Goal: Transaction & Acquisition: Purchase product/service

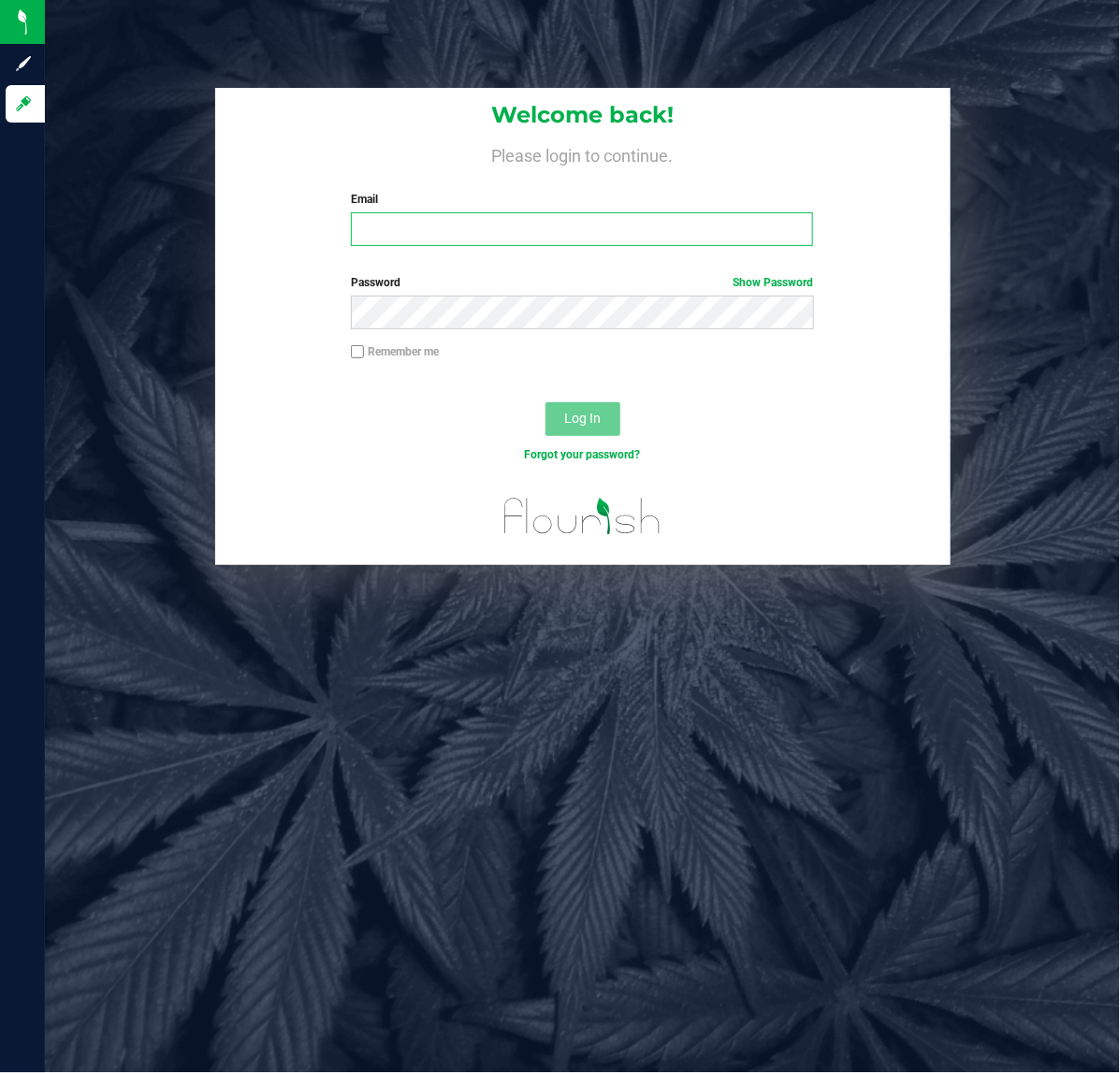
drag, startPoint x: 672, startPoint y: 235, endPoint x: 648, endPoint y: 243, distance: 25.3
click at [672, 235] on input "Email" at bounding box center [582, 229] width 463 height 33
type input "Brollins@liveparallel.com"
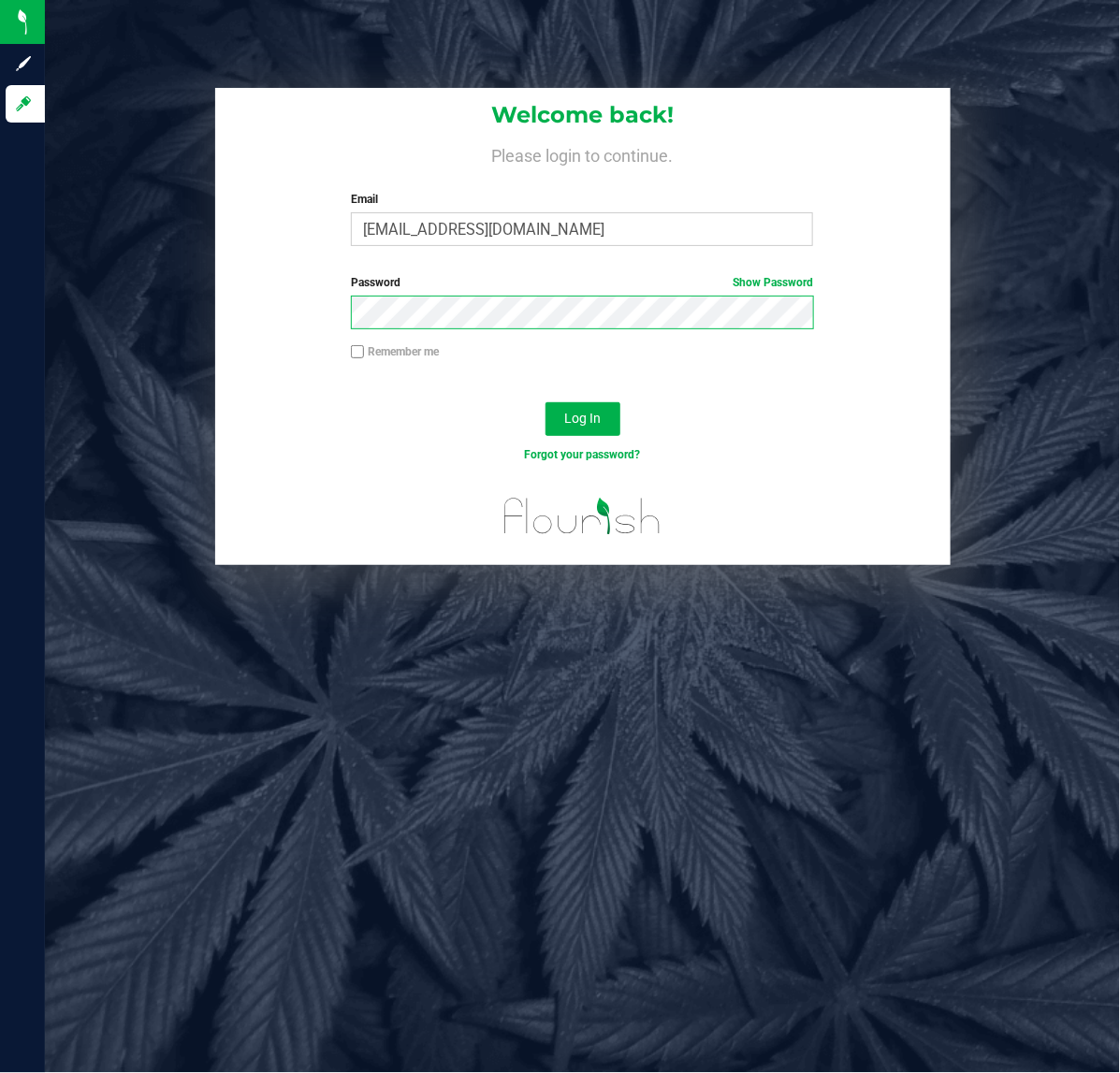
click at [545, 403] on button "Log In" at bounding box center [583, 419] width 75 height 33
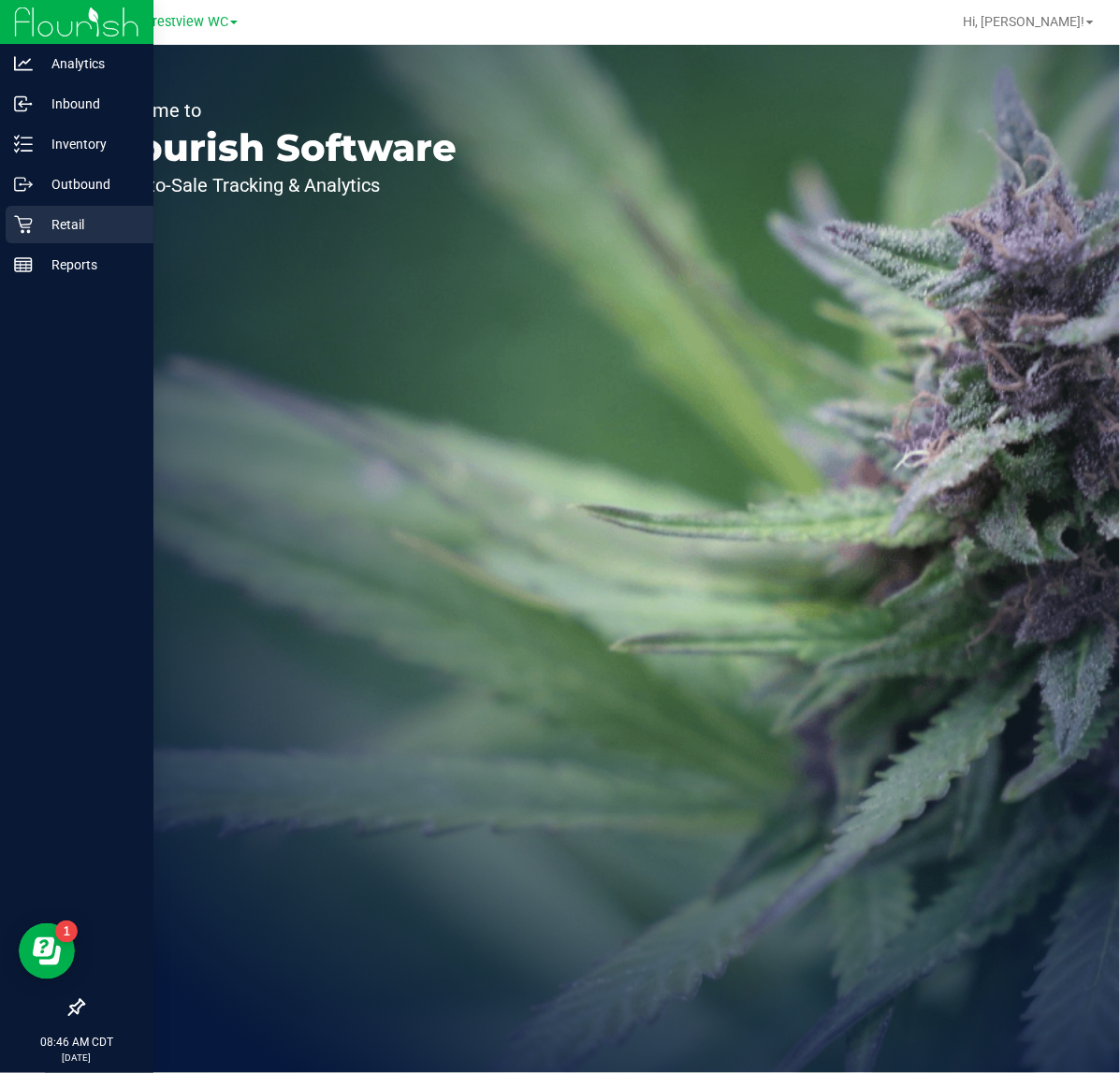
click at [29, 227] on icon at bounding box center [23, 225] width 18 height 18
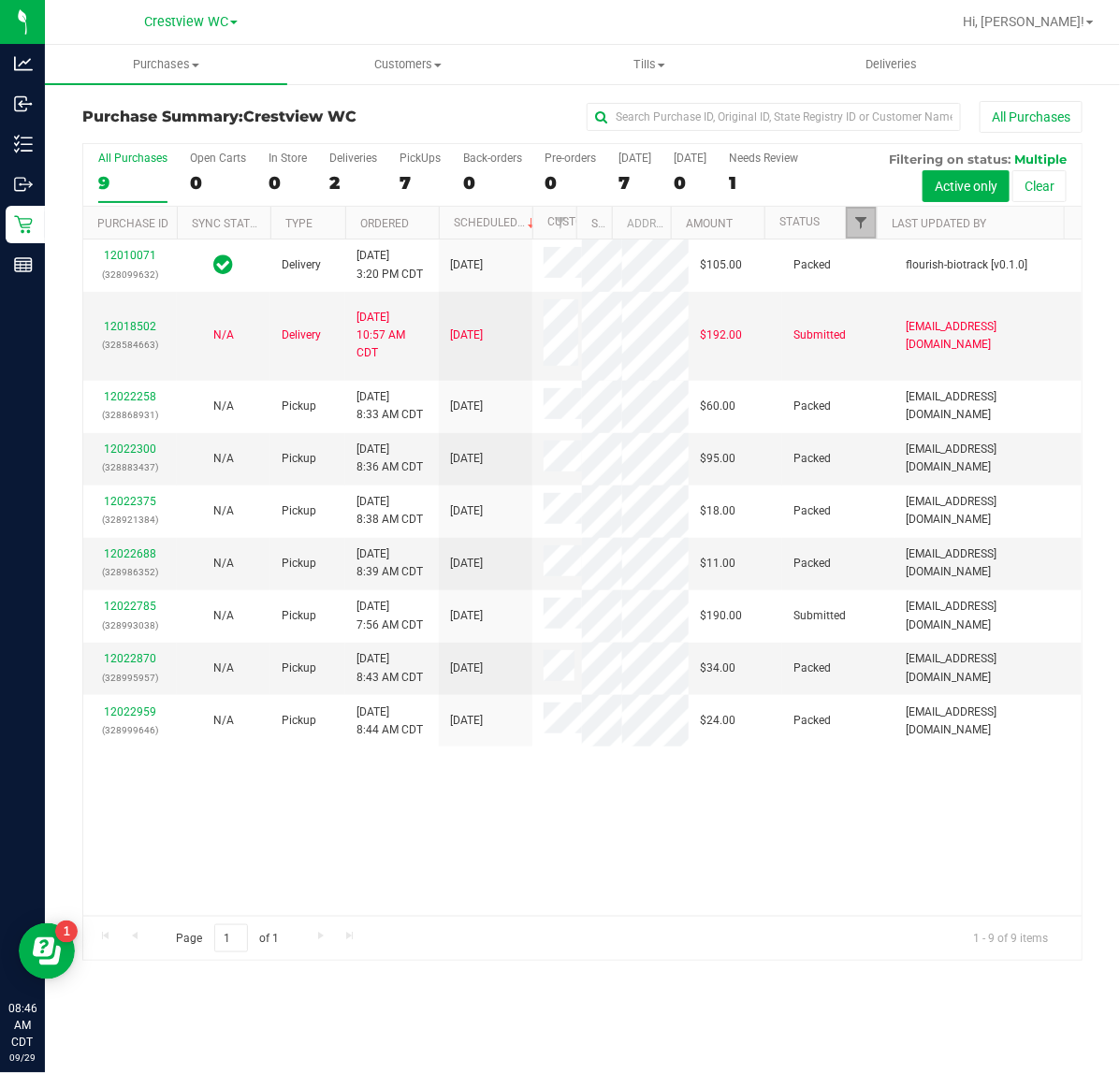
click at [857, 226] on span "Filter" at bounding box center [860, 222] width 15 height 15
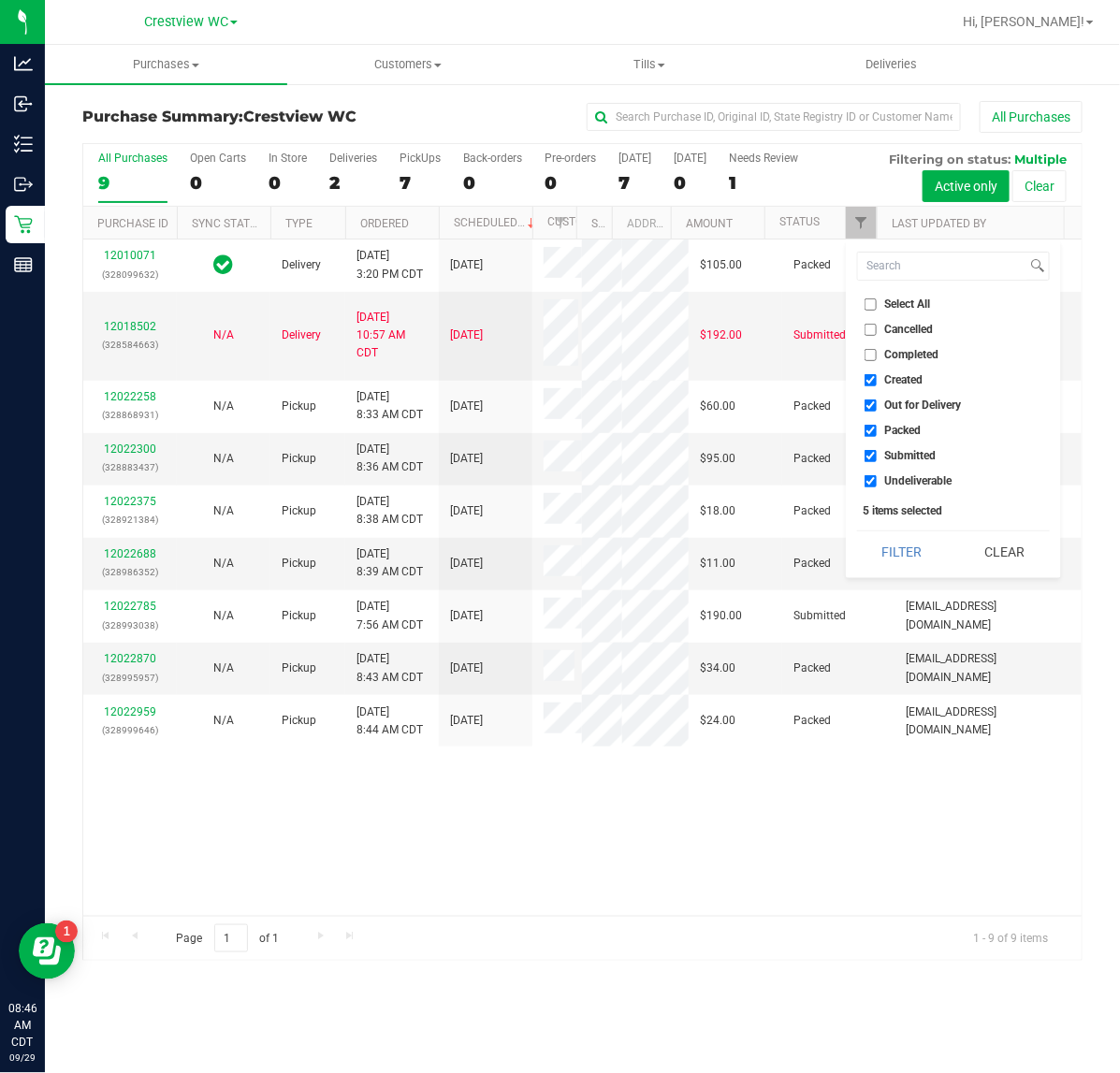
drag, startPoint x: 889, startPoint y: 406, endPoint x: 882, endPoint y: 381, distance: 26.0
click at [889, 405] on span "Out for Delivery" at bounding box center [923, 405] width 77 height 11
click at [877, 405] on input "Out for Delivery" at bounding box center [870, 406] width 12 height 12
checkbox input "false"
click at [882, 377] on label "Created" at bounding box center [894, 380] width 59 height 12
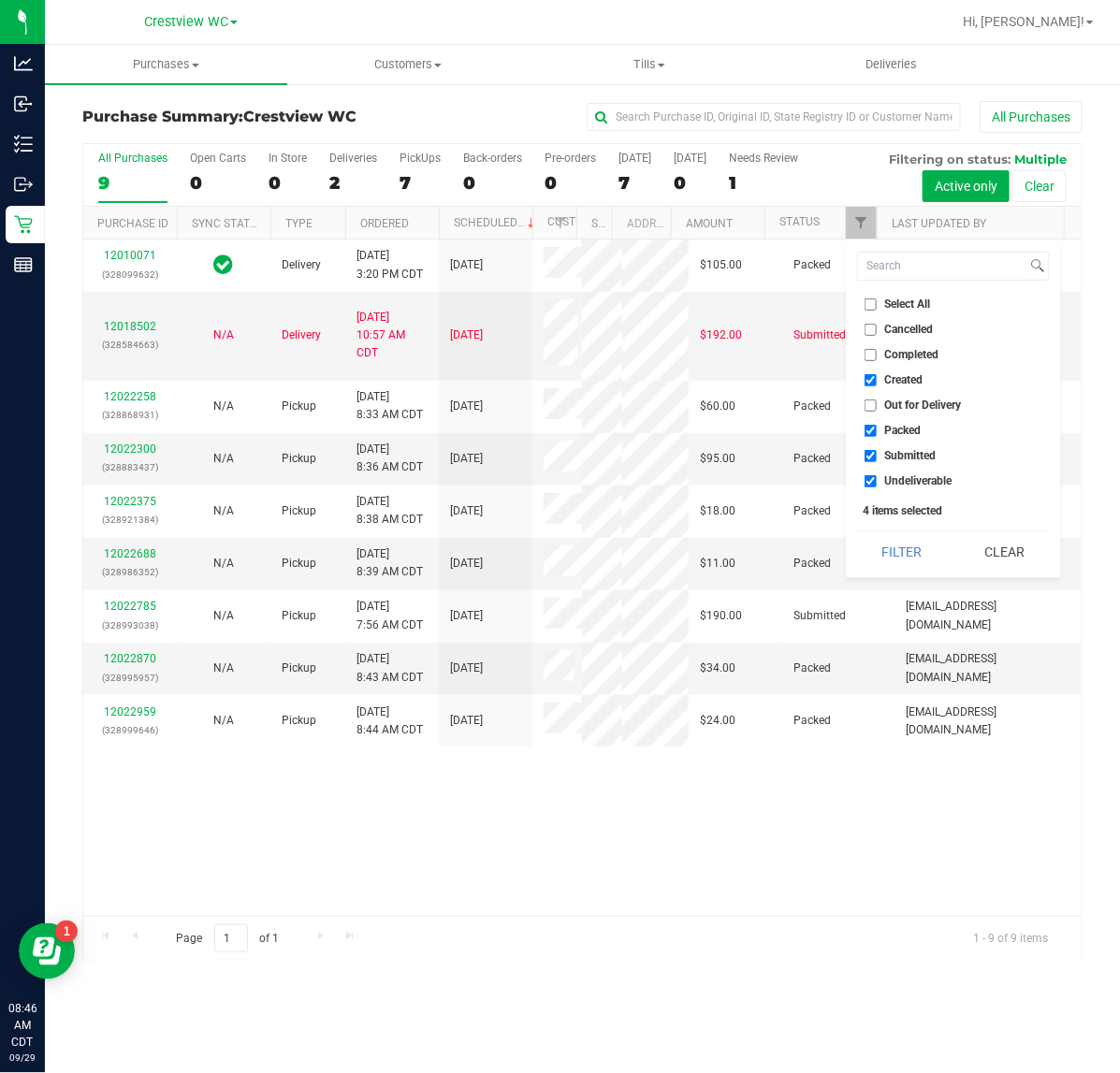
click at [877, 377] on input "Created" at bounding box center [870, 380] width 12 height 12
checkbox input "false"
click at [885, 432] on span "Packed" at bounding box center [902, 430] width 36 height 11
click at [877, 432] on input "Packed" at bounding box center [870, 431] width 12 height 12
checkbox input "false"
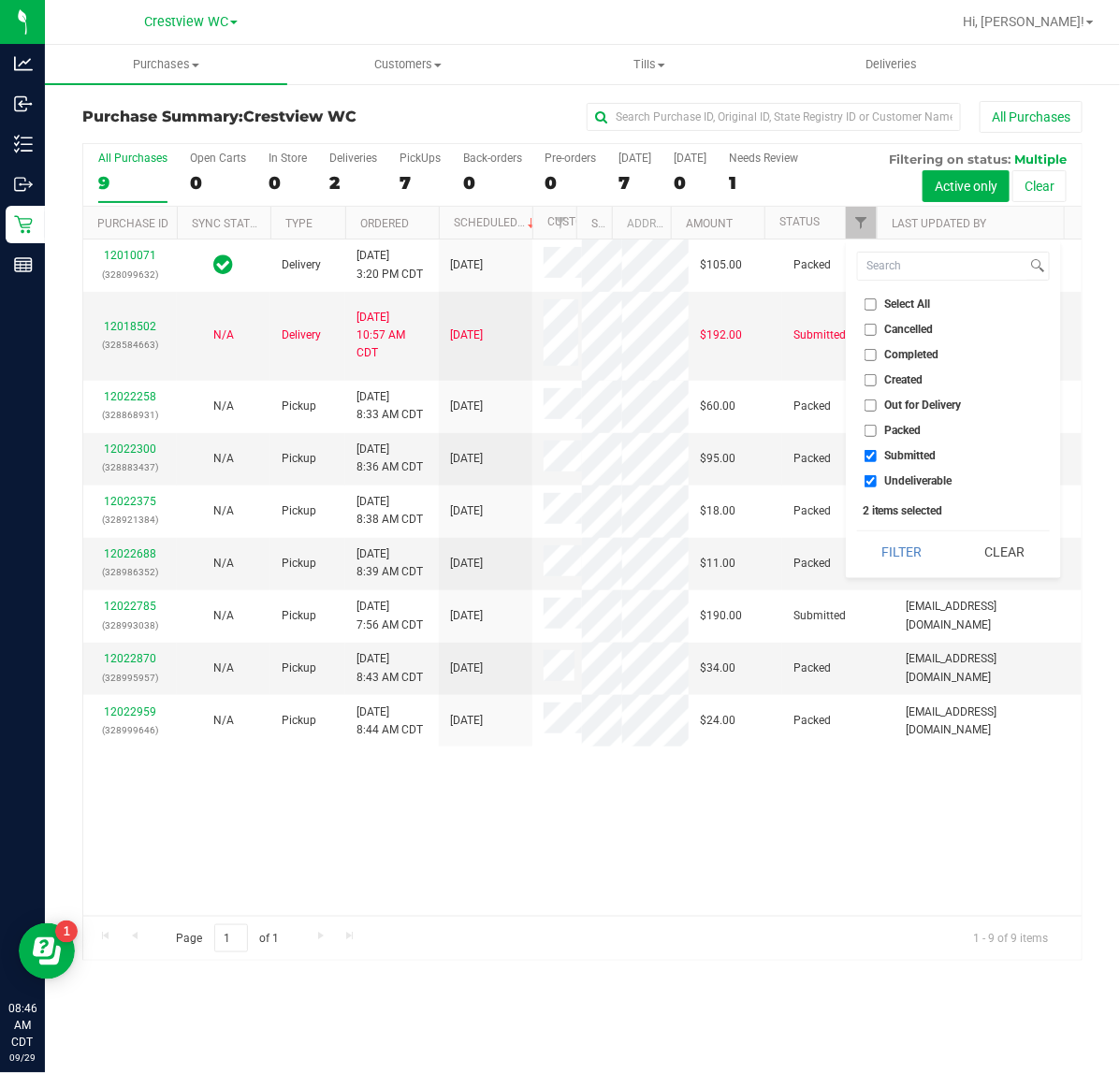
click at [894, 482] on span "Undeliverable" at bounding box center [918, 480] width 67 height 11
click at [877, 482] on input "Undeliverable" at bounding box center [870, 481] width 12 height 12
checkbox input "false"
click at [899, 539] on button "Filter" at bounding box center [902, 552] width 90 height 41
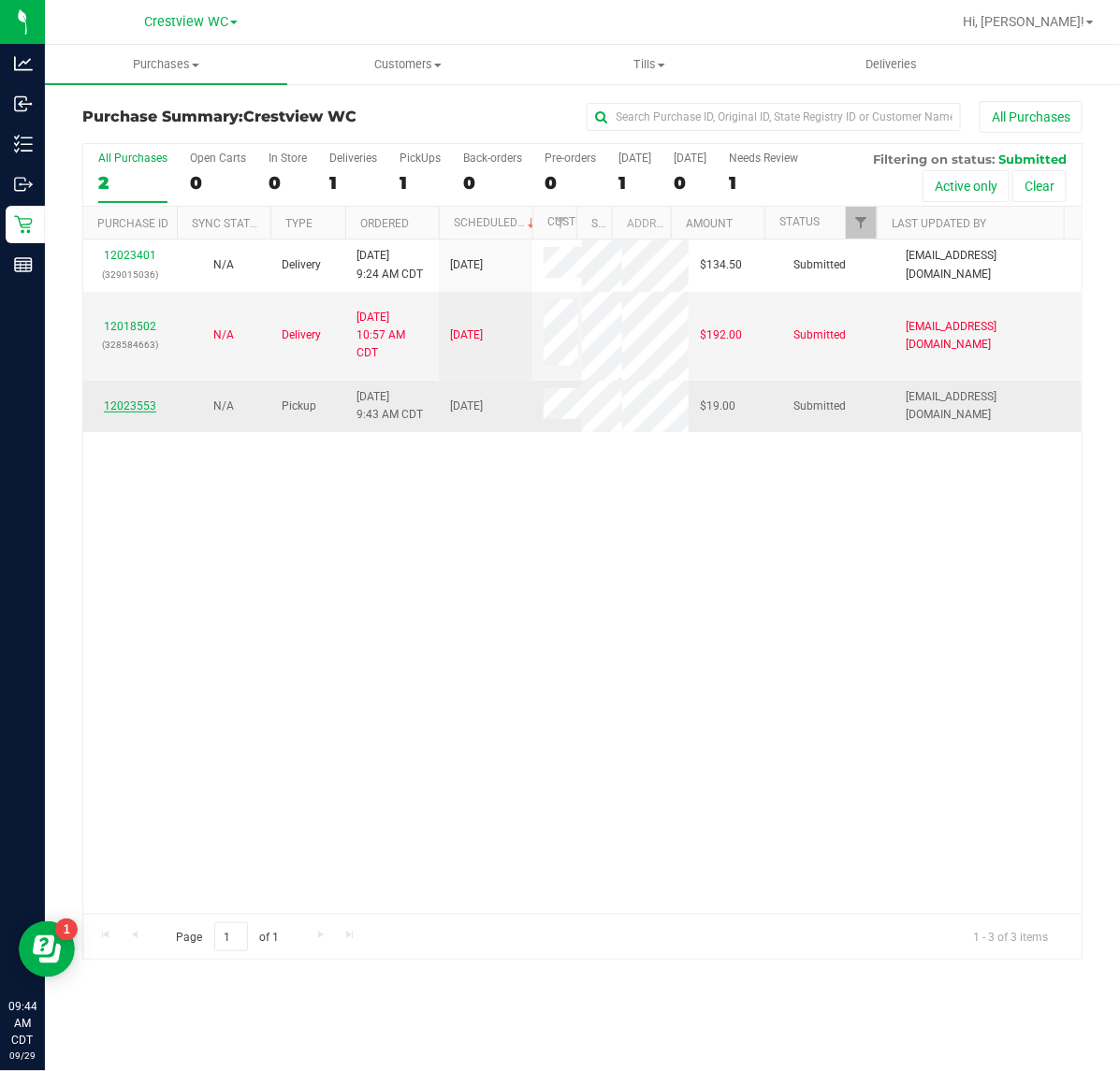
click at [138, 412] on link "12023553" at bounding box center [130, 406] width 52 height 13
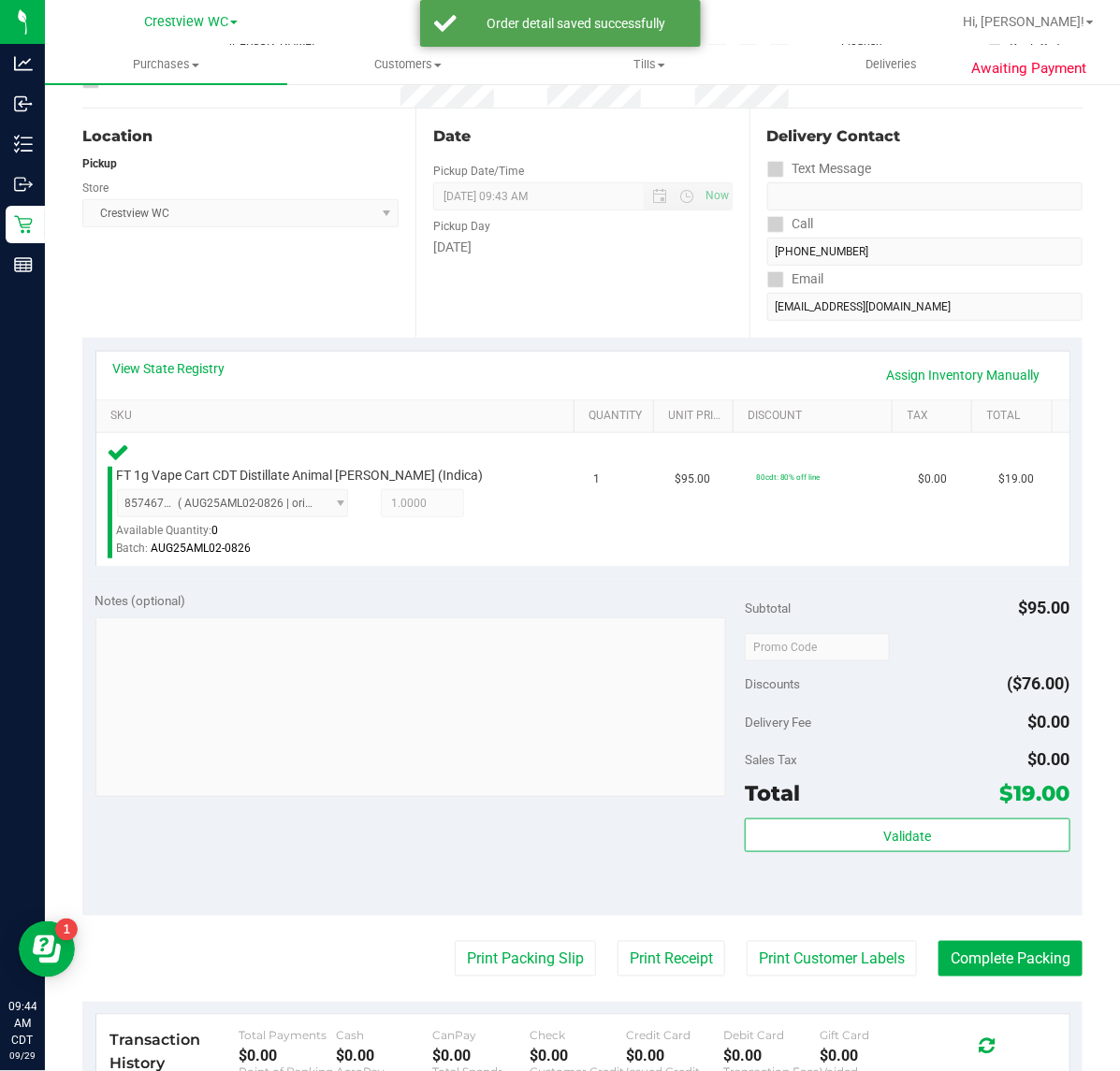
scroll to position [220, 0]
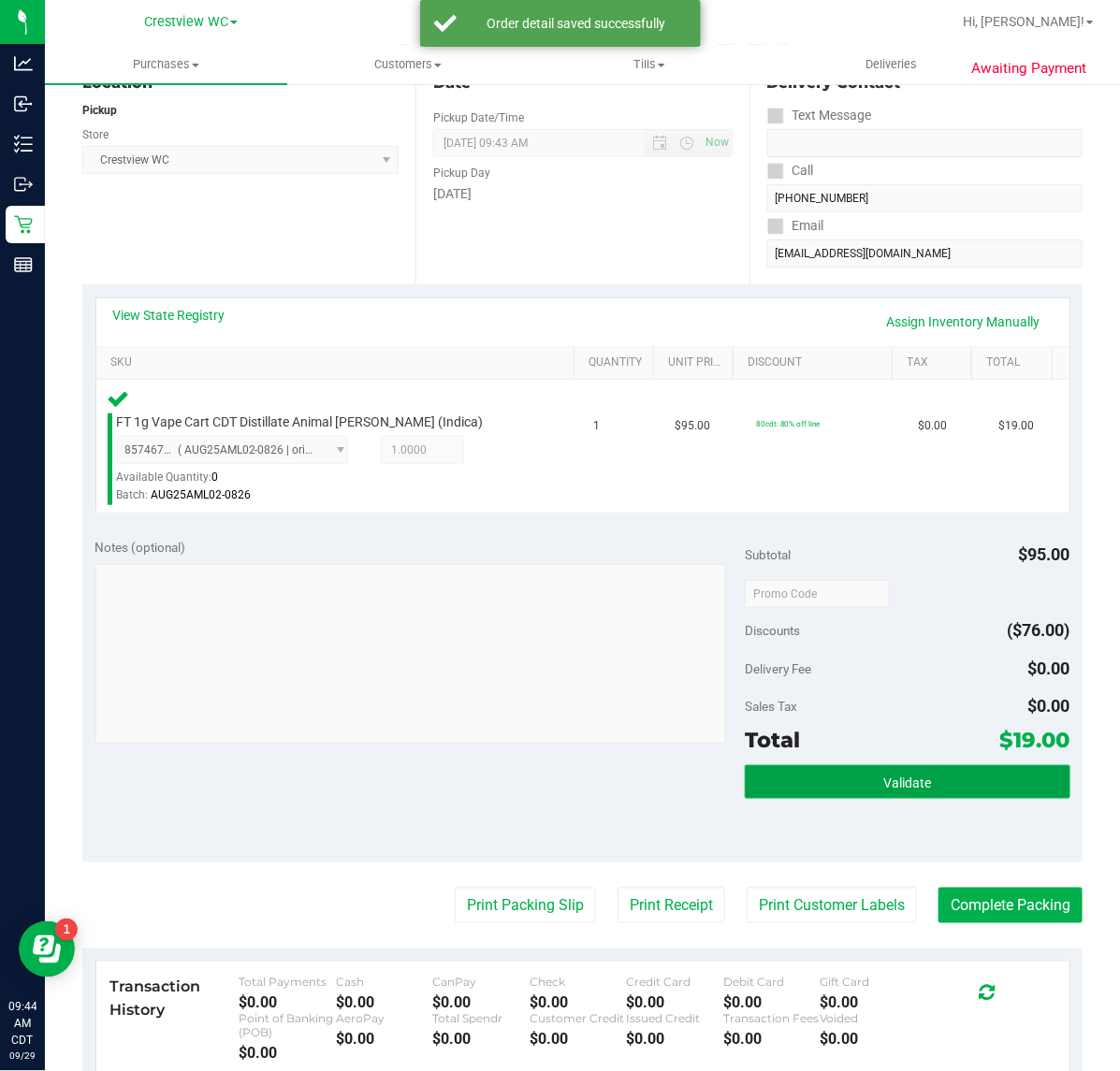
click at [792, 767] on button "Validate" at bounding box center [907, 783] width 325 height 33
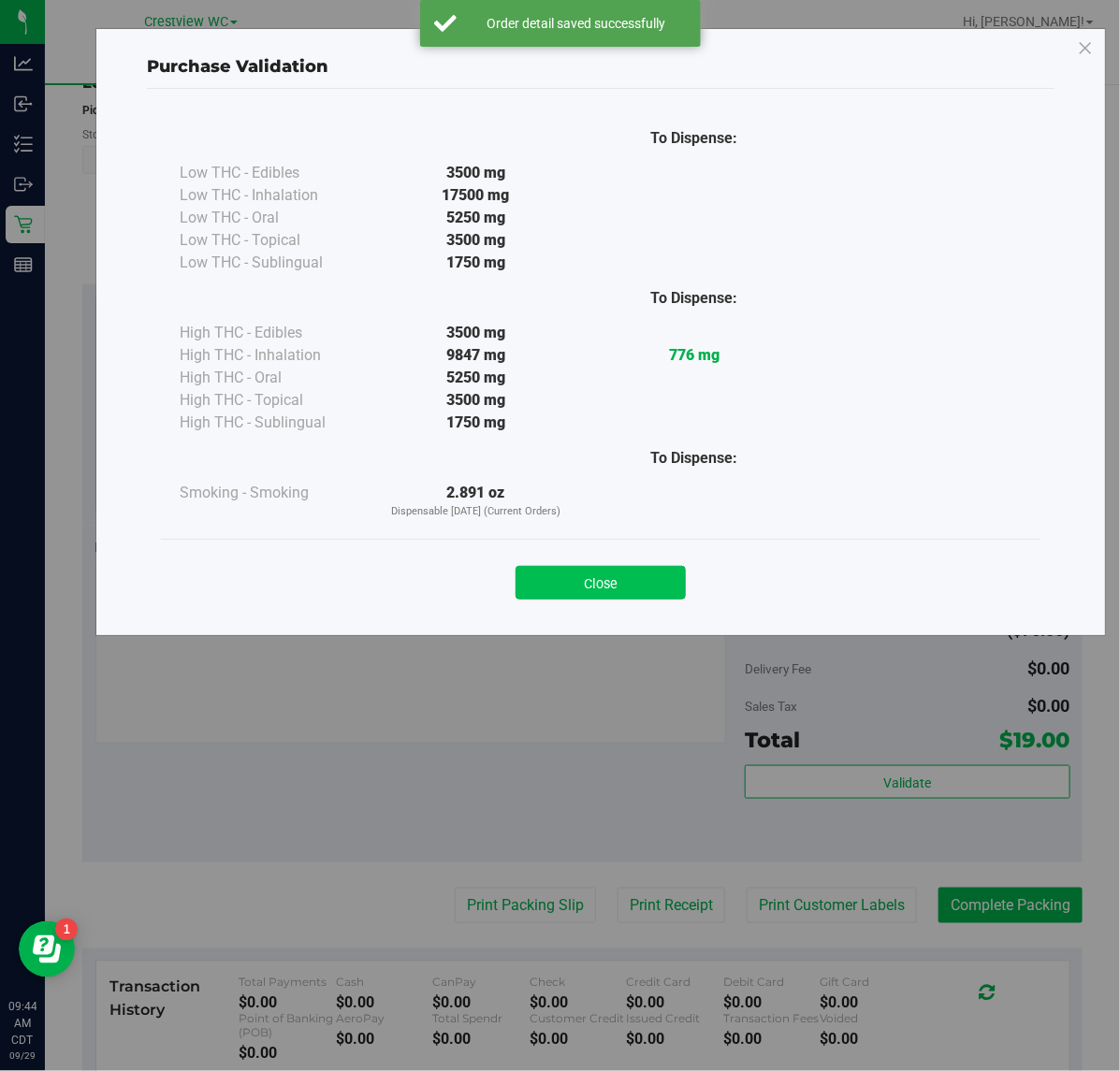
click at [599, 597] on button "Close" at bounding box center [600, 583] width 170 height 33
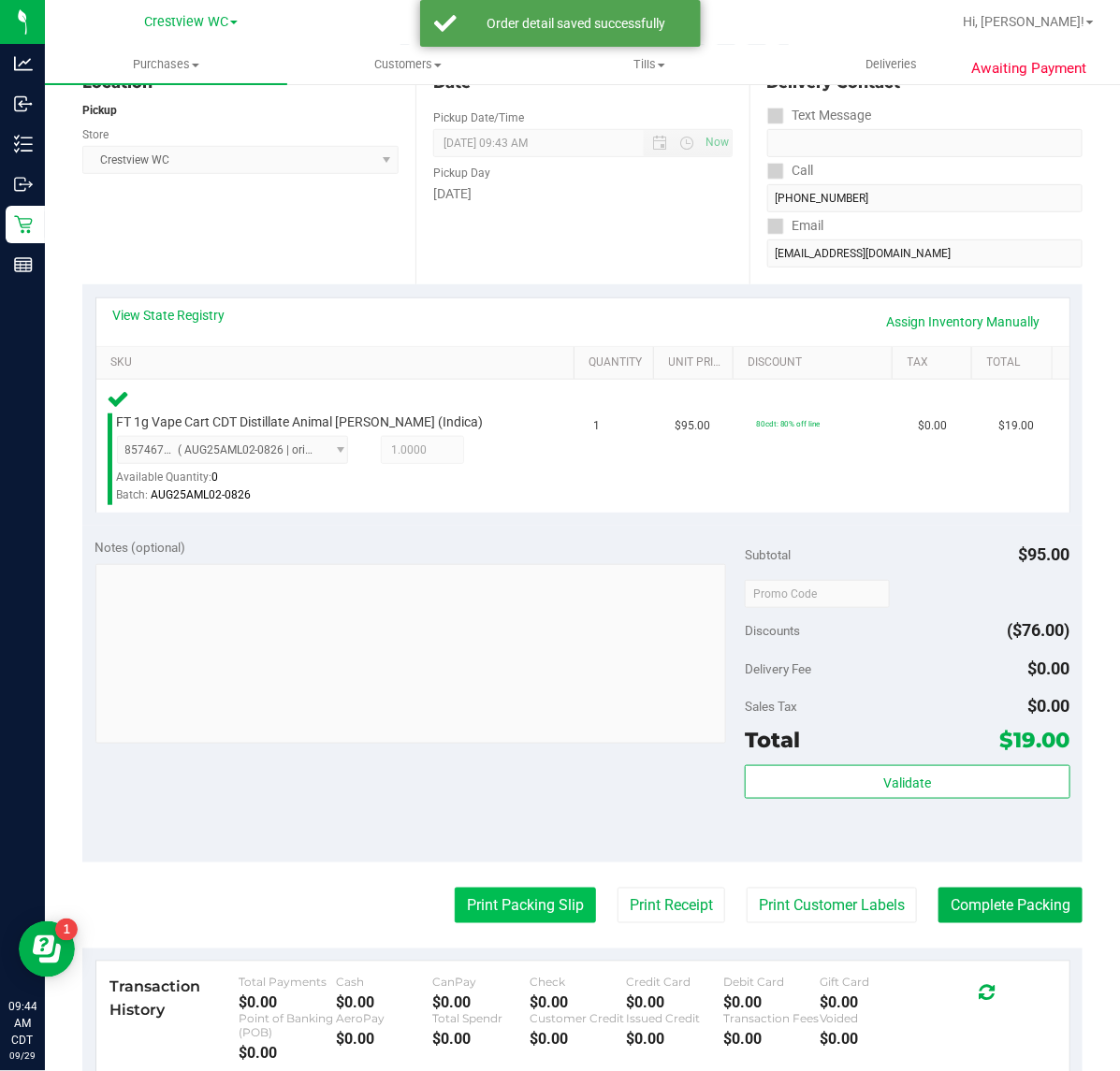
click at [518, 906] on button "Print Packing Slip" at bounding box center [526, 906] width 142 height 35
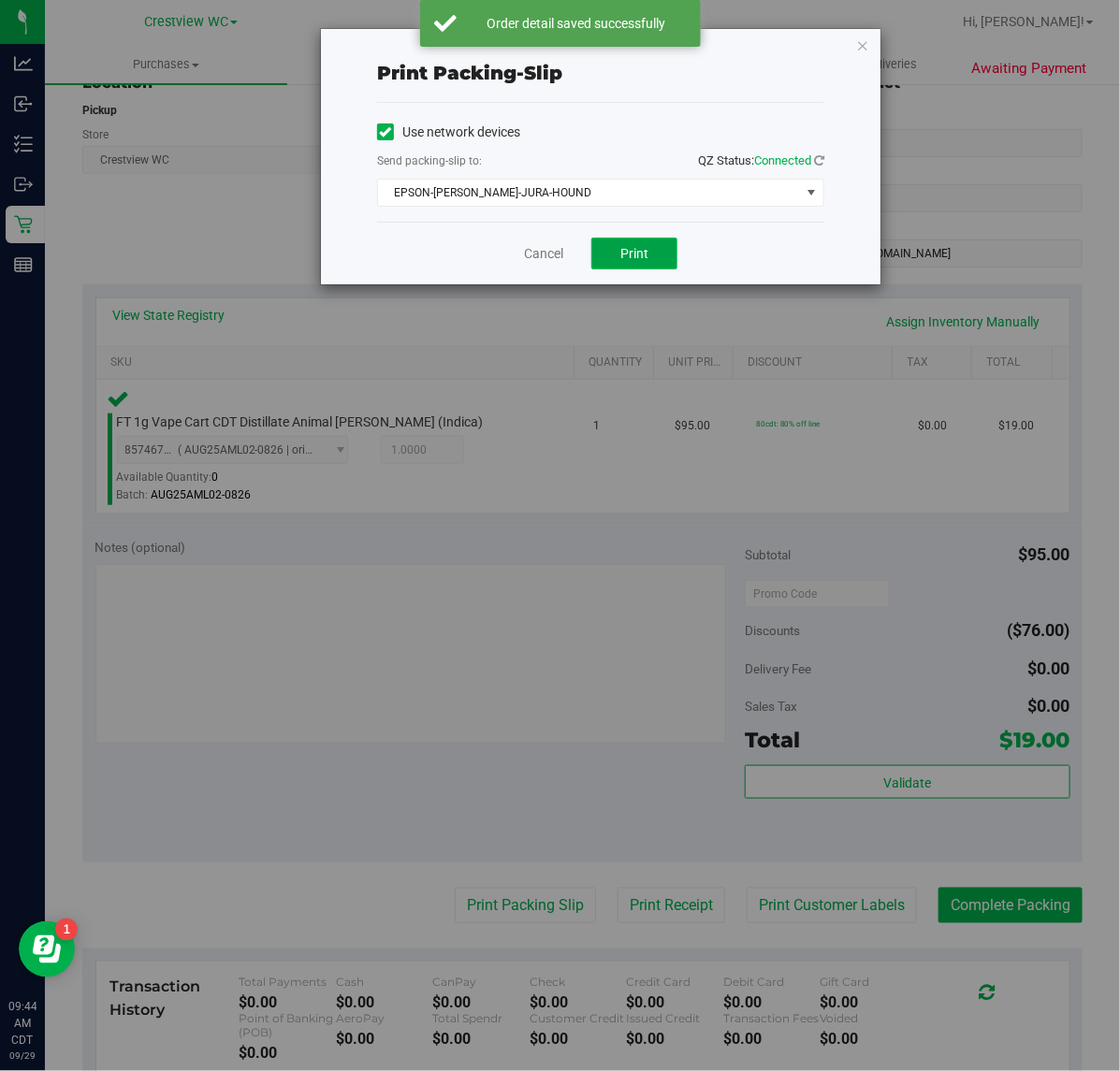
click at [647, 245] on button "Print" at bounding box center [634, 253] width 86 height 32
click at [734, 187] on span "EPSON-[PERSON_NAME]-JURA-HOUND" at bounding box center [589, 193] width 422 height 27
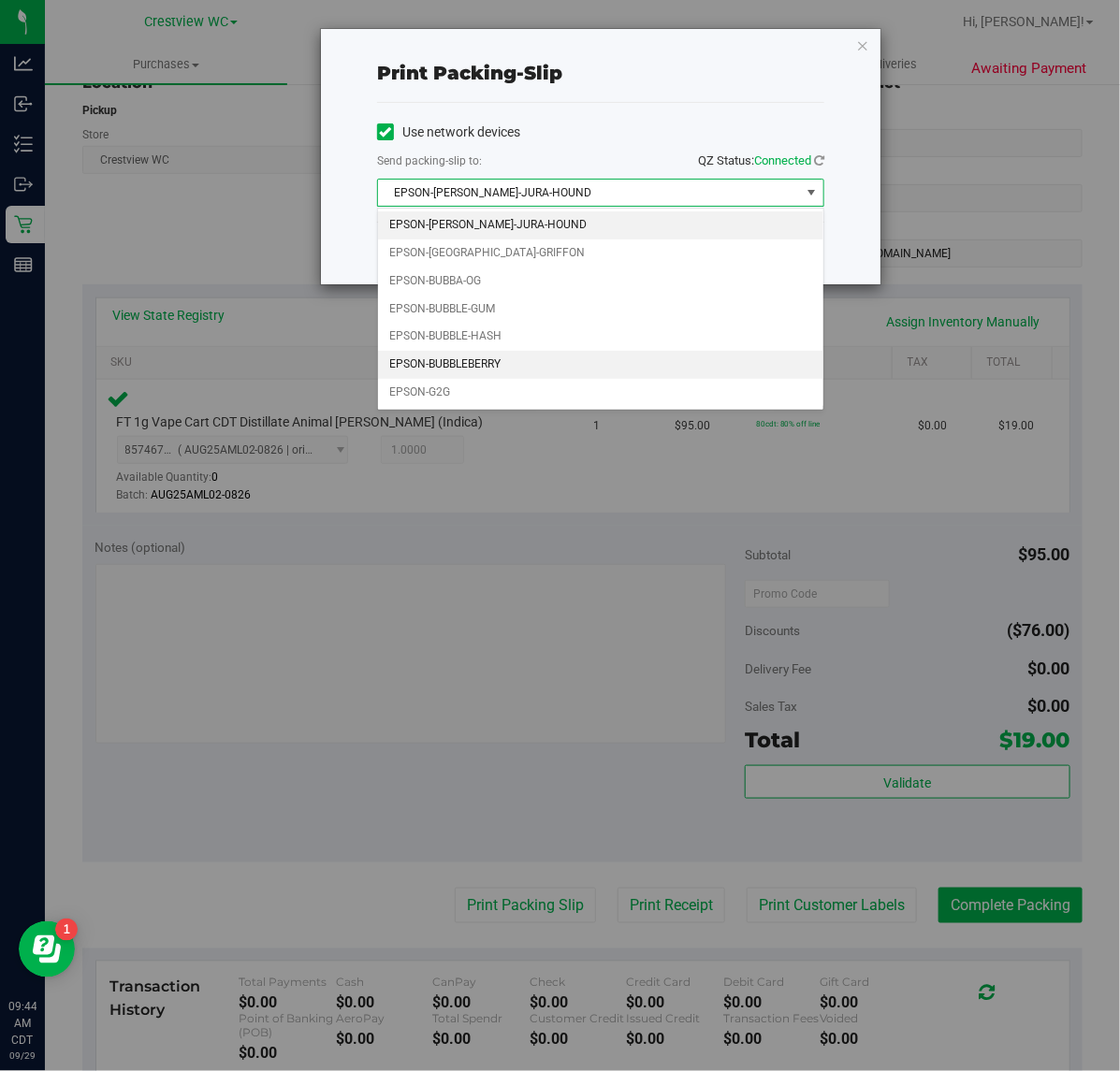
click at [526, 376] on li "EPSON-BUBBLEBERRY" at bounding box center [600, 364] width 445 height 29
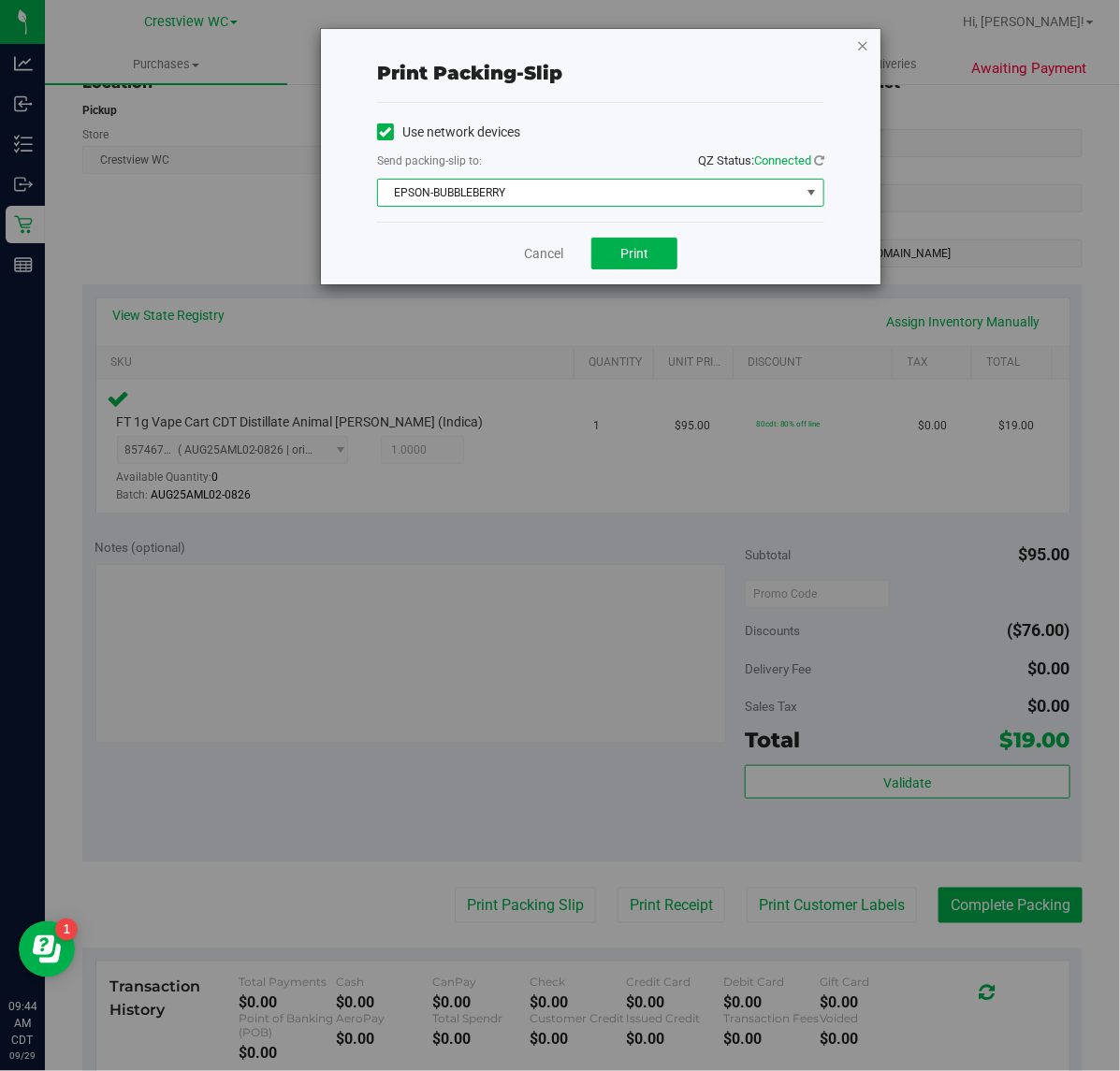
click at [859, 35] on icon "button" at bounding box center [862, 44] width 13 height 23
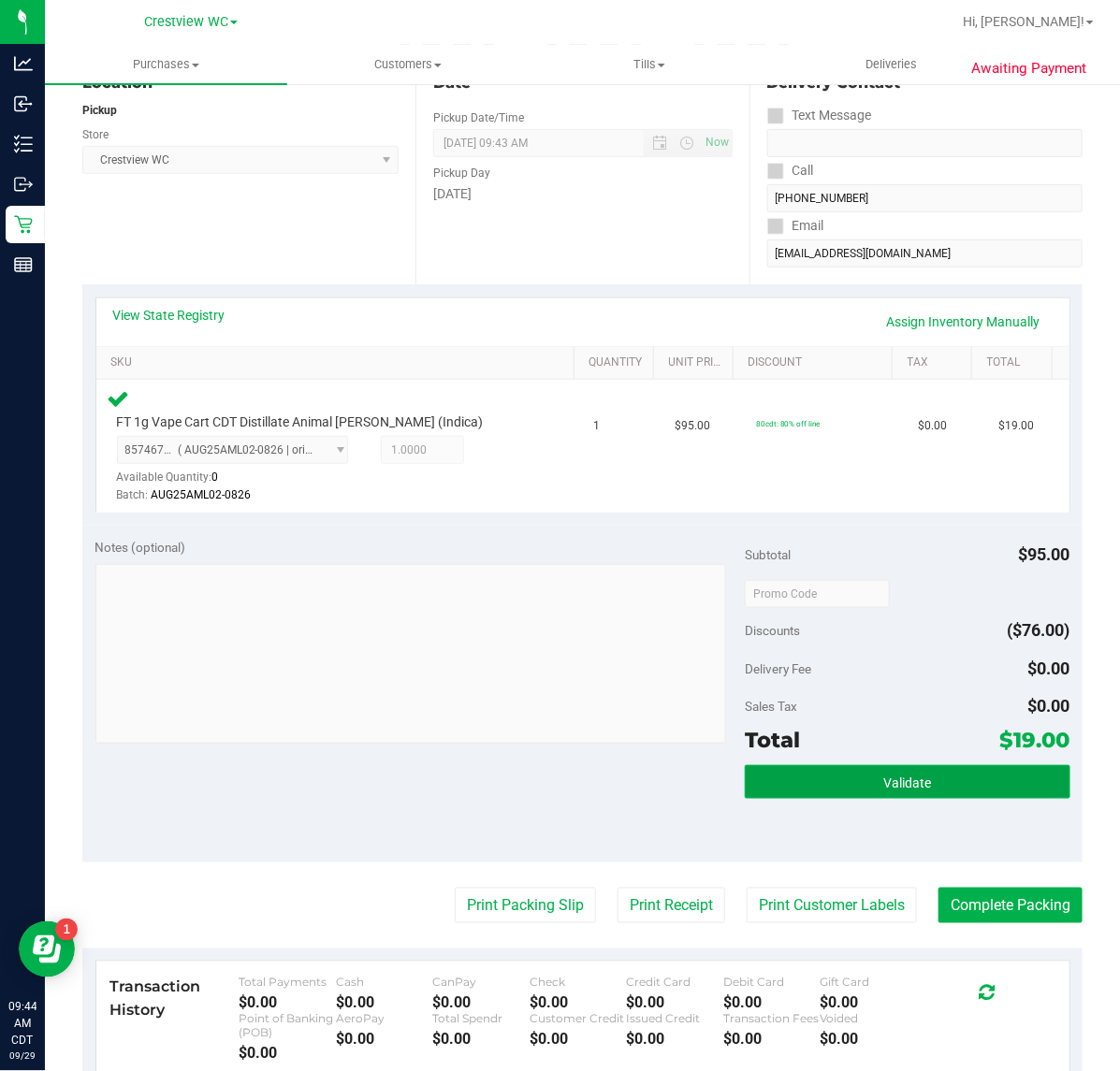
click at [867, 787] on button "Validate" at bounding box center [907, 783] width 325 height 33
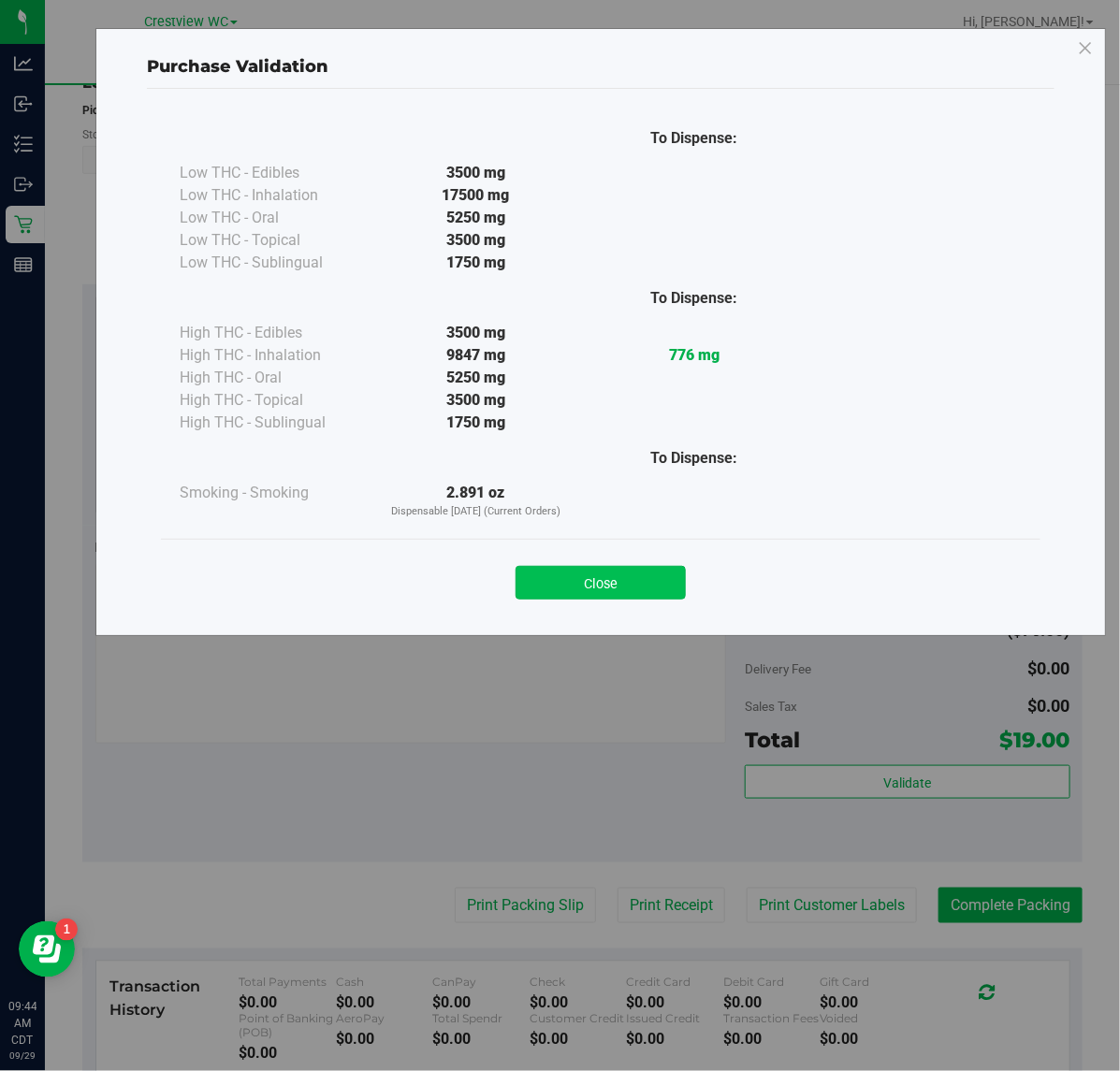
click at [603, 585] on button "Close" at bounding box center [600, 583] width 170 height 33
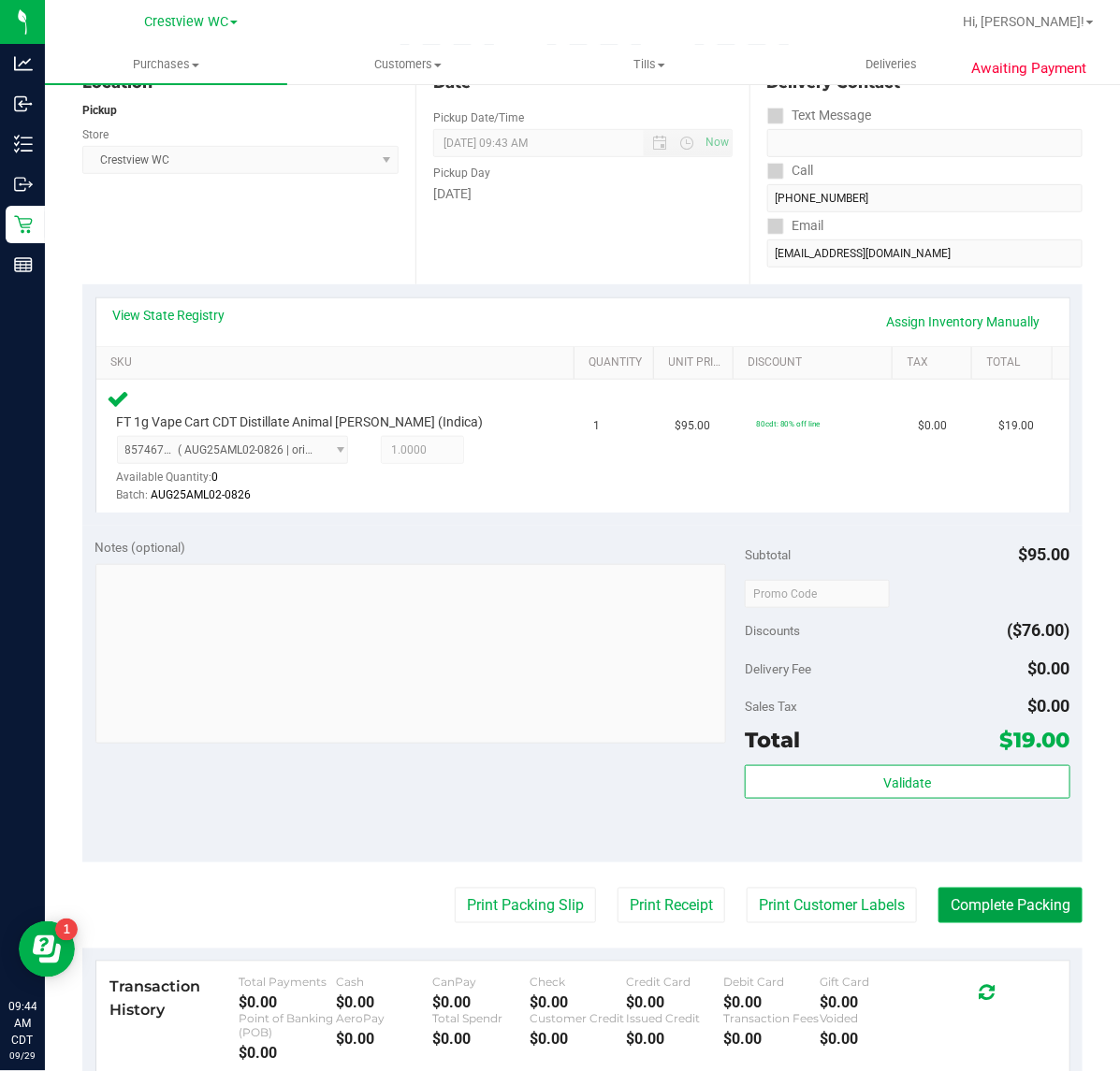
click at [1018, 892] on button "Complete Packing" at bounding box center [1010, 906] width 144 height 35
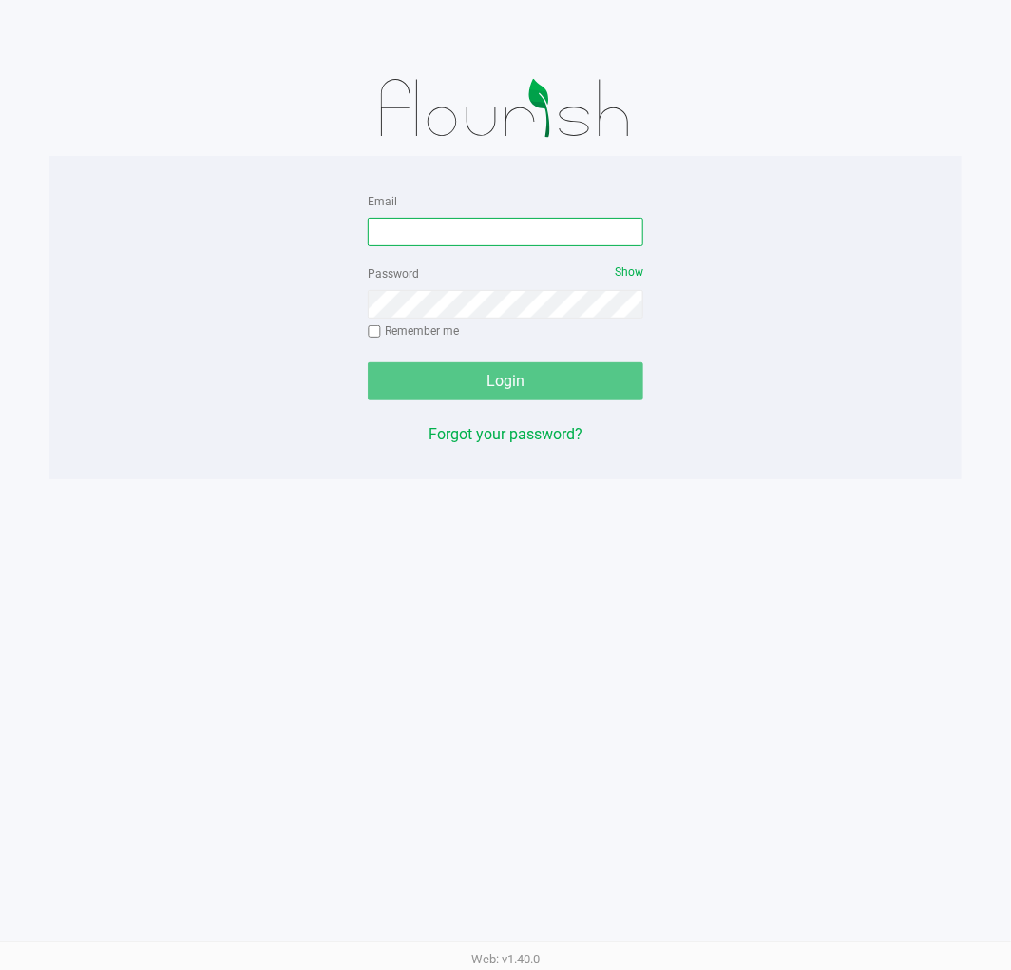
click at [485, 221] on input "Email" at bounding box center [506, 232] width 276 height 29
type input "[EMAIL_ADDRESS][DOMAIN_NAME]"
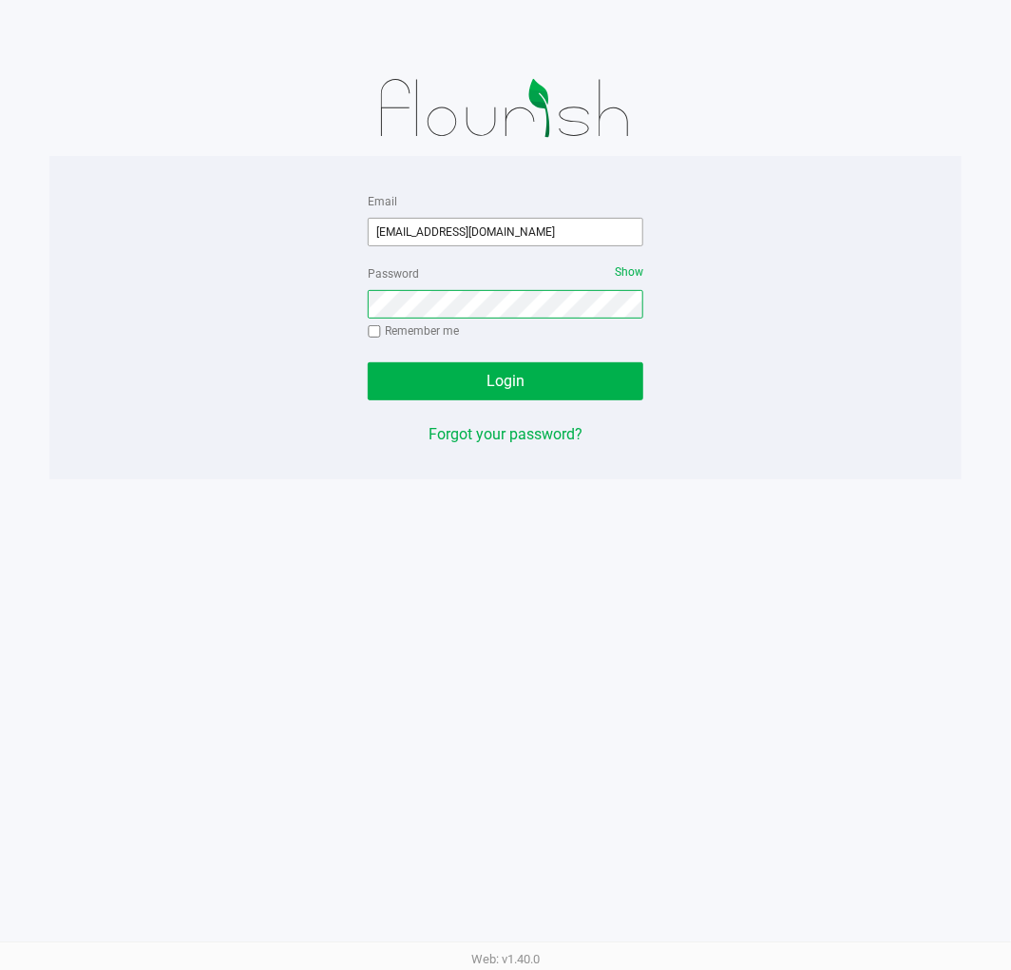
click at [368, 362] on button "Login" at bounding box center [506, 381] width 276 height 38
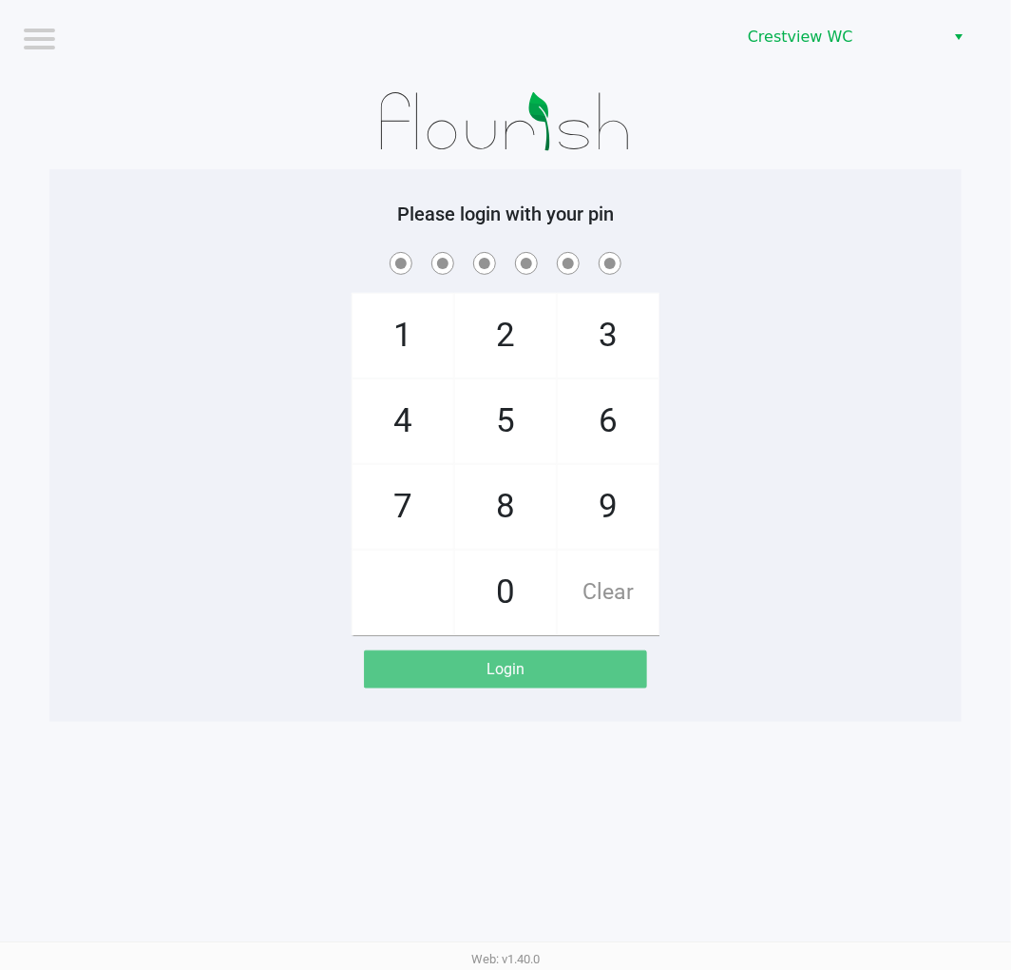
click at [625, 494] on span "9" at bounding box center [608, 507] width 101 height 84
checkbox input "true"
click at [485, 339] on span "2" at bounding box center [505, 336] width 101 height 84
checkbox input "true"
click at [485, 339] on span "2" at bounding box center [505, 336] width 101 height 84
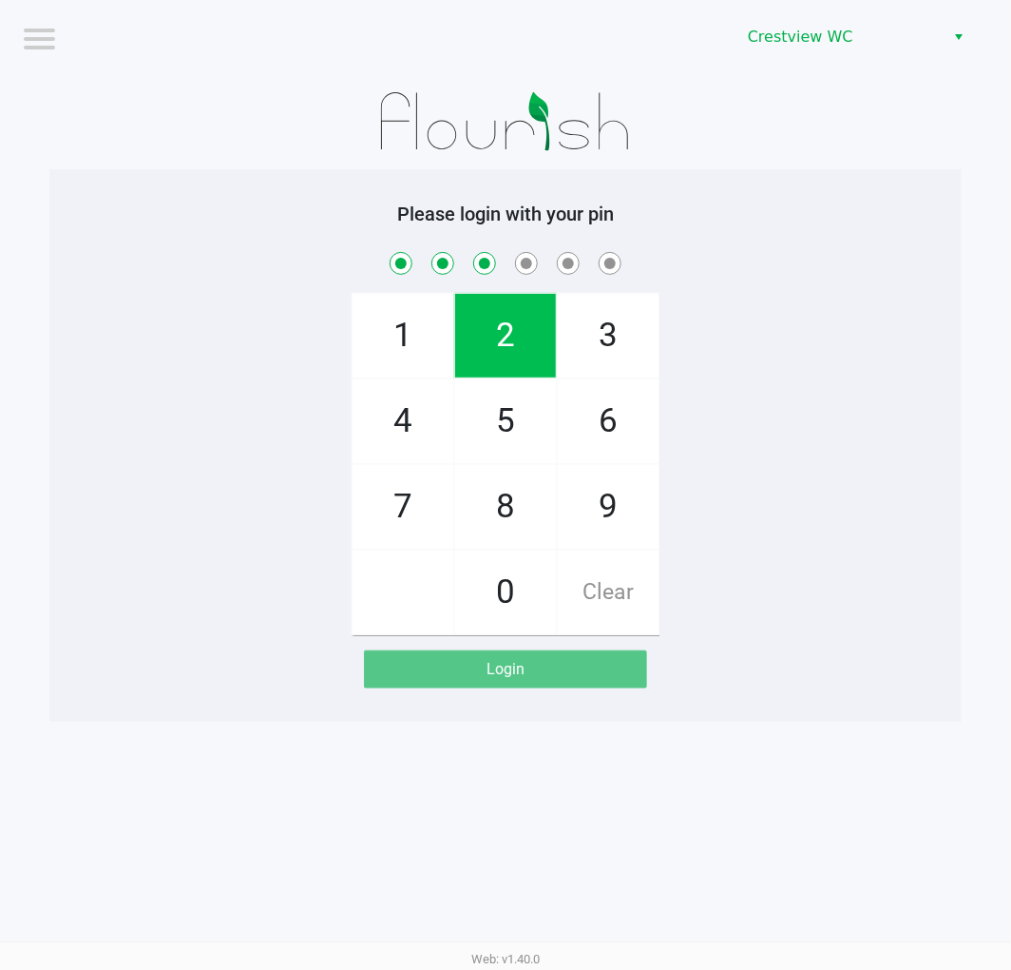
checkbox input "true"
drag, startPoint x: 488, startPoint y: 492, endPoint x: 492, endPoint y: 454, distance: 38.3
click at [489, 490] on span "8" at bounding box center [505, 507] width 101 height 84
checkbox input "true"
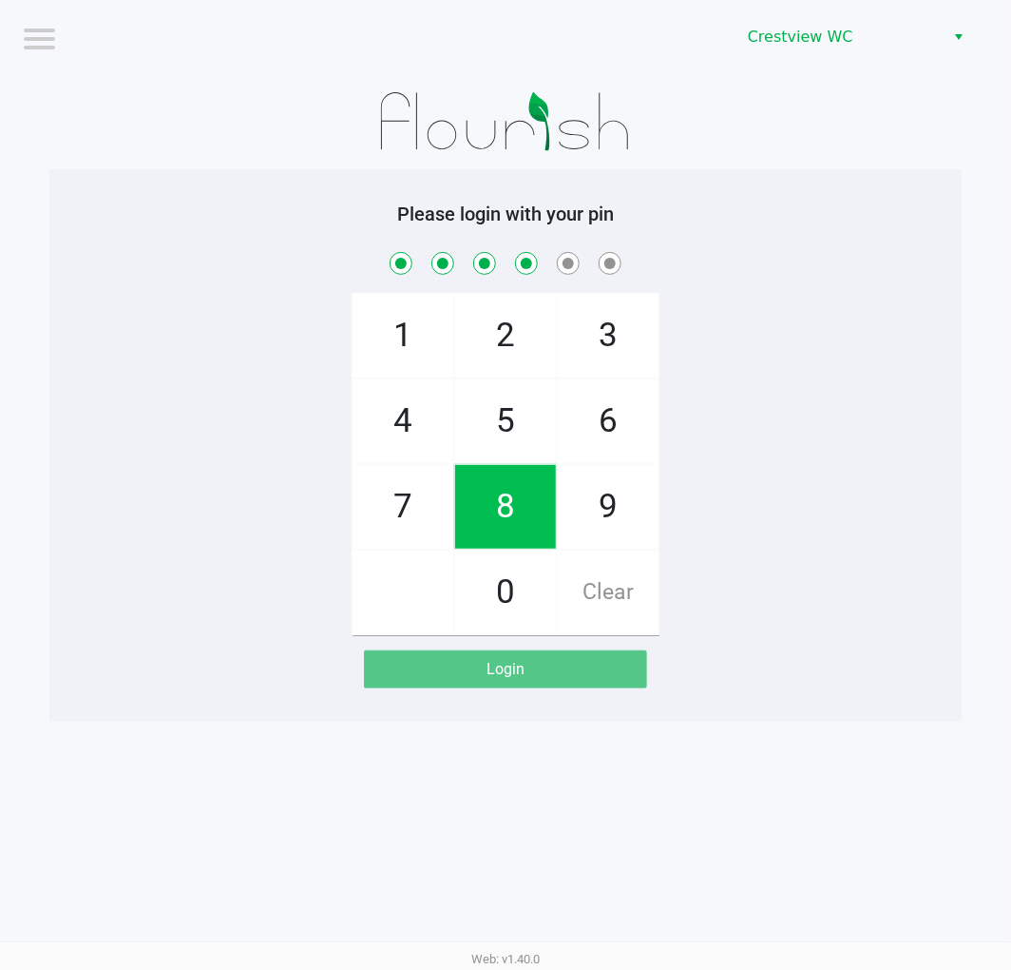
click at [471, 307] on span "2" at bounding box center [505, 336] width 101 height 84
checkbox input "true"
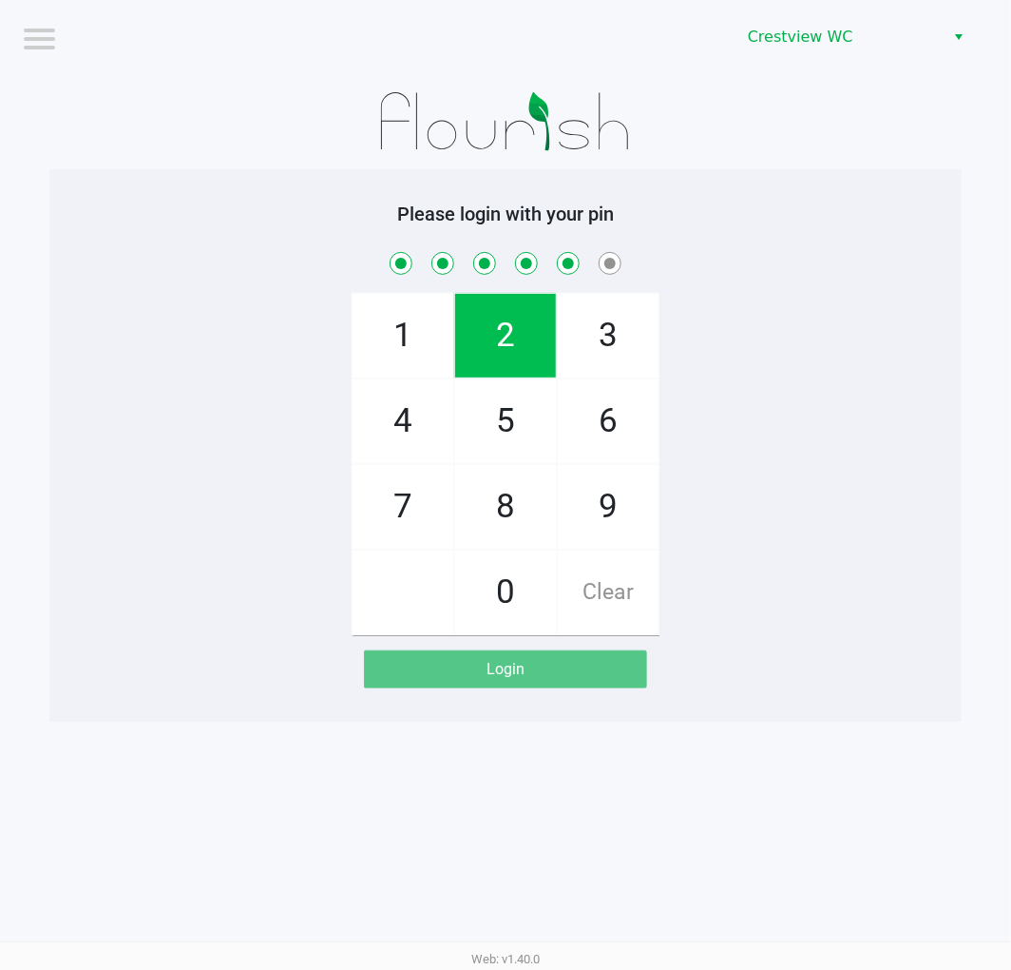
click at [416, 316] on span "1" at bounding box center [403, 336] width 101 height 84
checkbox input "true"
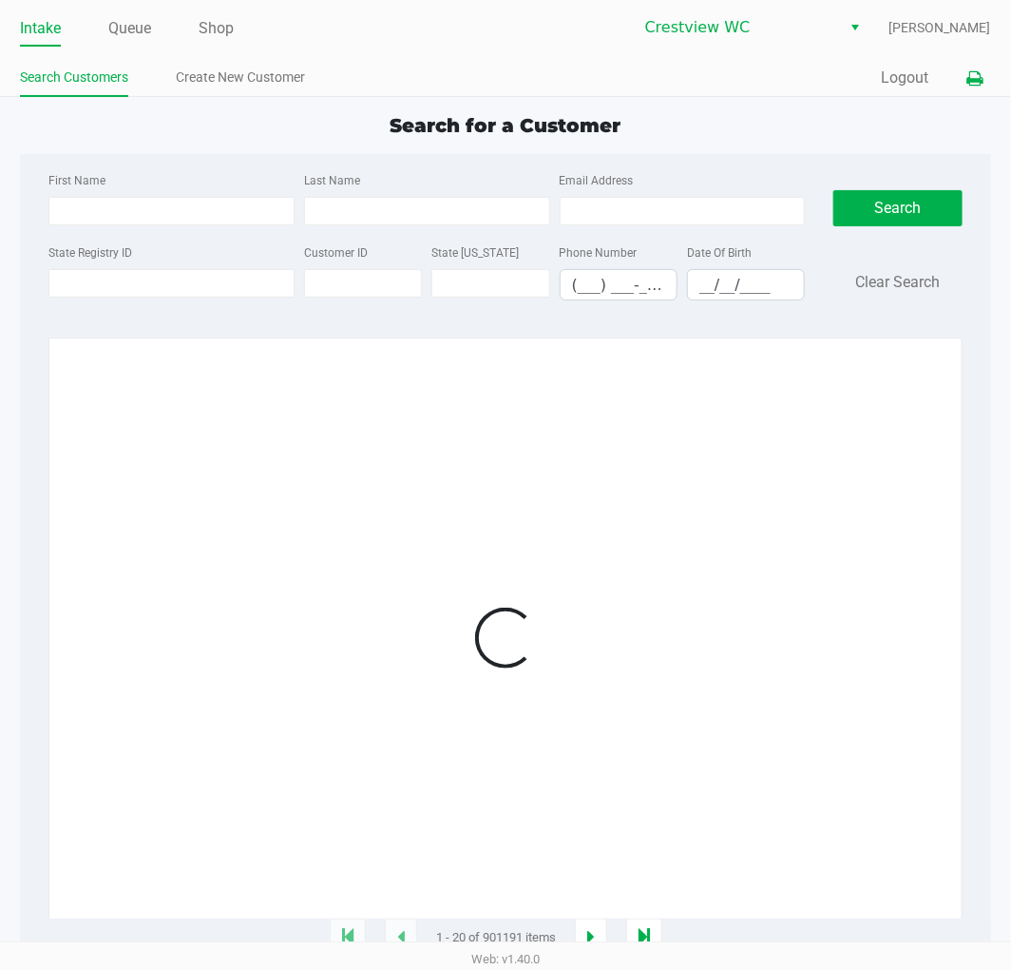
click at [979, 73] on icon at bounding box center [976, 78] width 16 height 13
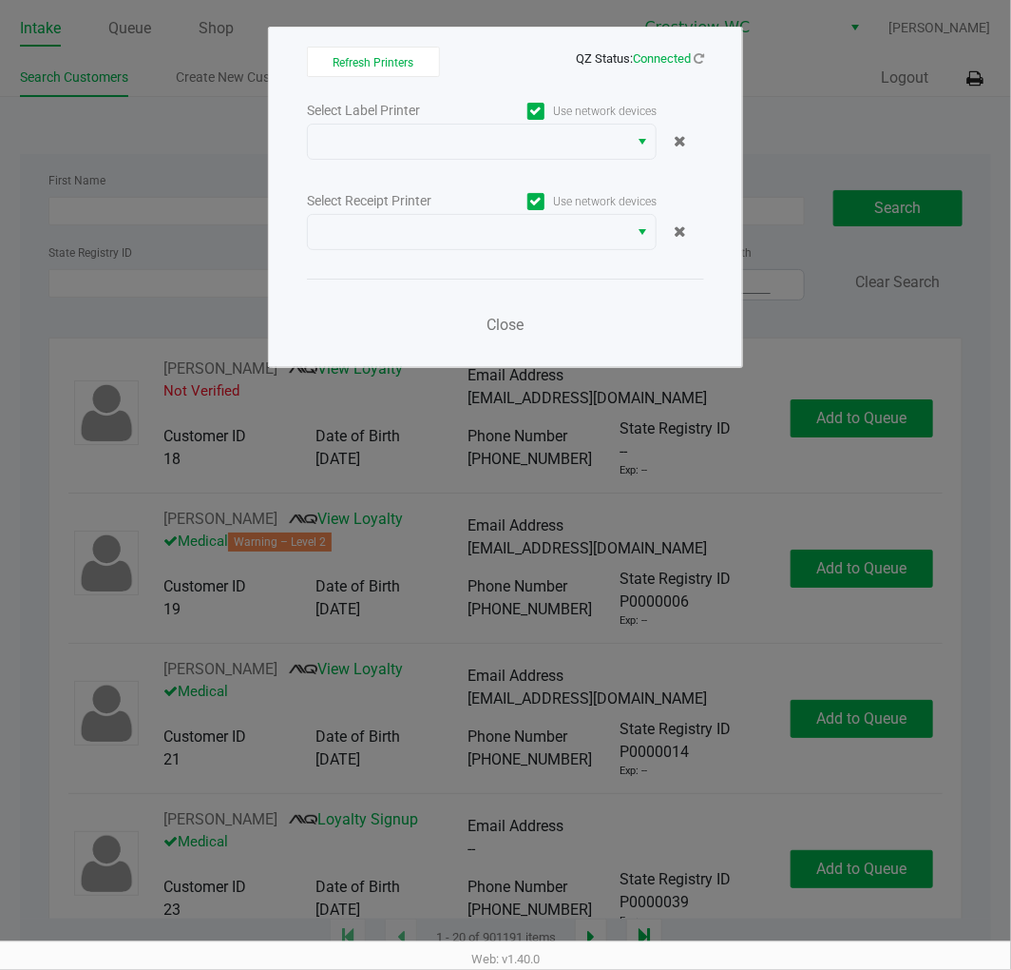
drag, startPoint x: 593, startPoint y: 173, endPoint x: 606, endPoint y: 166, distance: 14.9
click at [604, 166] on div "Select Label Printer Use network devices Select Receipt Printer Use network dev…" at bounding box center [505, 223] width 397 height 250
click at [609, 164] on div "Select Label Printer Use network devices Select Receipt Printer Use network dev…" at bounding box center [505, 223] width 397 height 250
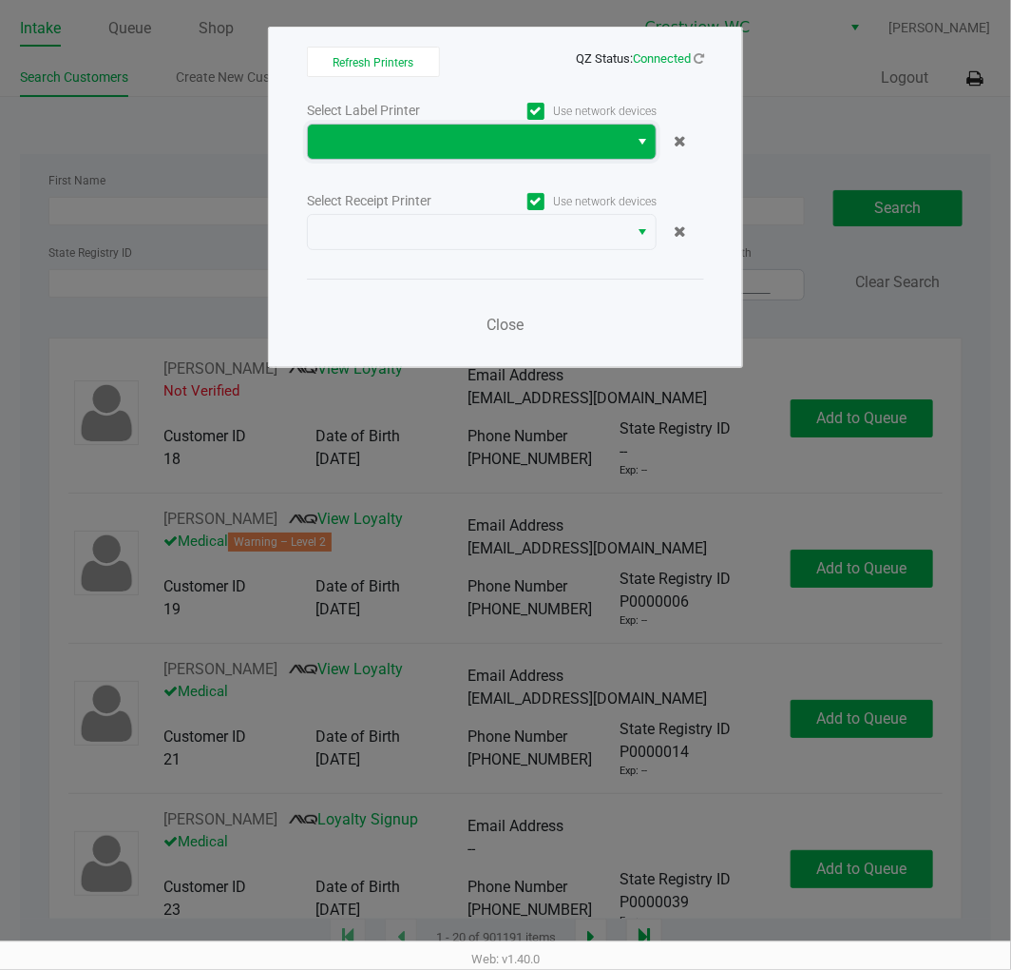
click at [609, 150] on span at bounding box center [468, 141] width 298 height 23
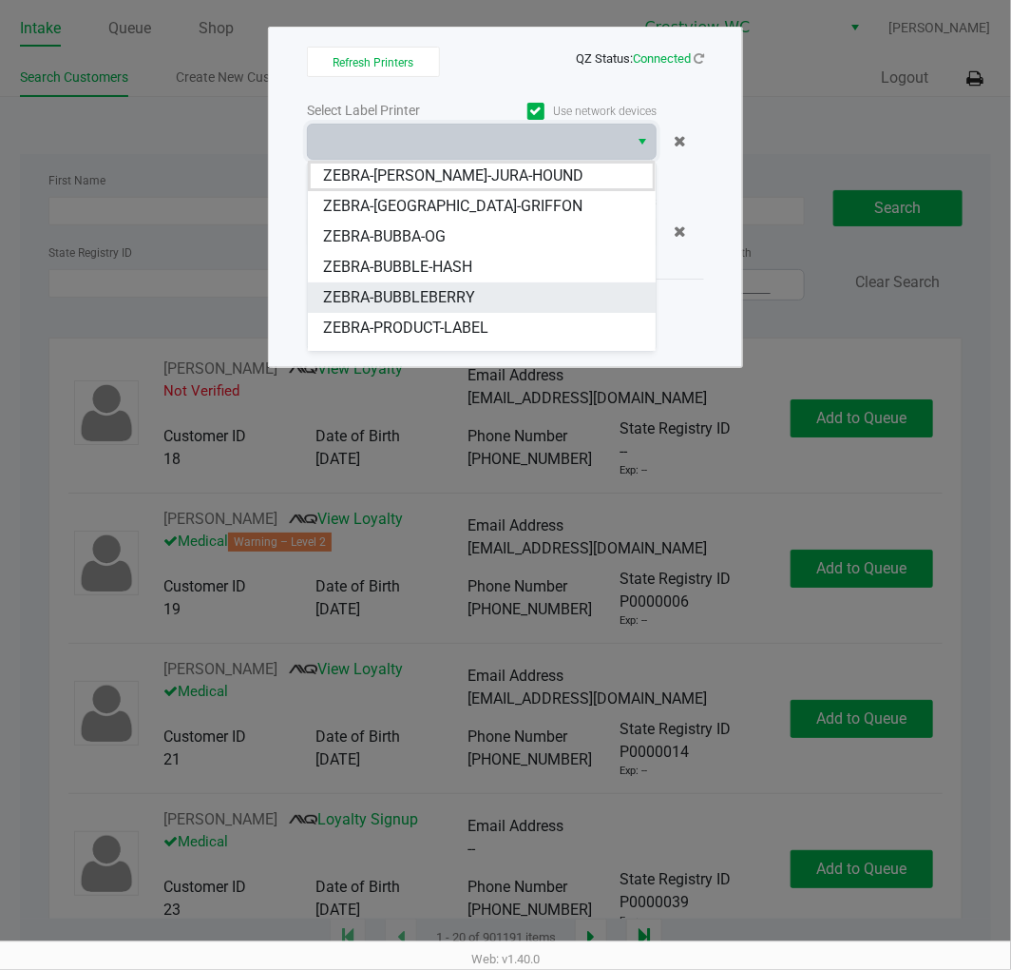
click at [494, 296] on li "ZEBRA-BUBBLEBERRY" at bounding box center [482, 297] width 348 height 30
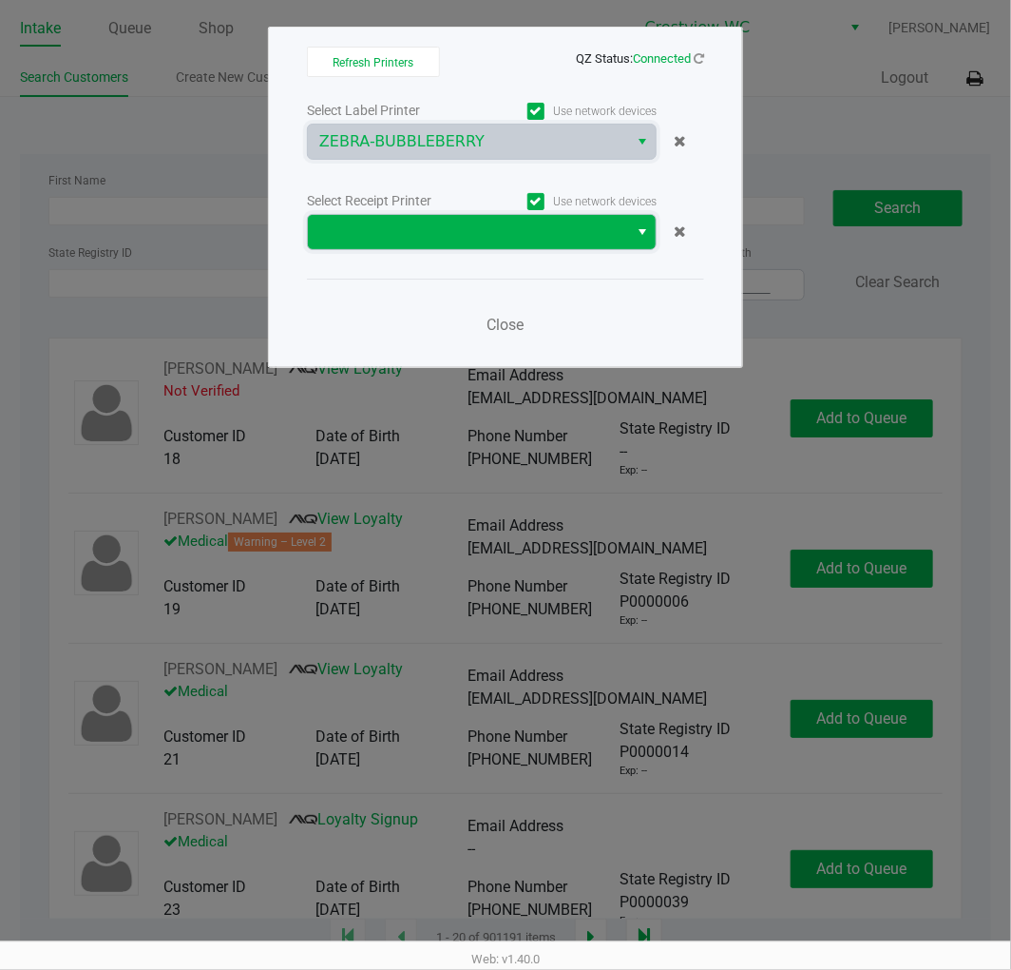
click at [500, 233] on span at bounding box center [468, 232] width 298 height 23
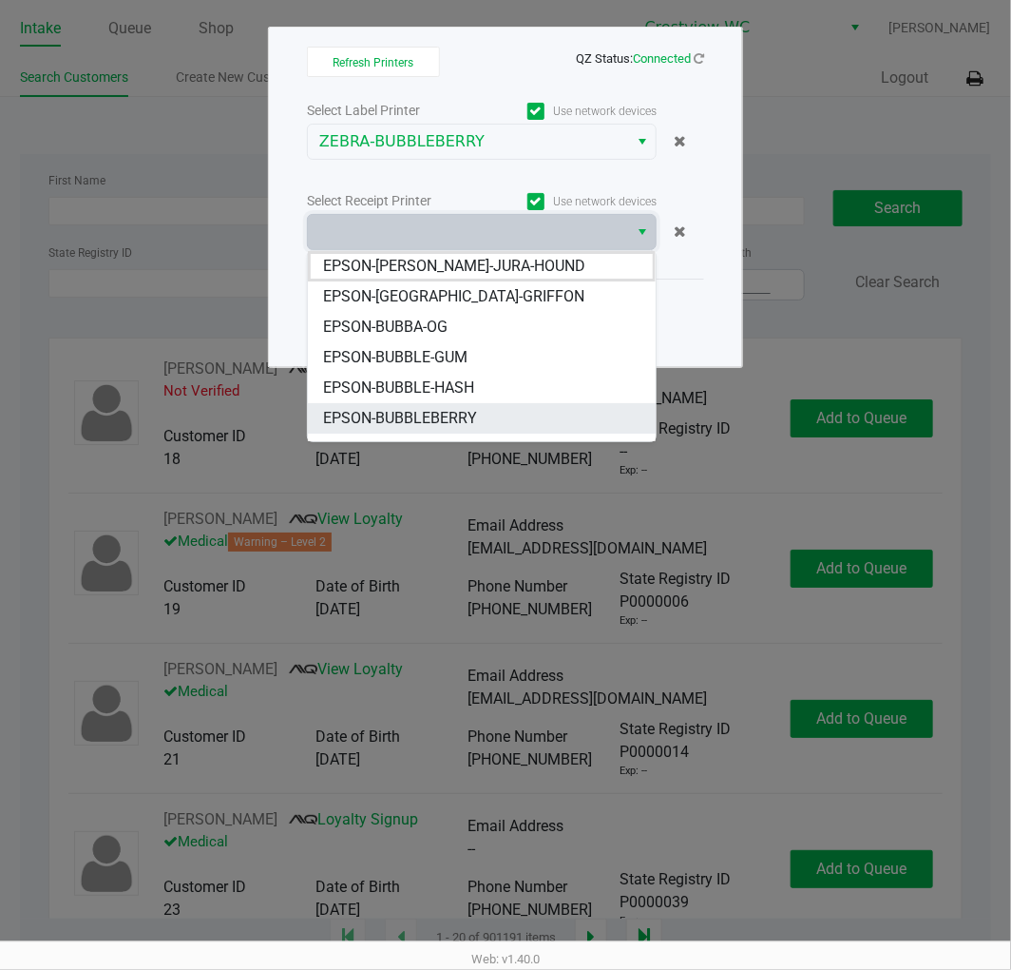
click at [483, 414] on li "EPSON-BUBBLEBERRY" at bounding box center [482, 418] width 348 height 30
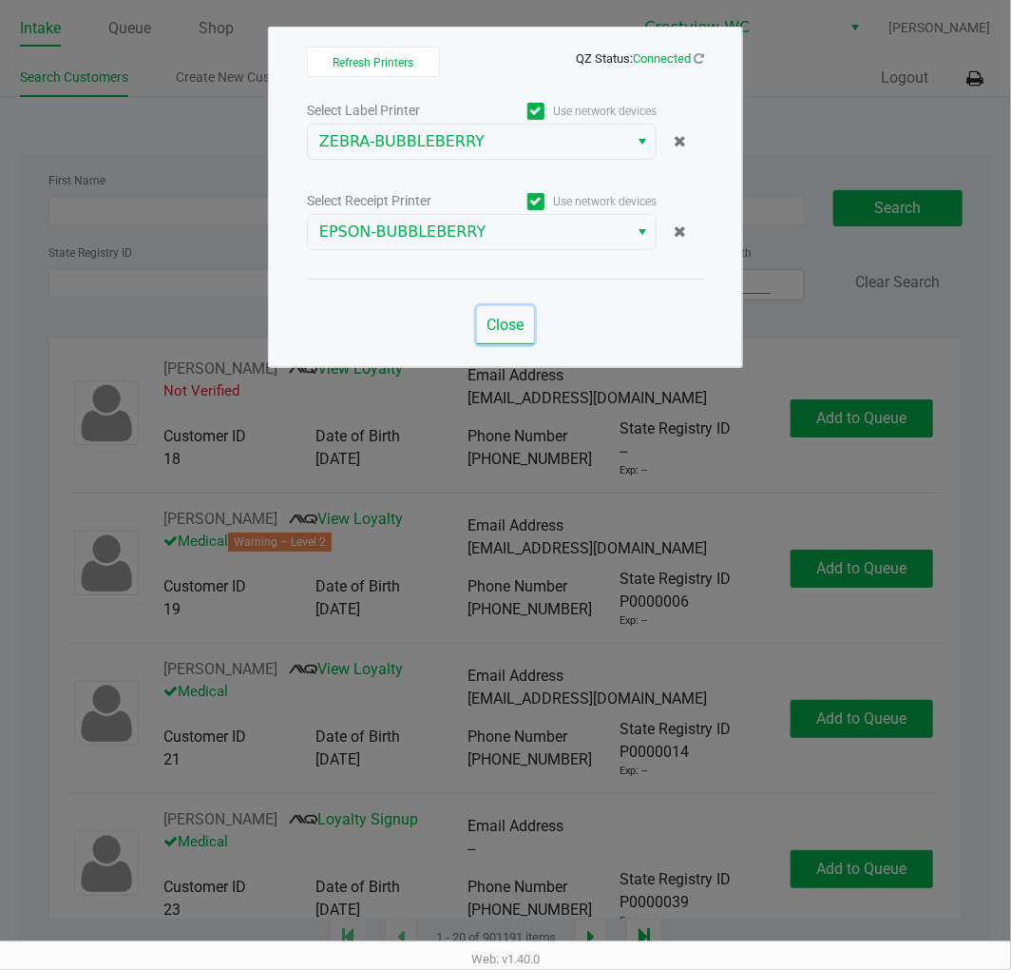
click at [490, 325] on span "Close" at bounding box center [506, 325] width 37 height 18
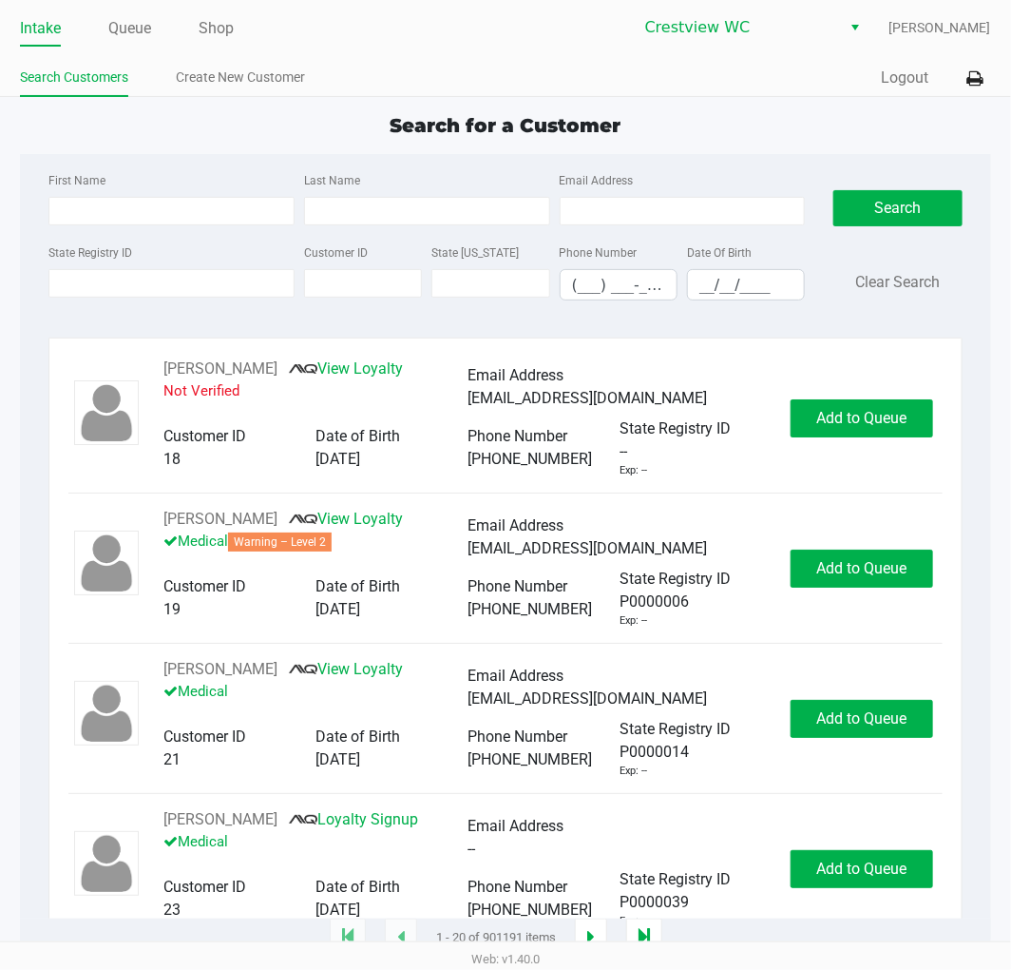
click at [1005, 125] on div "Search for a Customer" at bounding box center [505, 125] width 999 height 29
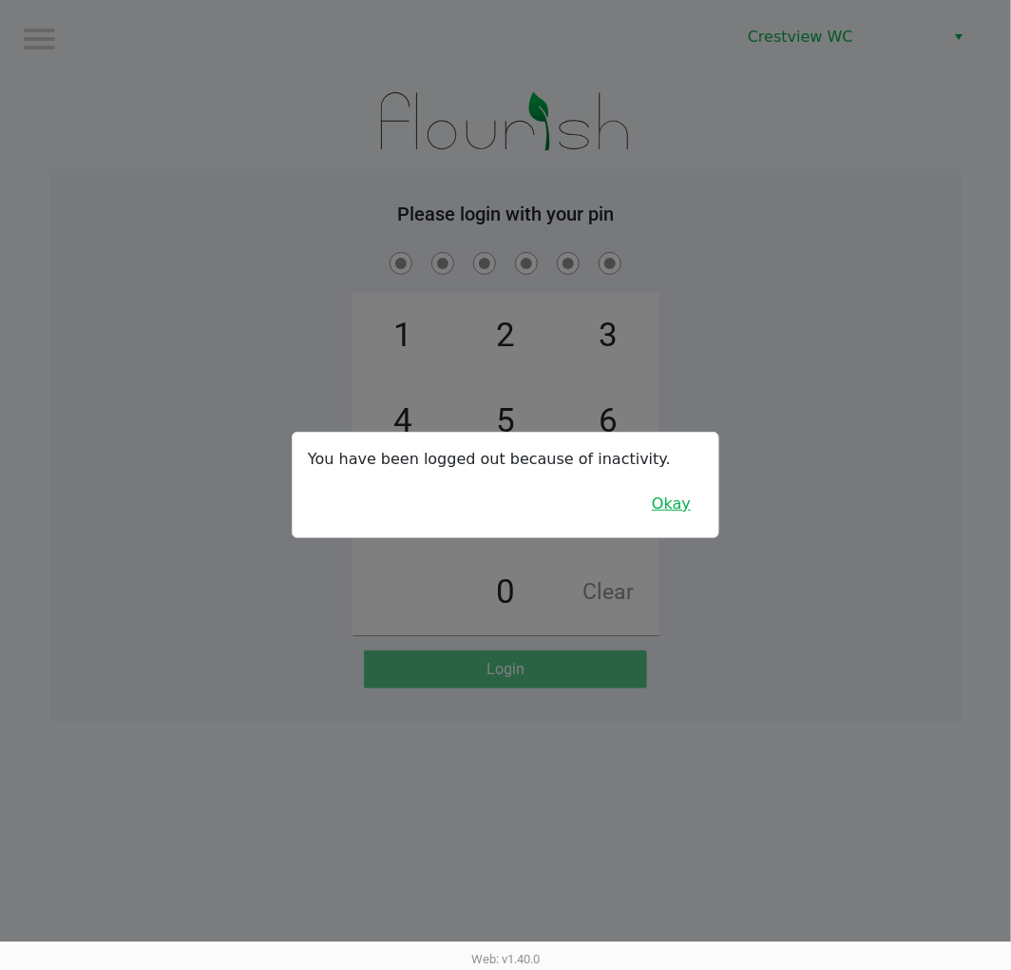
click at [702, 497] on button "Okay" at bounding box center [672, 504] width 64 height 36
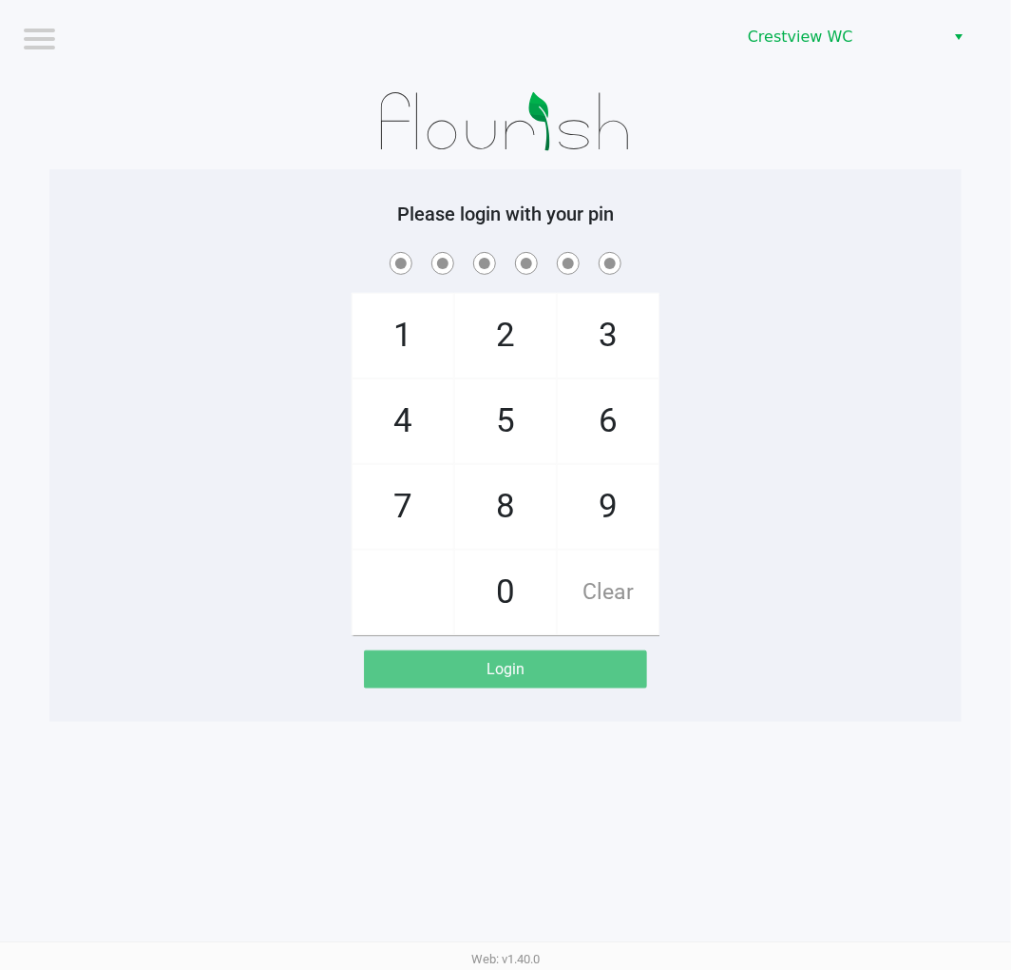
click at [619, 549] on div "Clear" at bounding box center [608, 592] width 103 height 86
click at [602, 459] on span "6" at bounding box center [608, 421] width 101 height 84
checkbox input "true"
click at [504, 324] on span "2" at bounding box center [505, 336] width 101 height 84
checkbox input "true"
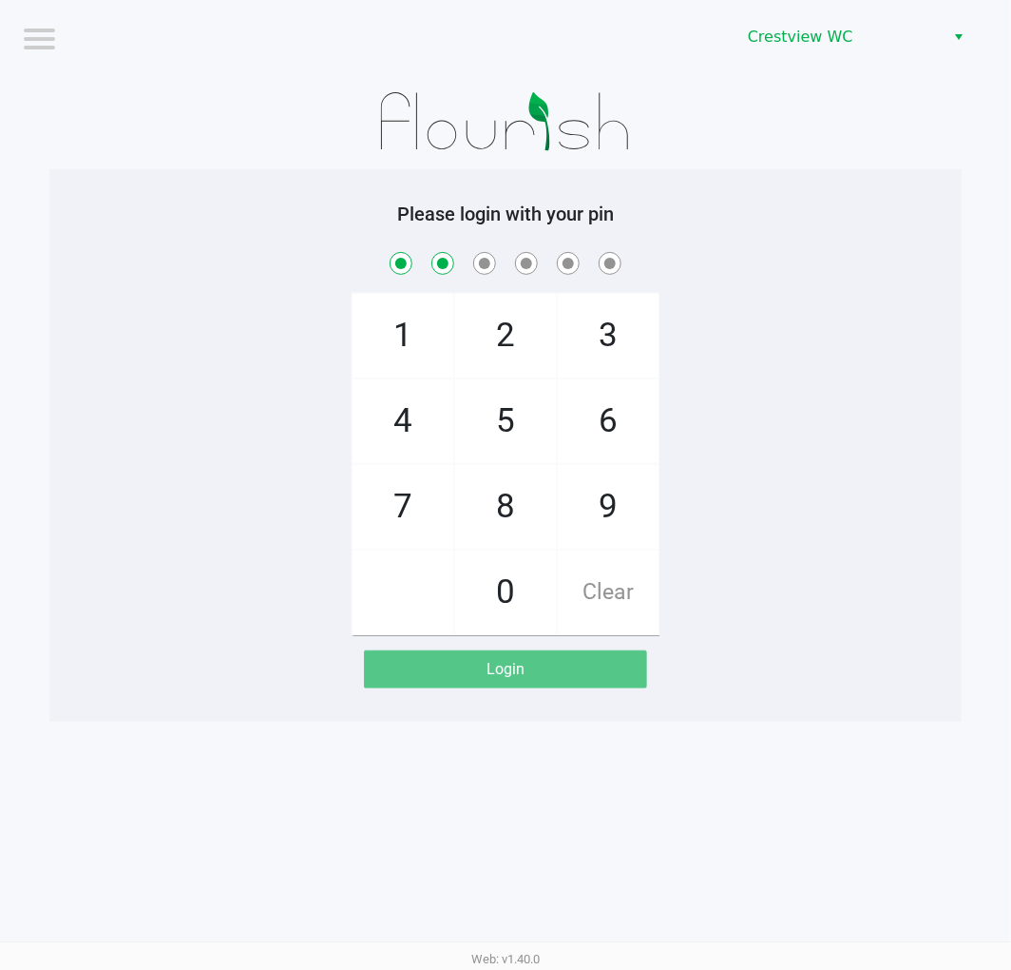
click at [517, 316] on span "2" at bounding box center [505, 336] width 101 height 84
checkbox input "true"
click at [602, 516] on span "9" at bounding box center [608, 507] width 101 height 84
checkbox input "true"
click at [604, 595] on span "Clear" at bounding box center [608, 592] width 101 height 84
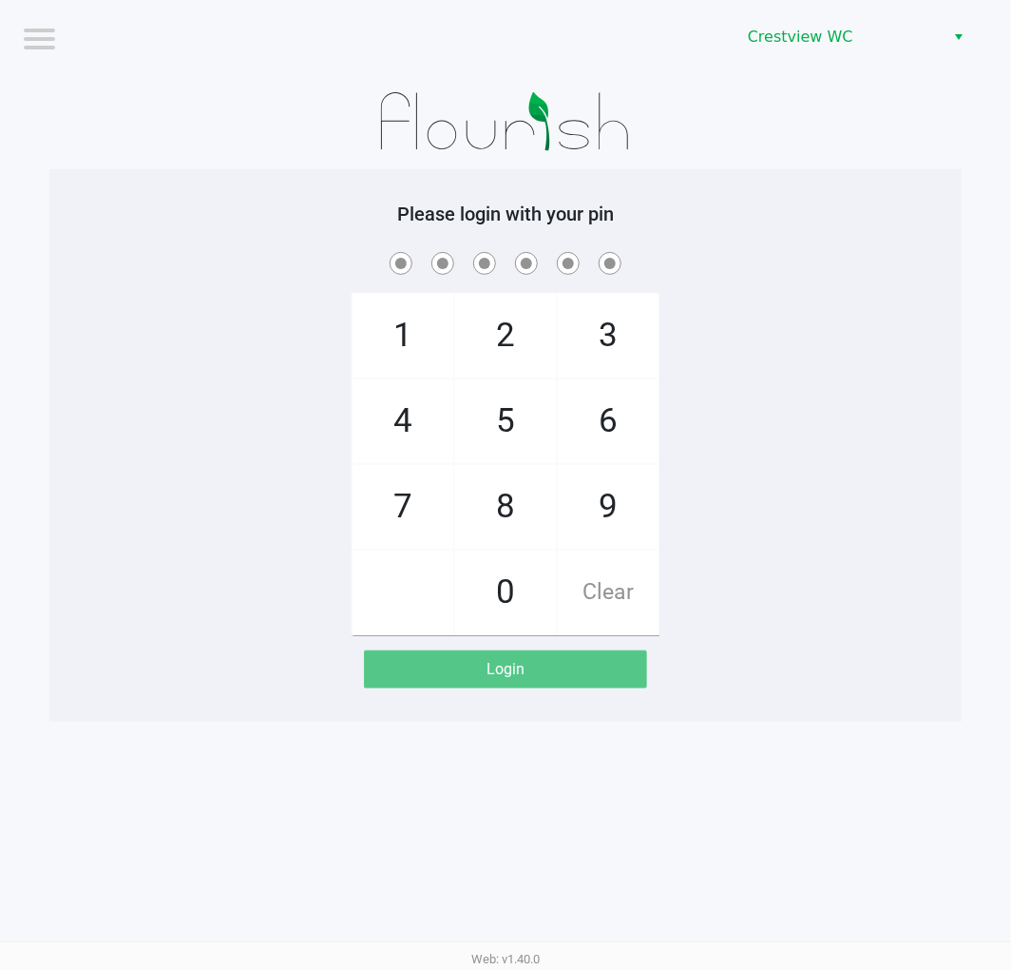
checkbox input "false"
click at [592, 495] on span "9" at bounding box center [608, 507] width 101 height 84
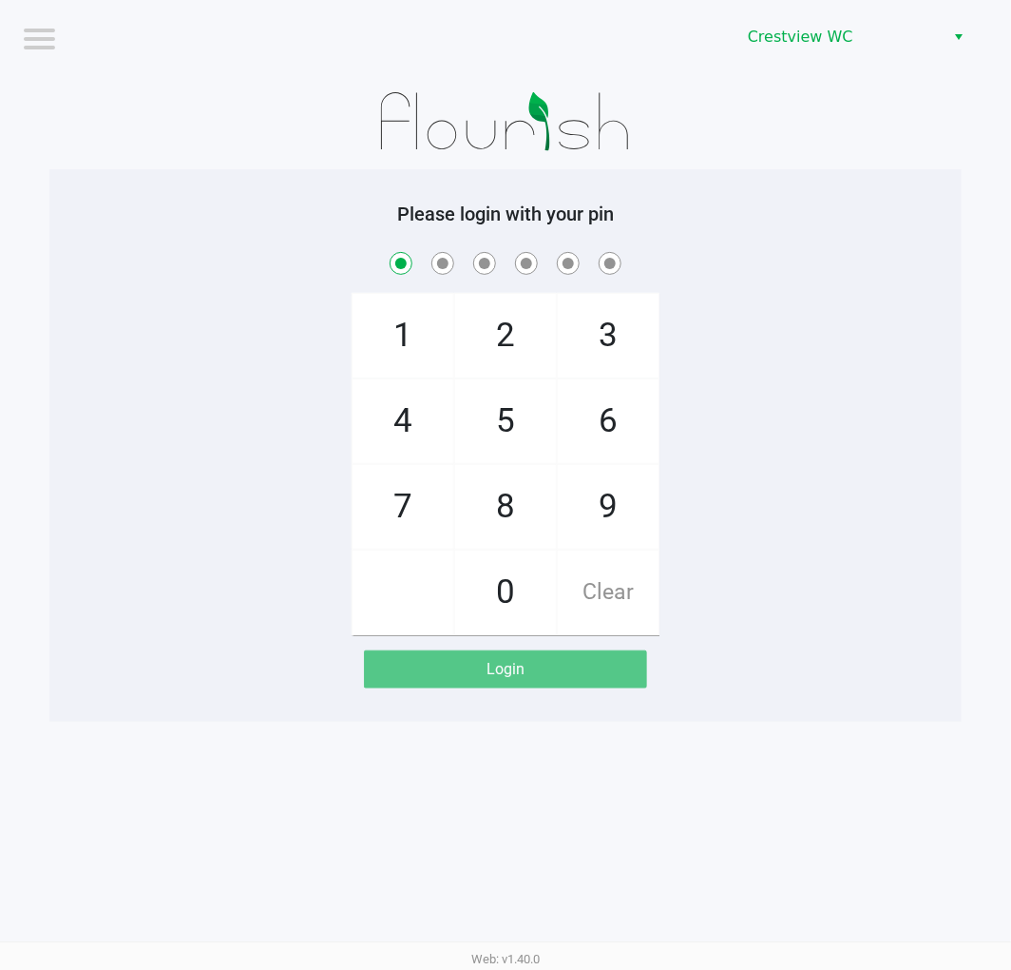
checkbox input "true"
click at [488, 337] on span "2" at bounding box center [505, 336] width 101 height 84
checkbox input "true"
click at [488, 337] on span "2" at bounding box center [505, 336] width 101 height 84
checkbox input "true"
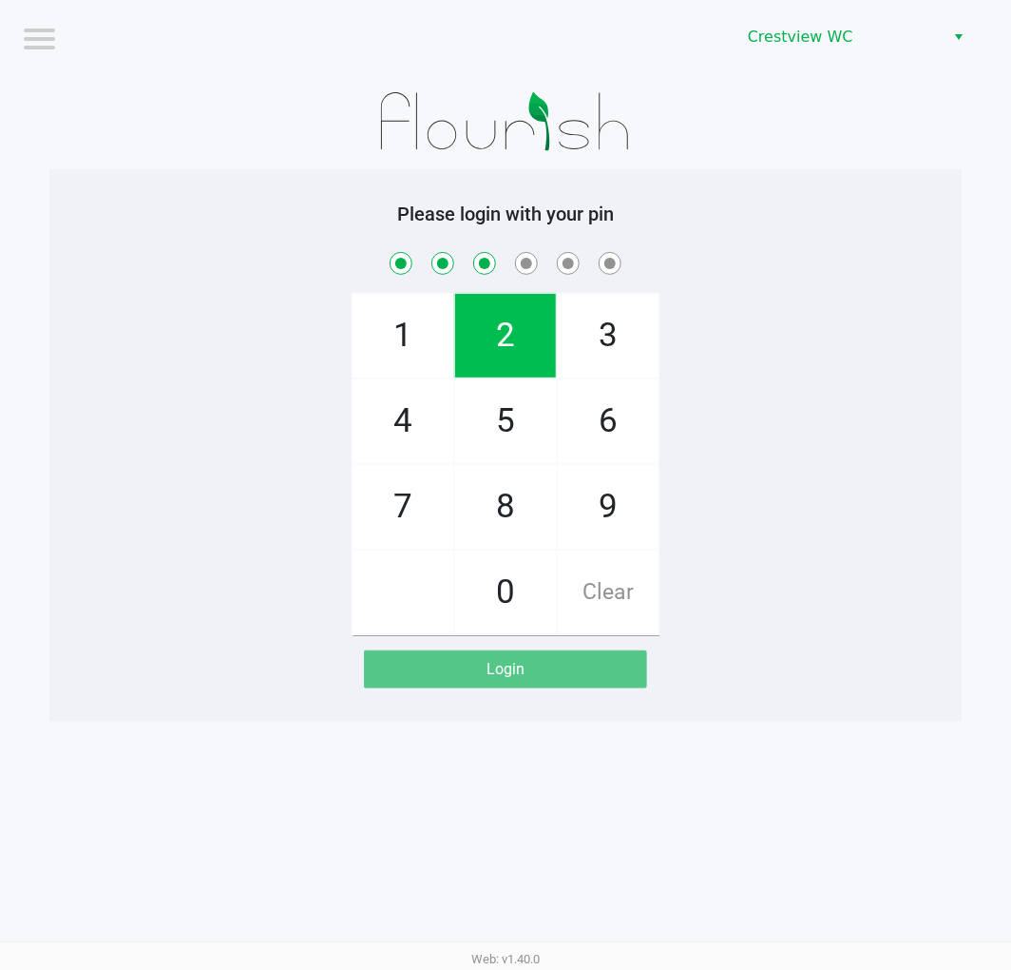
click at [483, 528] on span "8" at bounding box center [505, 507] width 101 height 84
checkbox input "true"
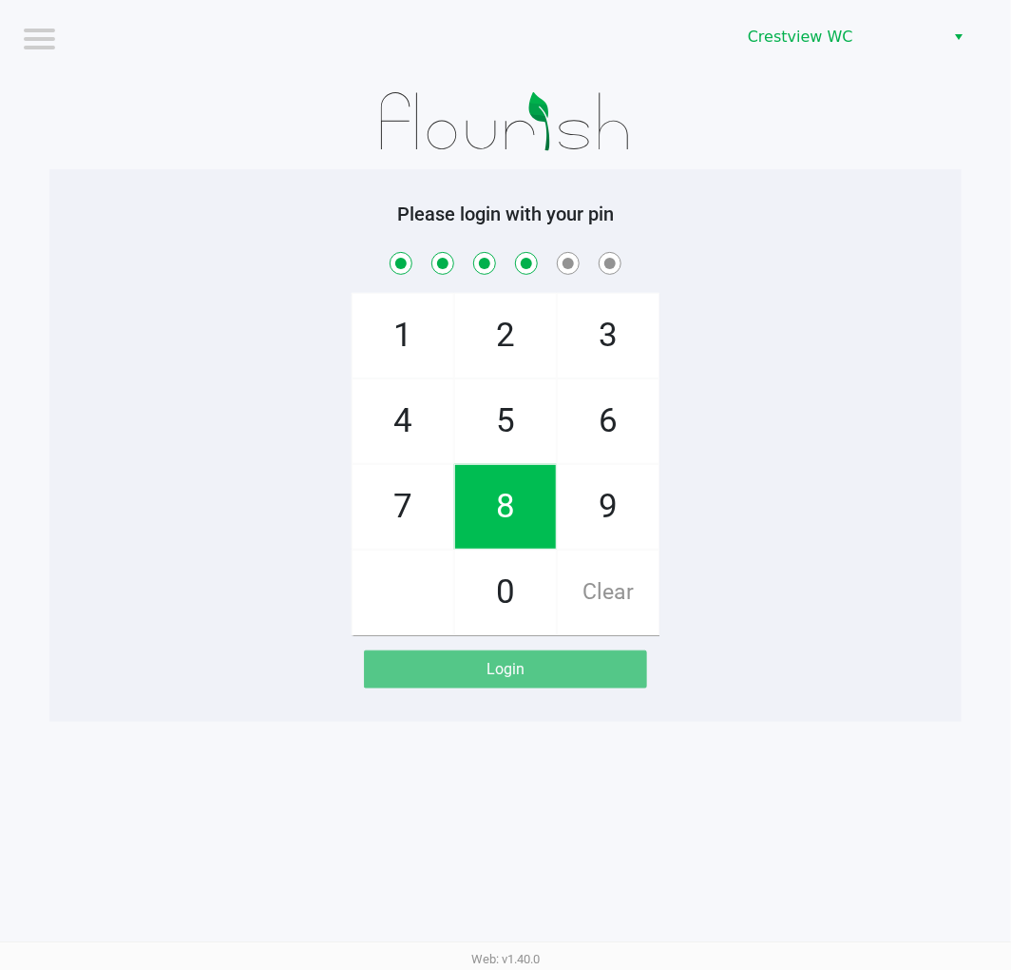
click at [498, 361] on span "2" at bounding box center [505, 336] width 101 height 84
checkbox input "true"
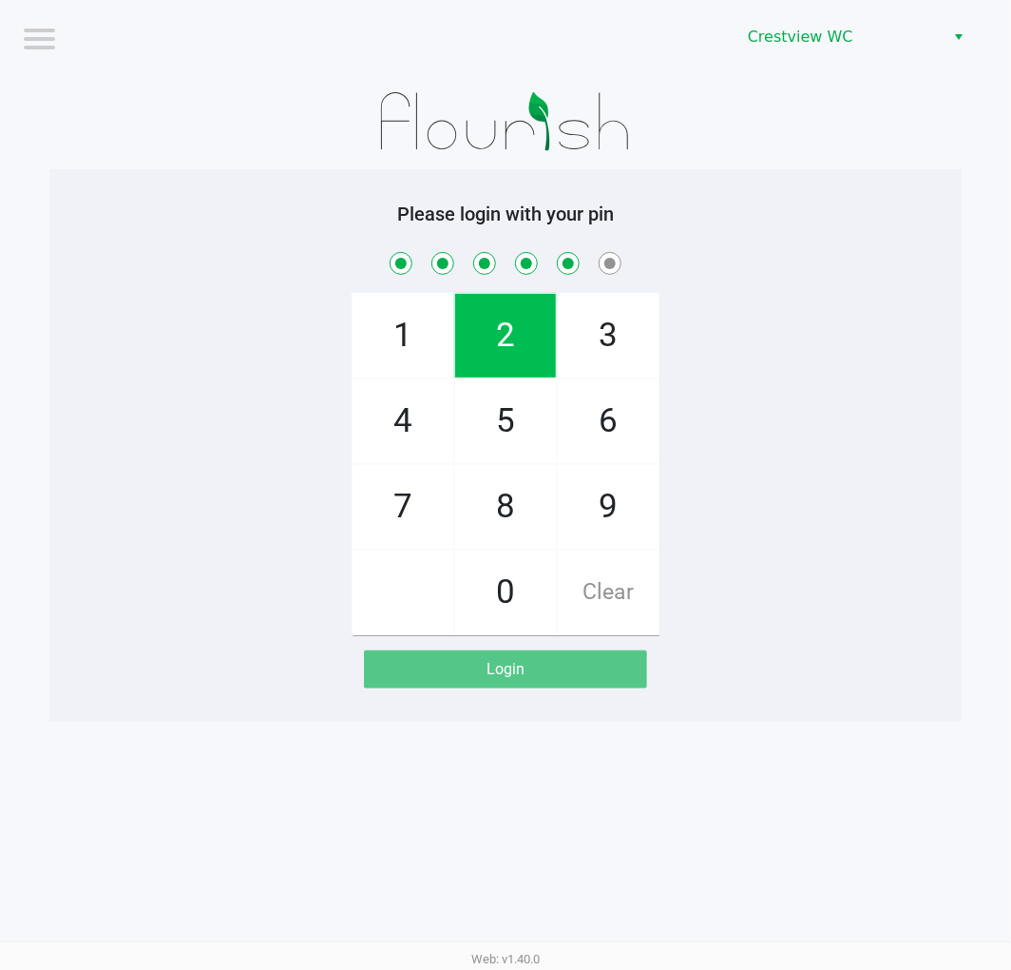
click at [403, 363] on span "1" at bounding box center [403, 336] width 101 height 84
checkbox input "true"
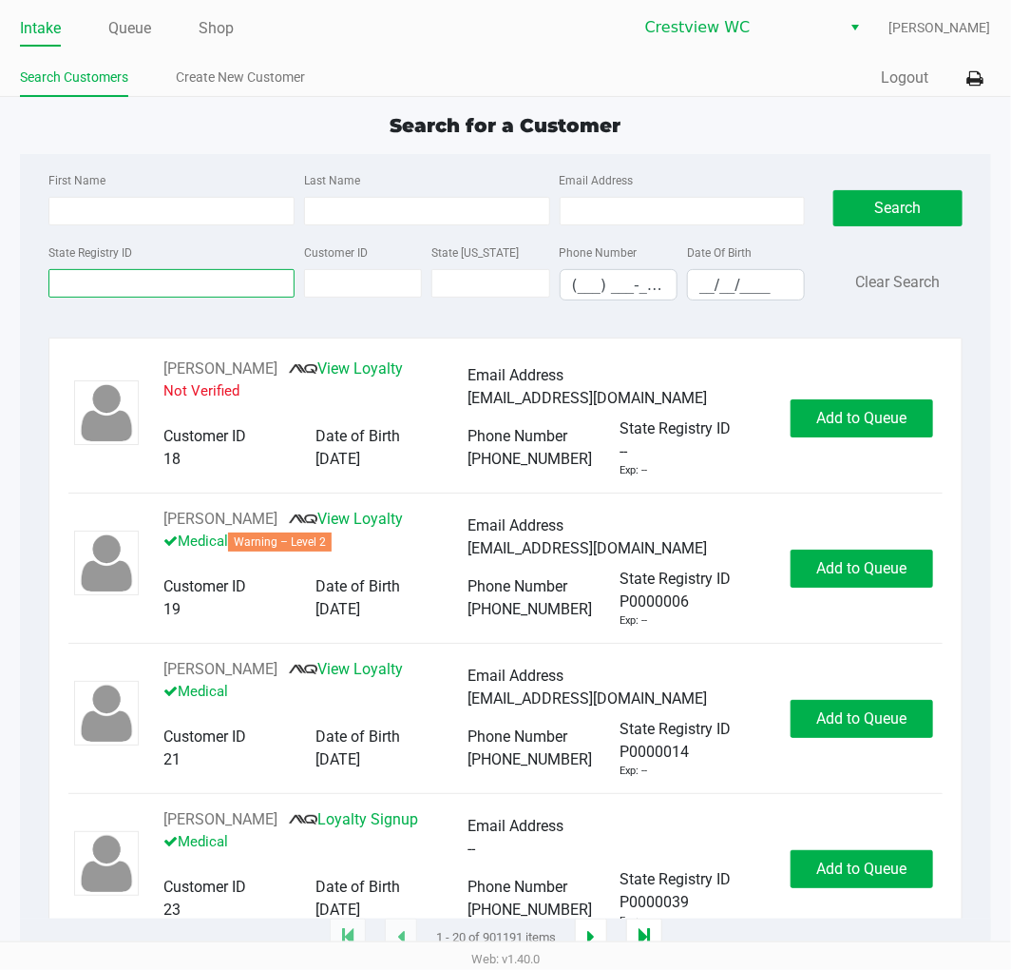
click at [98, 280] on input "State Registry ID" at bounding box center [171, 283] width 246 height 29
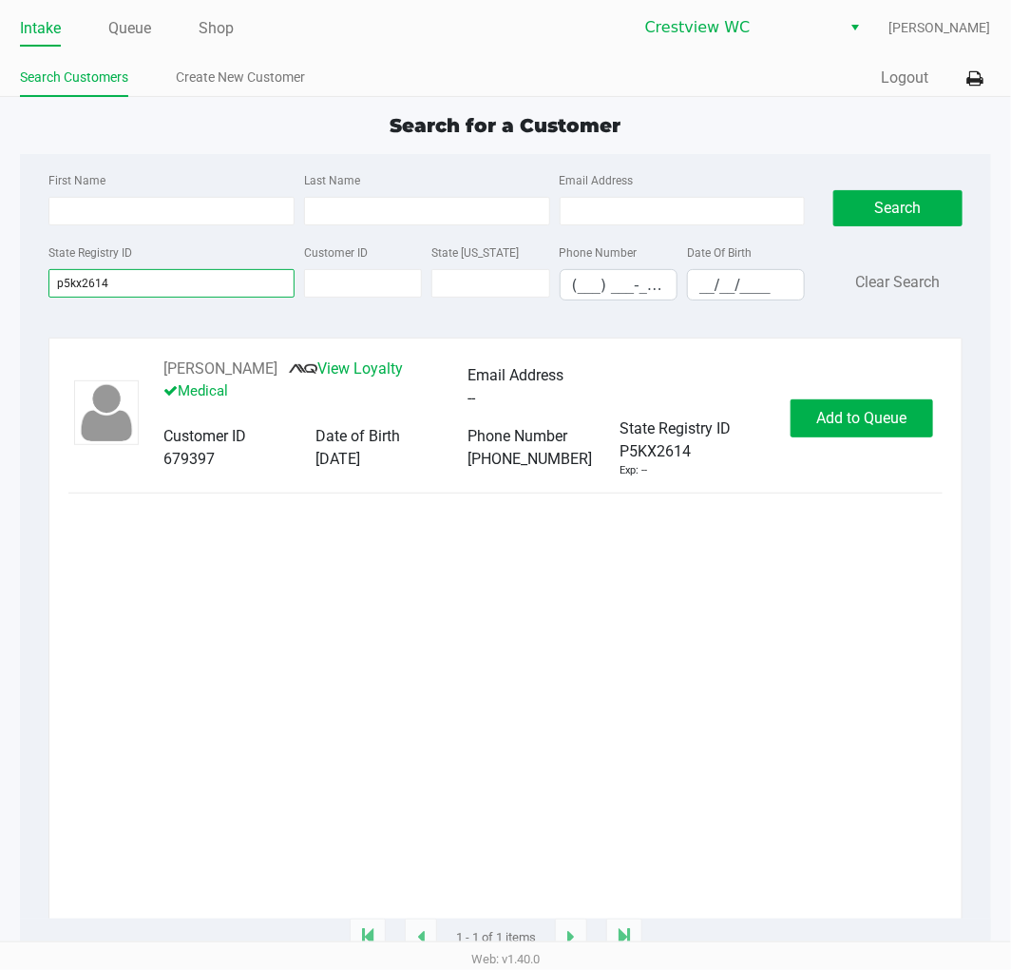
type input "p5kx2614"
click at [849, 420] on span "Add to Queue" at bounding box center [862, 418] width 90 height 18
click at [849, 420] on div "Add to Queue" at bounding box center [862, 418] width 143 height 38
click at [849, 420] on span "Add to Queue" at bounding box center [872, 418] width 90 height 18
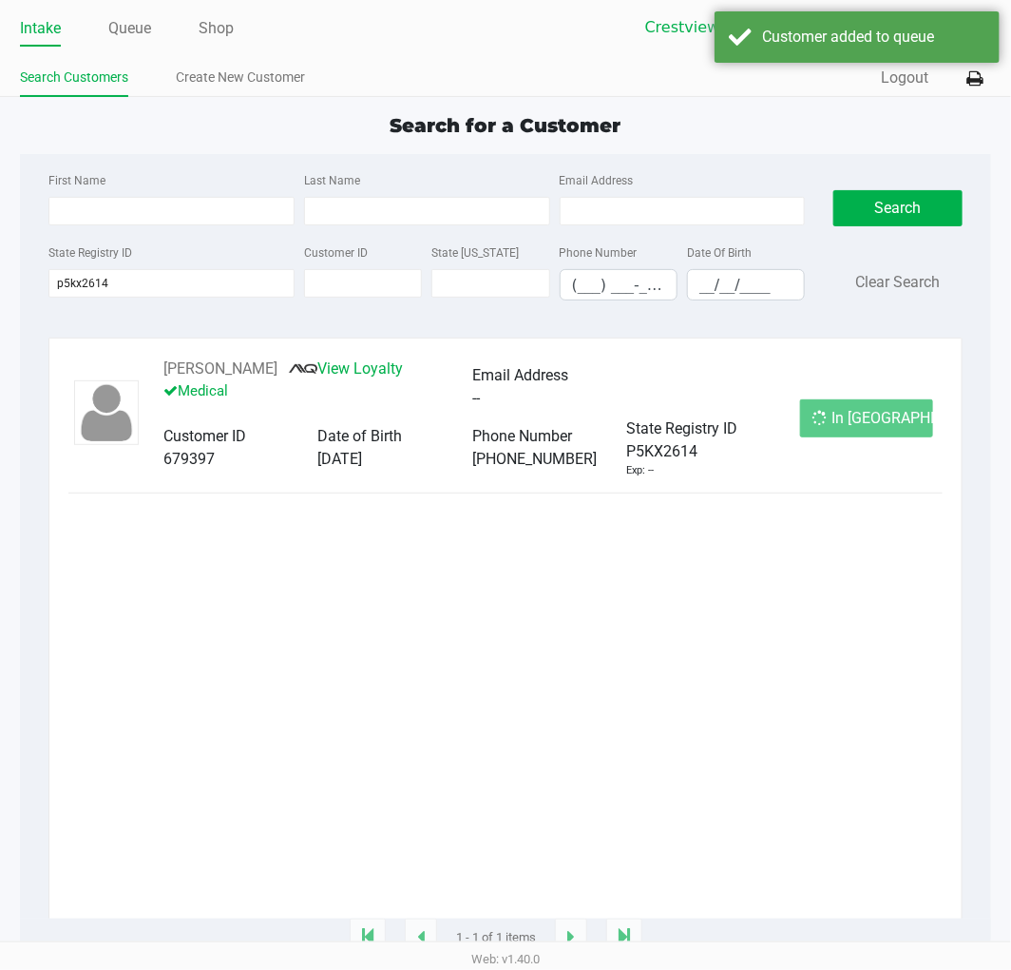
click at [849, 420] on div "In Queue" at bounding box center [866, 418] width 133 height 38
click at [849, 420] on span "In Queue" at bounding box center [913, 418] width 160 height 18
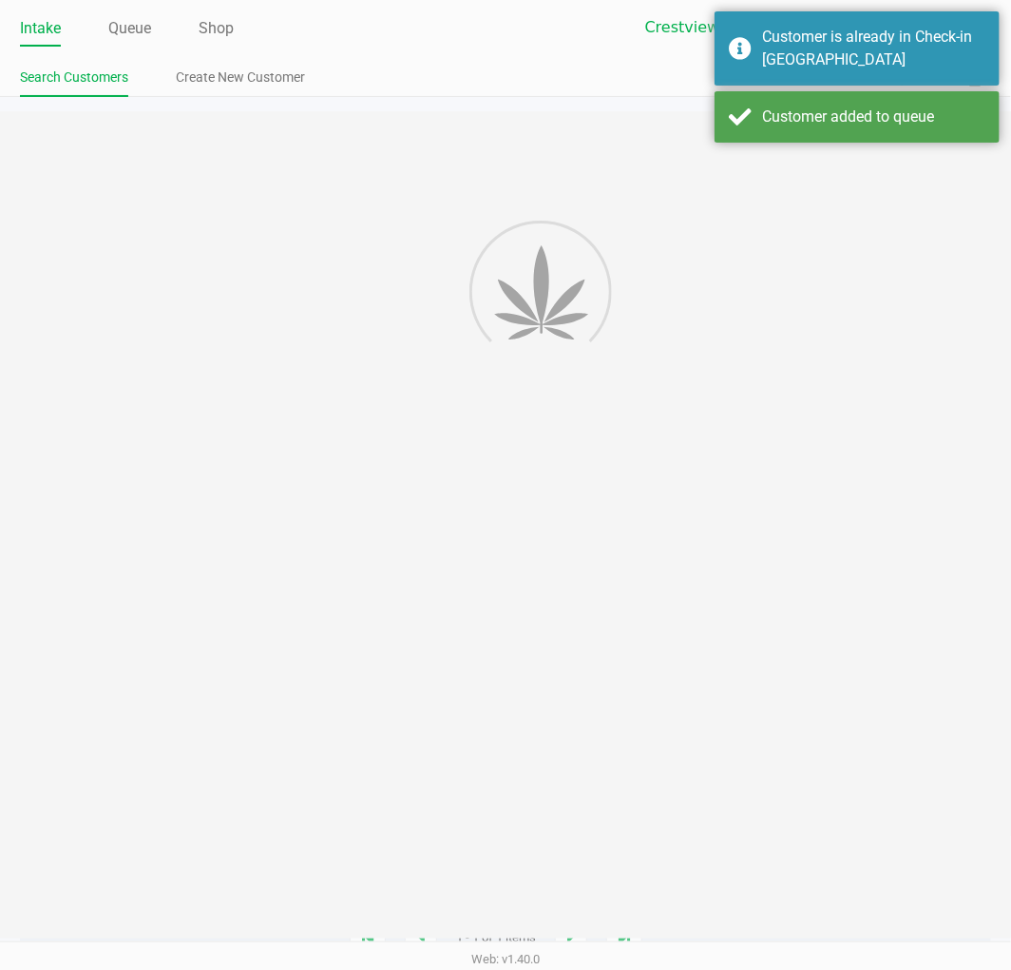
click at [849, 420] on div at bounding box center [505, 524] width 1011 height 827
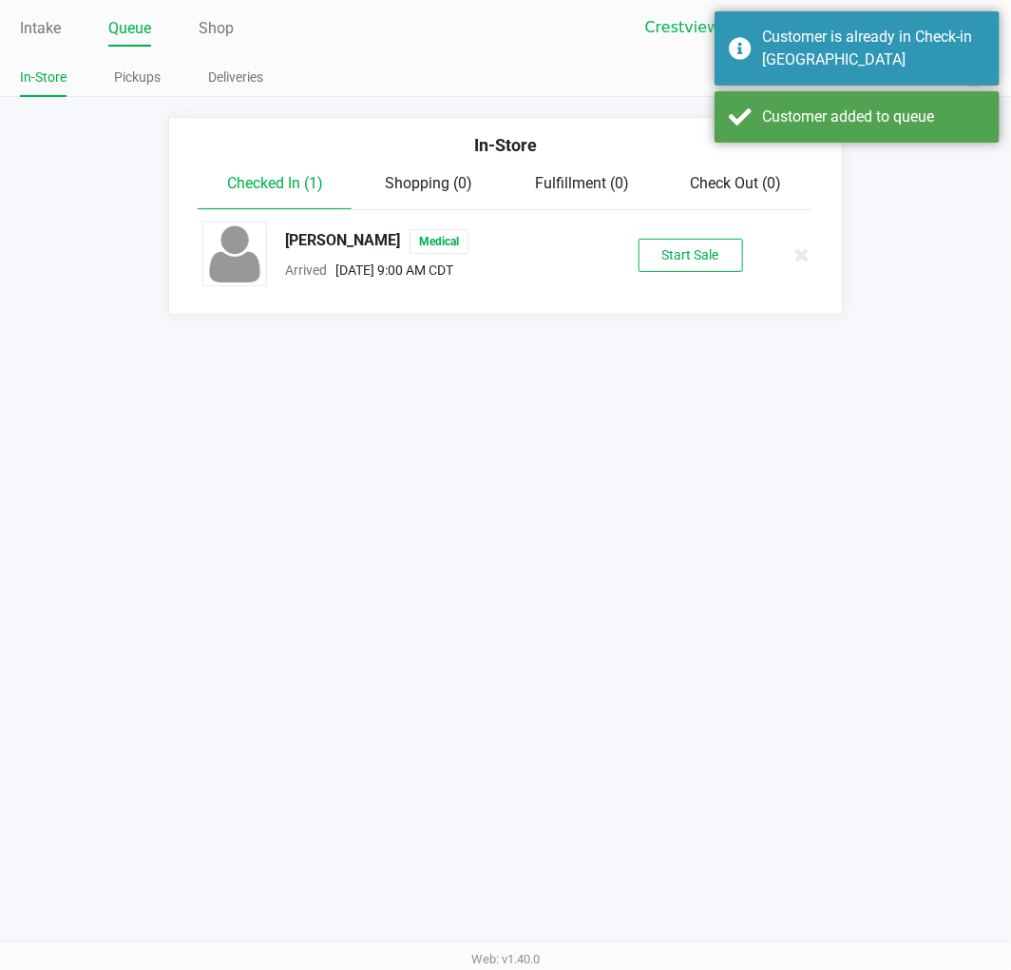
click at [670, 283] on div "Michael OLDHAM II Medical Arrived Sep 29, 2025 9:00 AM CDT Start Sale" at bounding box center [505, 254] width 634 height 67
click at [670, 268] on button "Start Sale" at bounding box center [691, 255] width 105 height 33
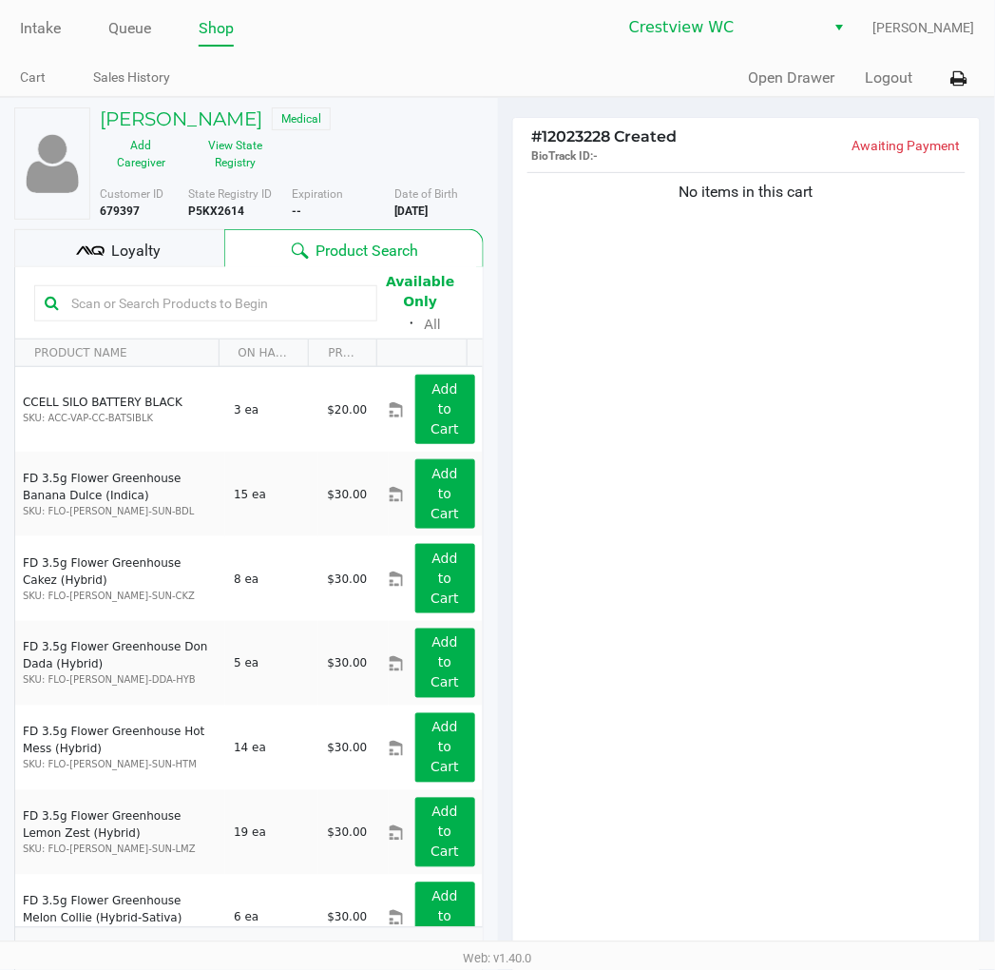
click at [231, 159] on button "View State Registry" at bounding box center [230, 154] width 95 height 48
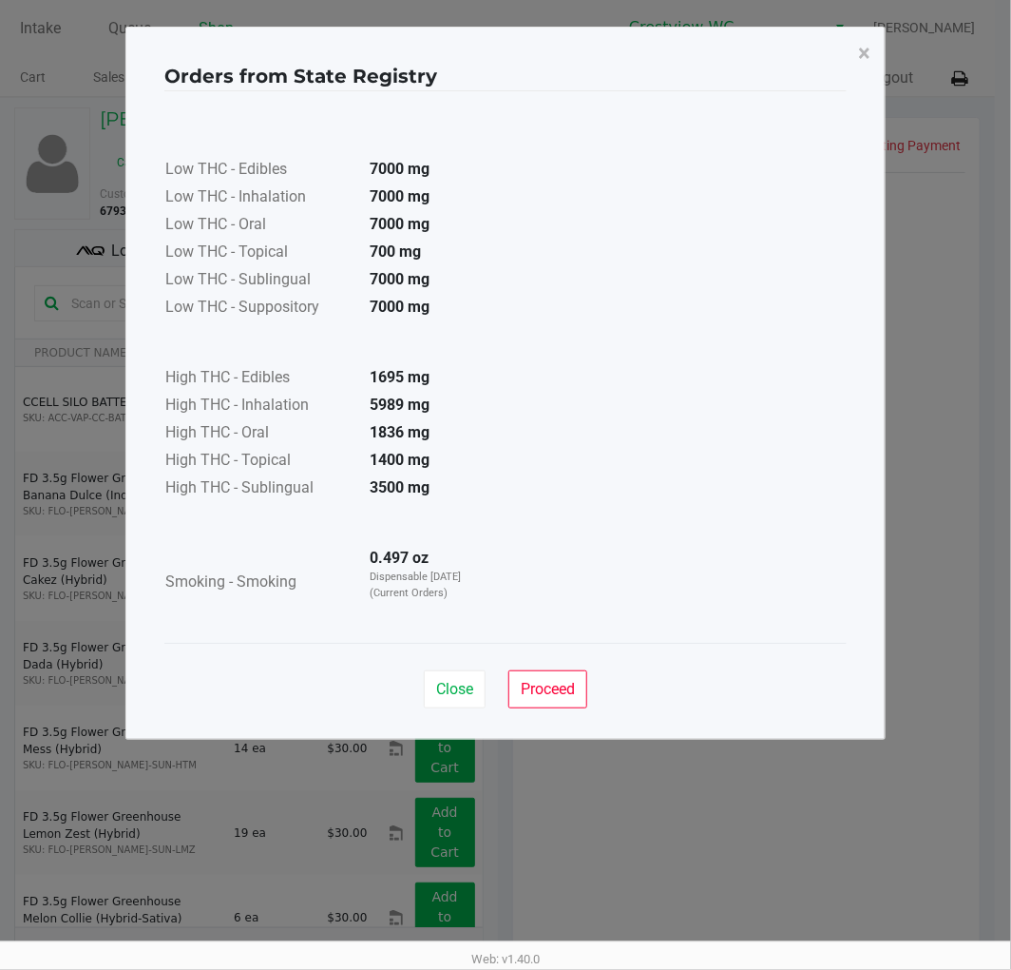
click at [755, 584] on div "Low THC - Edibles 7000 mg Low THC - Inhalation 7000 mg Low THC - Oral 7000 mg L…" at bounding box center [505, 367] width 683 height 506
click at [862, 65] on span "×" at bounding box center [864, 53] width 12 height 27
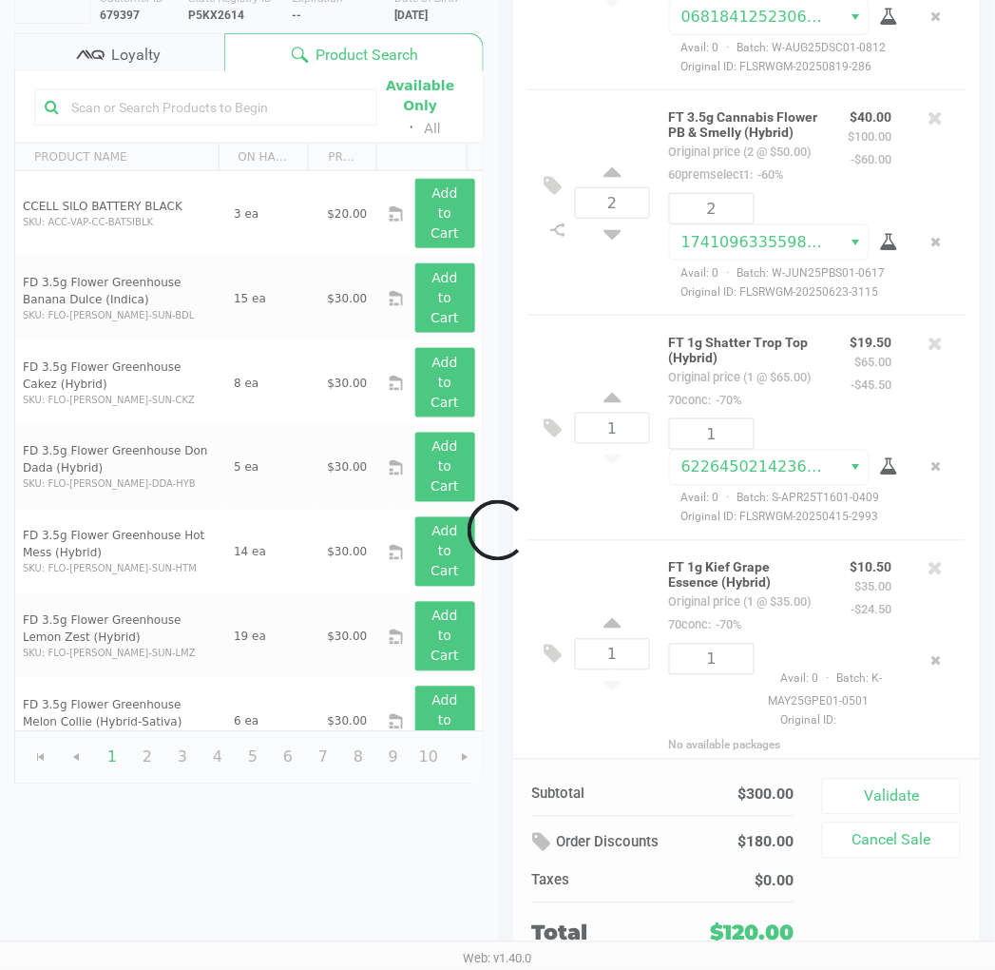
scroll to position [640, 0]
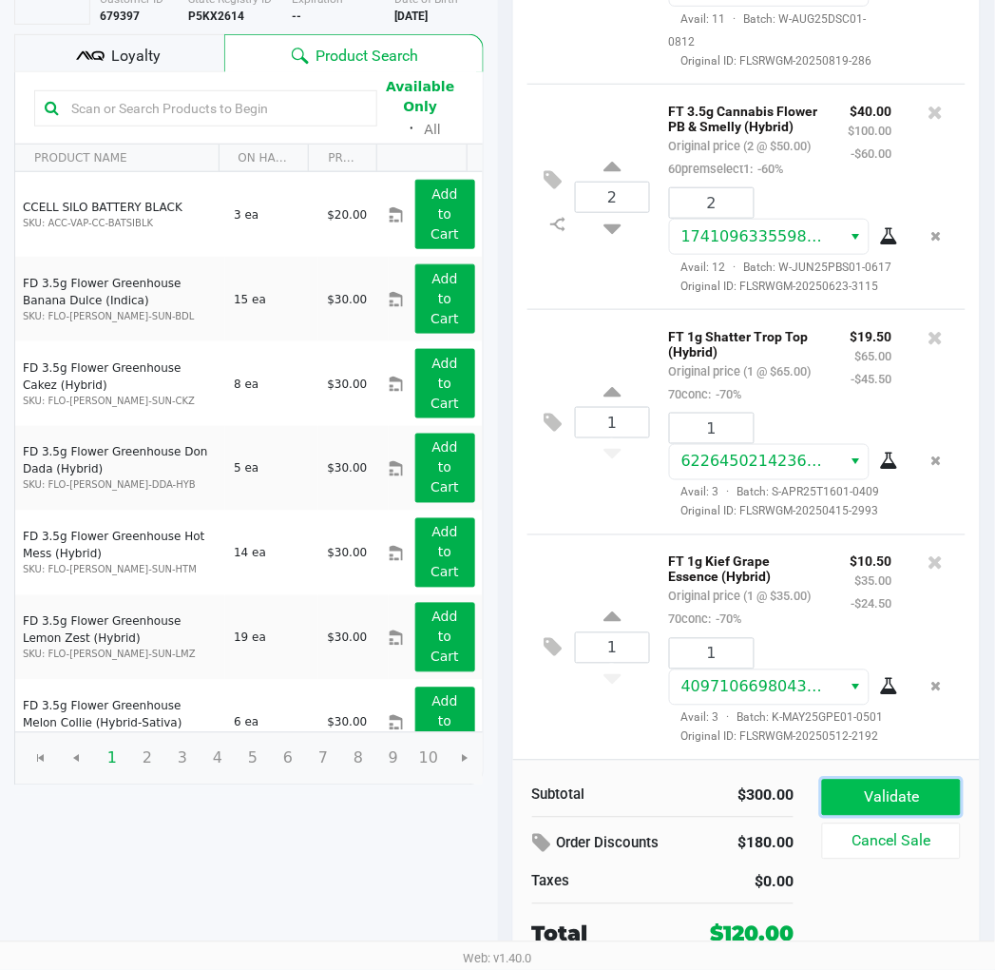
click at [936, 790] on button "Validate" at bounding box center [891, 797] width 138 height 36
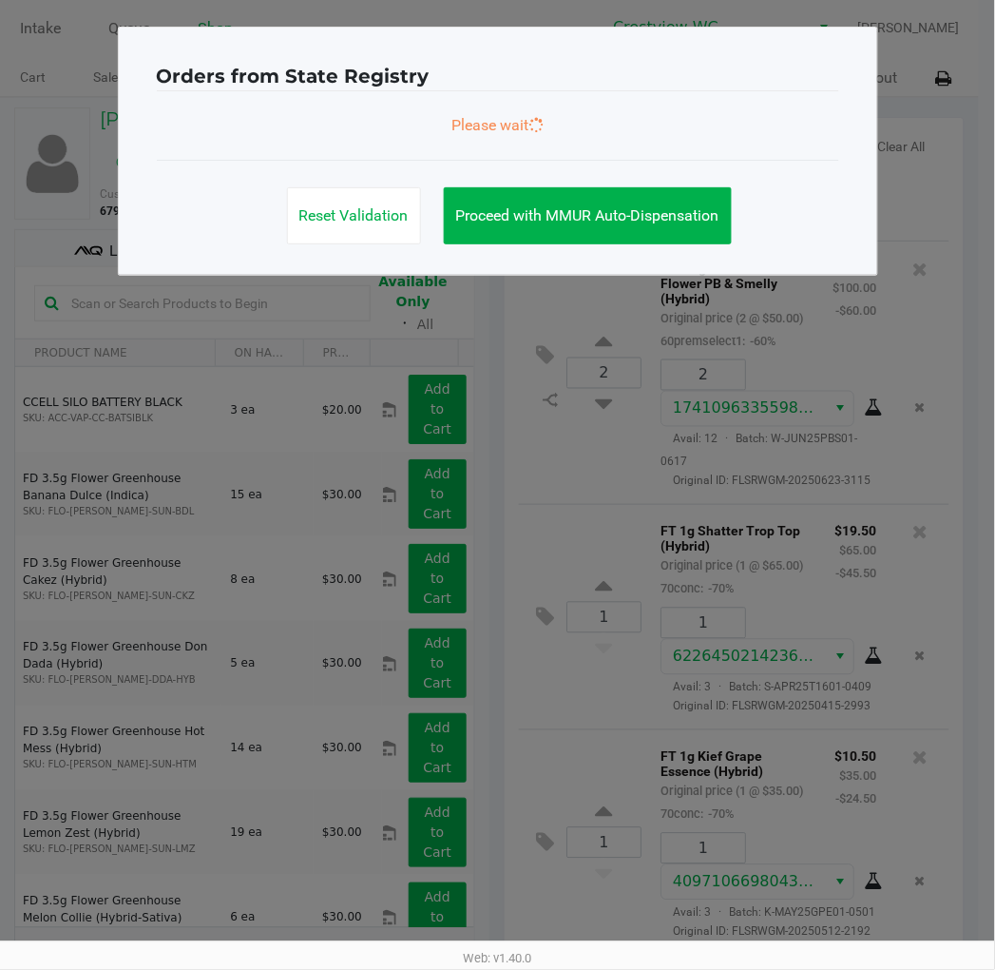
scroll to position [0, 0]
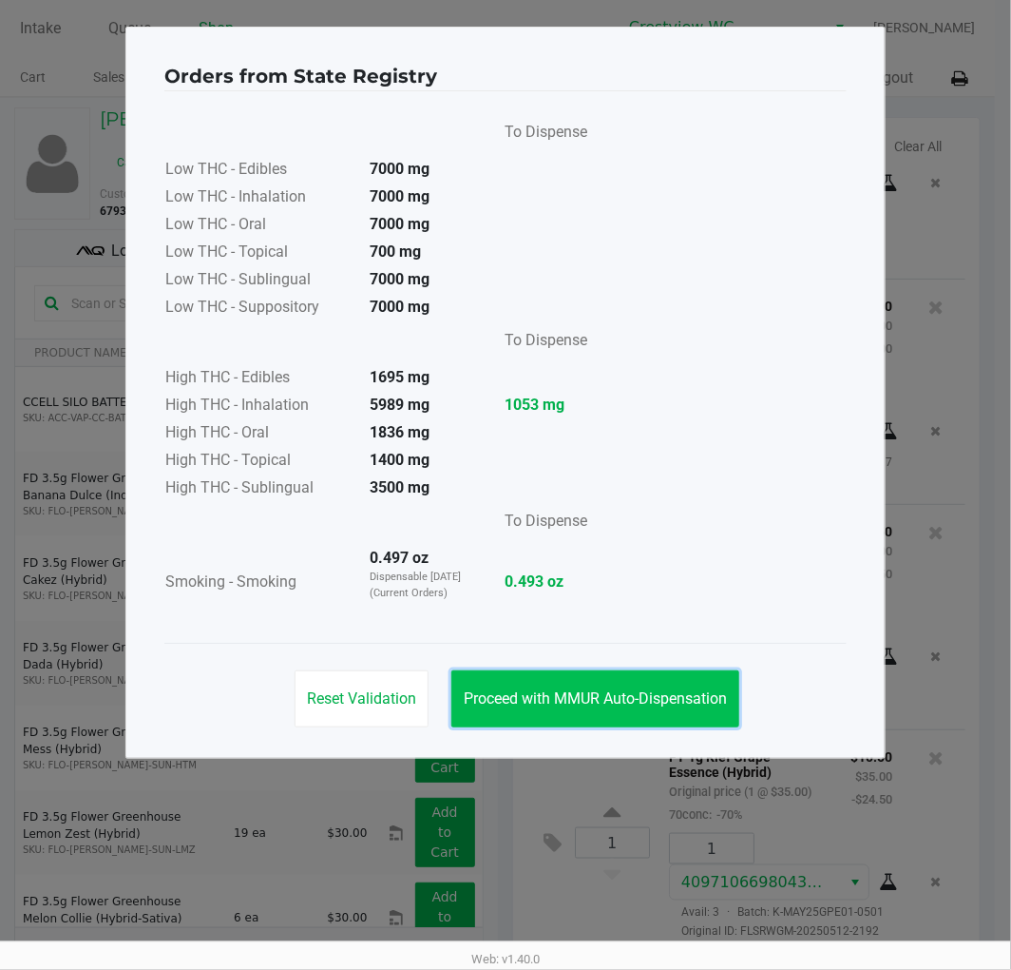
click at [690, 700] on span "Proceed with MMUR Auto-Dispensation" at bounding box center [595, 698] width 263 height 18
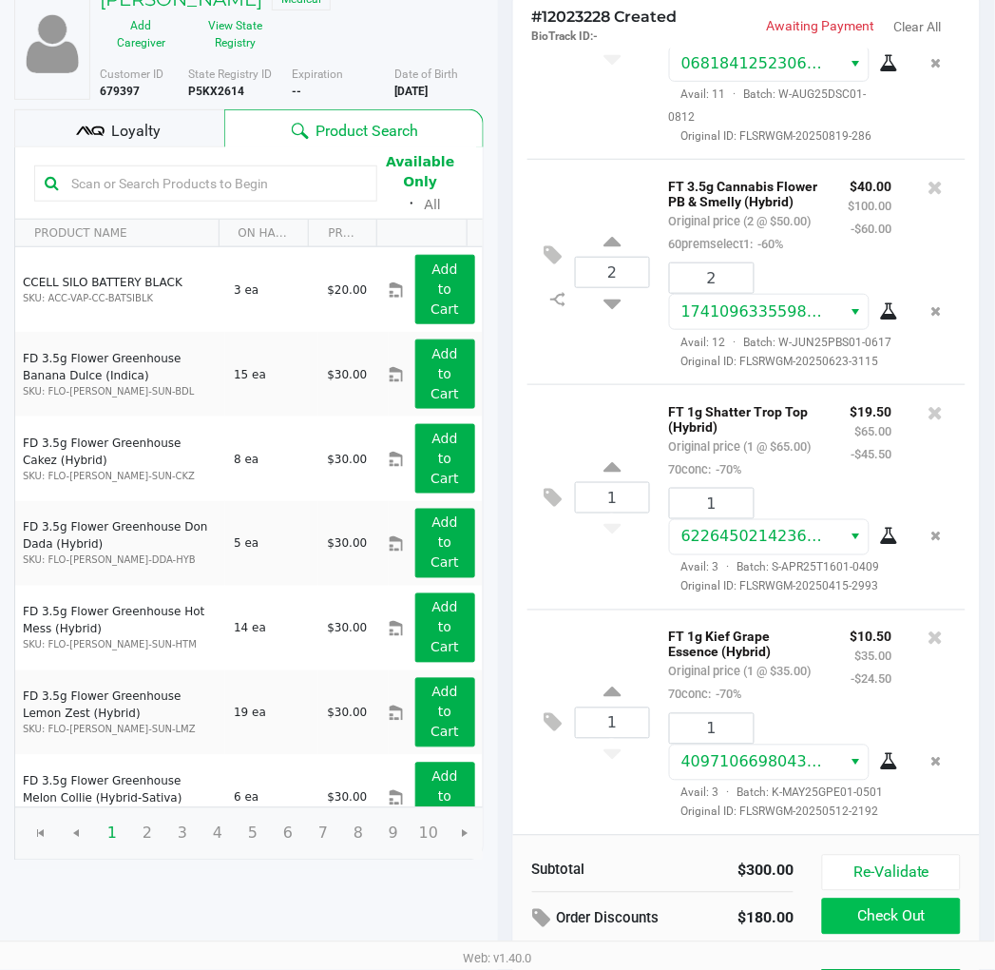
scroll to position [216, 0]
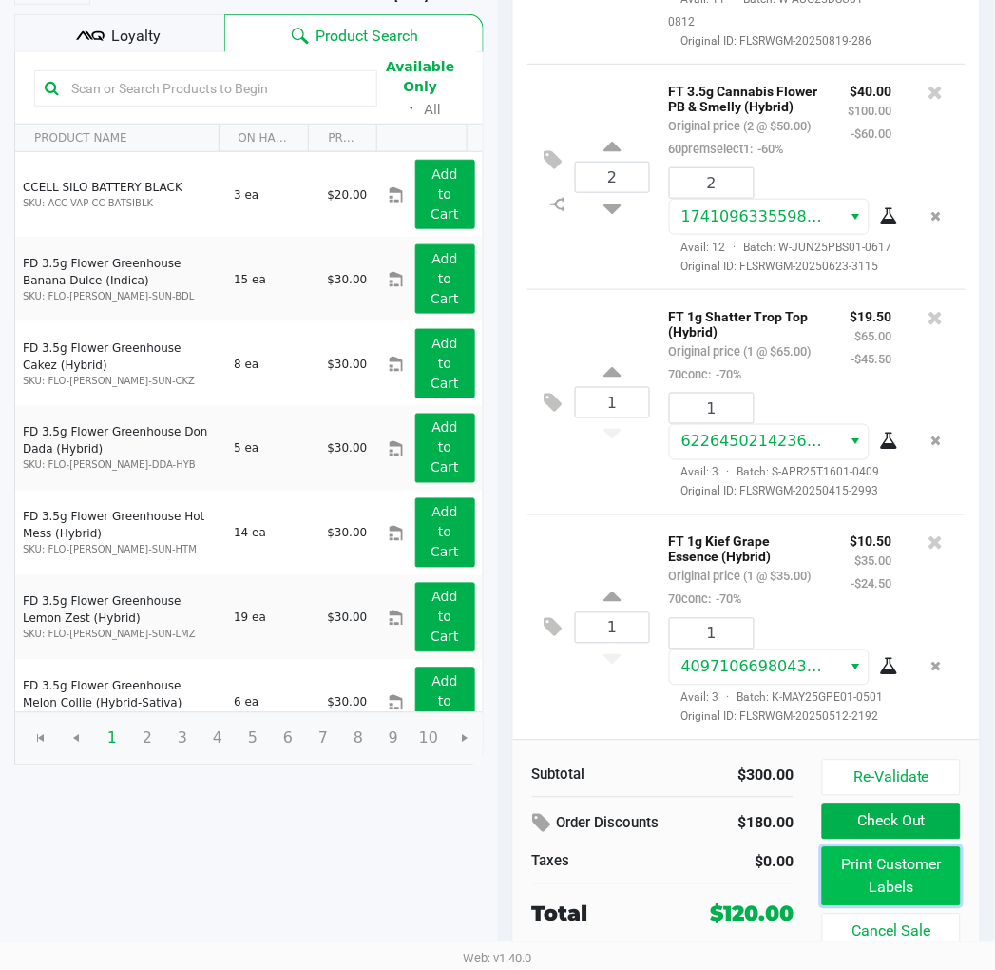
click at [891, 877] on button "Print Customer Labels" at bounding box center [891, 876] width 138 height 59
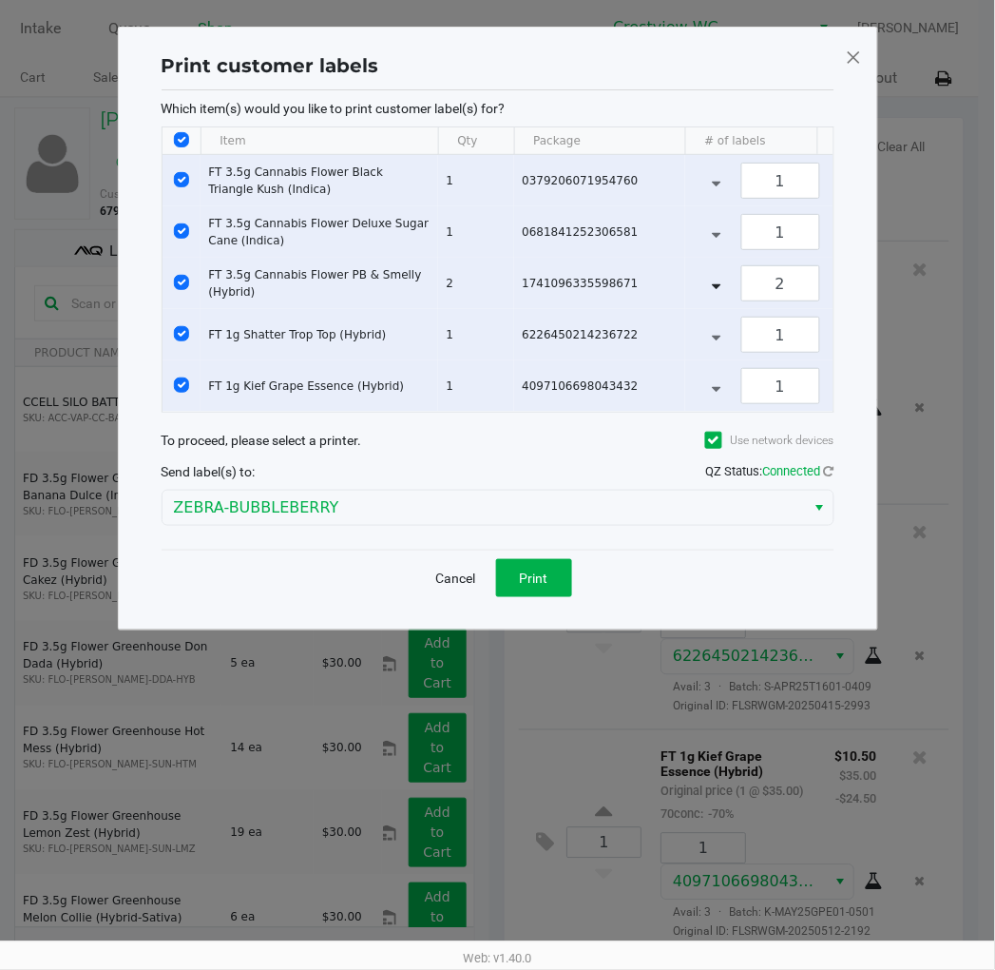
scroll to position [0, 0]
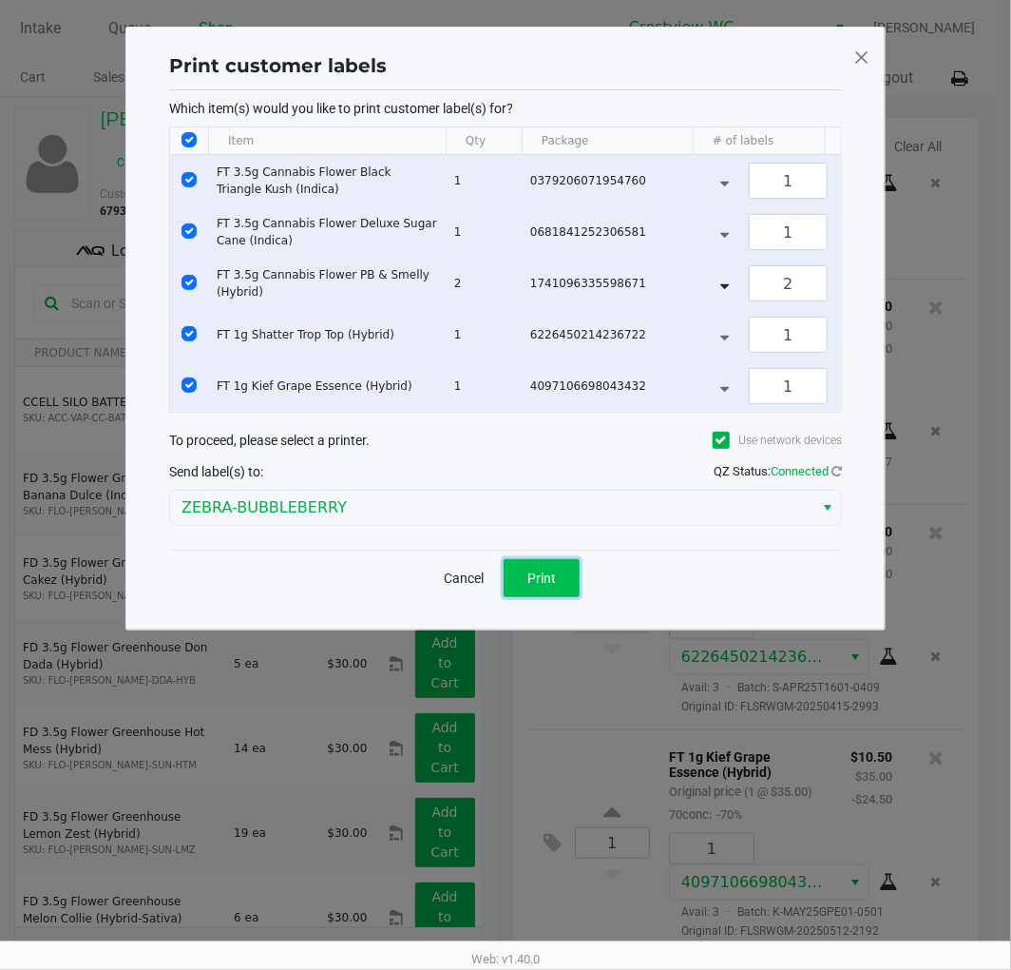
click at [547, 586] on span "Print" at bounding box center [542, 577] width 29 height 15
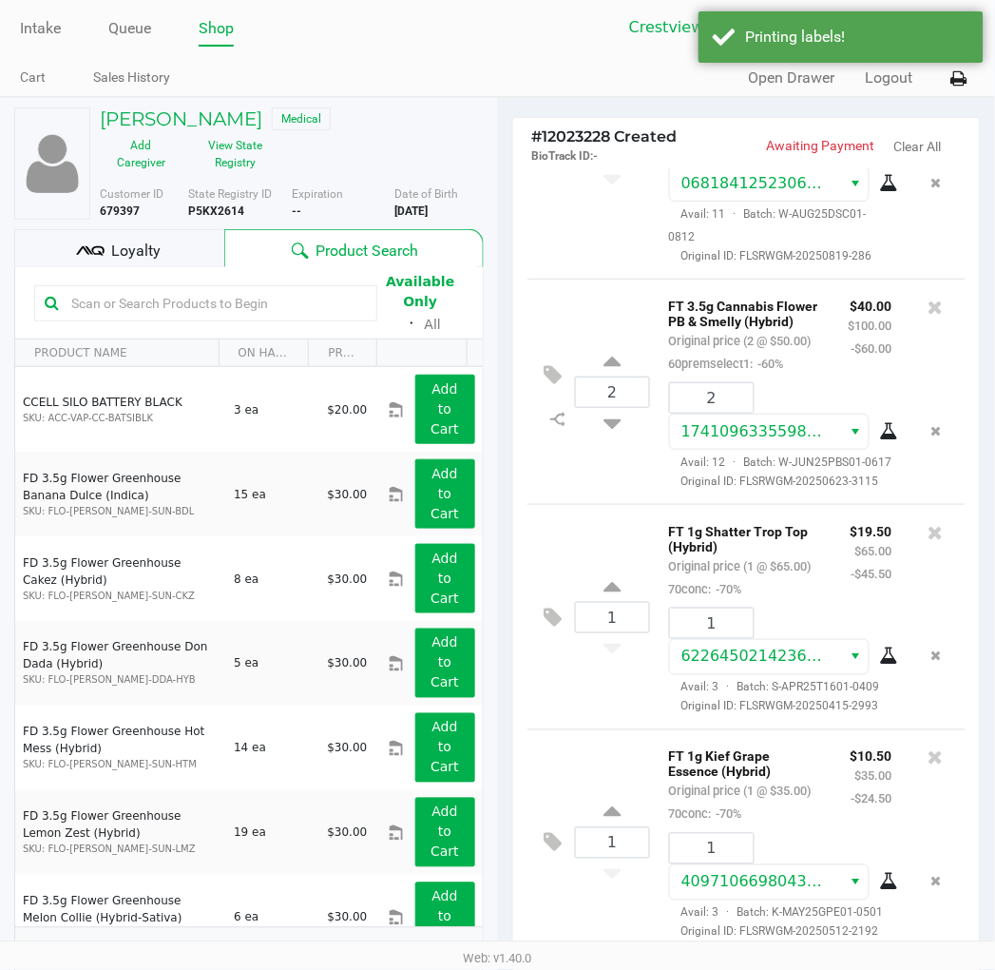
click at [183, 248] on div "Loyalty" at bounding box center [119, 248] width 210 height 38
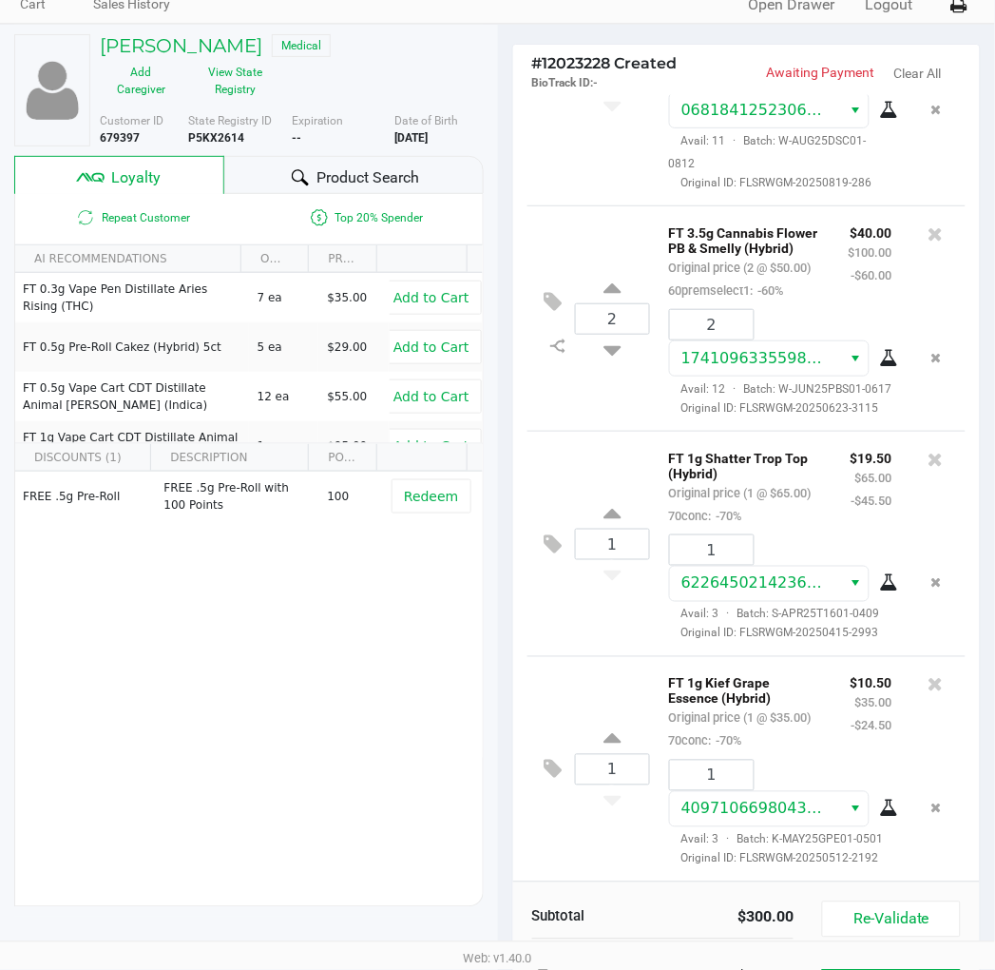
scroll to position [236, 0]
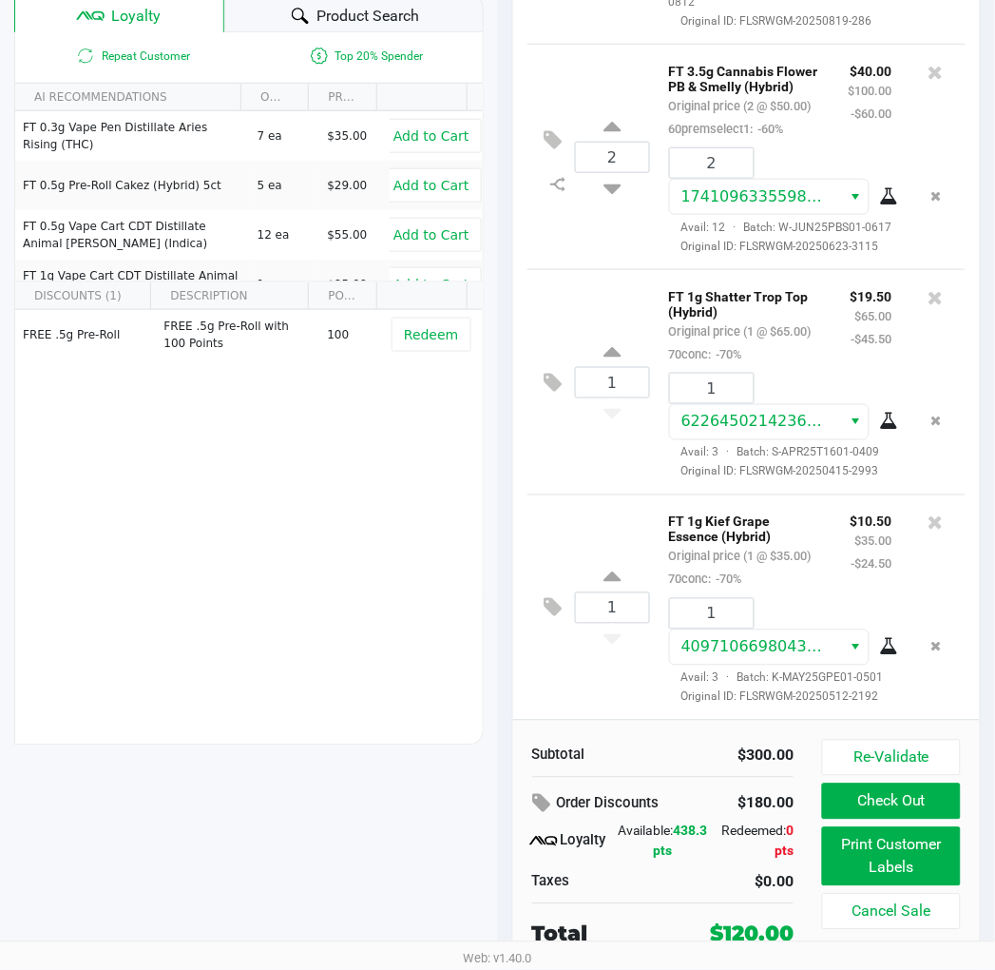
click at [911, 801] on button "Check Out" at bounding box center [891, 801] width 138 height 36
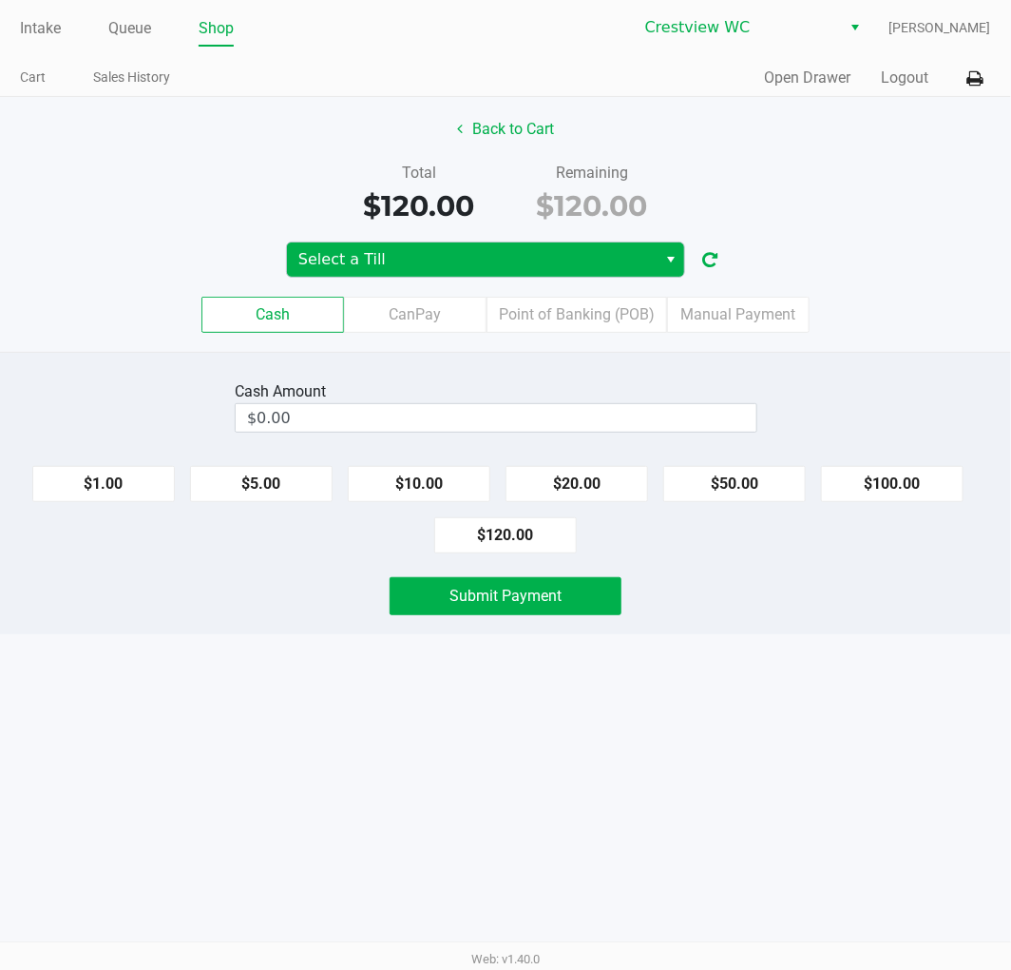
click at [518, 254] on span "Select a Till" at bounding box center [471, 259] width 347 height 23
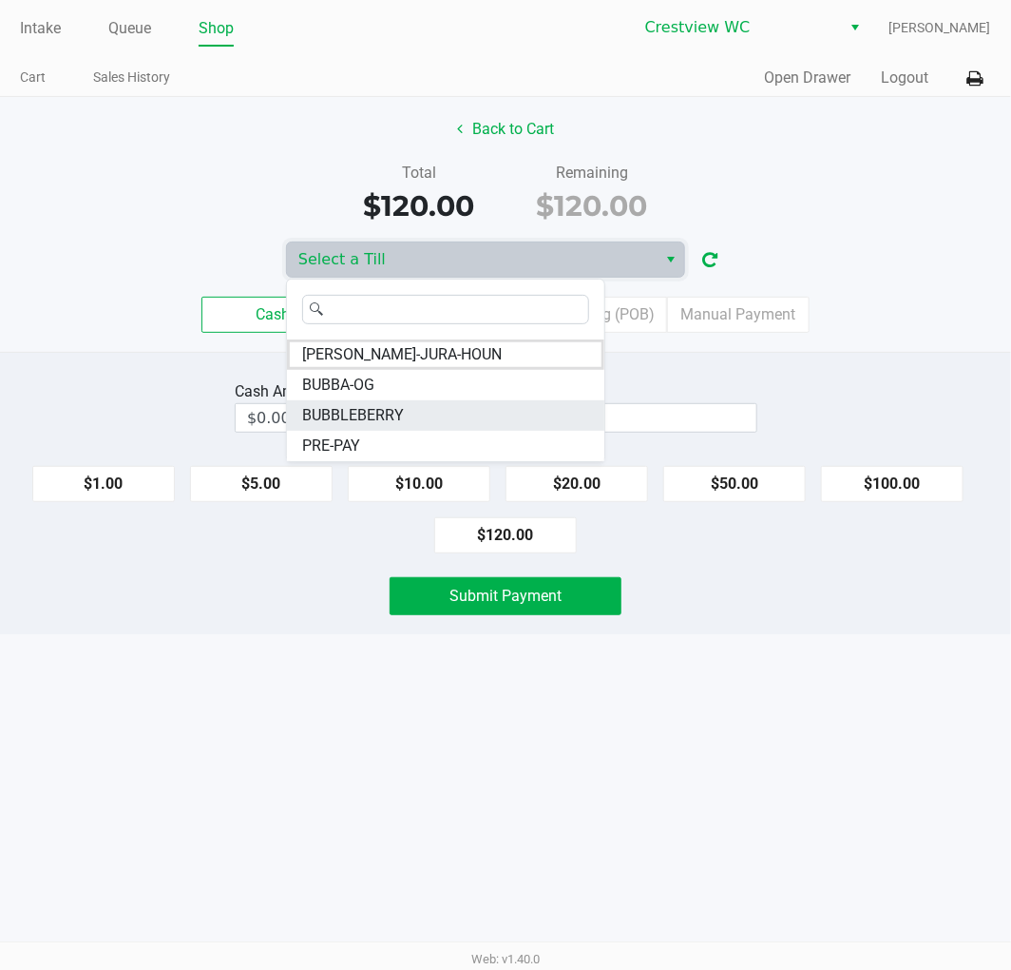
click at [404, 419] on li "BUBBLEBERRY" at bounding box center [445, 415] width 317 height 30
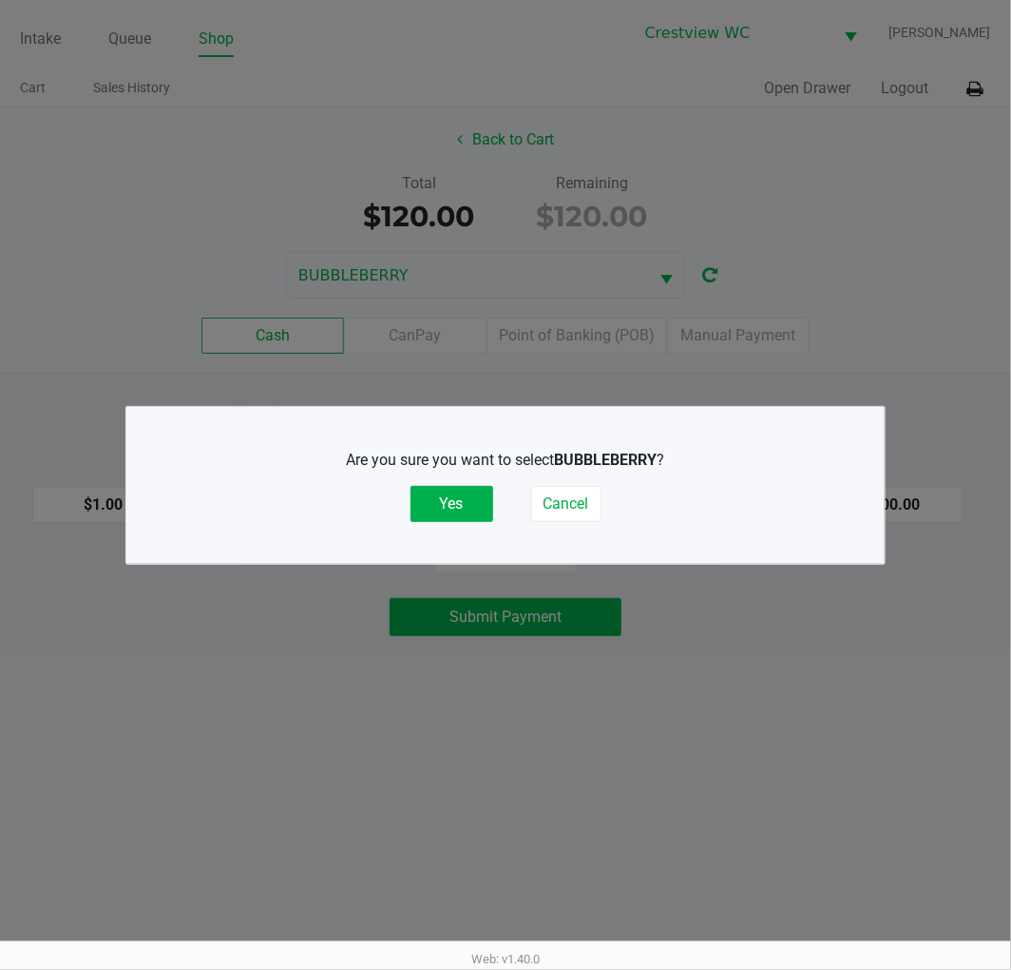
click at [464, 501] on button "Yes" at bounding box center [452, 504] width 83 height 36
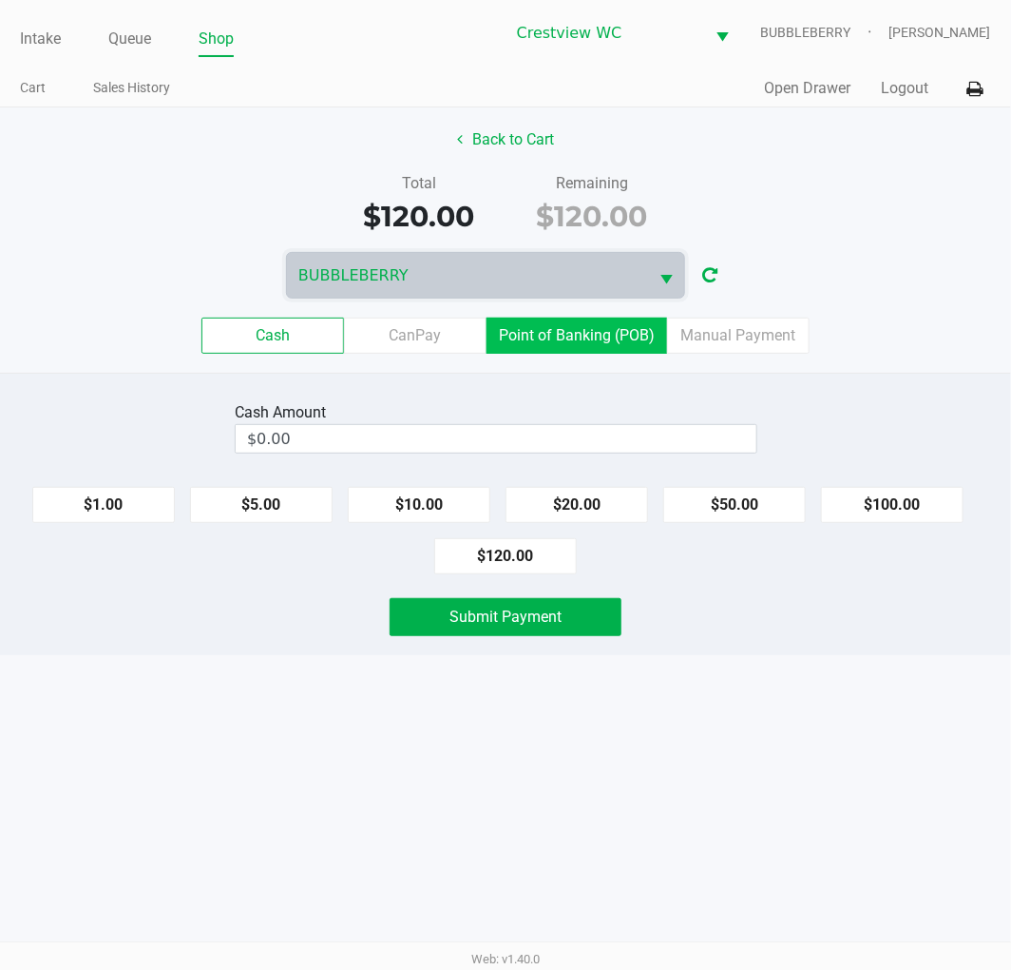
click at [568, 337] on label "Point of Banking (POB)" at bounding box center [577, 335] width 181 height 36
click at [0, 0] on 7 "Point of Banking (POB)" at bounding box center [0, 0] width 0 height 0
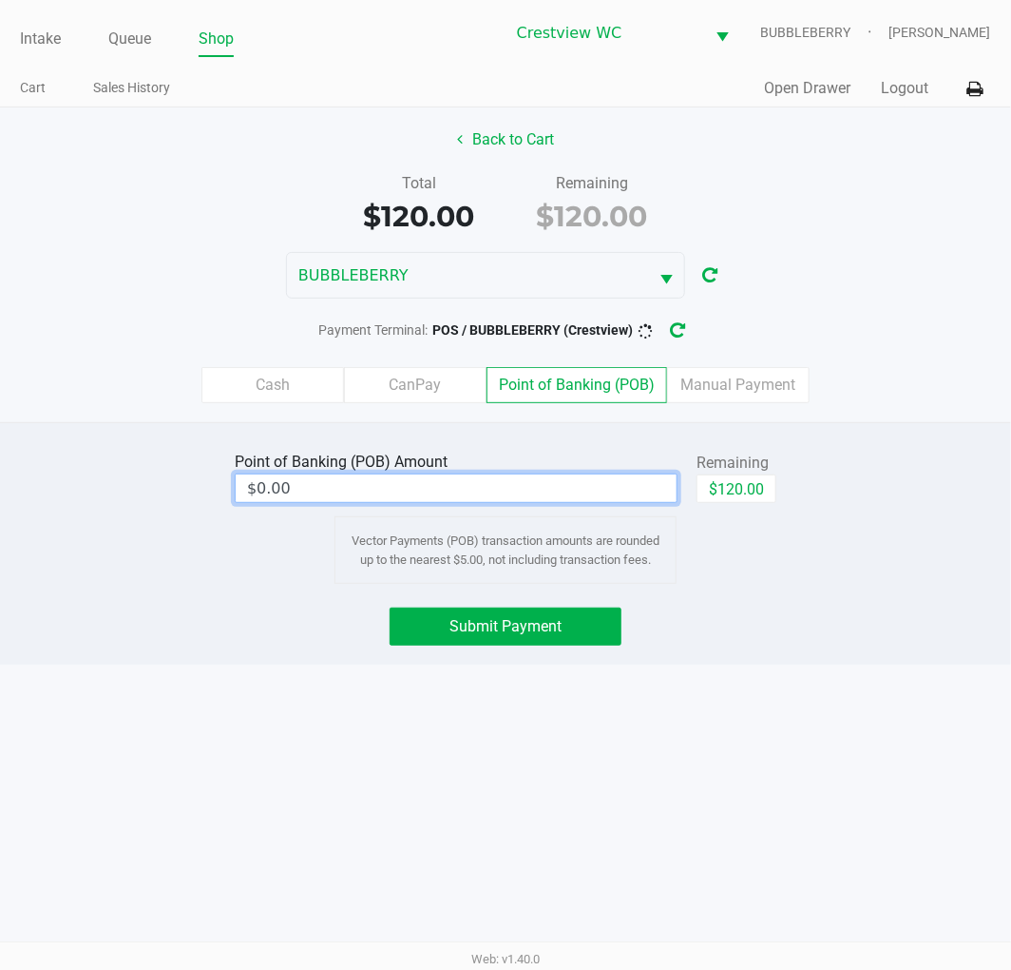
click at [545, 478] on input "$0.00" at bounding box center [456, 488] width 441 height 28
click at [760, 496] on button "$120.00" at bounding box center [737, 488] width 80 height 29
type input "$120.00"
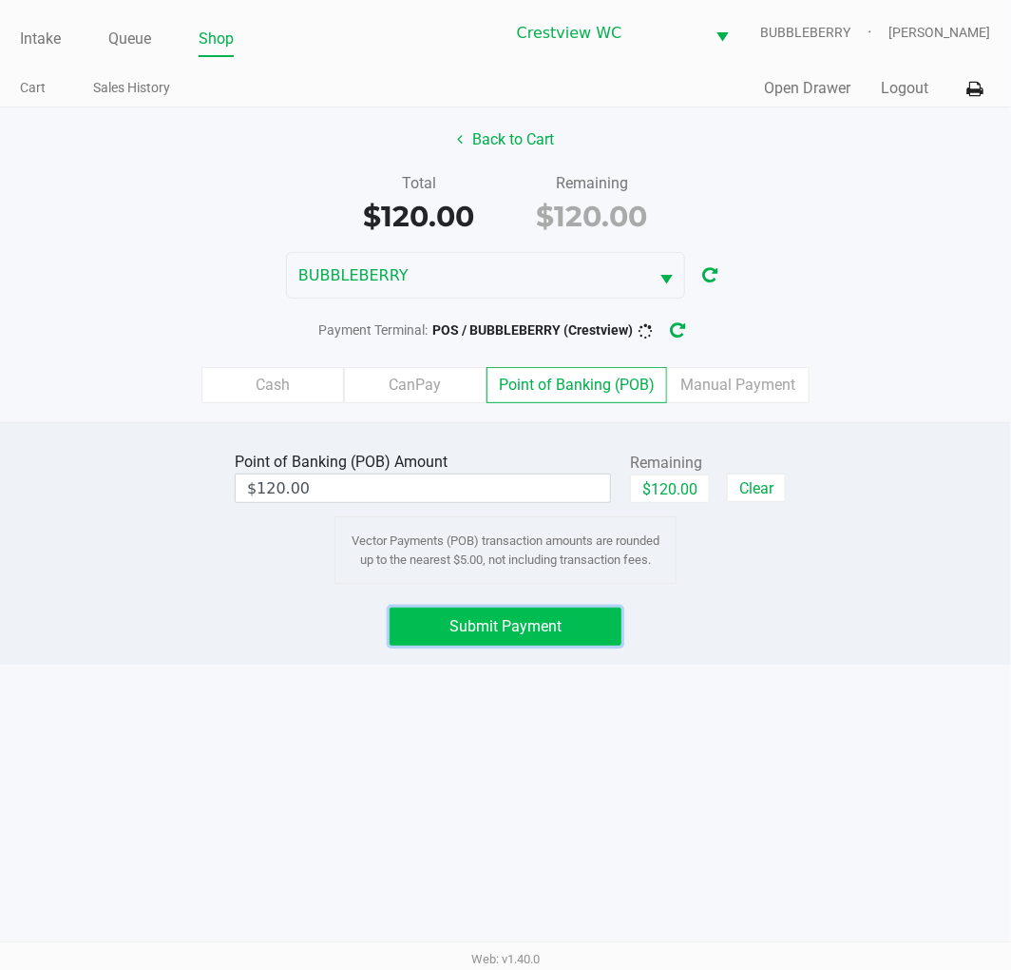
click at [593, 639] on button "Submit Payment" at bounding box center [506, 626] width 232 height 38
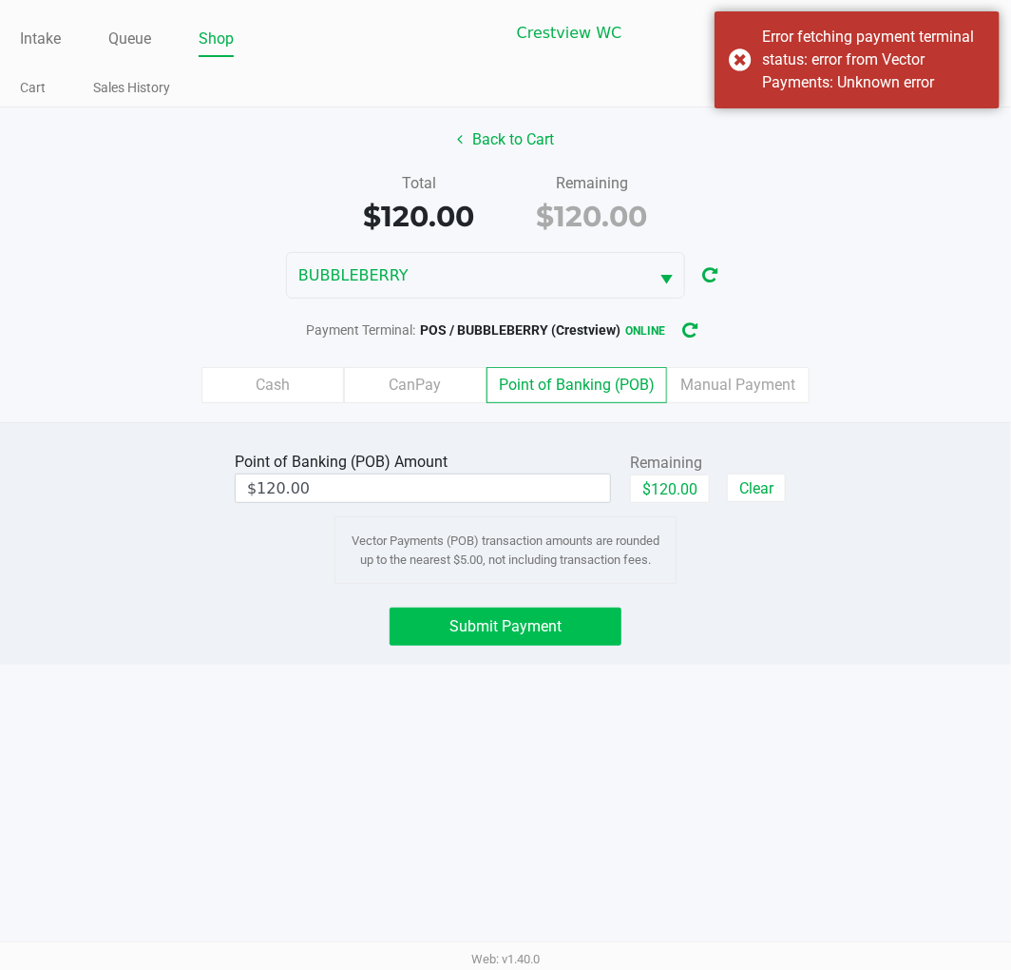
click at [545, 630] on span "Submit Payment" at bounding box center [506, 626] width 112 height 18
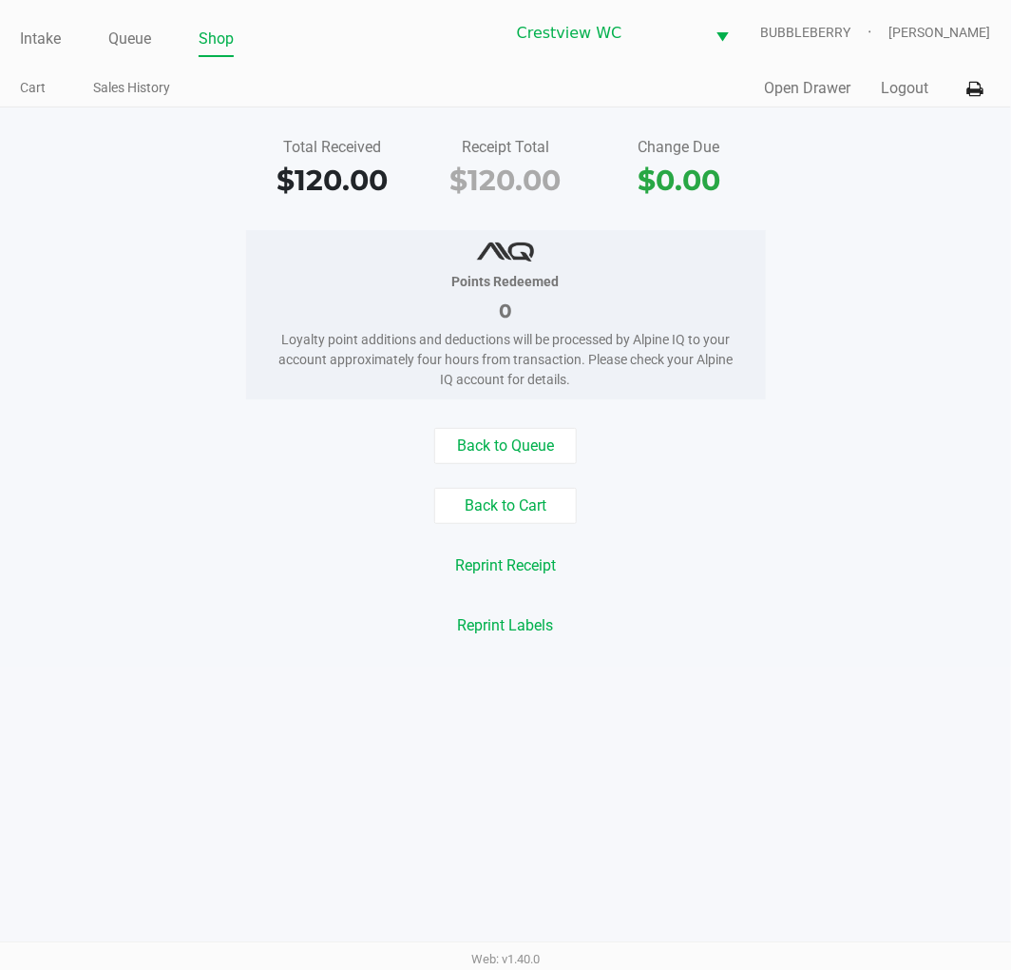
click at [821, 83] on button "Open Drawer" at bounding box center [808, 88] width 87 height 23
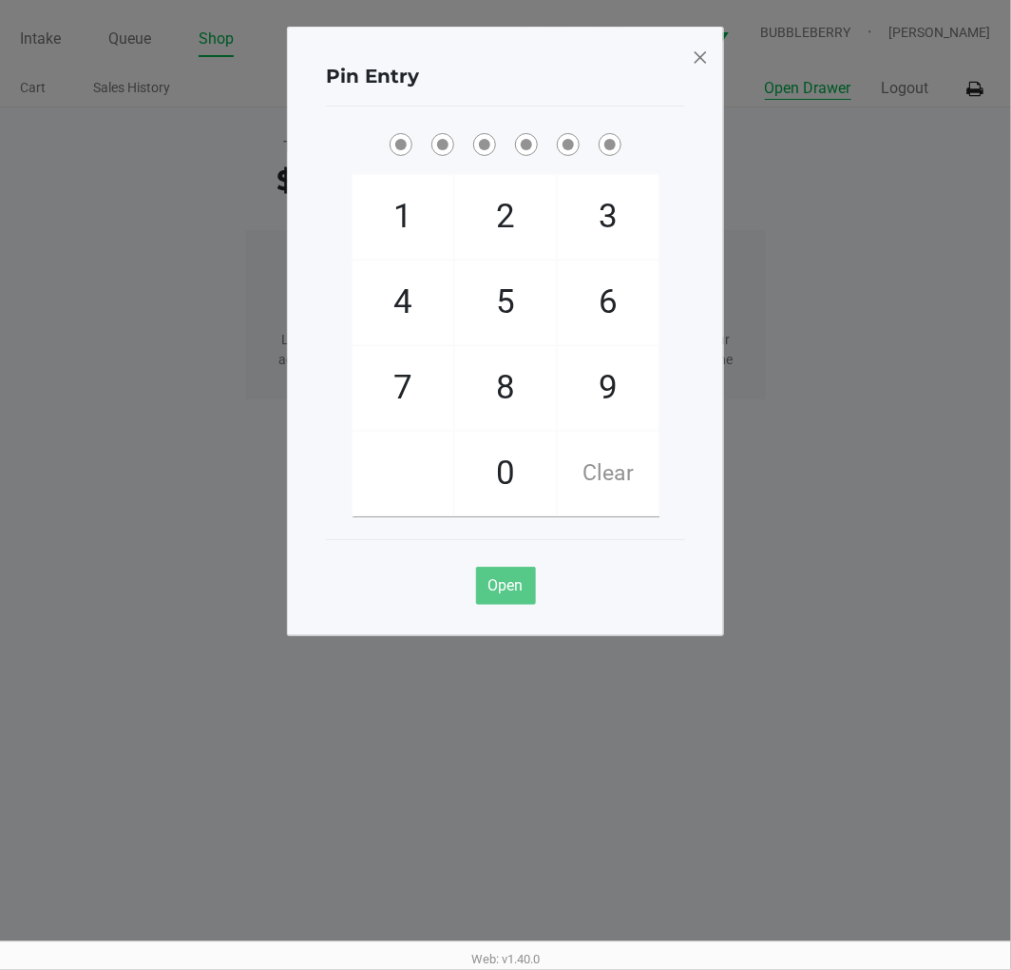
click at [613, 364] on span "9" at bounding box center [608, 388] width 101 height 84
checkbox input "true"
click at [520, 205] on span "2" at bounding box center [505, 217] width 101 height 84
checkbox input "true"
click at [521, 200] on span "2" at bounding box center [505, 217] width 101 height 84
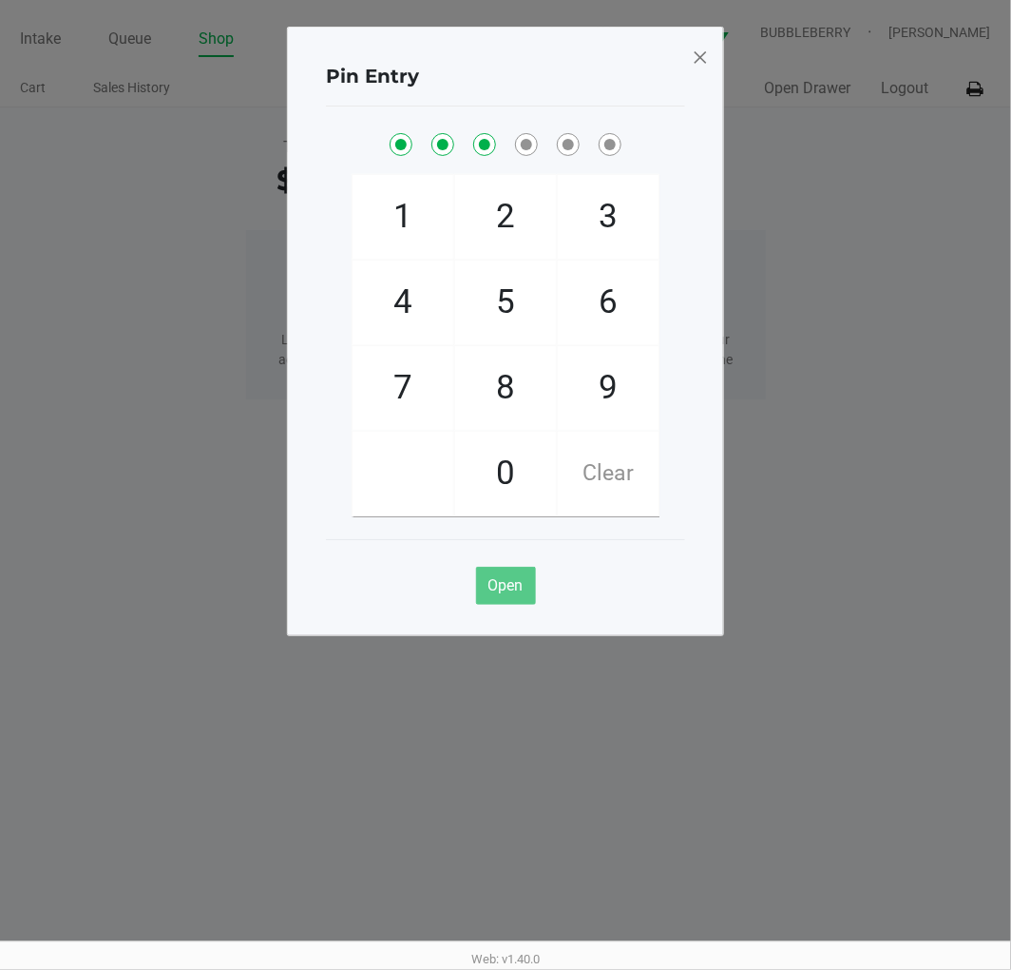
checkbox input "true"
click at [513, 388] on span "8" at bounding box center [505, 388] width 101 height 84
checkbox input "true"
click at [511, 222] on span "2" at bounding box center [505, 217] width 101 height 84
checkbox input "true"
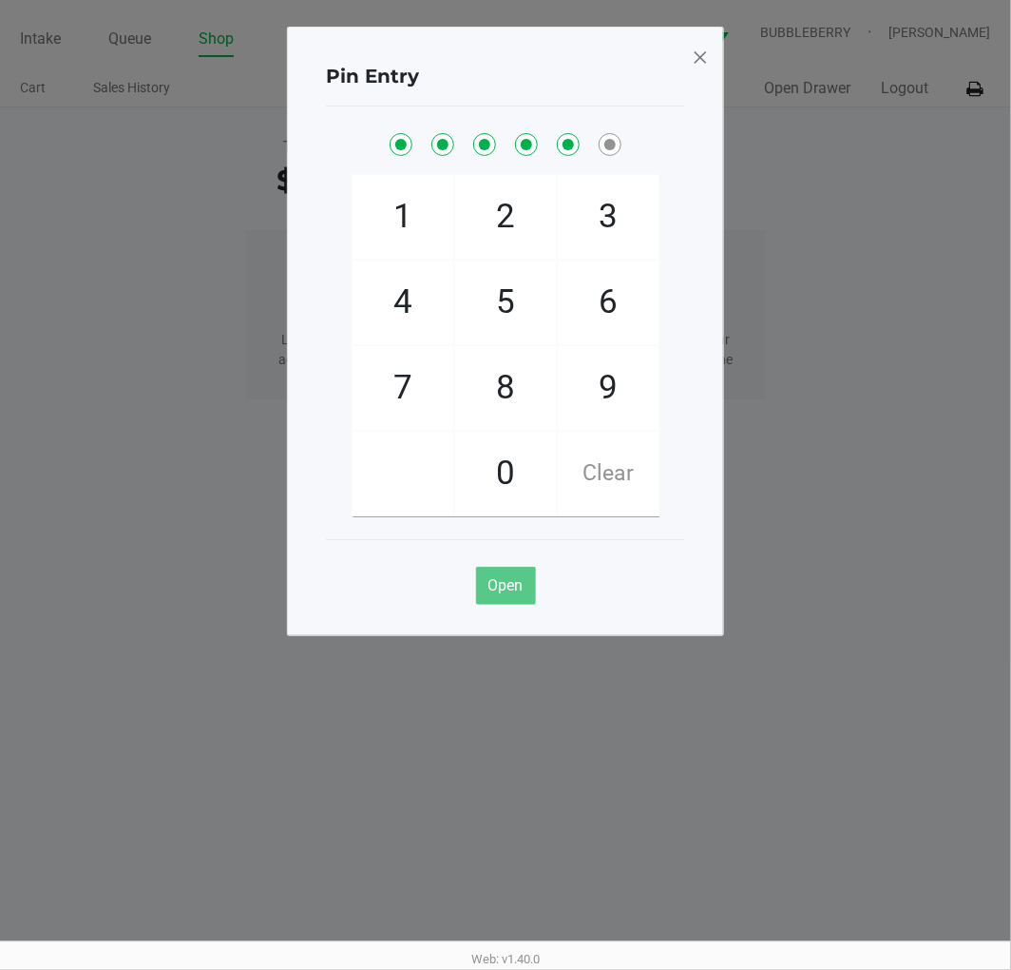
click at [413, 226] on span "1" at bounding box center [403, 217] width 101 height 84
checkbox input "true"
click at [700, 50] on span at bounding box center [700, 57] width 17 height 30
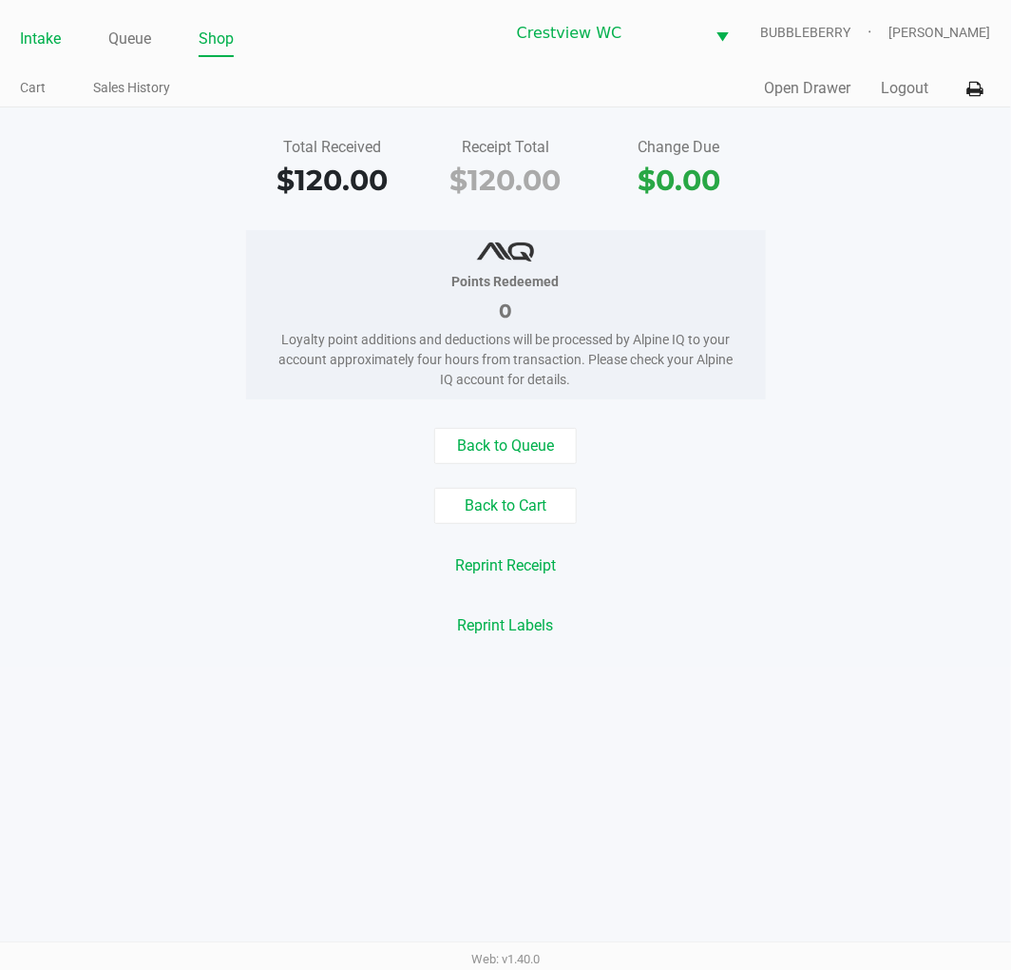
click at [33, 33] on link "Intake" at bounding box center [40, 39] width 41 height 27
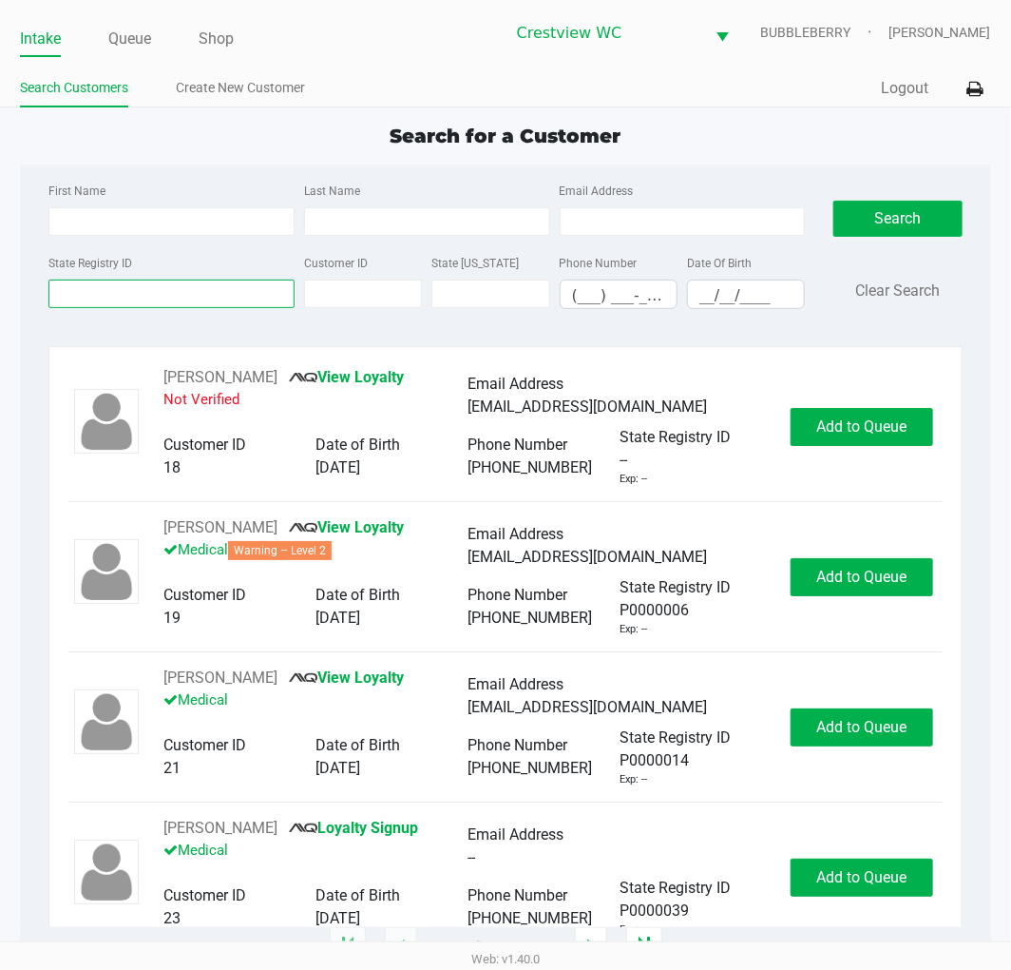
click at [89, 291] on input "State Registry ID" at bounding box center [171, 293] width 246 height 29
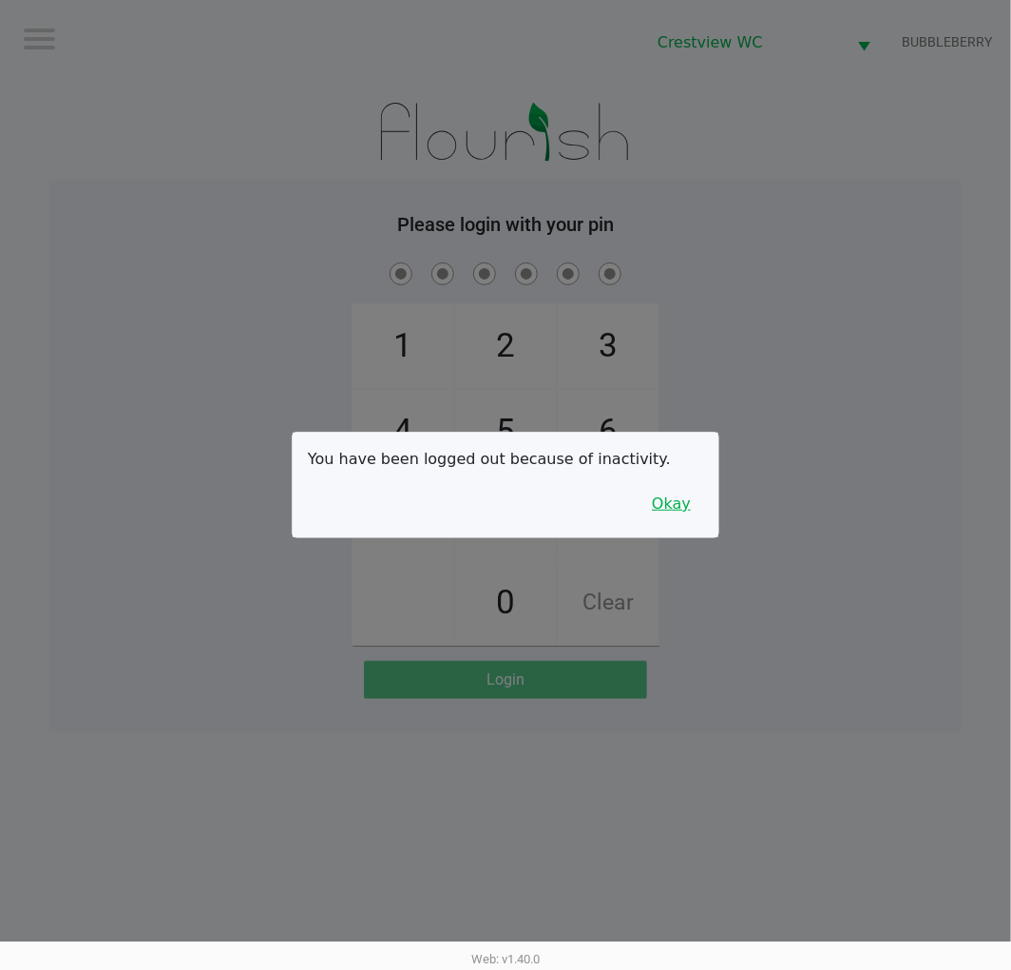
click at [684, 491] on button "Okay" at bounding box center [672, 504] width 64 height 36
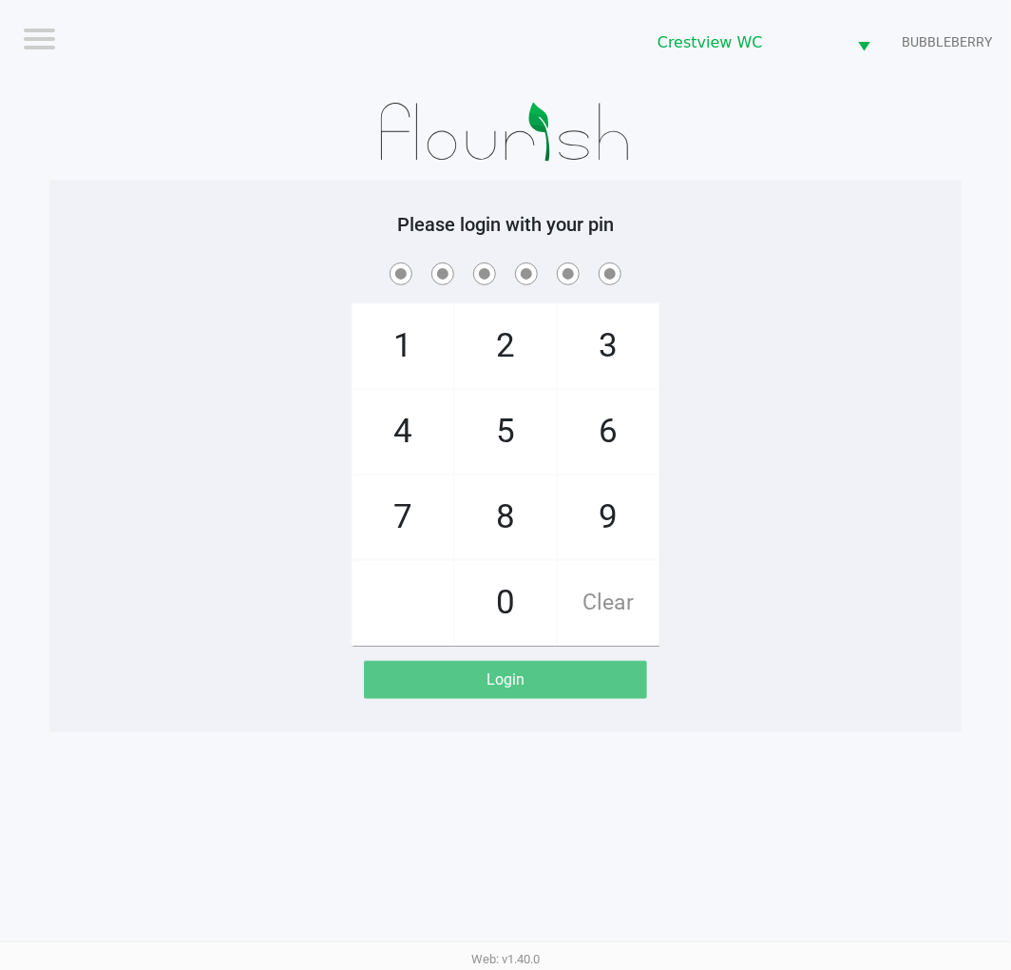
click at [615, 491] on span "9" at bounding box center [608, 517] width 101 height 84
checkbox input "true"
click at [524, 304] on span "2" at bounding box center [505, 346] width 101 height 84
checkbox input "true"
click at [517, 312] on span "2" at bounding box center [505, 346] width 101 height 84
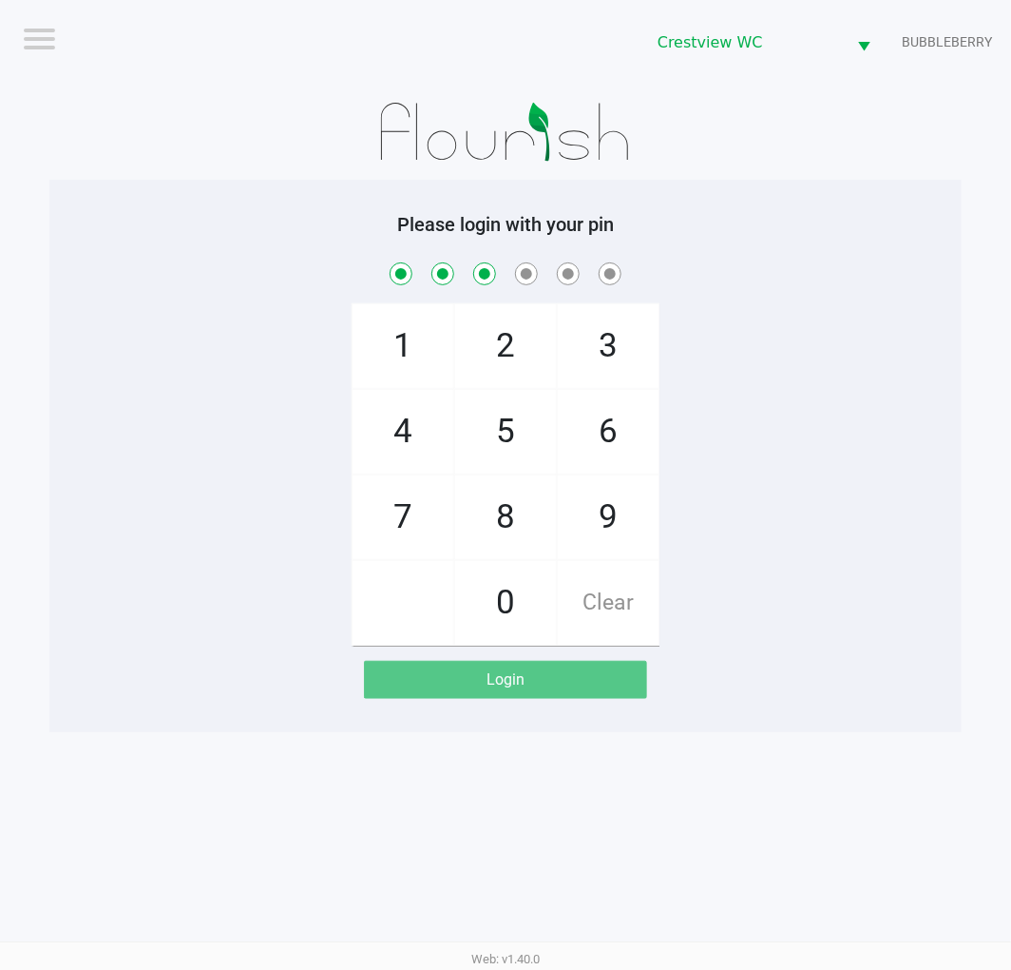
checkbox input "true"
click at [523, 528] on span "8" at bounding box center [505, 517] width 101 height 84
checkbox input "true"
click at [529, 389] on div "5" at bounding box center [505, 432] width 103 height 86
checkbox input "true"
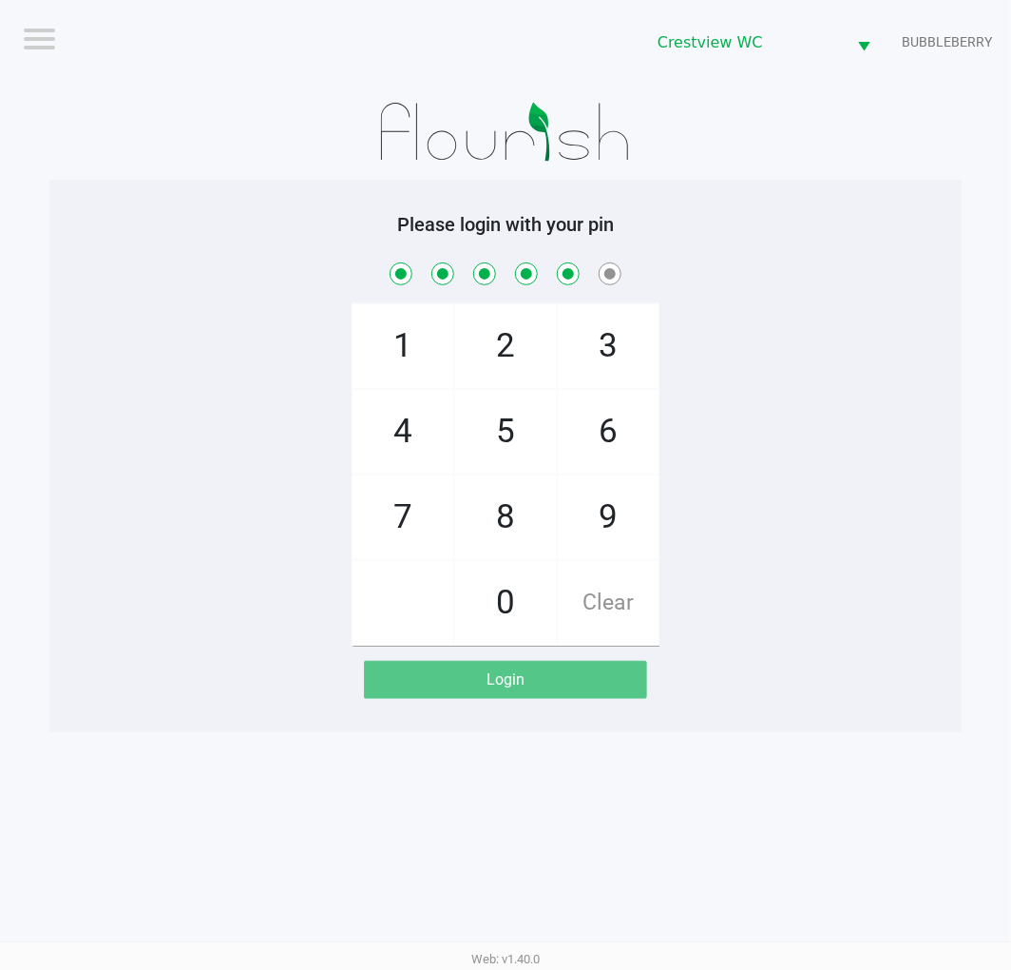
click at [407, 331] on span "1" at bounding box center [403, 346] width 101 height 84
checkbox input "true"
checkbox input "false"
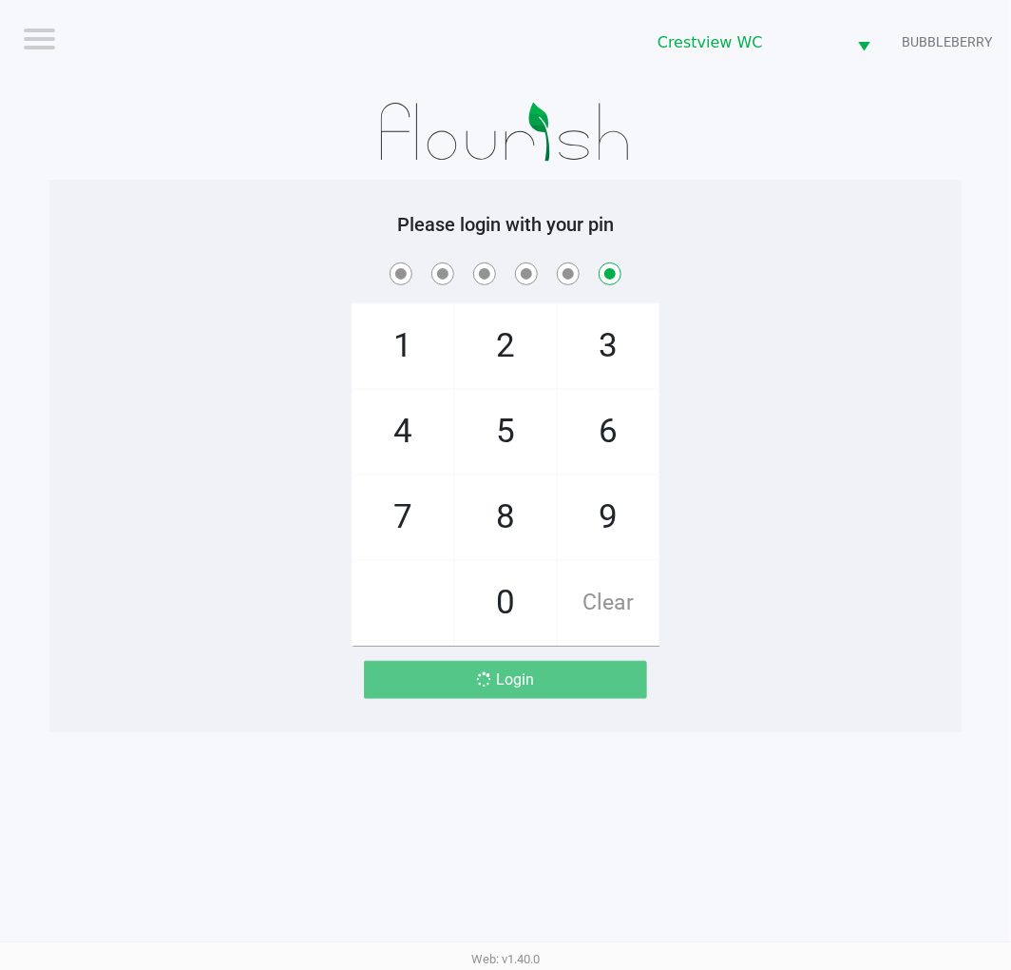
checkbox input "false"
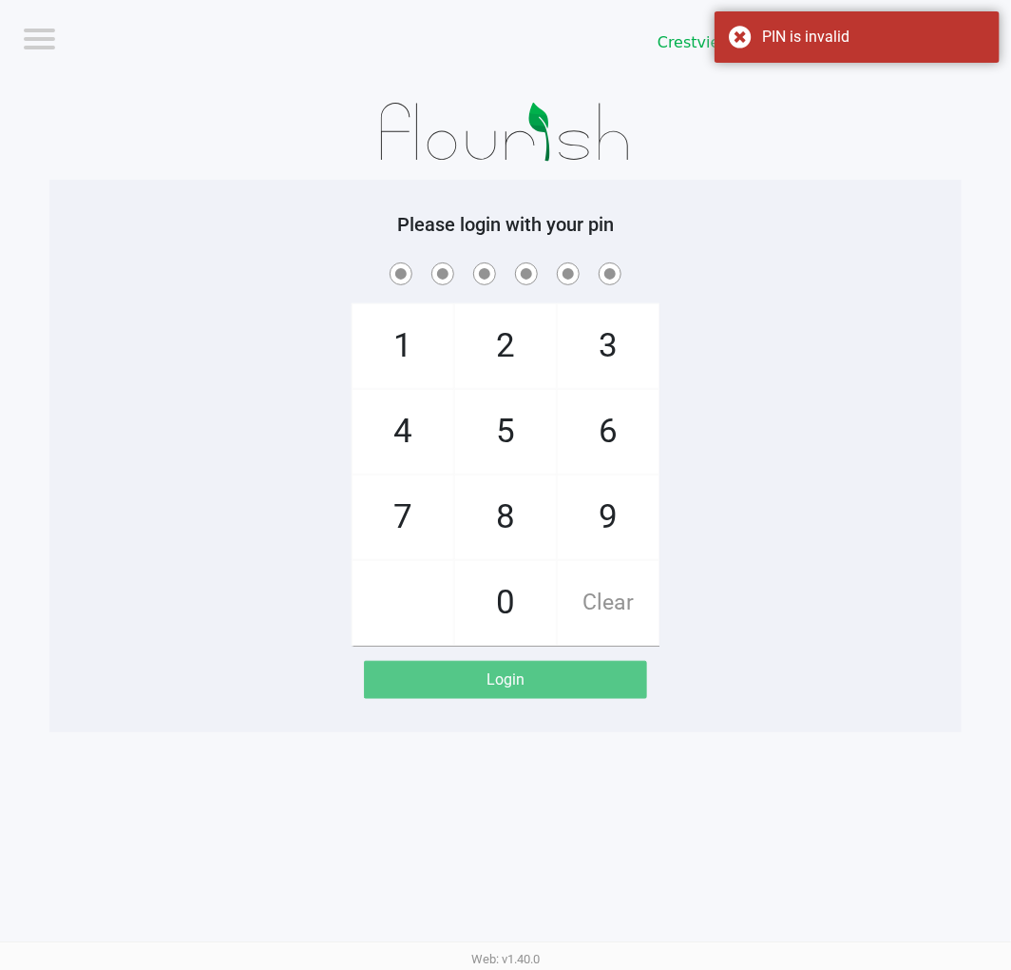
click at [624, 519] on span "9" at bounding box center [608, 517] width 101 height 84
checkbox input "true"
click at [529, 344] on span "2" at bounding box center [505, 346] width 101 height 84
checkbox input "true"
click at [499, 327] on span "2" at bounding box center [505, 346] width 101 height 84
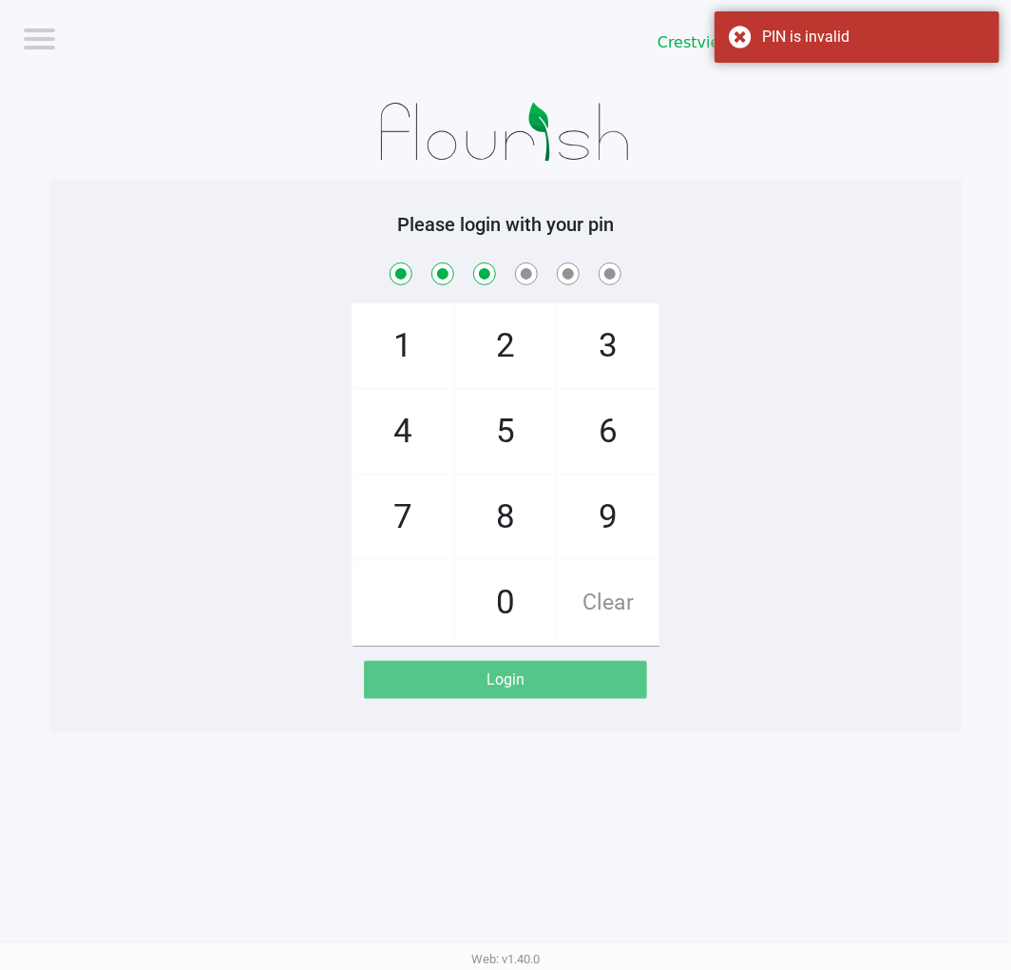
checkbox input "true"
click at [520, 526] on span "8" at bounding box center [505, 517] width 101 height 84
checkbox input "true"
click at [515, 347] on span "2" at bounding box center [505, 346] width 101 height 84
checkbox input "true"
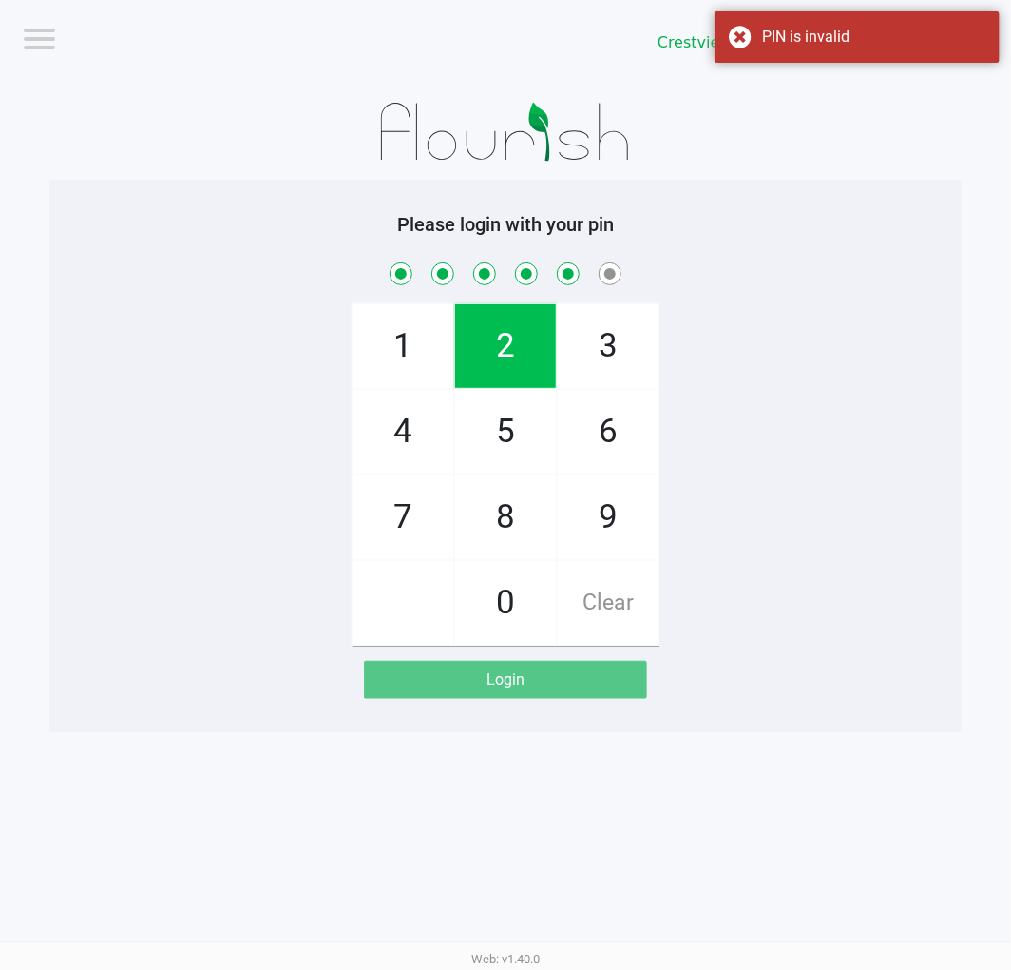
click at [410, 334] on span "1" at bounding box center [403, 346] width 101 height 84
checkbox input "true"
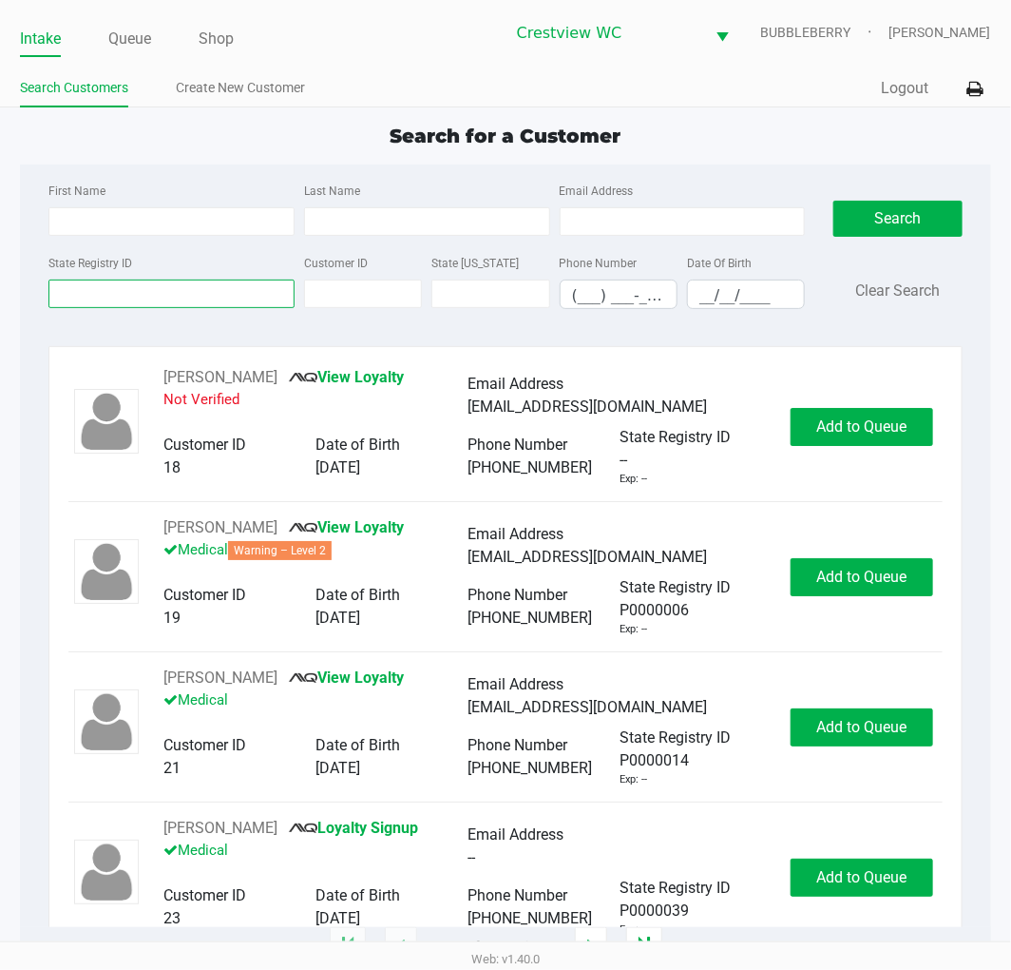
click at [165, 297] on input "State Registry ID" at bounding box center [171, 293] width 246 height 29
click at [221, 298] on input "State Registry ID" at bounding box center [171, 293] width 246 height 29
click at [183, 282] on input "State Registry ID" at bounding box center [171, 293] width 246 height 29
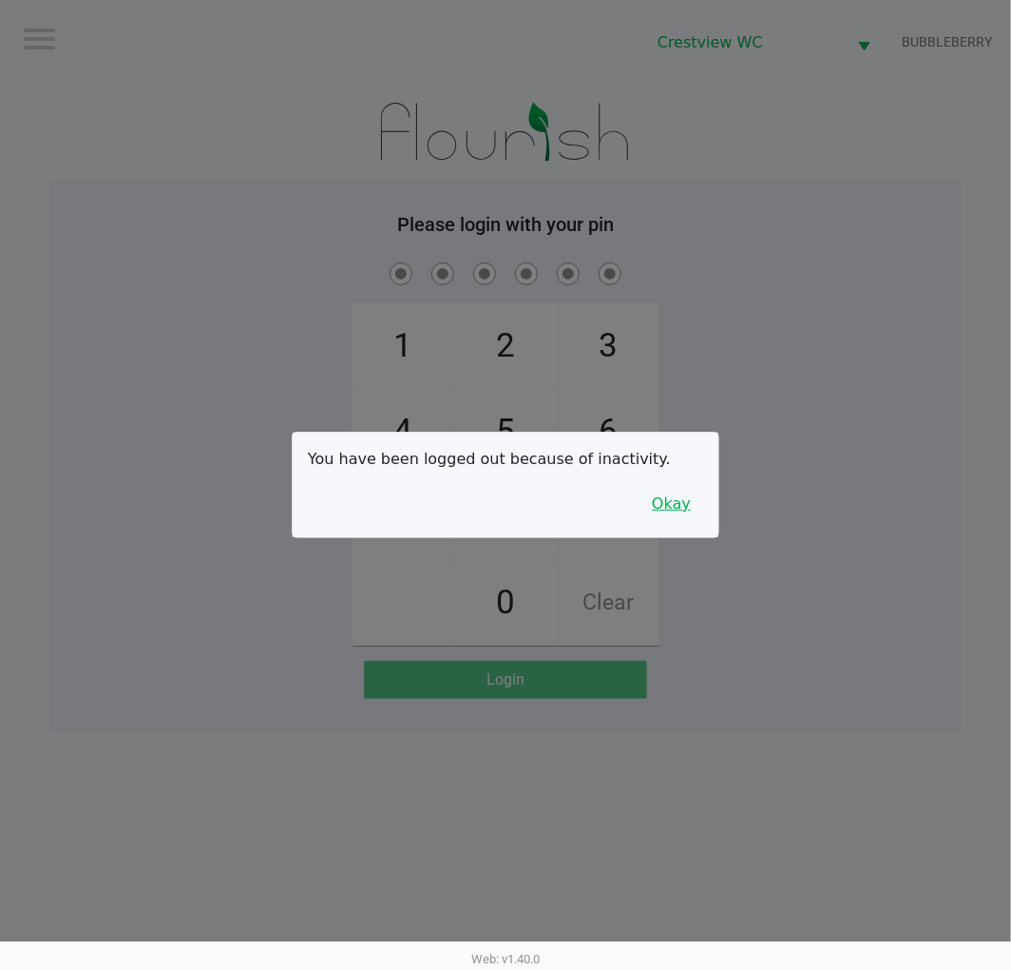
click at [667, 488] on button "Okay" at bounding box center [672, 504] width 64 height 36
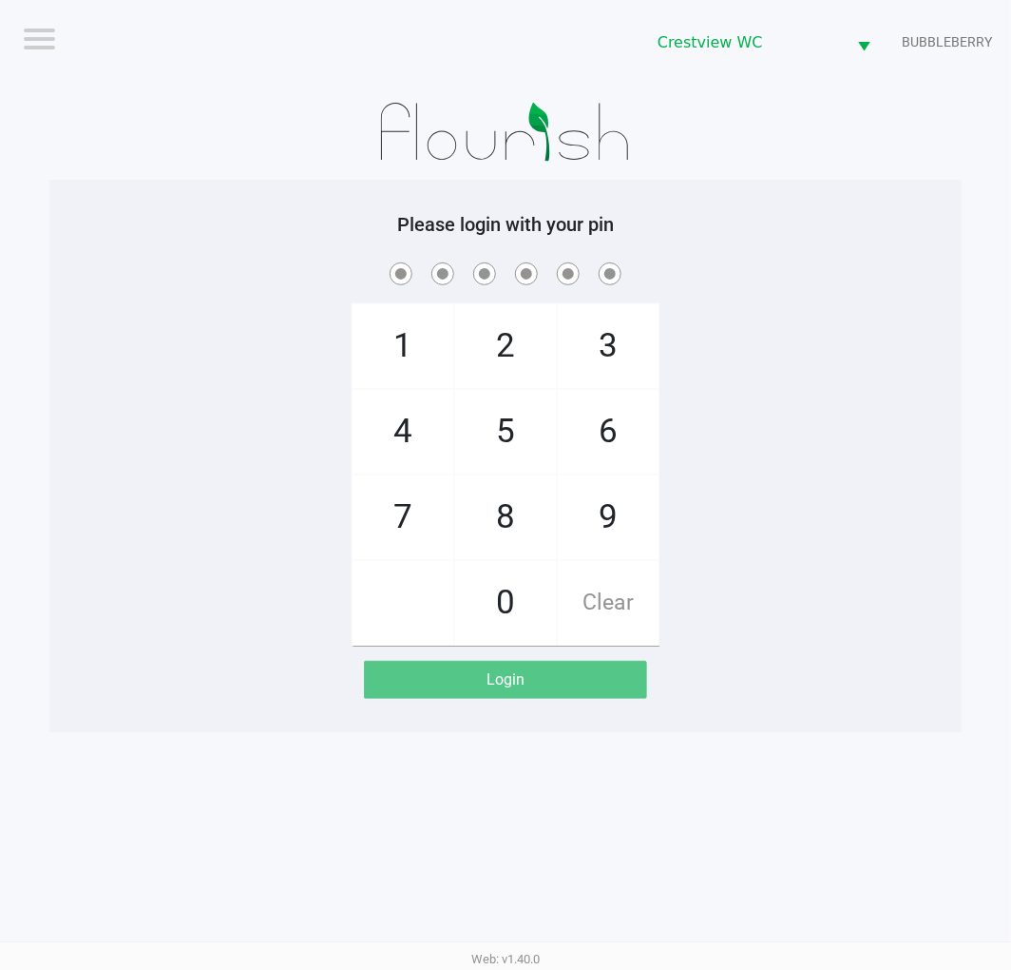
click at [610, 497] on span "9" at bounding box center [608, 517] width 101 height 84
checkbox input "true"
click at [517, 324] on span "2" at bounding box center [505, 346] width 101 height 84
checkbox input "true"
click at [494, 311] on span "2" at bounding box center [505, 346] width 101 height 84
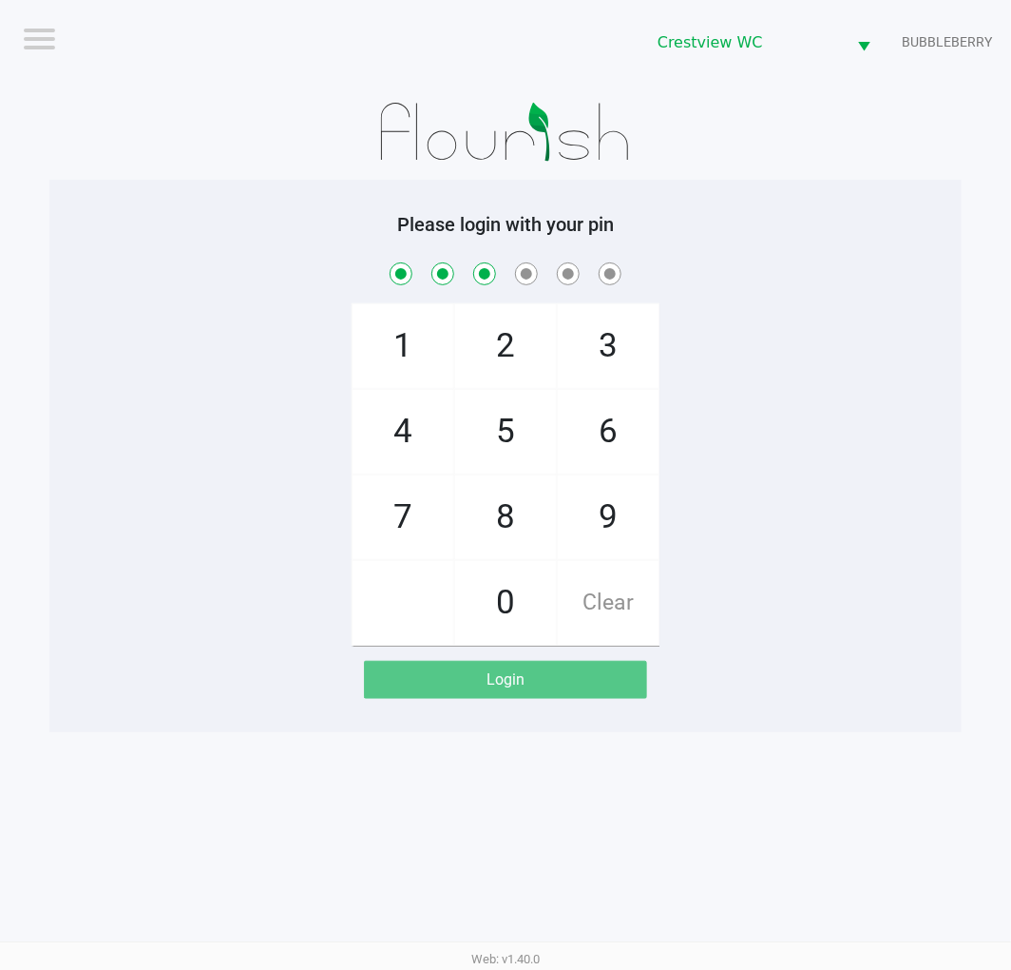
checkbox input "true"
click at [528, 501] on span "8" at bounding box center [505, 517] width 101 height 84
checkbox input "true"
click at [521, 361] on span "2" at bounding box center [505, 346] width 101 height 84
checkbox input "true"
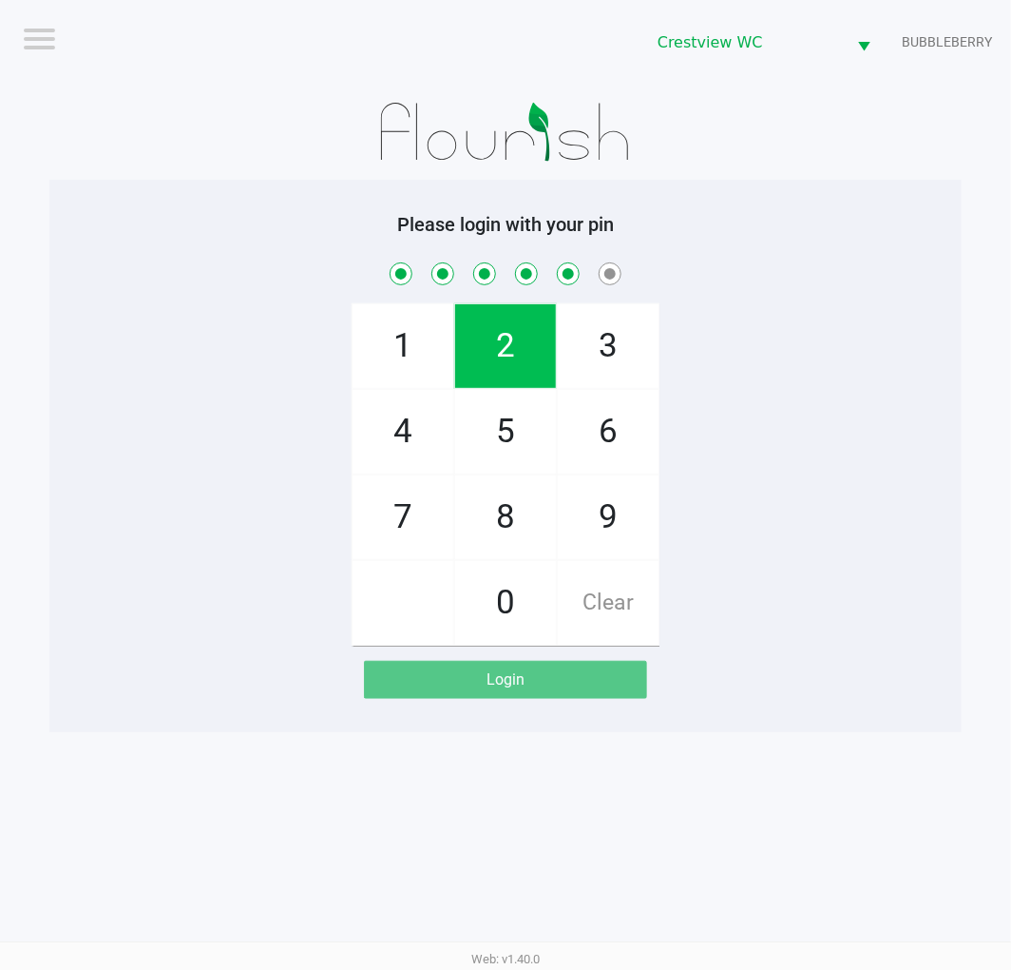
click at [421, 359] on span "1" at bounding box center [403, 346] width 101 height 84
checkbox input "true"
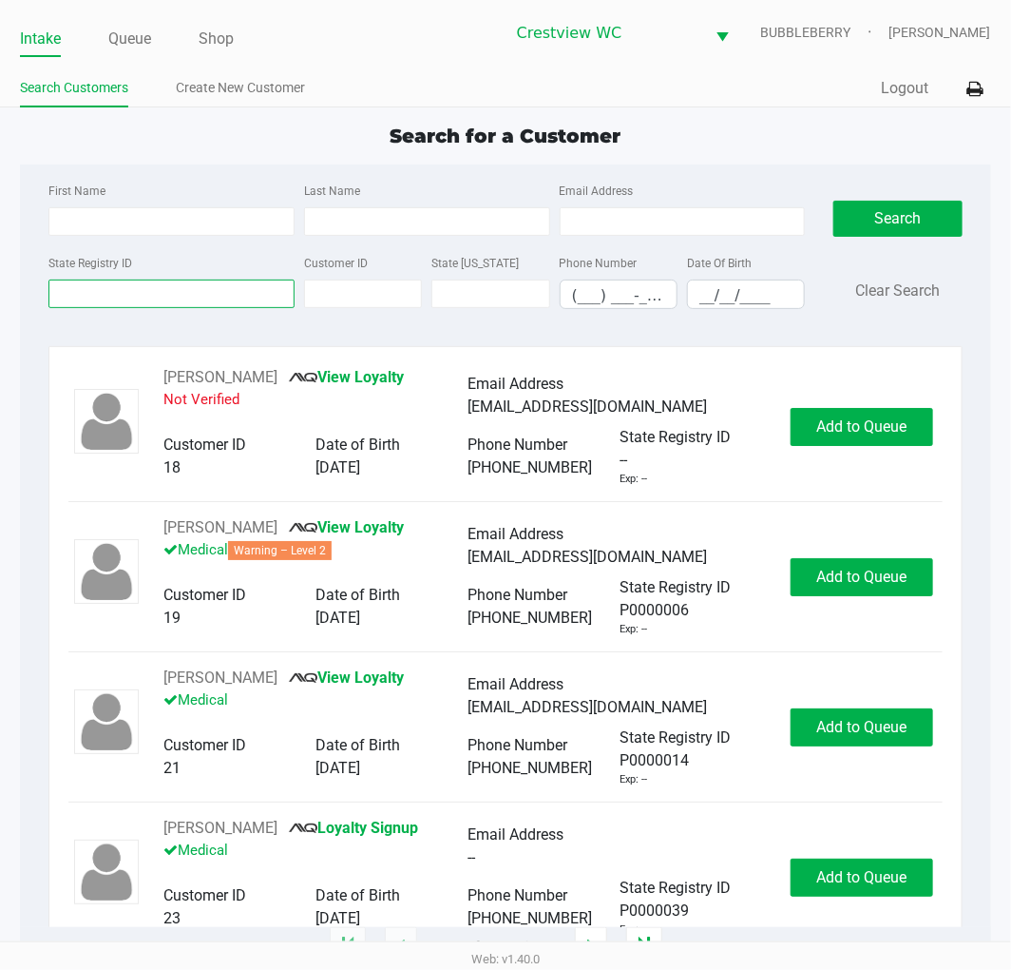
click at [112, 291] on input "State Registry ID" at bounding box center [171, 293] width 246 height 29
click at [216, 289] on input "State Registry ID" at bounding box center [171, 293] width 246 height 29
click at [206, 293] on input "State Registry ID" at bounding box center [171, 293] width 246 height 29
click at [76, 298] on input "State Registry ID" at bounding box center [171, 293] width 246 height 29
click at [210, 298] on input "State Registry ID" at bounding box center [171, 293] width 246 height 29
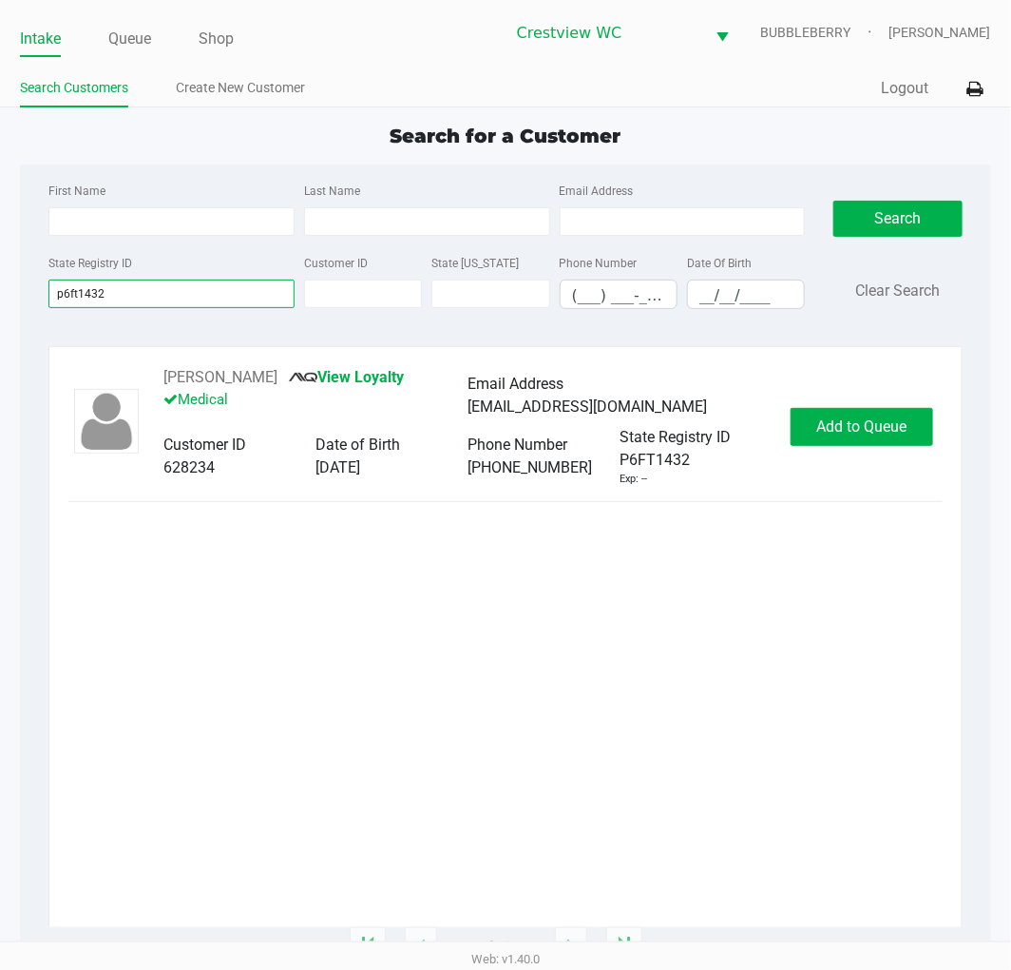
type input "p6ft1432"
click at [835, 447] on div "ADAM GRIFFIN View Loyalty Medical Email Address ADAMGRIFFIN0628@GMAIL.COM Custo…" at bounding box center [505, 426] width 874 height 121
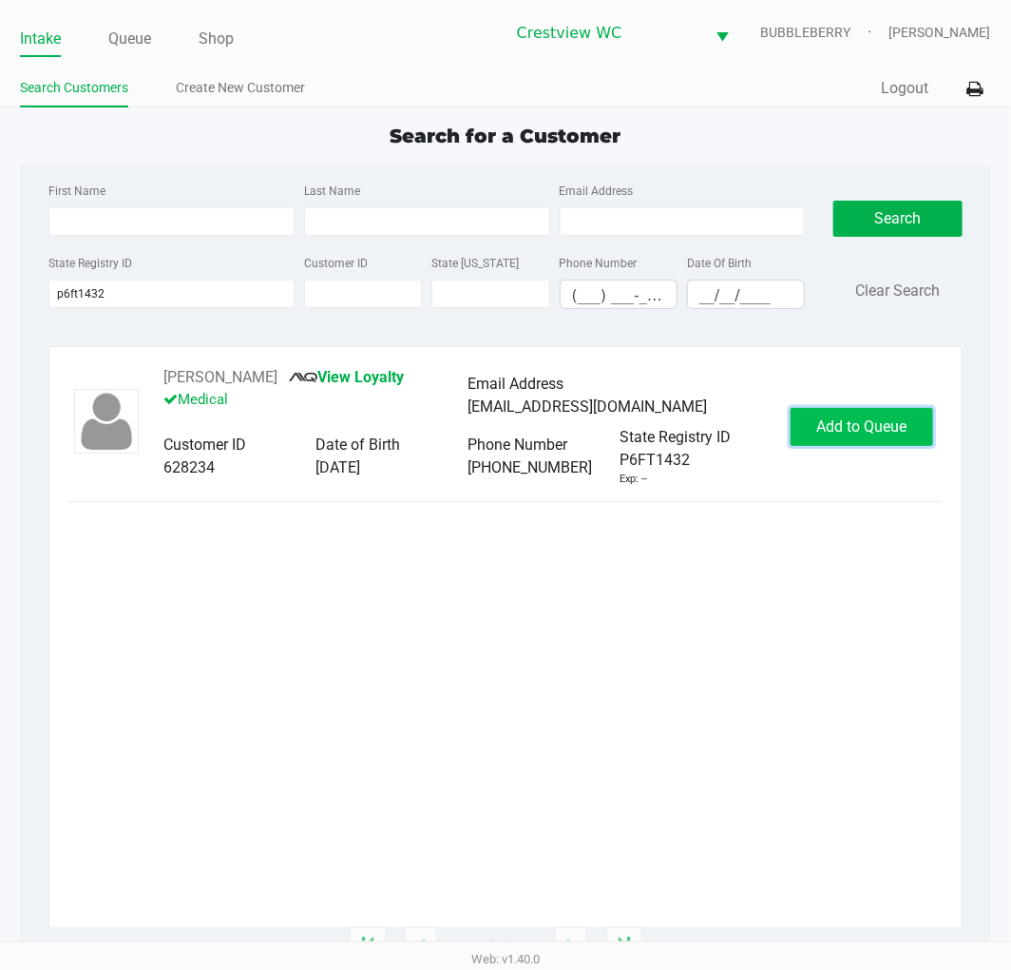
click at [837, 426] on span "Add to Queue" at bounding box center [862, 426] width 90 height 18
click at [818, 426] on div "Add to Queue" at bounding box center [862, 427] width 143 height 38
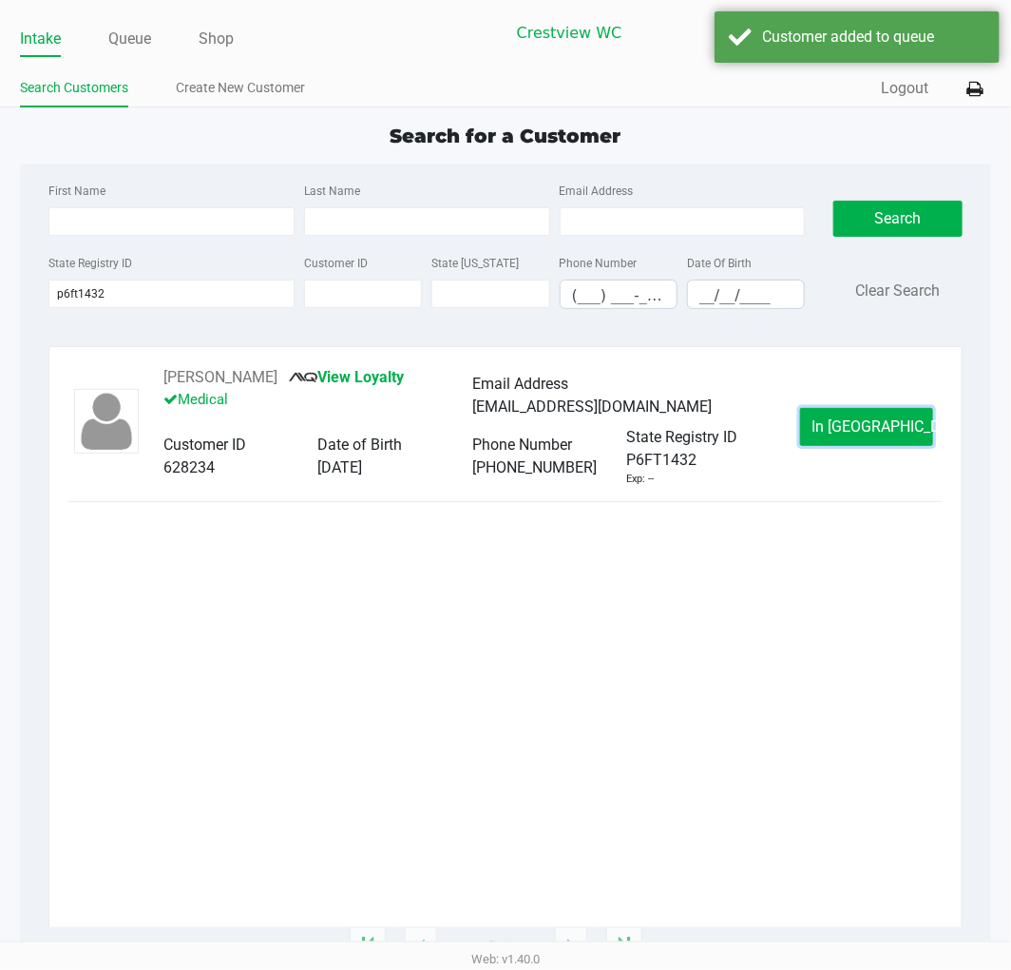
click at [818, 424] on button "In Queue" at bounding box center [866, 427] width 133 height 38
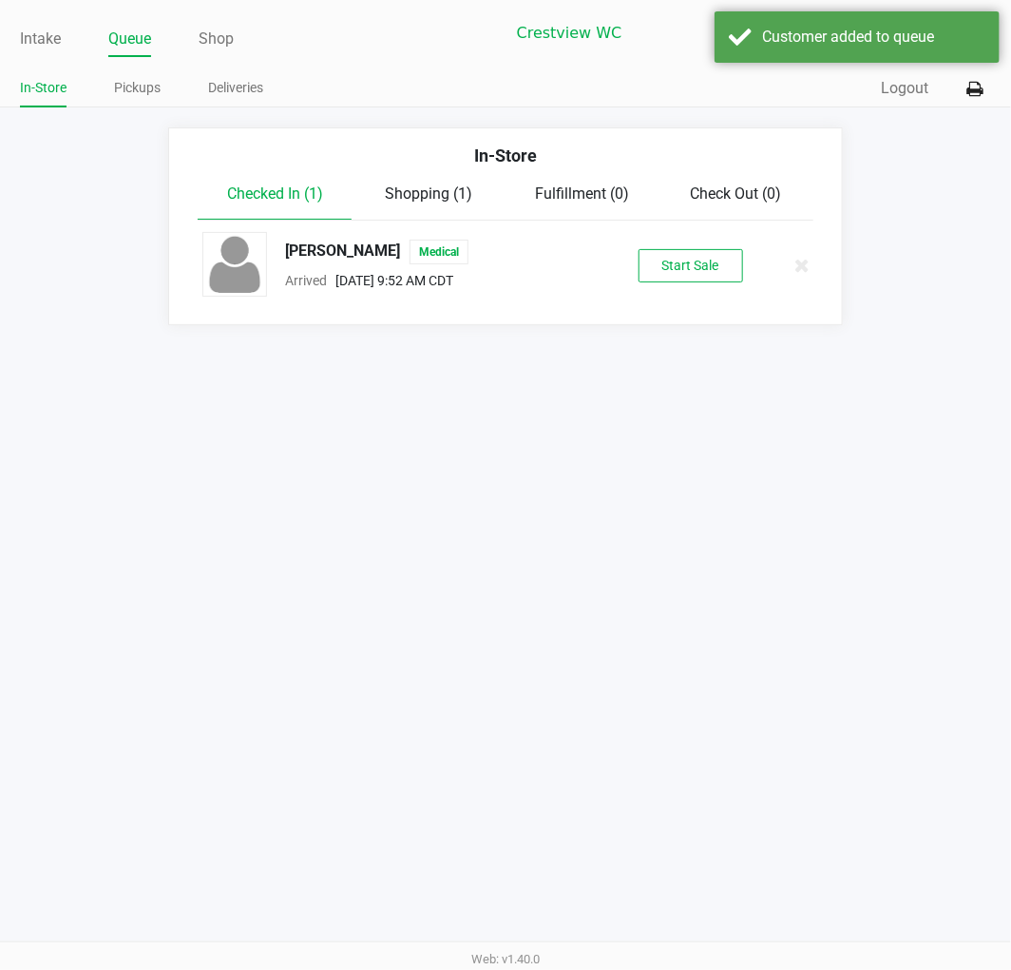
click at [682, 283] on div "ADAM GRIFFIN Medical Arrived Sep 29, 2025 9:52 AM CDT Start Sale" at bounding box center [505, 265] width 634 height 67
click at [682, 281] on button "Start Sale" at bounding box center [691, 265] width 105 height 33
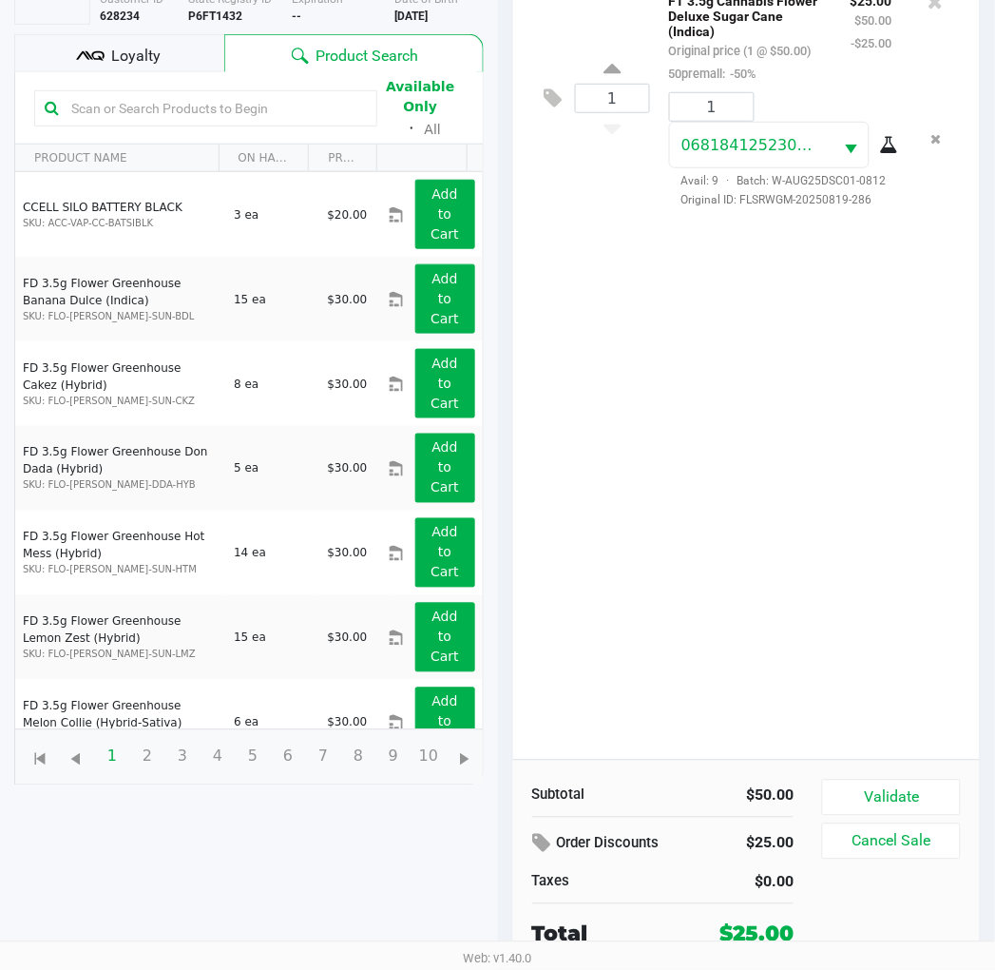
scroll to position [206, 0]
click at [947, 804] on button "Validate" at bounding box center [891, 797] width 138 height 36
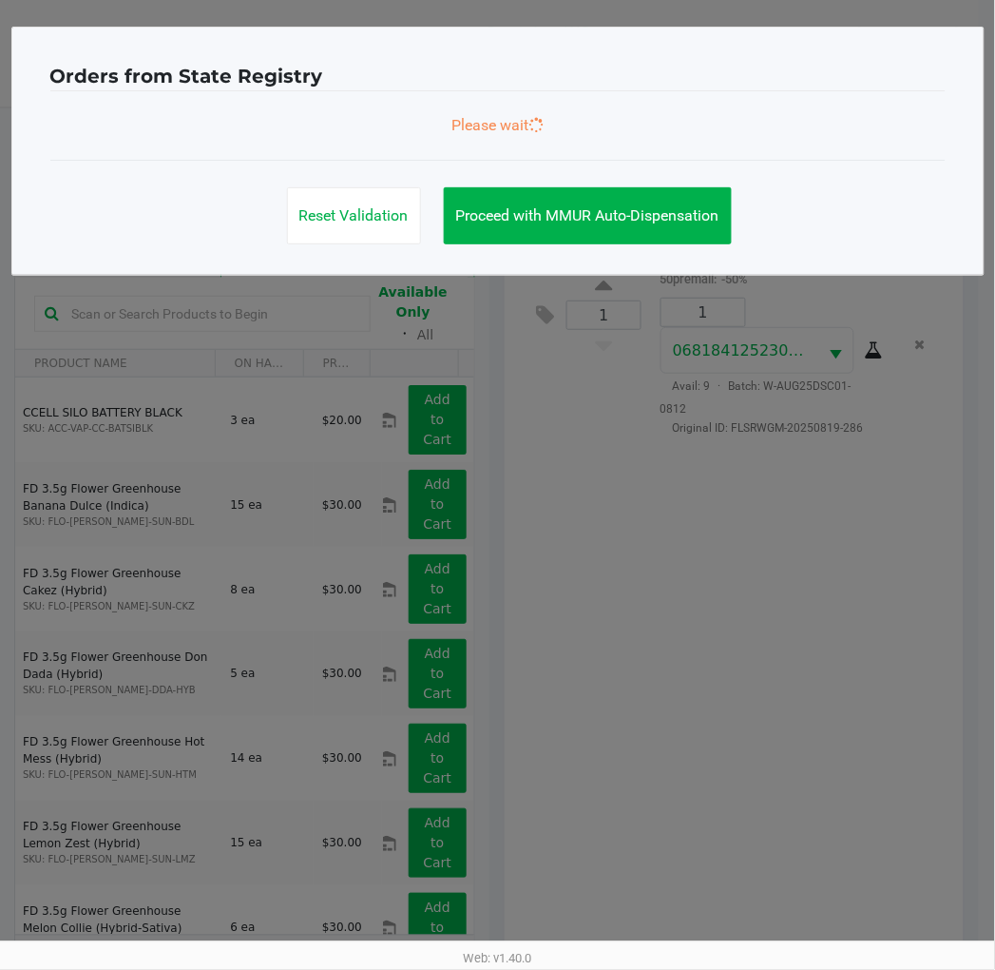
scroll to position [0, 0]
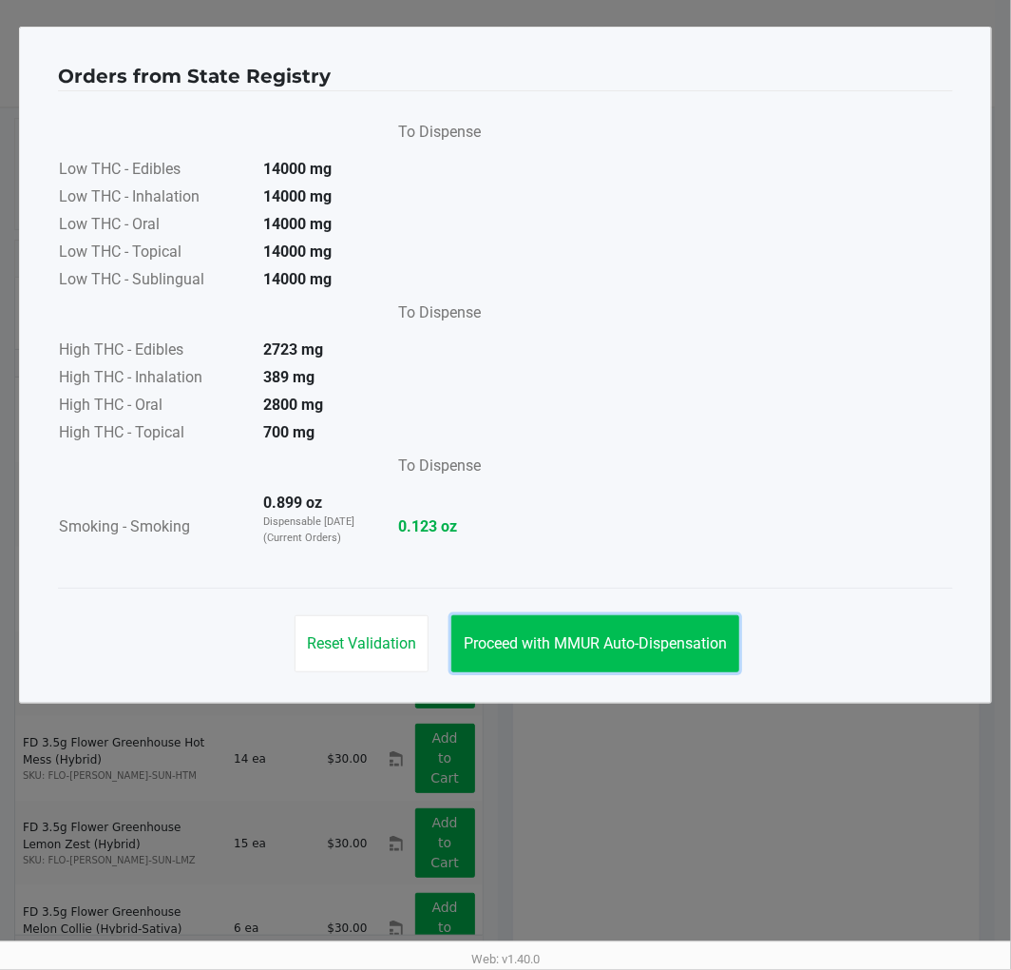
click at [671, 634] on span "Proceed with MMUR Auto-Dispensation" at bounding box center [595, 643] width 263 height 18
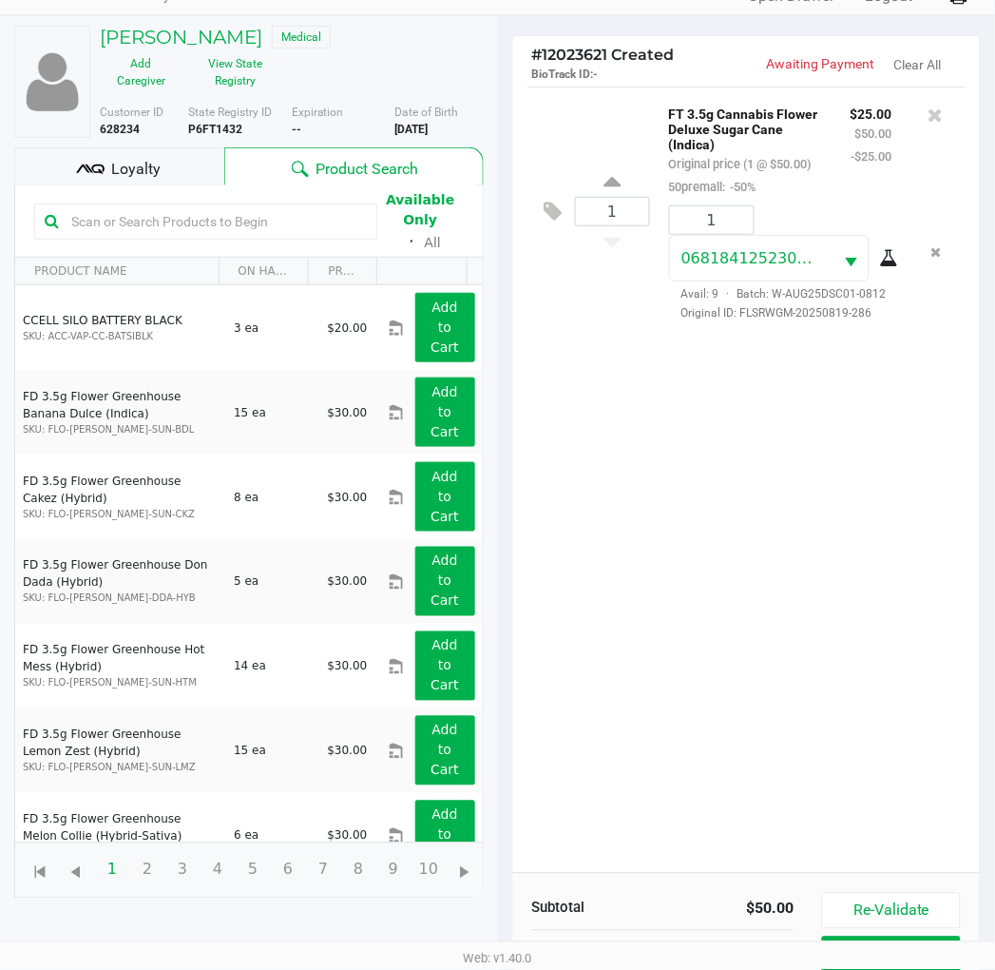
scroll to position [226, 0]
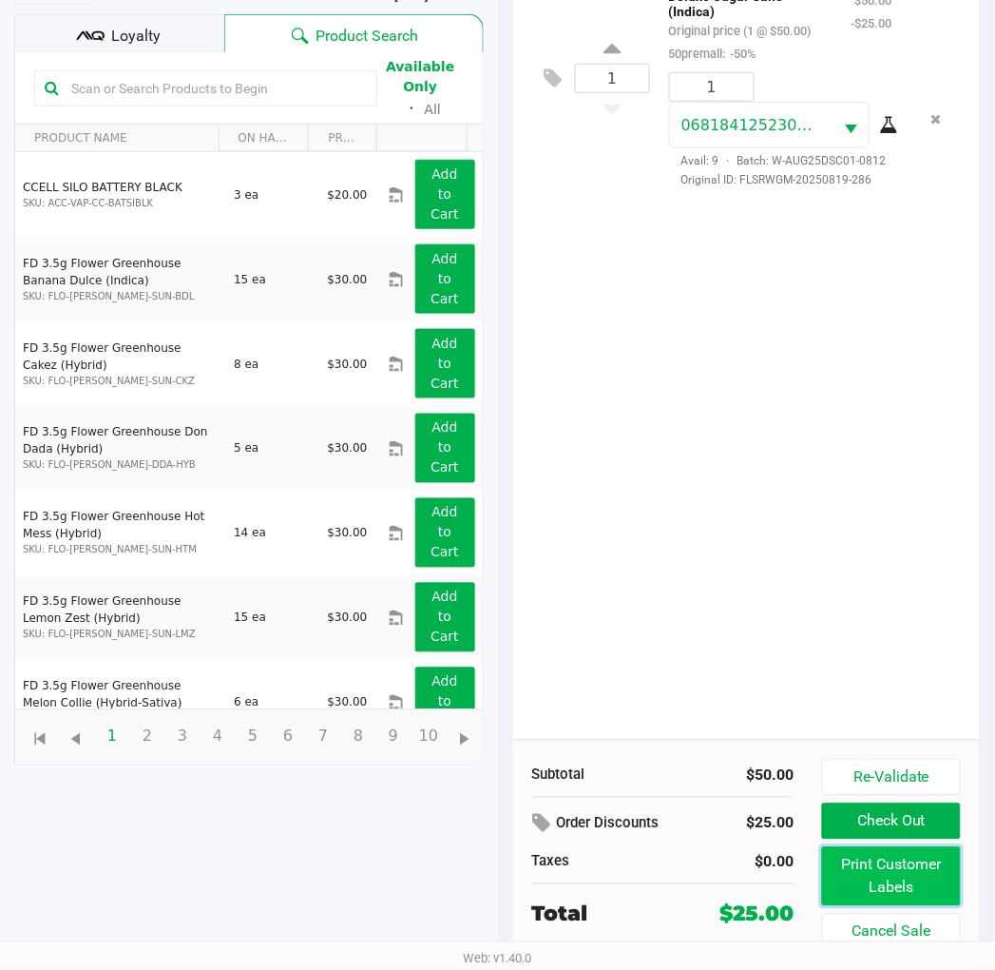
click at [917, 863] on button "Print Customer Labels" at bounding box center [891, 876] width 138 height 59
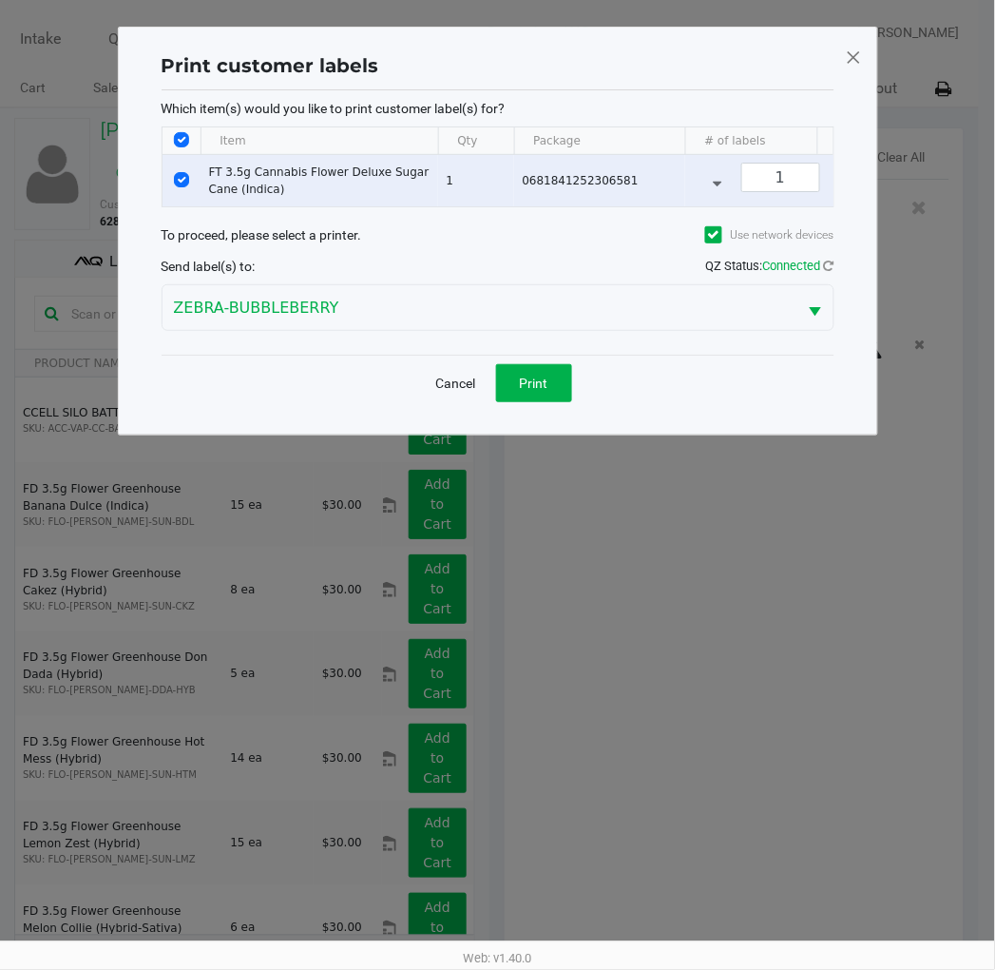
scroll to position [0, 0]
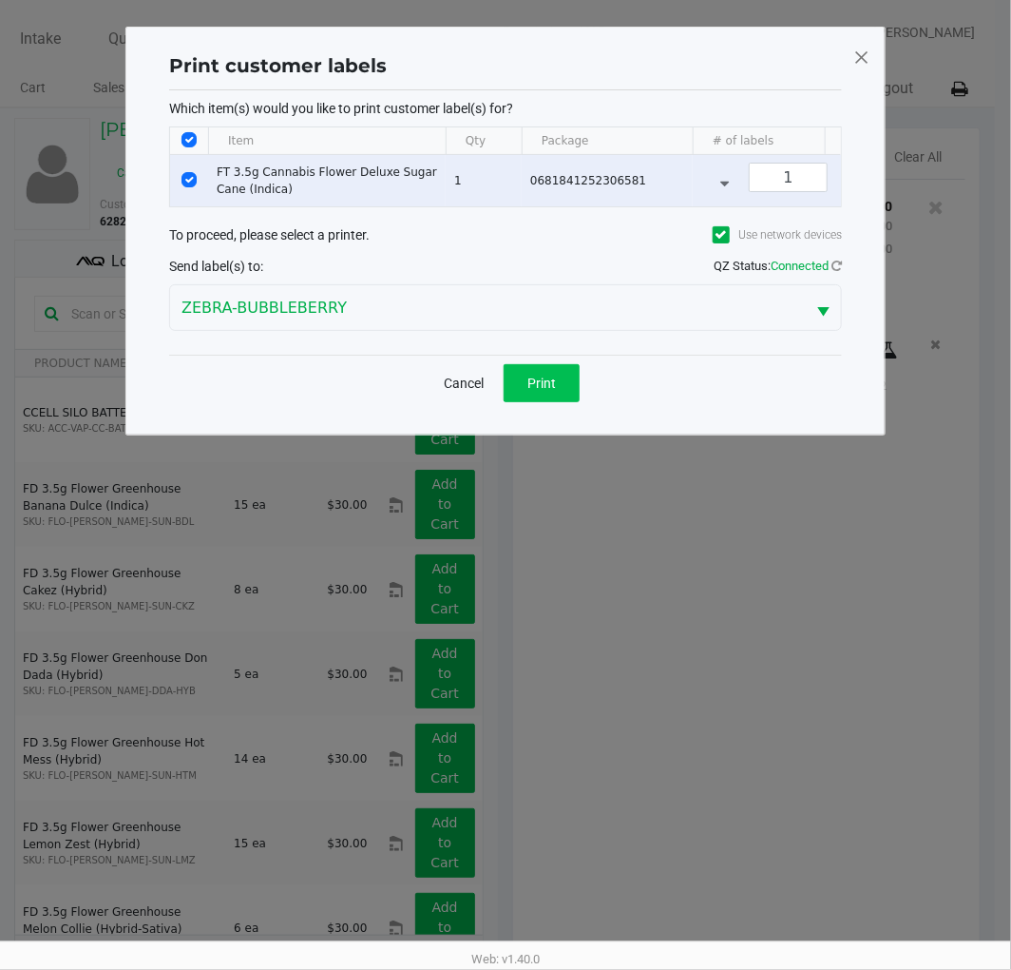
click at [573, 402] on div "Cancel Print" at bounding box center [505, 383] width 673 height 56
click at [574, 402] on button "Print" at bounding box center [542, 383] width 76 height 38
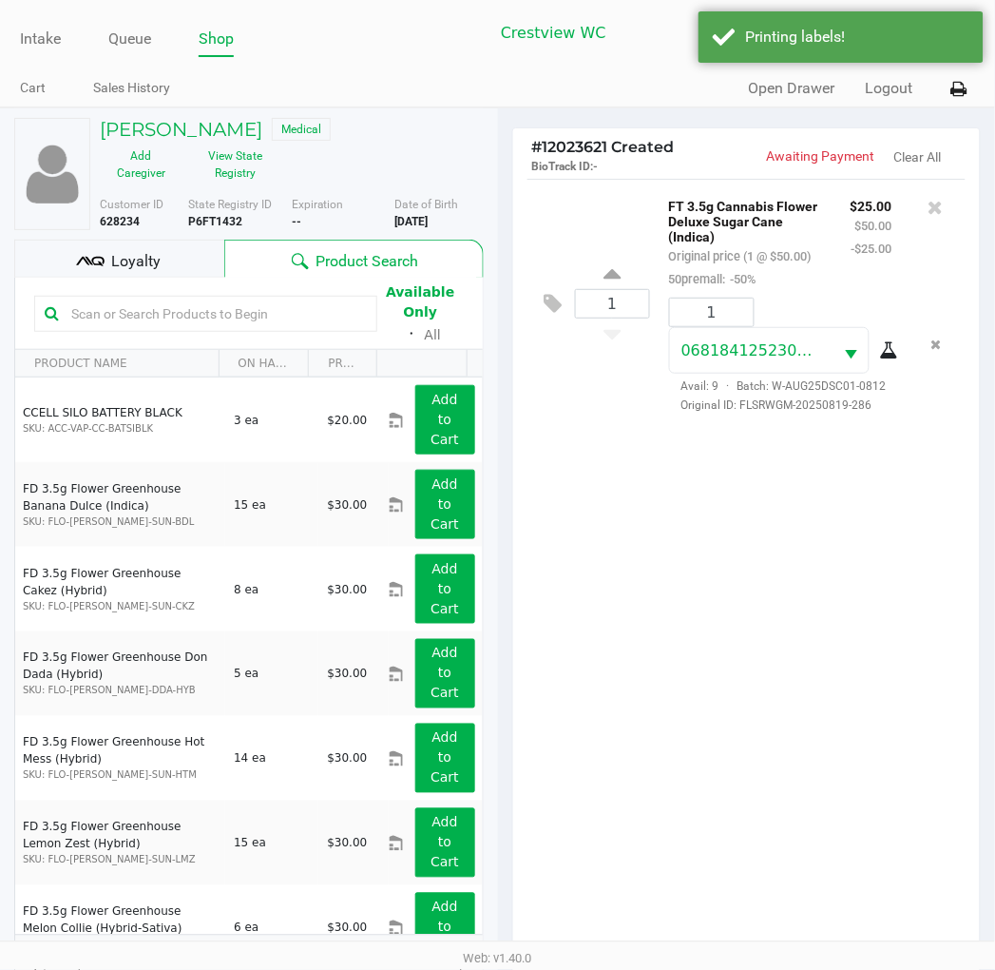
click at [121, 248] on div "Loyalty" at bounding box center [119, 259] width 210 height 38
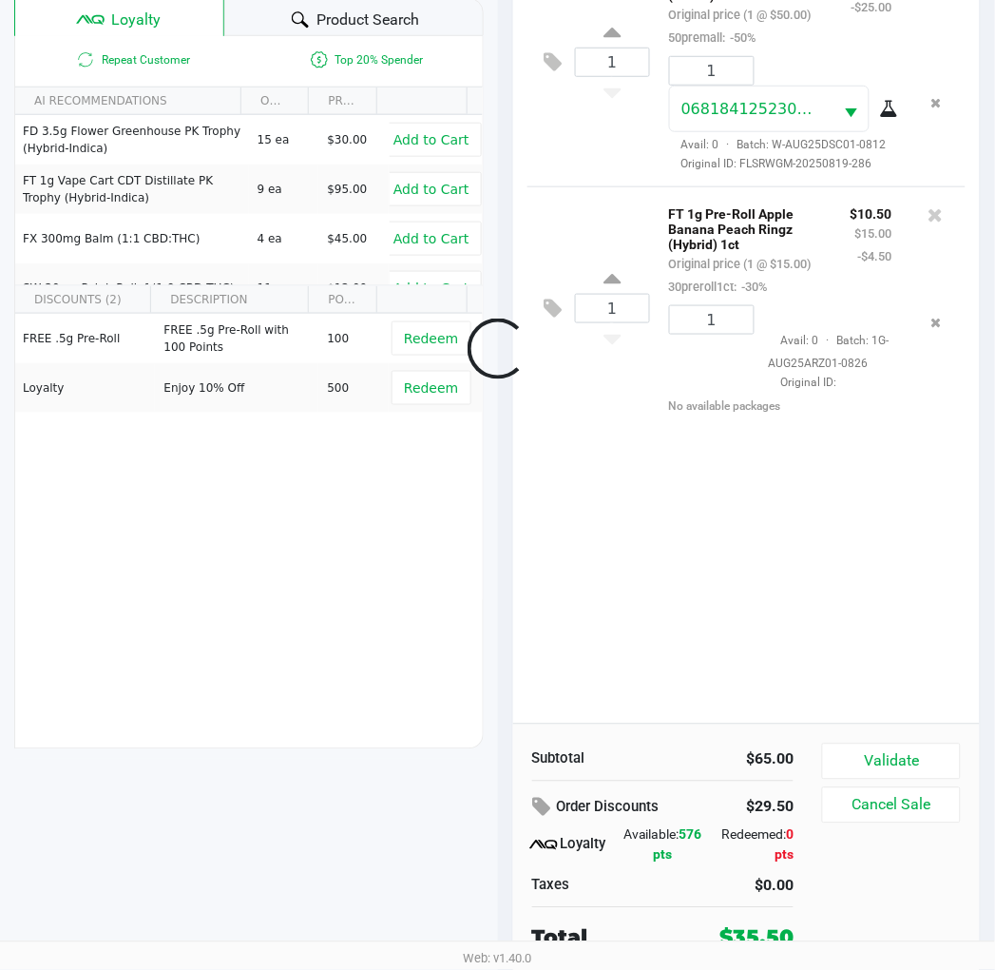
scroll to position [245, 0]
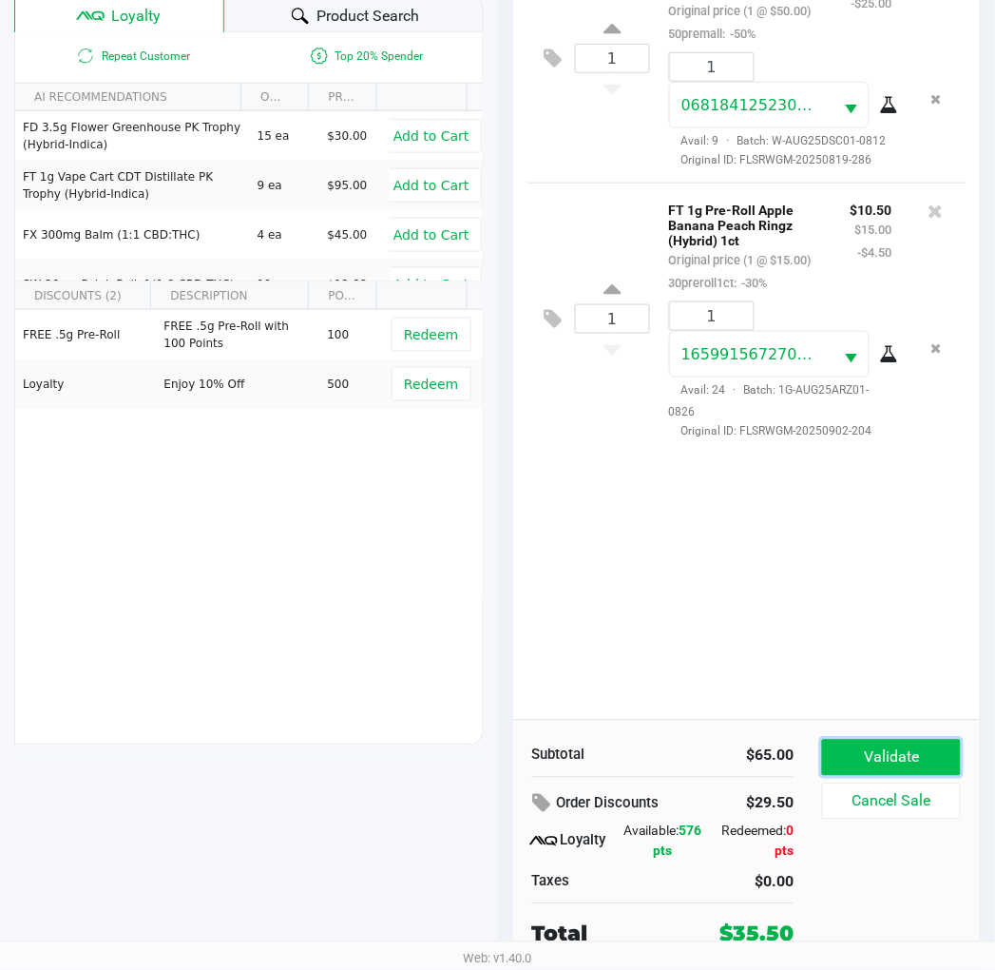
click at [871, 752] on button "Validate" at bounding box center [891, 758] width 138 height 36
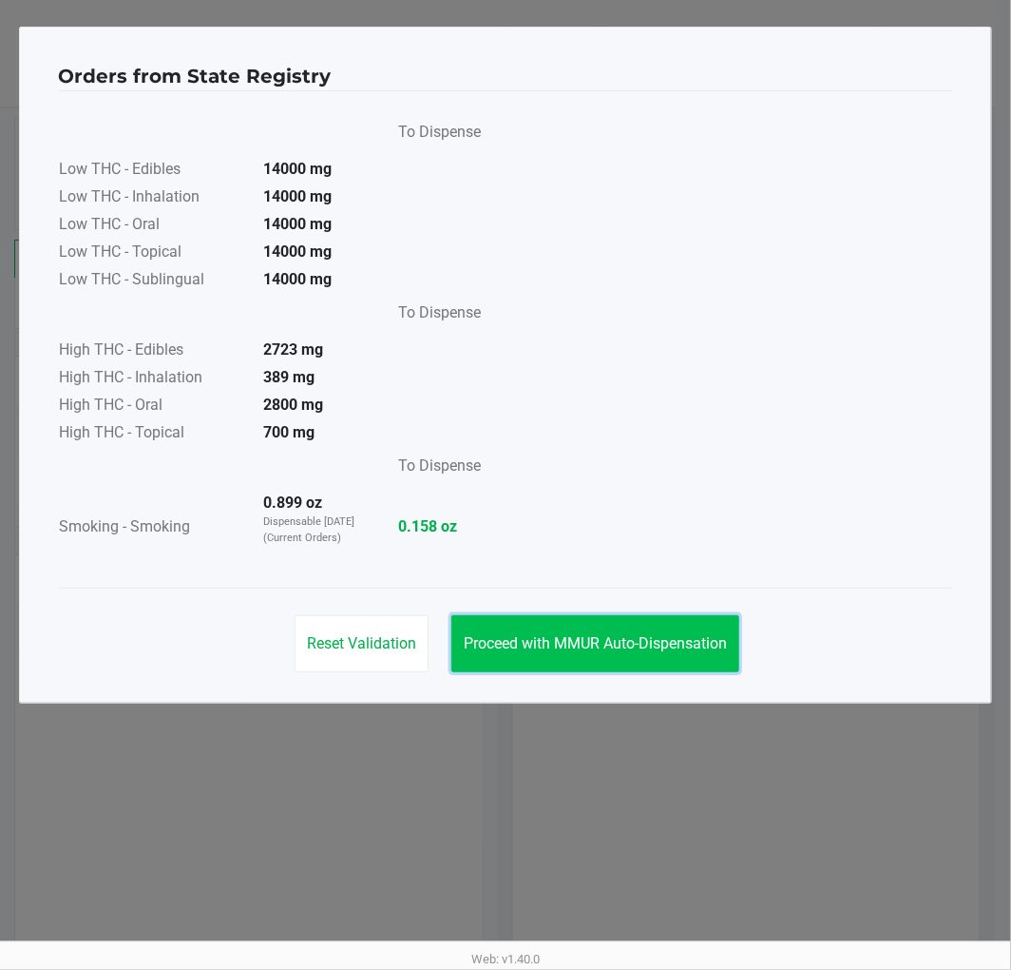
click at [658, 640] on span "Proceed with MMUR Auto-Dispensation" at bounding box center [595, 643] width 263 height 18
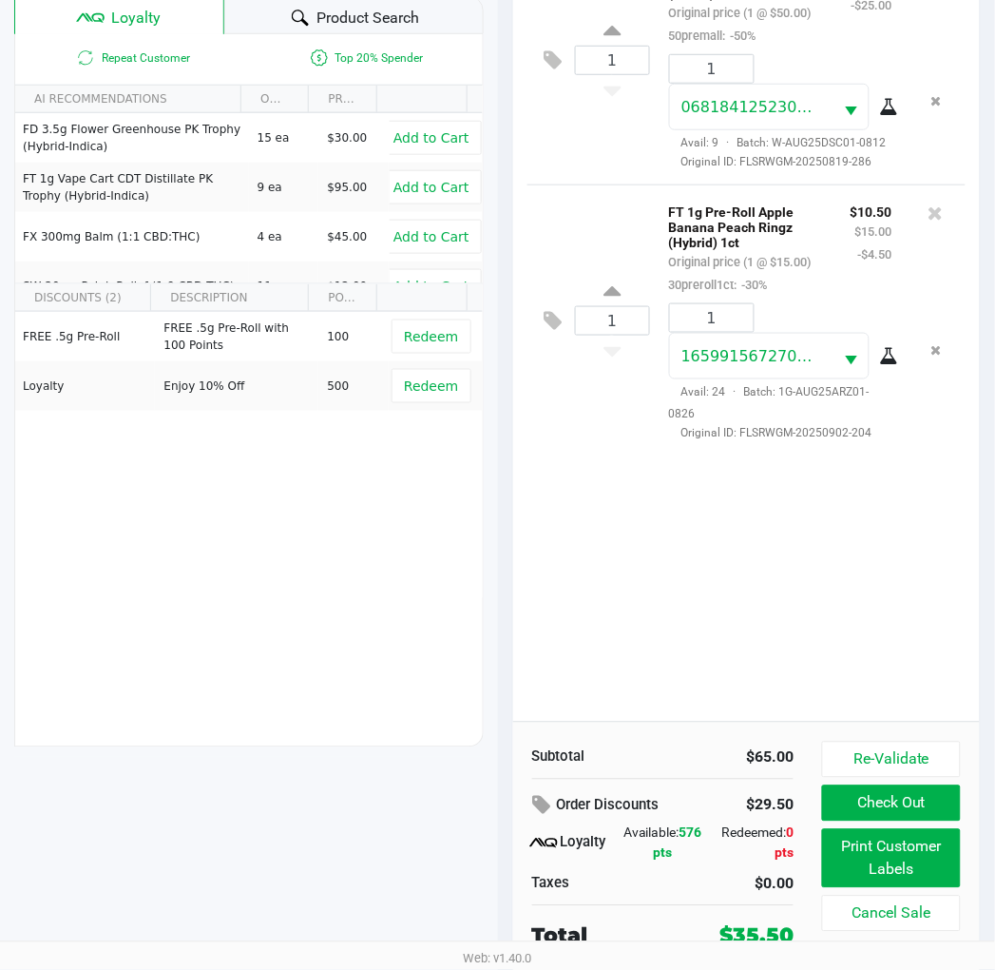
scroll to position [245, 0]
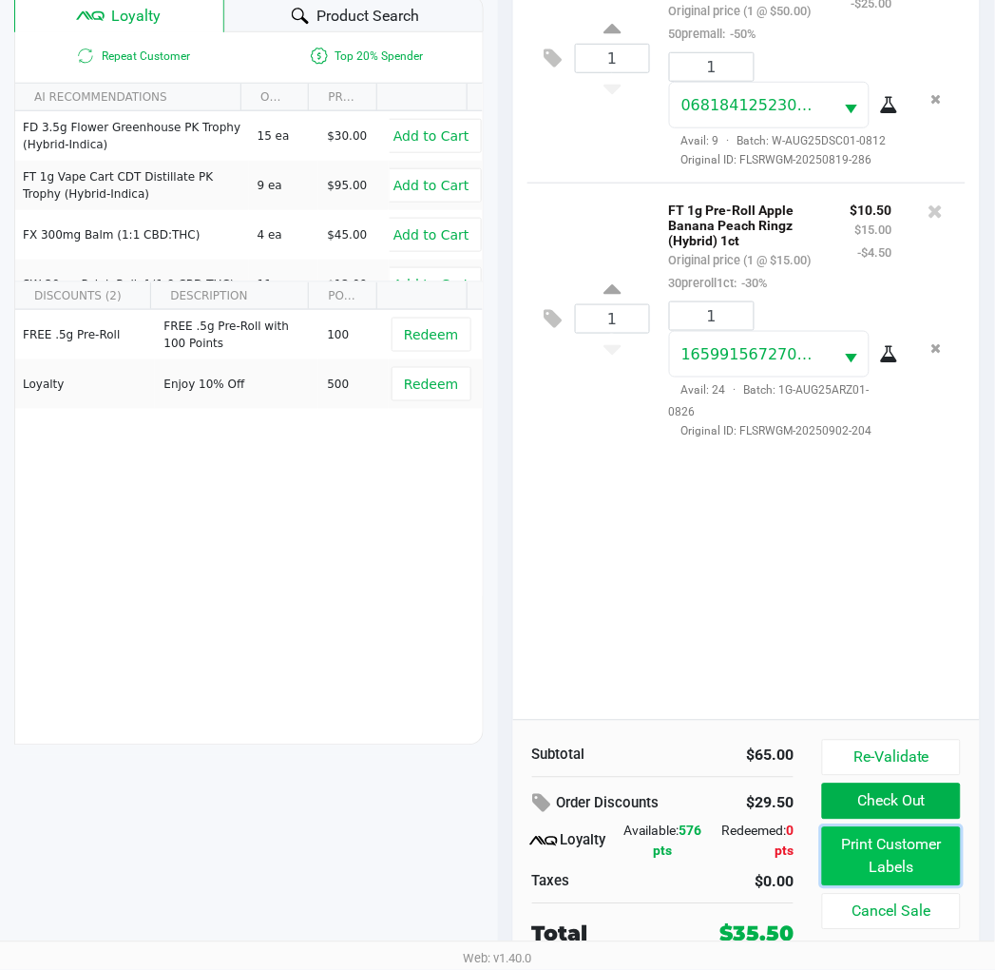
click at [925, 850] on button "Print Customer Labels" at bounding box center [891, 856] width 138 height 59
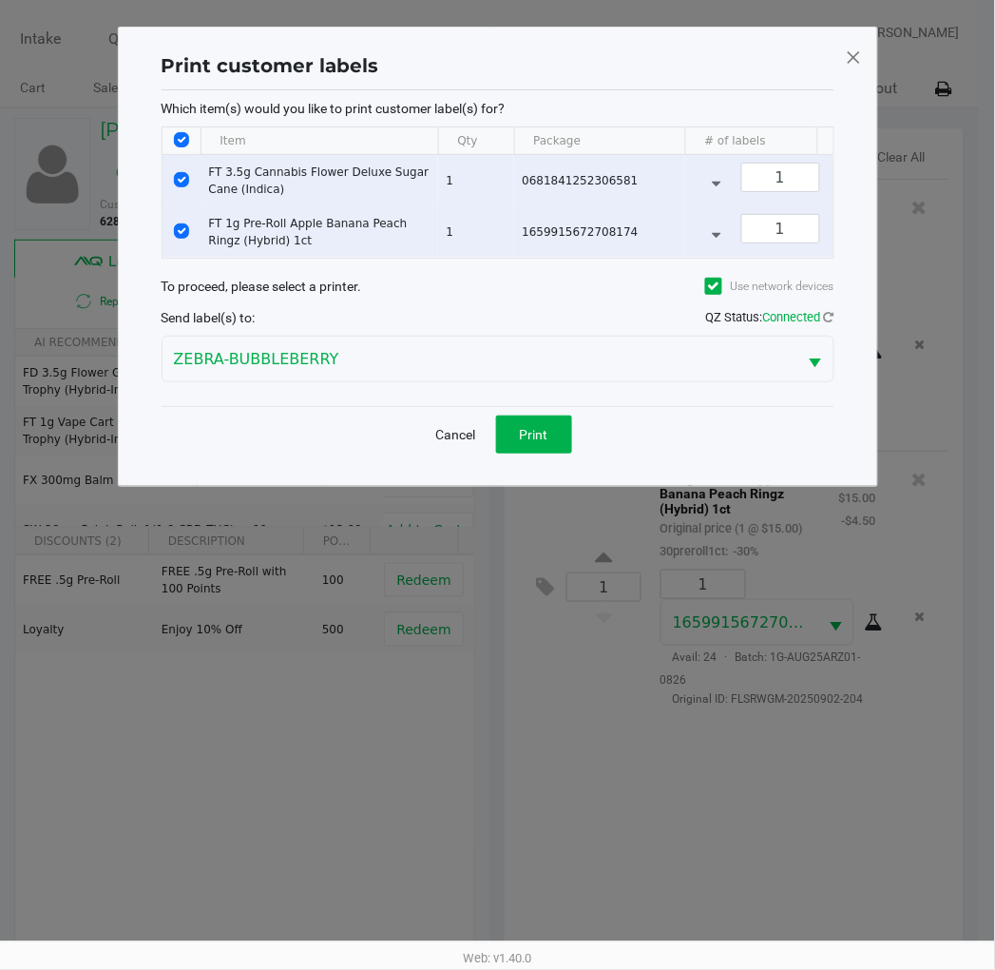
scroll to position [0, 0]
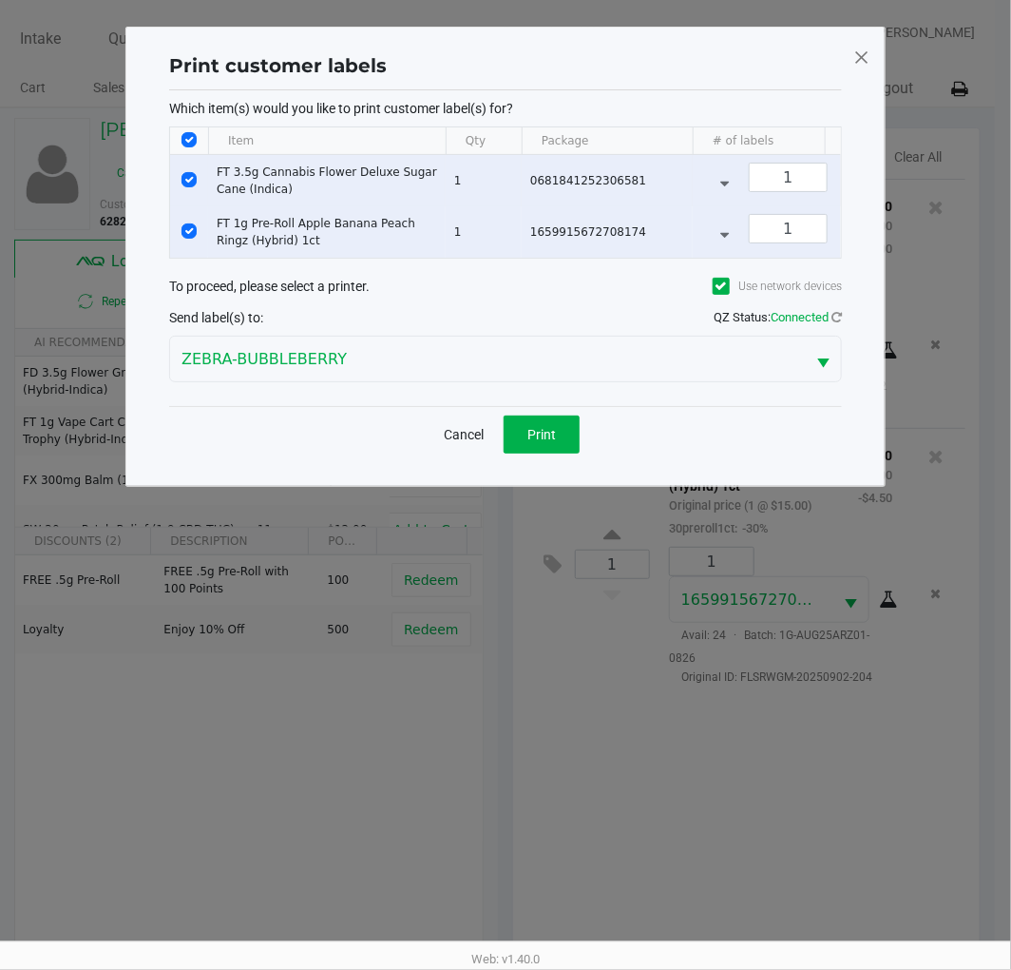
click at [185, 179] on input "Select Row" at bounding box center [189, 179] width 15 height 15
checkbox input "false"
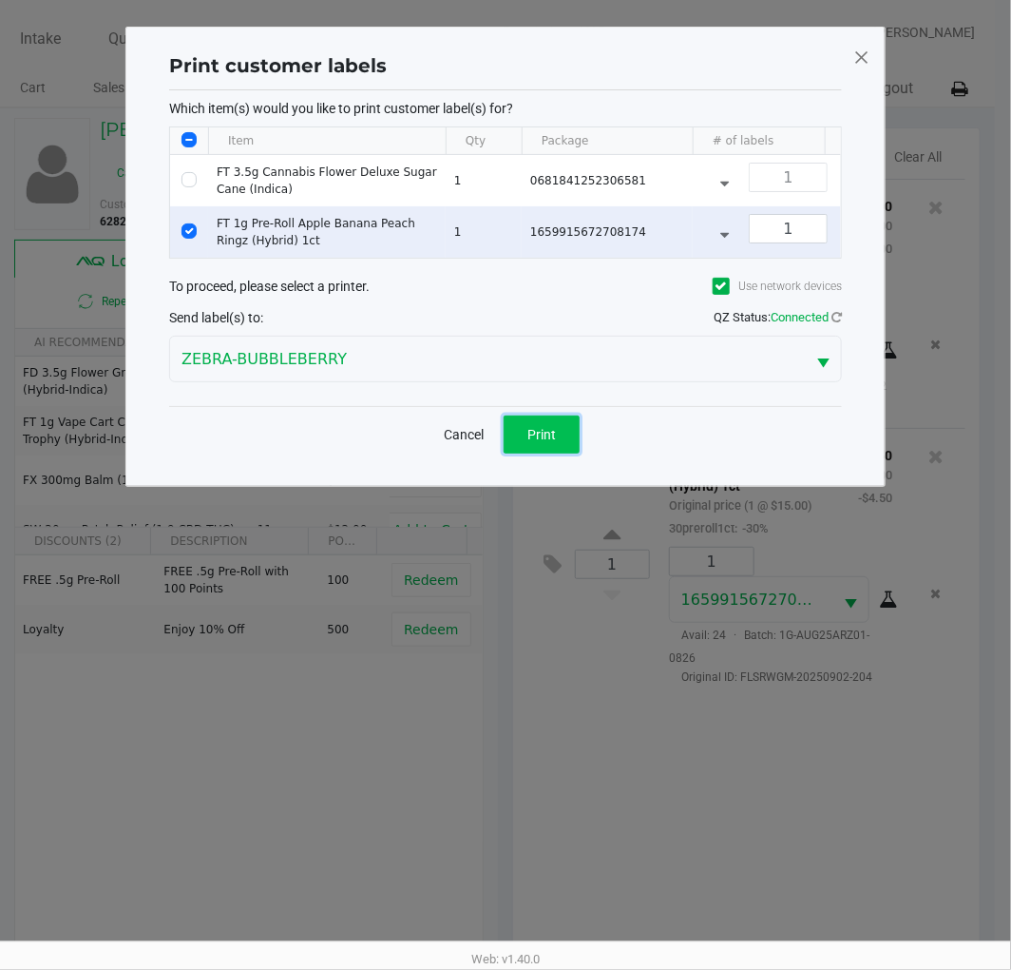
click at [551, 438] on button "Print" at bounding box center [542, 434] width 76 height 38
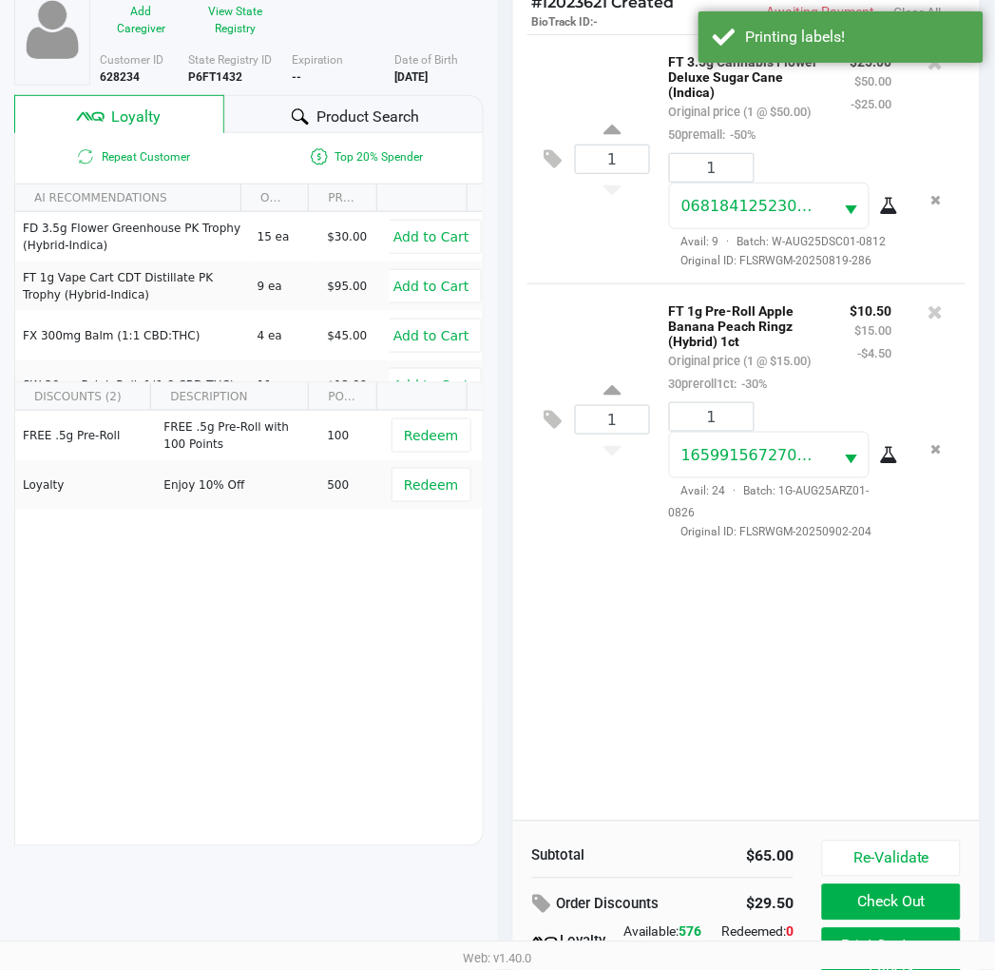
scroll to position [245, 0]
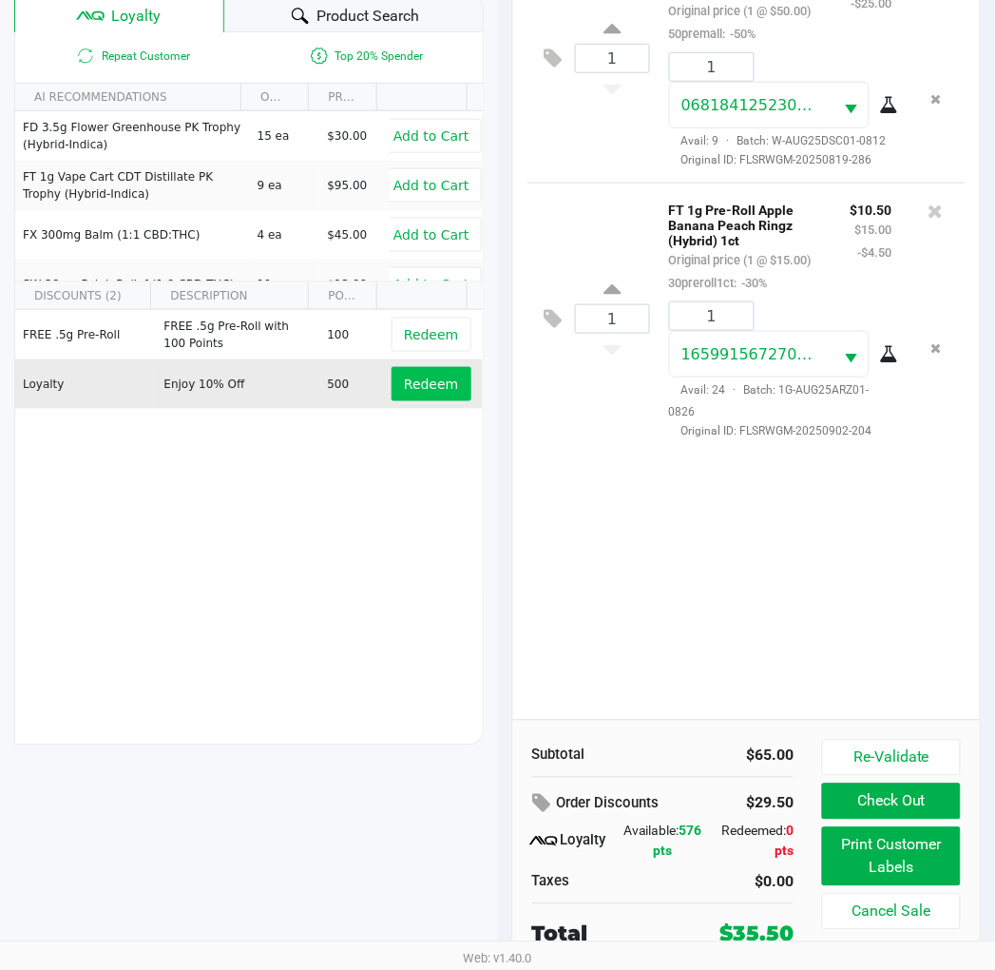
click at [414, 386] on span "Redeem" at bounding box center [431, 383] width 54 height 15
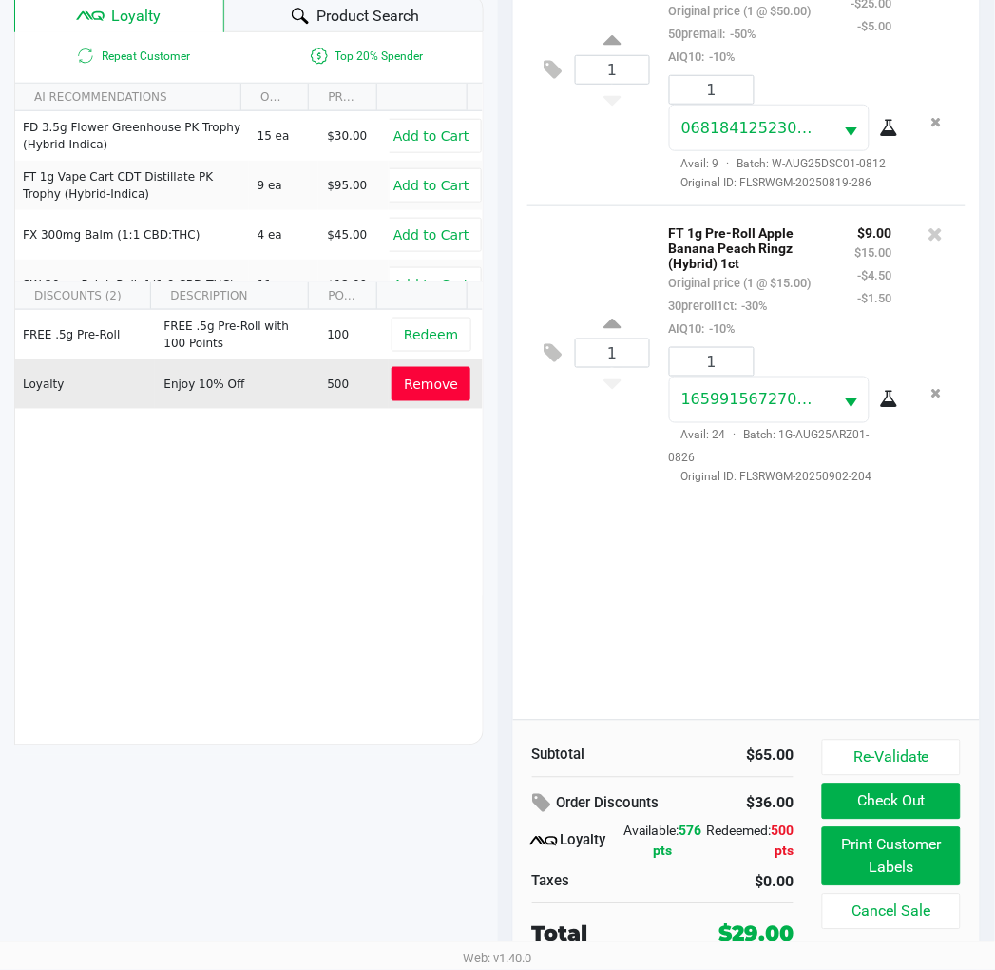
click at [406, 394] on button "Remove" at bounding box center [431, 384] width 79 height 34
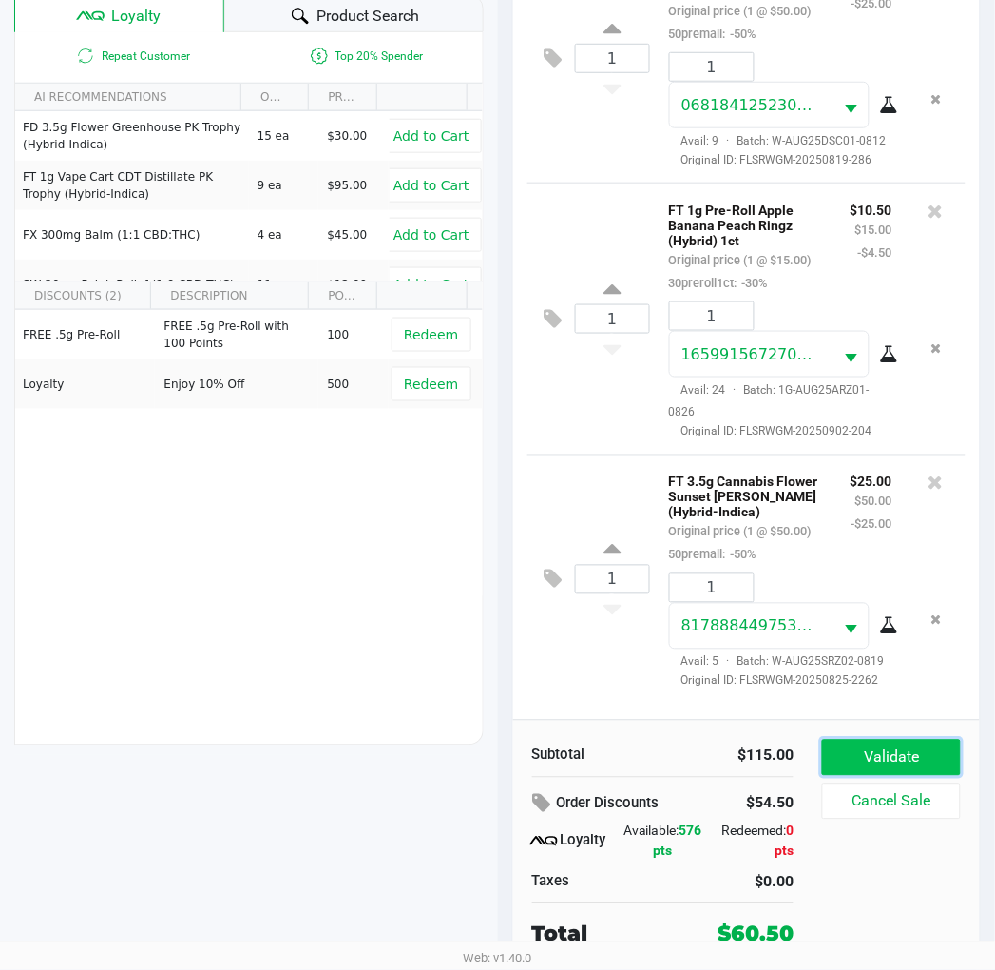
click at [947, 761] on button "Validate" at bounding box center [891, 758] width 138 height 36
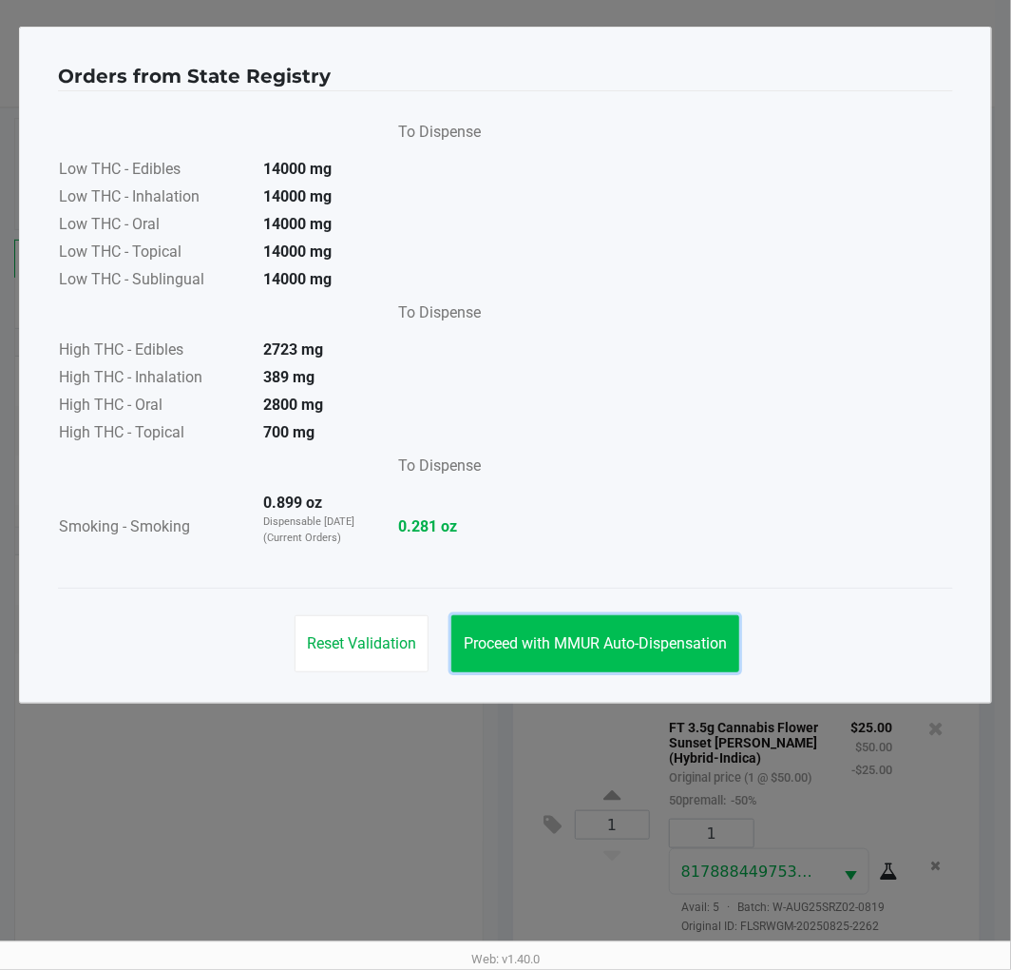
click at [657, 639] on span "Proceed with MMUR Auto-Dispensation" at bounding box center [595, 643] width 263 height 18
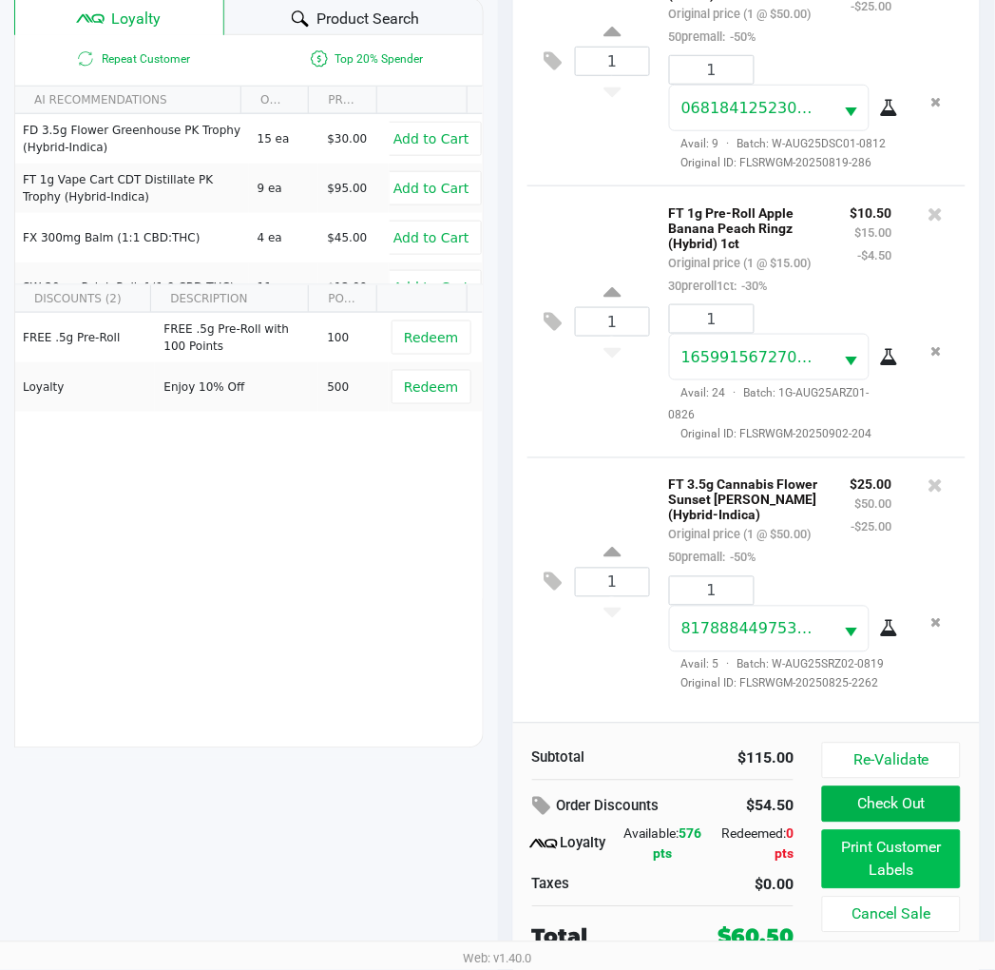
scroll to position [245, 0]
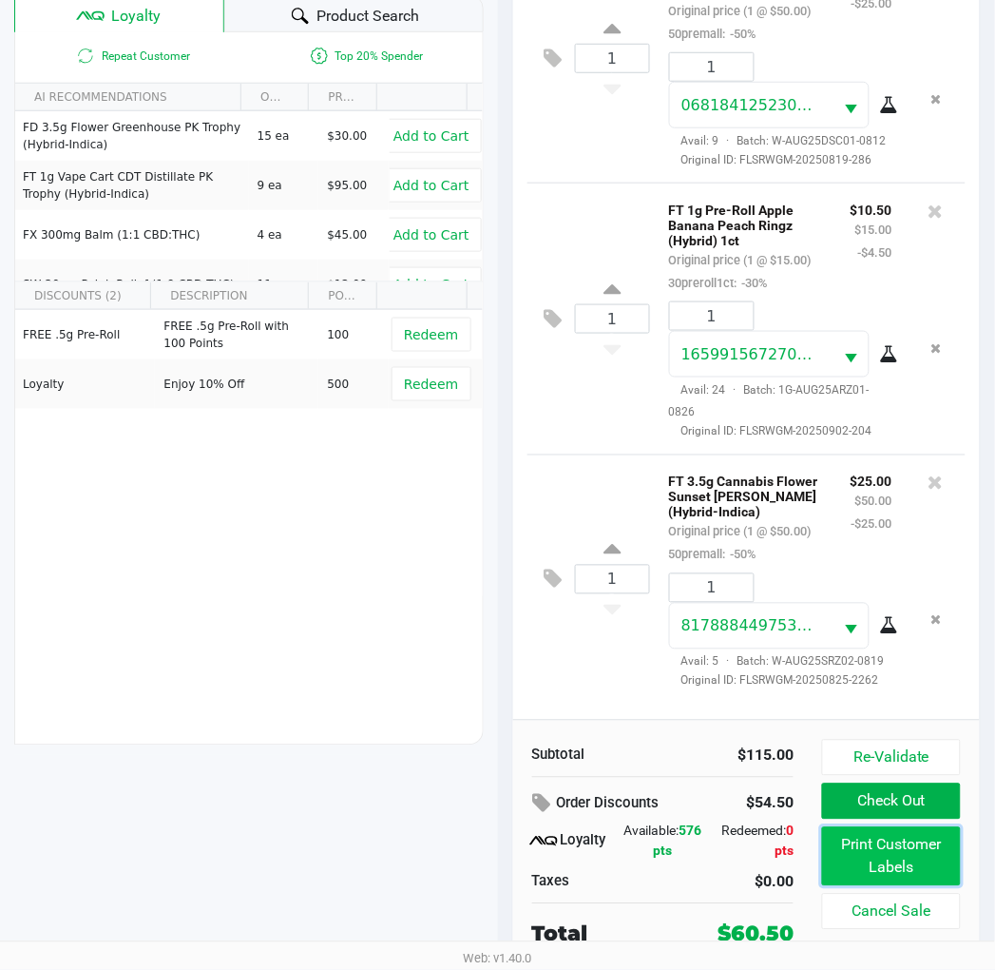
click at [889, 865] on button "Print Customer Labels" at bounding box center [891, 856] width 138 height 59
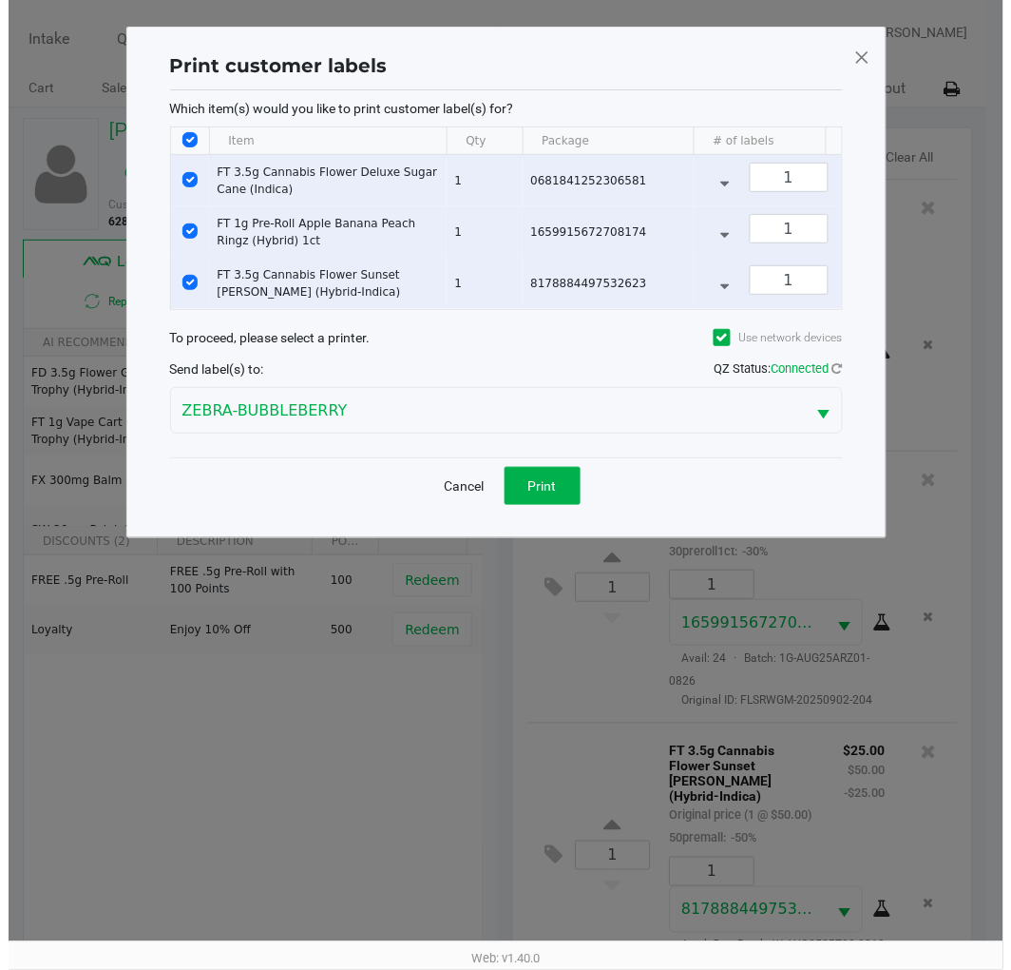
scroll to position [0, 0]
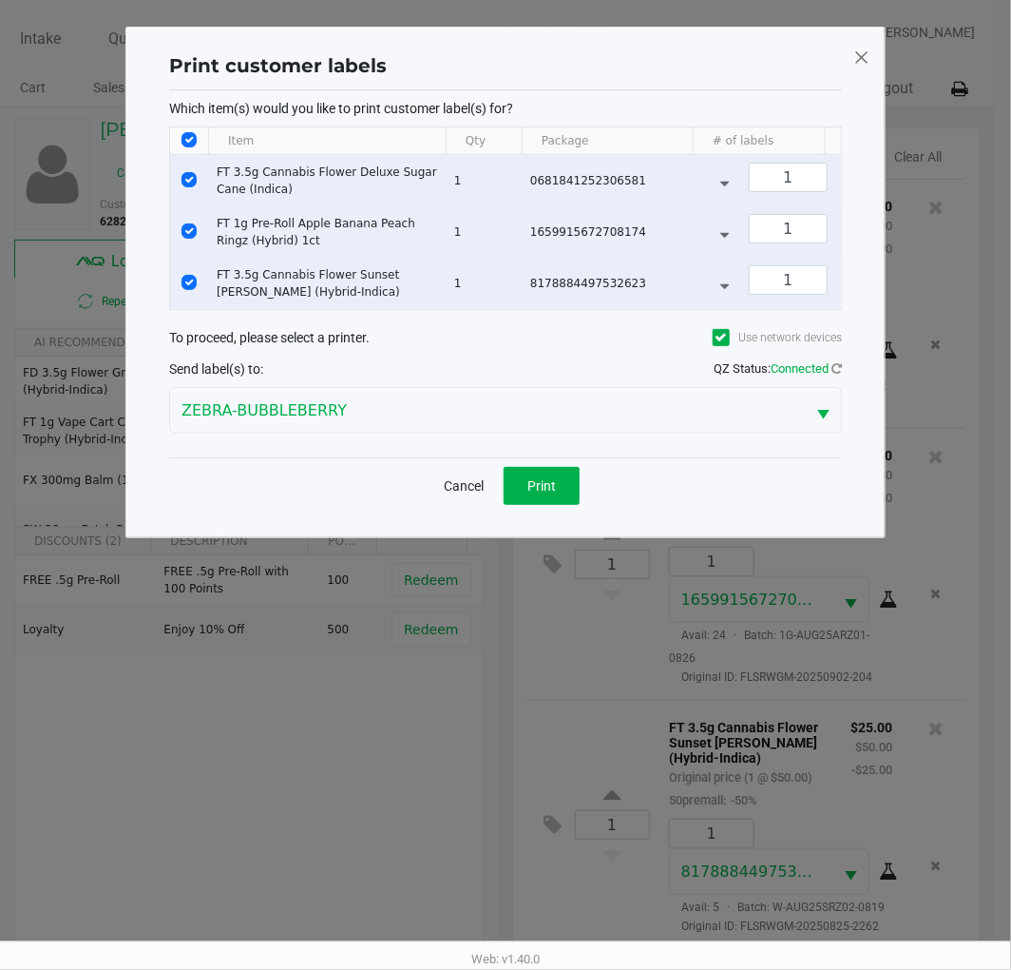
click at [188, 231] on input "Select Row" at bounding box center [189, 230] width 15 height 15
checkbox input "false"
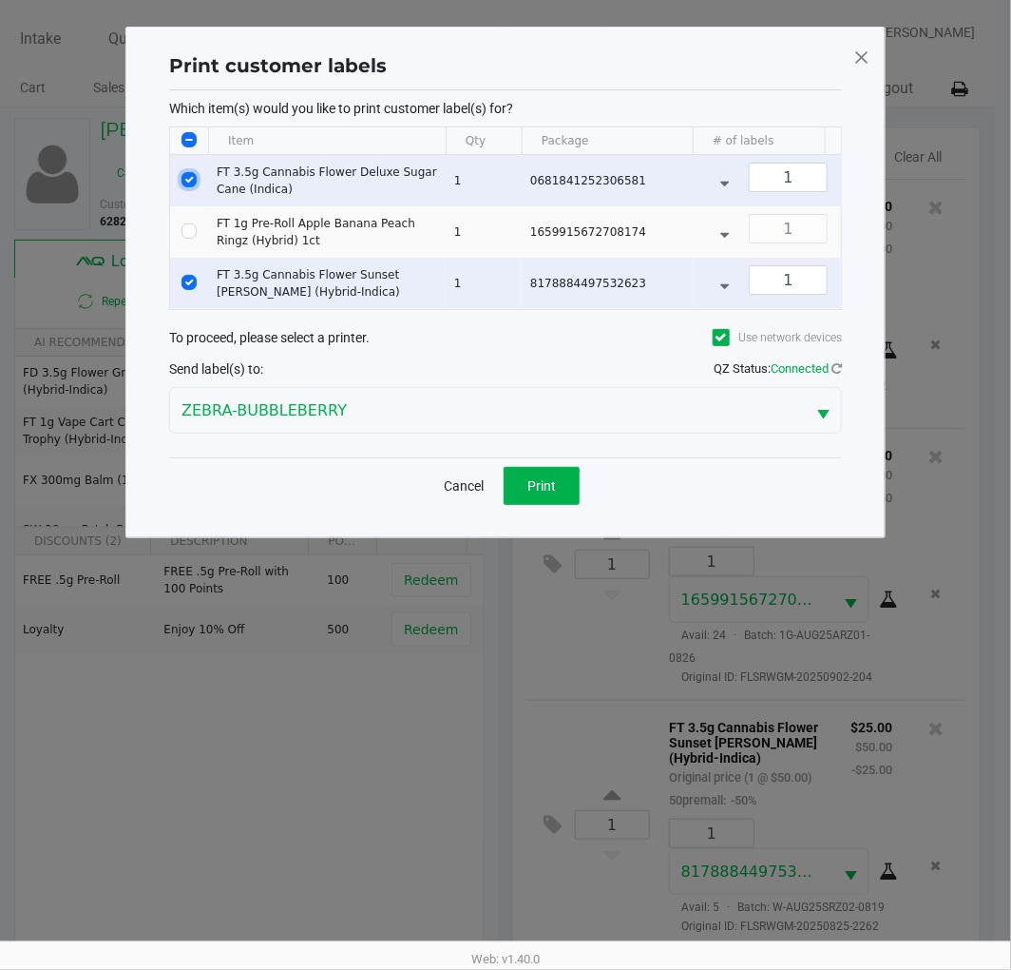
click at [186, 176] on input "Select Row" at bounding box center [189, 179] width 15 height 15
checkbox input "false"
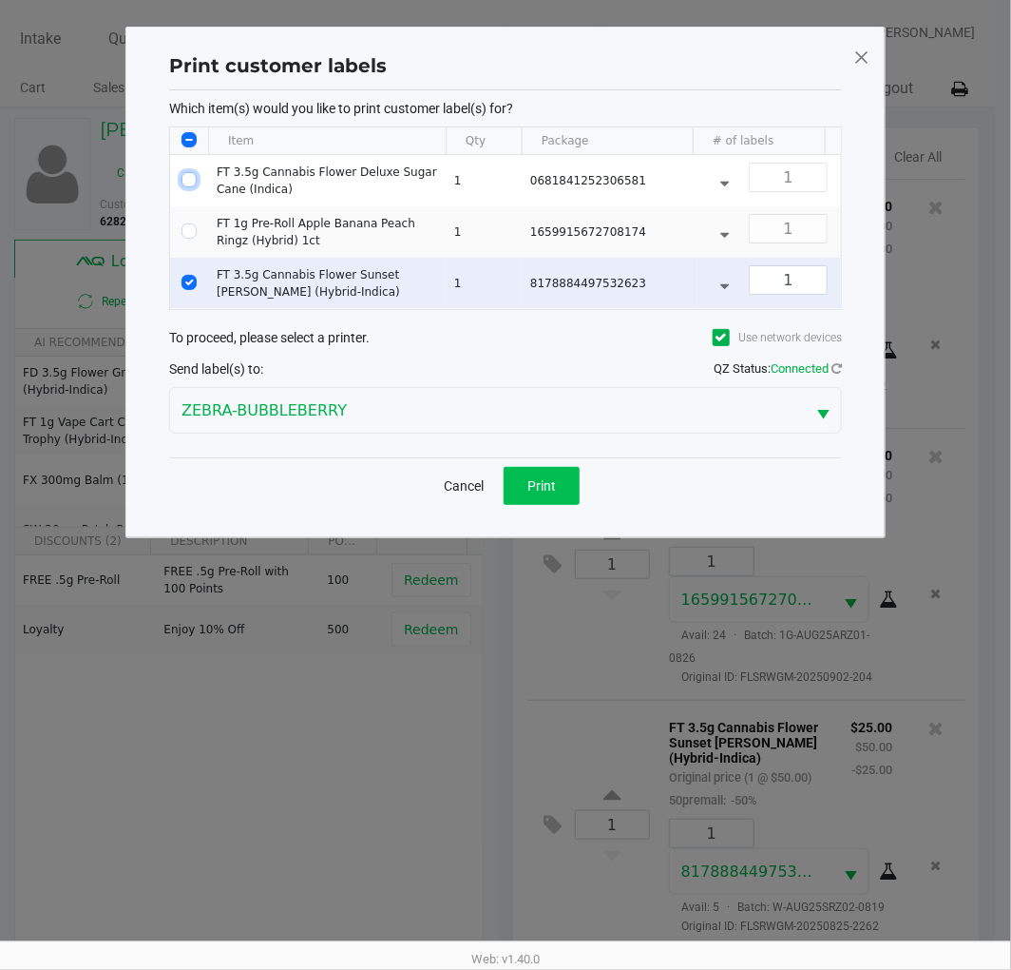
click at [533, 505] on button "Print" at bounding box center [542, 486] width 76 height 38
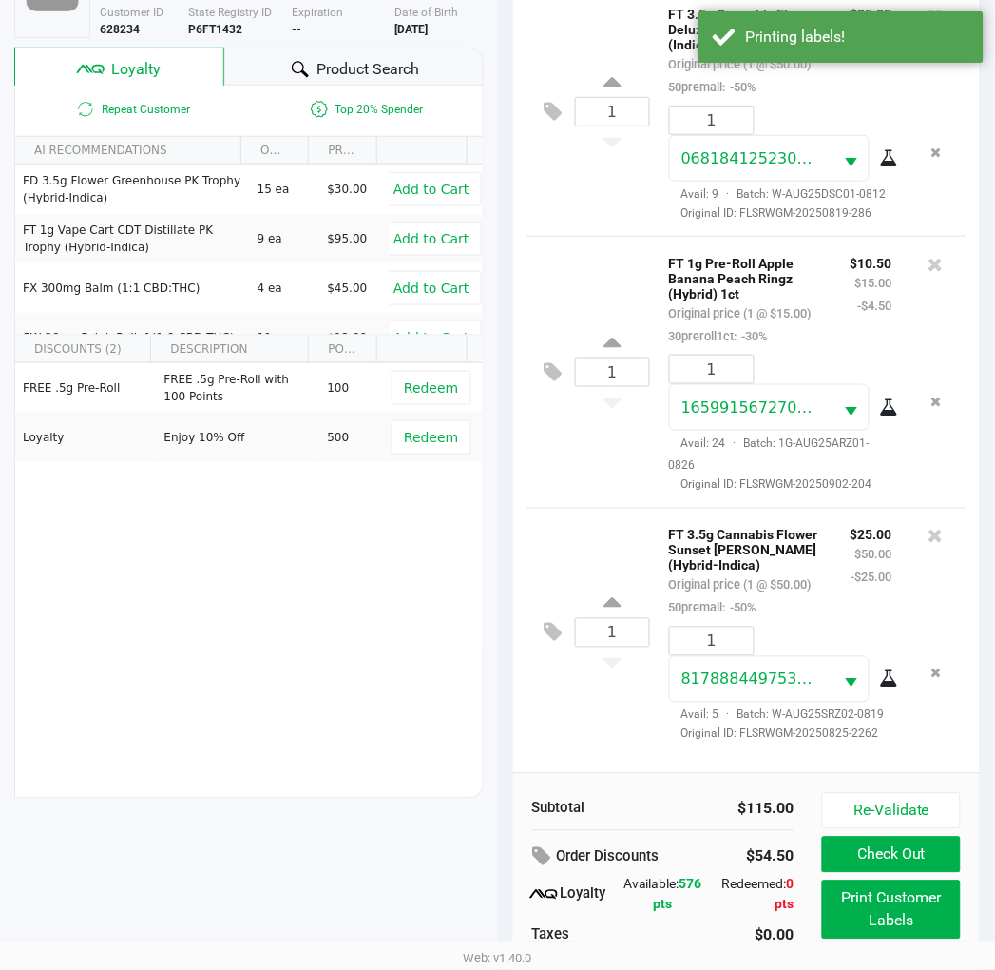
scroll to position [245, 0]
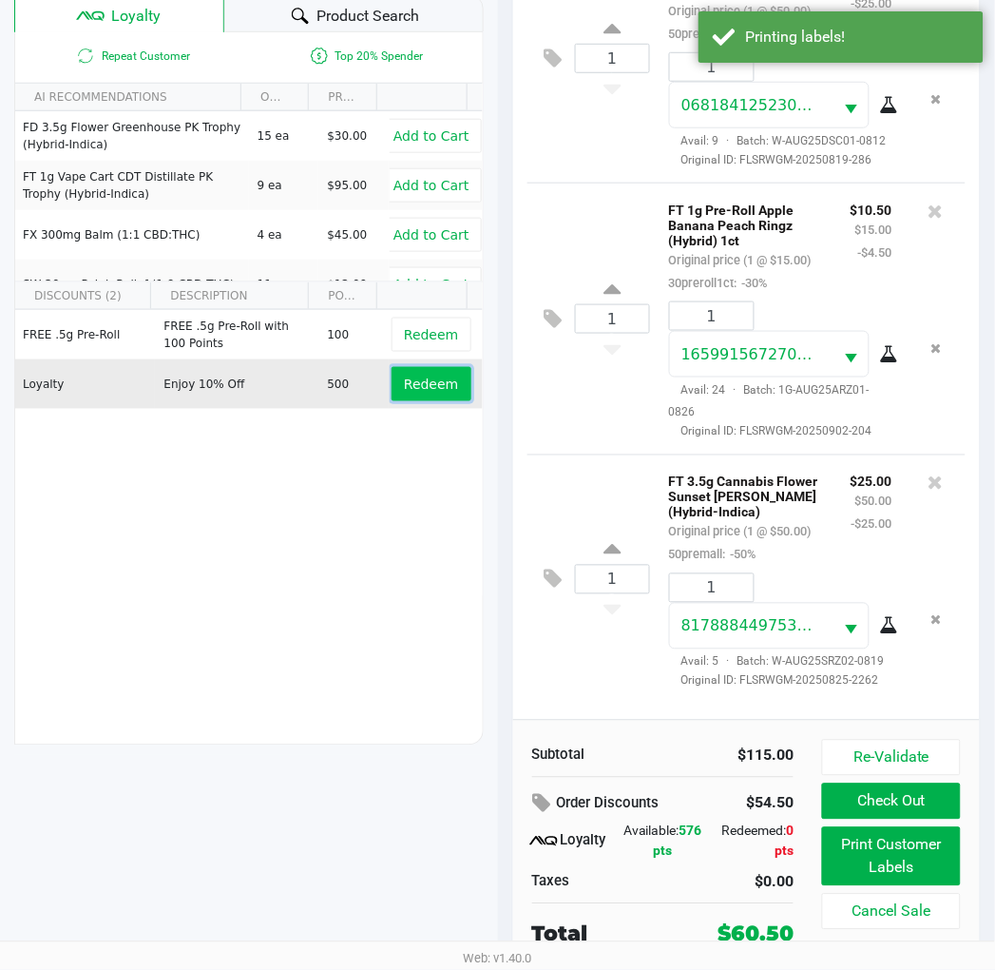
click at [452, 373] on button "Redeem" at bounding box center [431, 384] width 79 height 34
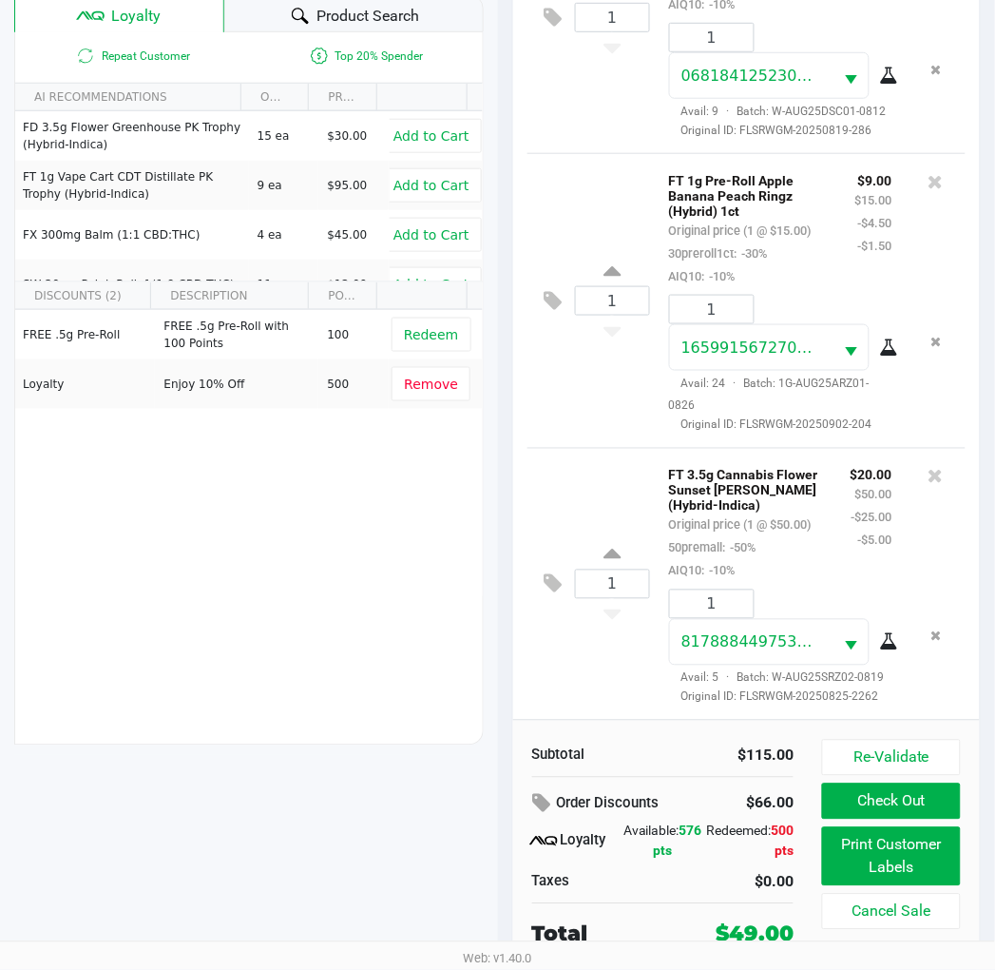
click at [876, 802] on button "Check Out" at bounding box center [891, 801] width 138 height 36
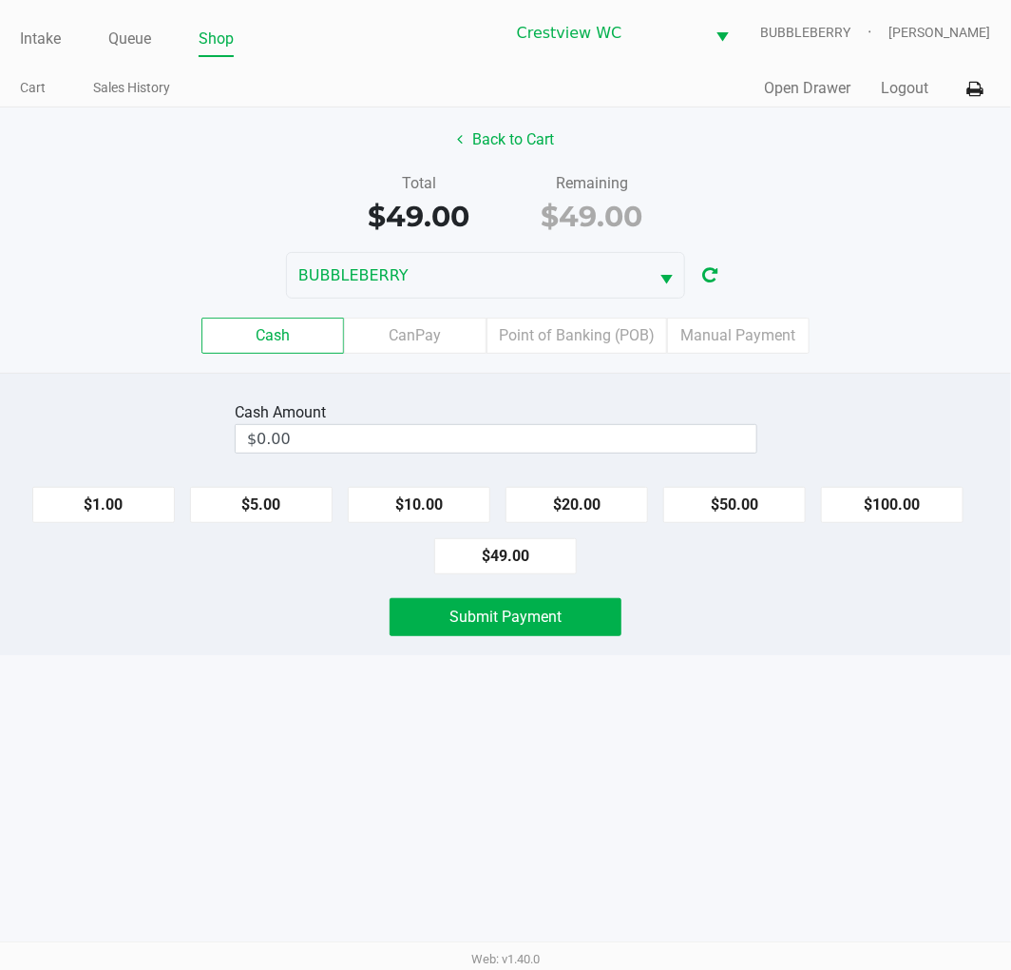
click at [558, 344] on label "Point of Banking (POB)" at bounding box center [577, 335] width 181 height 36
click at [0, 0] on 7 "Point of Banking (POB)" at bounding box center [0, 0] width 0 height 0
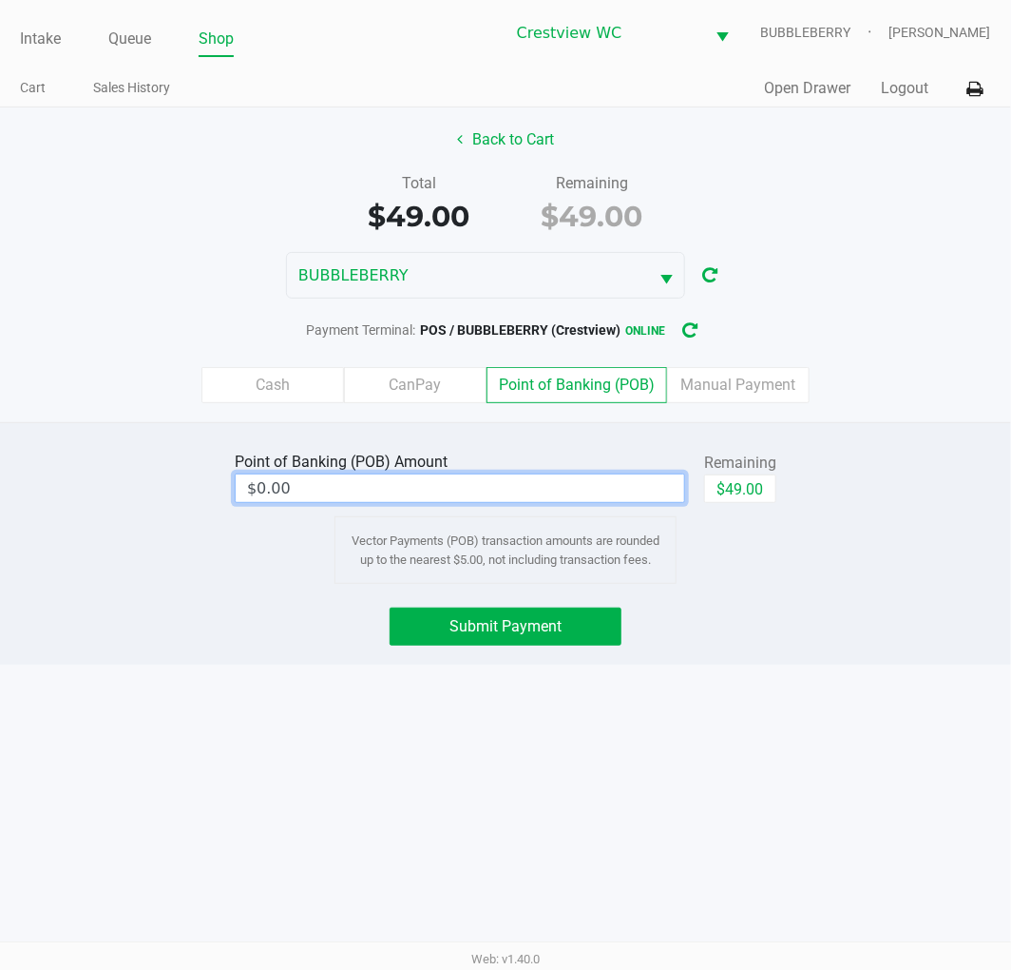
click at [590, 487] on input "$0.00" at bounding box center [460, 488] width 449 height 28
click at [296, 377] on label "Cash" at bounding box center [273, 385] width 143 height 36
click at [0, 0] on 0 "Cash" at bounding box center [0, 0] width 0 height 0
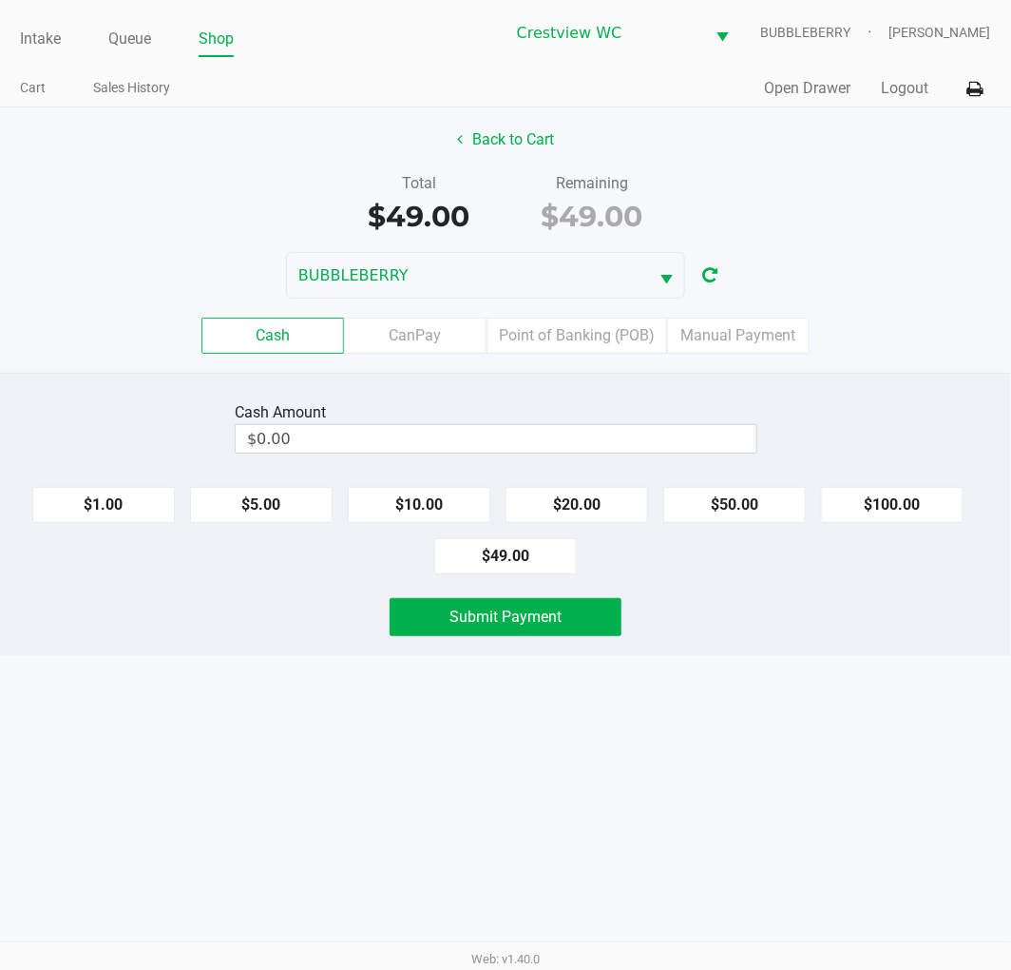
click at [557, 338] on label "Point of Banking (POB)" at bounding box center [577, 335] width 181 height 36
click at [0, 0] on 7 "Point of Banking (POB)" at bounding box center [0, 0] width 0 height 0
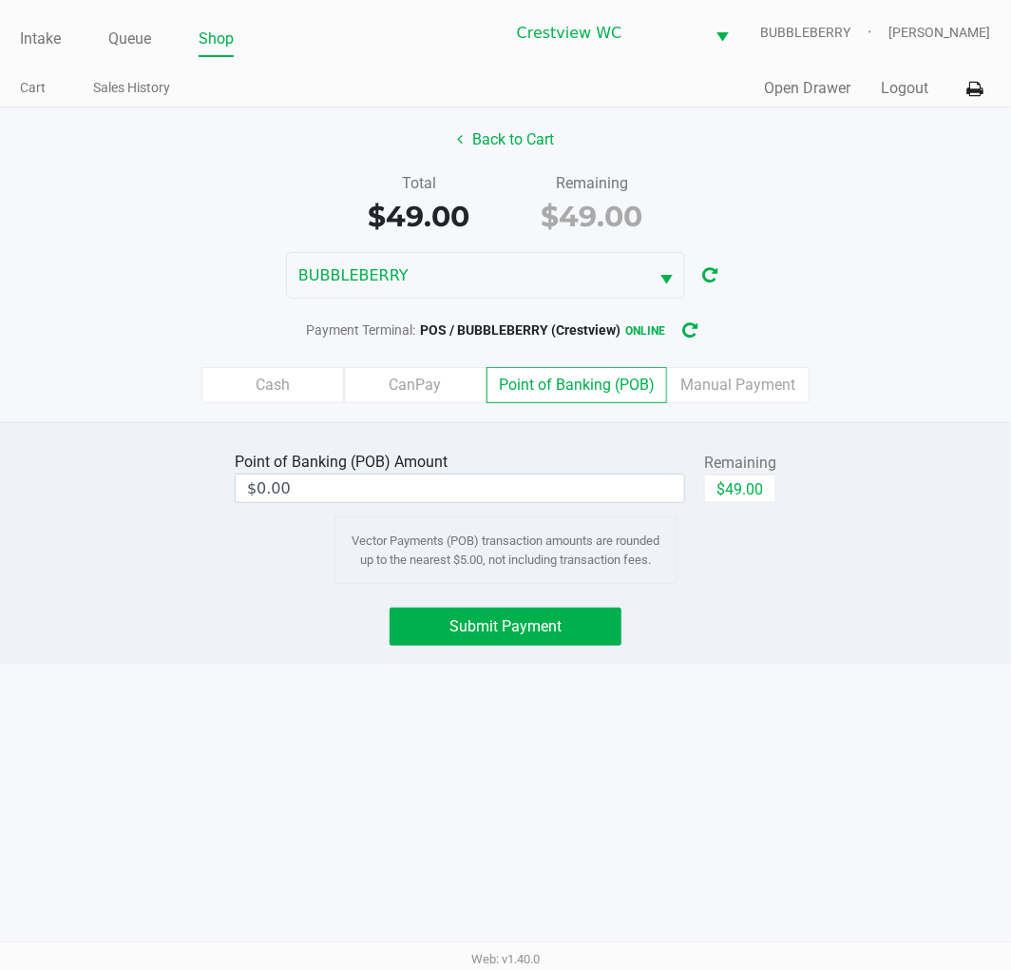
click at [554, 491] on input "$0.00" at bounding box center [460, 488] width 449 height 28
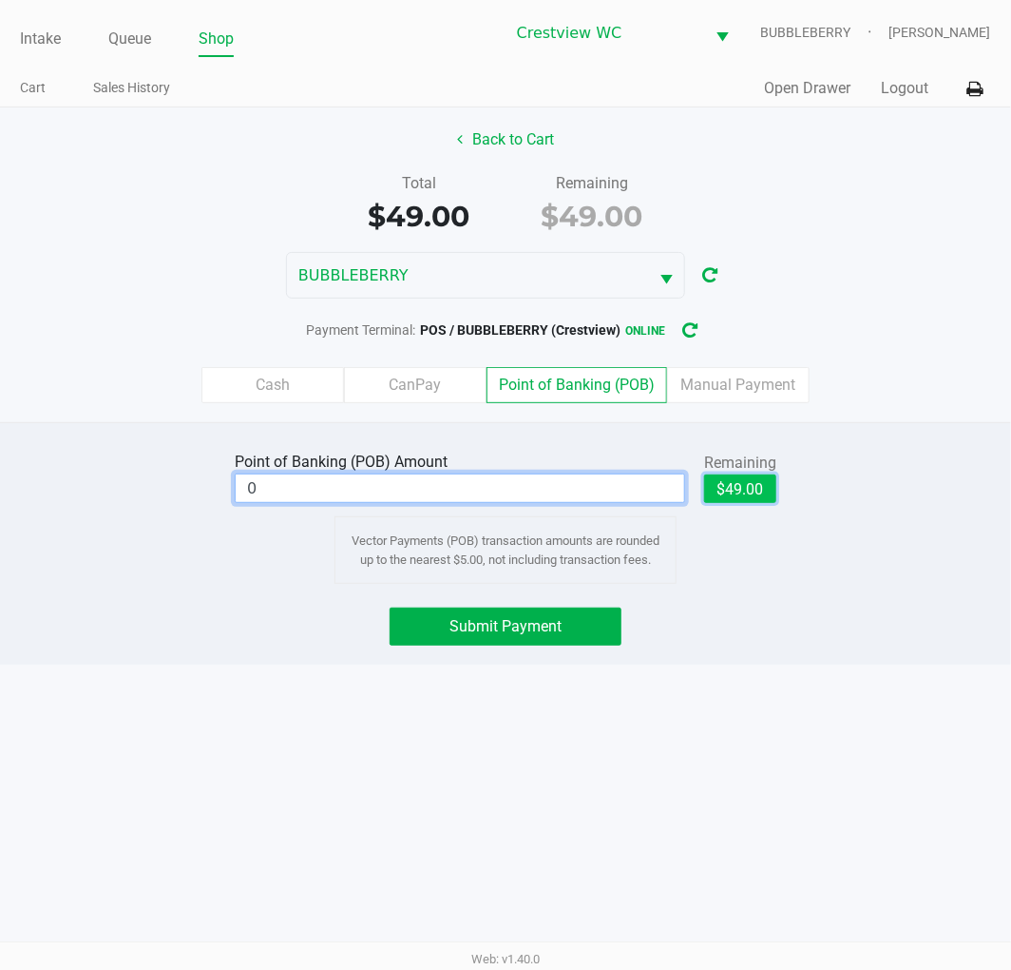
click at [754, 491] on button "$49.00" at bounding box center [740, 488] width 72 height 29
type input "$49.00"
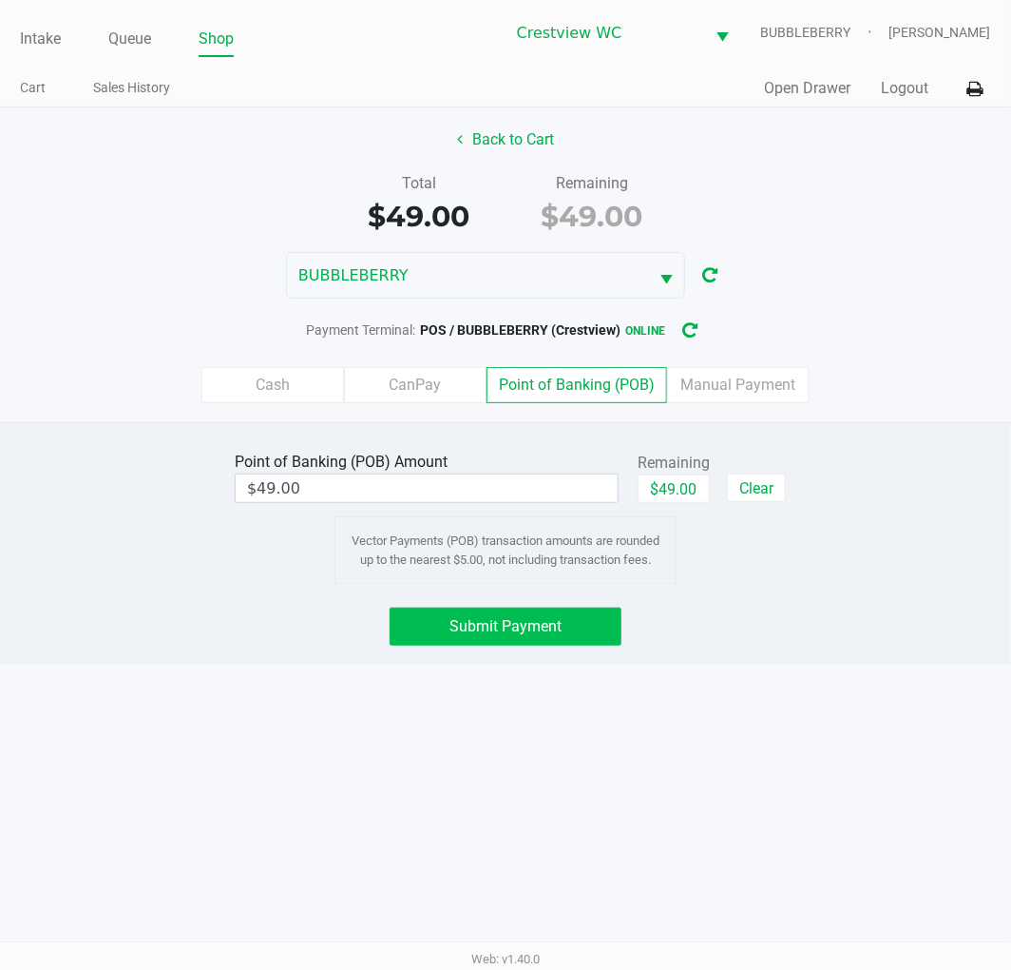
click at [559, 625] on span "Submit Payment" at bounding box center [506, 626] width 112 height 18
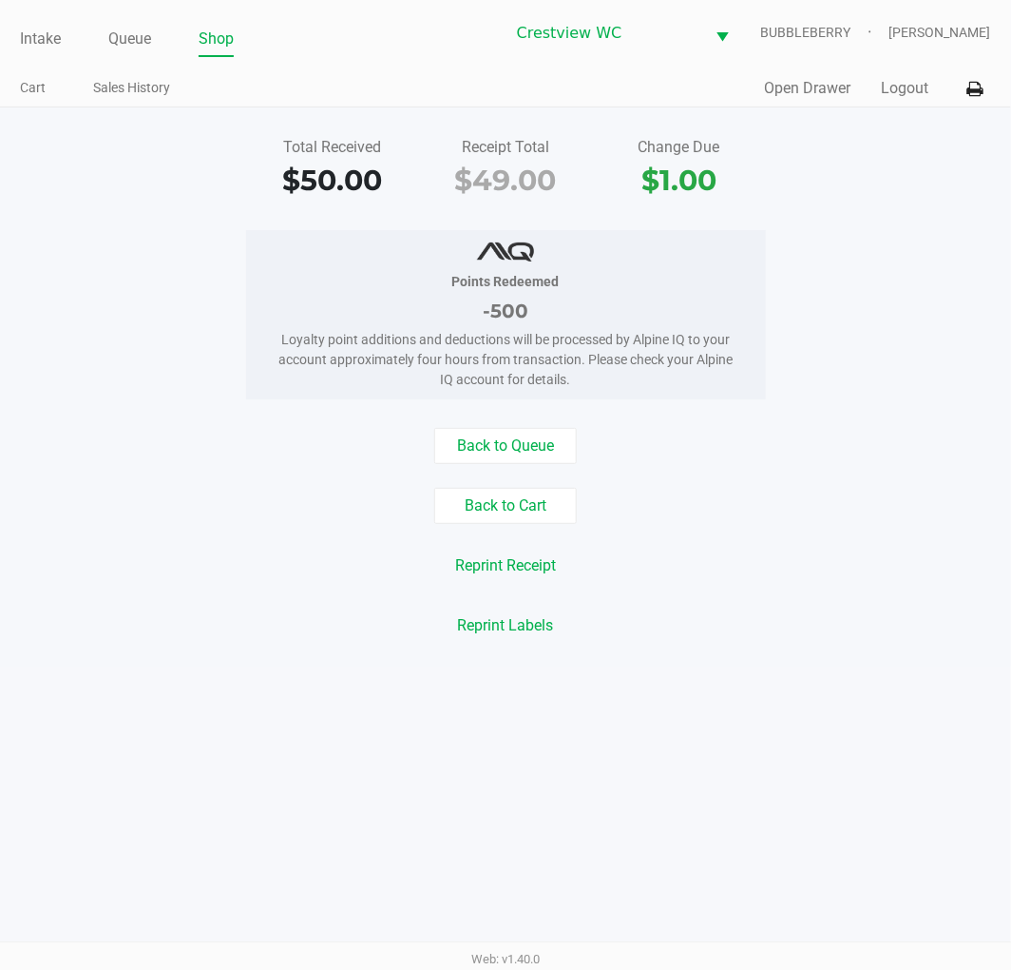
click at [463, 499] on button "Back to Cart" at bounding box center [505, 506] width 143 height 36
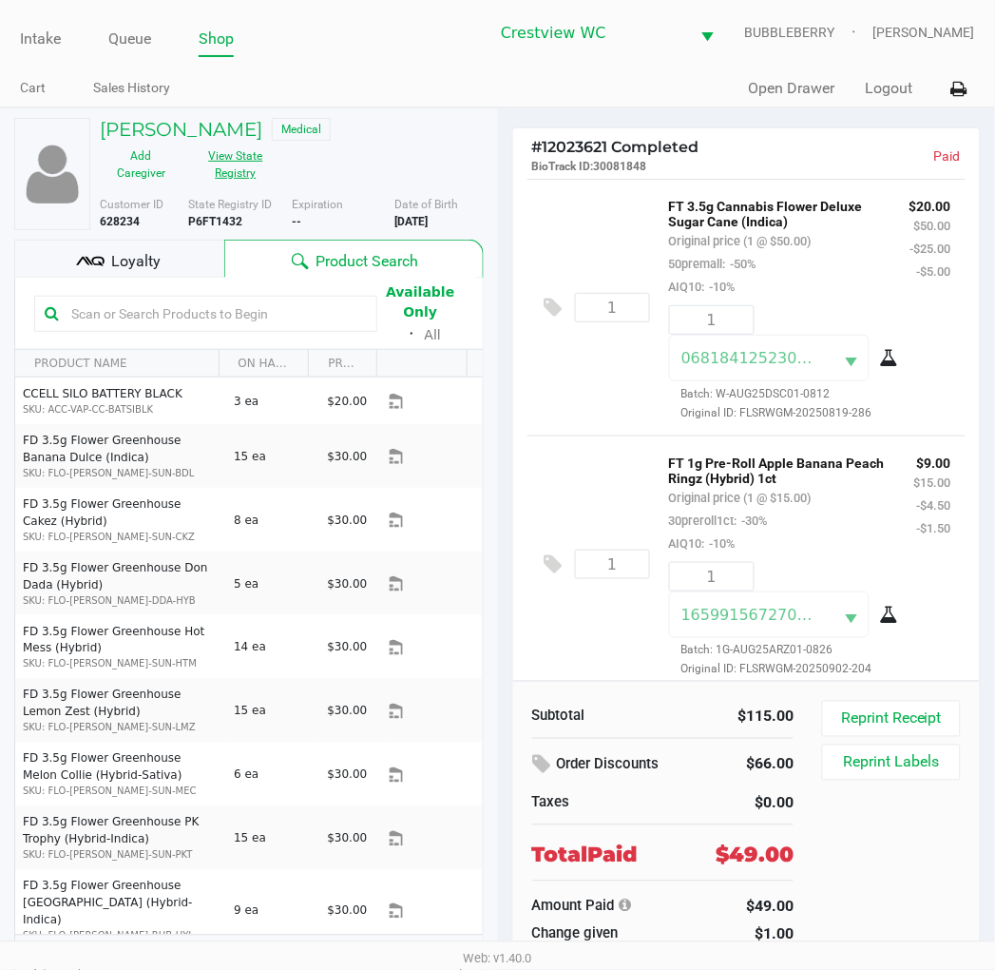
click at [212, 164] on button "View State Registry" at bounding box center [230, 165] width 95 height 48
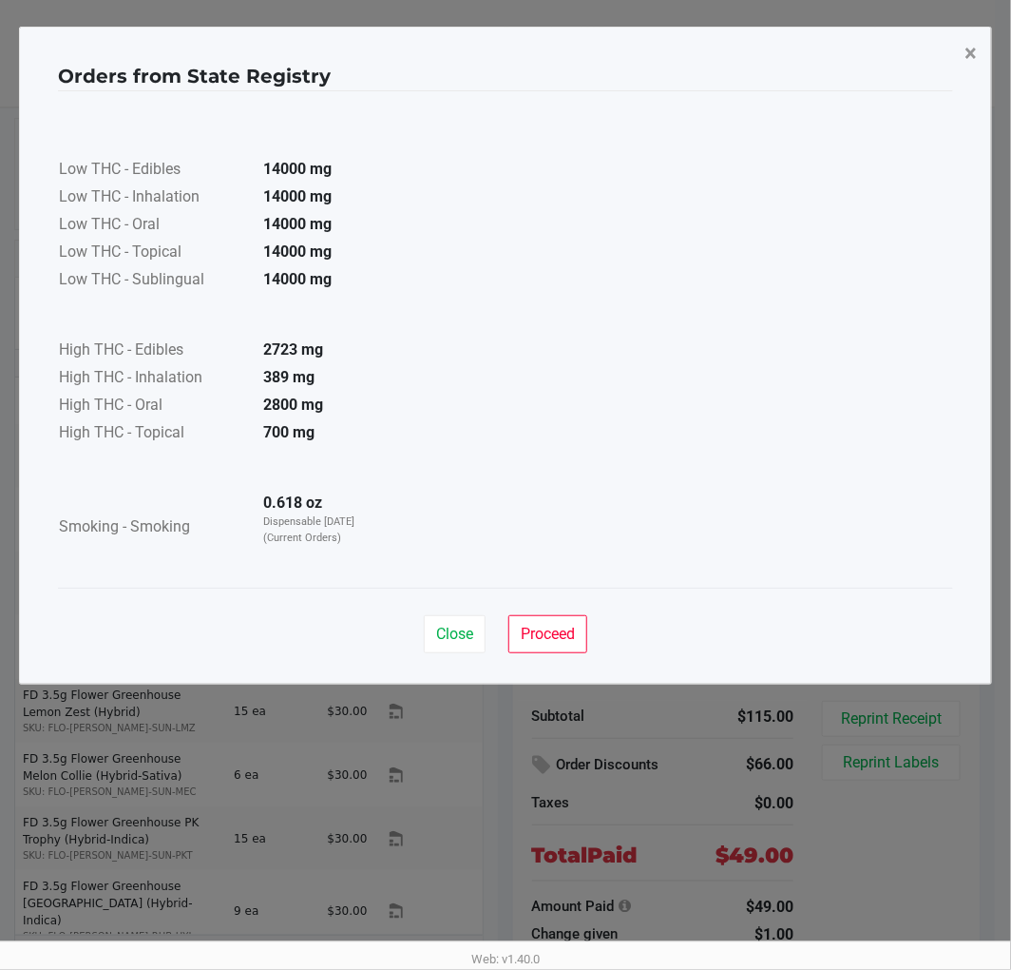
click at [976, 48] on span "×" at bounding box center [971, 53] width 12 height 27
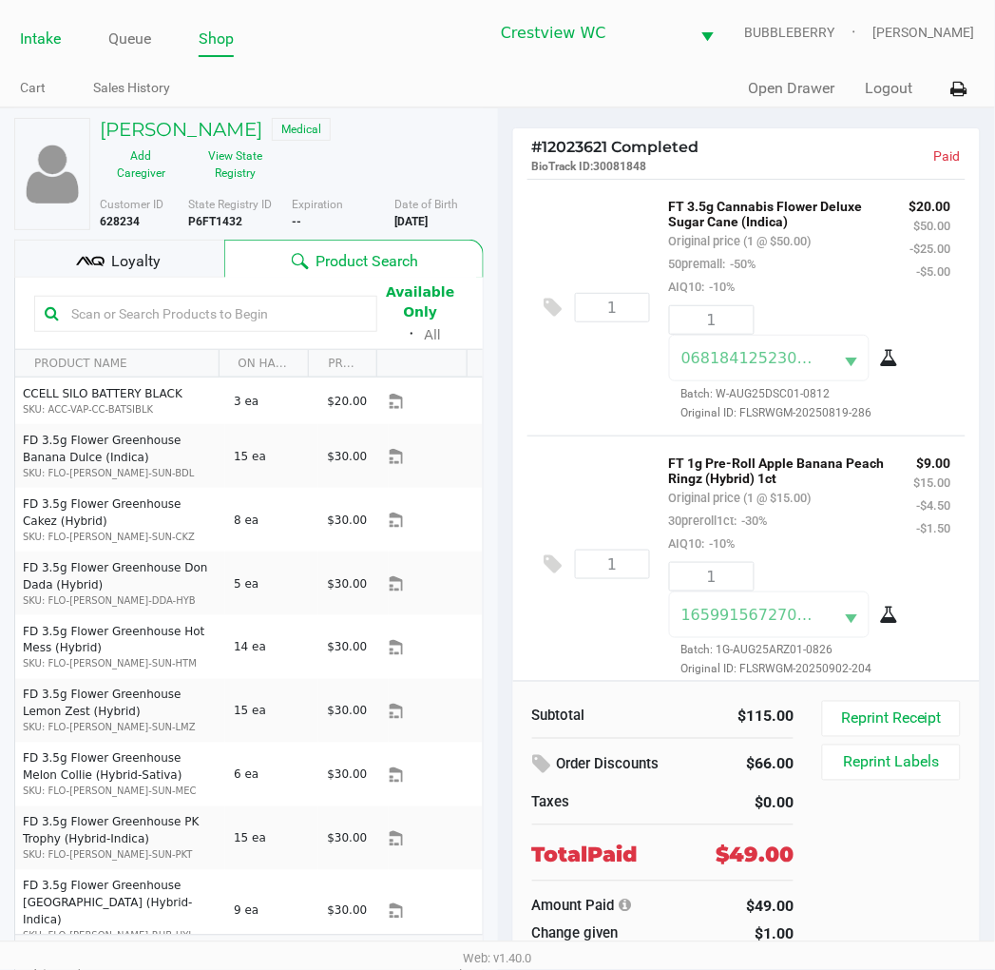
click at [38, 46] on link "Intake" at bounding box center [40, 39] width 41 height 27
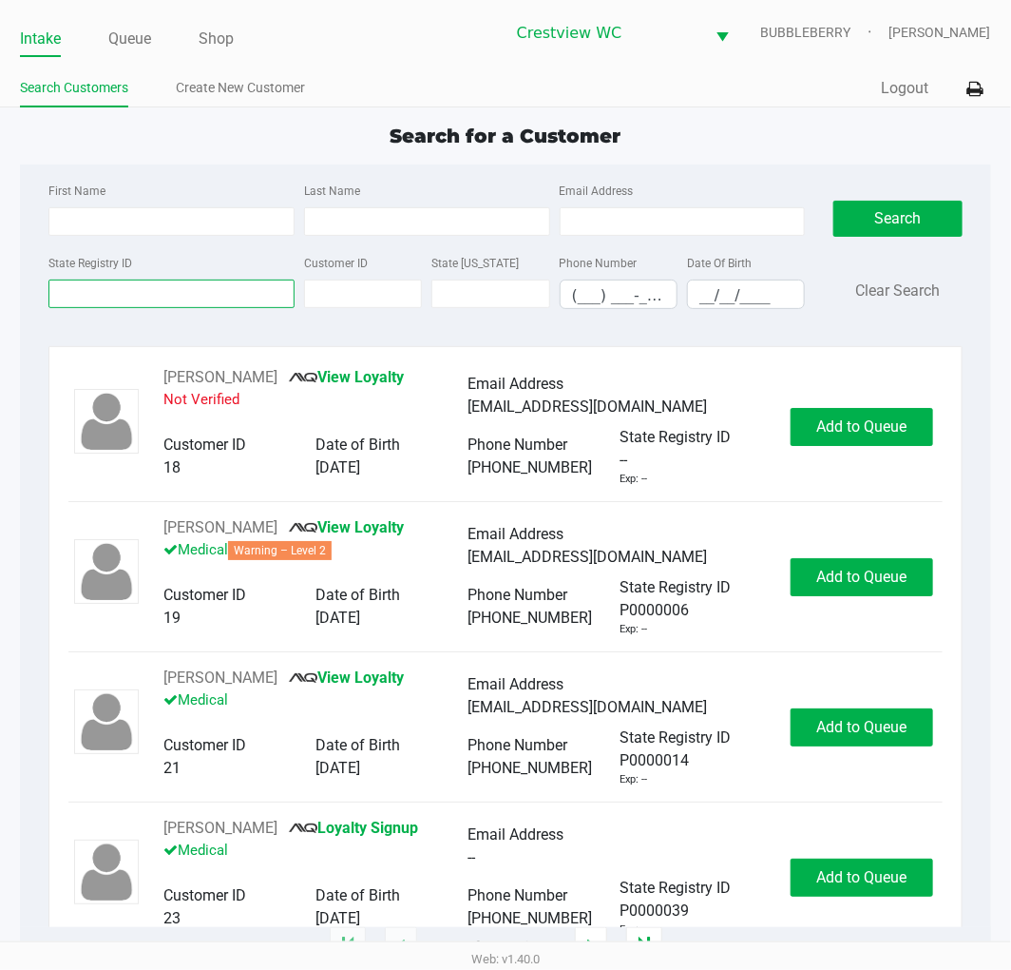
click at [184, 295] on input "State Registry ID" at bounding box center [171, 293] width 246 height 29
click at [106, 290] on input "State Registry ID" at bounding box center [171, 293] width 246 height 29
click at [112, 295] on input "State Registry ID" at bounding box center [171, 293] width 246 height 29
click at [197, 290] on input "State Registry ID" at bounding box center [171, 293] width 246 height 29
click at [178, 308] on input "State Registry ID" at bounding box center [171, 293] width 246 height 29
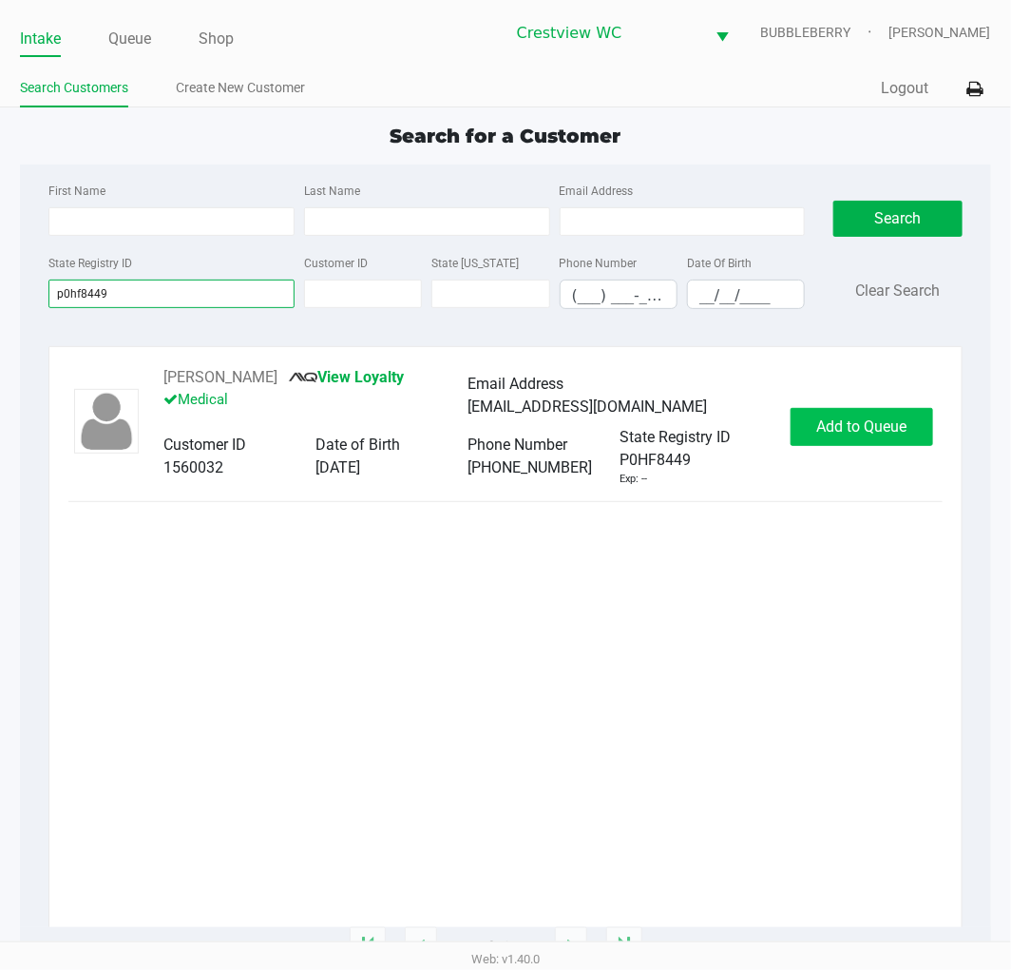
type input "p0hf8449"
click at [888, 434] on span "Add to Queue" at bounding box center [862, 426] width 90 height 18
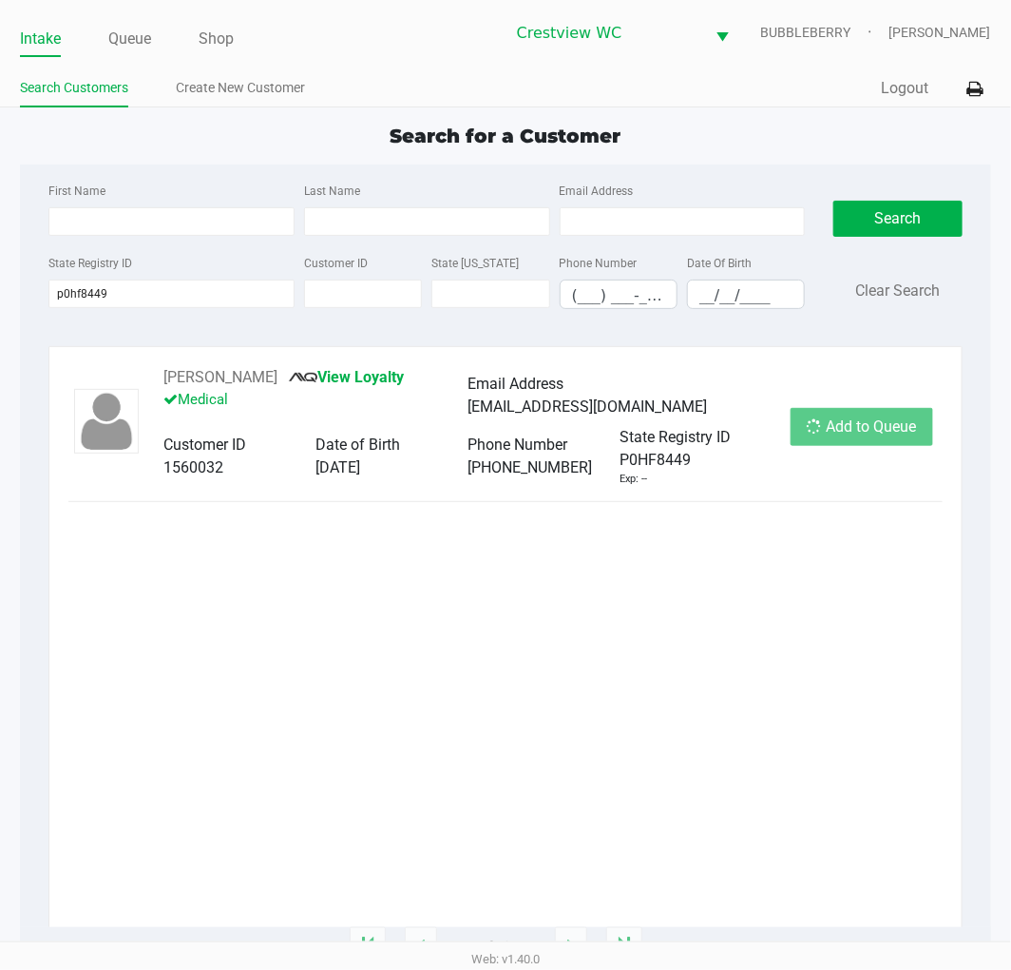
click at [896, 445] on div "Add to Queue" at bounding box center [862, 427] width 143 height 38
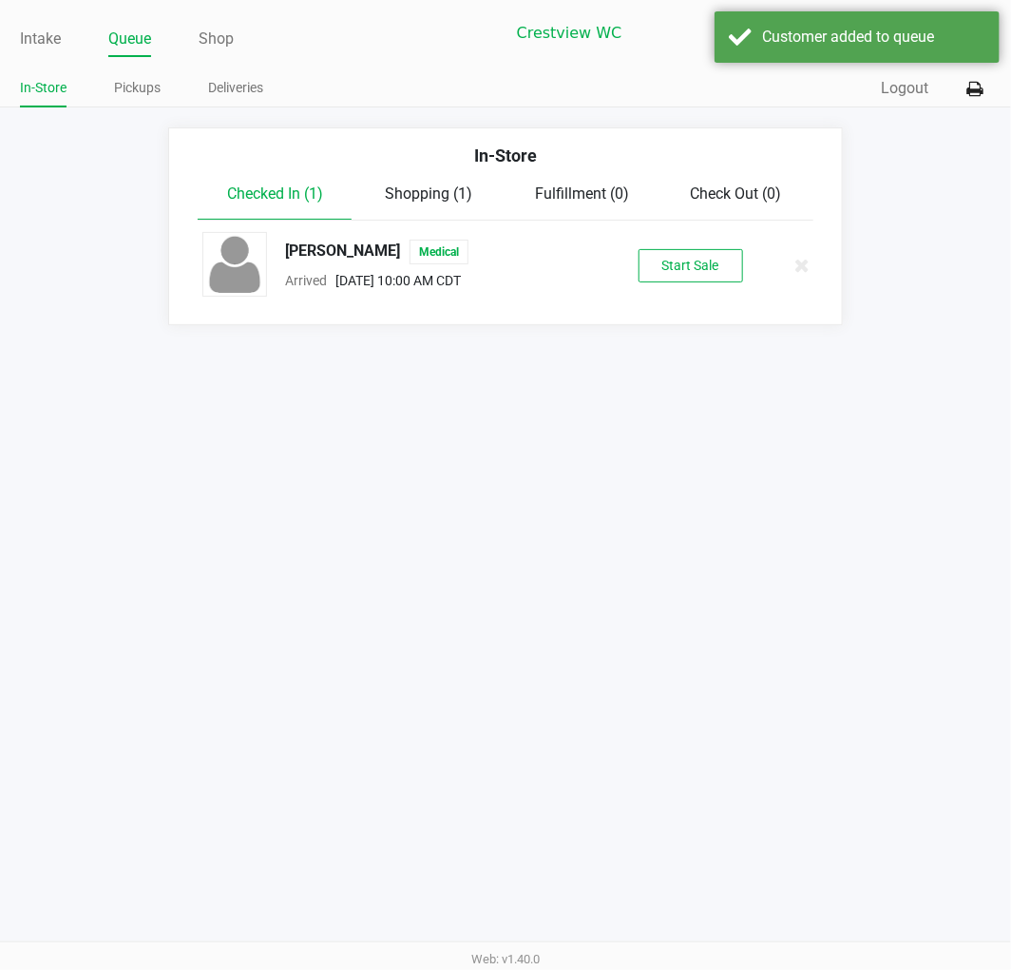
click at [684, 266] on button "Start Sale" at bounding box center [691, 265] width 105 height 33
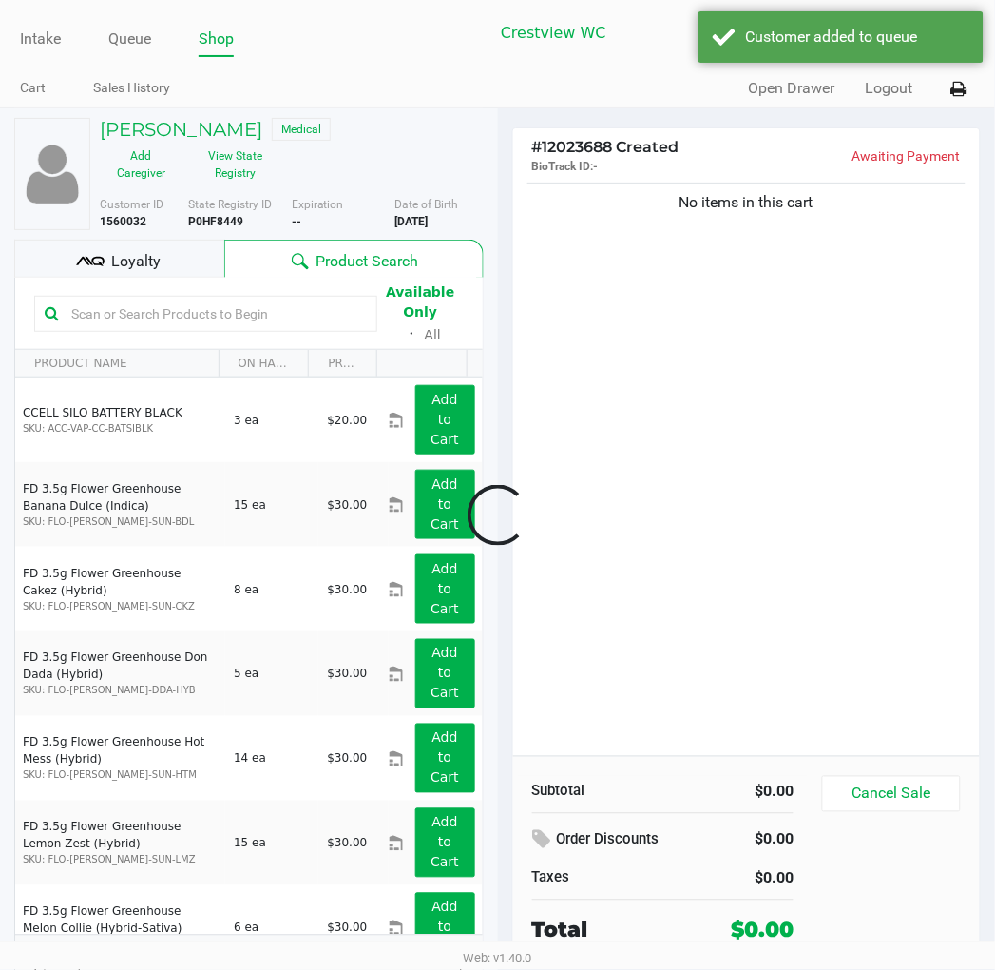
click at [50, 266] on div at bounding box center [497, 514] width 995 height 625
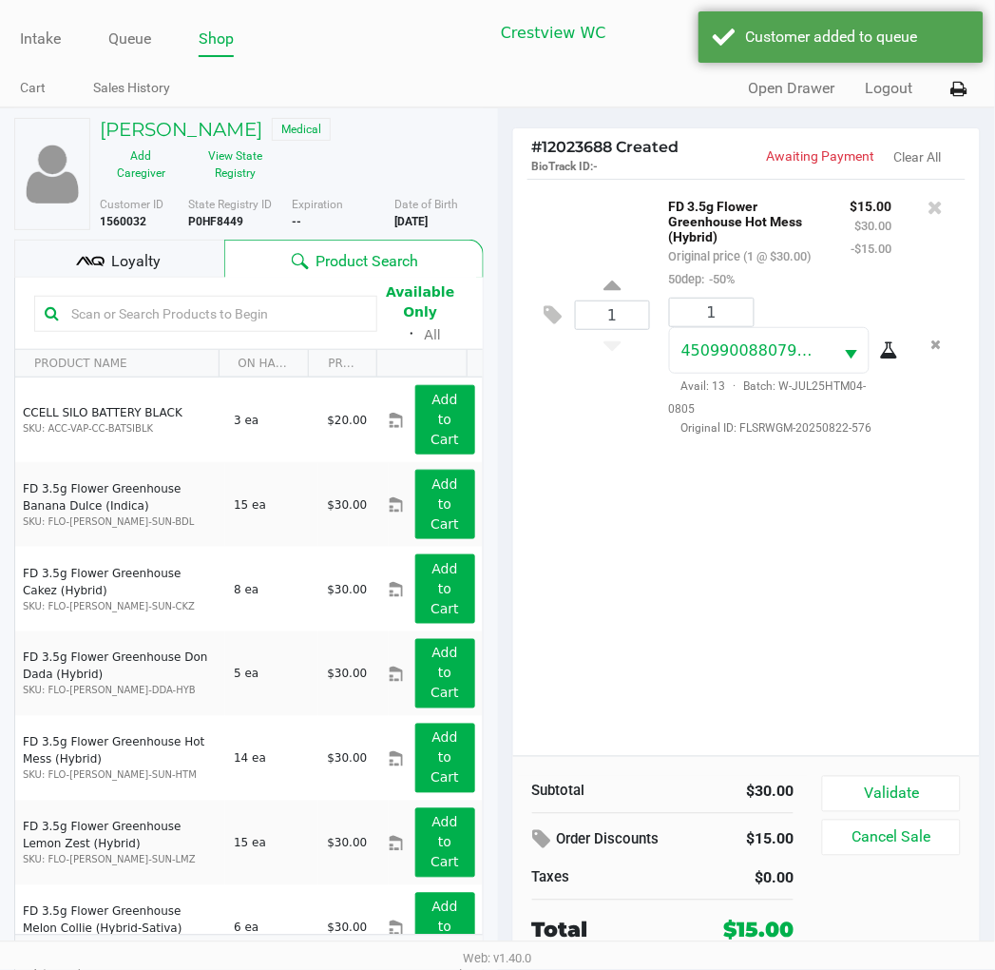
click at [173, 277] on div "Loyalty" at bounding box center [119, 259] width 210 height 38
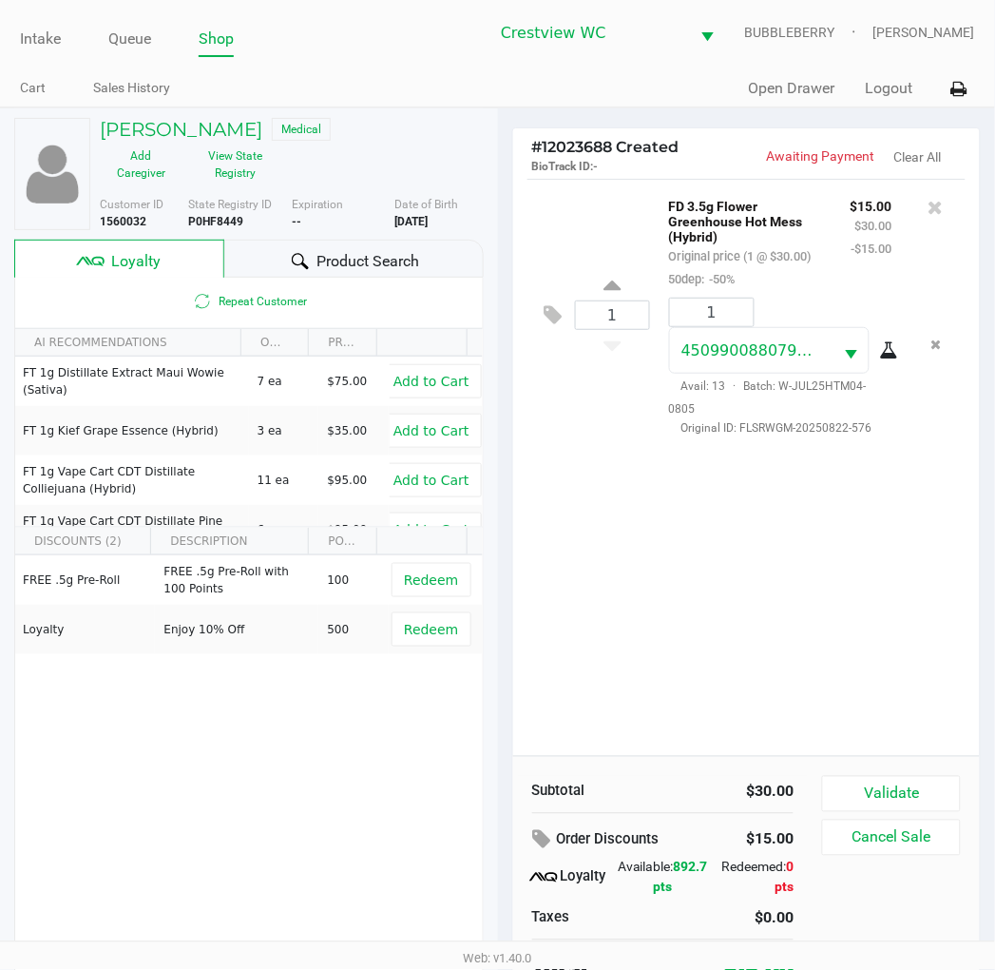
scroll to position [36, 0]
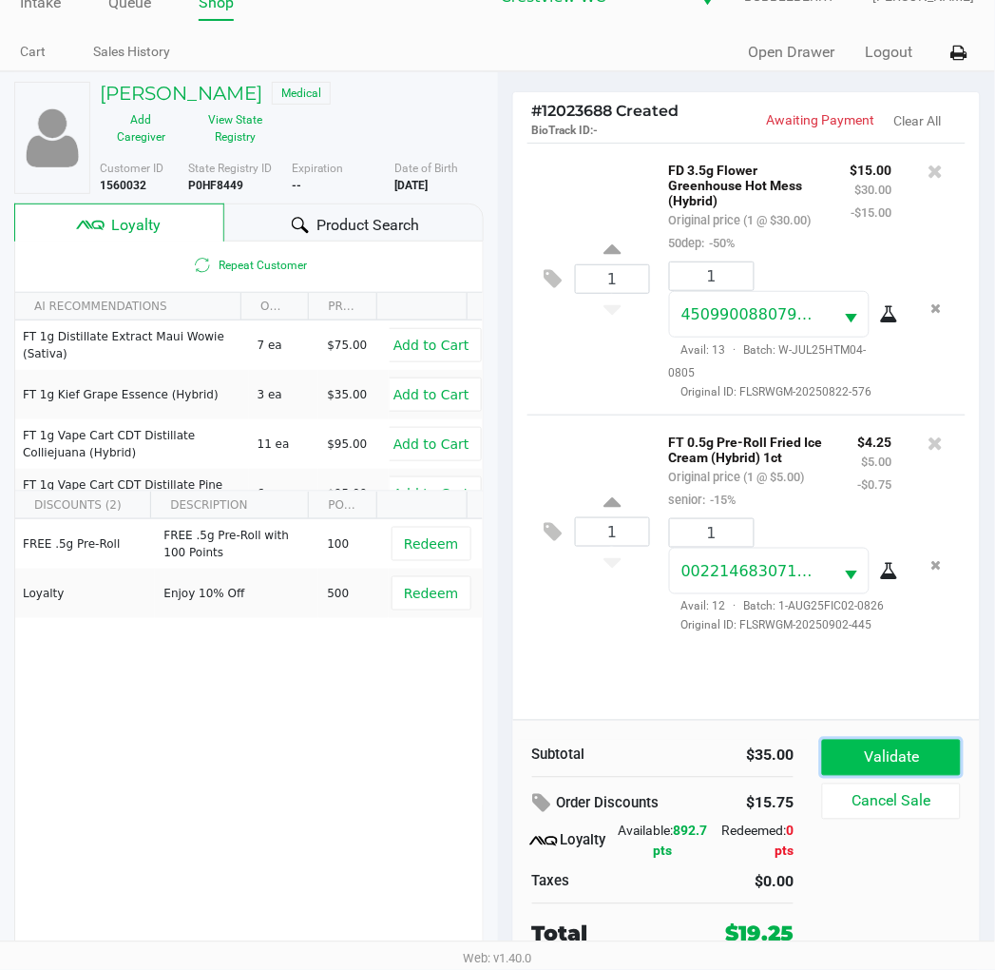
click at [920, 767] on button "Validate" at bounding box center [891, 758] width 138 height 36
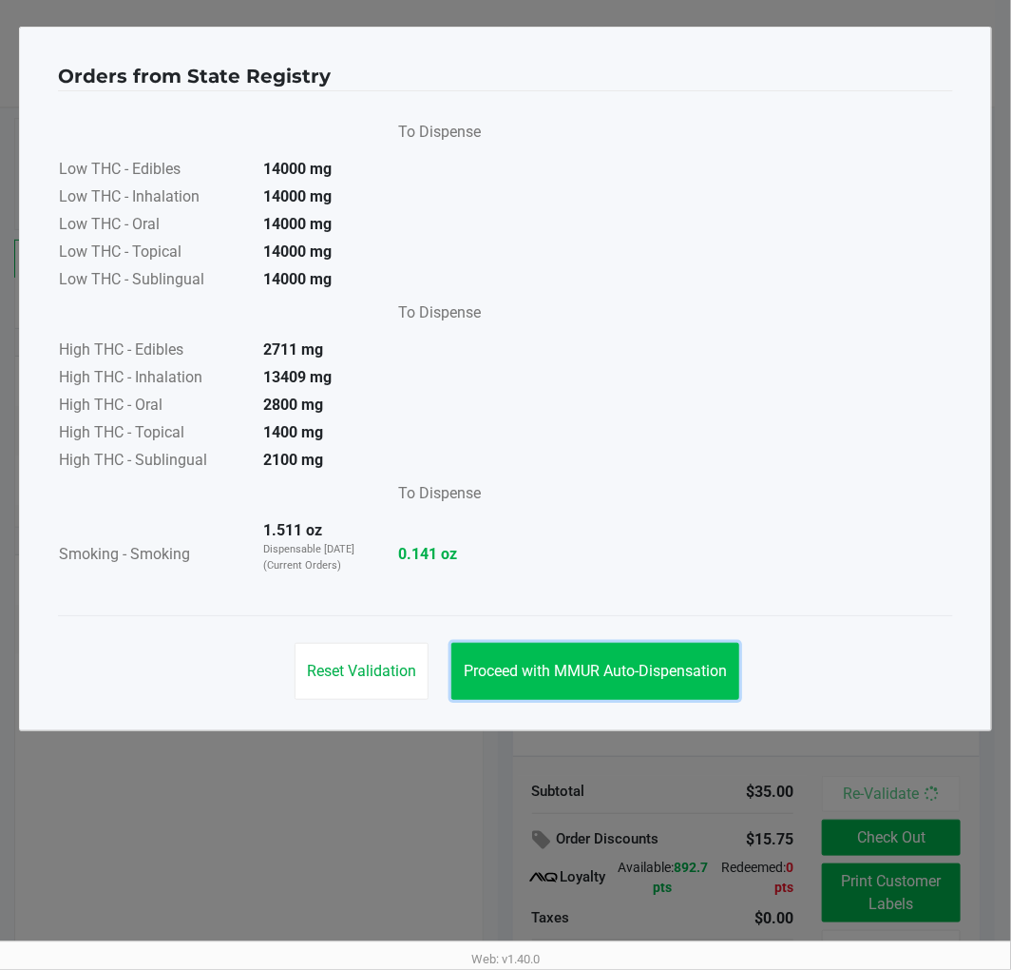
click at [663, 658] on button "Proceed with MMUR Auto-Dispensation" at bounding box center [596, 671] width 288 height 57
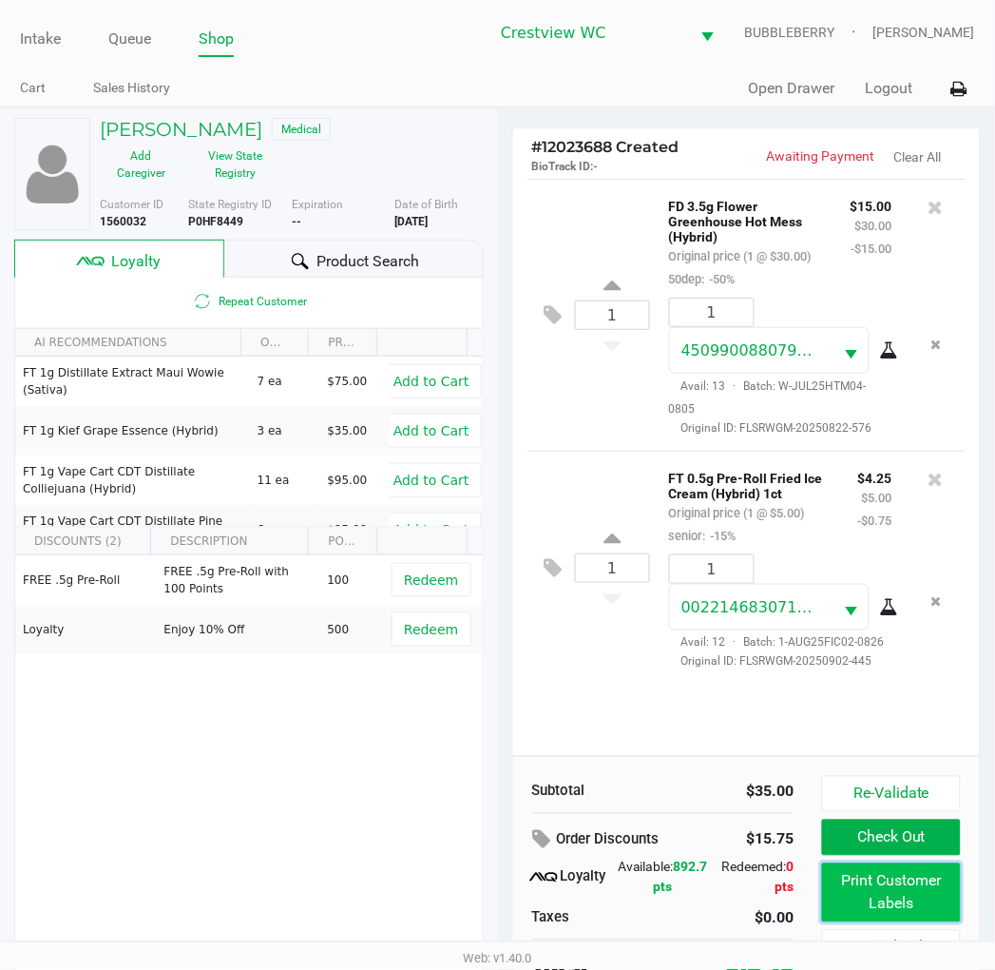
drag, startPoint x: 887, startPoint y: 894, endPoint x: 880, endPoint y: 885, distance: 11.6
click at [880, 885] on button "Print Customer Labels" at bounding box center [891, 892] width 138 height 59
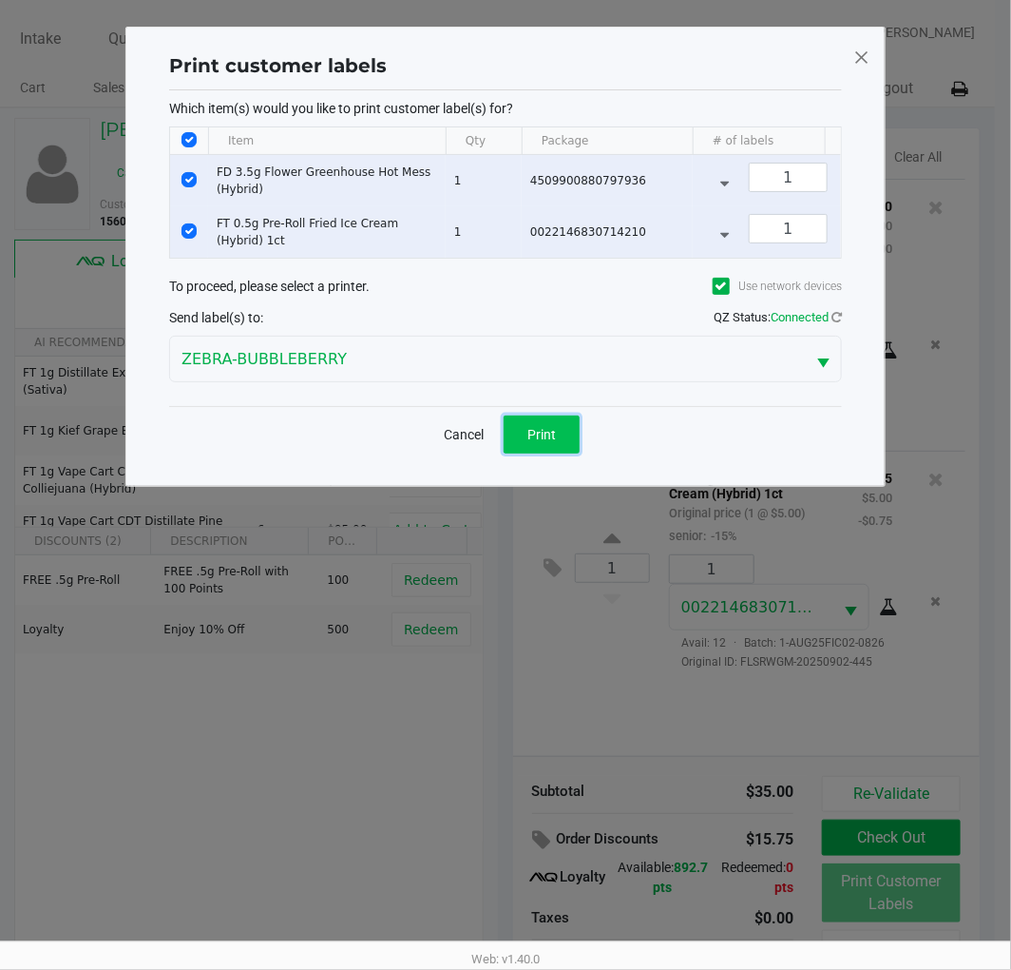
click at [539, 453] on button "Print" at bounding box center [542, 434] width 76 height 38
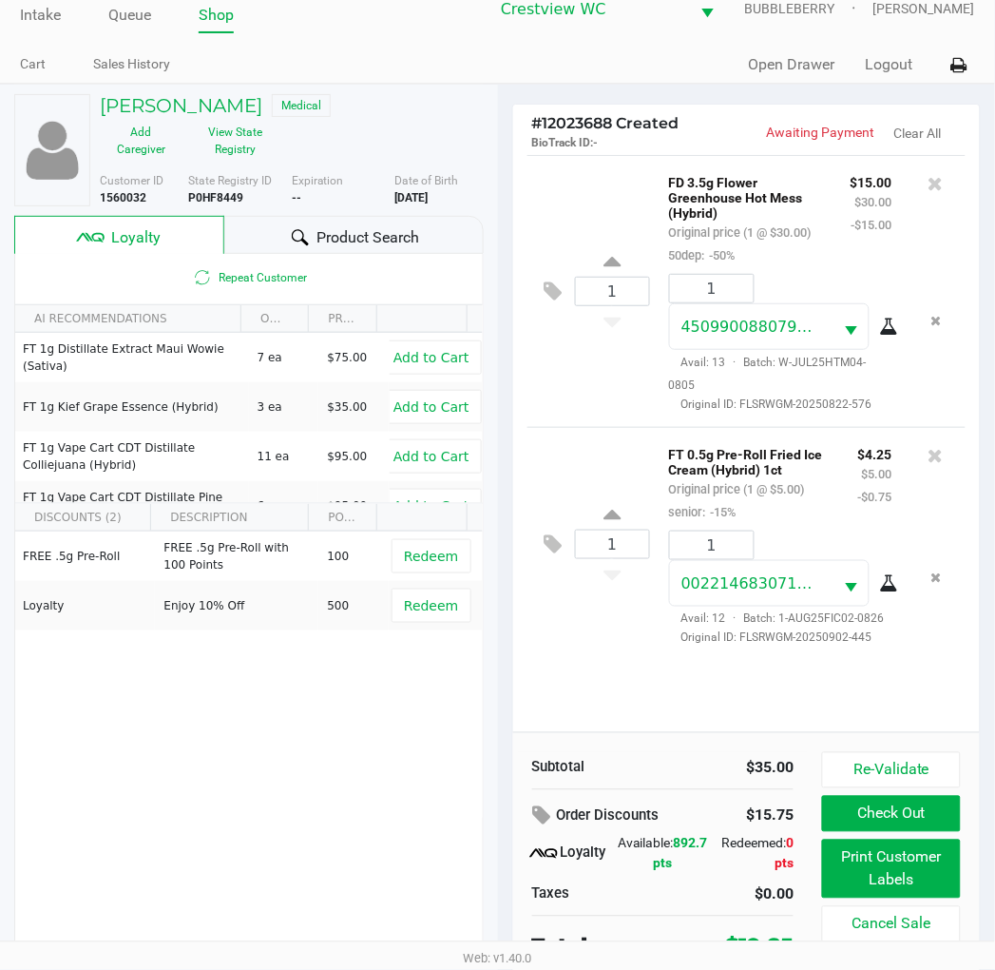
scroll to position [36, 0]
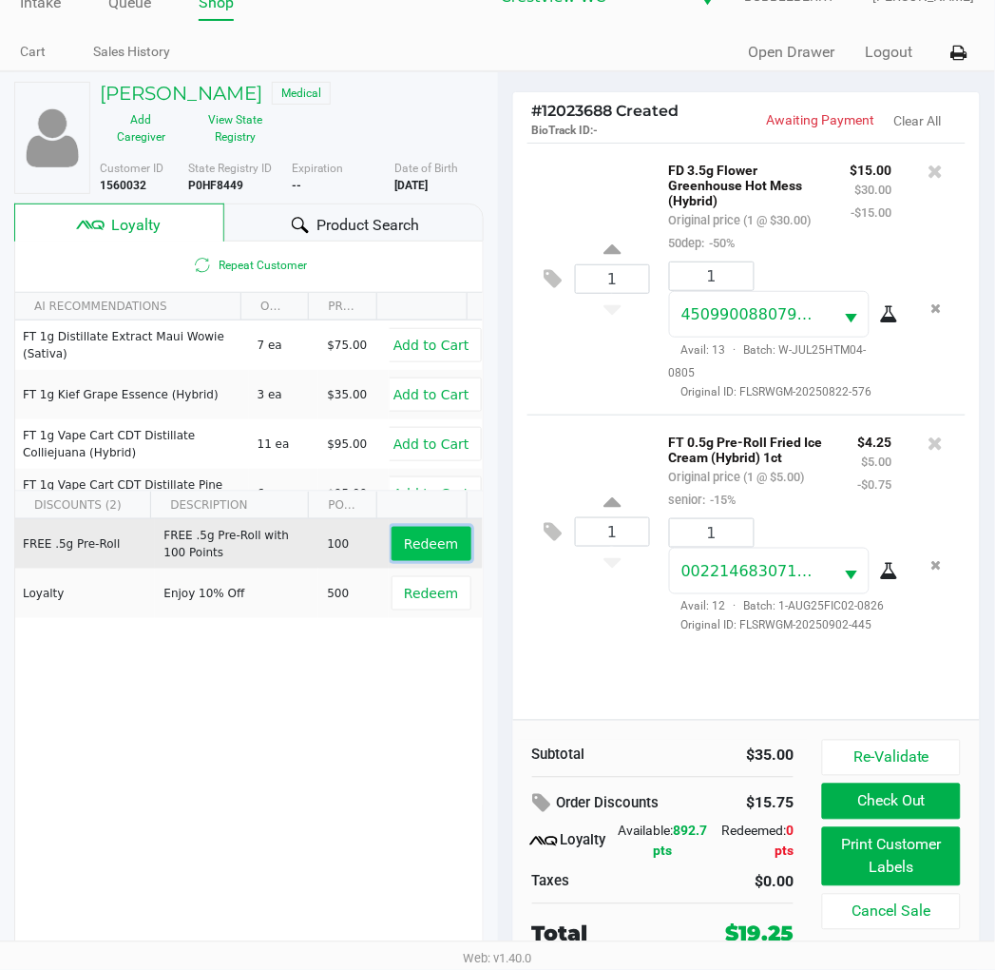
click at [418, 546] on span "Redeem" at bounding box center [431, 543] width 54 height 15
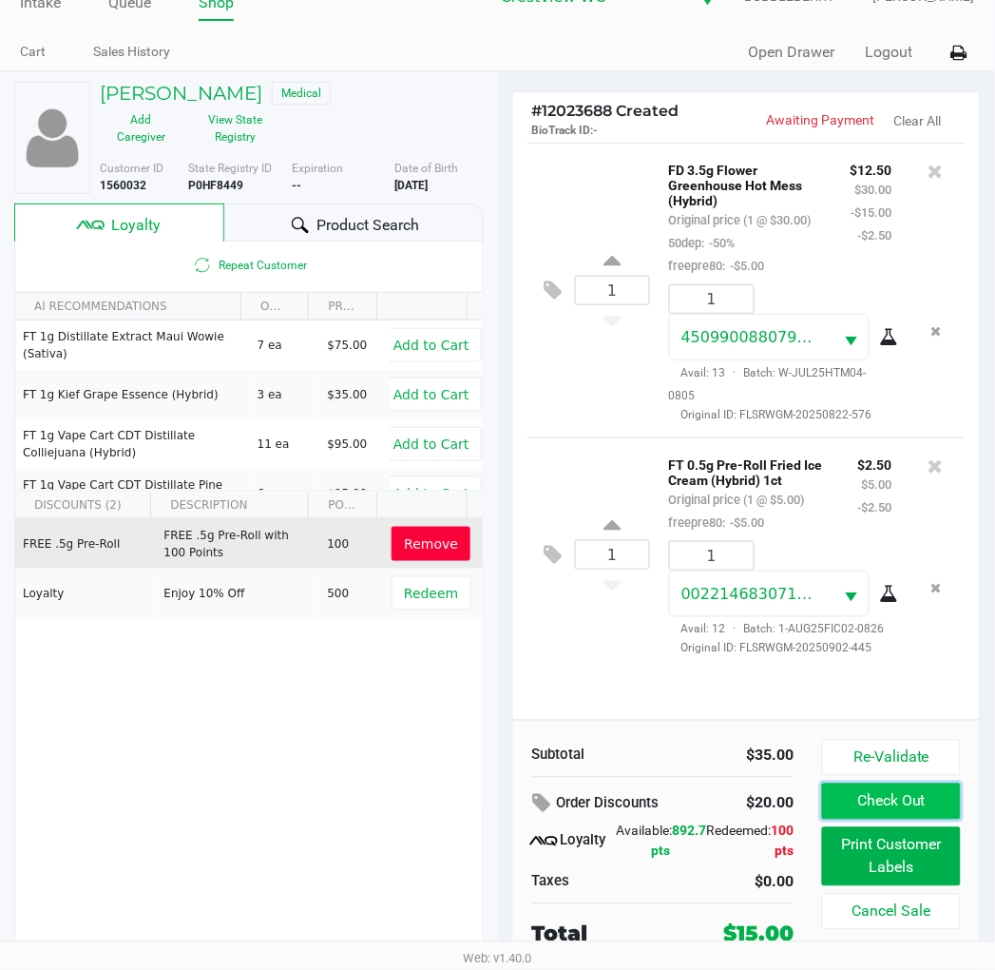
click at [858, 806] on button "Check Out" at bounding box center [891, 801] width 138 height 36
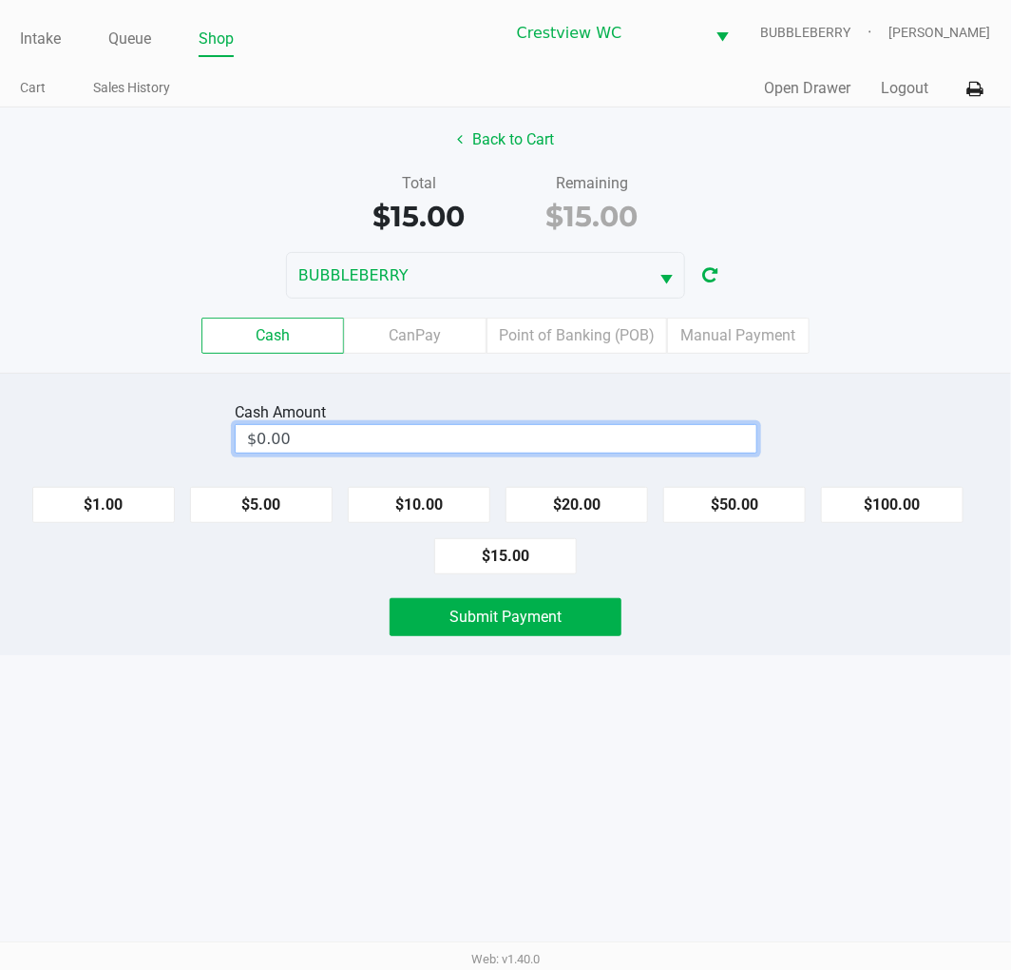
type input "0"
click at [490, 442] on input "0" at bounding box center [496, 439] width 521 height 28
click at [513, 568] on button "$15.00" at bounding box center [505, 556] width 143 height 36
type input "$15.00"
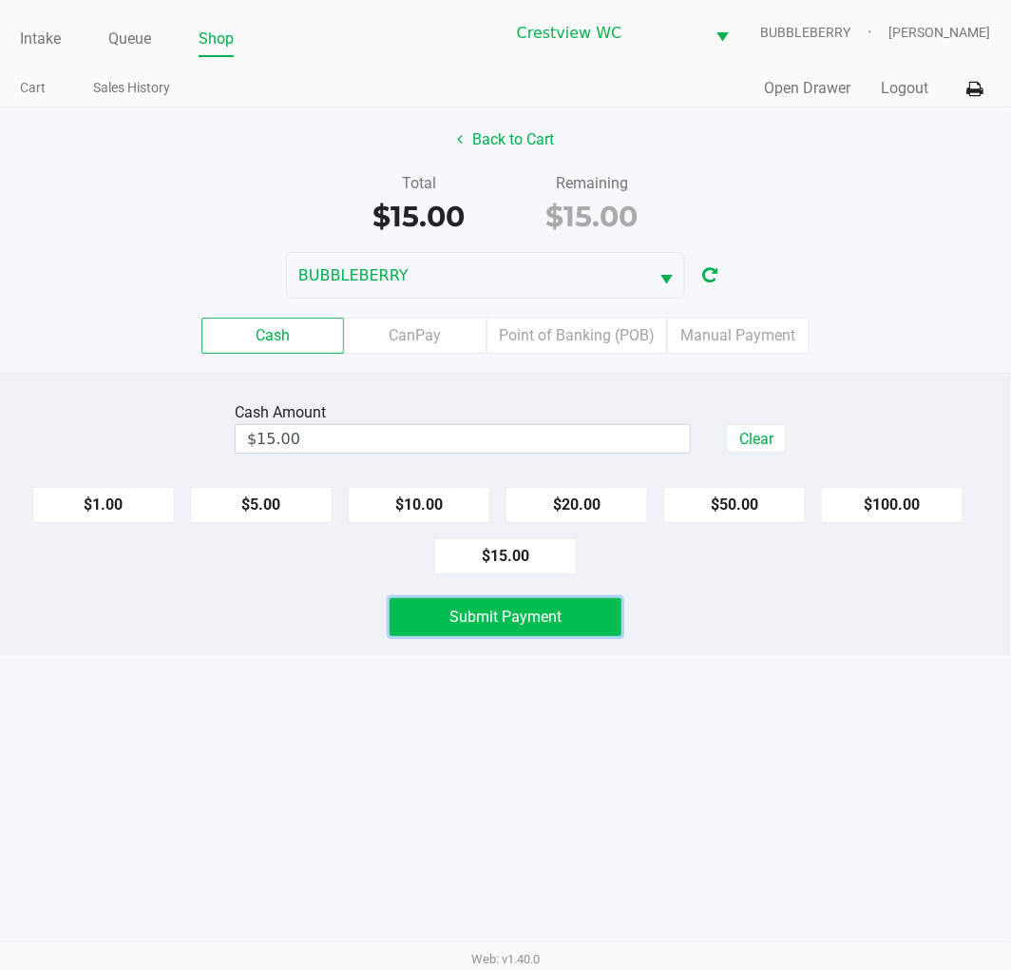
click at [520, 620] on span "Submit Payment" at bounding box center [506, 616] width 112 height 18
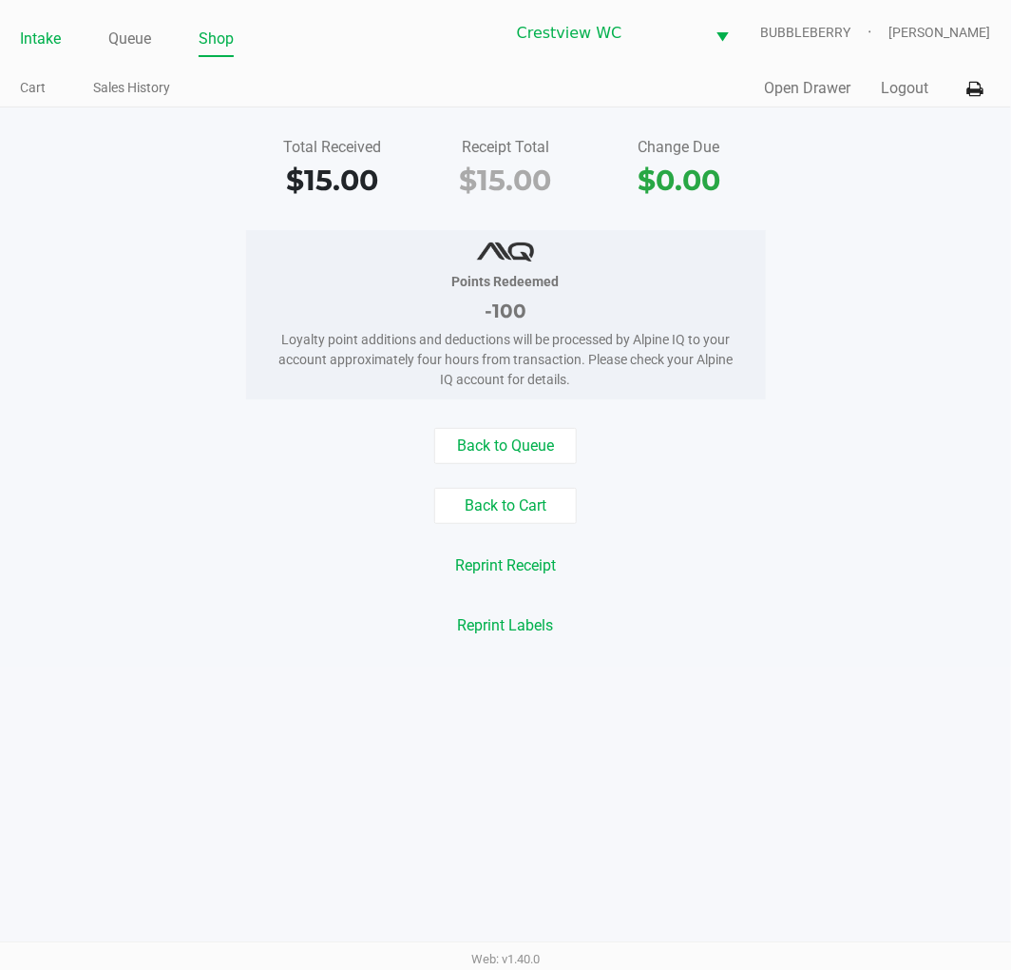
click at [59, 46] on link "Intake" at bounding box center [40, 39] width 41 height 27
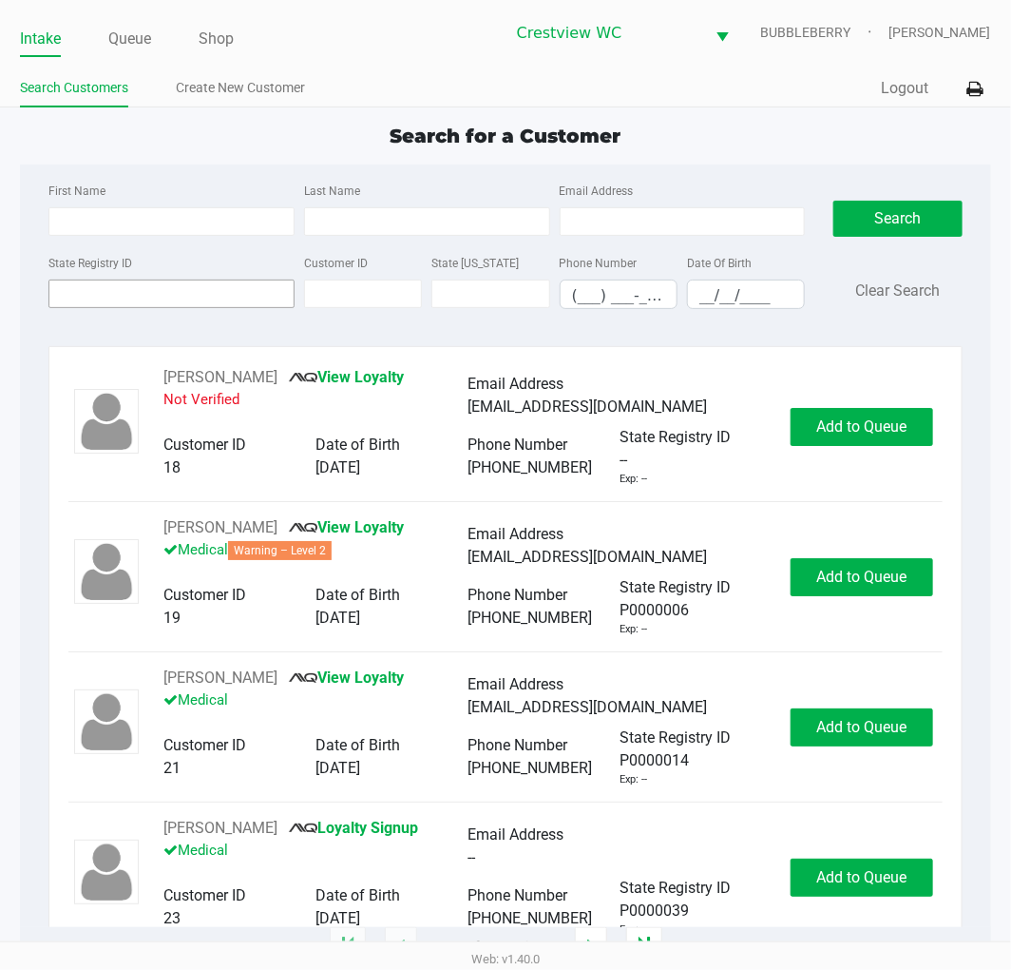
click at [148, 295] on input "State Registry ID" at bounding box center [171, 293] width 246 height 29
click at [202, 308] on input "State Registry ID" at bounding box center [171, 293] width 246 height 29
click at [207, 305] on input "State Registry ID" at bounding box center [171, 293] width 246 height 29
click at [150, 295] on input "State Registry ID" at bounding box center [171, 293] width 246 height 29
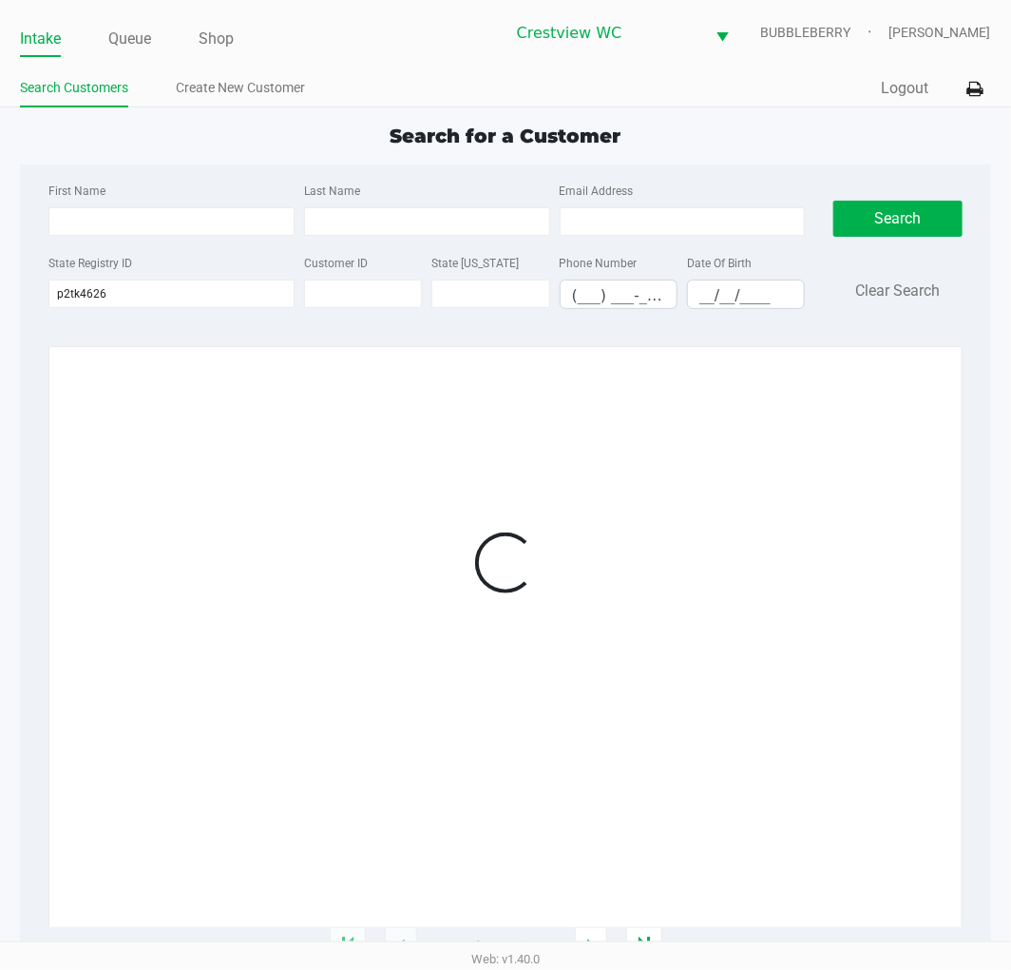
type input "p2tk4626"
click at [875, 388] on div at bounding box center [505, 562] width 874 height 393
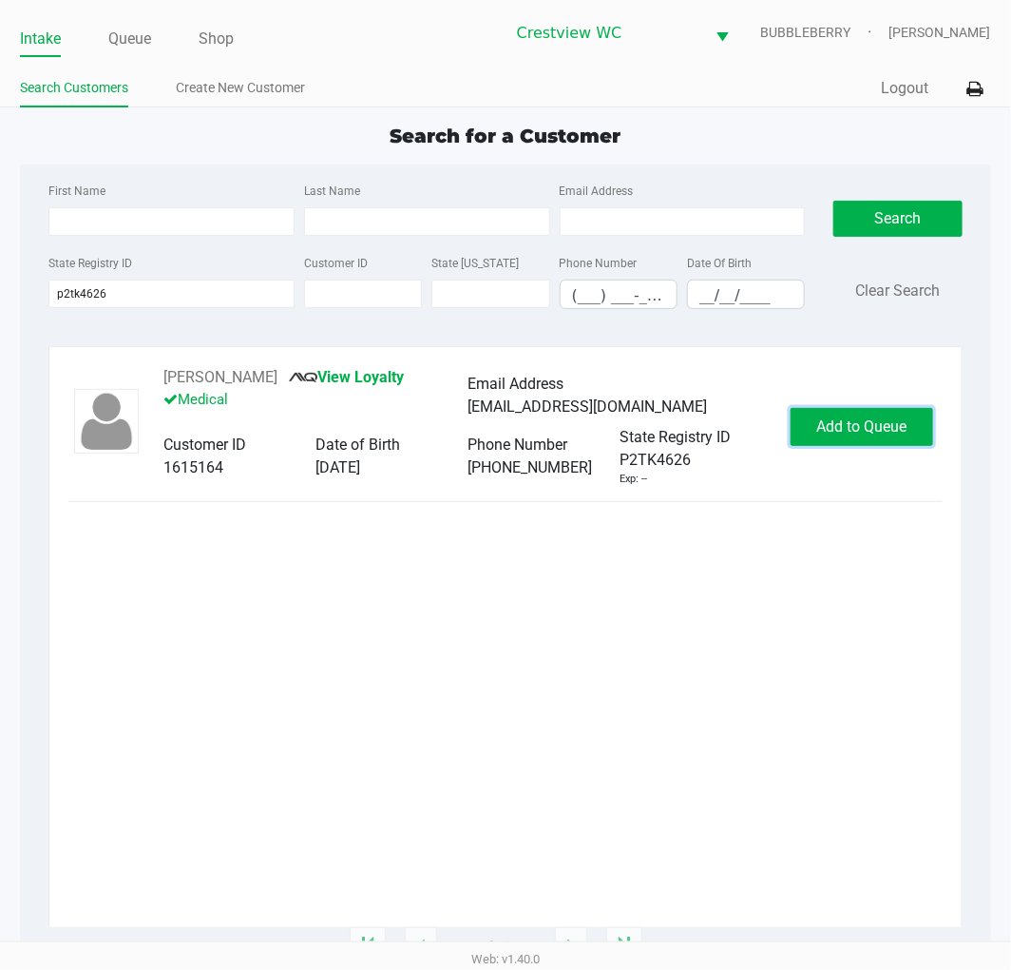
click at [865, 417] on span "Add to Queue" at bounding box center [862, 426] width 90 height 18
click at [867, 415] on div "Add to Queue" at bounding box center [862, 427] width 143 height 38
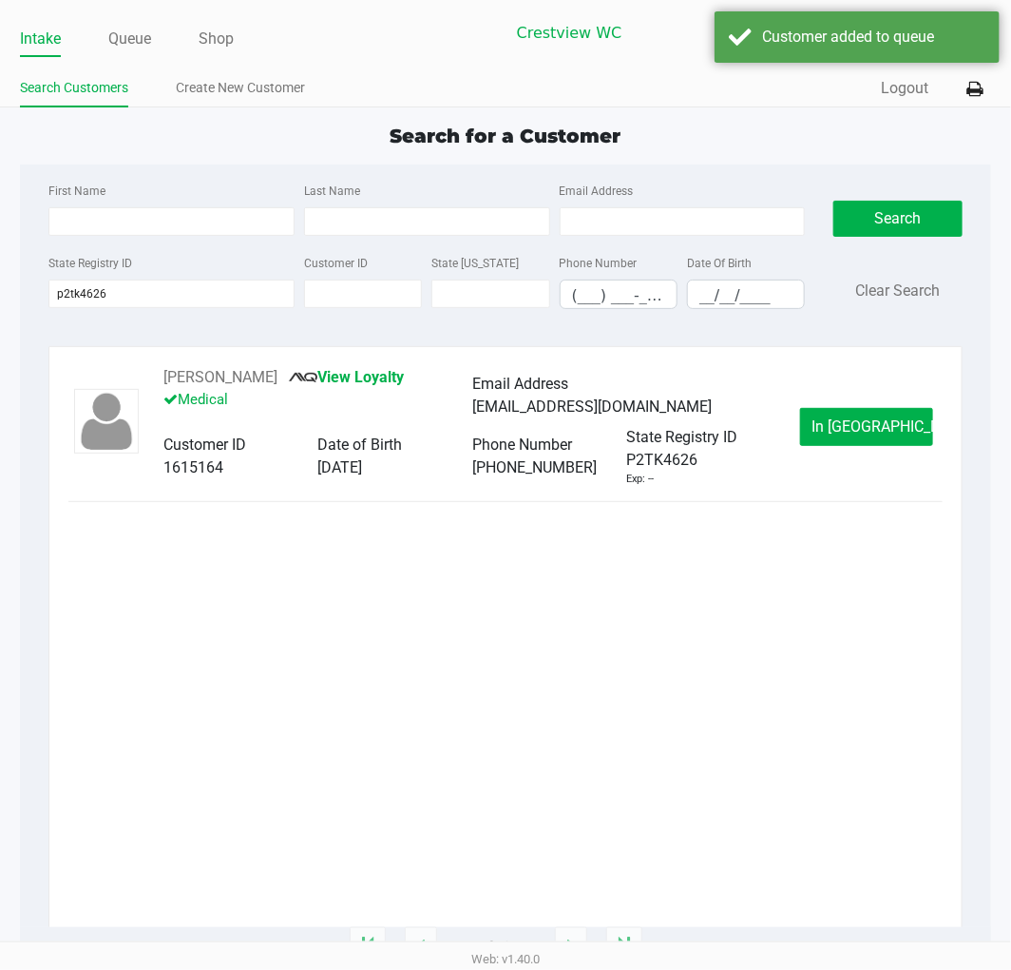
drag, startPoint x: 867, startPoint y: 416, endPoint x: 875, endPoint y: 424, distance: 10.8
click at [875, 424] on span "In Queue" at bounding box center [893, 426] width 160 height 18
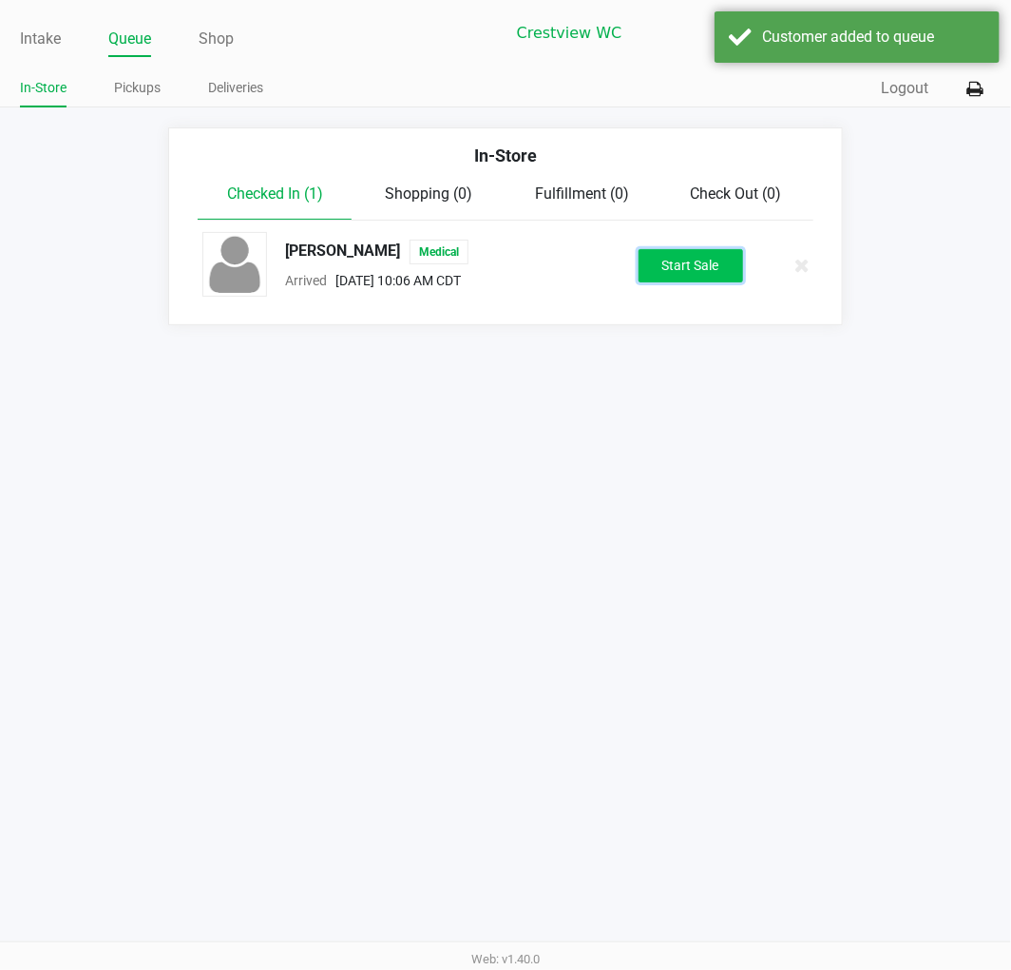
click at [735, 272] on button "Start Sale" at bounding box center [691, 265] width 105 height 33
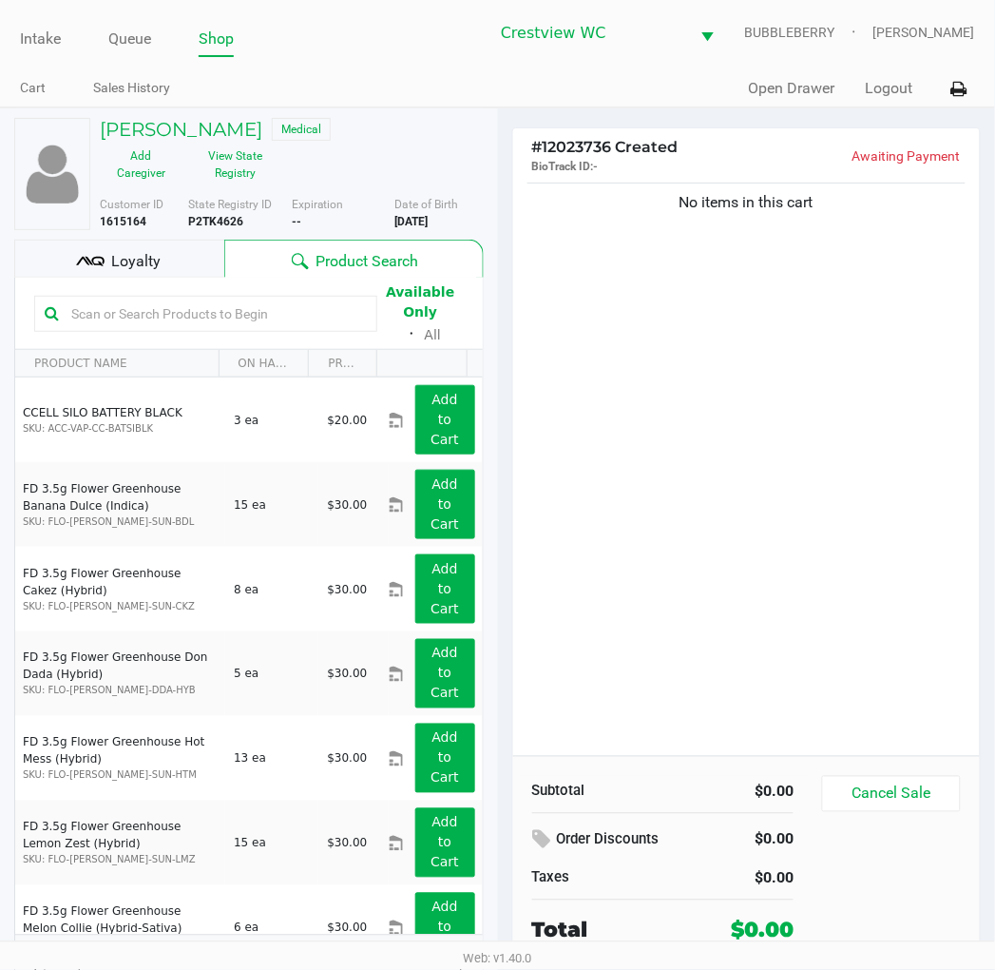
click at [193, 267] on div "Loyalty" at bounding box center [119, 259] width 210 height 38
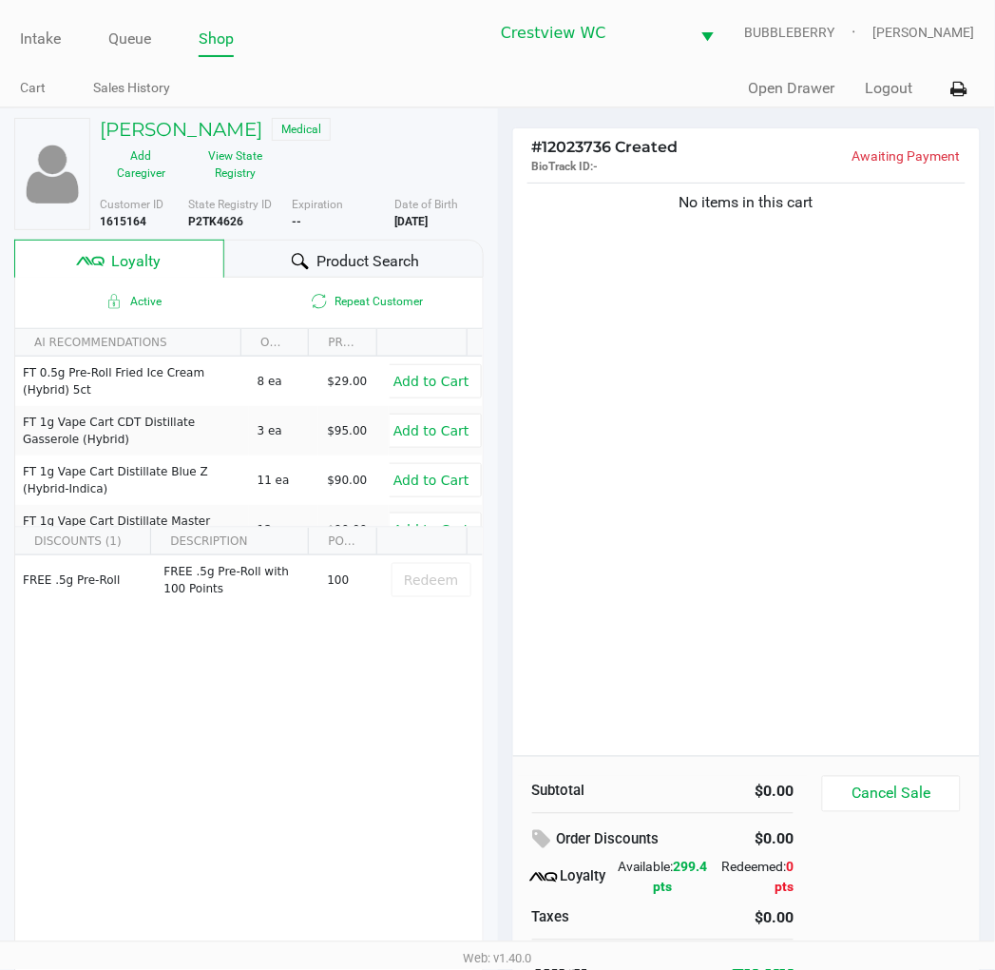
click at [651, 278] on div "No items in this cart" at bounding box center [747, 467] width 468 height 577
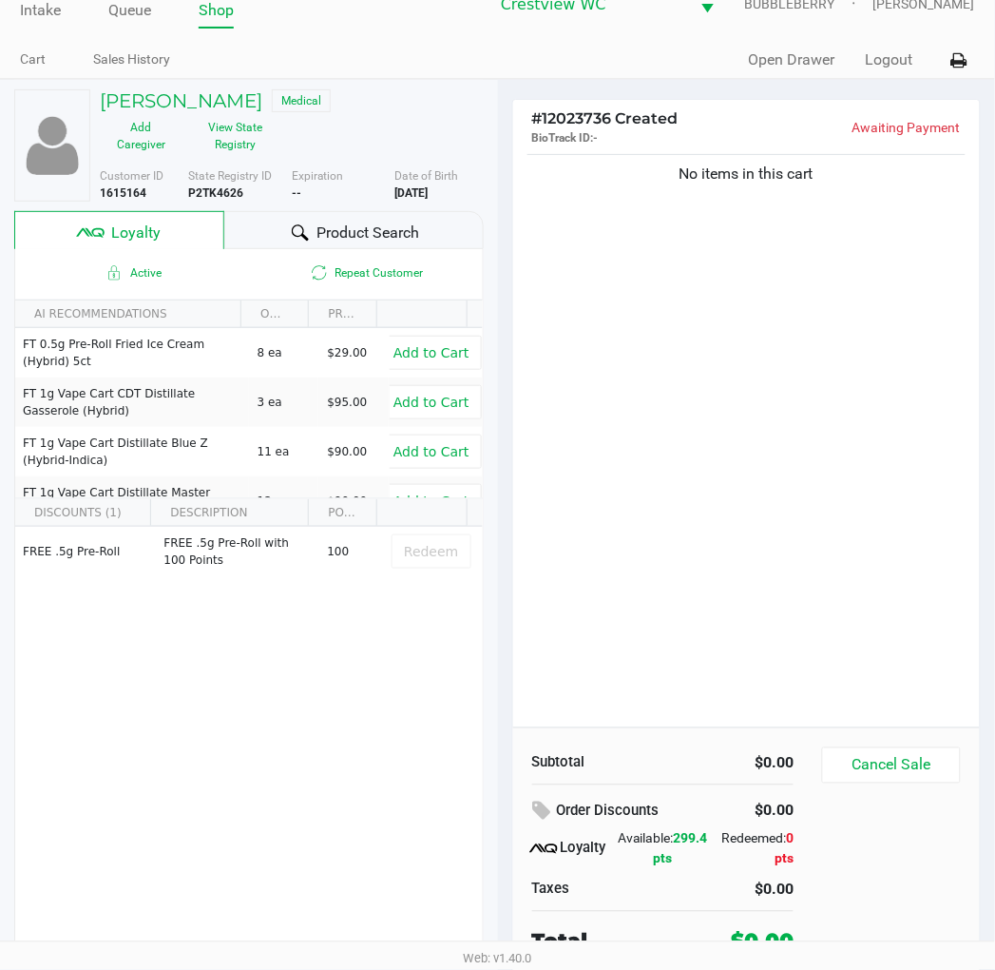
scroll to position [36, 0]
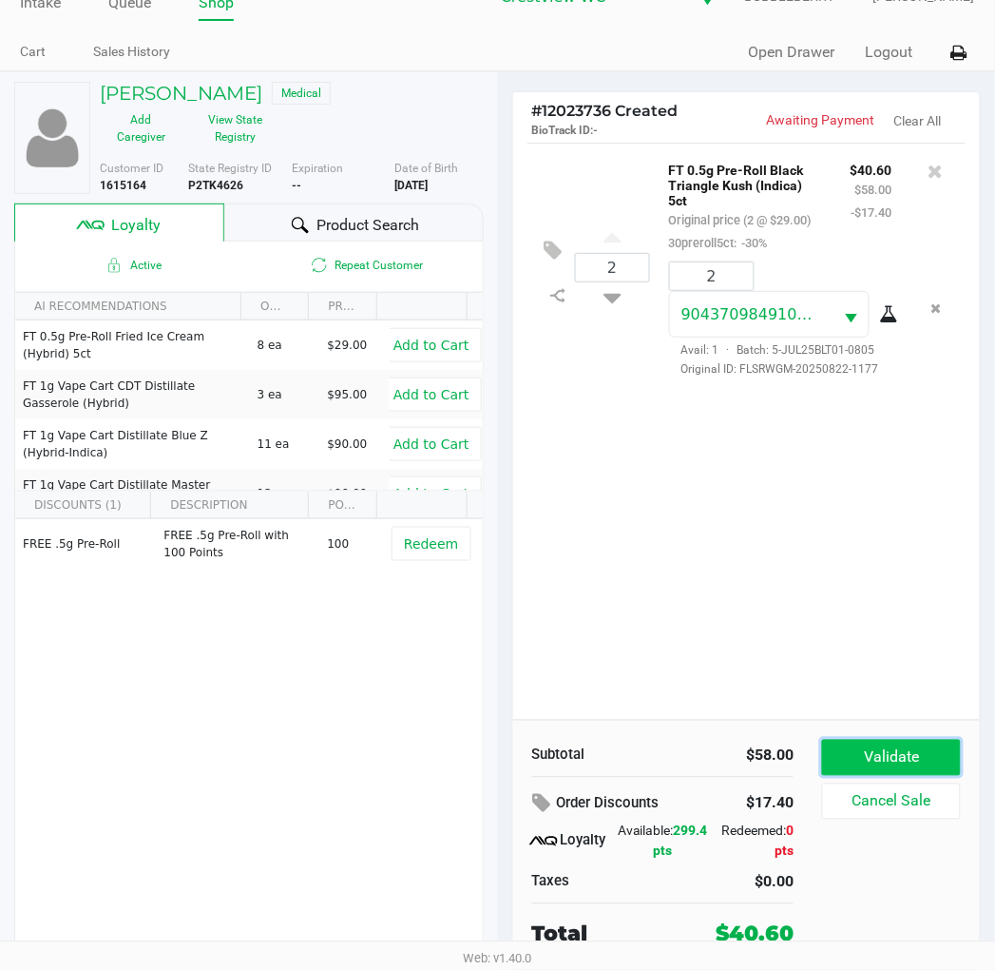
click at [872, 764] on button "Validate" at bounding box center [891, 758] width 138 height 36
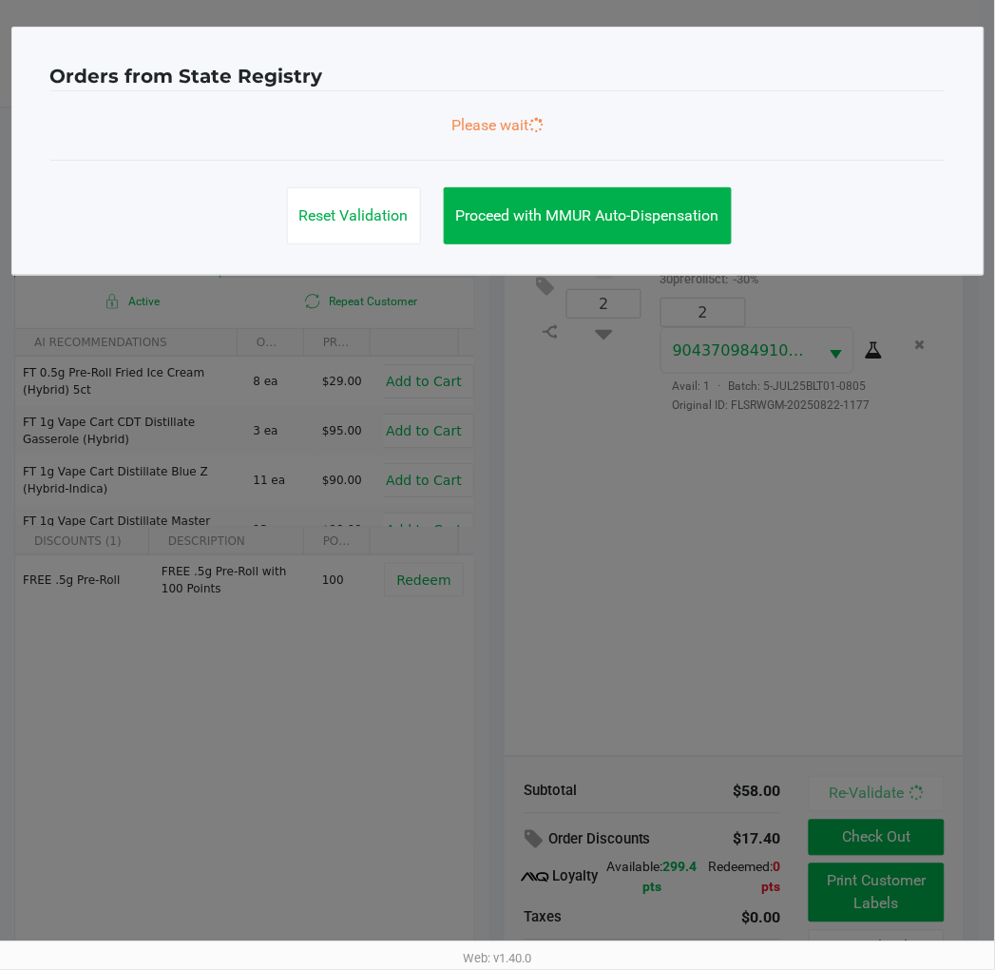
scroll to position [0, 0]
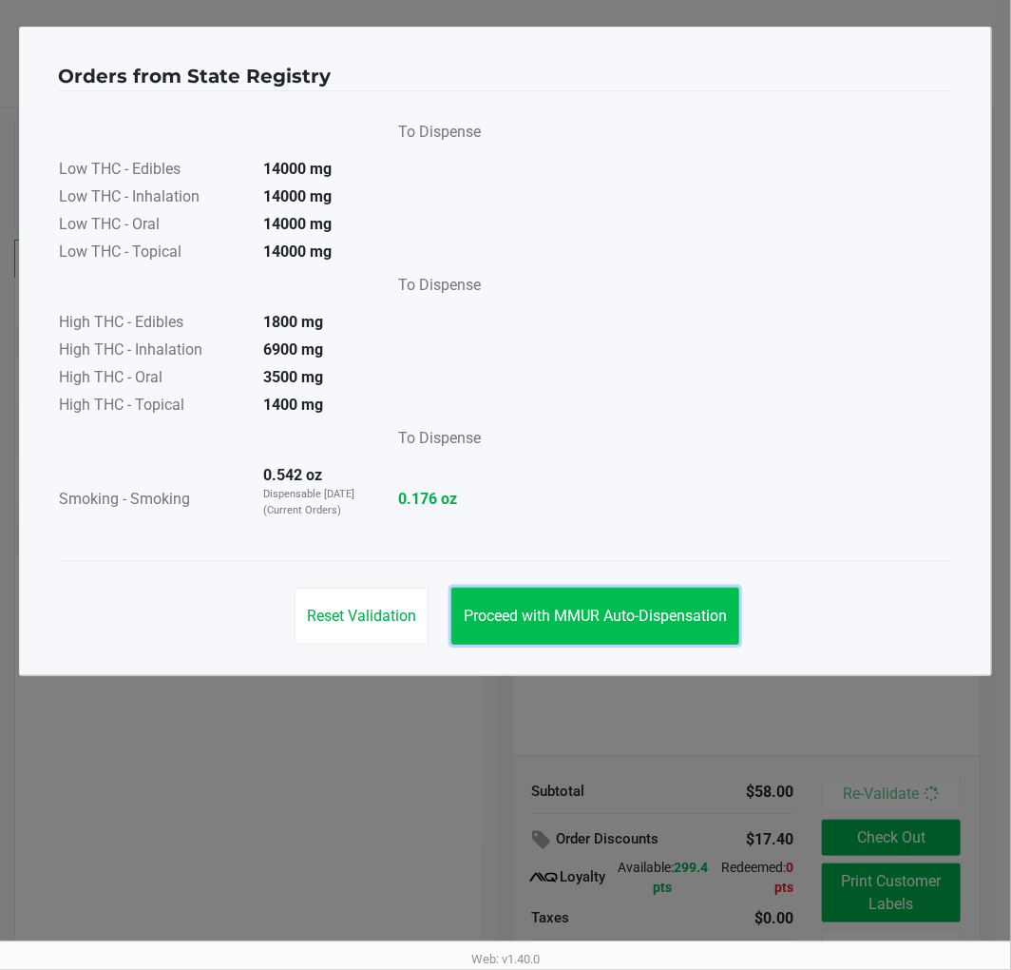
click at [615, 609] on span "Proceed with MMUR Auto-Dispensation" at bounding box center [595, 615] width 263 height 18
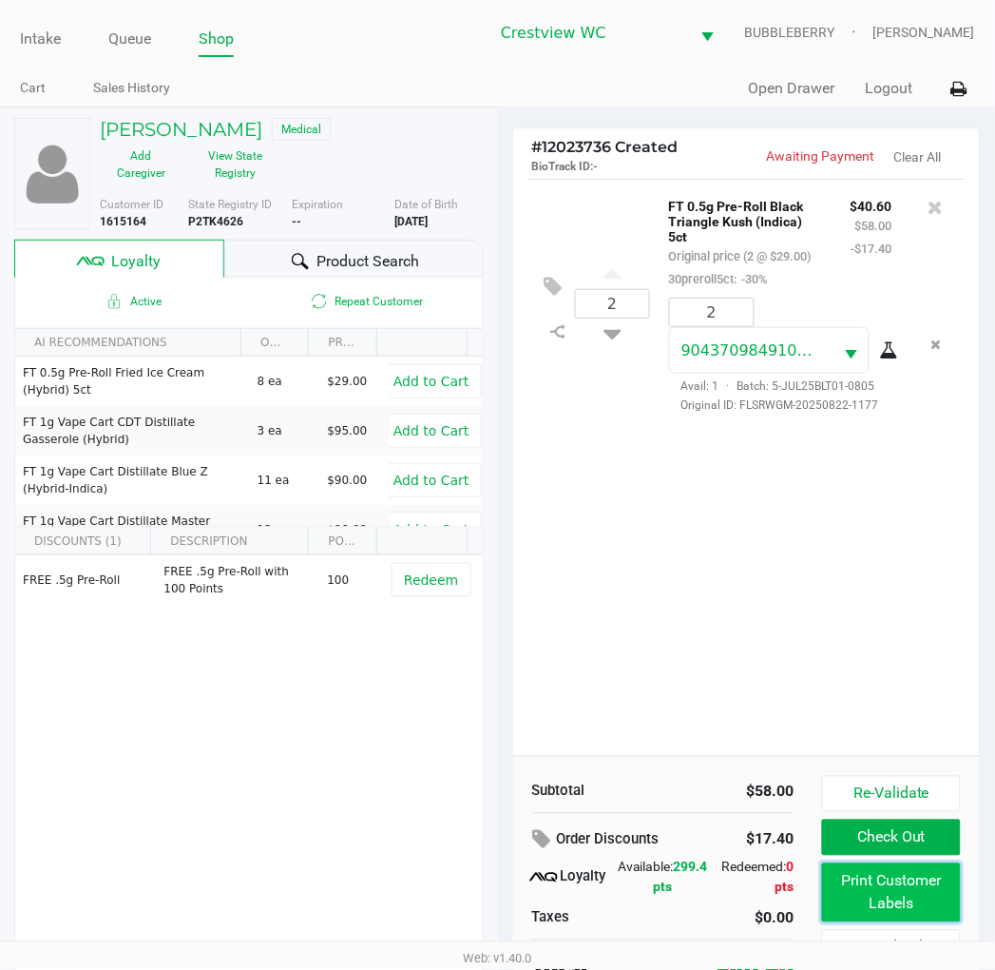
click at [866, 894] on button "Print Customer Labels" at bounding box center [891, 892] width 138 height 59
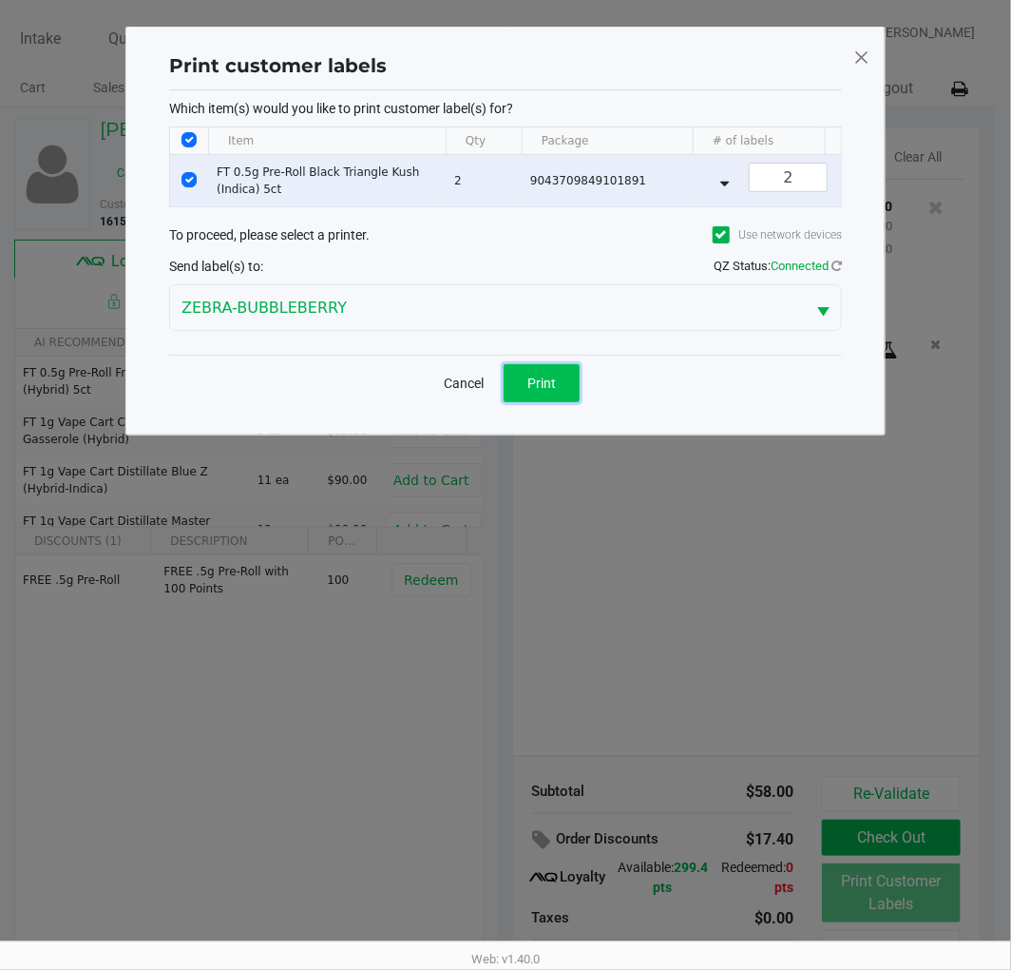
click at [564, 401] on button "Print" at bounding box center [542, 383] width 76 height 38
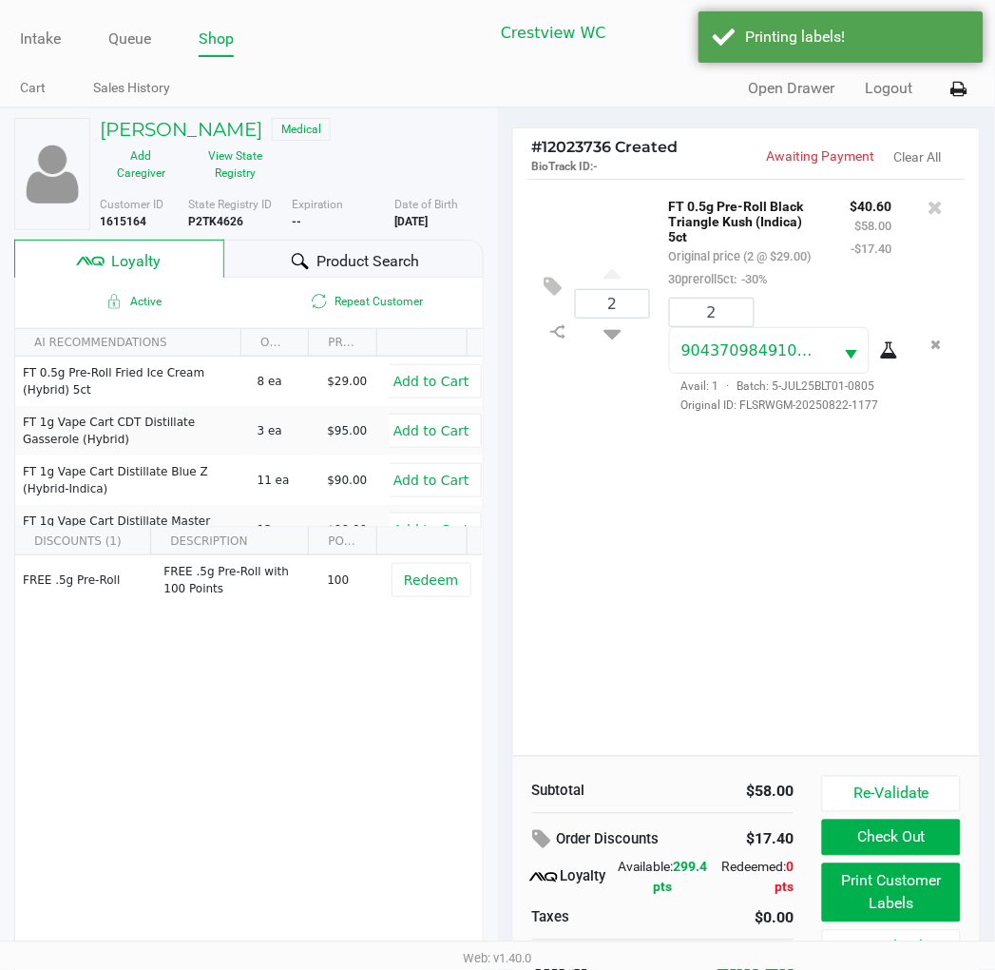
scroll to position [36, 0]
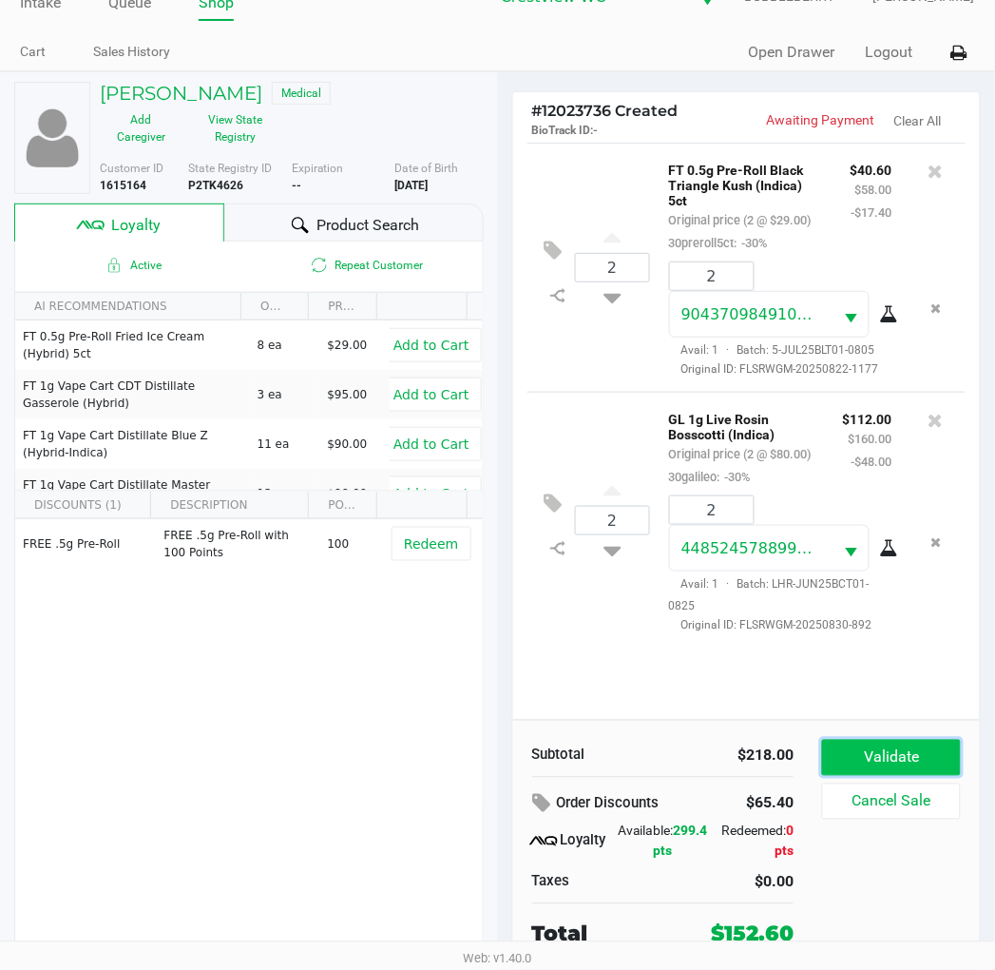
click at [917, 771] on button "Validate" at bounding box center [891, 758] width 138 height 36
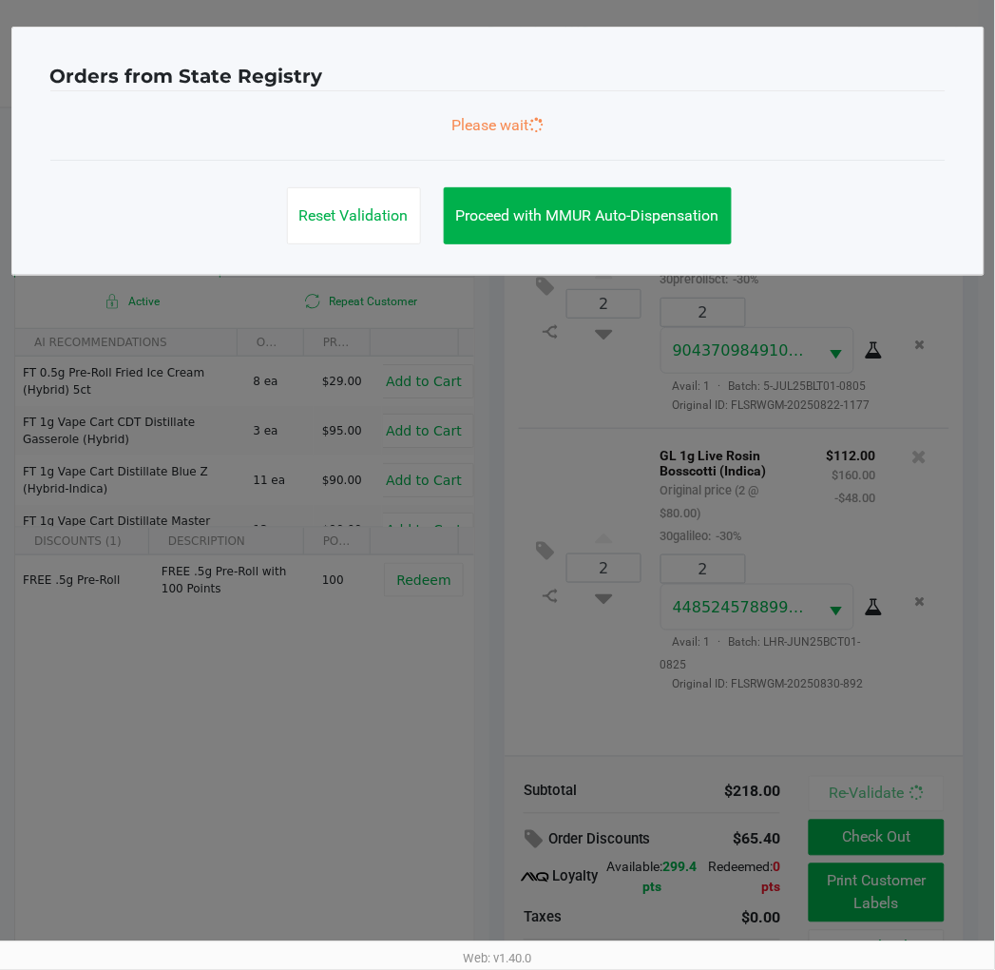
scroll to position [0, 0]
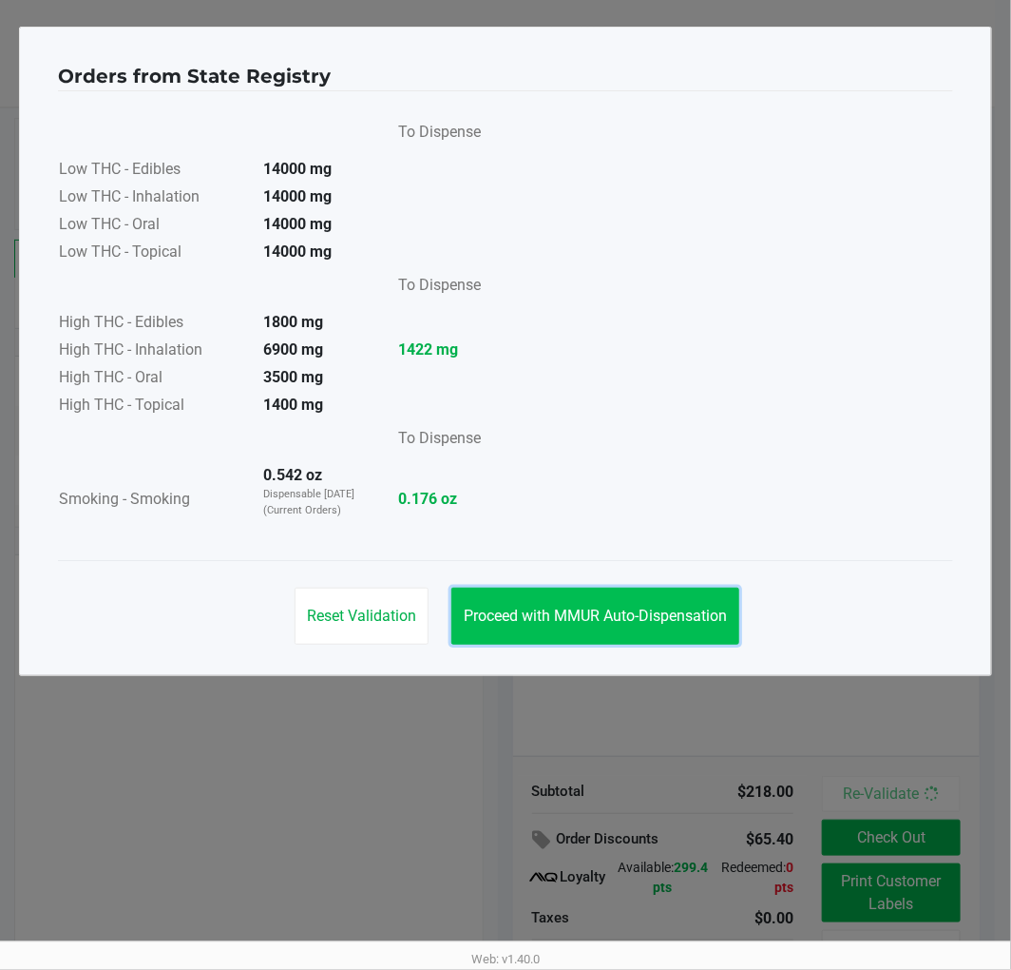
drag, startPoint x: 656, startPoint y: 622, endPoint x: 669, endPoint y: 623, distance: 13.3
click at [656, 623] on span "Proceed with MMUR Auto-Dispensation" at bounding box center [595, 615] width 263 height 18
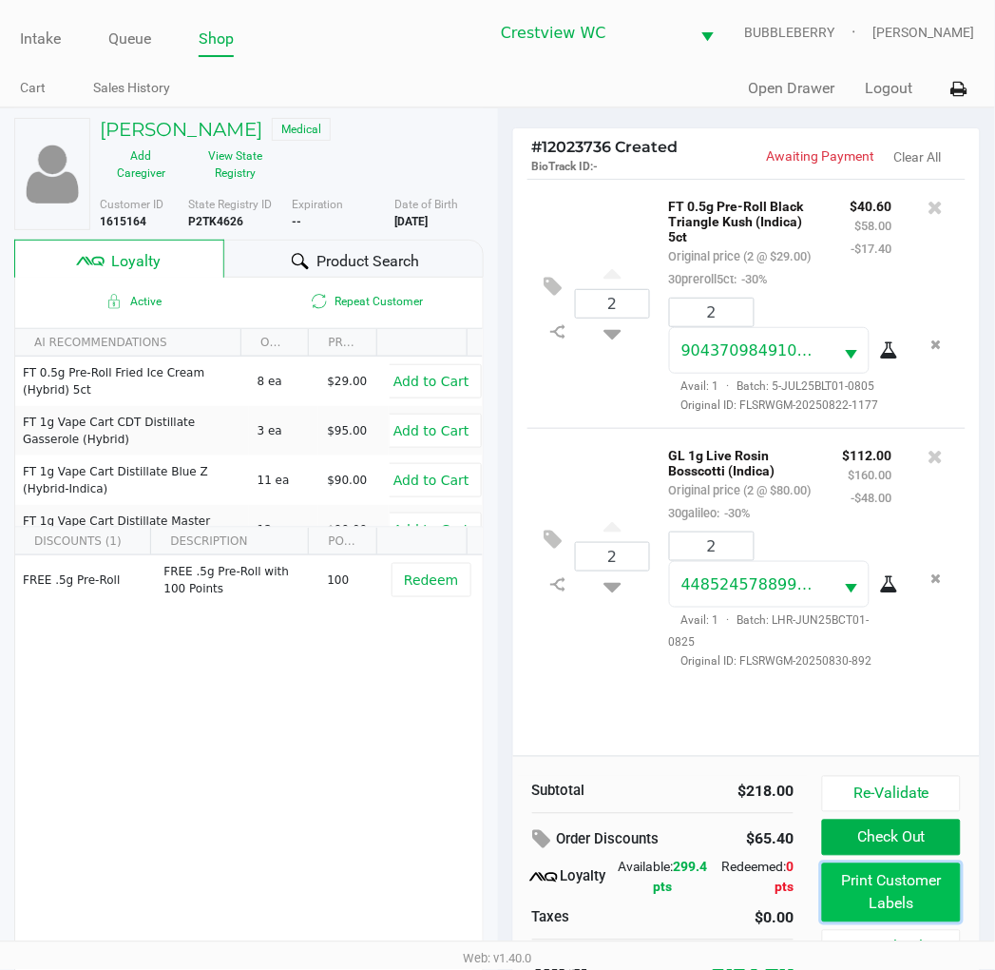
click at [880, 875] on button "Print Customer Labels" at bounding box center [891, 892] width 138 height 59
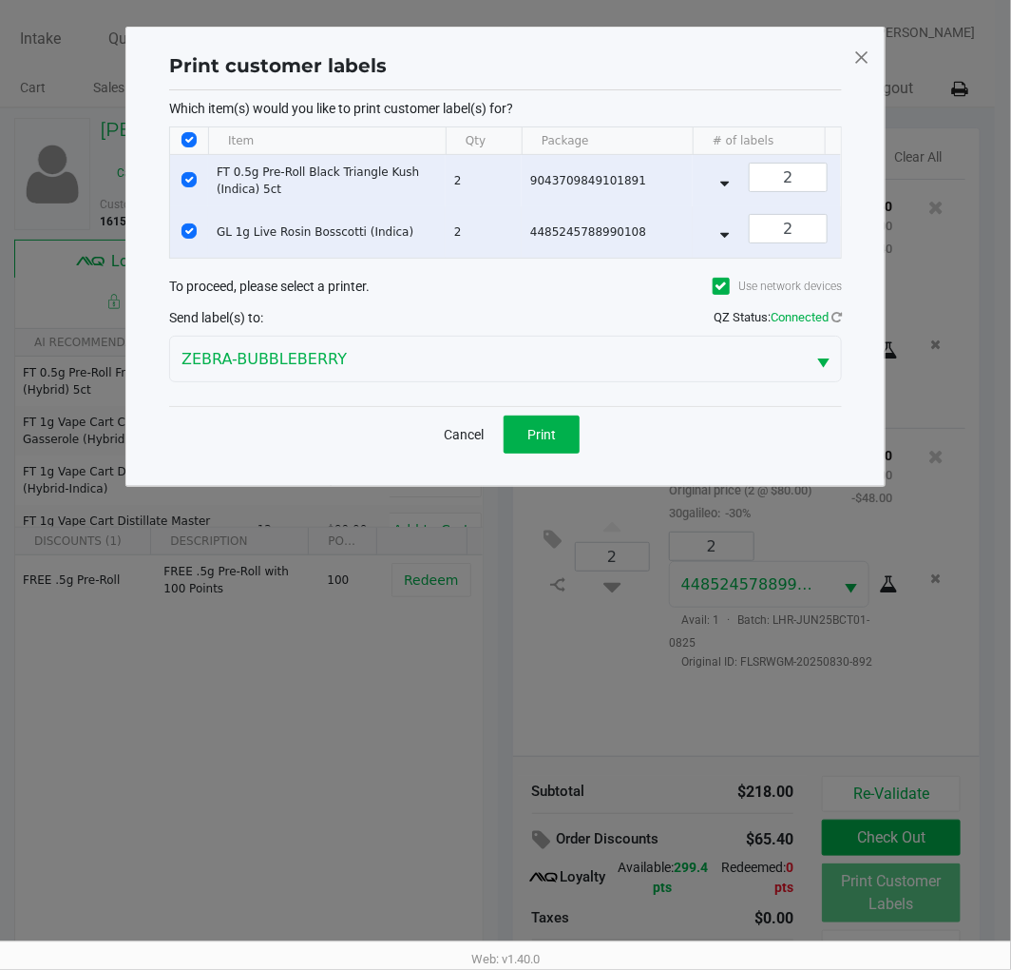
click at [181, 211] on td "Data table" at bounding box center [189, 231] width 38 height 51
click at [188, 179] on input "Select Row" at bounding box center [189, 179] width 15 height 15
checkbox input "false"
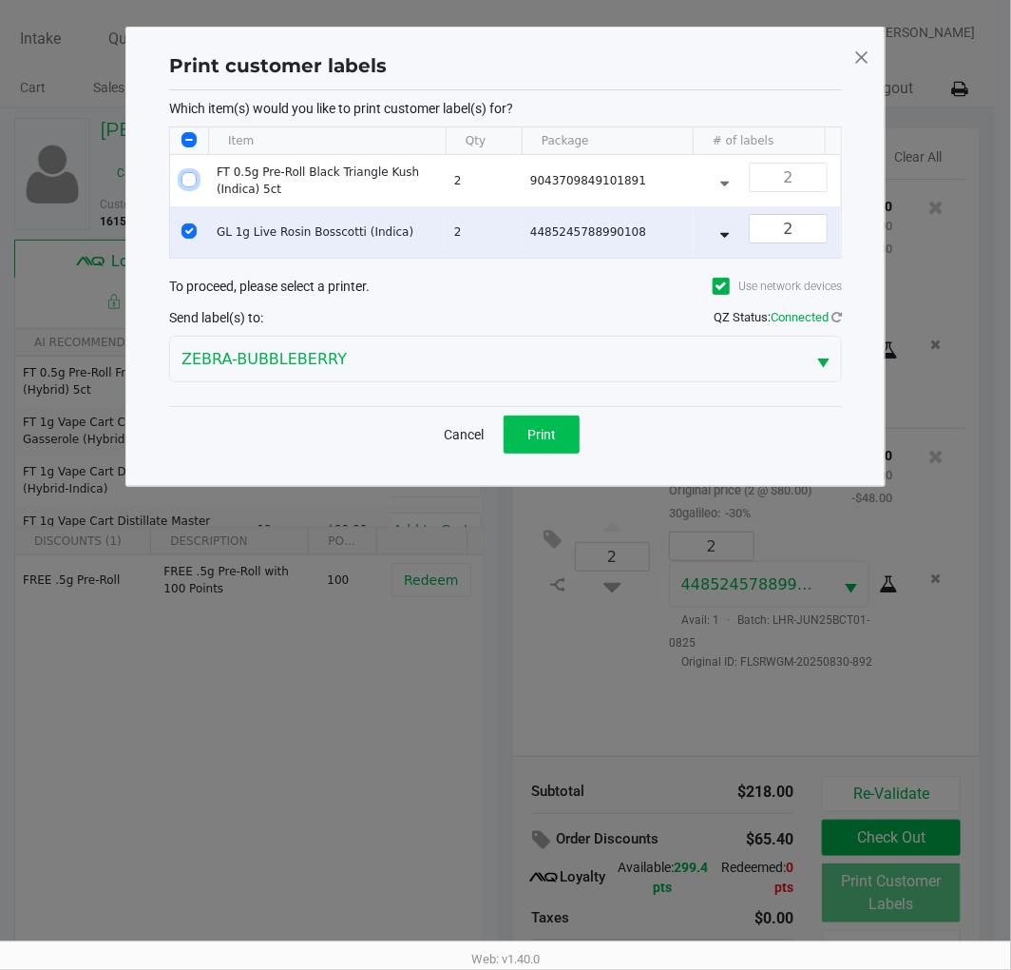
click at [557, 453] on button "Print" at bounding box center [542, 434] width 76 height 38
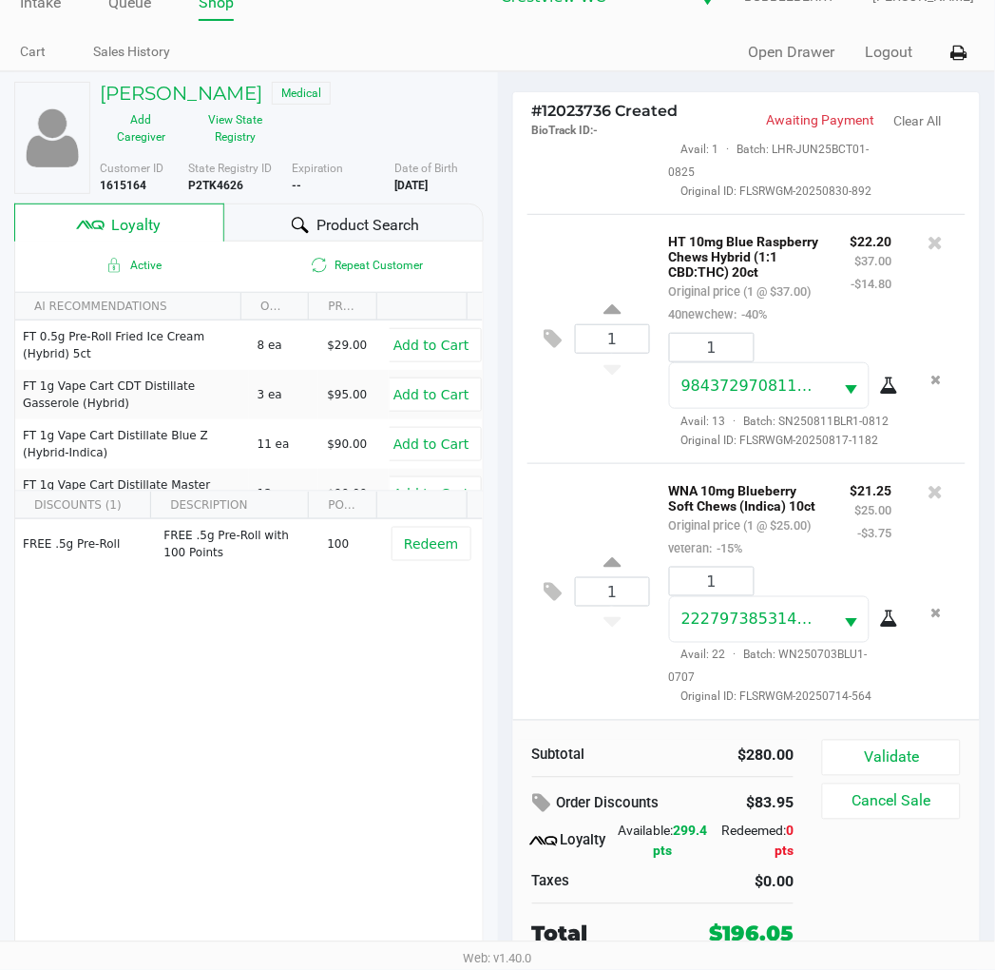
scroll to position [394, 0]
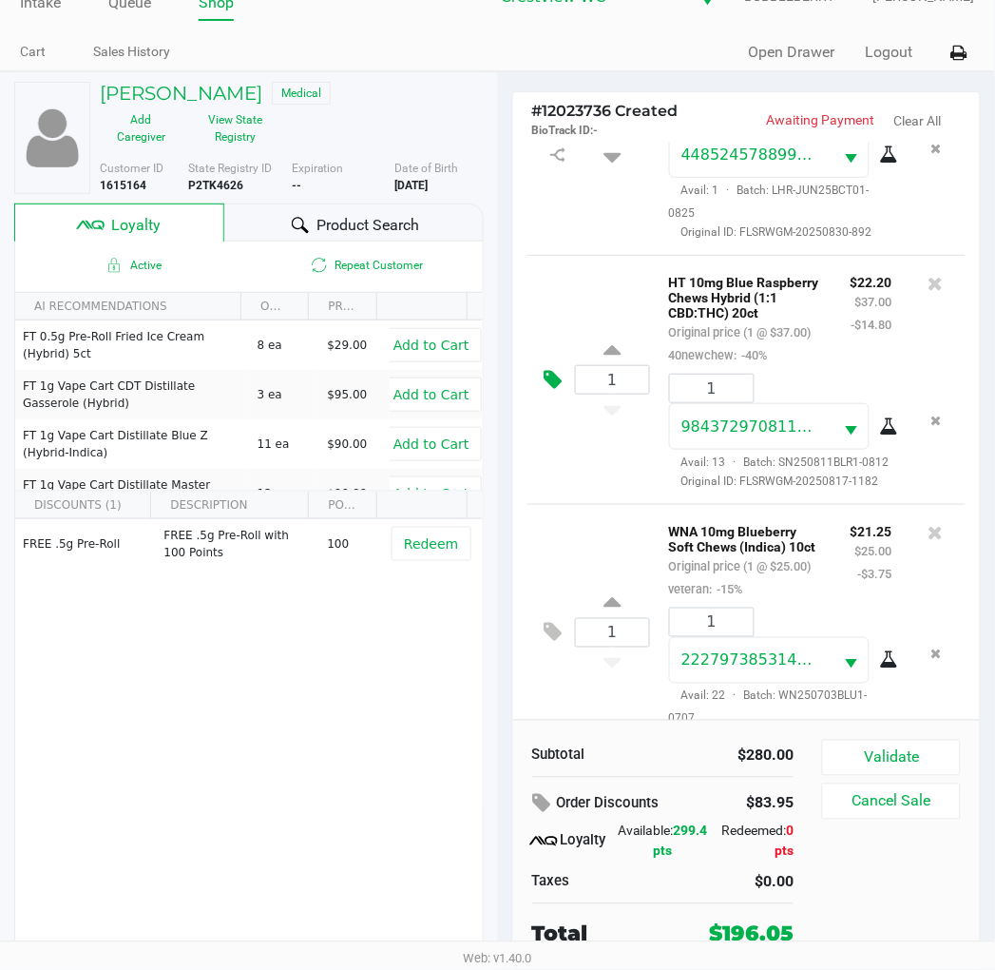
click at [552, 391] on icon at bounding box center [554, 380] width 18 height 22
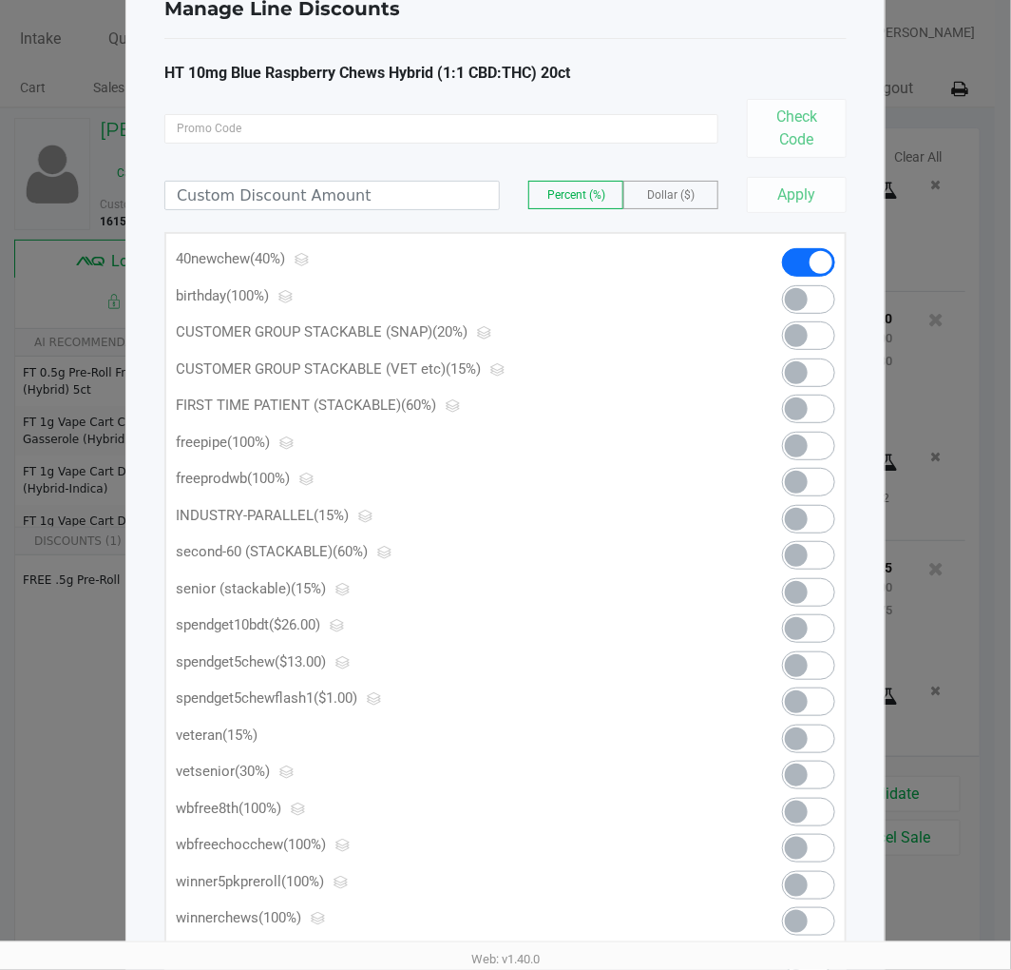
scroll to position [106, 0]
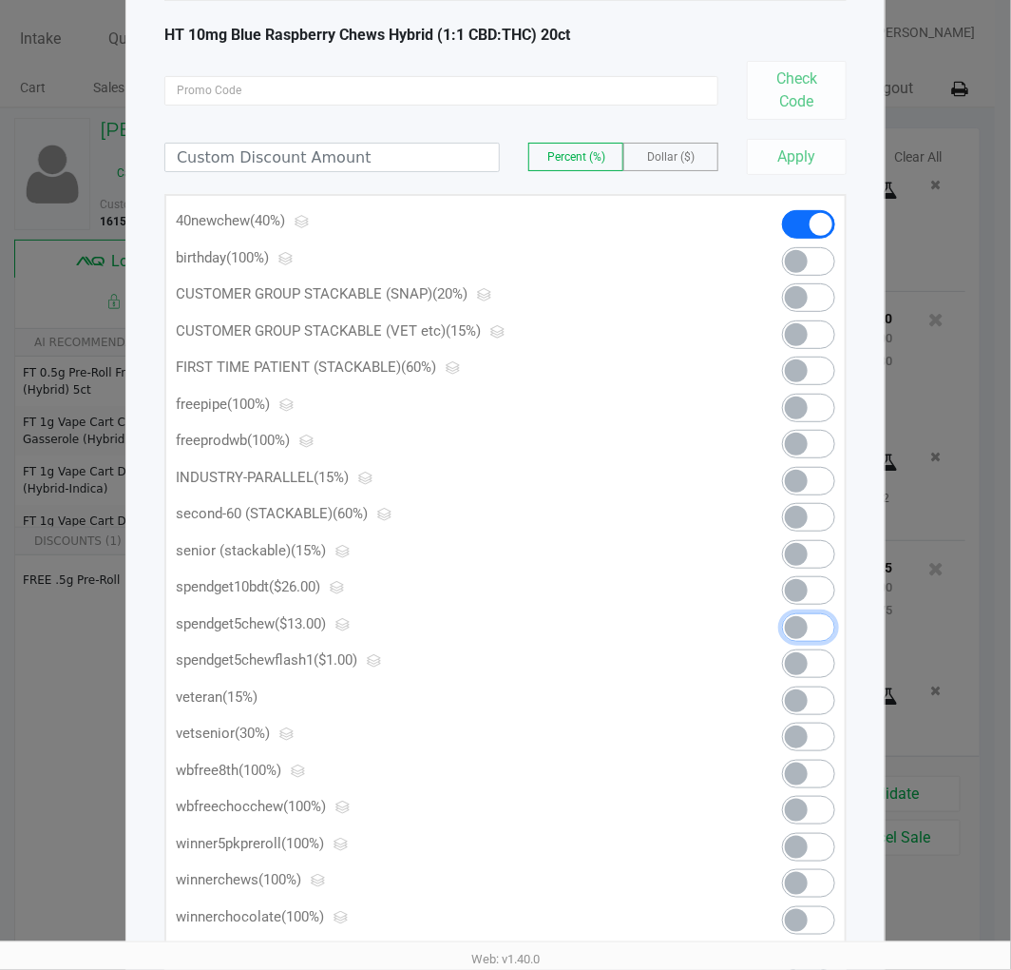
click at [814, 620] on span at bounding box center [808, 627] width 53 height 29
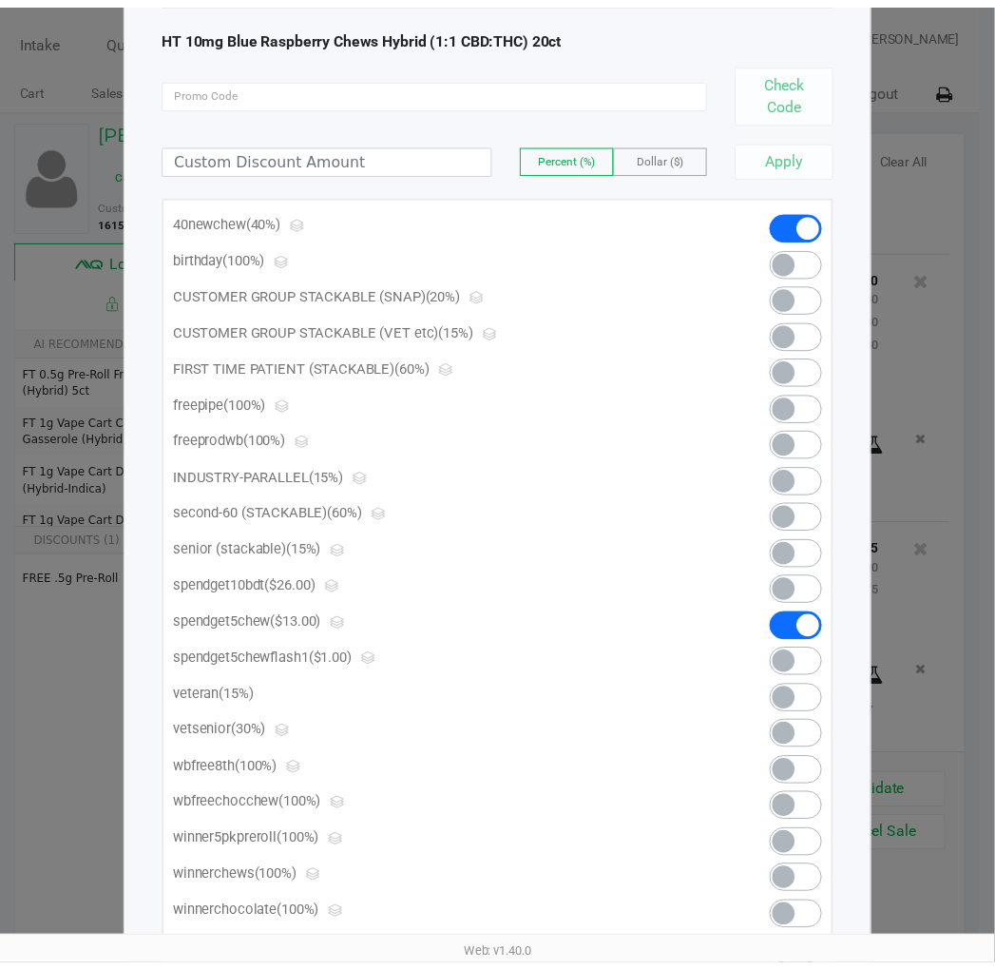
scroll to position [0, 0]
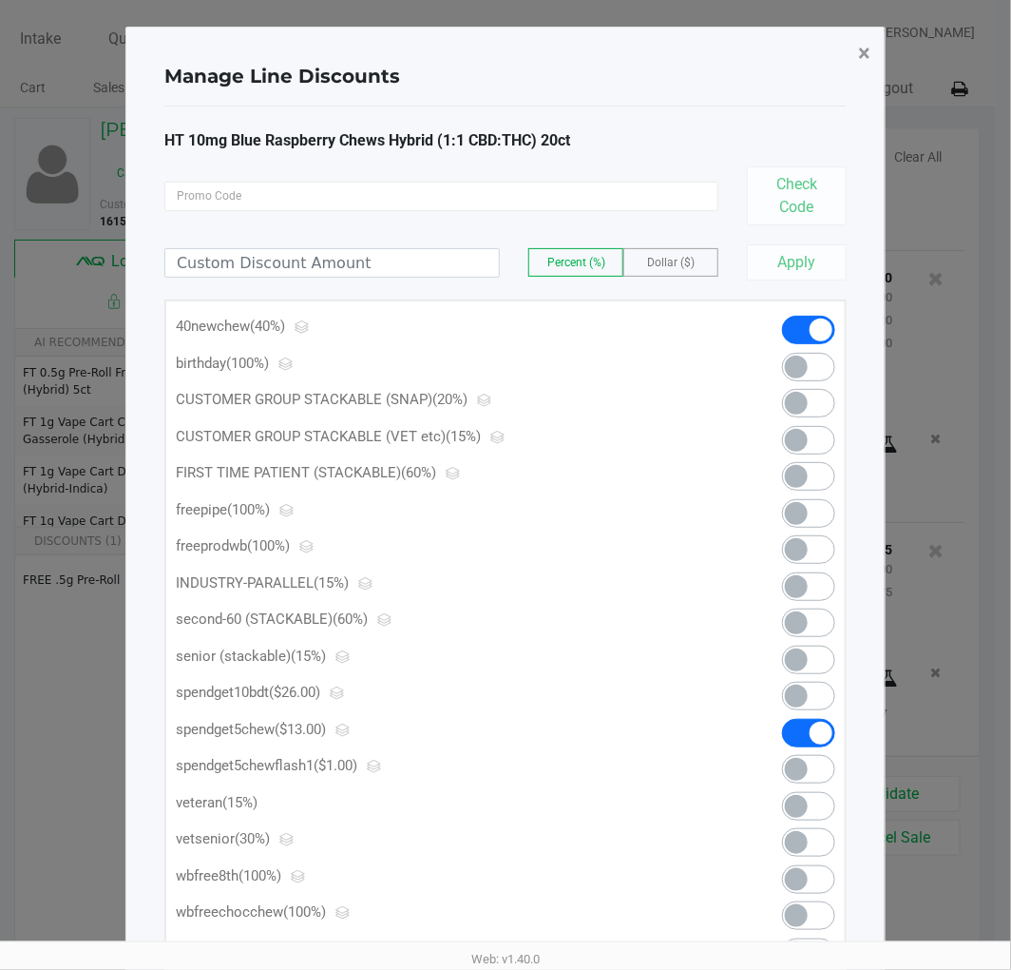
click at [866, 42] on span "×" at bounding box center [864, 53] width 12 height 27
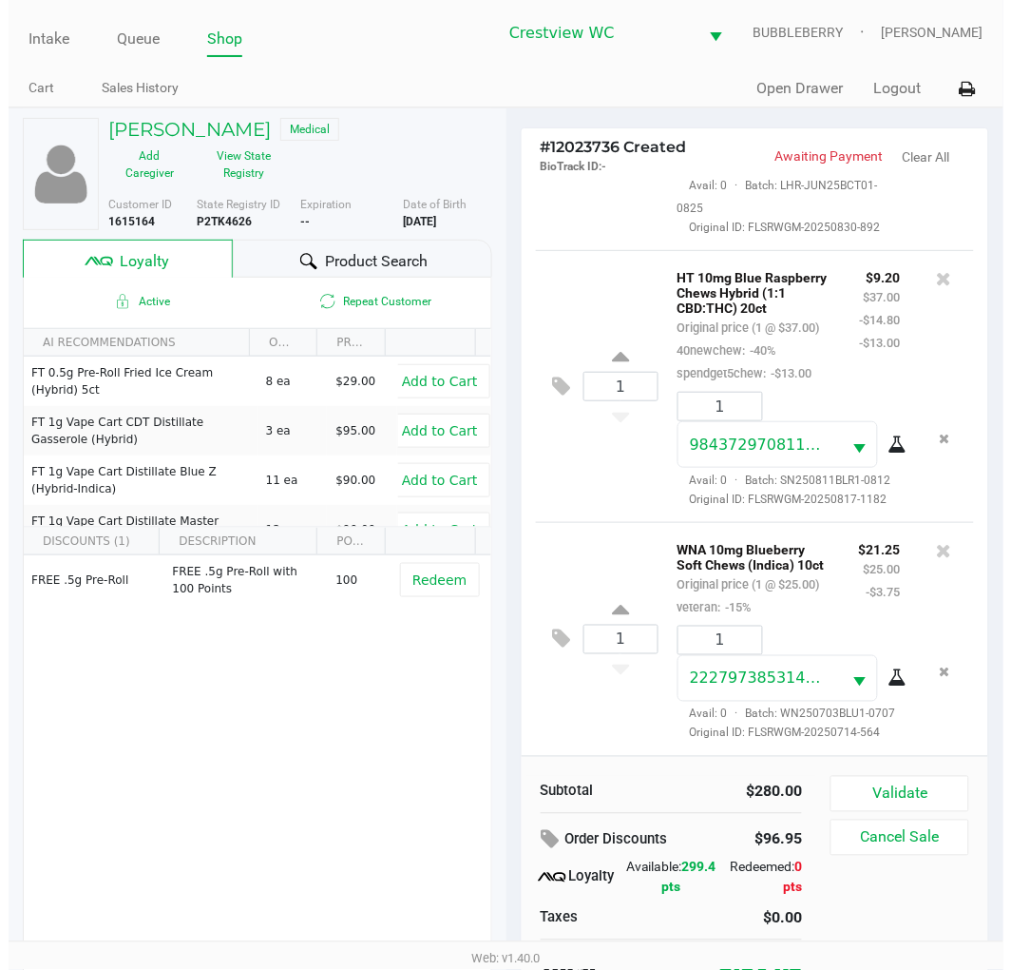
scroll to position [505, 0]
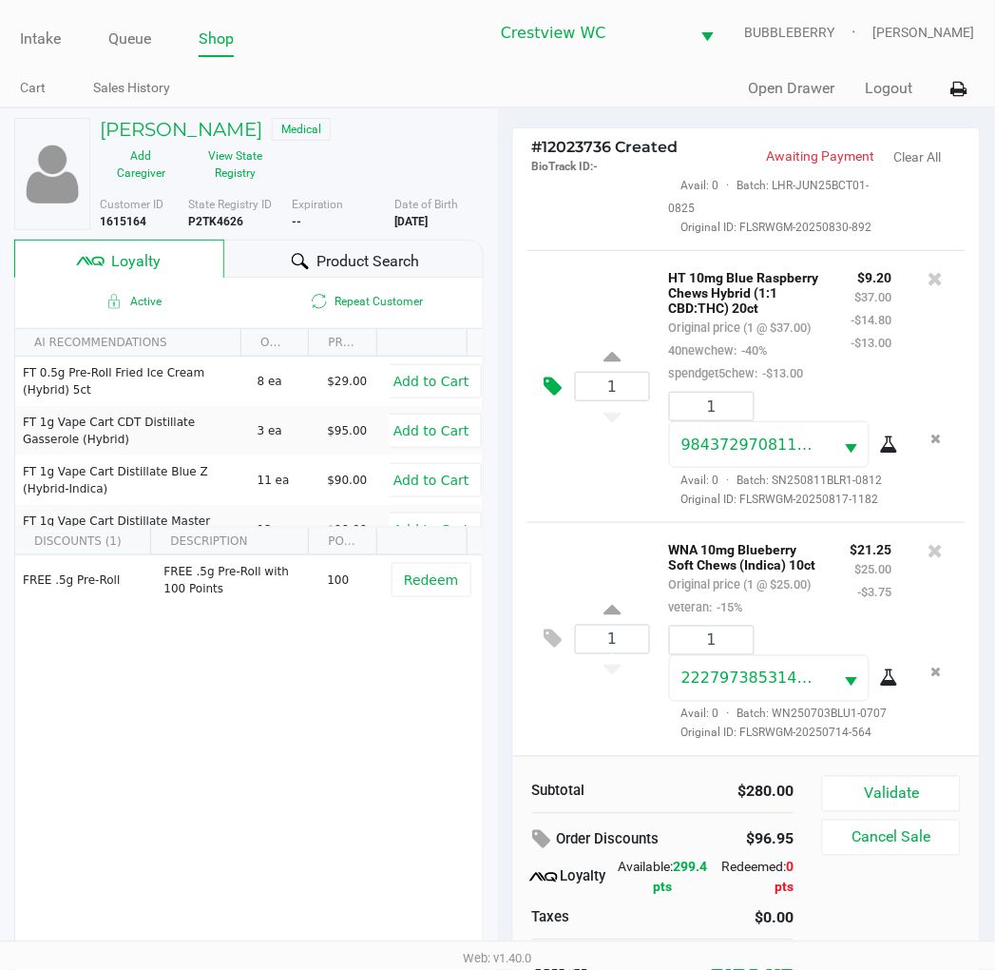
click at [562, 397] on icon at bounding box center [554, 386] width 18 height 22
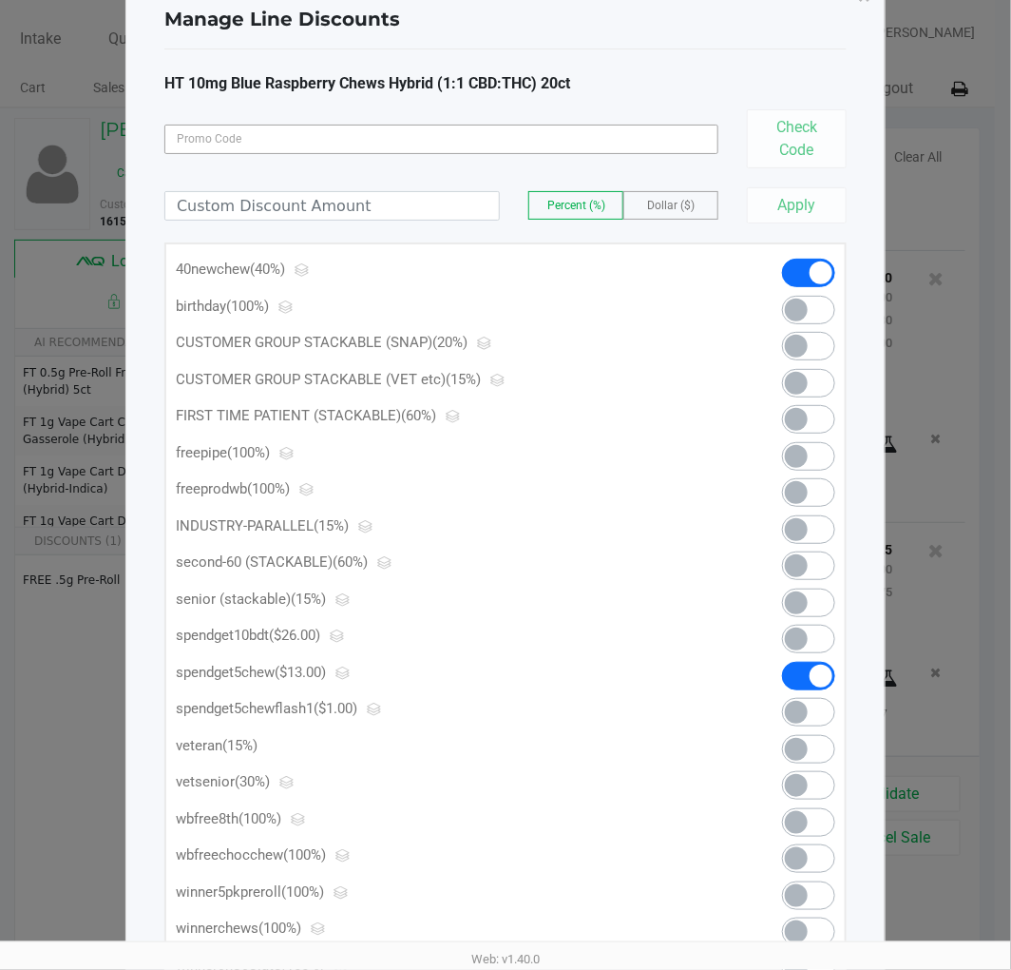
scroll to position [0, 0]
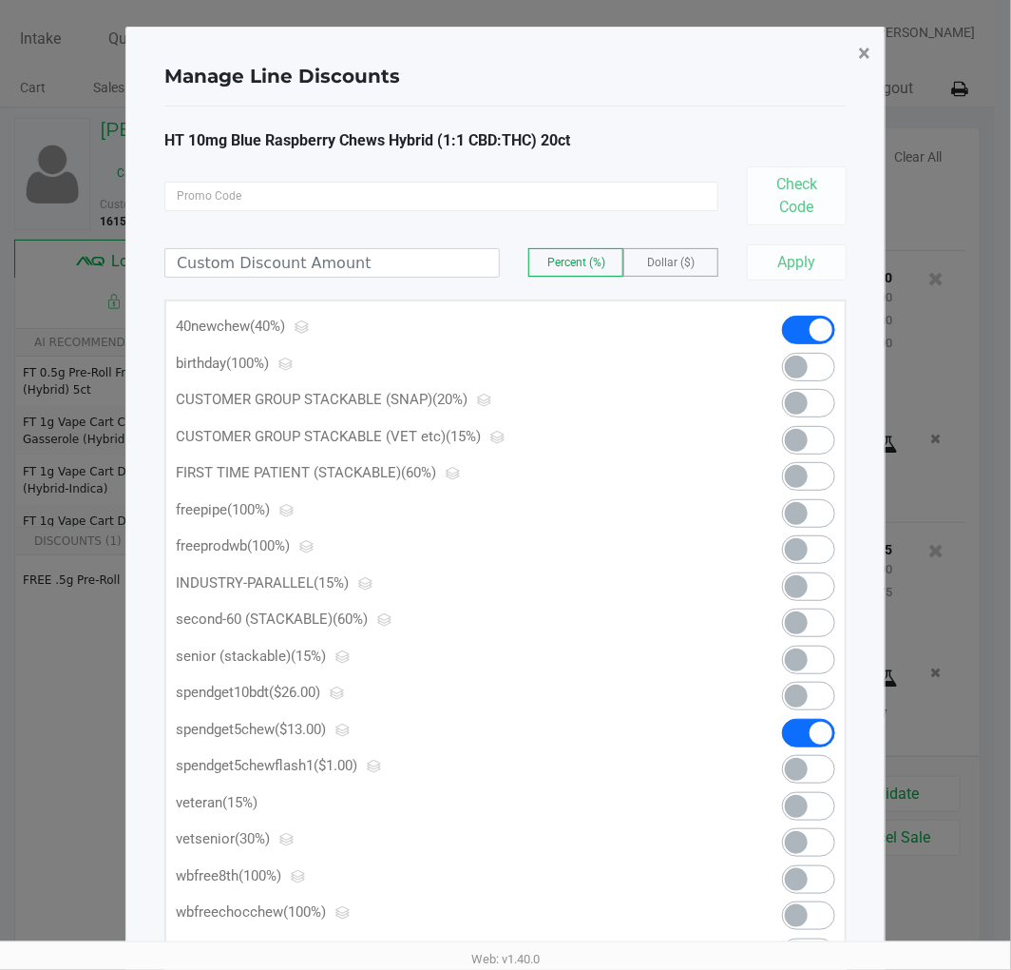
click at [863, 42] on span "×" at bounding box center [864, 53] width 12 height 27
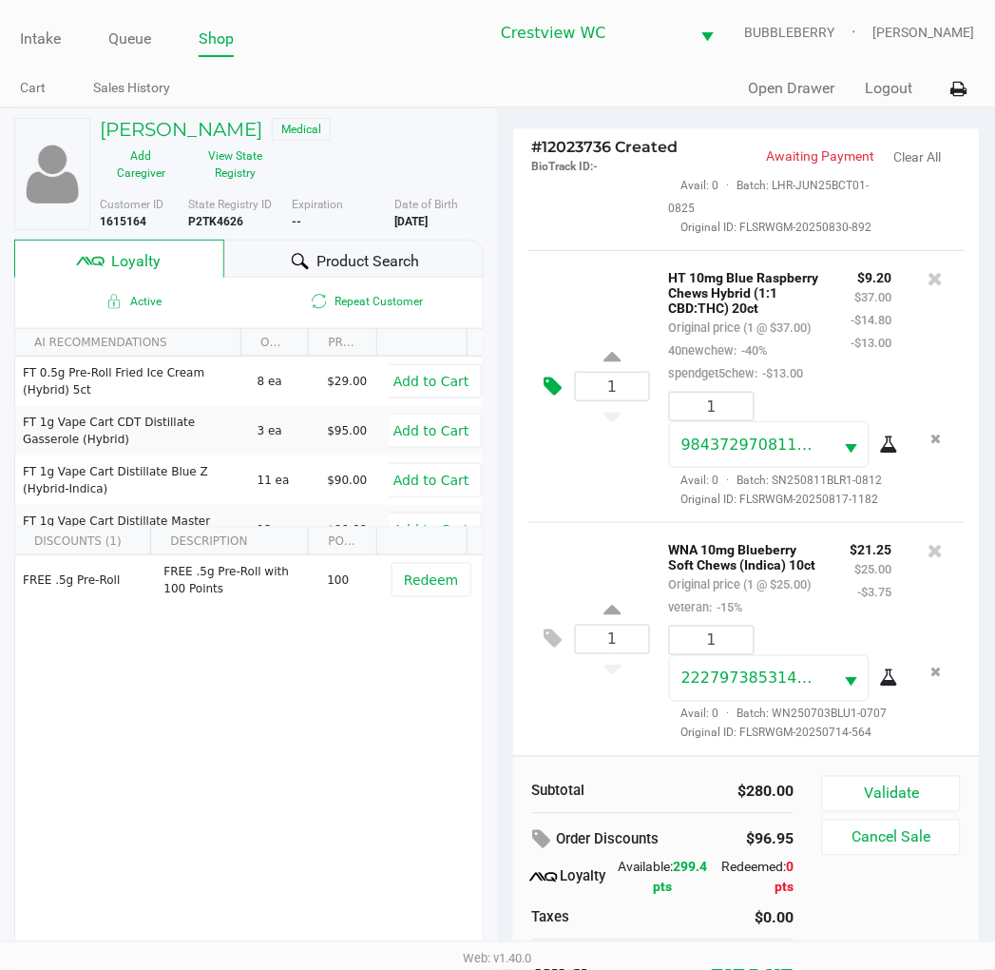
click at [548, 397] on icon at bounding box center [554, 386] width 18 height 22
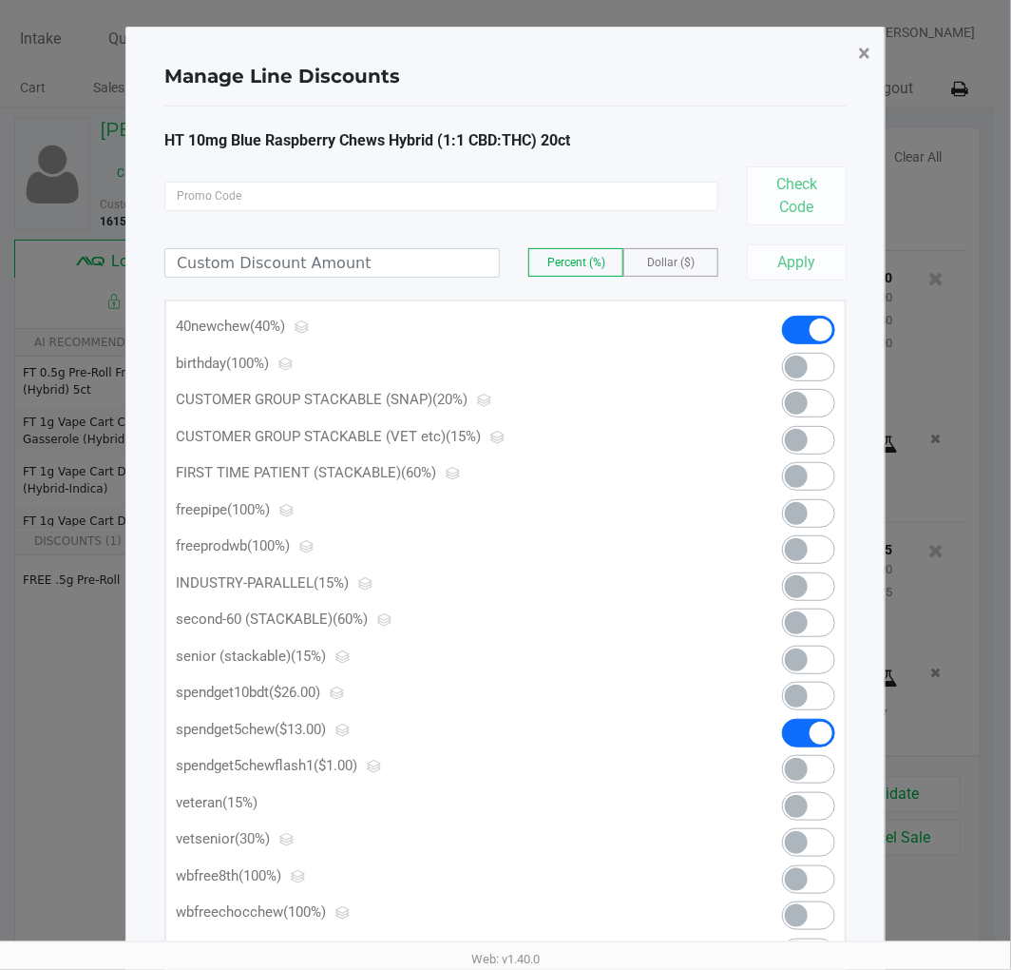
click at [867, 50] on span "×" at bounding box center [864, 53] width 12 height 27
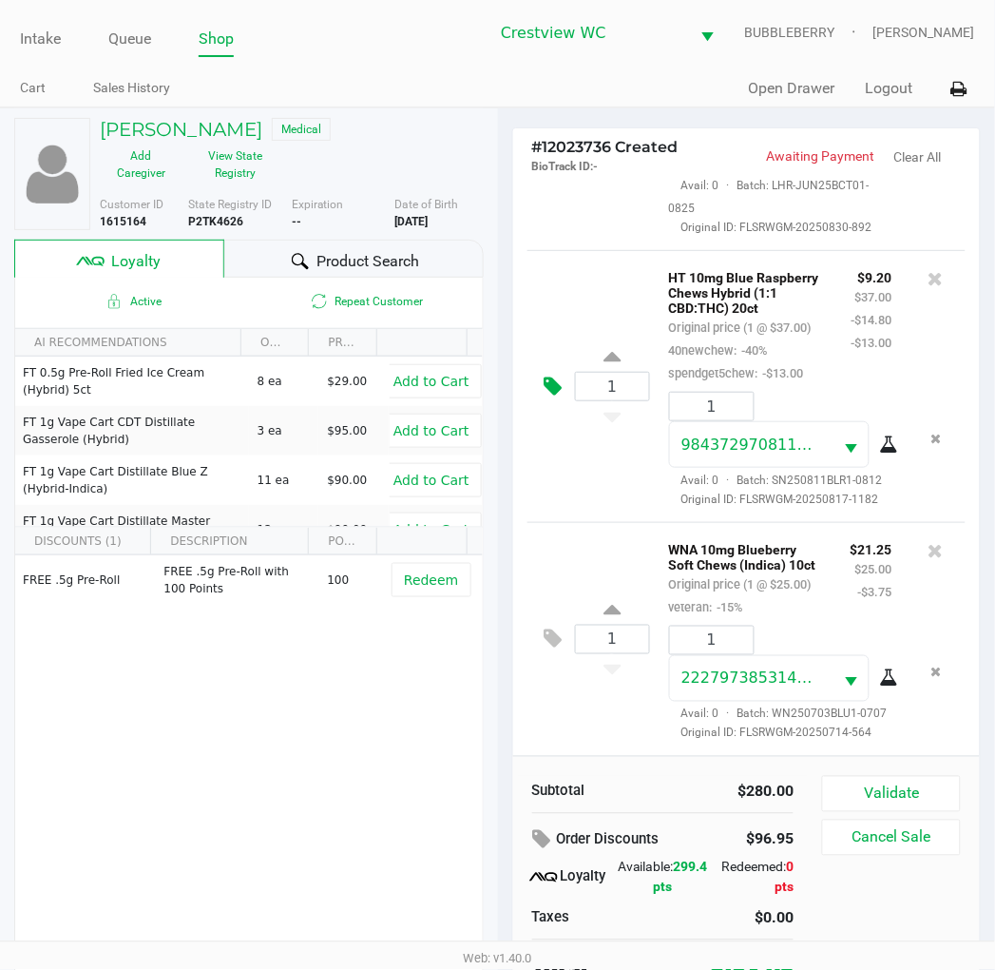
click at [551, 397] on icon at bounding box center [554, 386] width 18 height 22
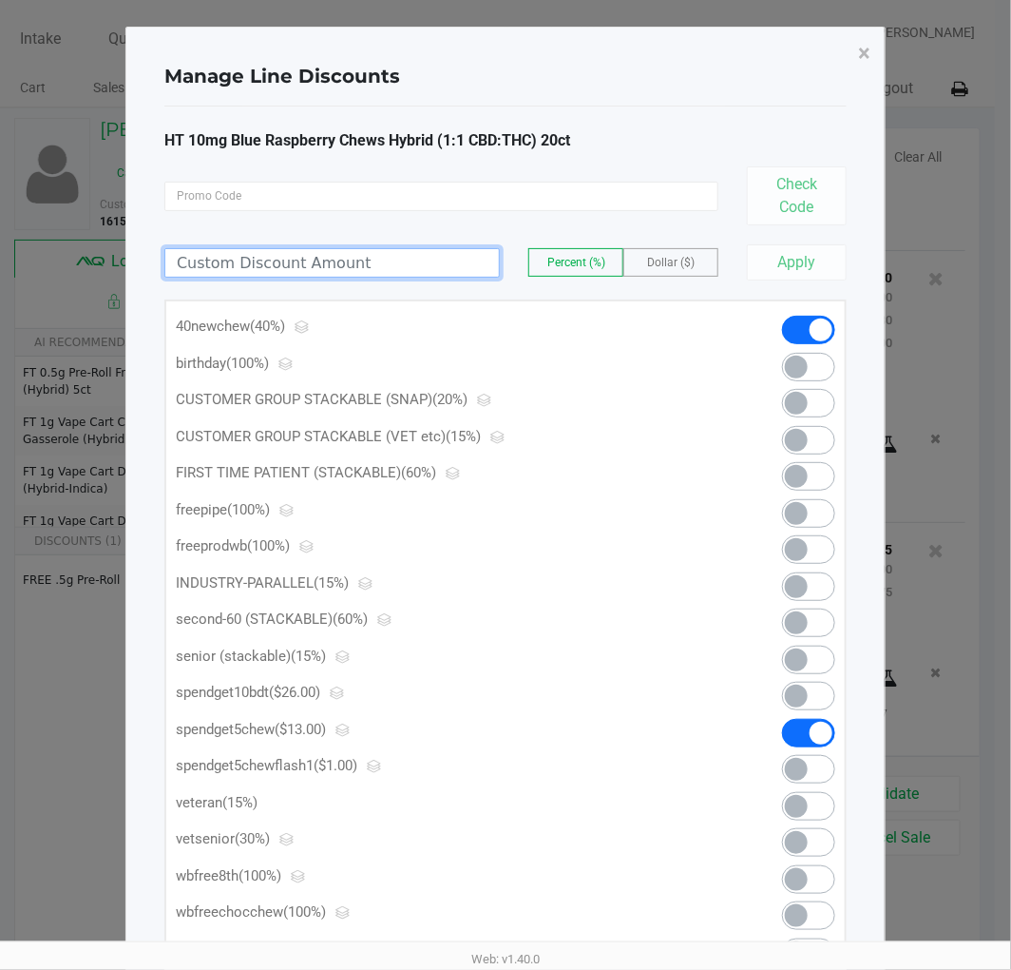
click at [347, 266] on input at bounding box center [332, 263] width 334 height 28
type input "4.20"
click at [662, 279] on div "4.20 Percent (%) Dollar ($) Apply" at bounding box center [505, 252] width 683 height 55
click at [687, 257] on span "Dollar ($)" at bounding box center [671, 262] width 48 height 13
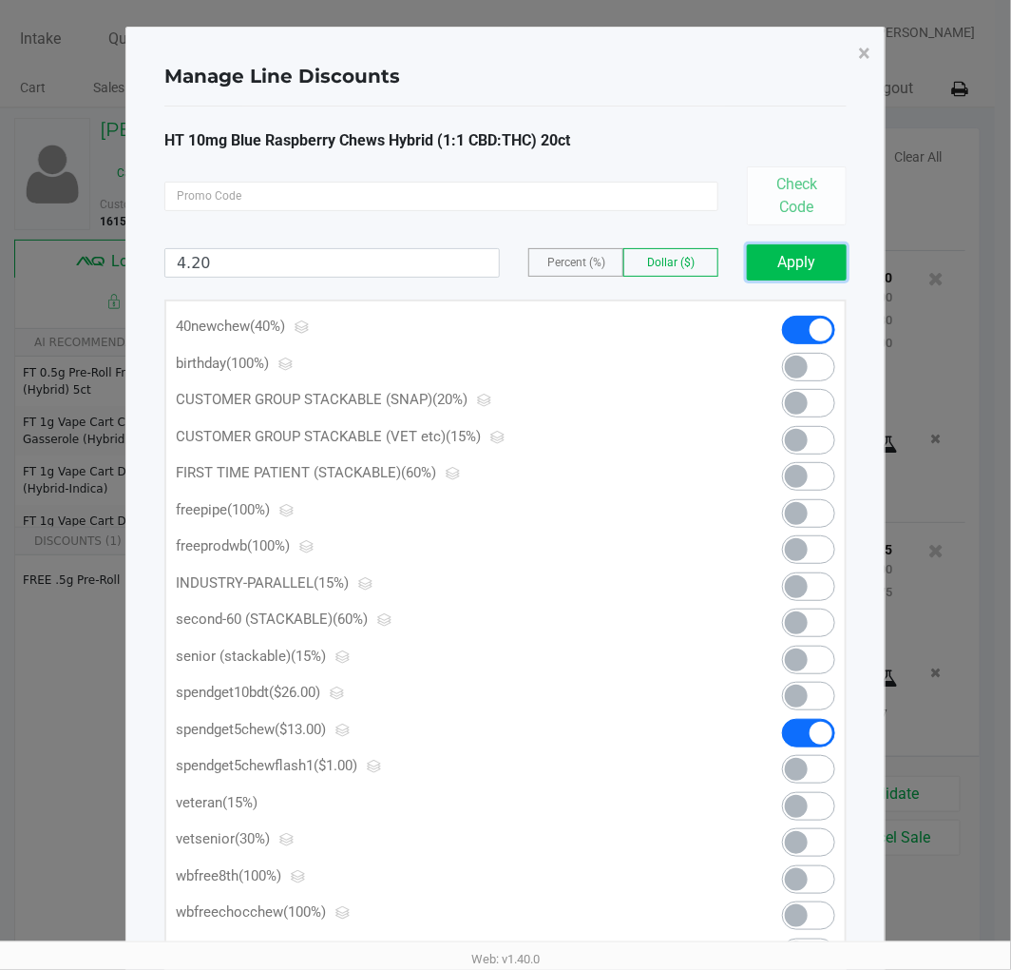
click at [752, 261] on button "Apply" at bounding box center [797, 262] width 100 height 36
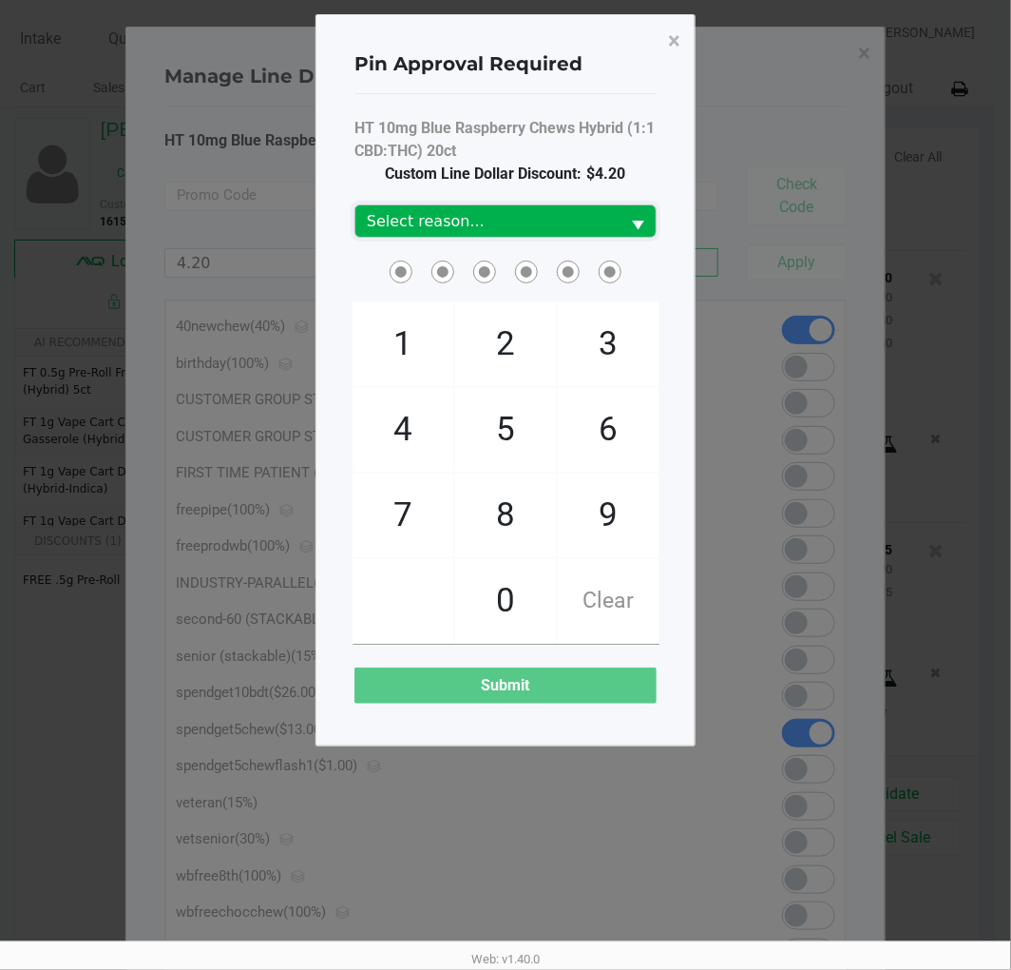
click at [591, 223] on span "Select reason..." at bounding box center [487, 221] width 241 height 23
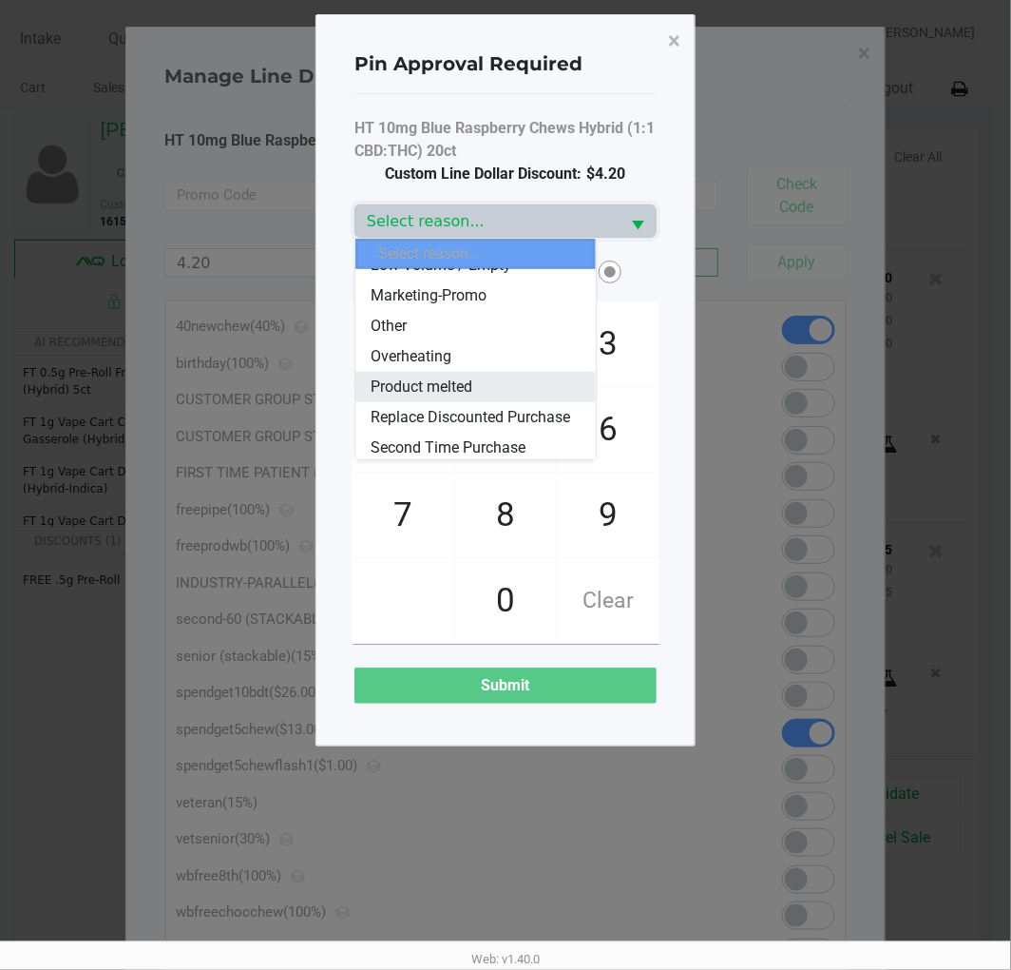
scroll to position [211, 0]
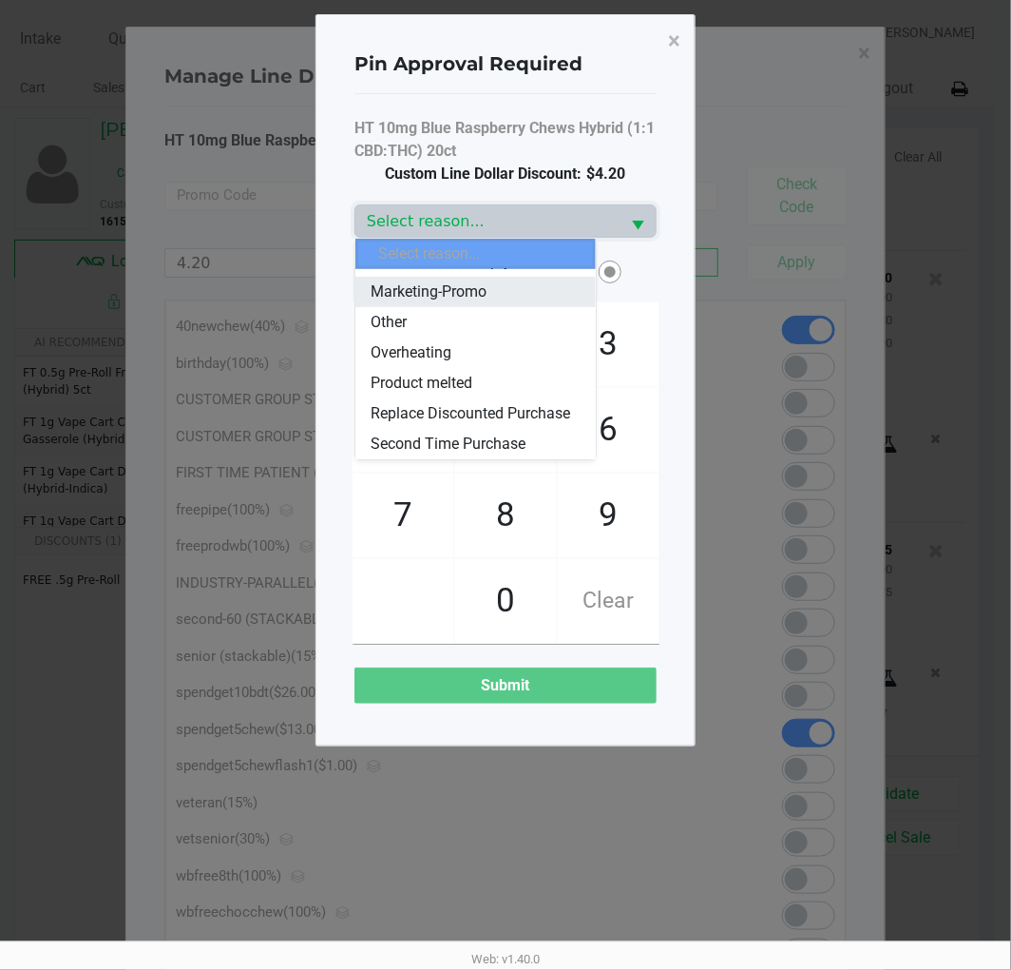
click at [482, 285] on span "Marketing-Promo" at bounding box center [429, 291] width 116 height 23
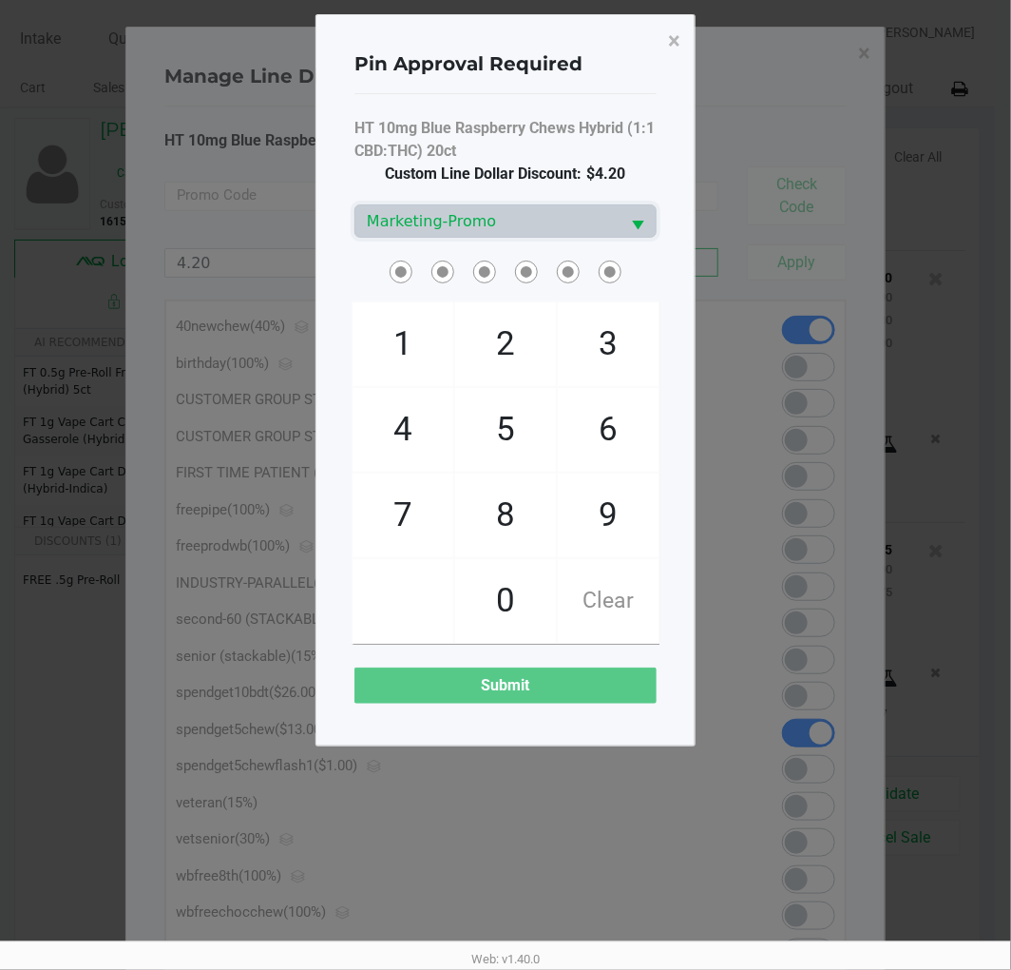
click at [595, 519] on span "9" at bounding box center [608, 515] width 101 height 84
checkbox input "true"
click at [515, 345] on span "2" at bounding box center [505, 344] width 101 height 84
checkbox input "true"
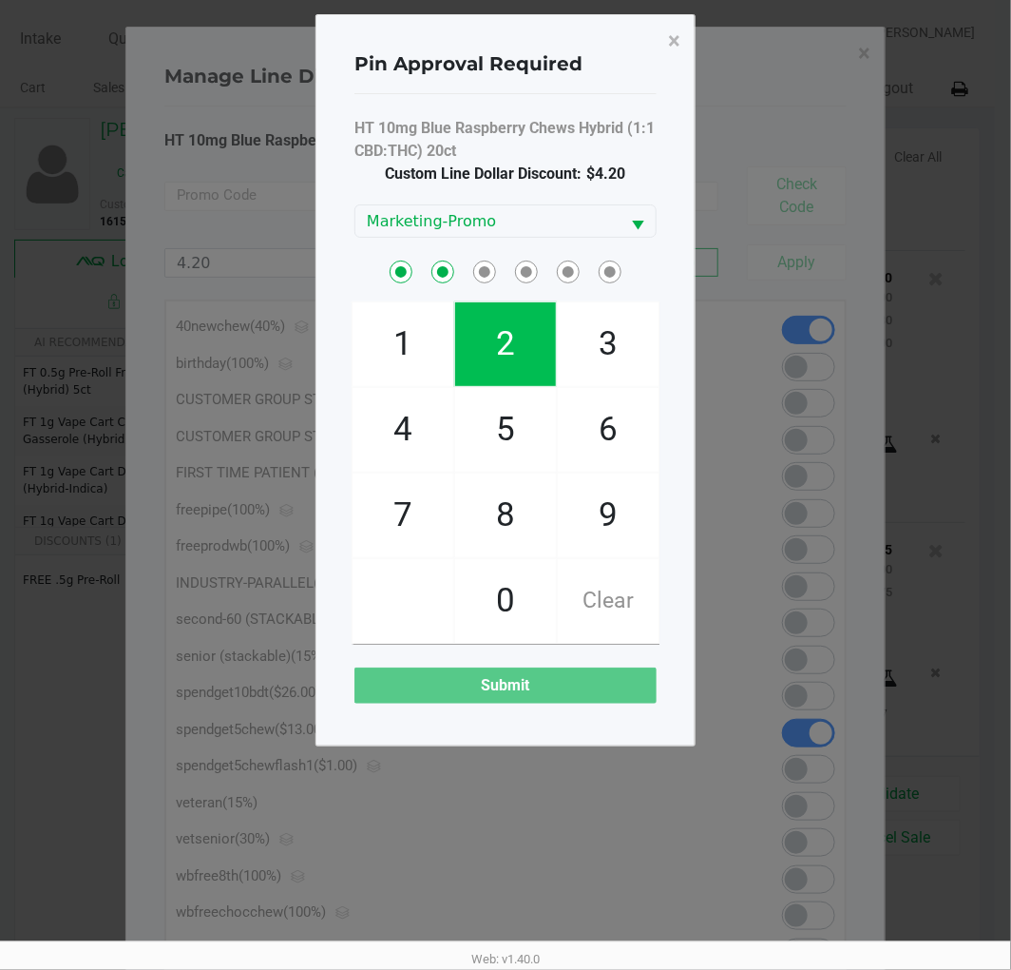
click at [517, 329] on span "2" at bounding box center [505, 344] width 101 height 84
checkbox input "true"
click at [499, 537] on span "8" at bounding box center [505, 515] width 101 height 84
checkbox input "true"
click at [491, 331] on span "2" at bounding box center [505, 344] width 101 height 84
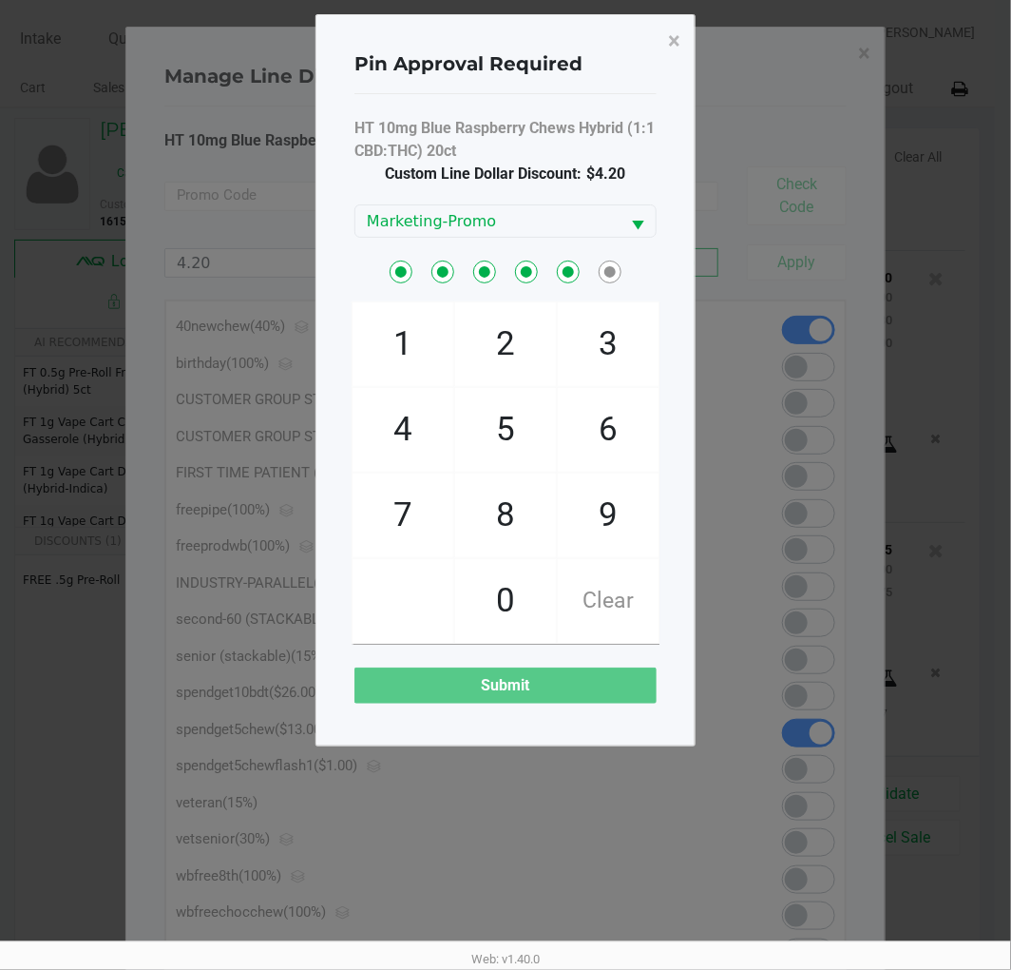
checkbox input "true"
click at [387, 320] on span "1" at bounding box center [403, 344] width 101 height 84
checkbox input "true"
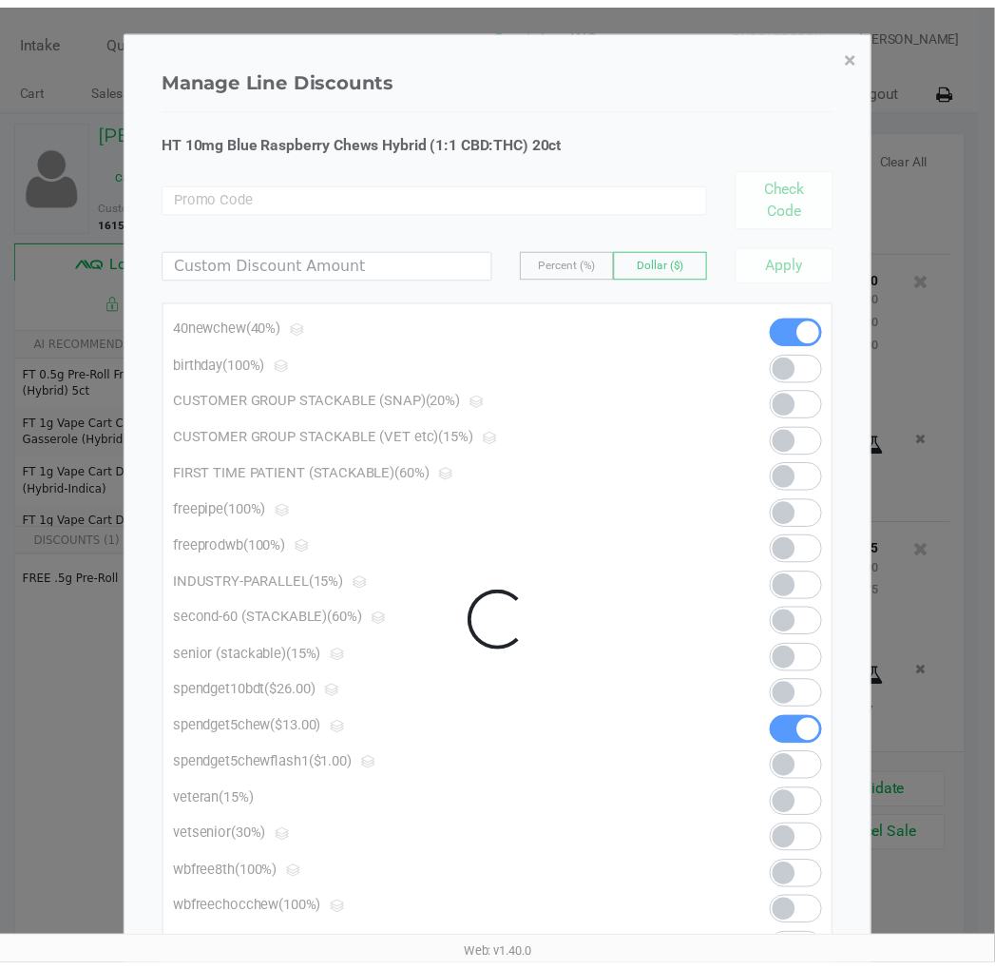
scroll to position [657, 0]
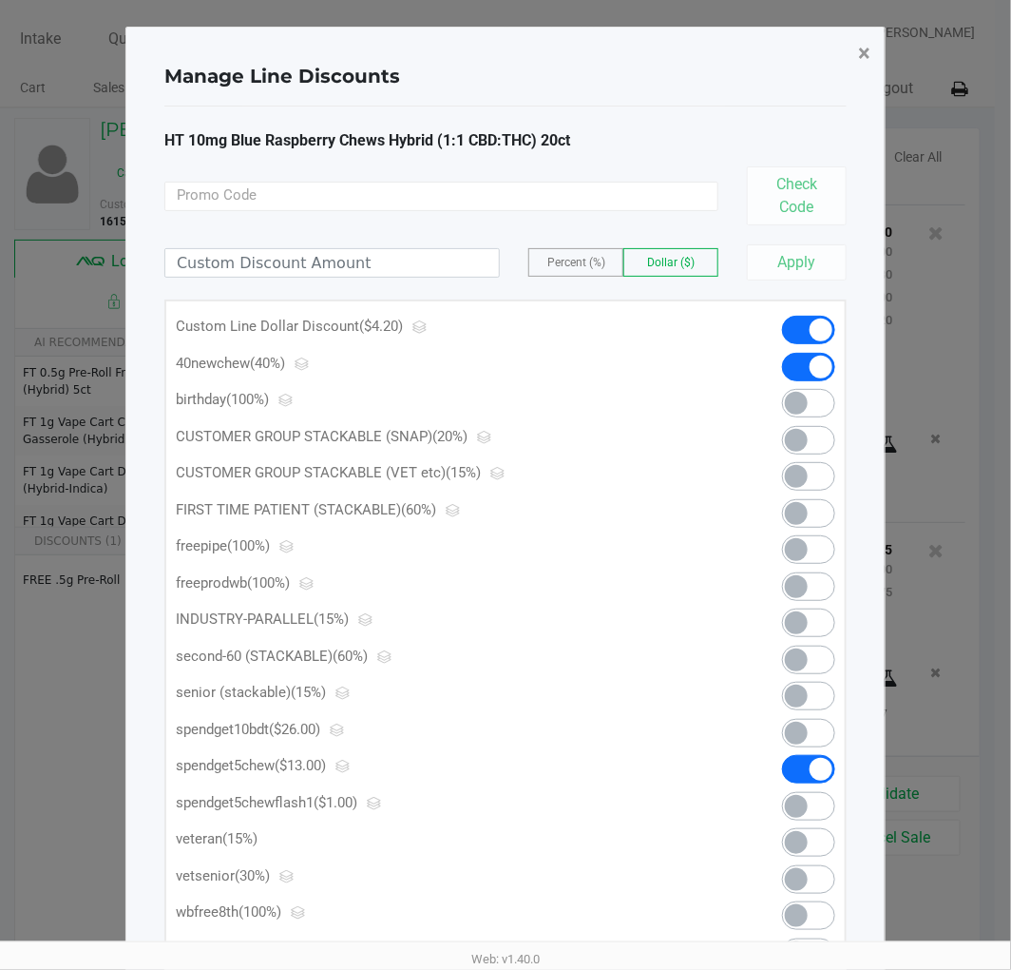
click at [868, 44] on span "×" at bounding box center [864, 53] width 12 height 27
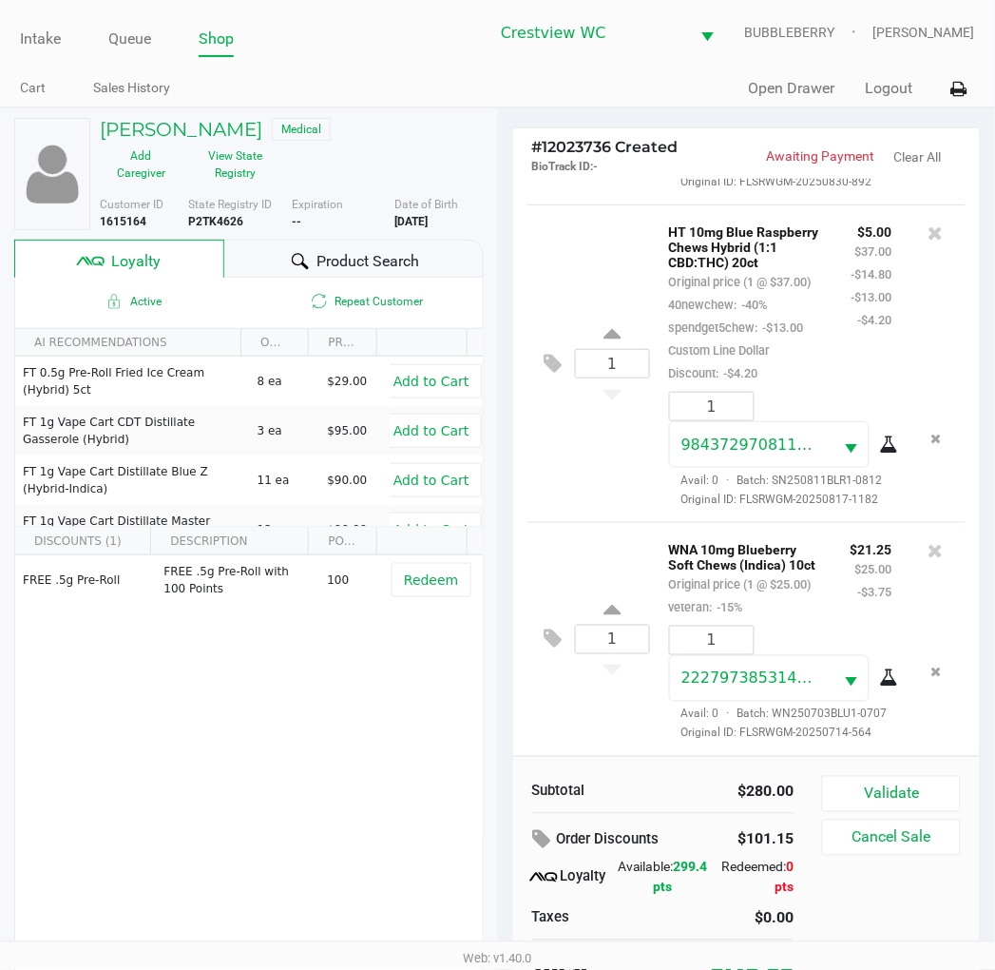
scroll to position [702, 0]
click at [915, 794] on button "Validate" at bounding box center [891, 794] width 138 height 36
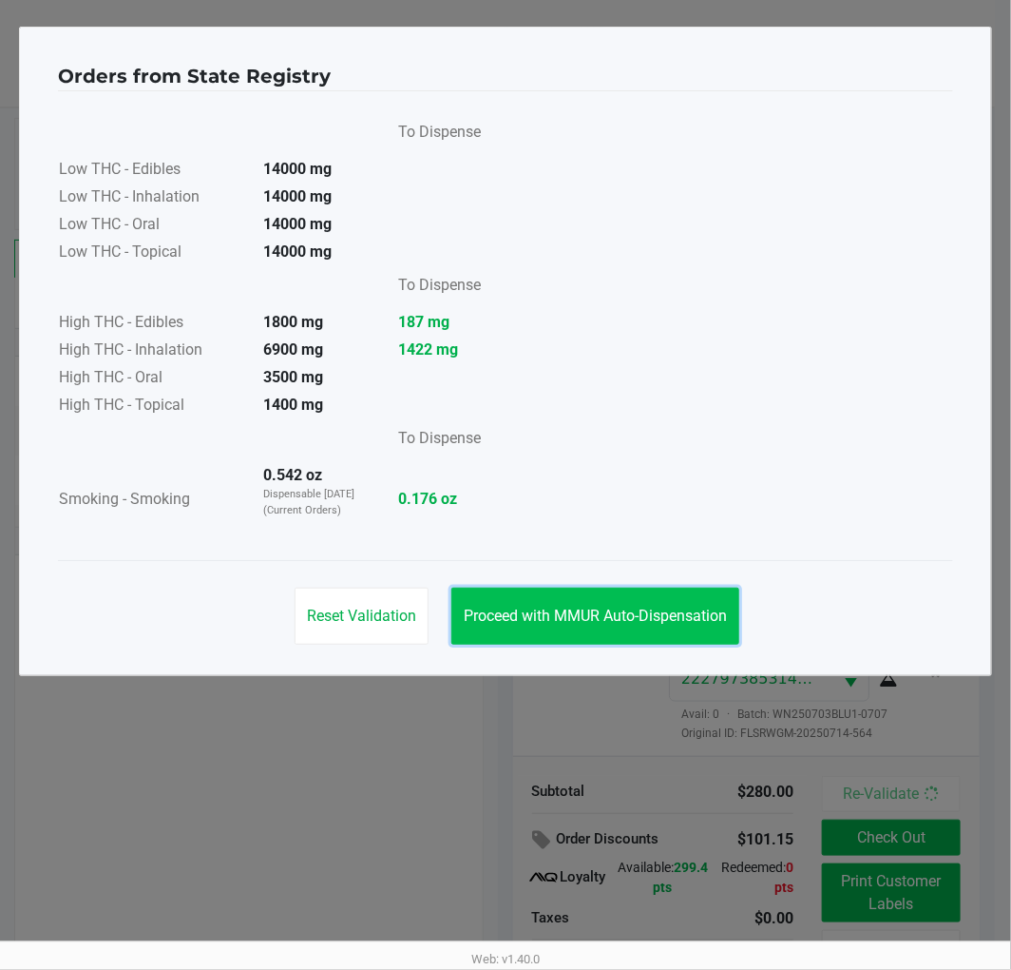
click at [633, 601] on button "Proceed with MMUR Auto-Dispensation" at bounding box center [596, 615] width 288 height 57
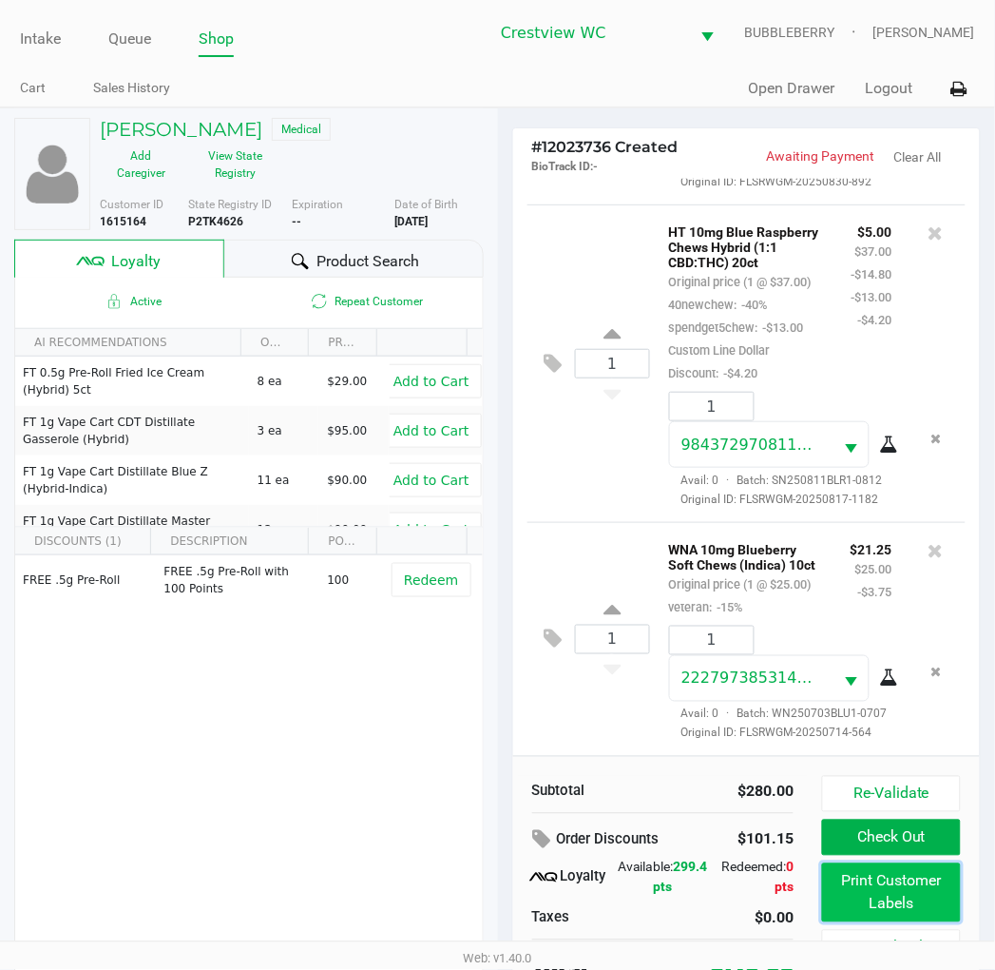
click at [917, 897] on button "Print Customer Labels" at bounding box center [891, 892] width 138 height 59
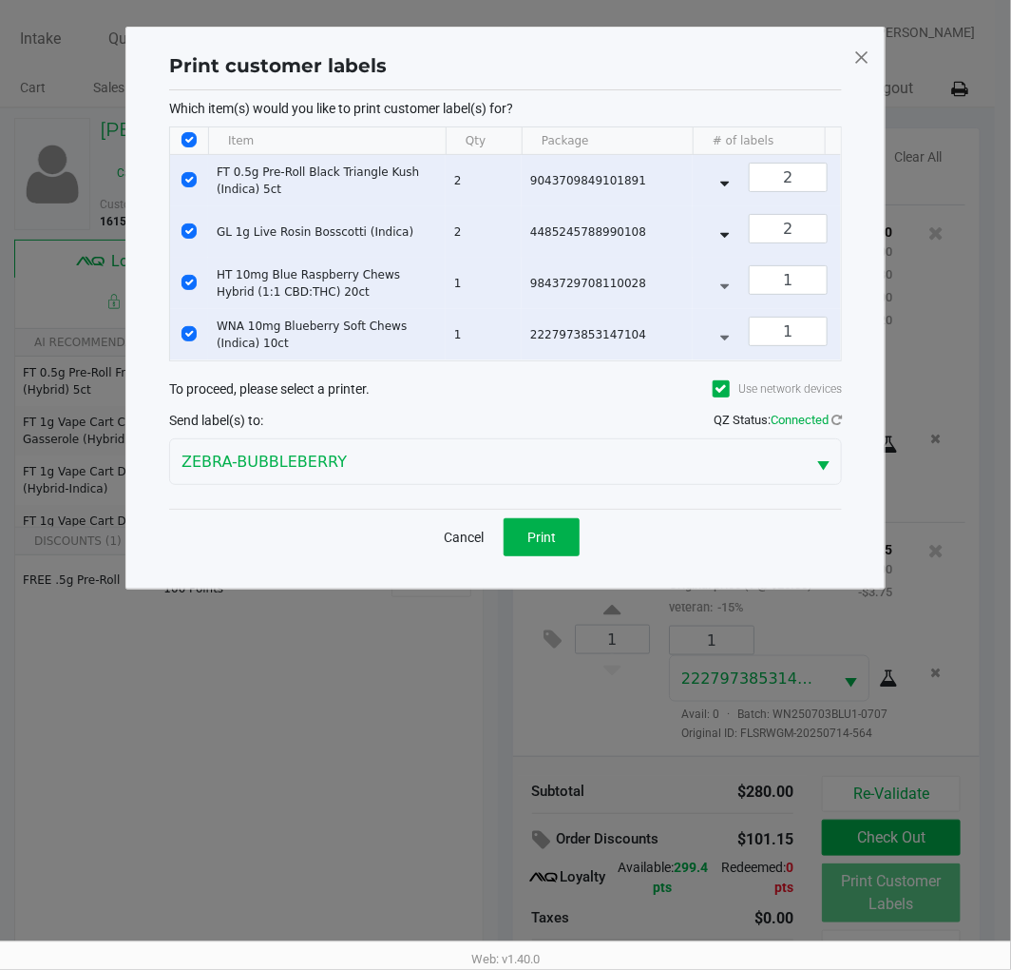
click at [190, 136] on input "Select All Rows" at bounding box center [189, 139] width 15 height 15
checkbox input "false"
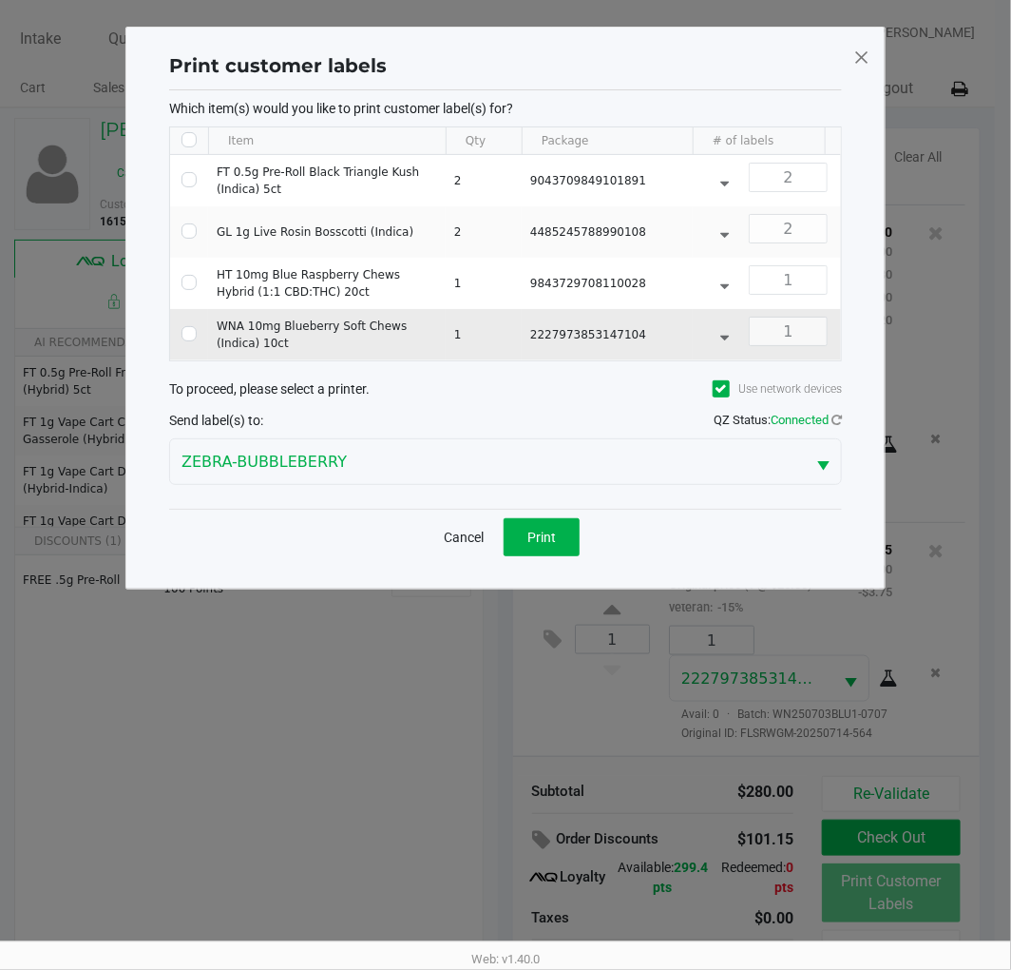
click at [192, 334] on input "Select Row" at bounding box center [189, 333] width 15 height 15
checkbox input "true"
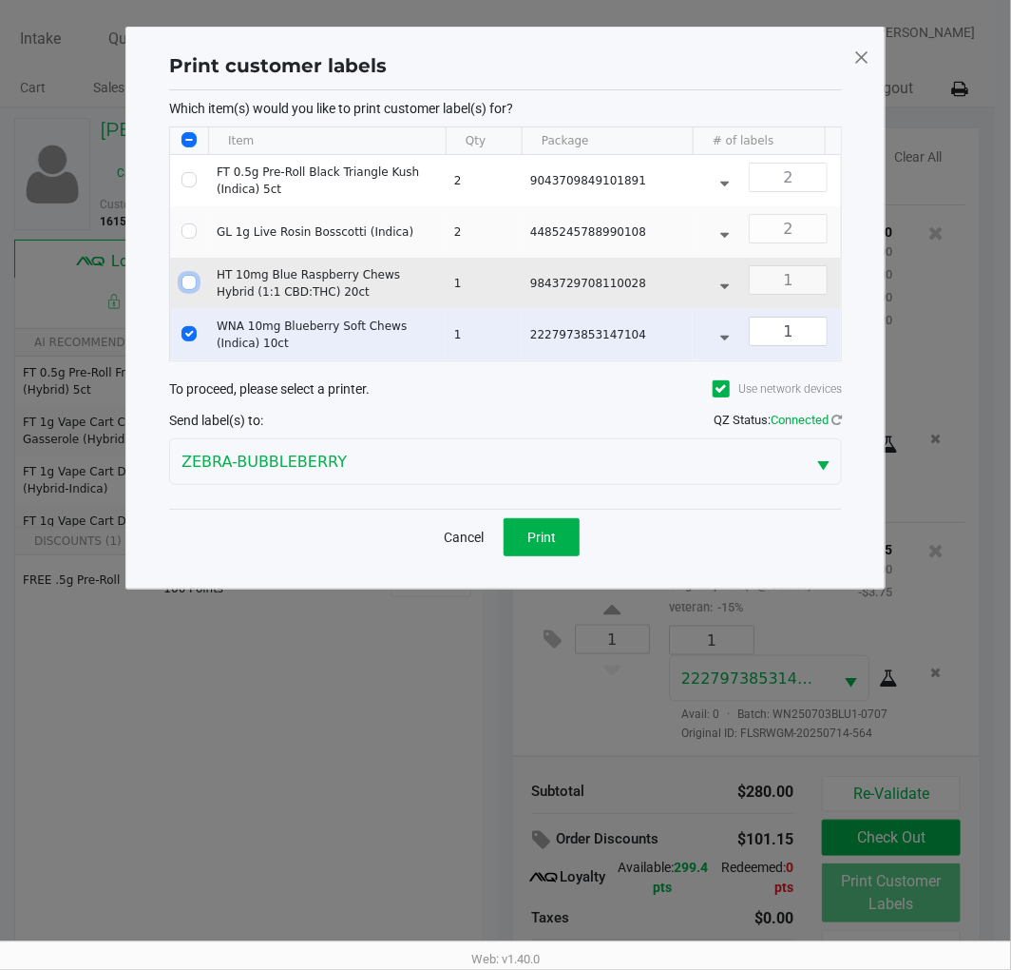
click at [186, 282] on input "Select Row" at bounding box center [189, 282] width 15 height 15
checkbox input "true"
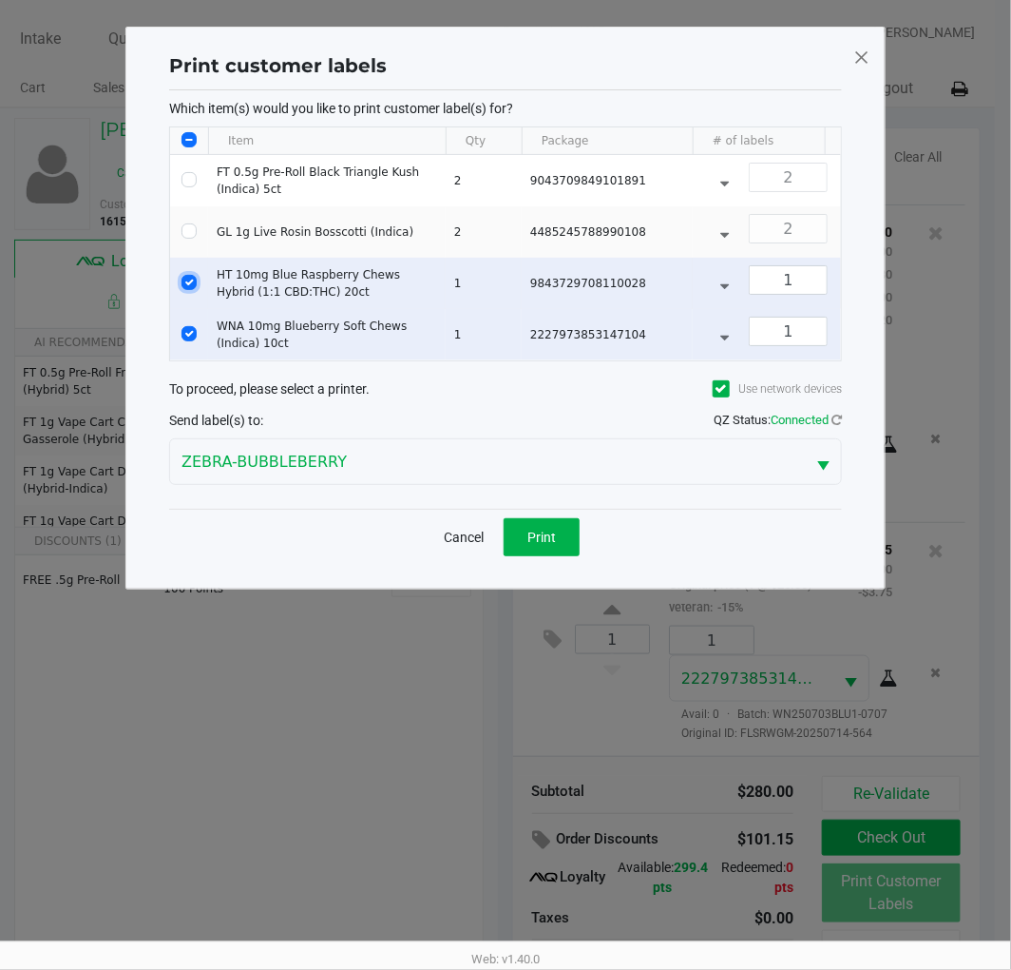
click at [559, 556] on button "Print" at bounding box center [542, 537] width 76 height 38
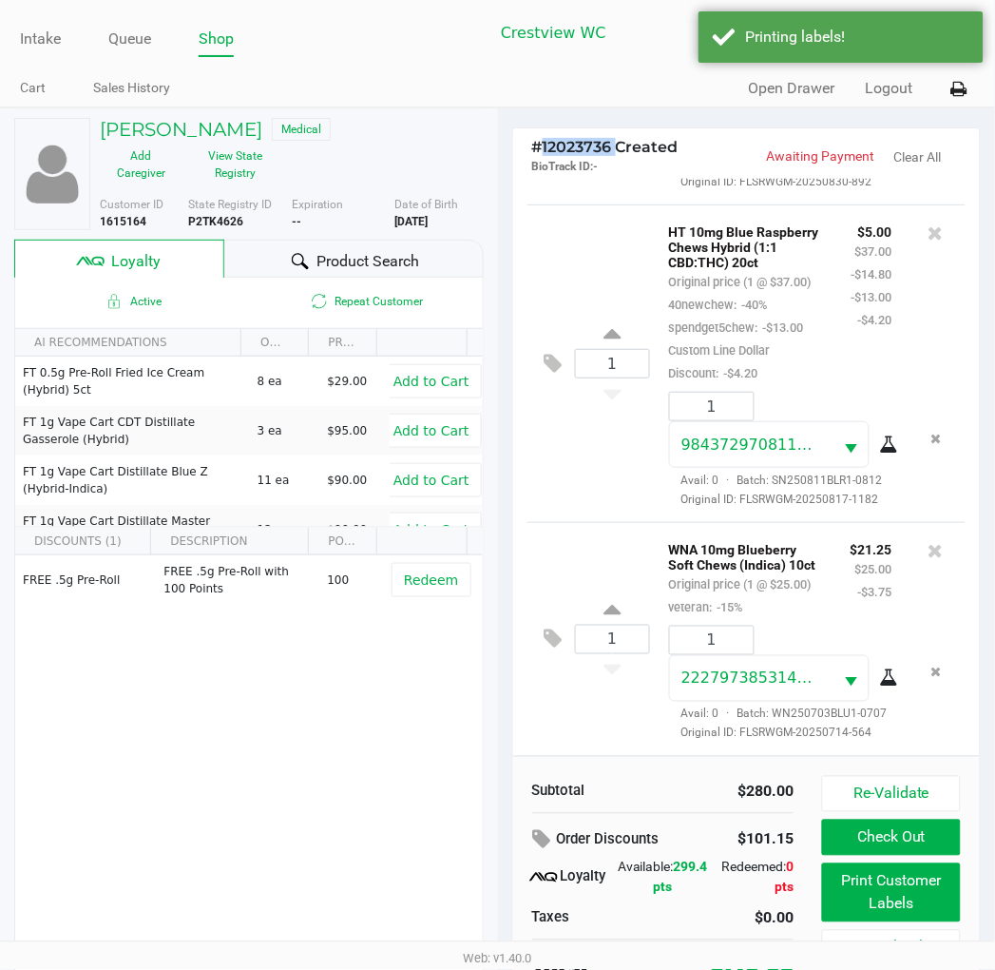
drag, startPoint x: 616, startPoint y: 147, endPoint x: 545, endPoint y: 155, distance: 71.7
click at [545, 155] on span "# 12023736 Created" at bounding box center [605, 147] width 146 height 18
copy span "12023736"
click at [174, 122] on h5 "David Carlan" at bounding box center [181, 129] width 163 height 23
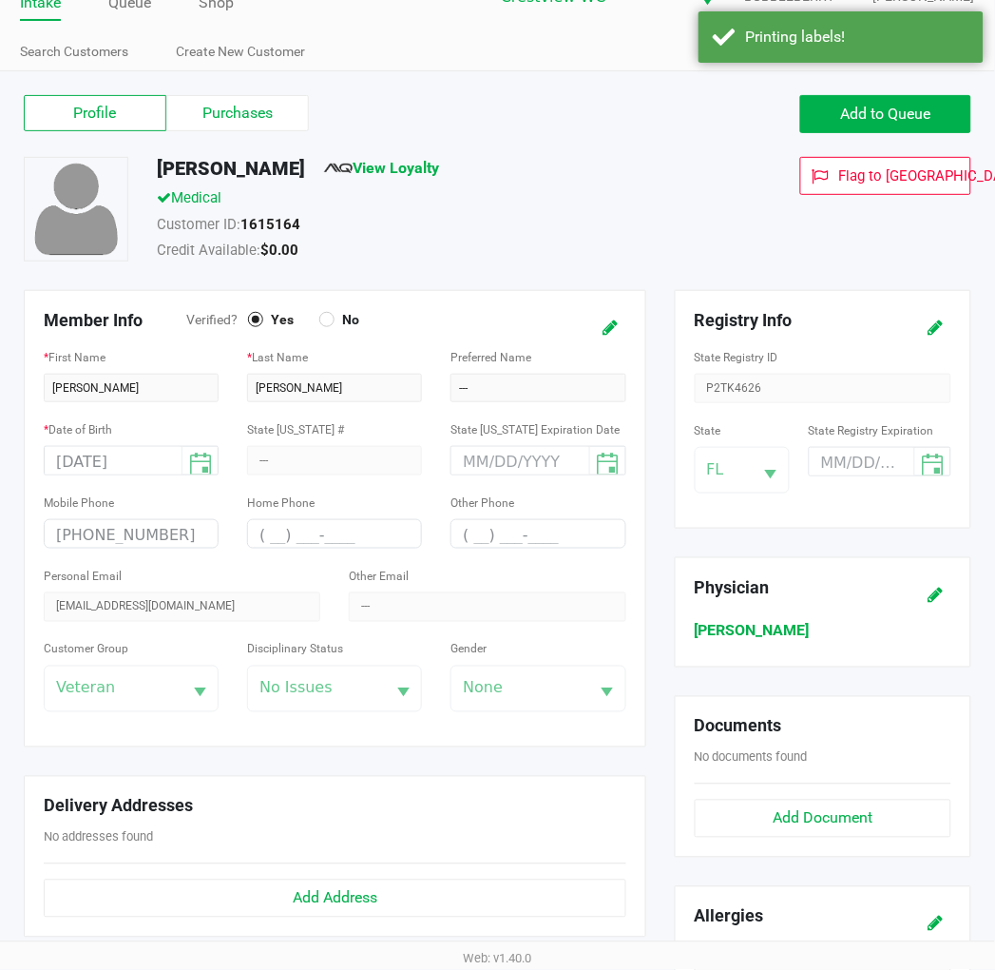
scroll to position [459, 0]
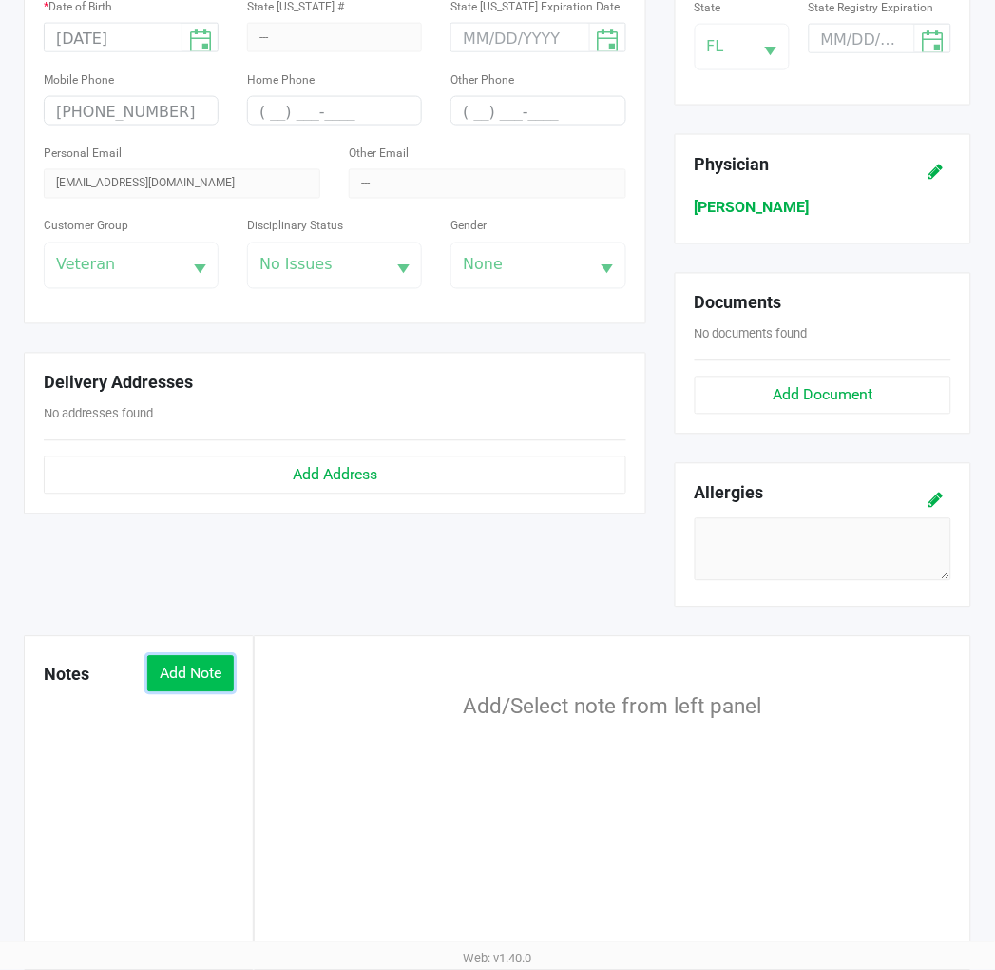
click at [213, 678] on button "Add Note" at bounding box center [190, 674] width 87 height 36
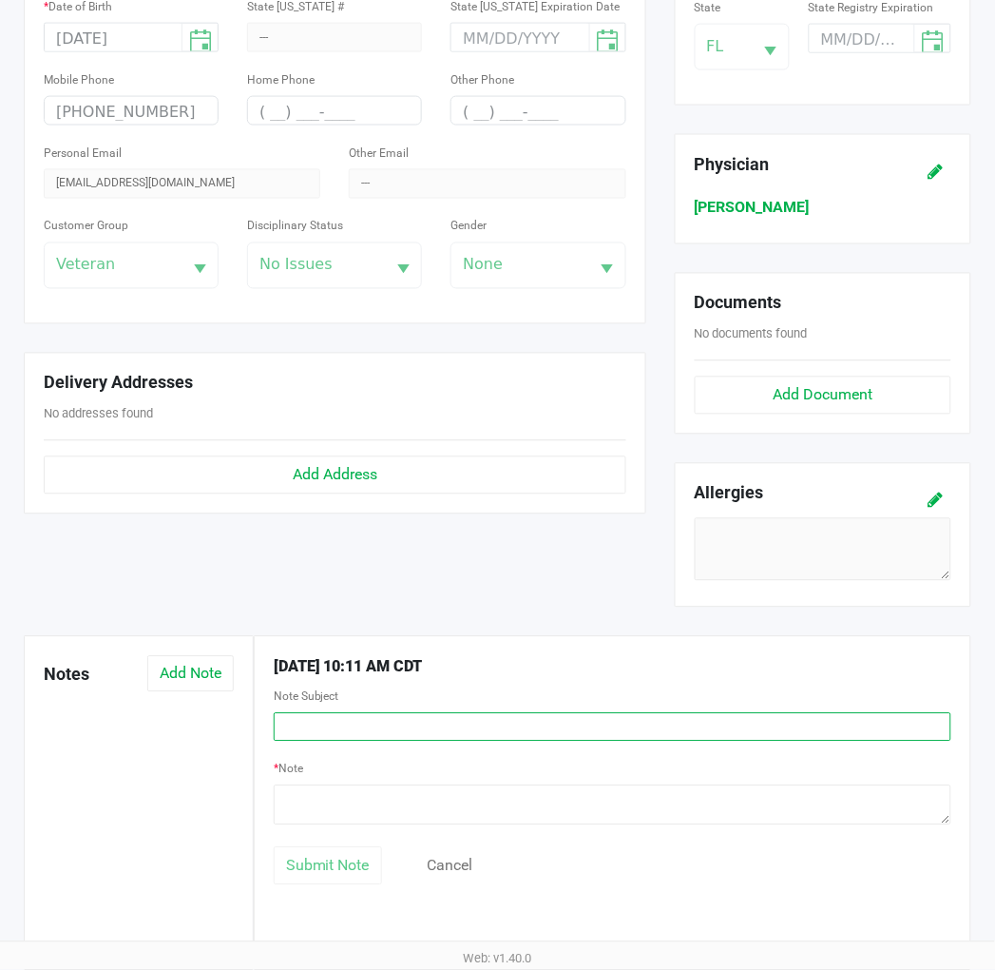
click at [372, 727] on input "text" at bounding box center [613, 727] width 678 height 29
type input "c"
type input "Custom discount"
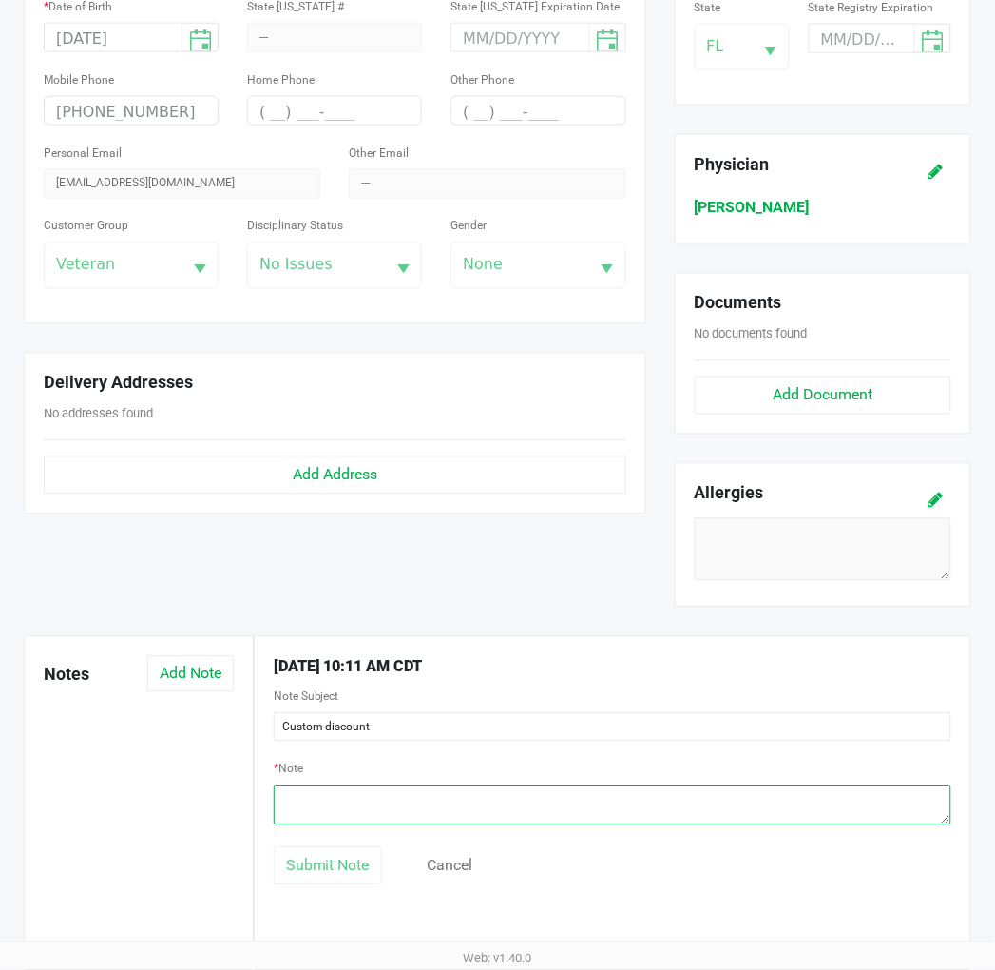
click at [327, 791] on textarea at bounding box center [613, 805] width 678 height 40
type textarea "soend 100 get chew for $5 - BR"
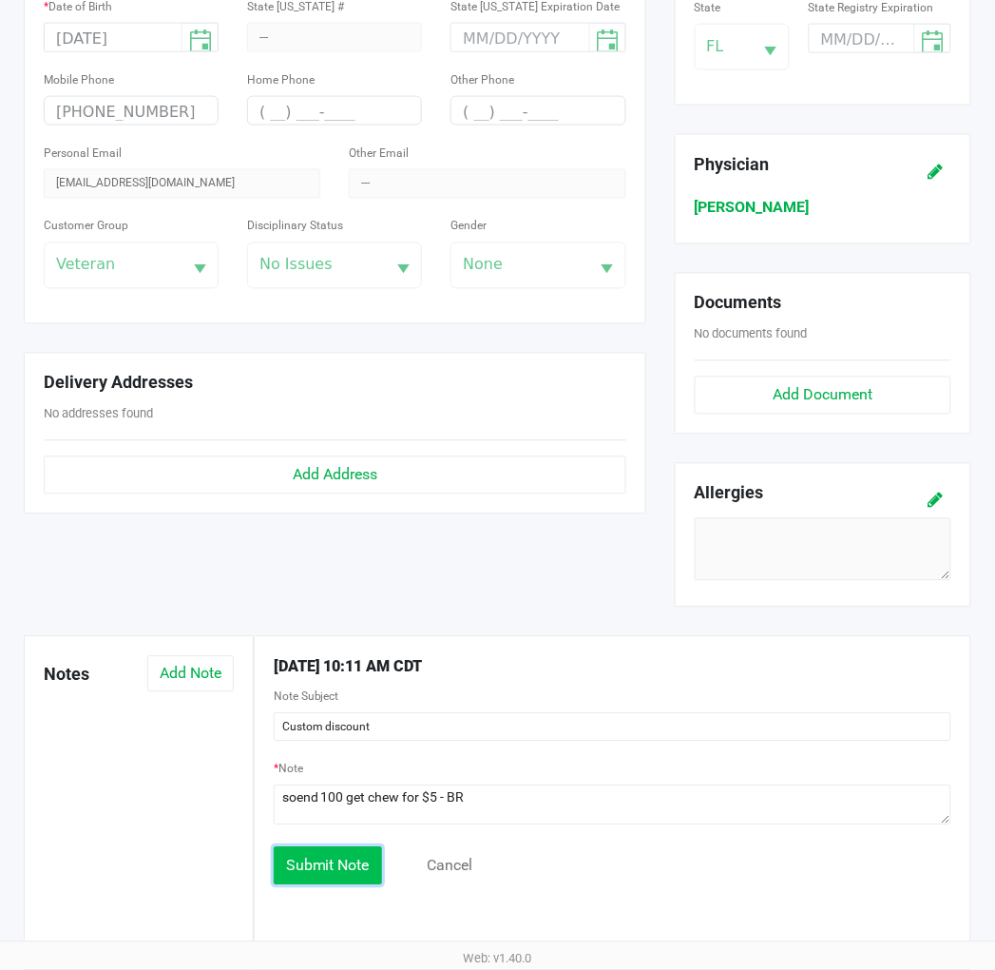
click at [311, 871] on span "Submit Note" at bounding box center [328, 865] width 84 height 18
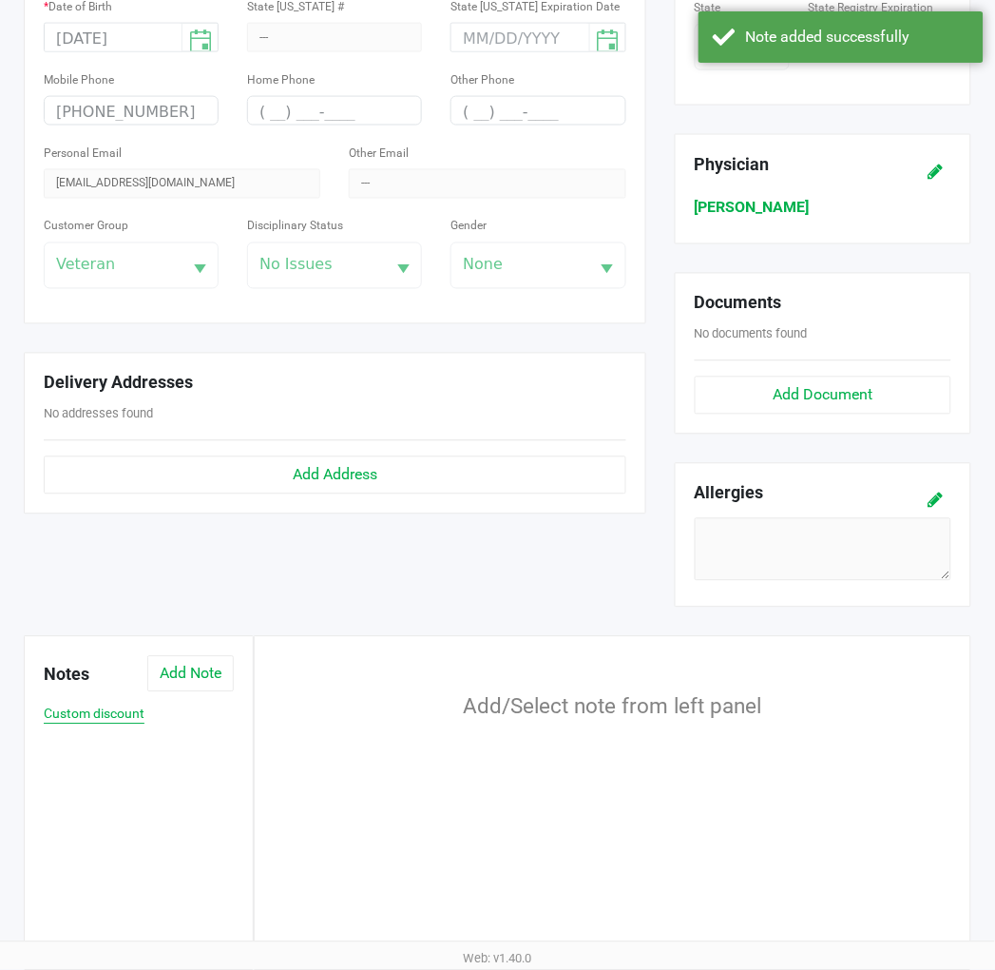
click at [103, 717] on button "Custom discount" at bounding box center [94, 714] width 101 height 20
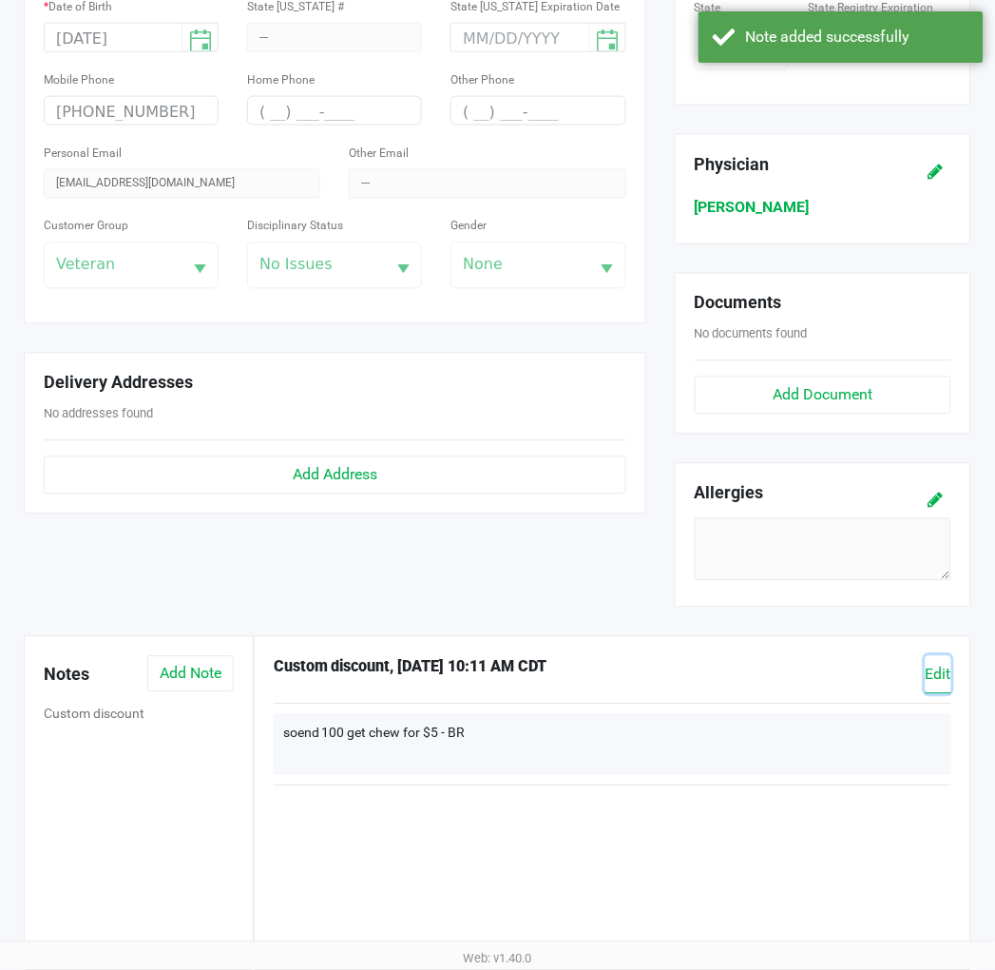
click at [941, 673] on span "Edit" at bounding box center [939, 674] width 26 height 18
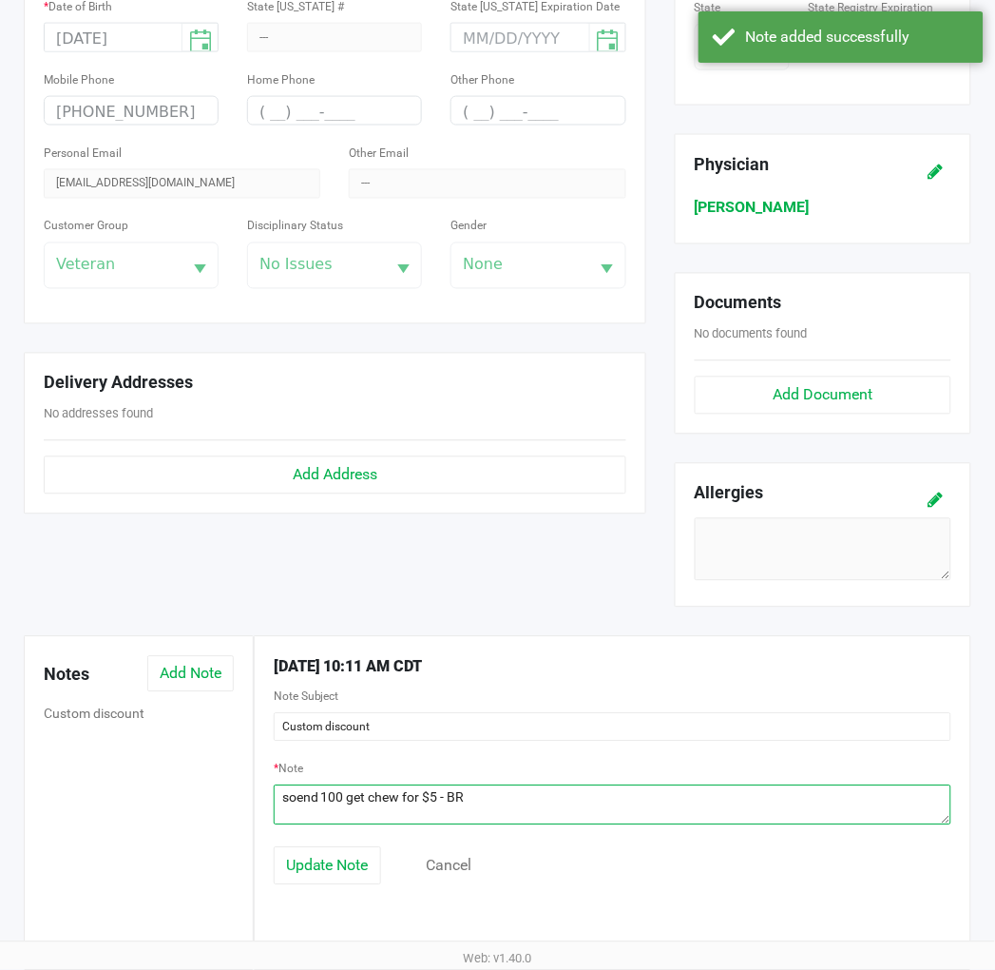
click at [297, 802] on textarea at bounding box center [613, 805] width 678 height 40
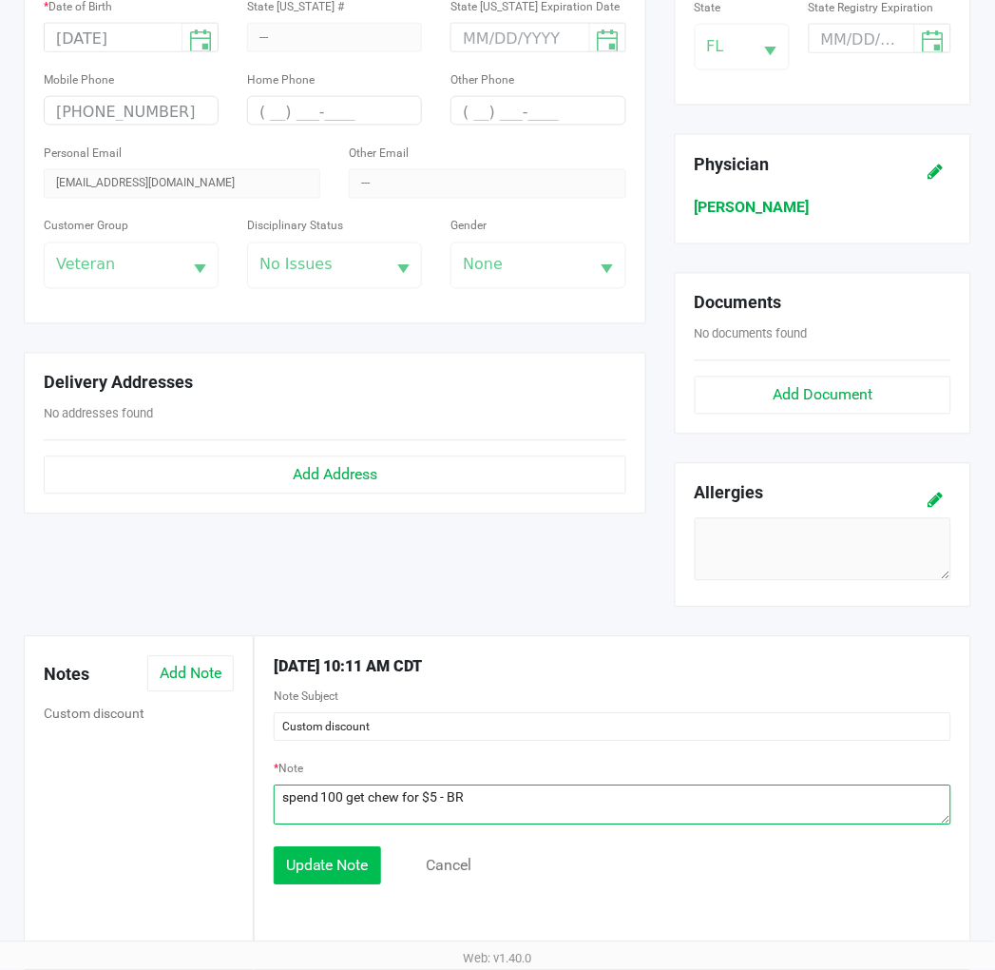
type textarea "spend 100 get chew for $5 - BR"
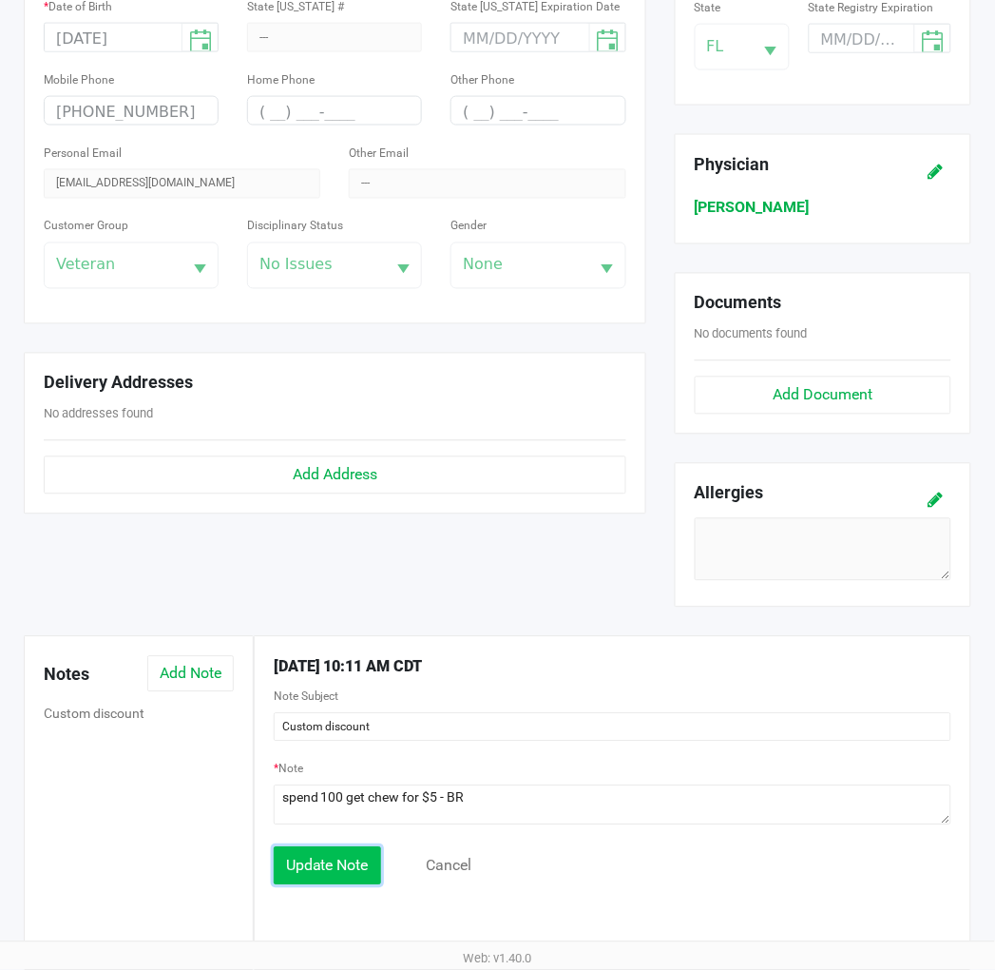
click at [340, 868] on span "Update Note" at bounding box center [327, 865] width 83 height 18
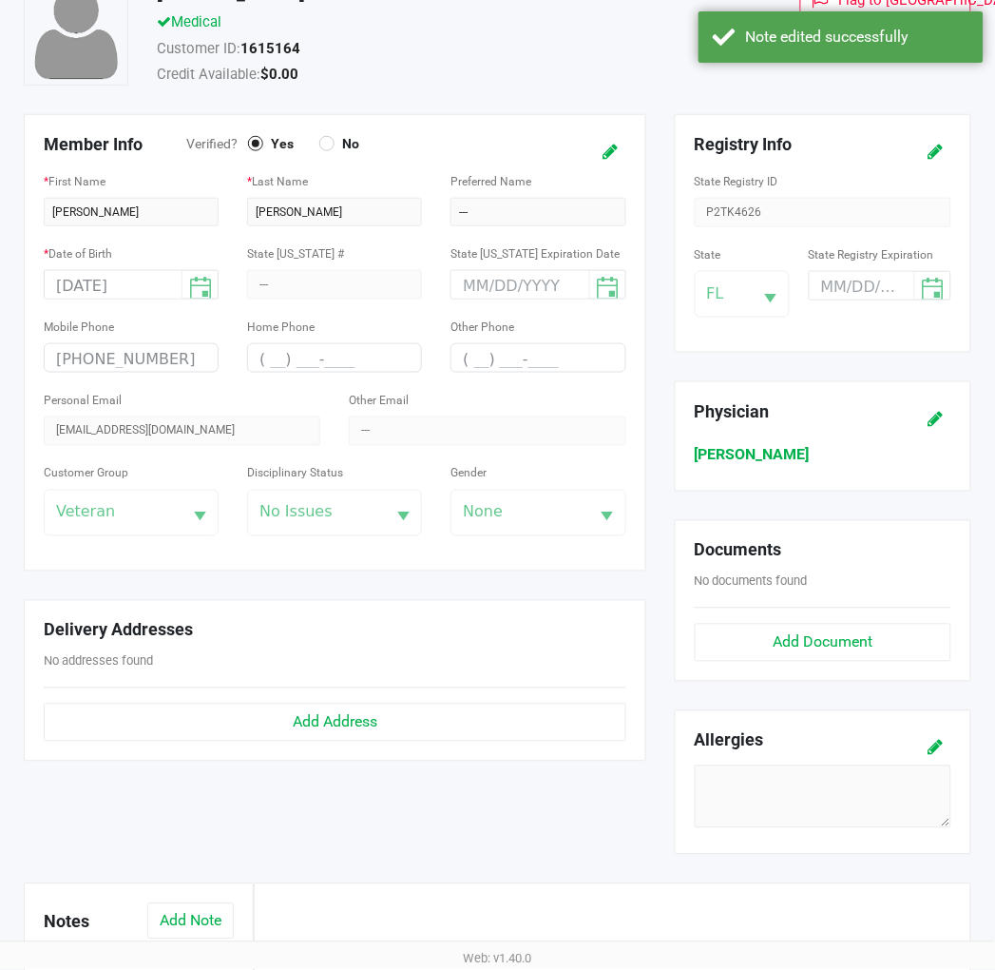
scroll to position [0, 0]
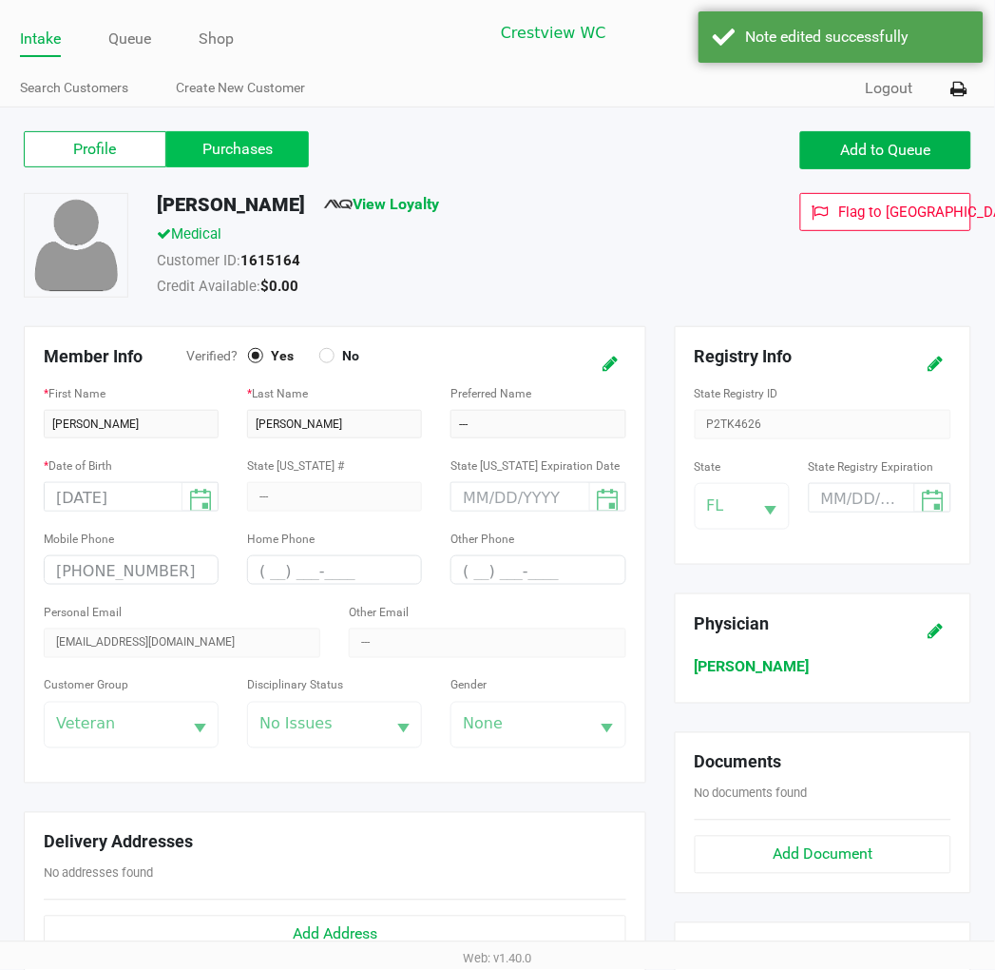
click at [222, 146] on label "Purchases" at bounding box center [237, 149] width 143 height 36
click at [0, 0] on 1 "Purchases" at bounding box center [0, 0] width 0 height 0
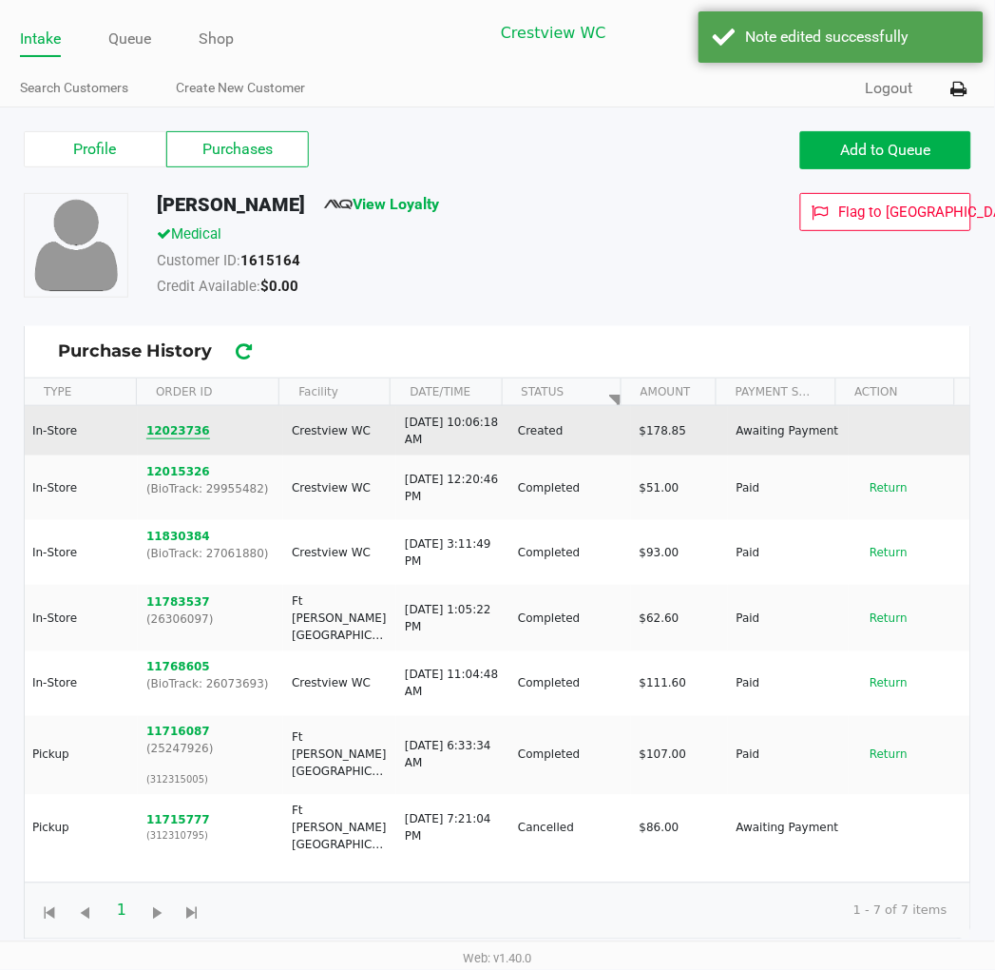
click at [150, 435] on button "12023736" at bounding box center [178, 430] width 64 height 17
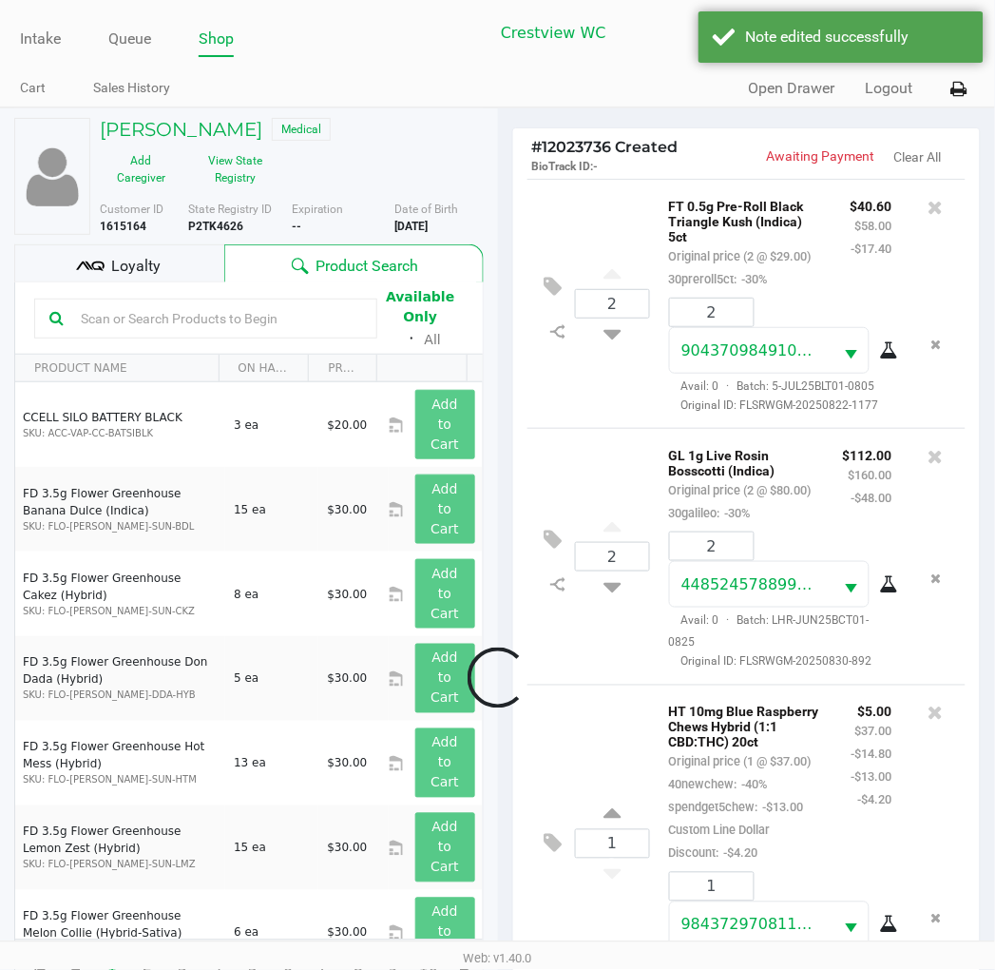
scroll to position [722, 0]
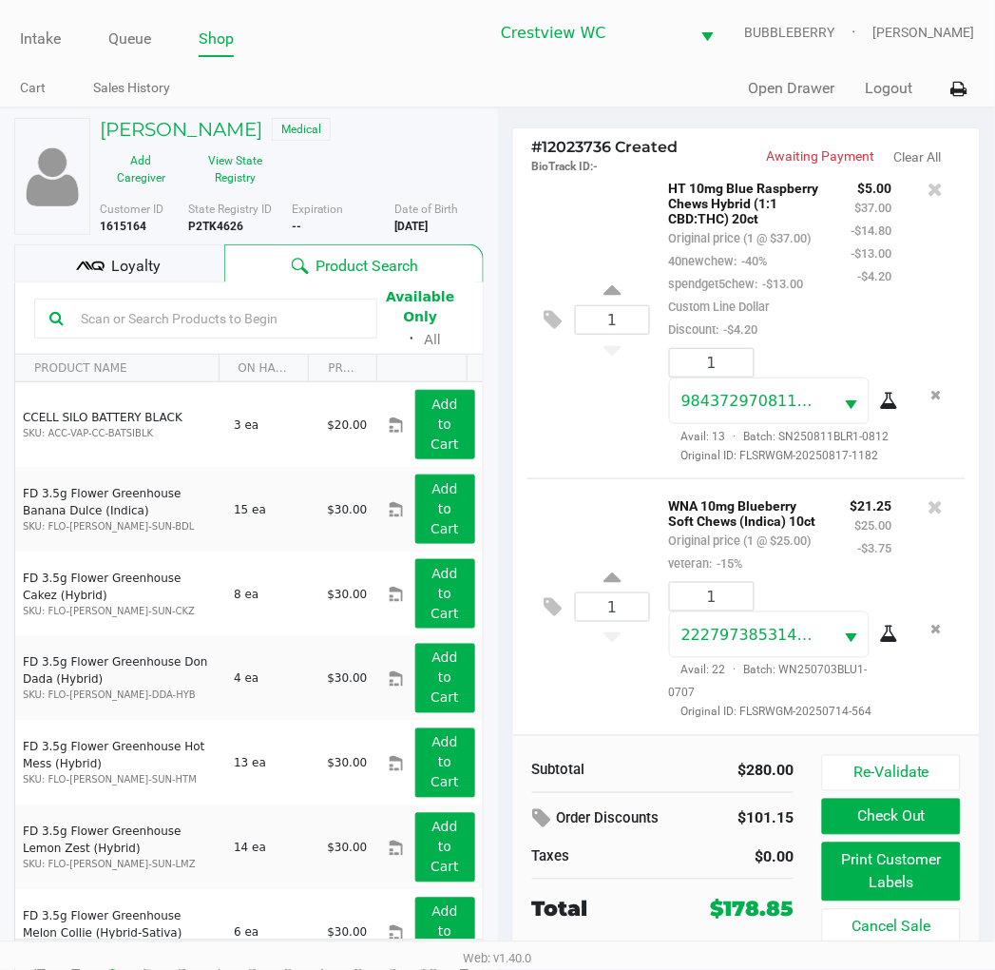
click at [84, 278] on icon at bounding box center [90, 266] width 29 height 29
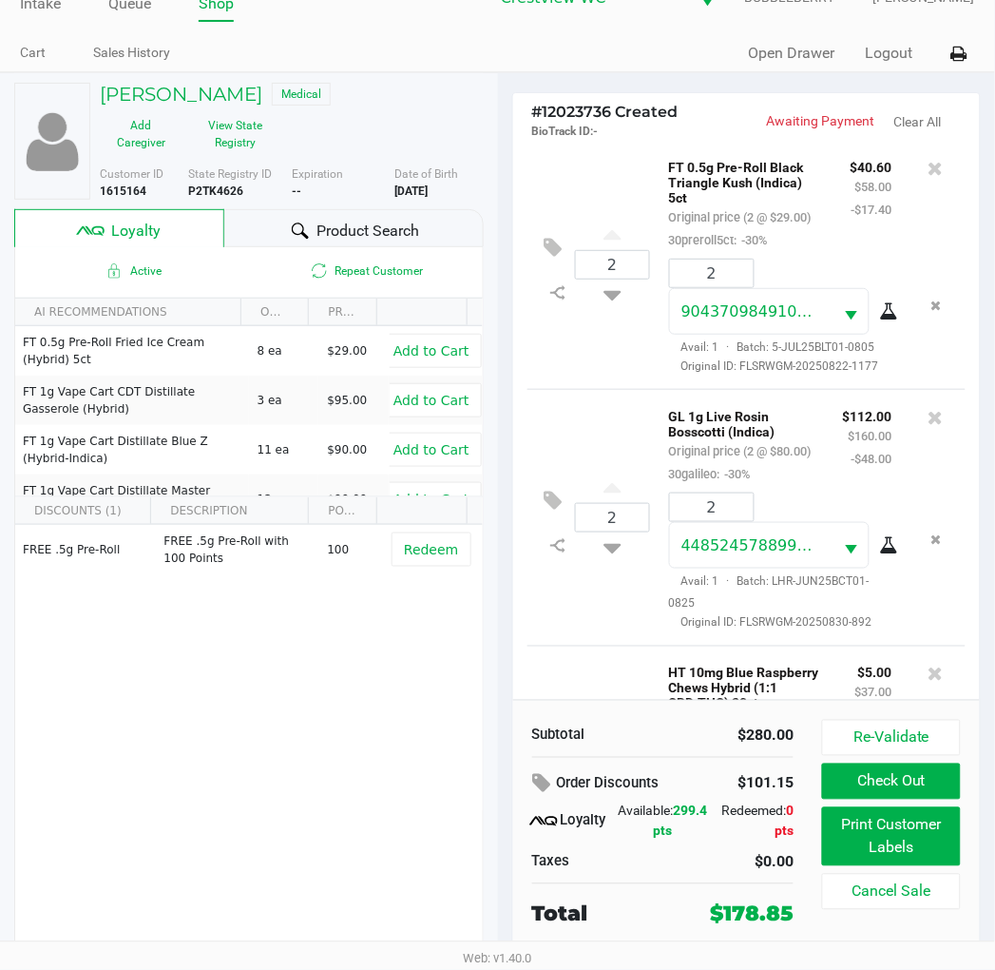
scroll to position [7, 0]
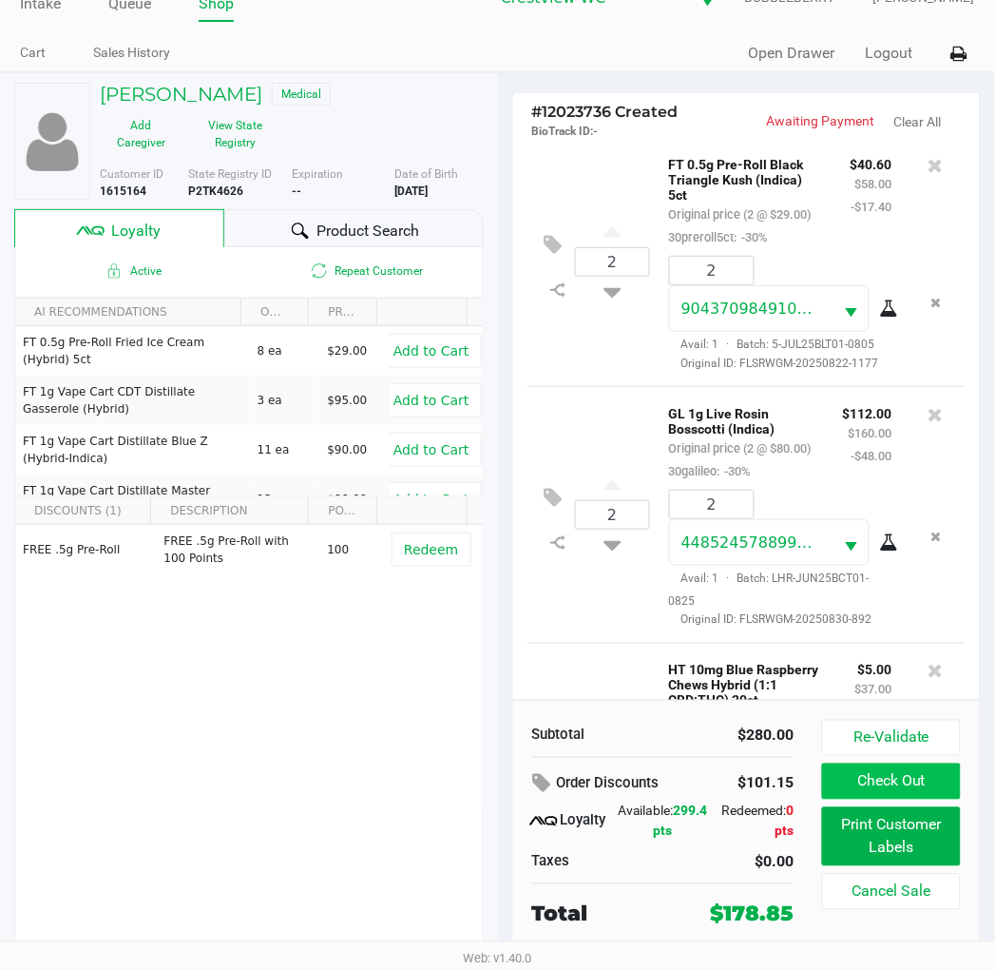
click at [941, 777] on button "Check Out" at bounding box center [891, 781] width 138 height 36
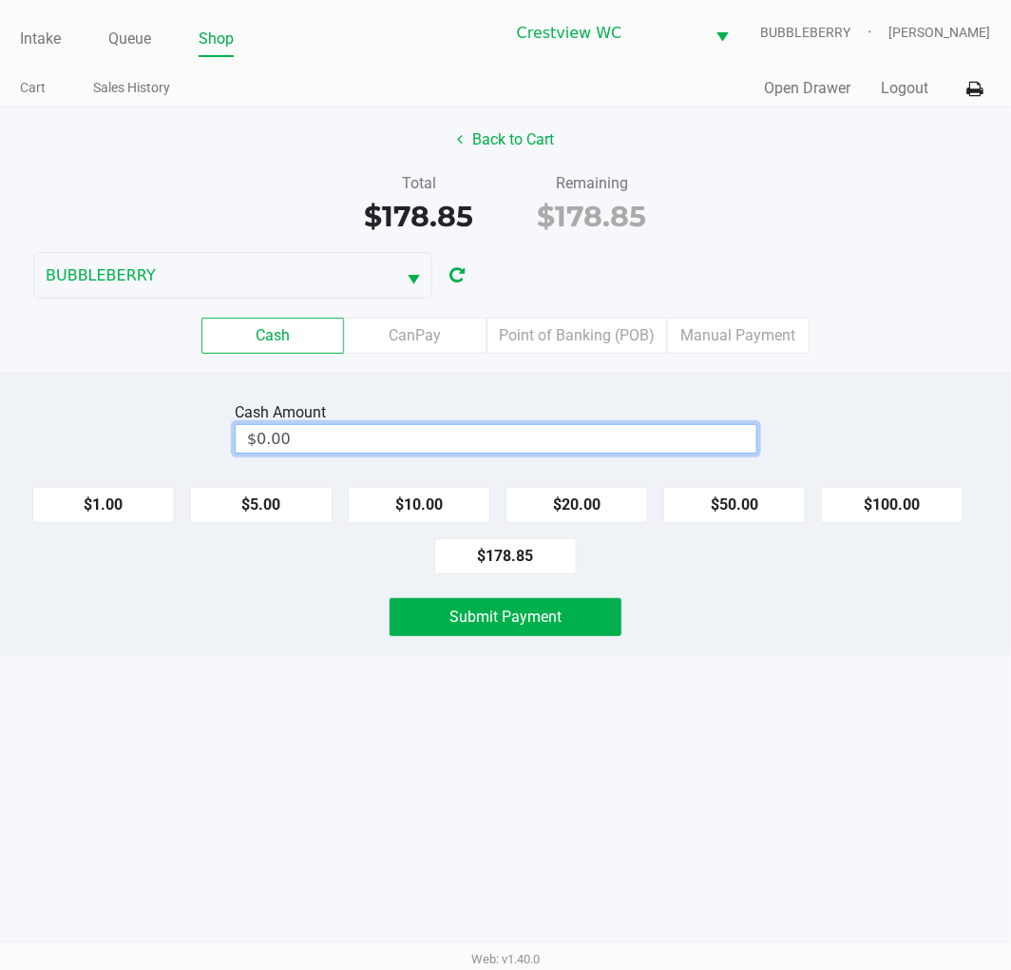
click at [518, 445] on input "$0.00" at bounding box center [496, 439] width 521 height 28
type input "0"
click at [433, 622] on button "Submit Payment" at bounding box center [506, 617] width 232 height 38
type input "$180.00"
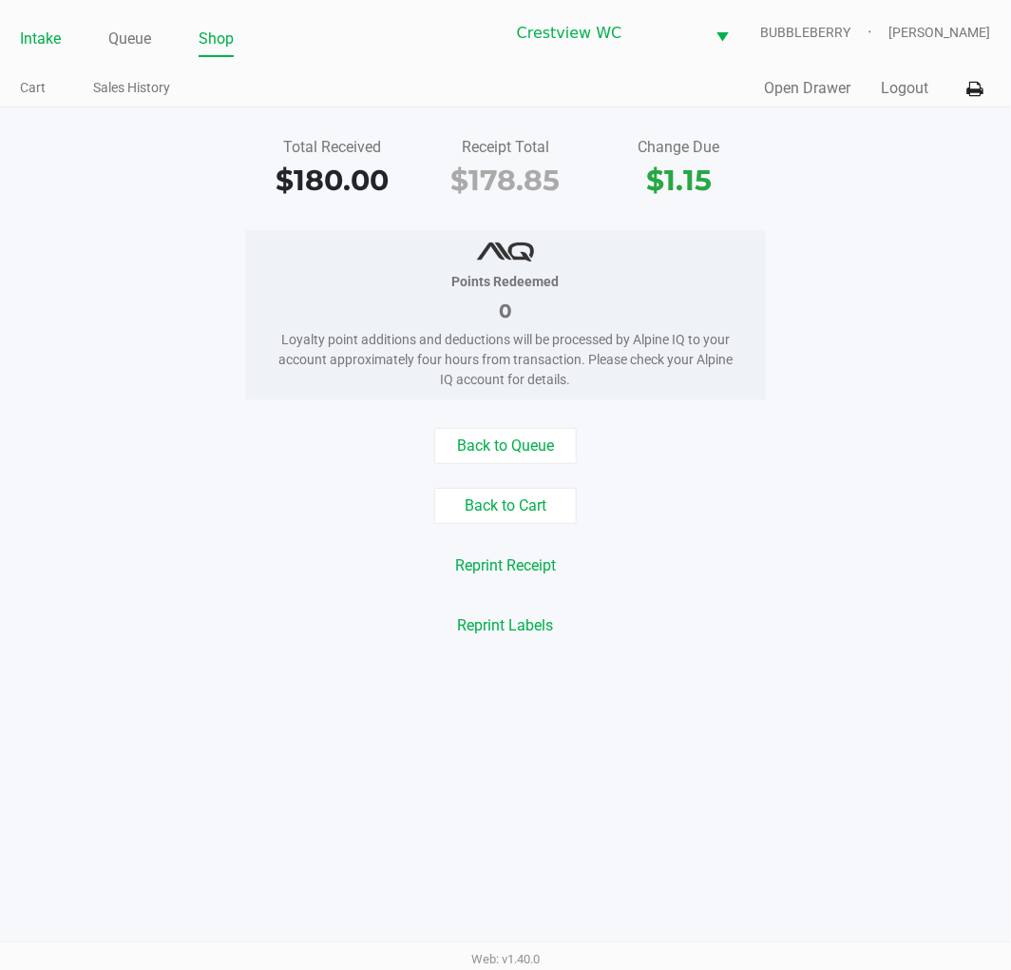
click at [41, 43] on link "Intake" at bounding box center [40, 39] width 41 height 27
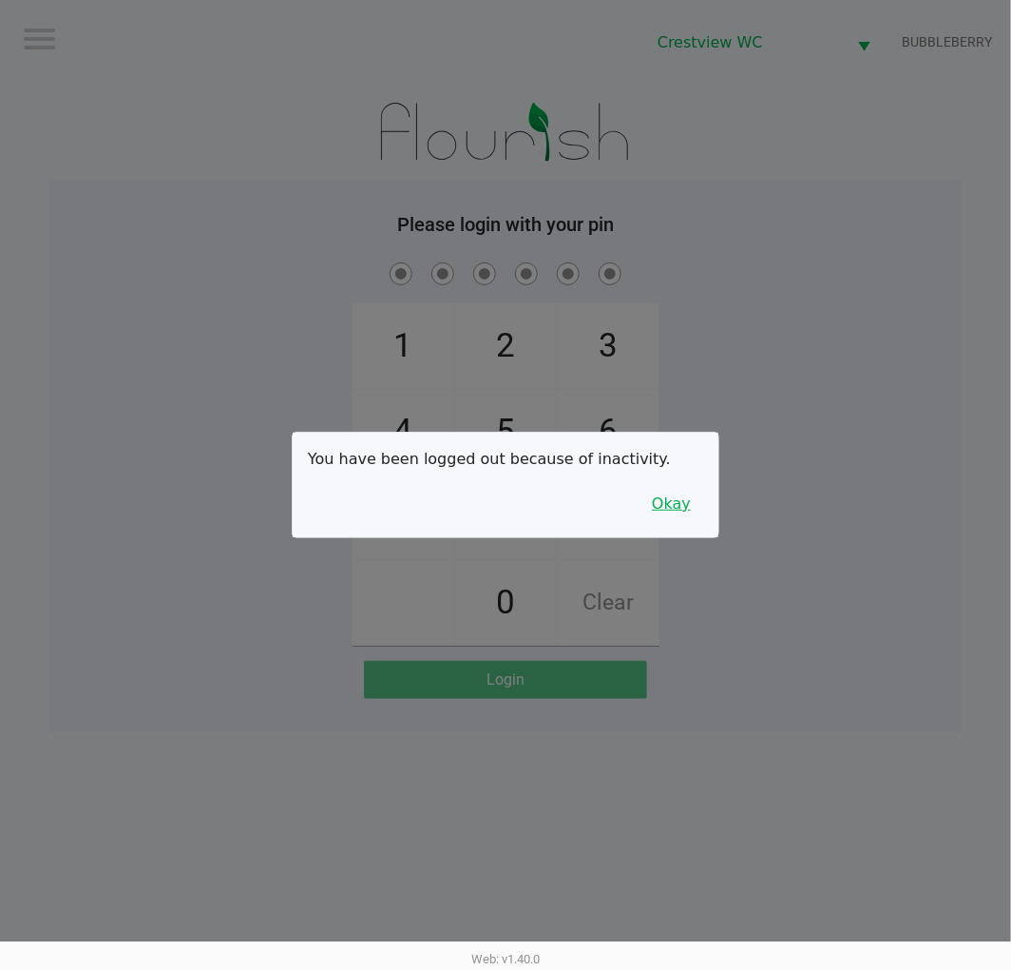
click at [672, 509] on button "Okay" at bounding box center [672, 504] width 64 height 36
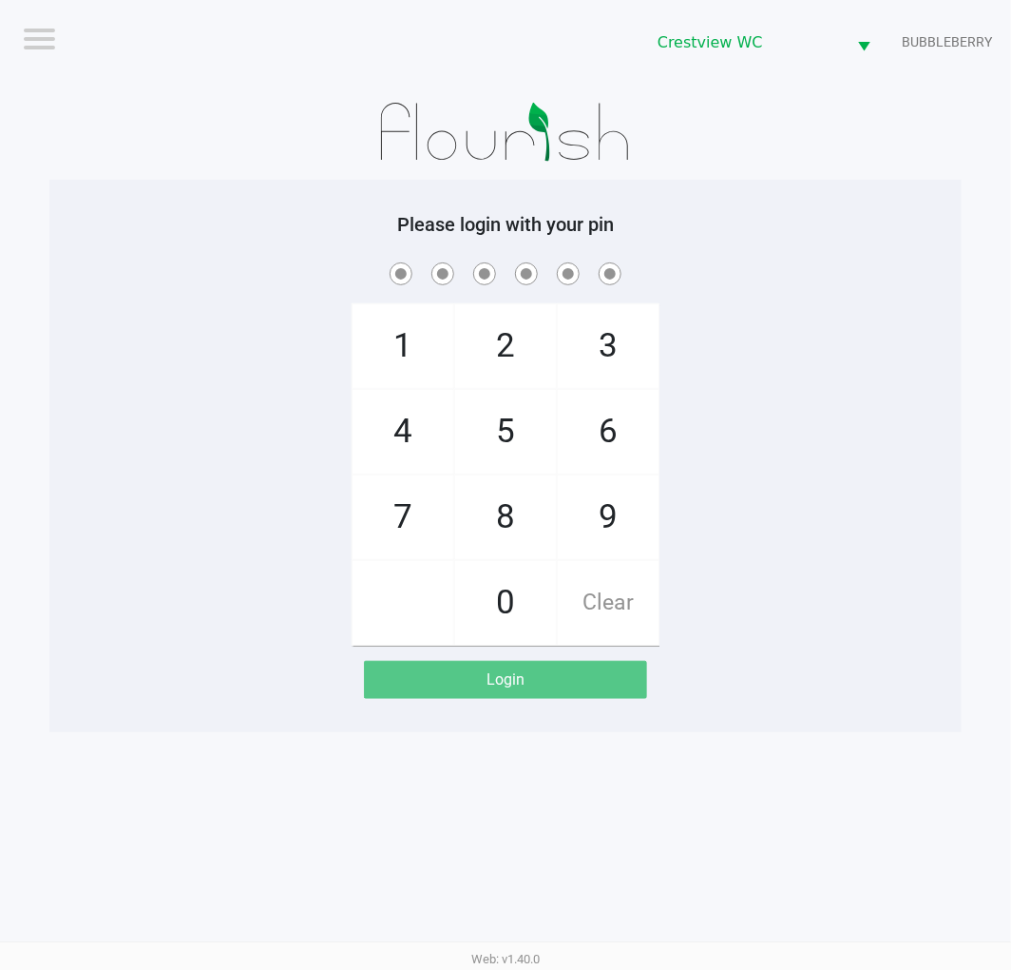
click at [630, 524] on span "9" at bounding box center [608, 517] width 101 height 84
checkbox input "true"
click at [534, 352] on span "2" at bounding box center [505, 346] width 101 height 84
checkbox input "true"
click at [534, 346] on span "2" at bounding box center [505, 346] width 101 height 84
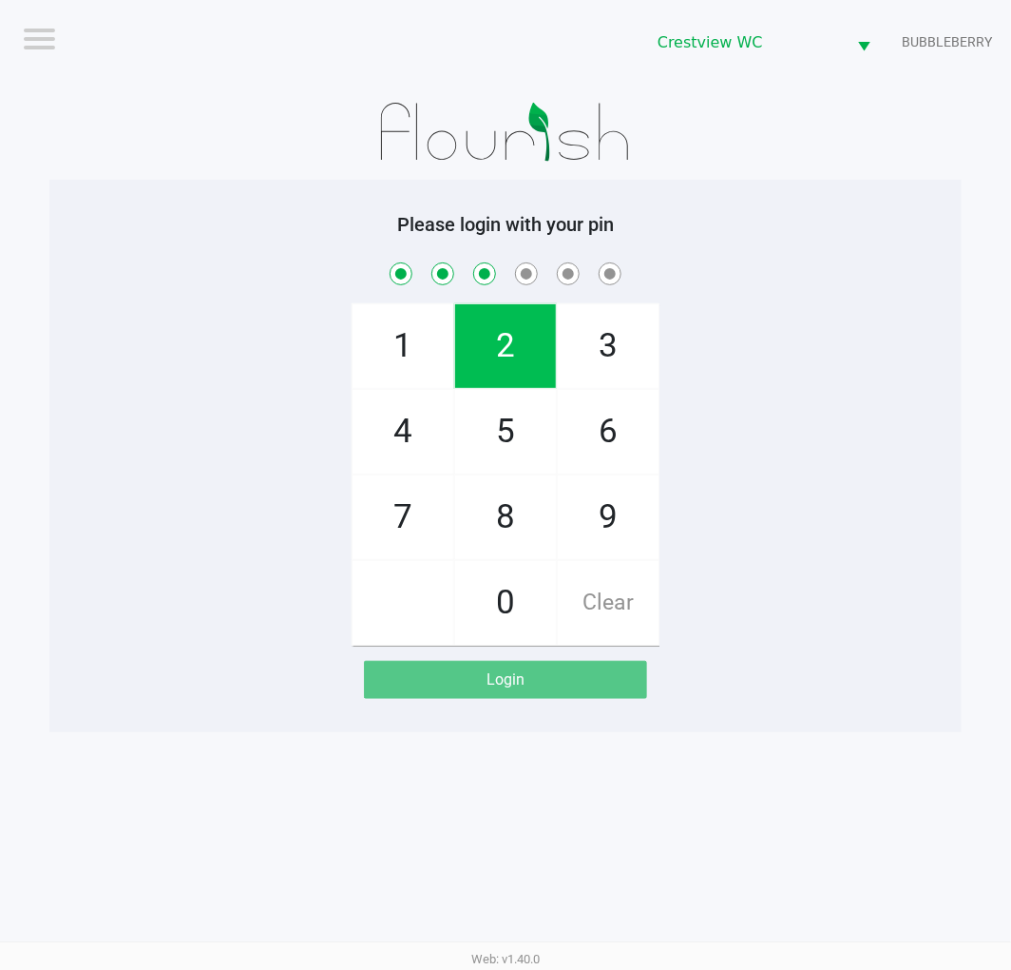
checkbox input "true"
click at [499, 496] on span "8" at bounding box center [505, 517] width 101 height 84
checkbox input "true"
click at [495, 365] on span "2" at bounding box center [505, 346] width 101 height 84
checkbox input "true"
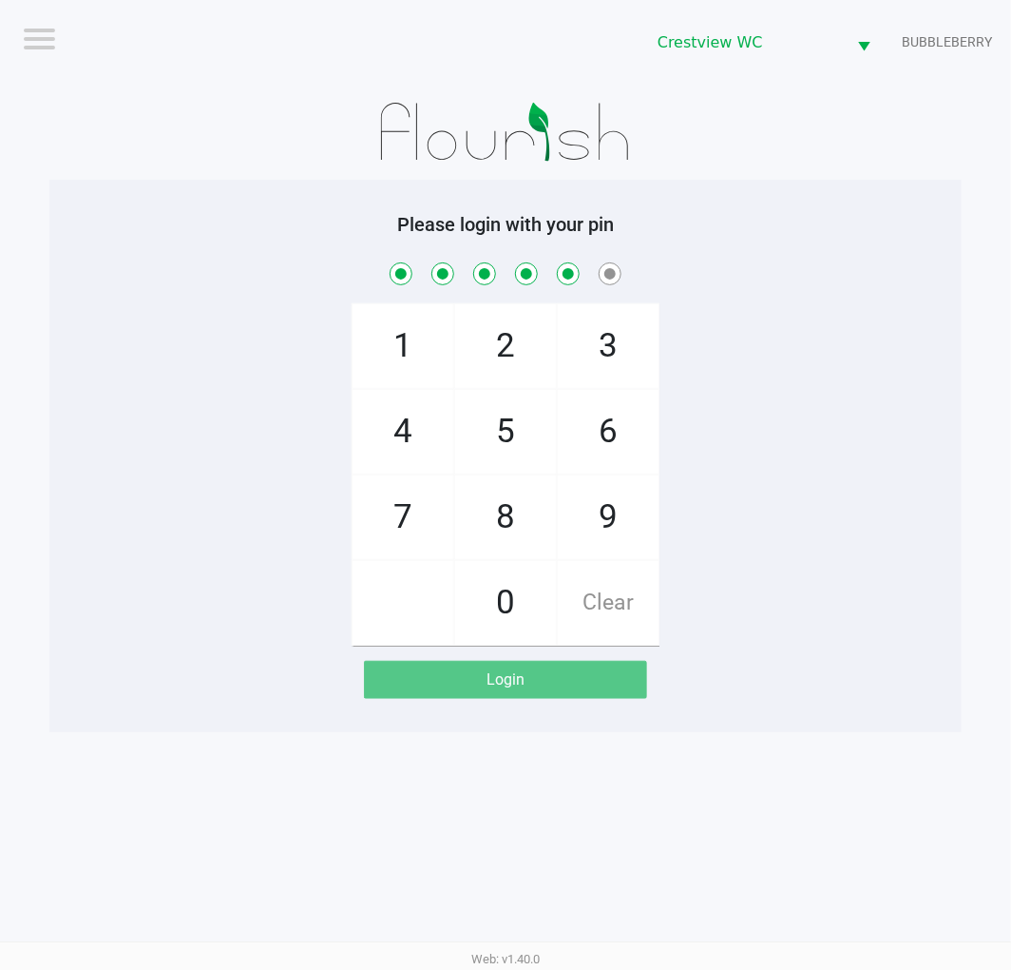
click at [420, 365] on span "1" at bounding box center [403, 346] width 101 height 84
checkbox input "true"
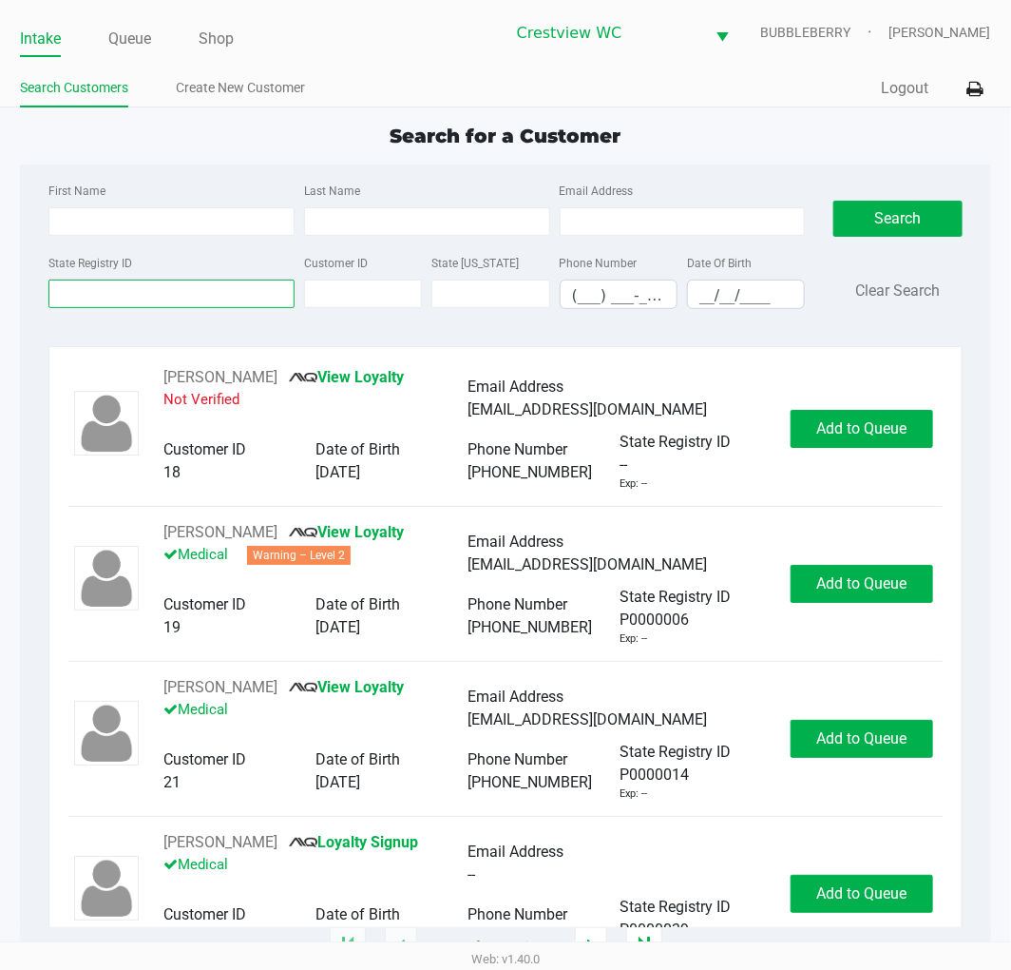
click at [232, 298] on input "State Registry ID" at bounding box center [171, 293] width 246 height 29
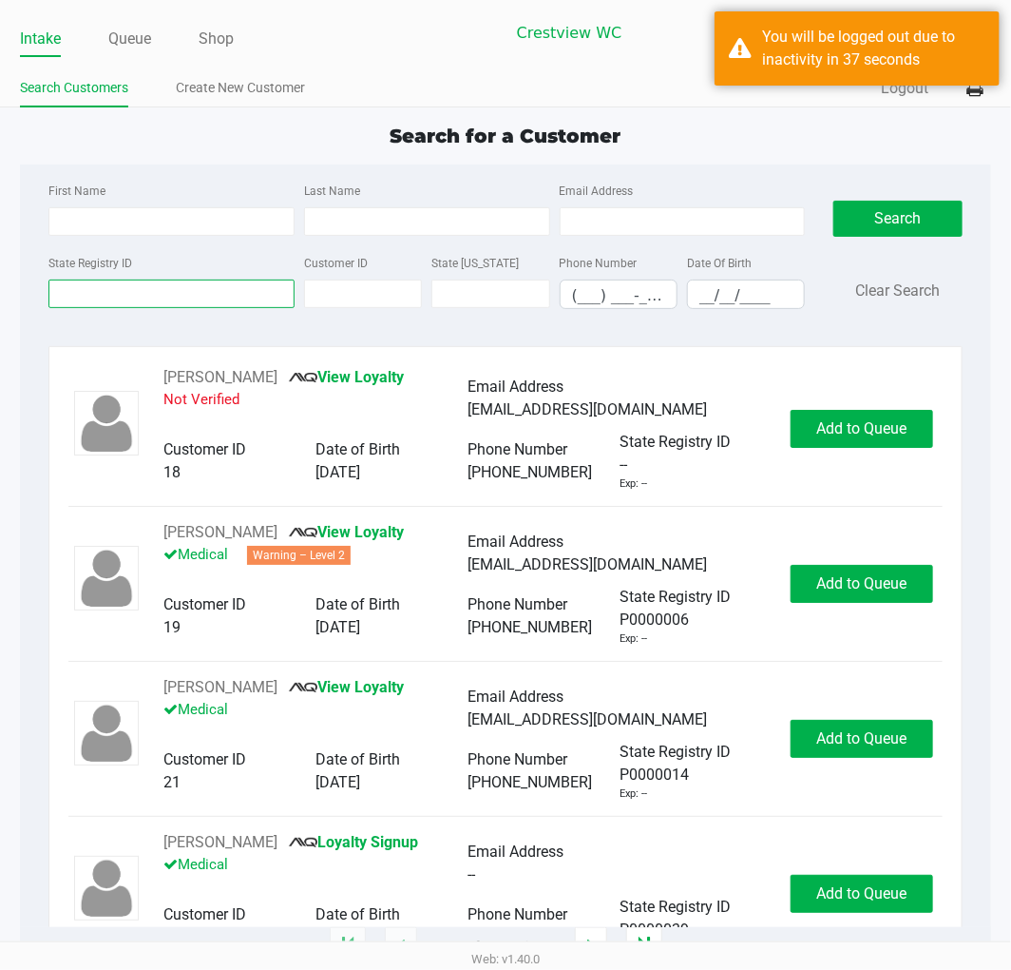
click at [173, 298] on input "State Registry ID" at bounding box center [171, 293] width 246 height 29
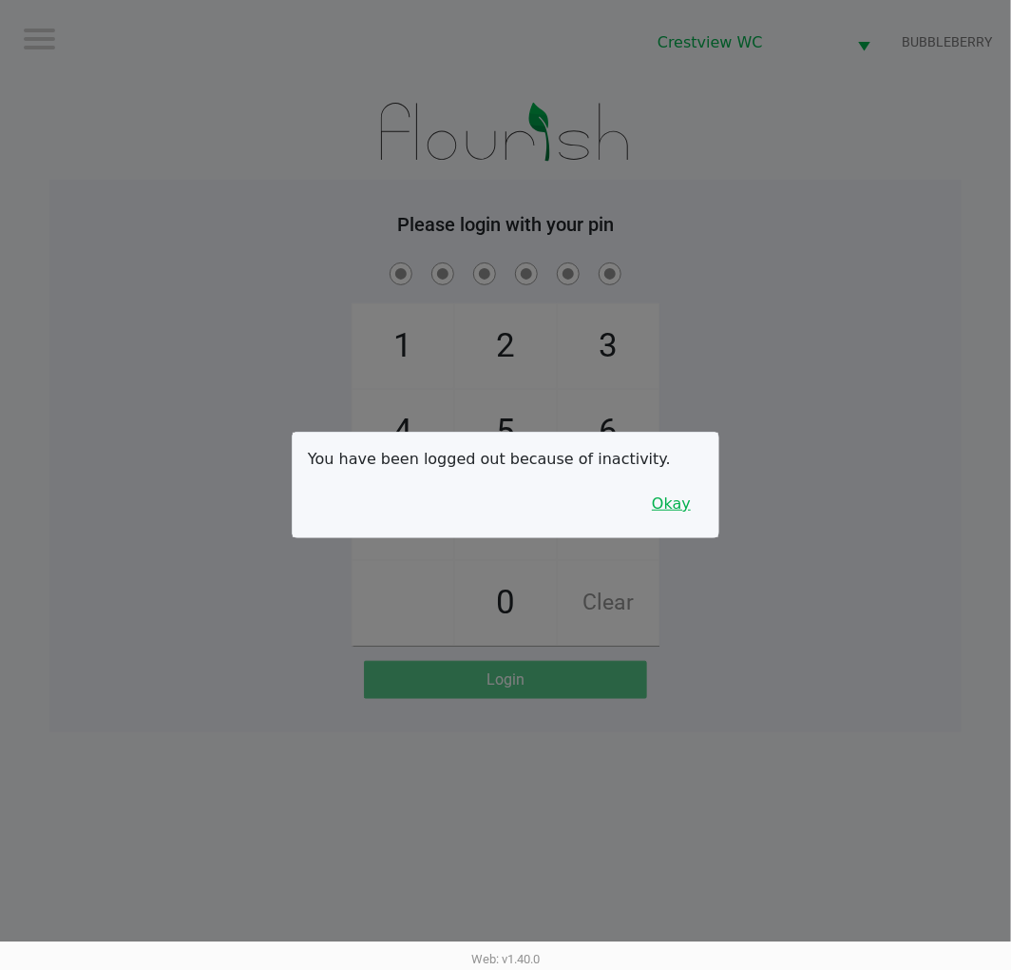
click at [662, 500] on button "Okay" at bounding box center [672, 504] width 64 height 36
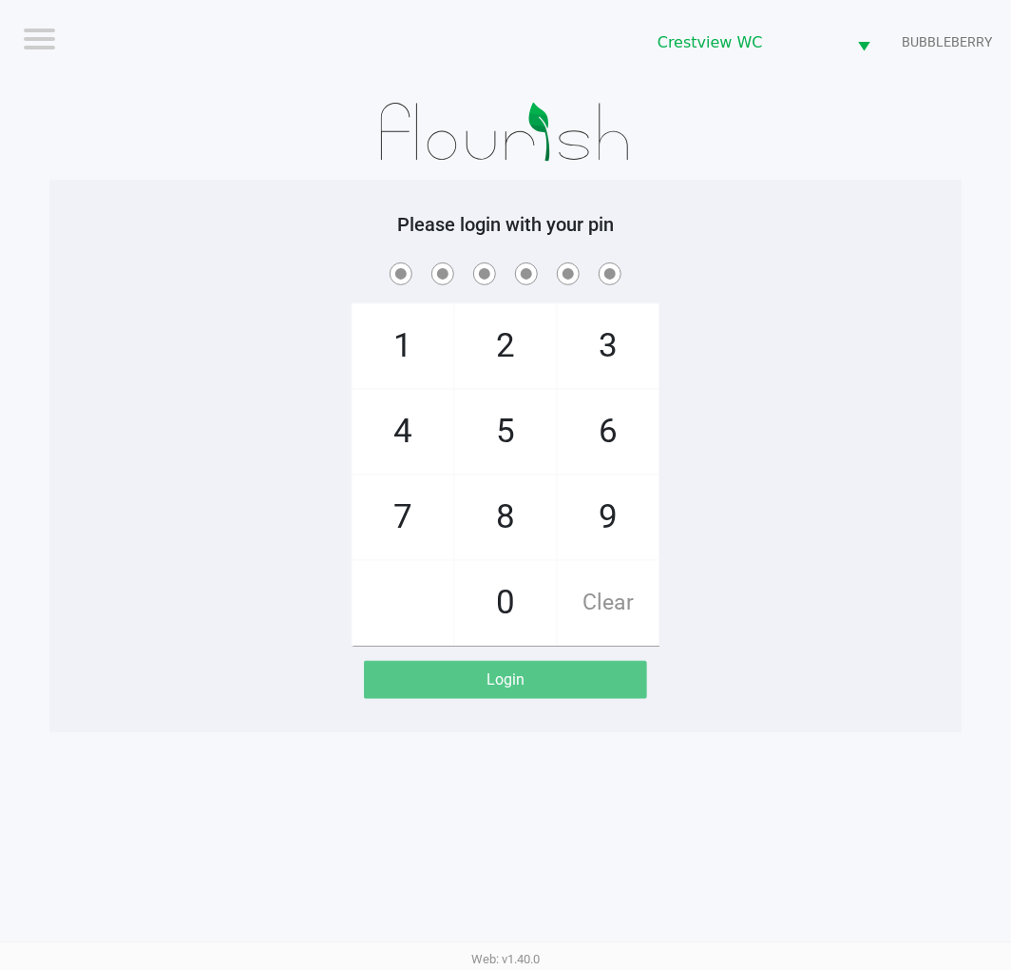
click at [601, 477] on span "9" at bounding box center [608, 517] width 101 height 84
checkbox input "true"
click at [510, 327] on span "2" at bounding box center [505, 346] width 101 height 84
checkbox input "true"
click at [510, 327] on span "2" at bounding box center [505, 346] width 101 height 84
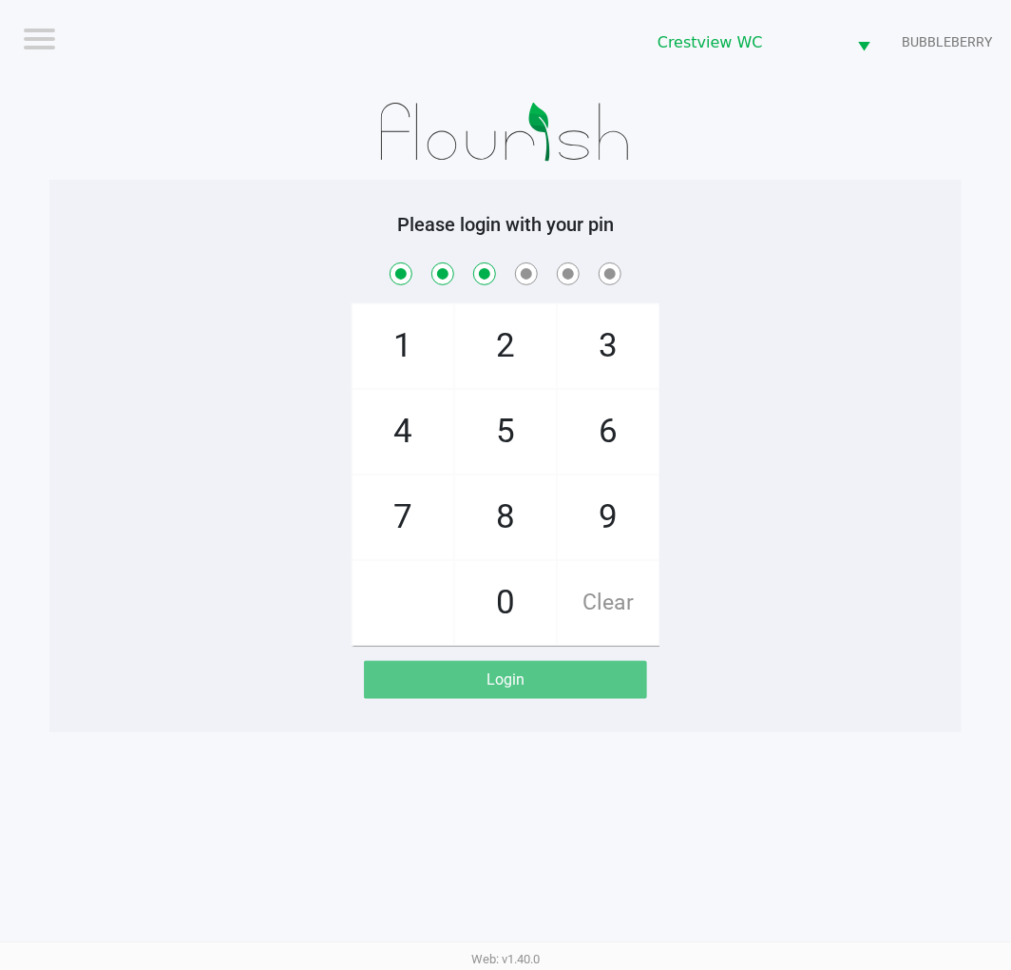
checkbox input "true"
drag, startPoint x: 502, startPoint y: 501, endPoint x: 502, endPoint y: 490, distance: 11.4
click at [502, 498] on span "8" at bounding box center [505, 517] width 101 height 84
checkbox input "true"
click at [507, 382] on span "2" at bounding box center [505, 346] width 101 height 84
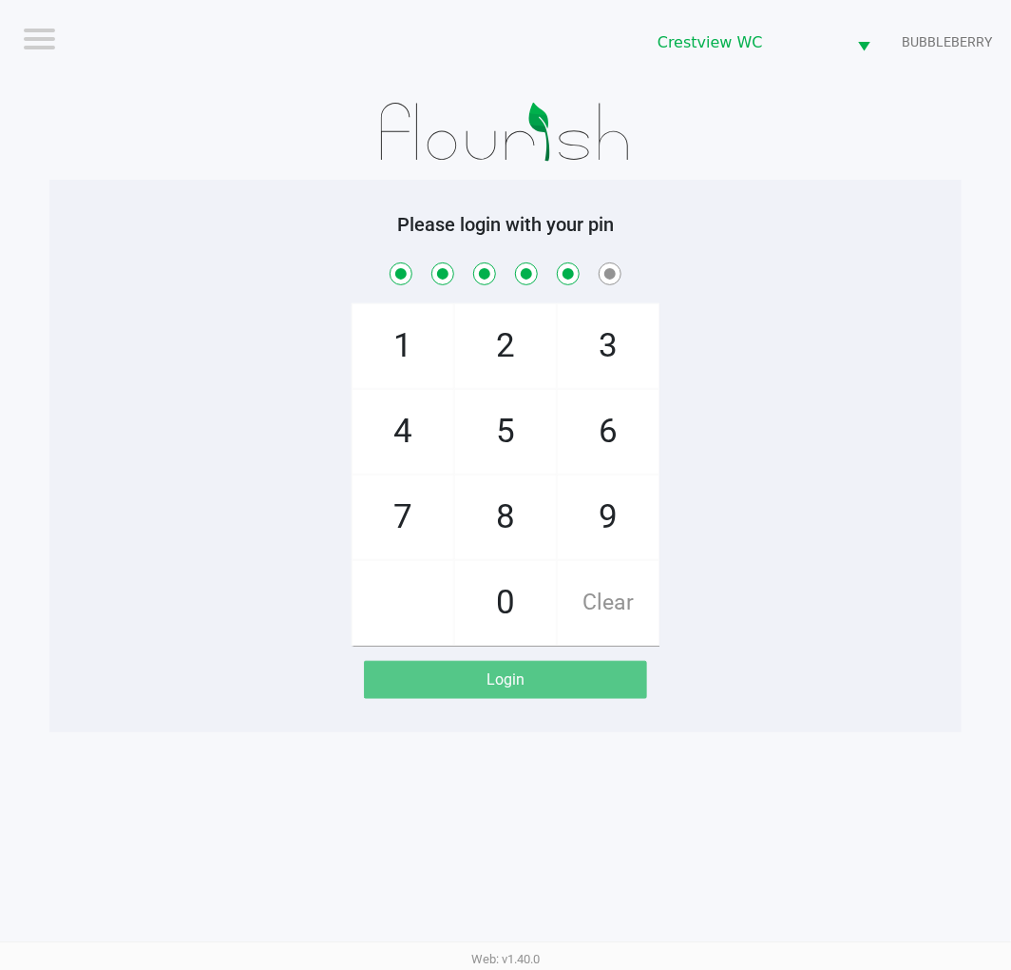
checkbox input "true"
click at [310, 312] on div "1 4 7 2 5 8 0 3 6 9 Clear" at bounding box center [505, 452] width 913 height 387
click at [386, 342] on span "1" at bounding box center [403, 346] width 101 height 84
checkbox input "true"
click at [977, 443] on div "Logout Crestview WC BUBBLEBERRY Please login with your pin 1 4 7 2 5 8 0 3 6 9 …" at bounding box center [505, 485] width 1011 height 970
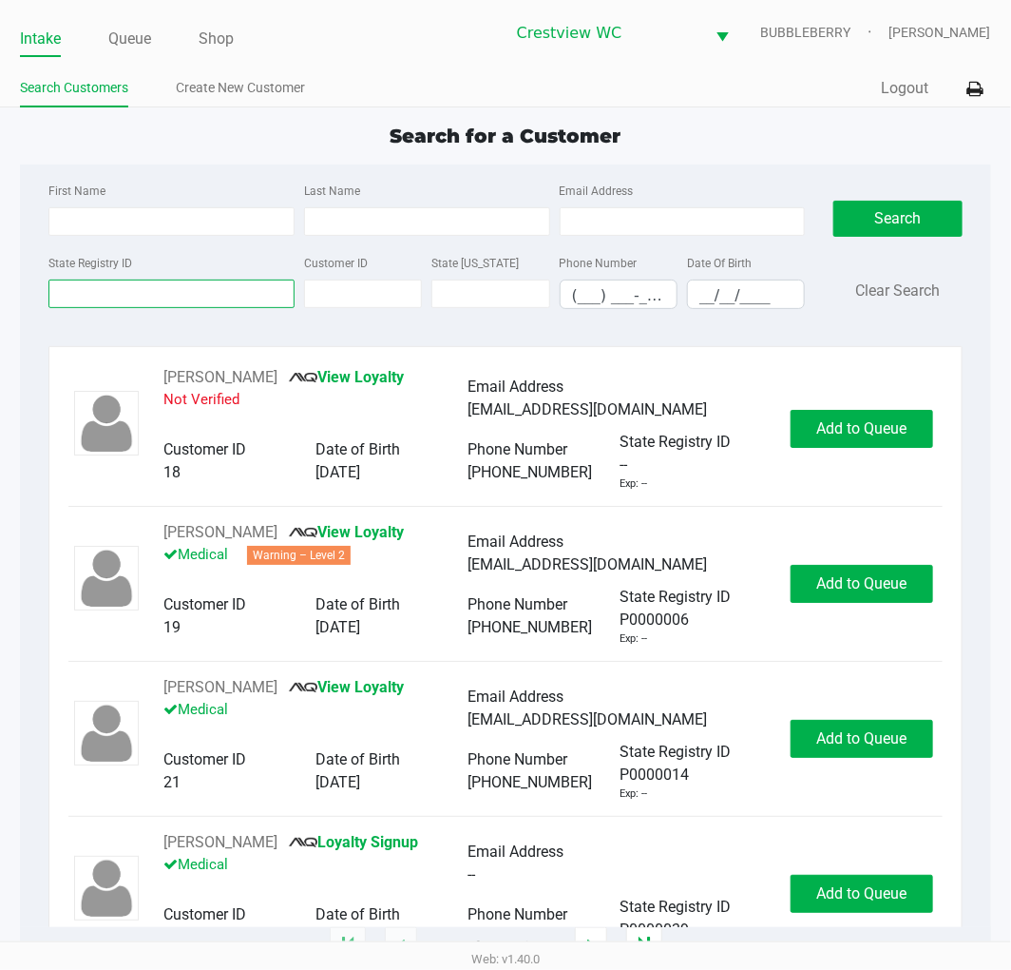
click at [271, 305] on input "State Registry ID" at bounding box center [171, 293] width 246 height 29
click at [176, 305] on input "State Registry ID" at bounding box center [171, 293] width 246 height 29
click at [177, 307] on input "State Registry ID" at bounding box center [171, 293] width 246 height 29
click at [90, 222] on input "First Name" at bounding box center [171, 221] width 246 height 29
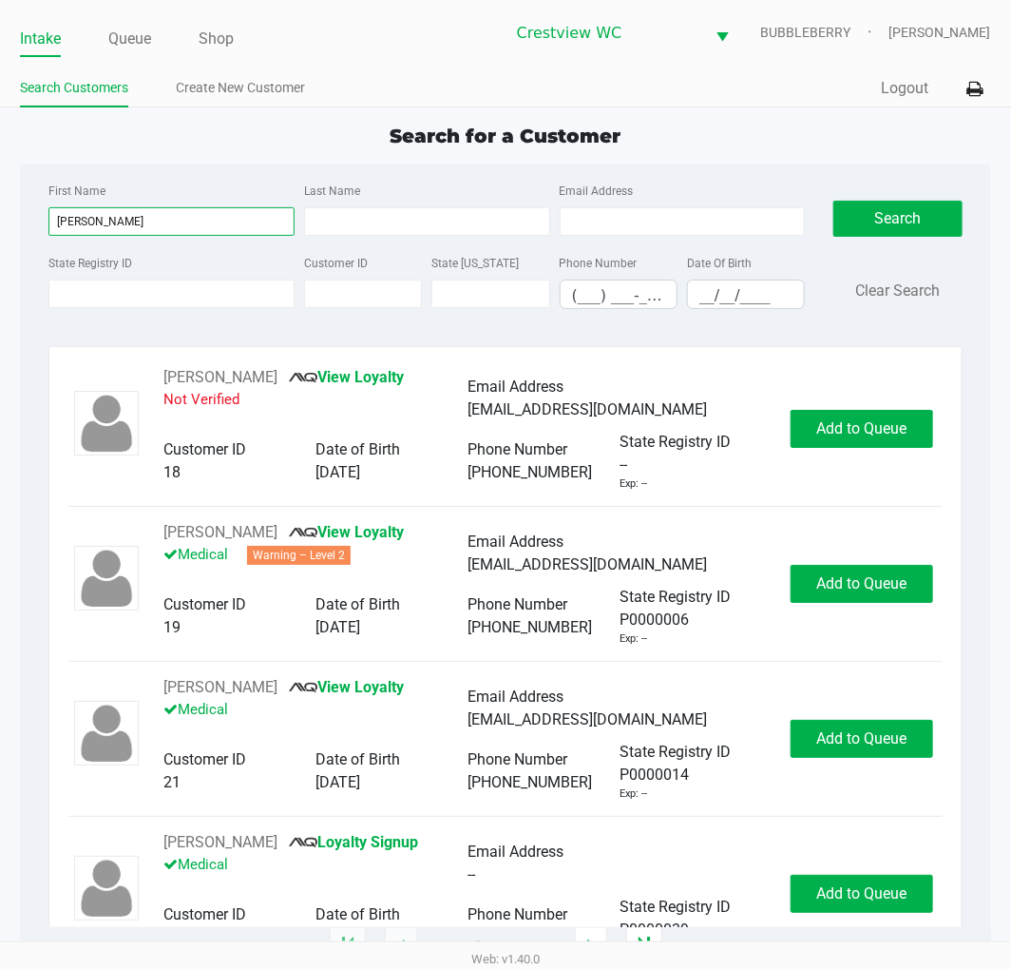
type input "gina"
click at [402, 221] on input "Last Name" at bounding box center [427, 221] width 246 height 29
type input "harrison"
click at [718, 298] on input "__/__/____" at bounding box center [746, 294] width 116 height 29
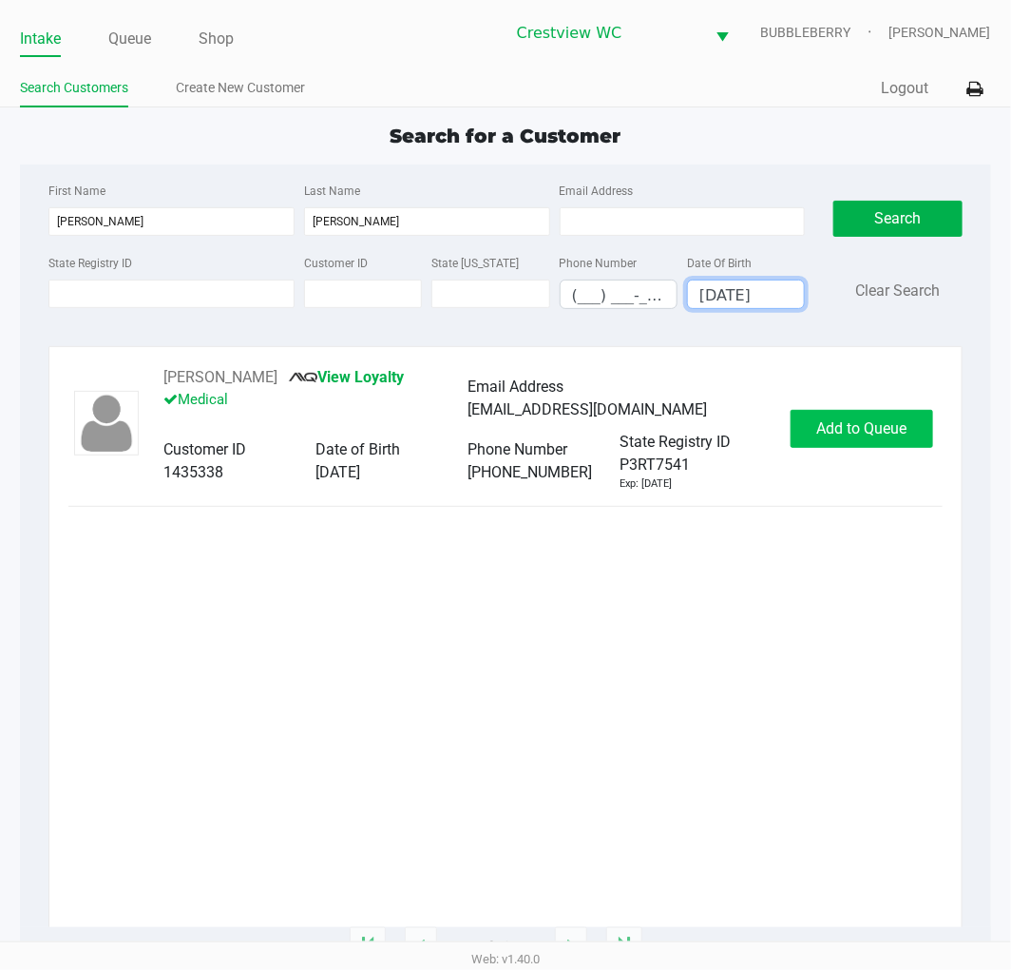
type input "01/05/1958"
click at [812, 430] on button "Add to Queue" at bounding box center [862, 429] width 143 height 38
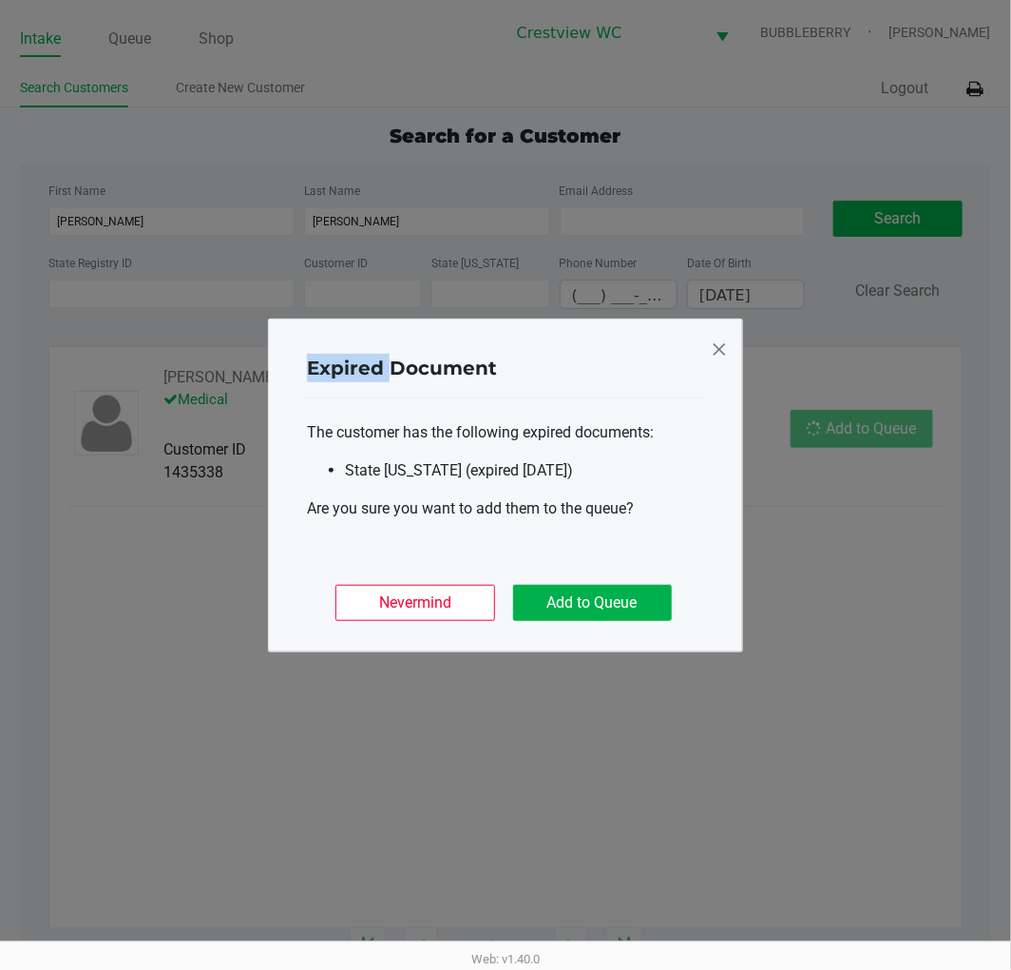
click at [812, 430] on ngb-modal-window "Expired Document The customer has the following expired documents: State ID (ex…" at bounding box center [505, 485] width 1011 height 970
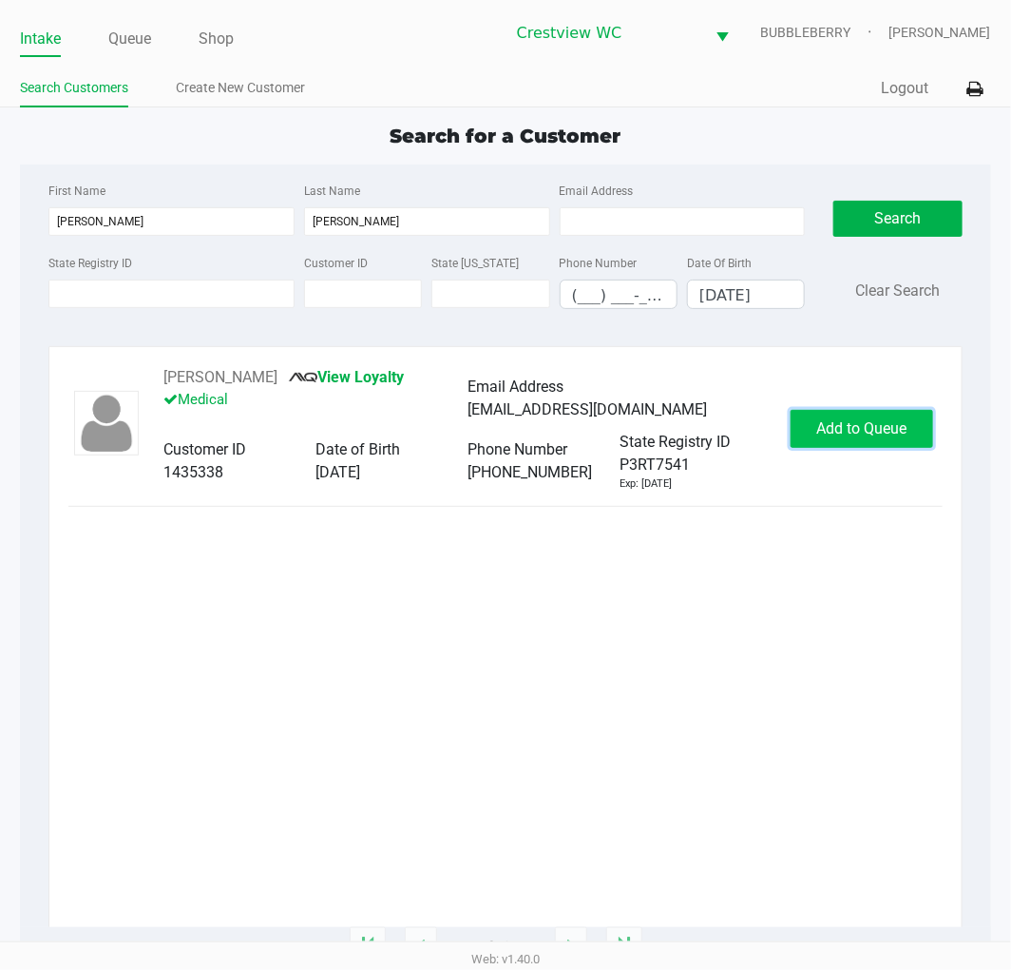
click at [813, 430] on button "Add to Queue" at bounding box center [862, 429] width 143 height 38
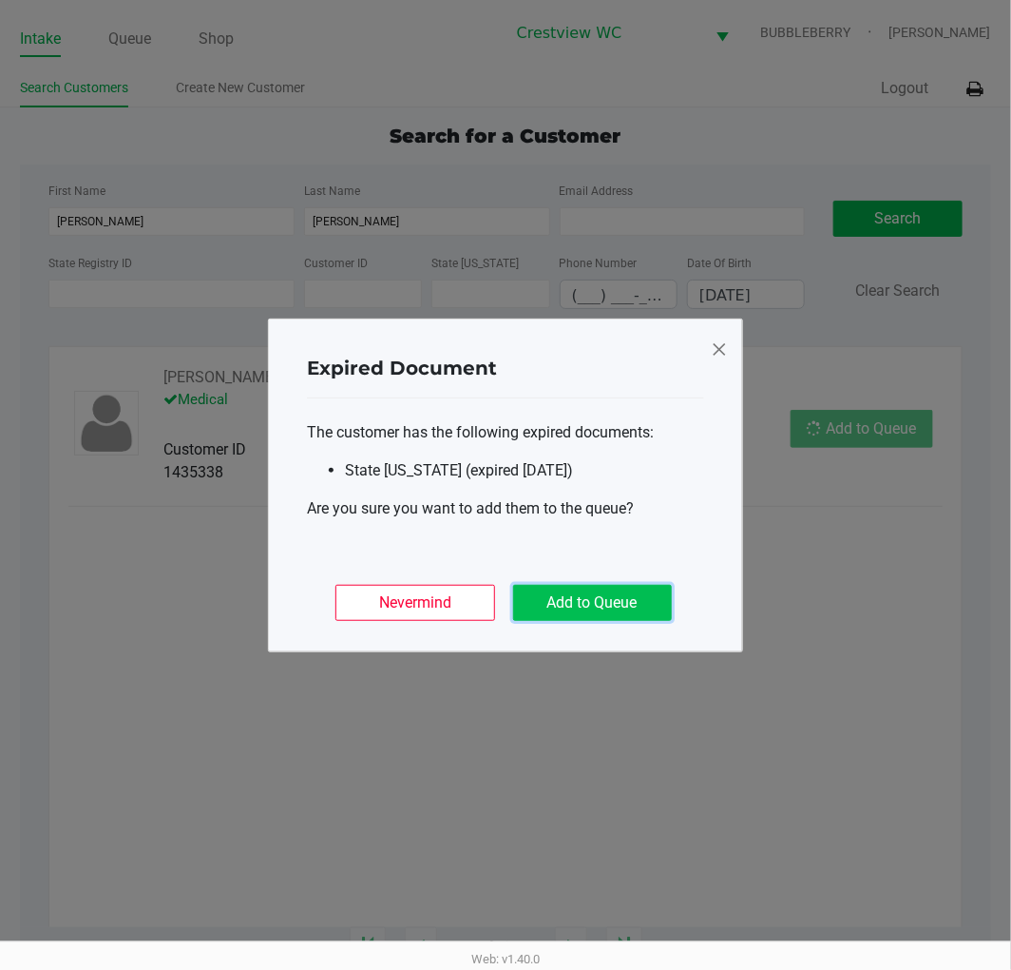
click at [650, 605] on button "Add to Queue" at bounding box center [592, 603] width 159 height 36
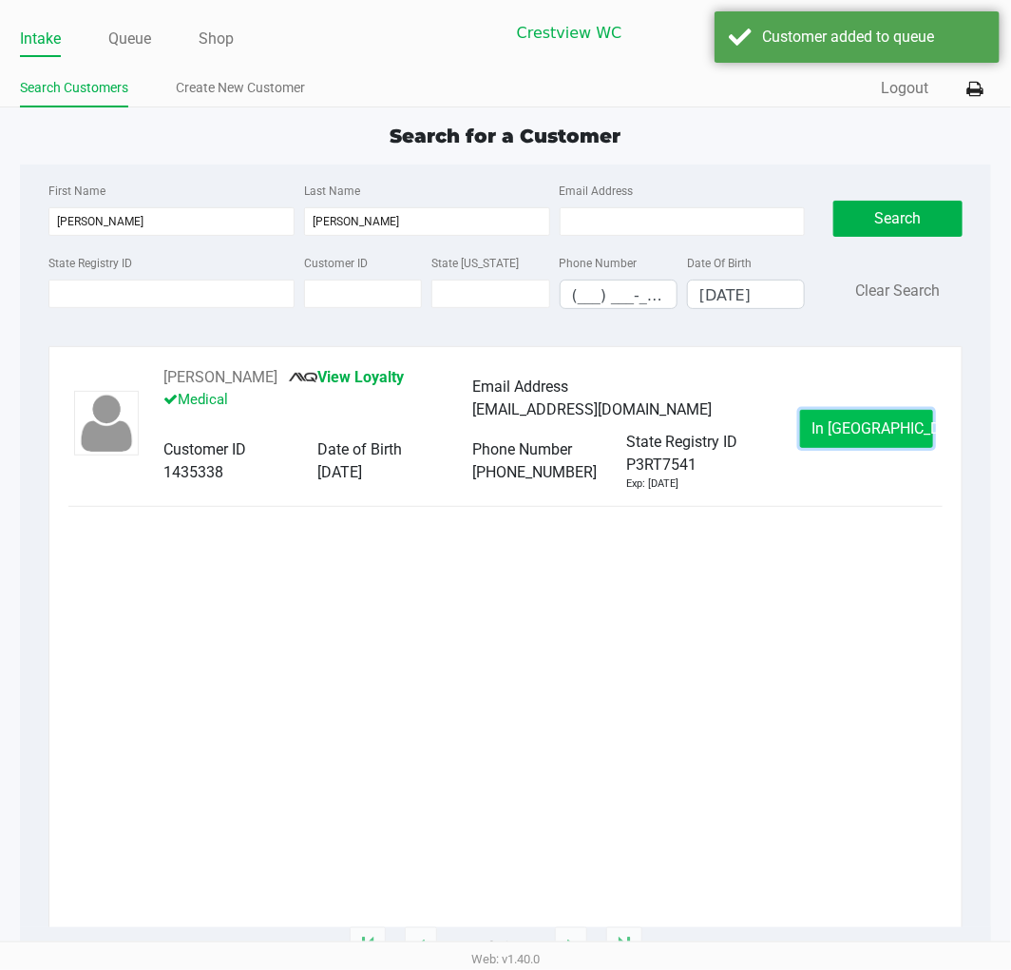
click at [870, 433] on span "In Queue" at bounding box center [893, 428] width 160 height 18
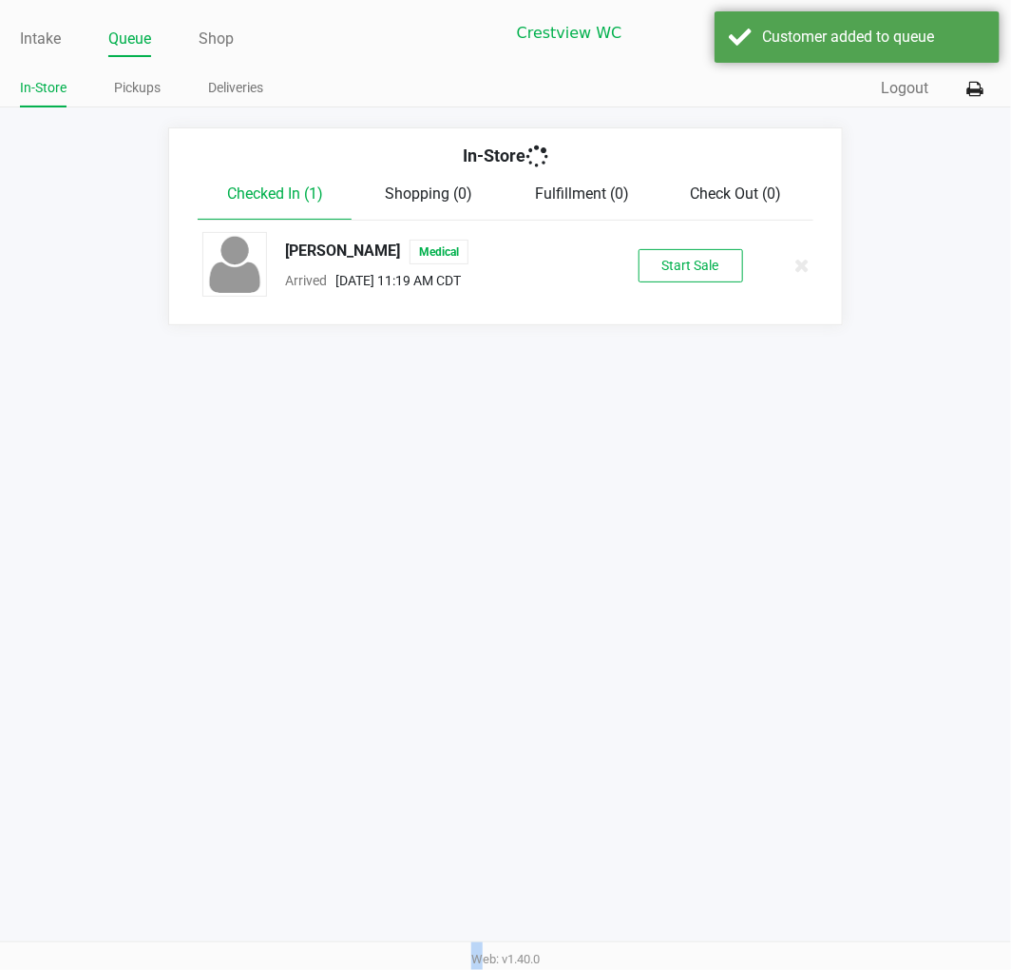
drag, startPoint x: 870, startPoint y: 433, endPoint x: 863, endPoint y: 421, distance: 14.0
click at [870, 433] on div "Intake Queue Shop Crestview WC BUBBLEBERRY Brittany Rollins In-Store Pickups De…" at bounding box center [505, 485] width 1011 height 970
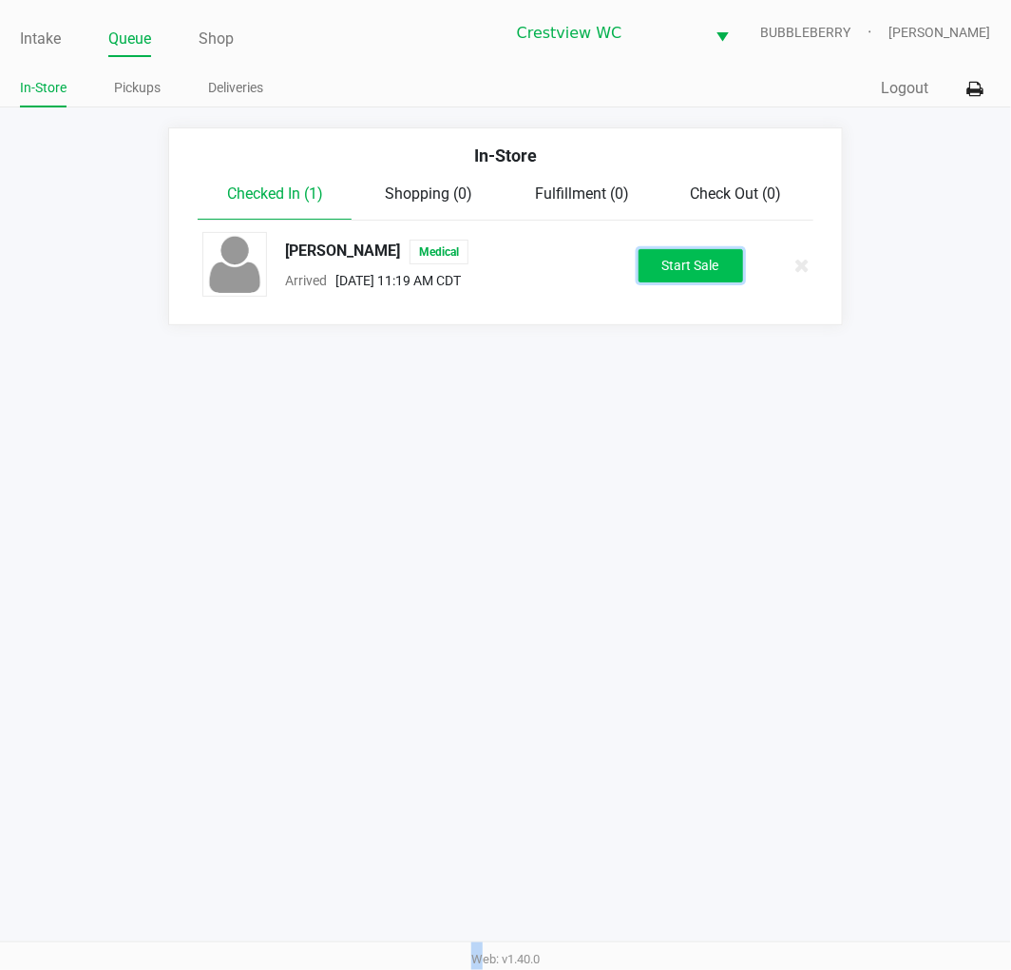
click at [699, 261] on button "Start Sale" at bounding box center [691, 265] width 105 height 33
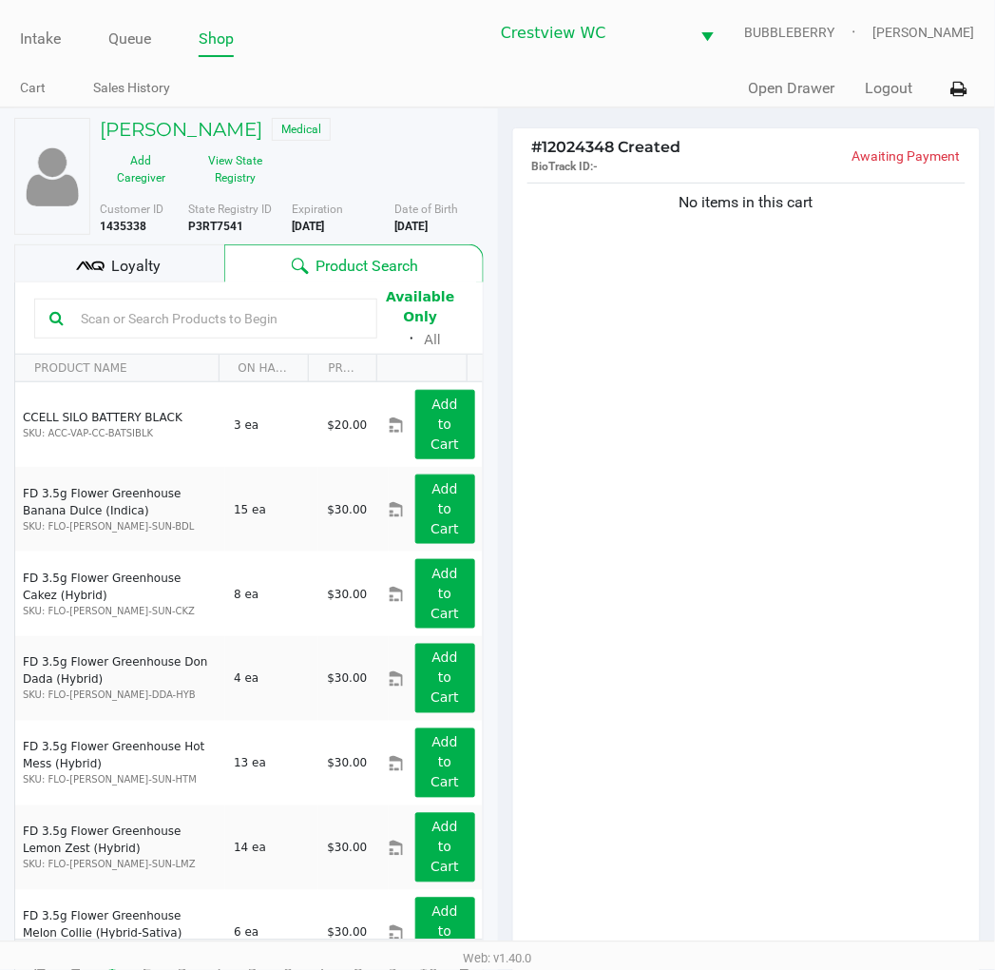
click at [610, 336] on div "No items in this cart" at bounding box center [747, 572] width 468 height 786
click at [169, 266] on div "Loyalty" at bounding box center [119, 263] width 210 height 38
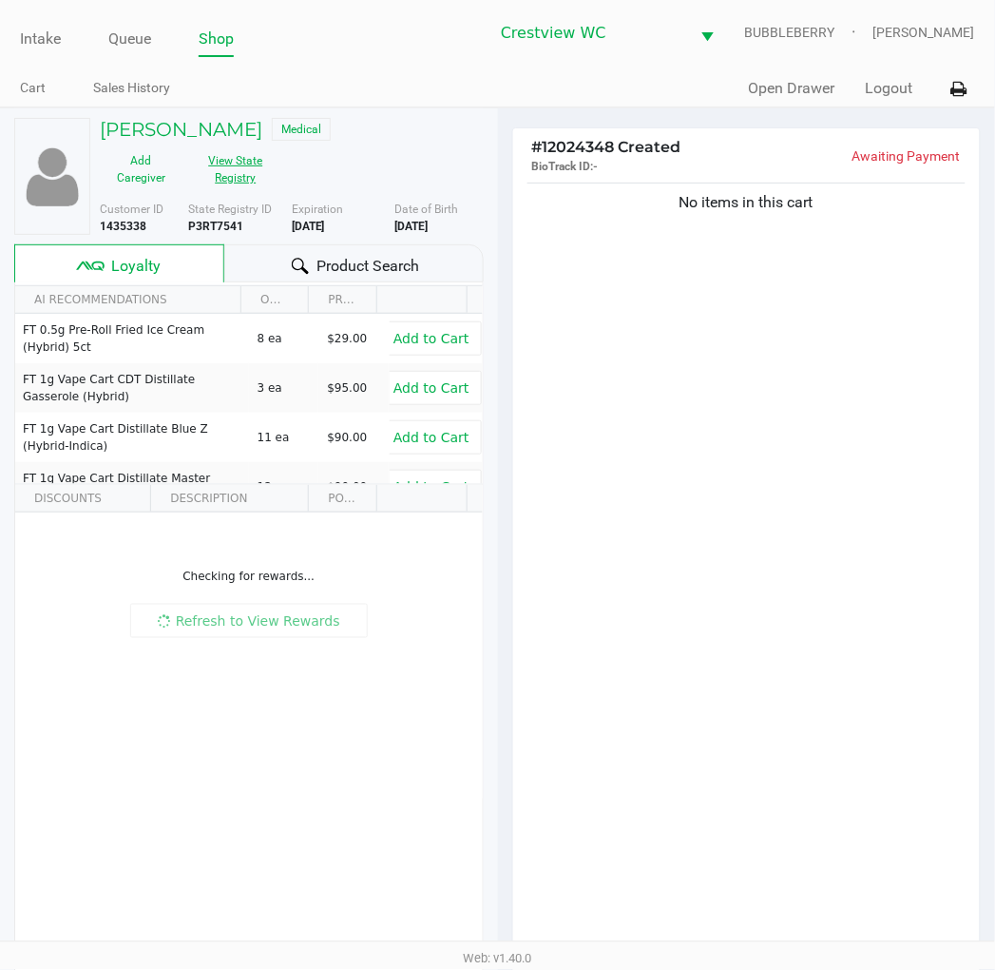
click at [235, 153] on button "View State Registry" at bounding box center [230, 169] width 95 height 48
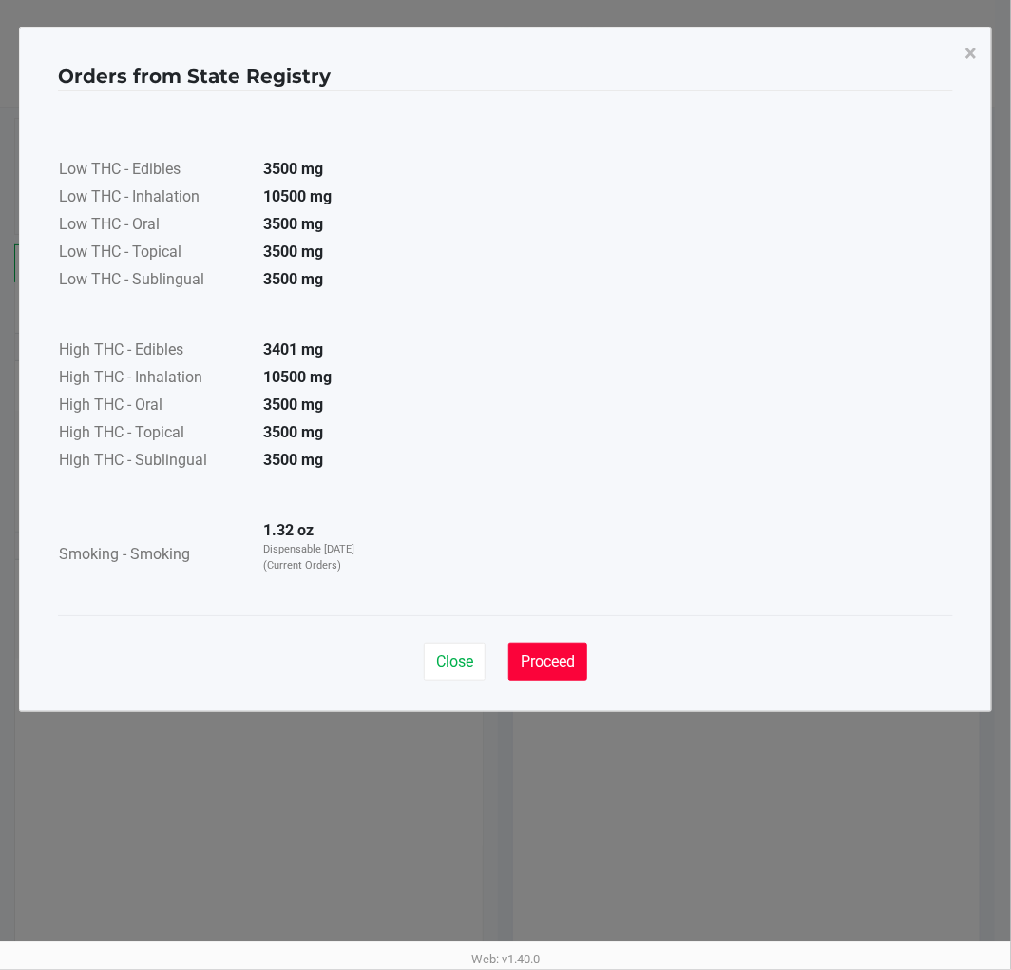
drag, startPoint x: 548, startPoint y: 663, endPoint x: 585, endPoint y: 652, distance: 38.5
click at [548, 661] on span "Proceed" at bounding box center [548, 661] width 54 height 18
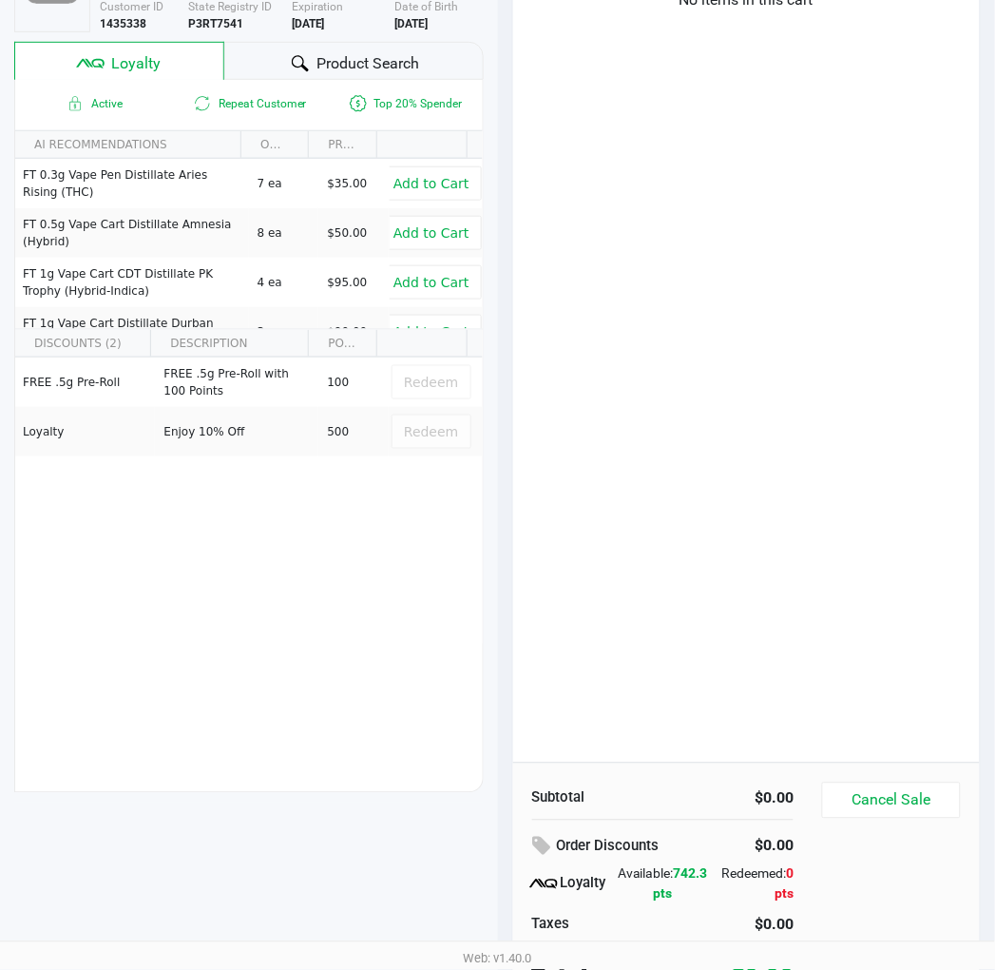
scroll to position [211, 0]
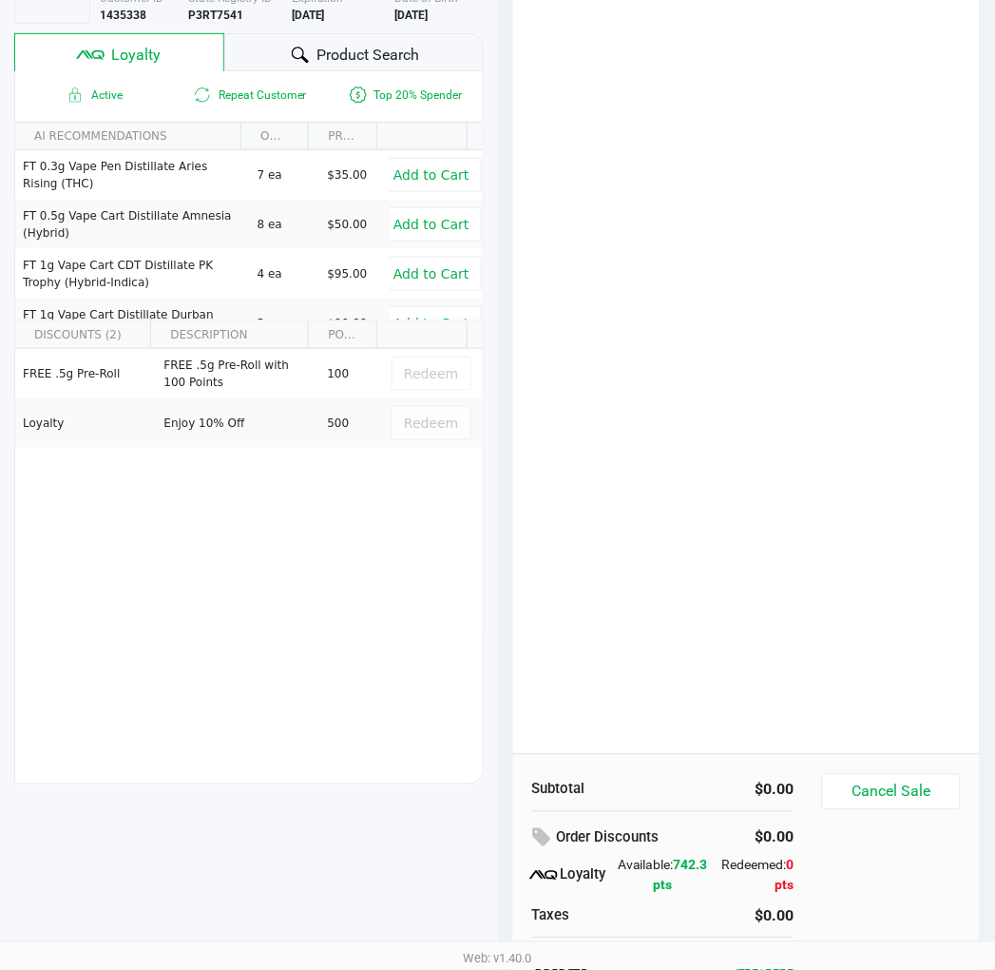
click at [610, 609] on div "No items in this cart" at bounding box center [747, 361] width 468 height 786
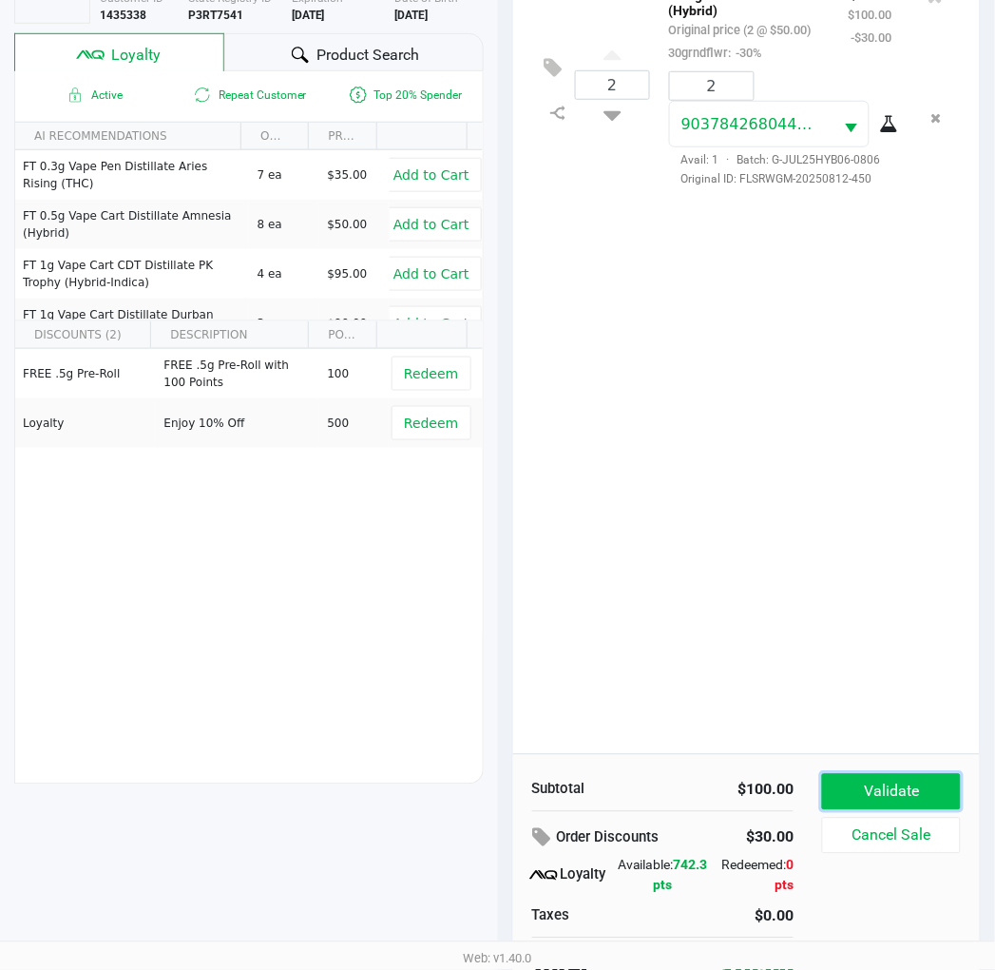
click at [887, 779] on button "Validate" at bounding box center [891, 792] width 138 height 36
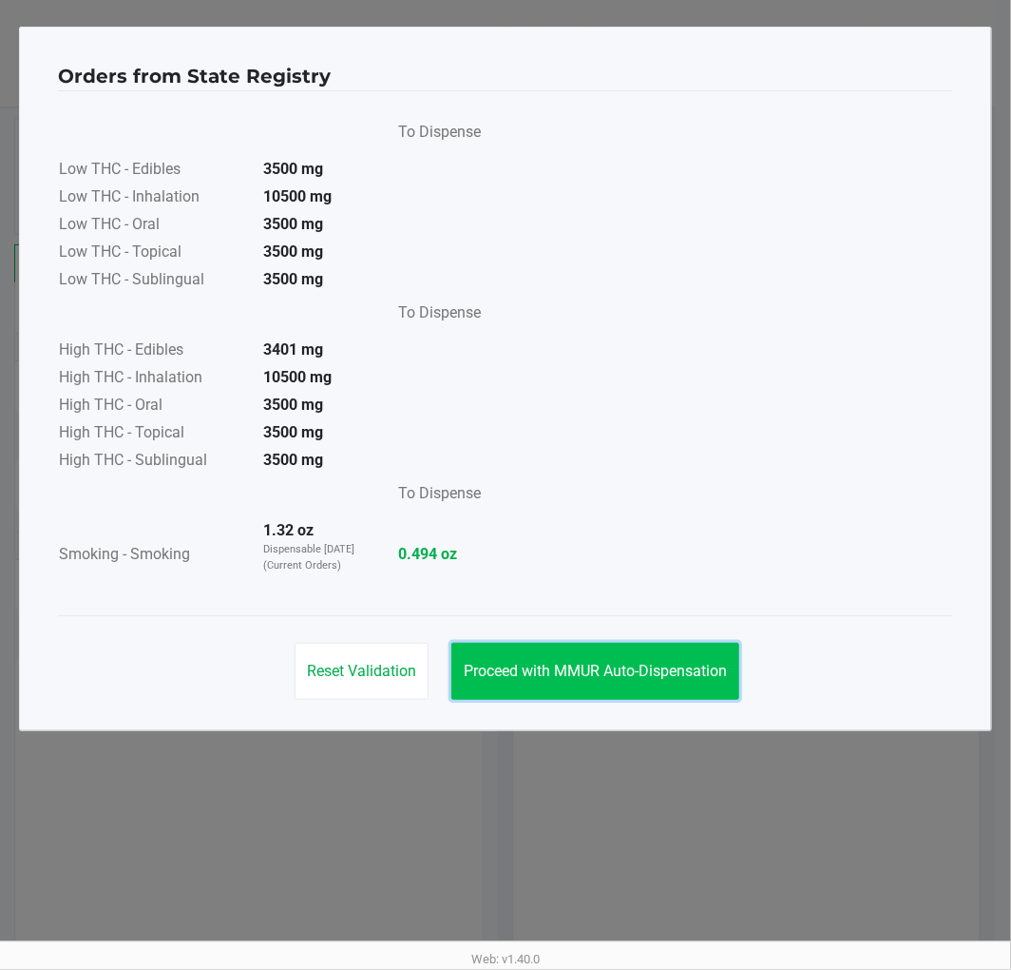
click at [653, 646] on button "Proceed with MMUR Auto-Dispensation" at bounding box center [596, 671] width 288 height 57
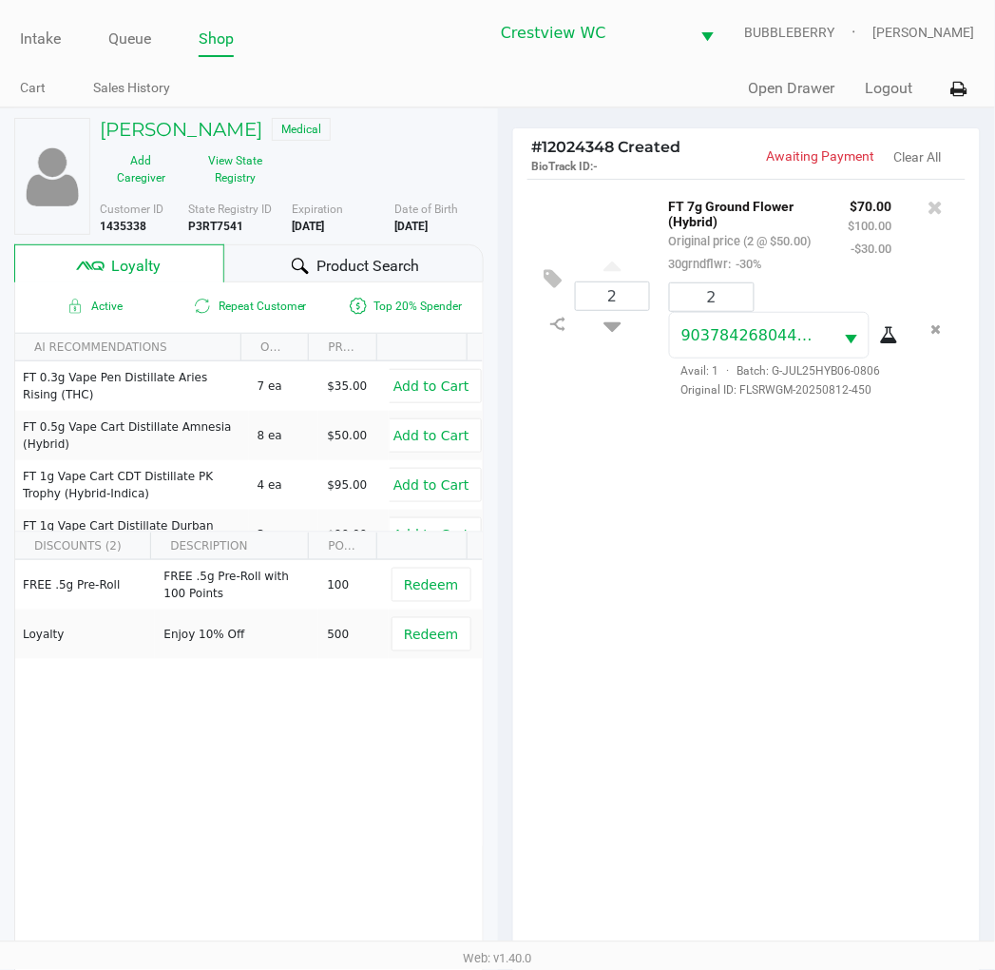
click at [658, 652] on button "Proceed with MMUR Auto-Dispensation" at bounding box center [588, 623] width 288 height 57
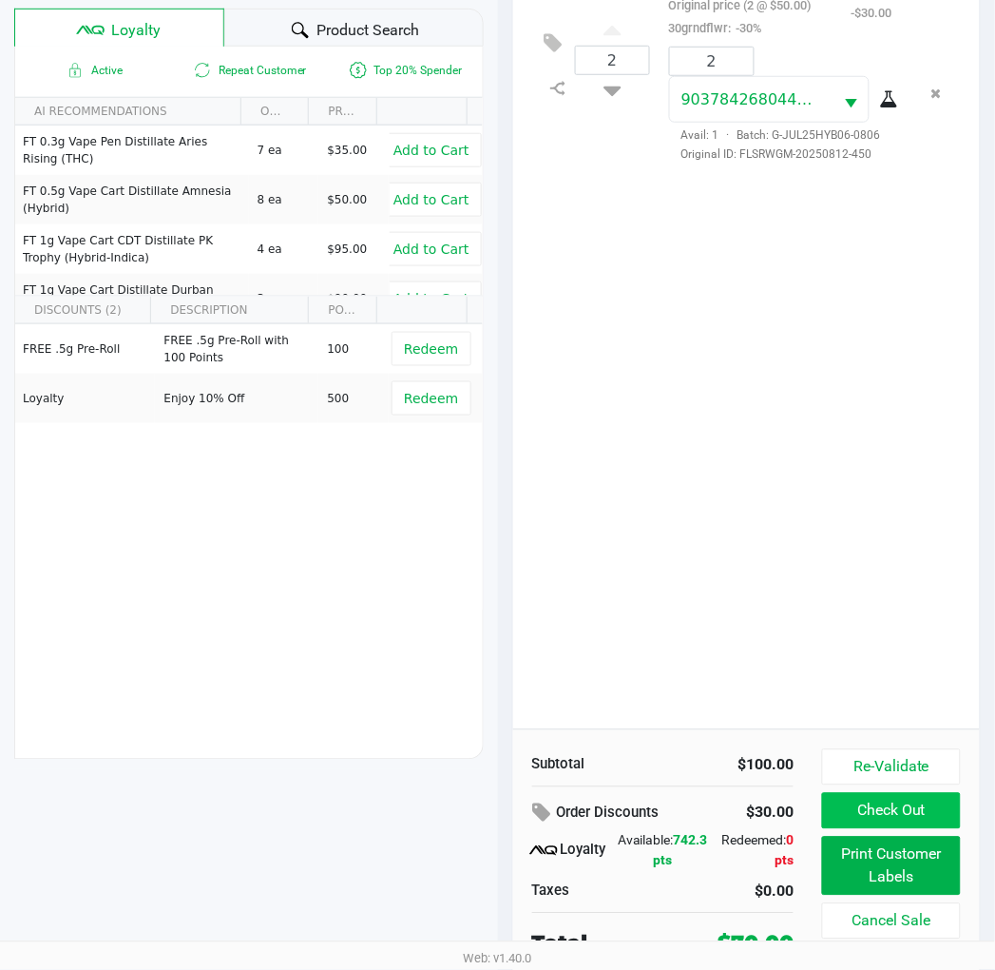
scroll to position [245, 0]
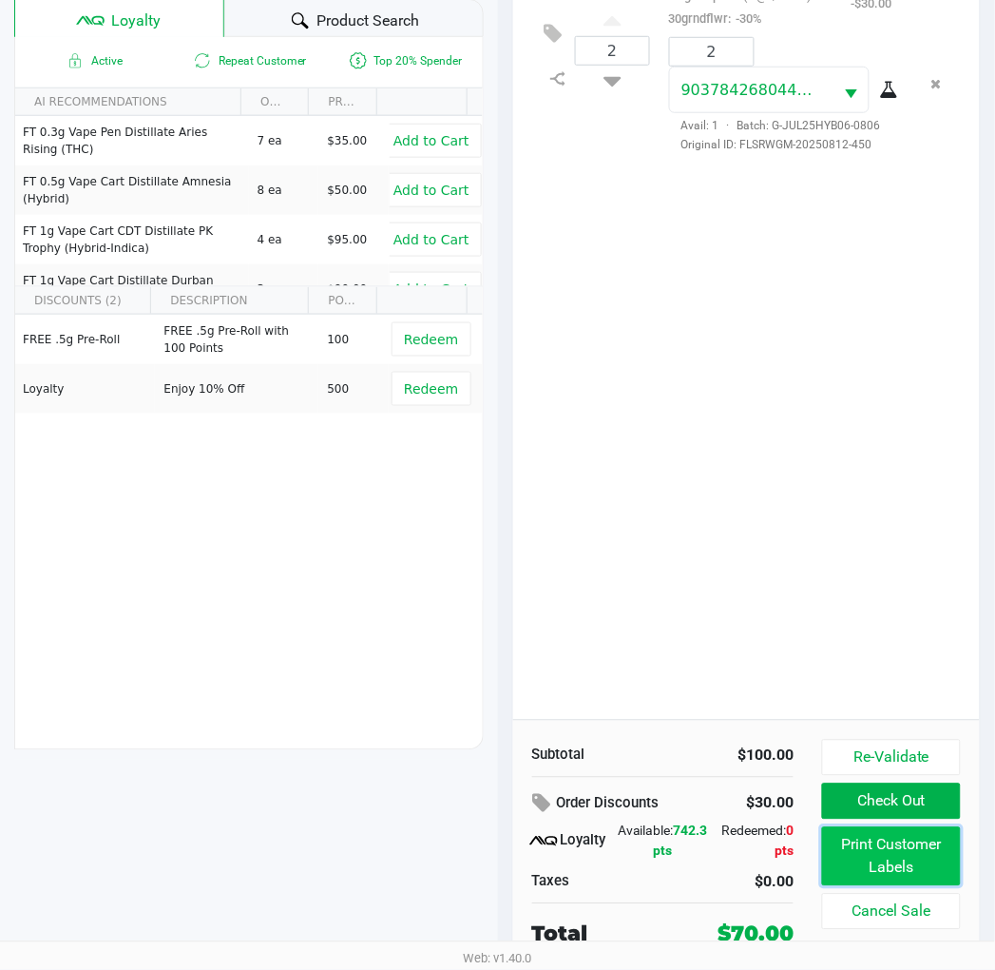
drag, startPoint x: 903, startPoint y: 876, endPoint x: 897, endPoint y: 865, distance: 12.8
click at [897, 865] on button "Print Customer Labels" at bounding box center [891, 856] width 138 height 59
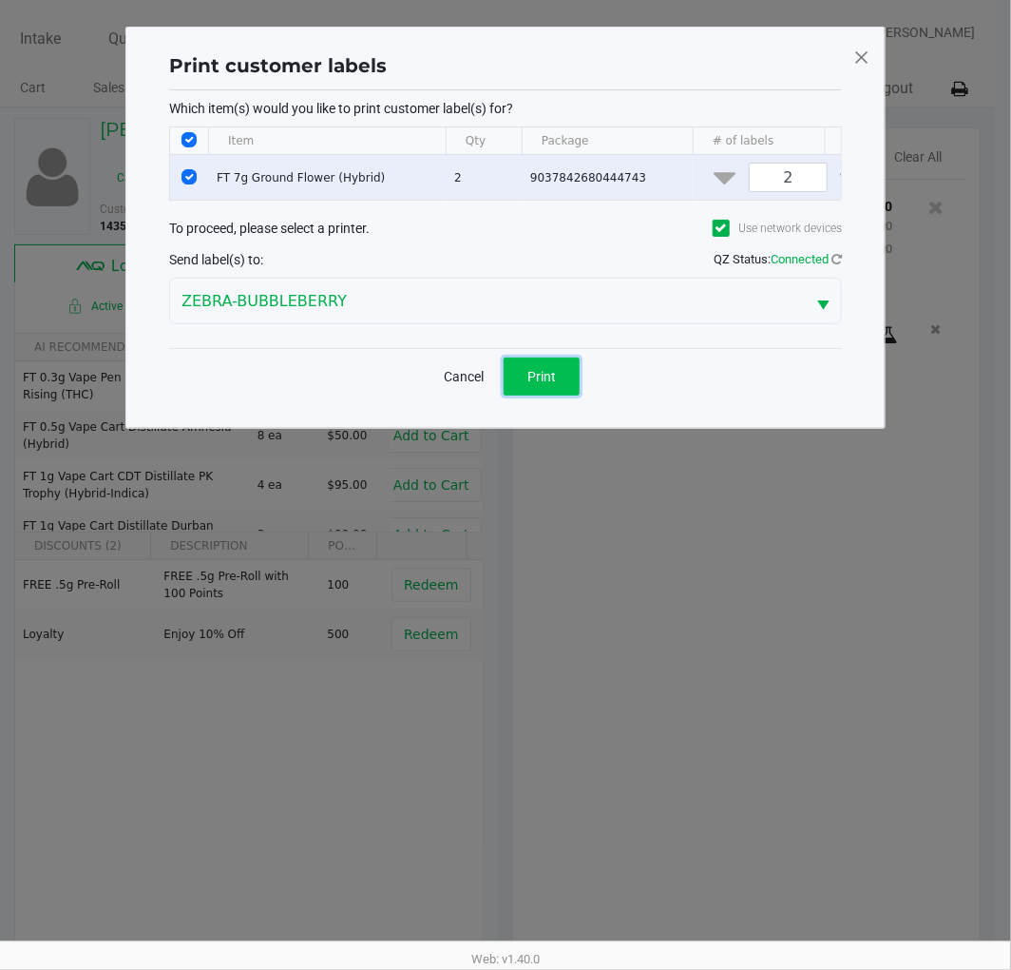
click at [558, 395] on button "Print" at bounding box center [542, 376] width 76 height 38
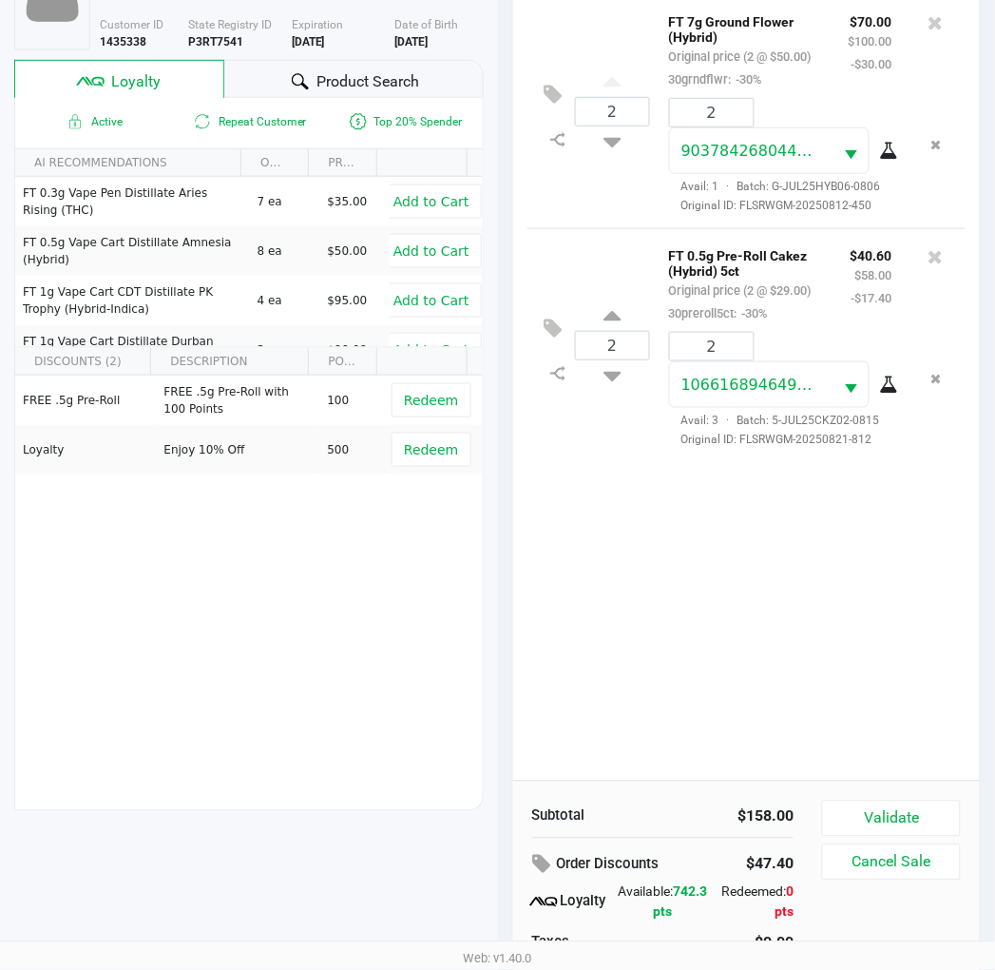
scroll to position [245, 0]
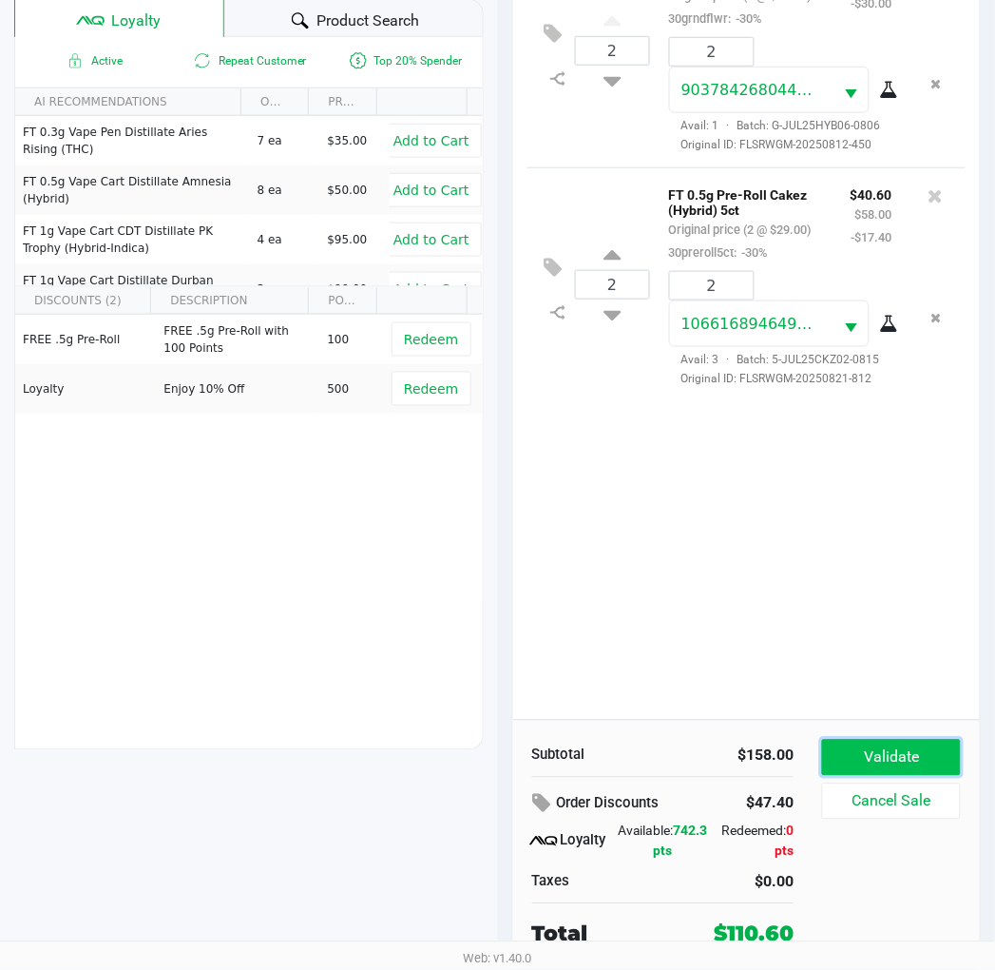
click at [946, 756] on button "Validate" at bounding box center [891, 758] width 138 height 36
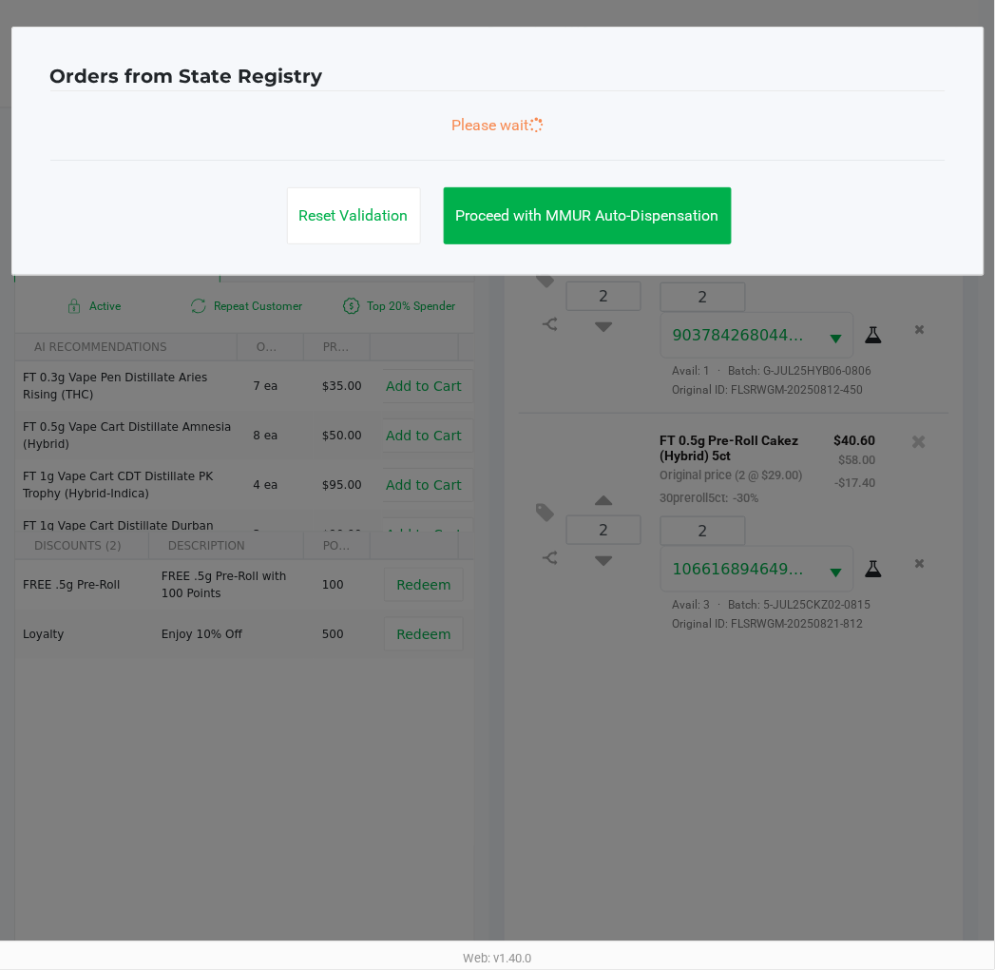
scroll to position [0, 0]
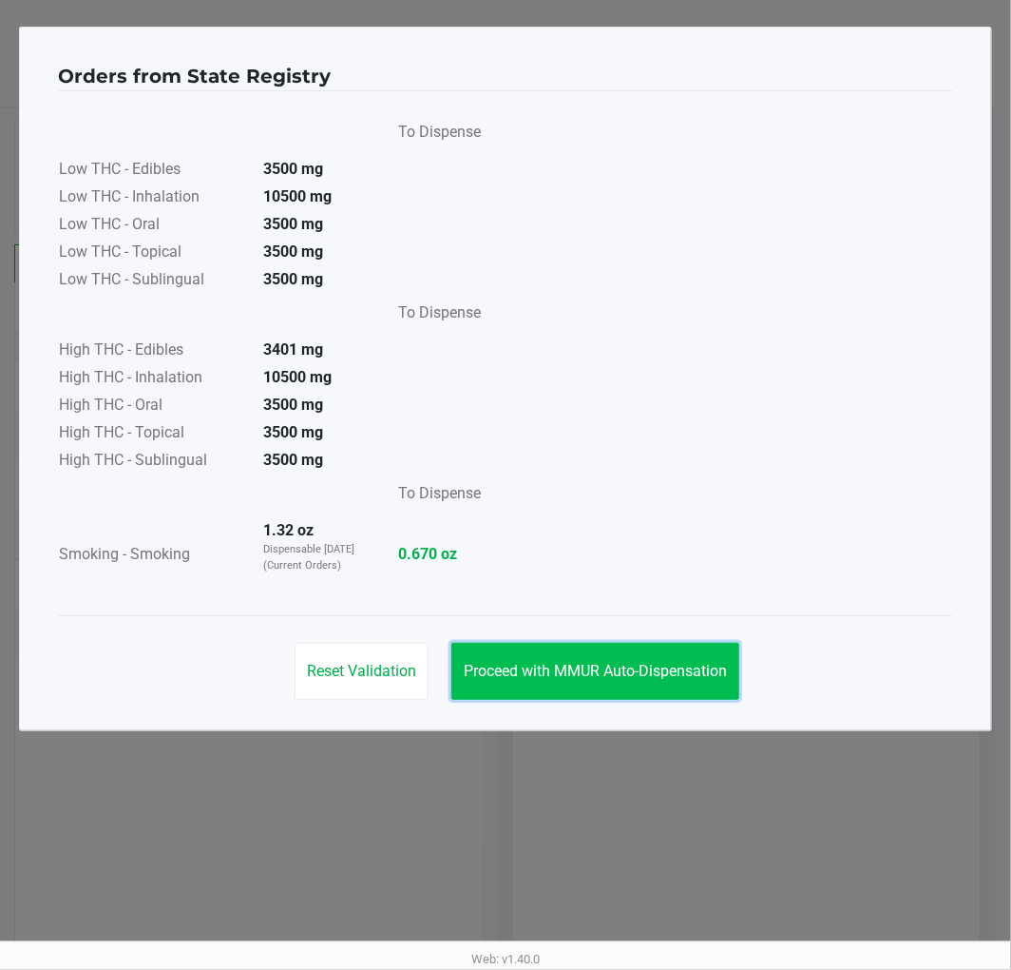
click at [702, 671] on span "Proceed with MMUR Auto-Dispensation" at bounding box center [595, 671] width 263 height 18
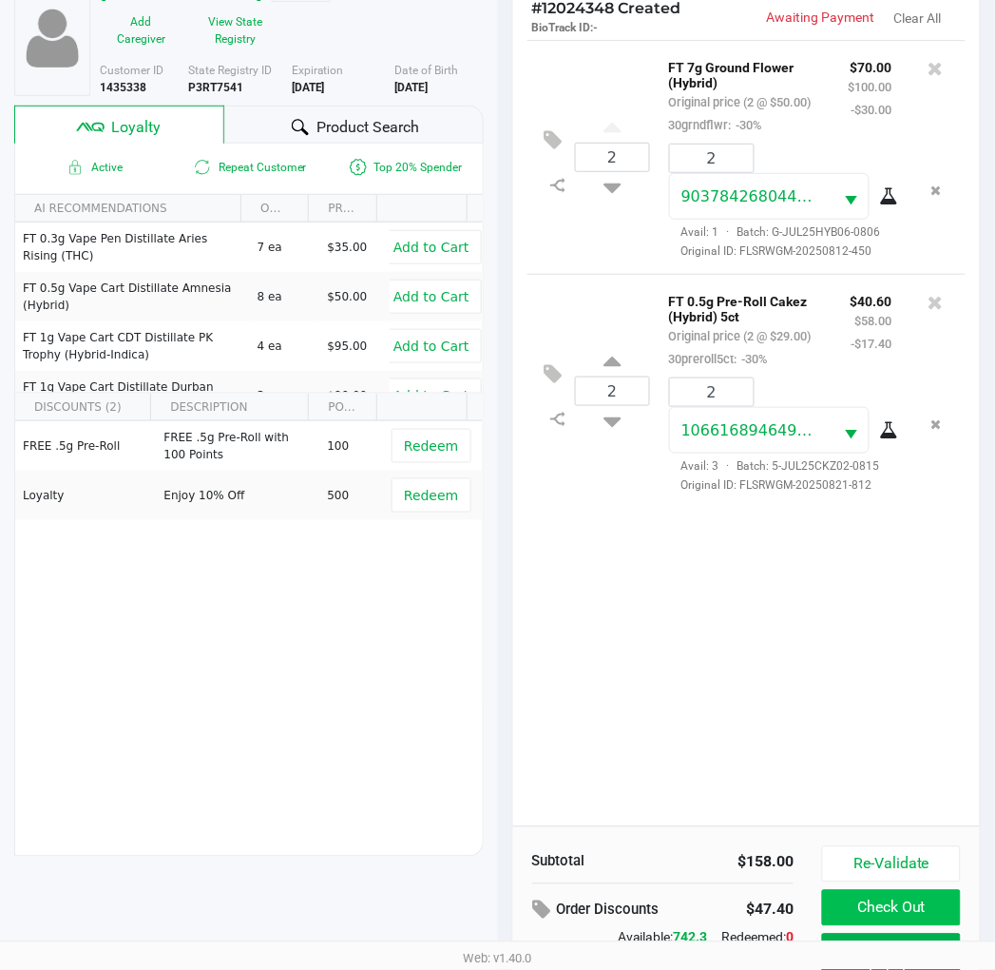
scroll to position [245, 0]
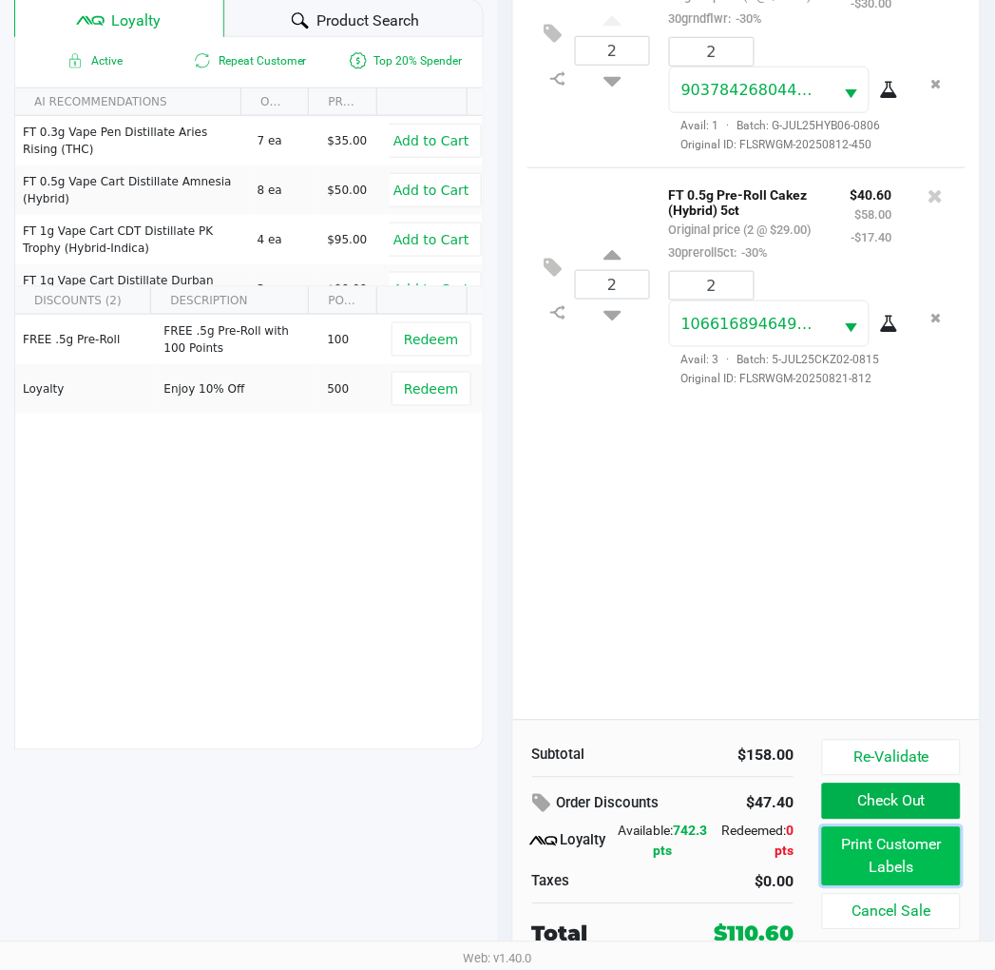
click at [875, 851] on button "Print Customer Labels" at bounding box center [891, 856] width 138 height 59
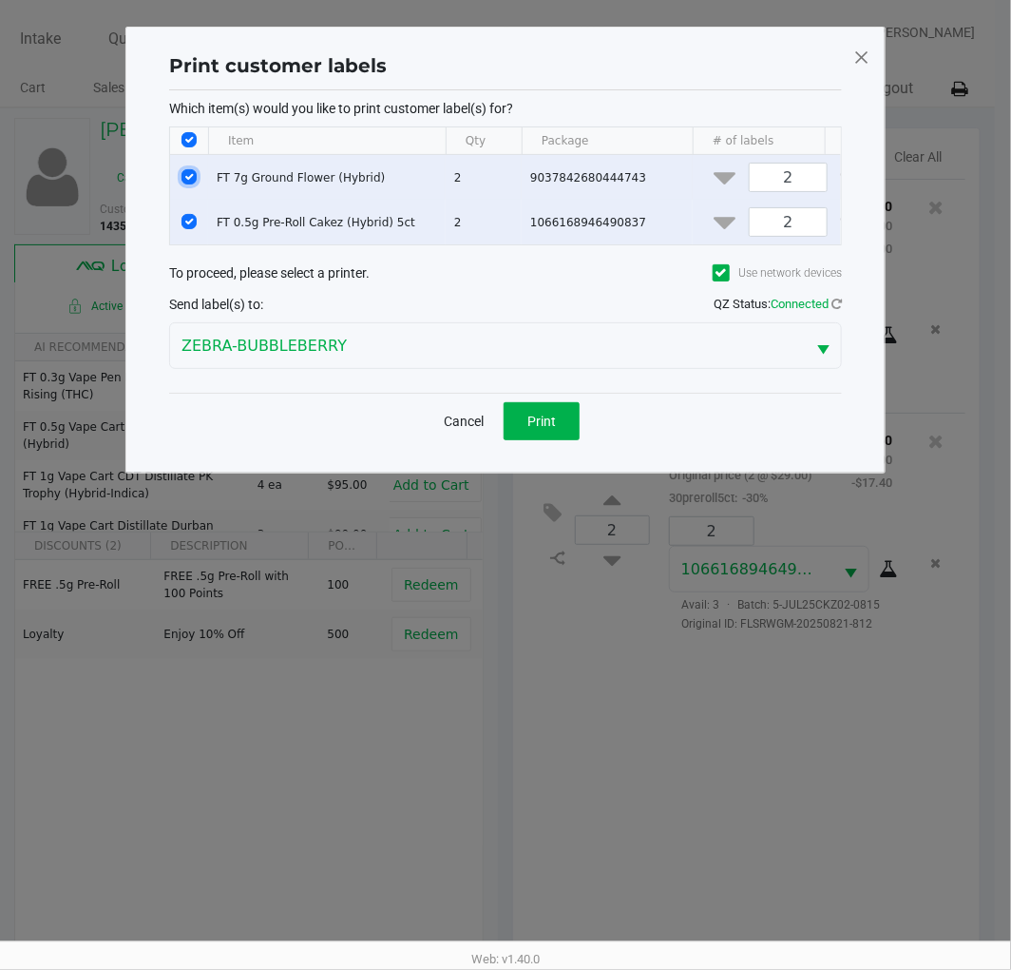
click at [188, 175] on input "Select Row" at bounding box center [189, 176] width 15 height 15
checkbox input "false"
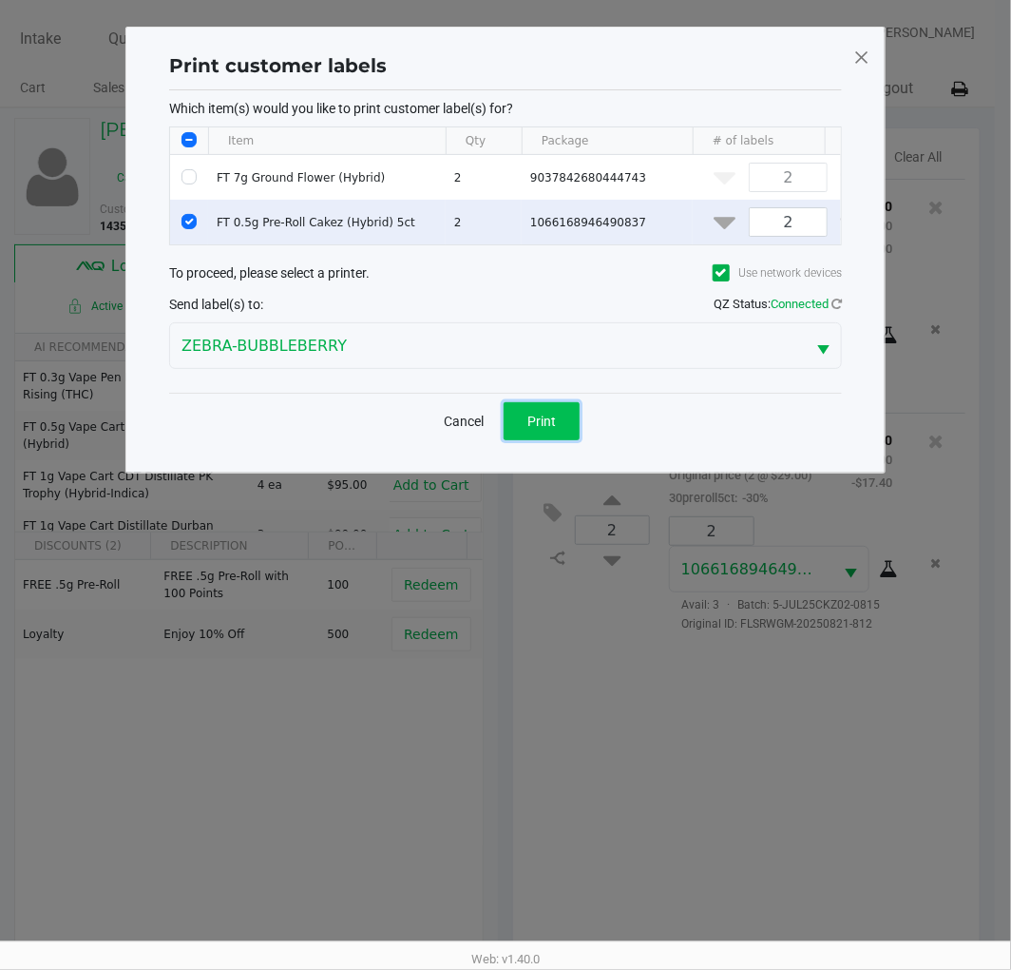
click at [553, 440] on button "Print" at bounding box center [542, 421] width 76 height 38
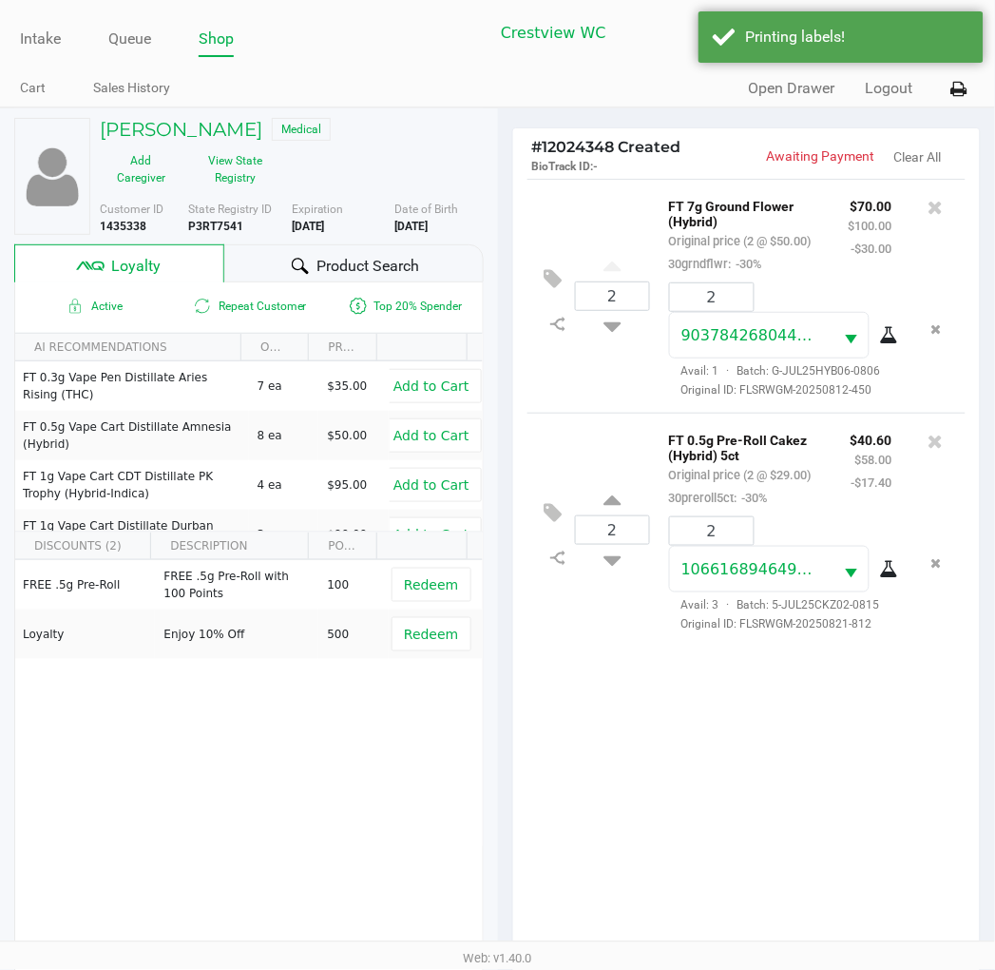
scroll to position [245, 0]
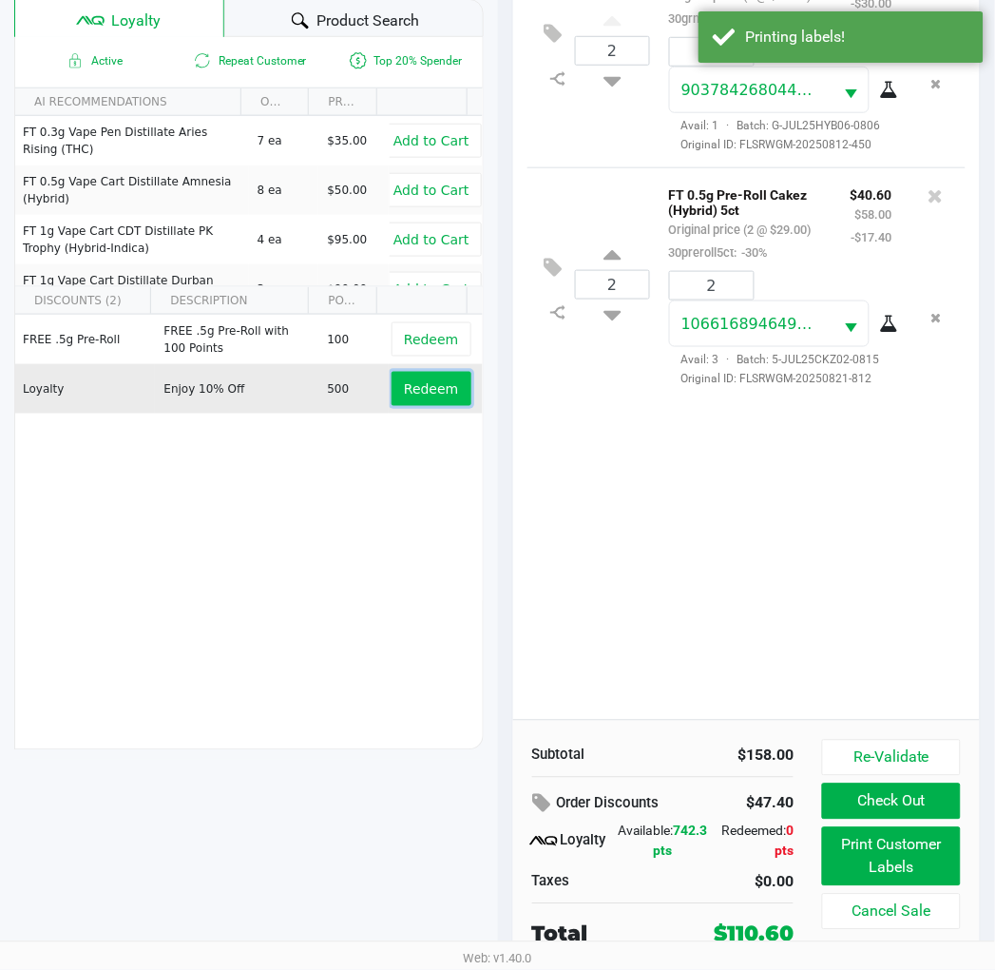
click at [405, 381] on span "Redeem" at bounding box center [431, 388] width 54 height 15
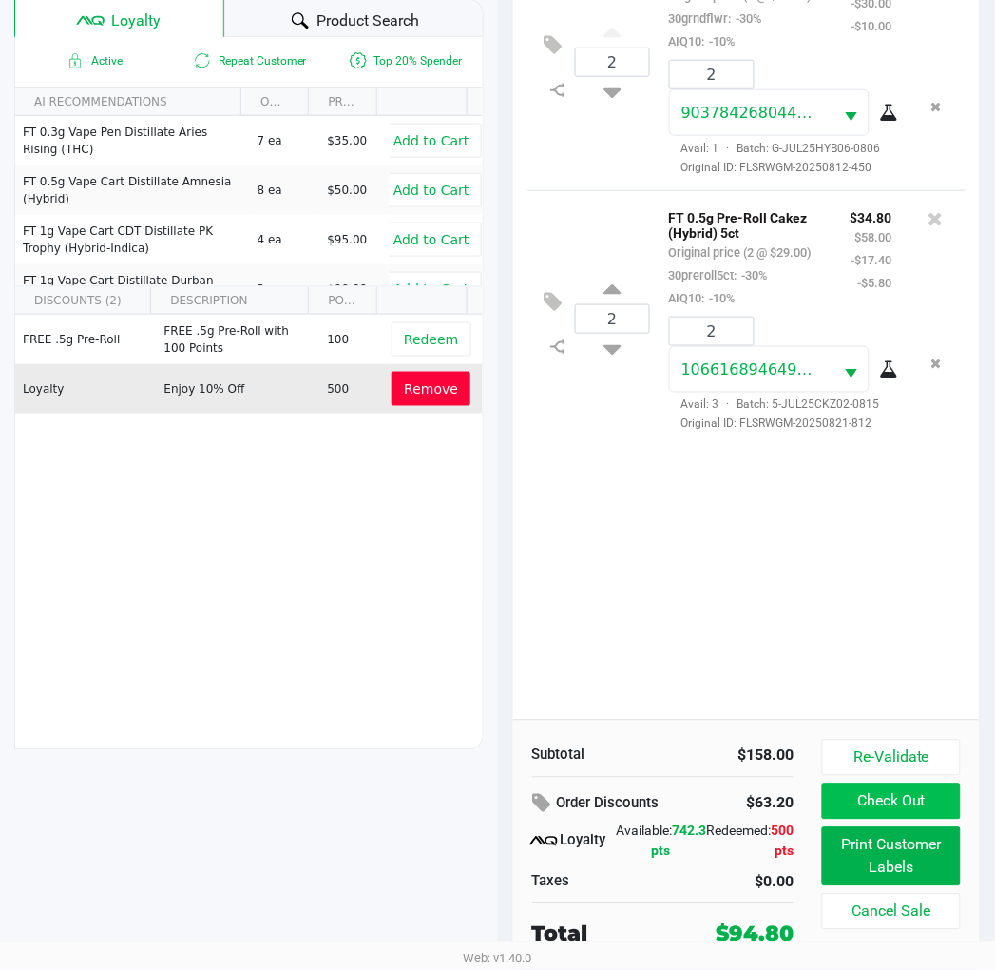
click at [904, 800] on button "Check Out" at bounding box center [891, 801] width 138 height 36
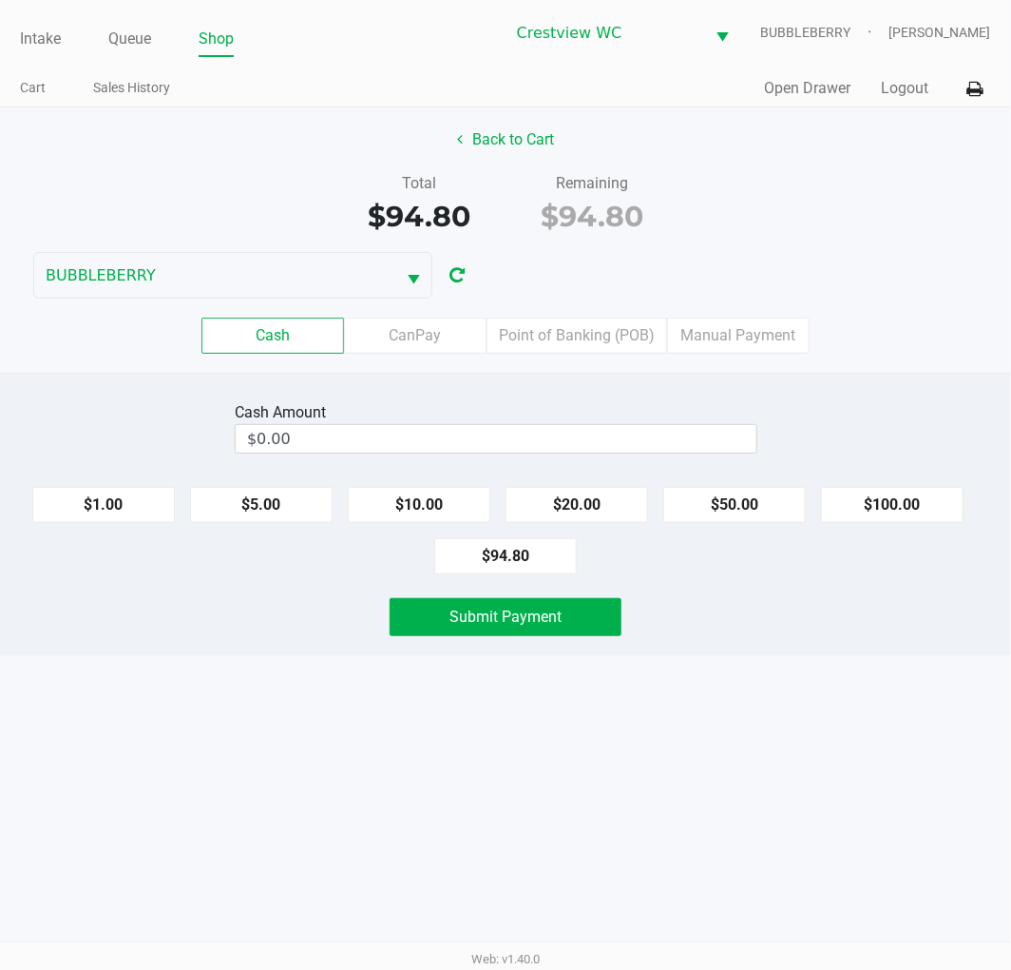
click at [587, 348] on label "Point of Banking (POB)" at bounding box center [577, 335] width 181 height 36
click at [0, 0] on 7 "Point of Banking (POB)" at bounding box center [0, 0] width 0 height 0
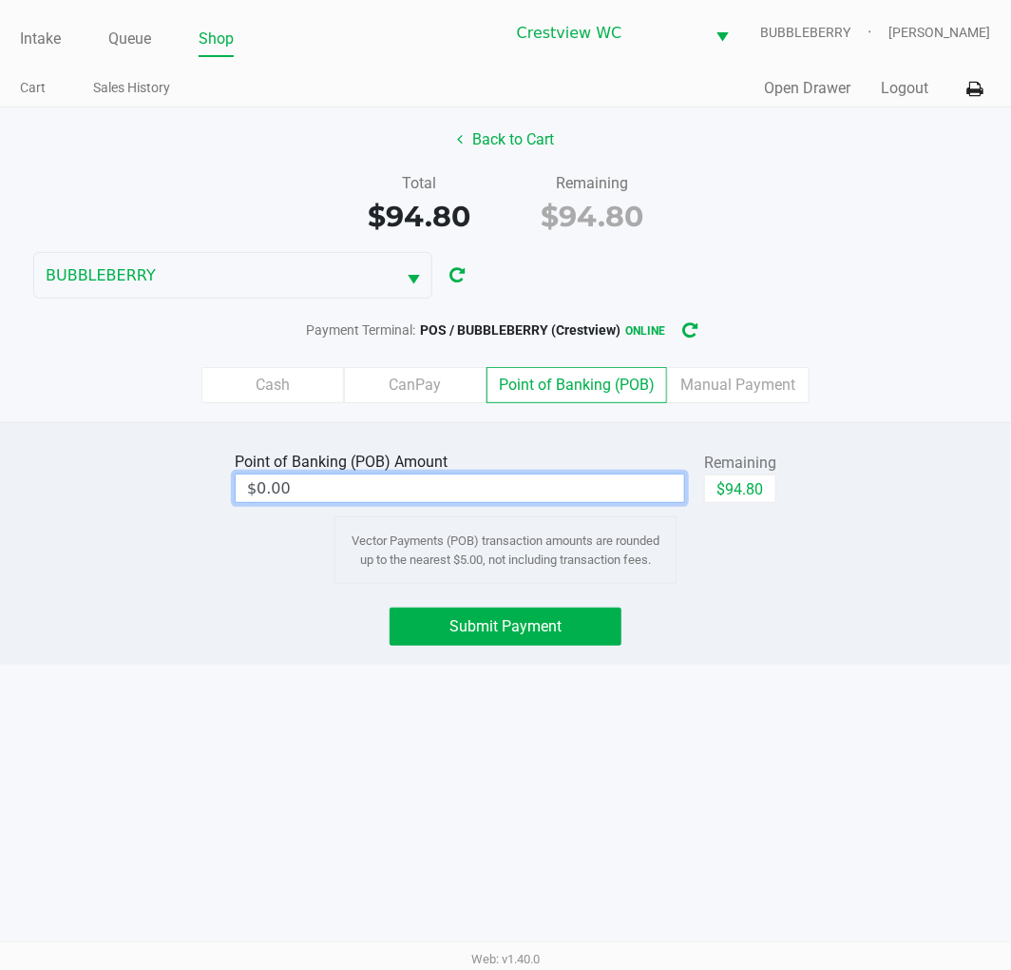
click at [562, 485] on input "$0.00" at bounding box center [460, 488] width 449 height 28
click at [753, 485] on button "$94.80" at bounding box center [740, 488] width 72 height 29
type input "$94.80"
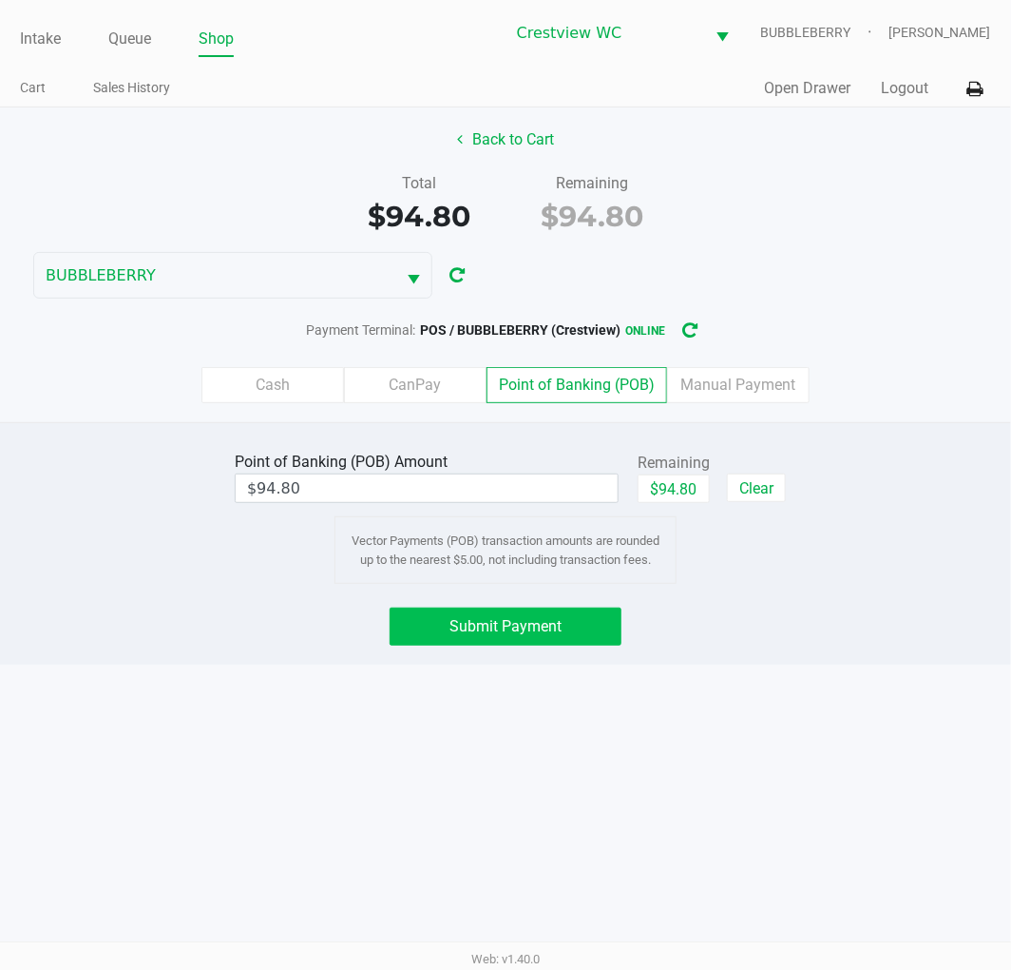
click at [519, 630] on span "Submit Payment" at bounding box center [506, 626] width 112 height 18
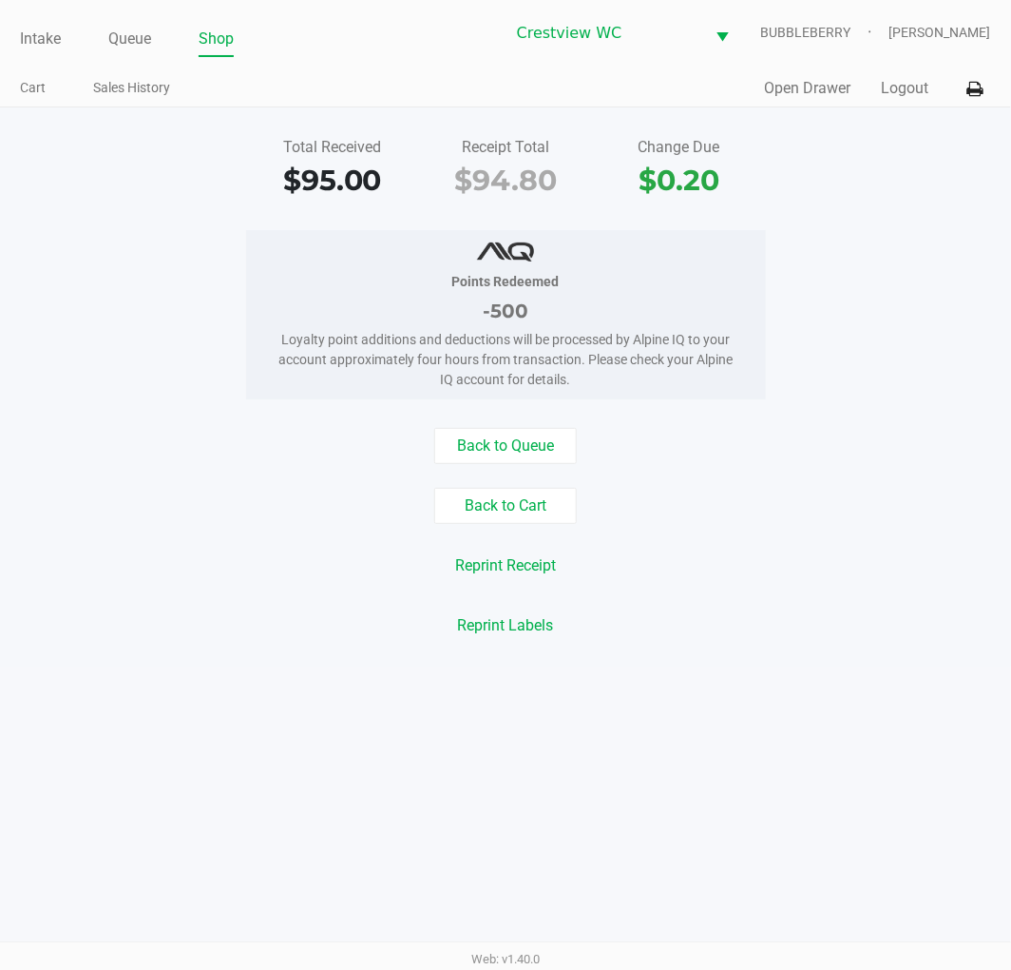
click at [32, 35] on link "Intake" at bounding box center [40, 39] width 41 height 27
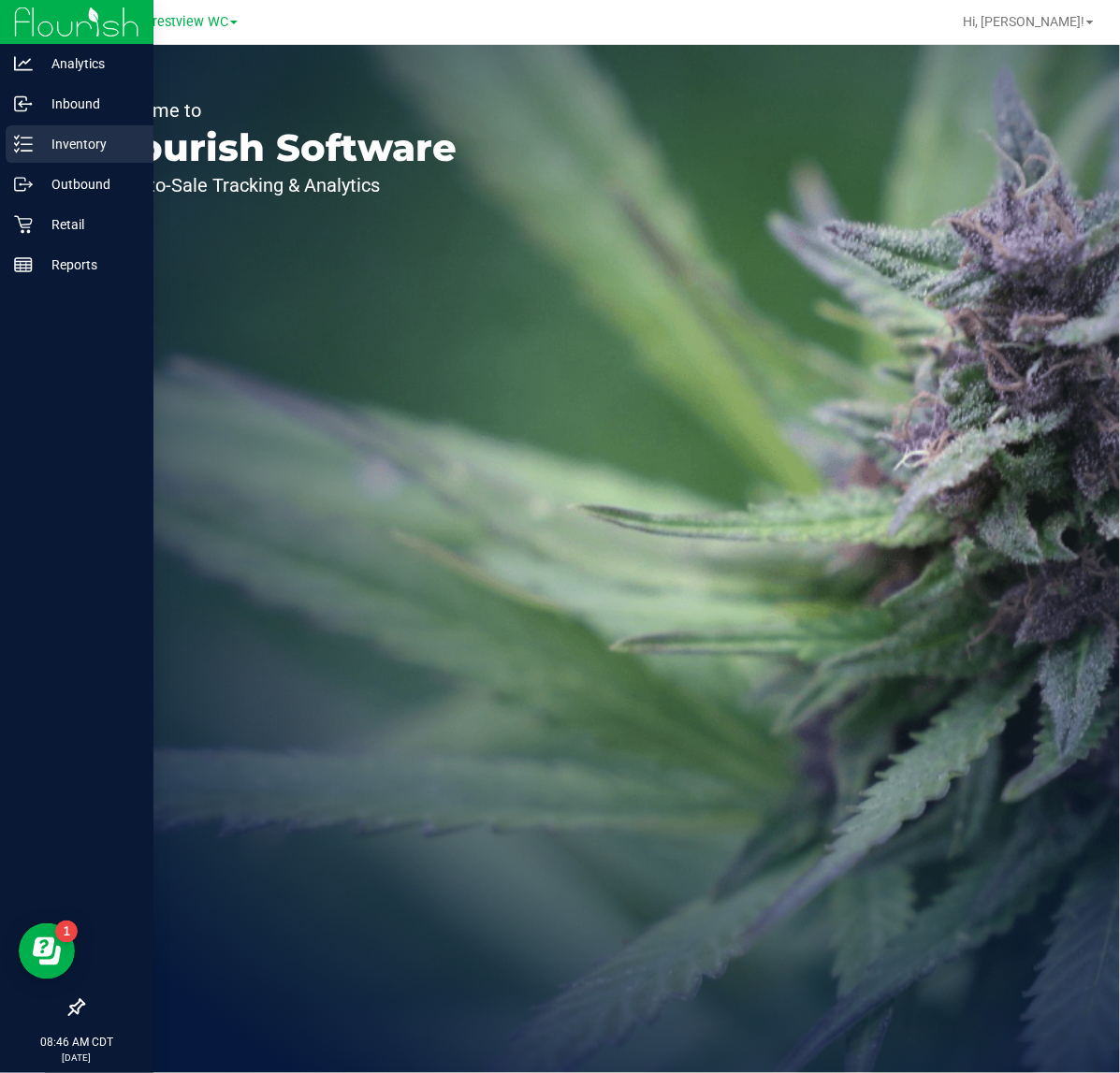
click at [14, 139] on icon at bounding box center [23, 144] width 19 height 19
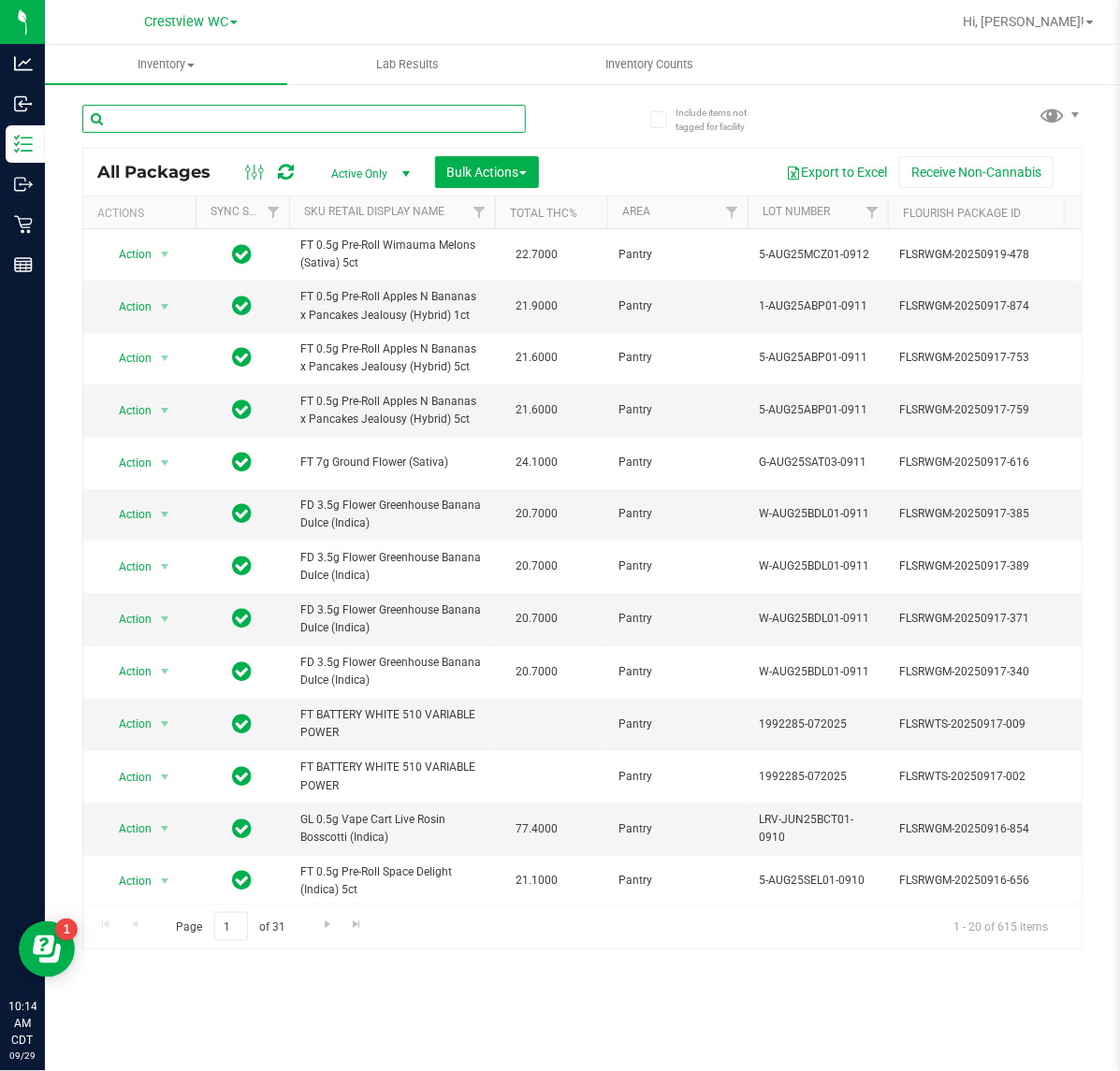
click at [311, 107] on input "text" at bounding box center [304, 118] width 444 height 29
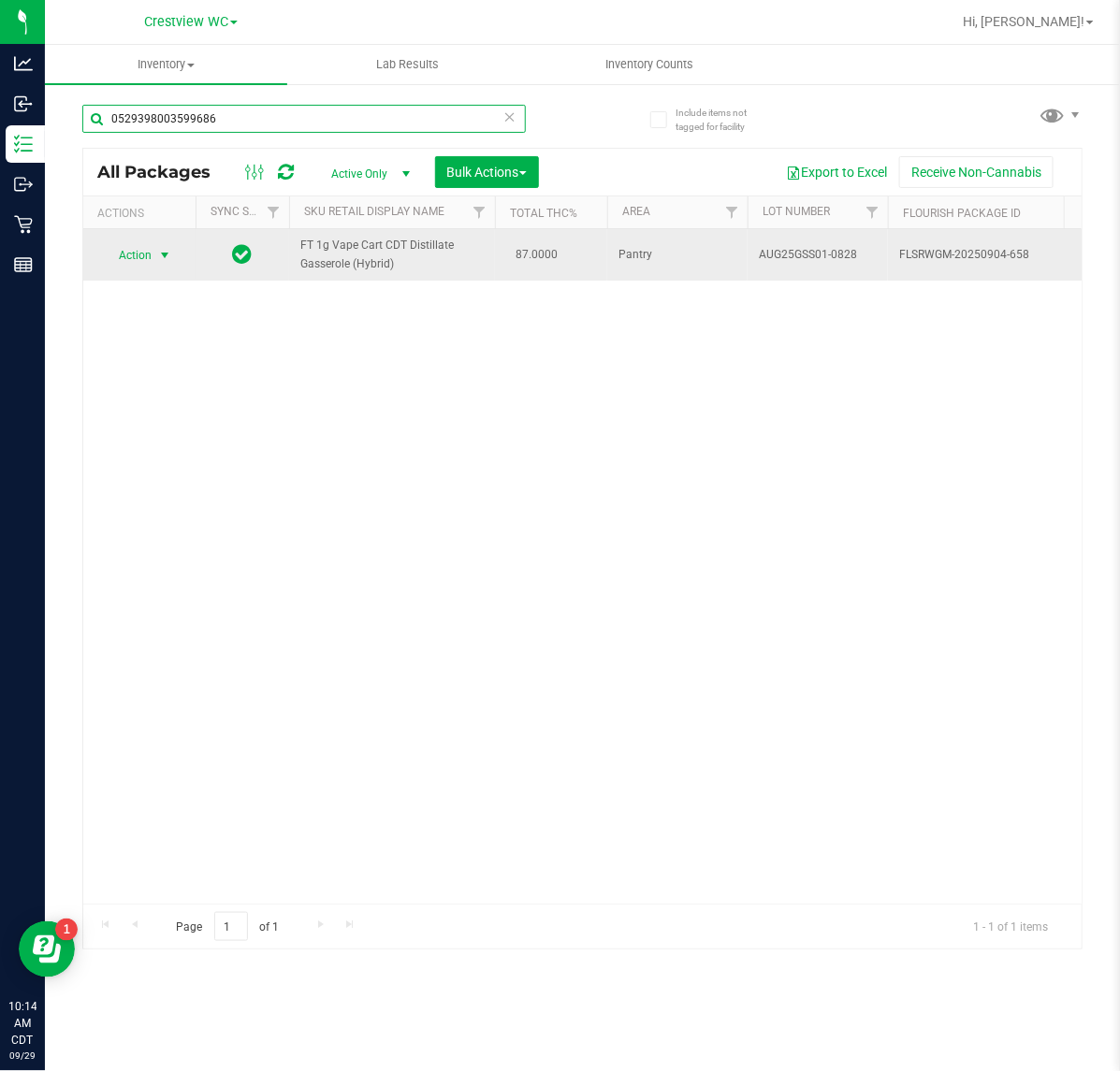
type input "0529398003599686"
click at [138, 246] on span "Action" at bounding box center [127, 255] width 50 height 27
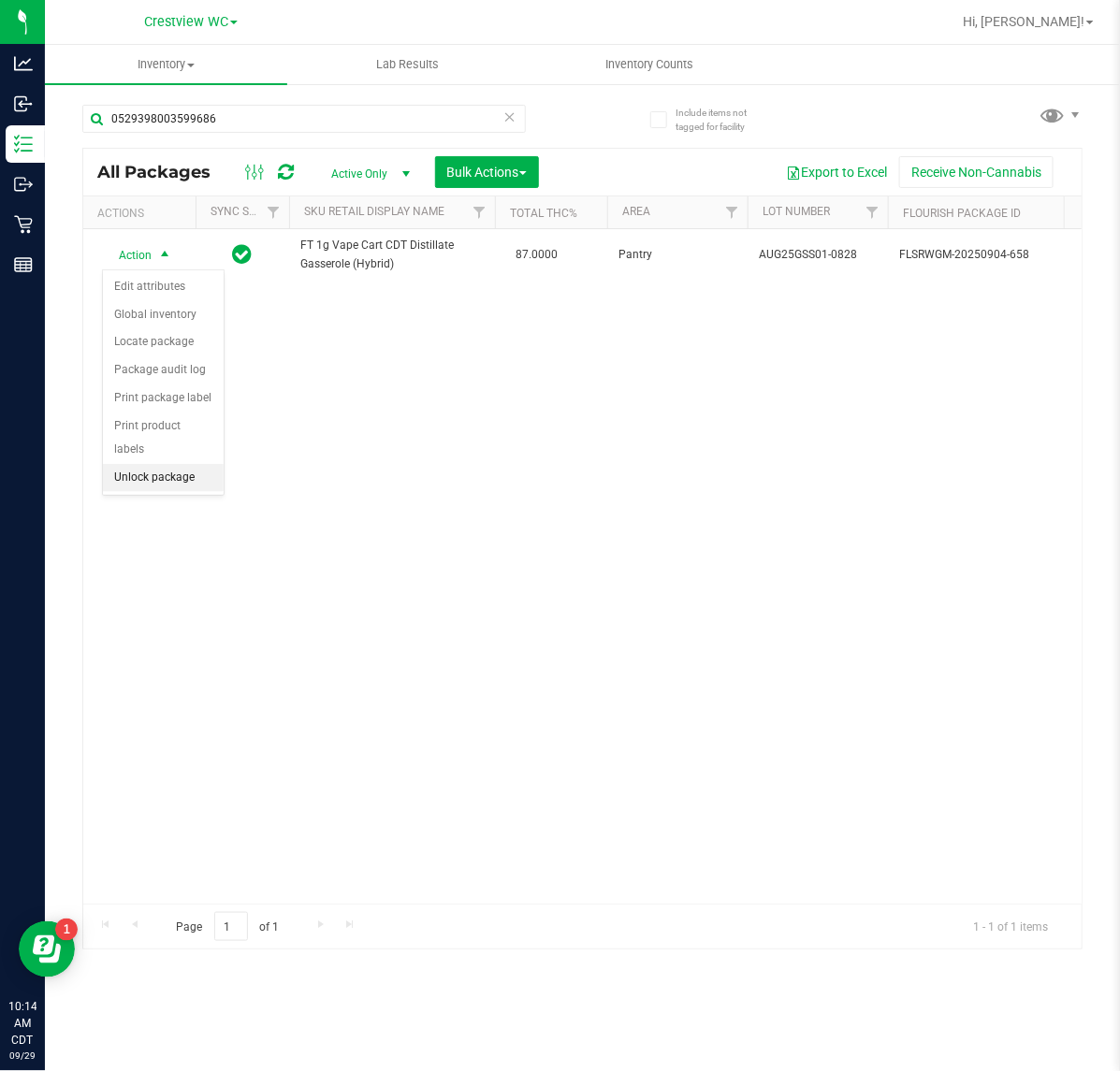
click at [165, 464] on li "Unlock package" at bounding box center [163, 477] width 121 height 29
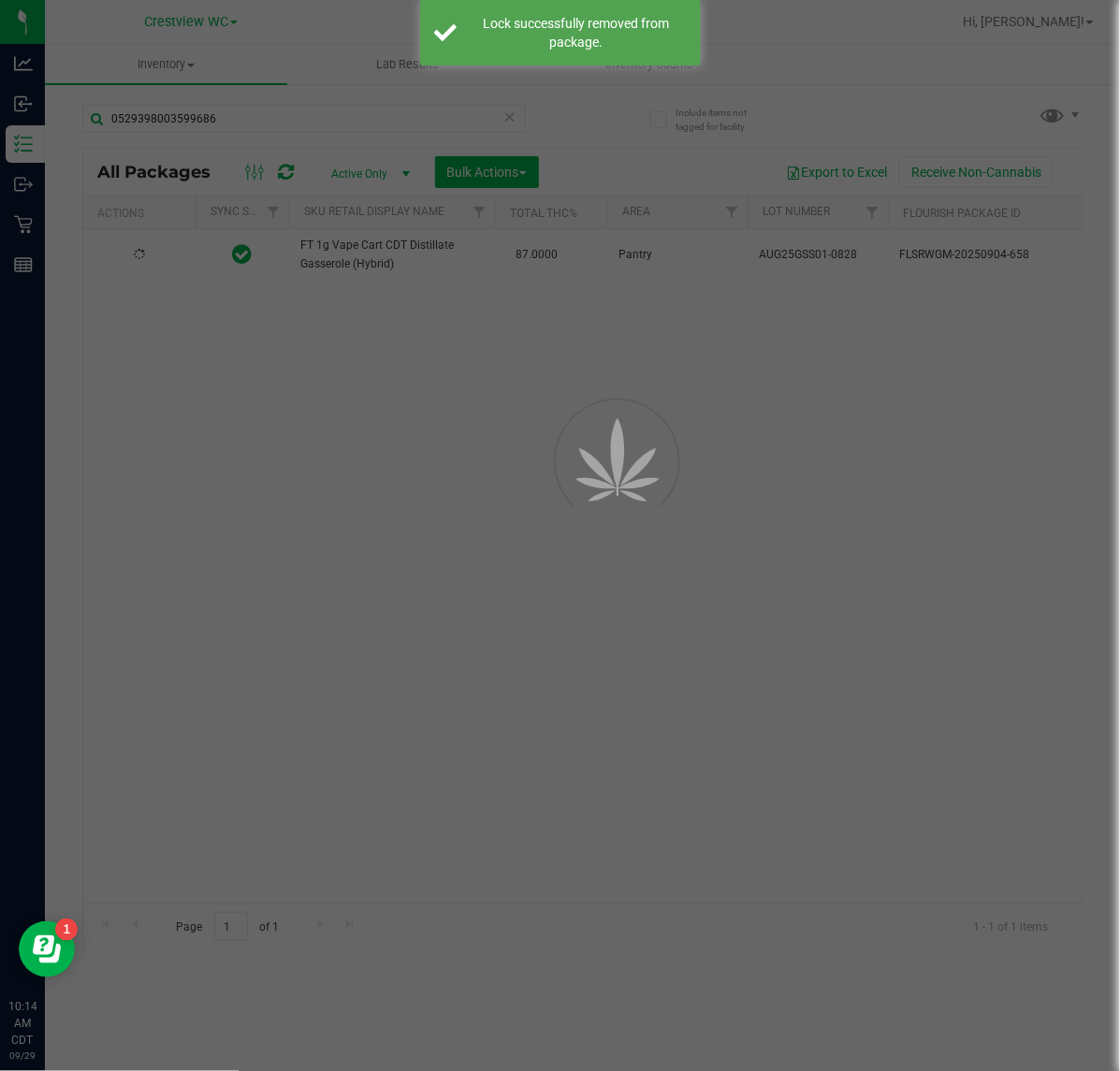
click at [492, 550] on div at bounding box center [560, 536] width 1120 height 1071
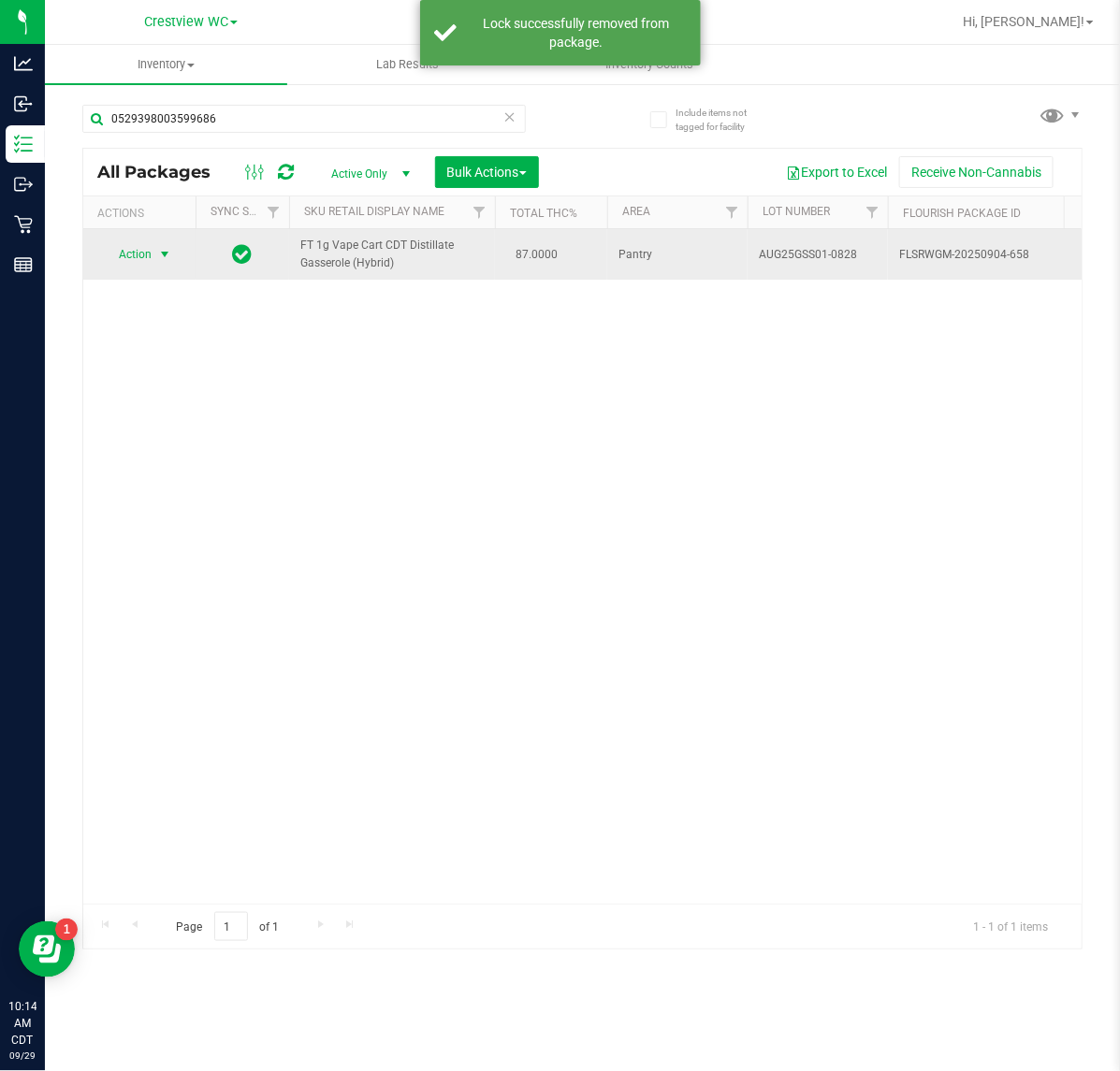
click at [139, 257] on span "Action" at bounding box center [127, 254] width 50 height 27
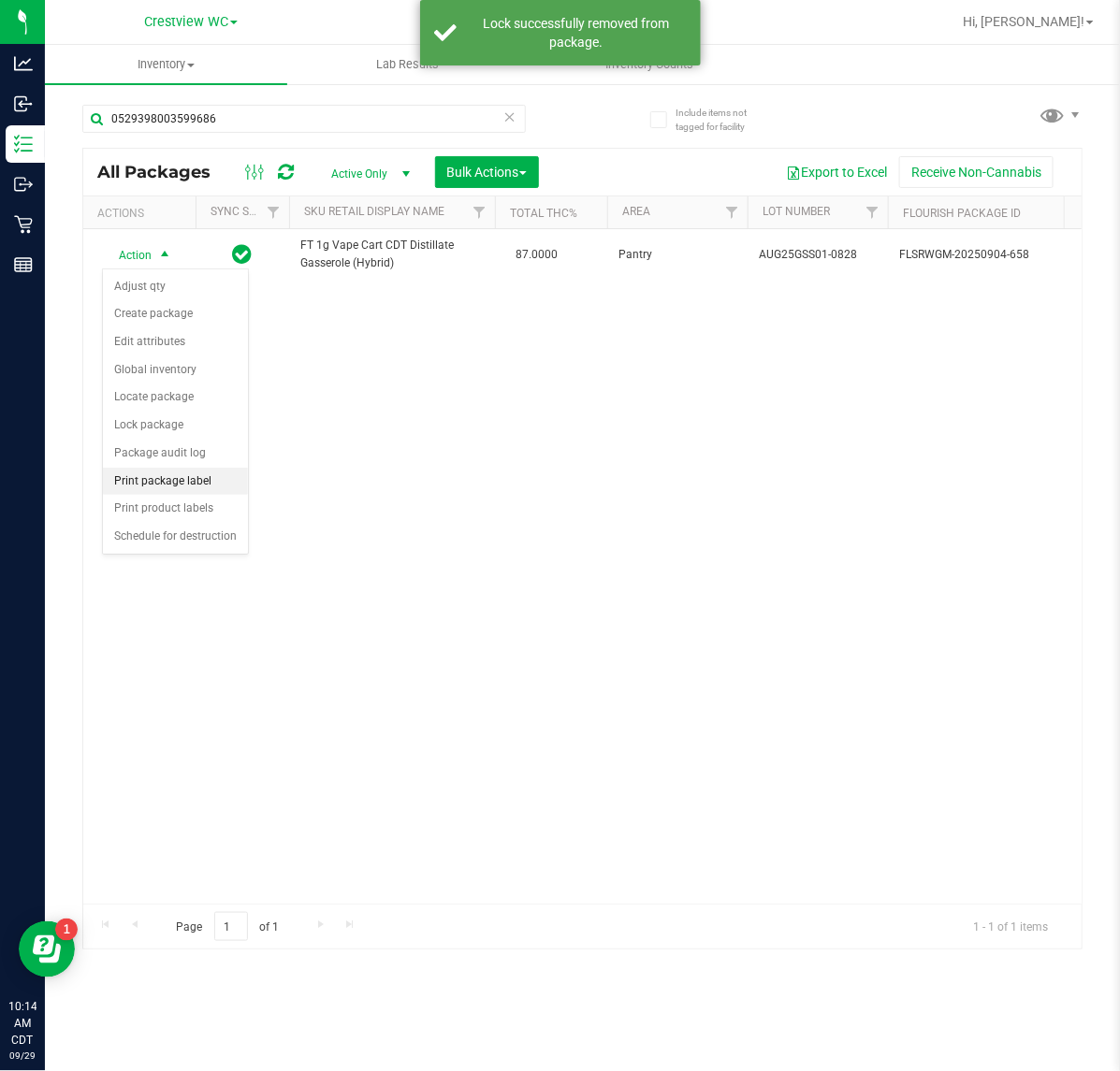
click at [236, 486] on li "Print package label" at bounding box center [175, 481] width 145 height 29
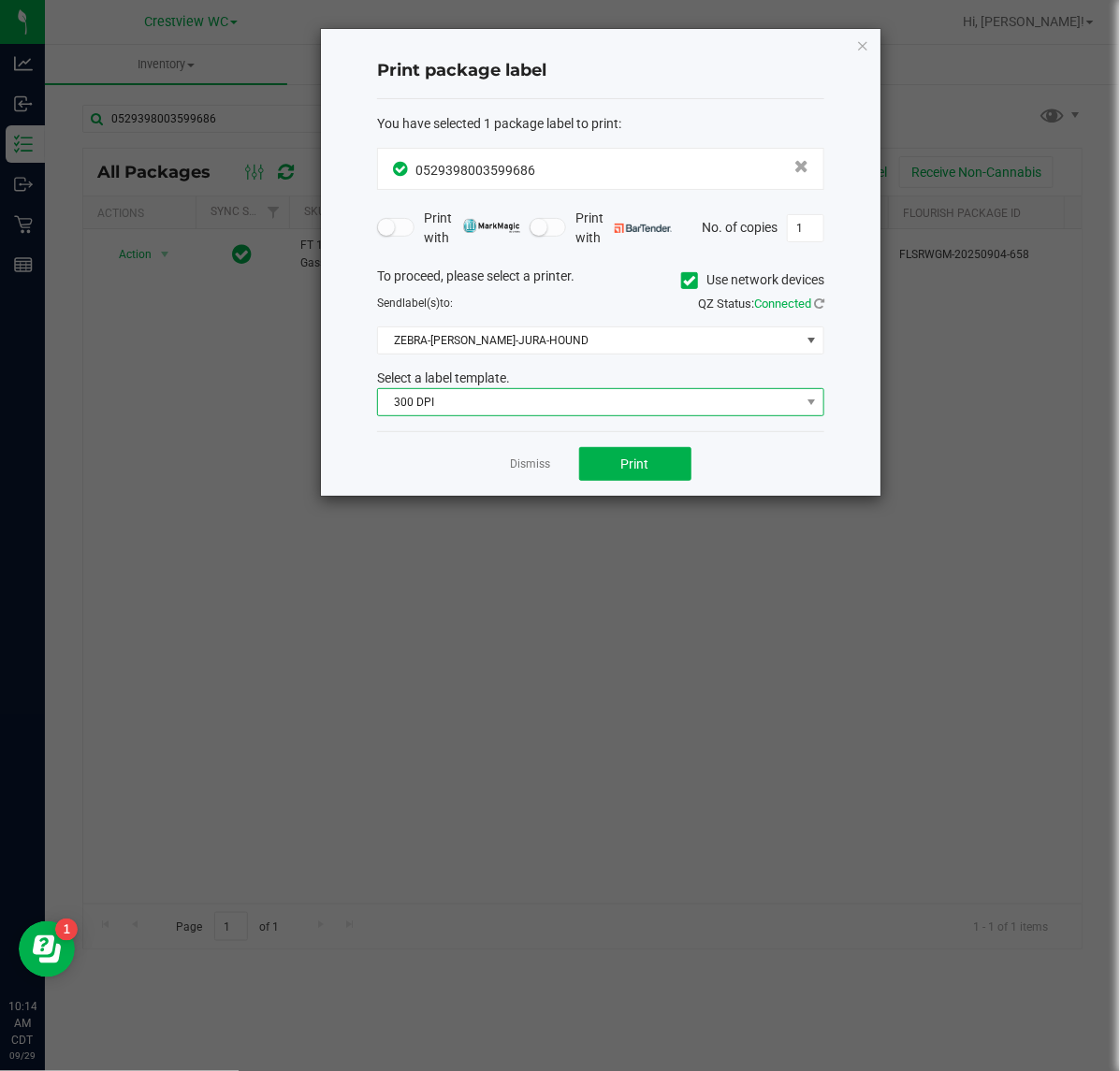
click at [611, 409] on span "300 DPI" at bounding box center [589, 402] width 422 height 27
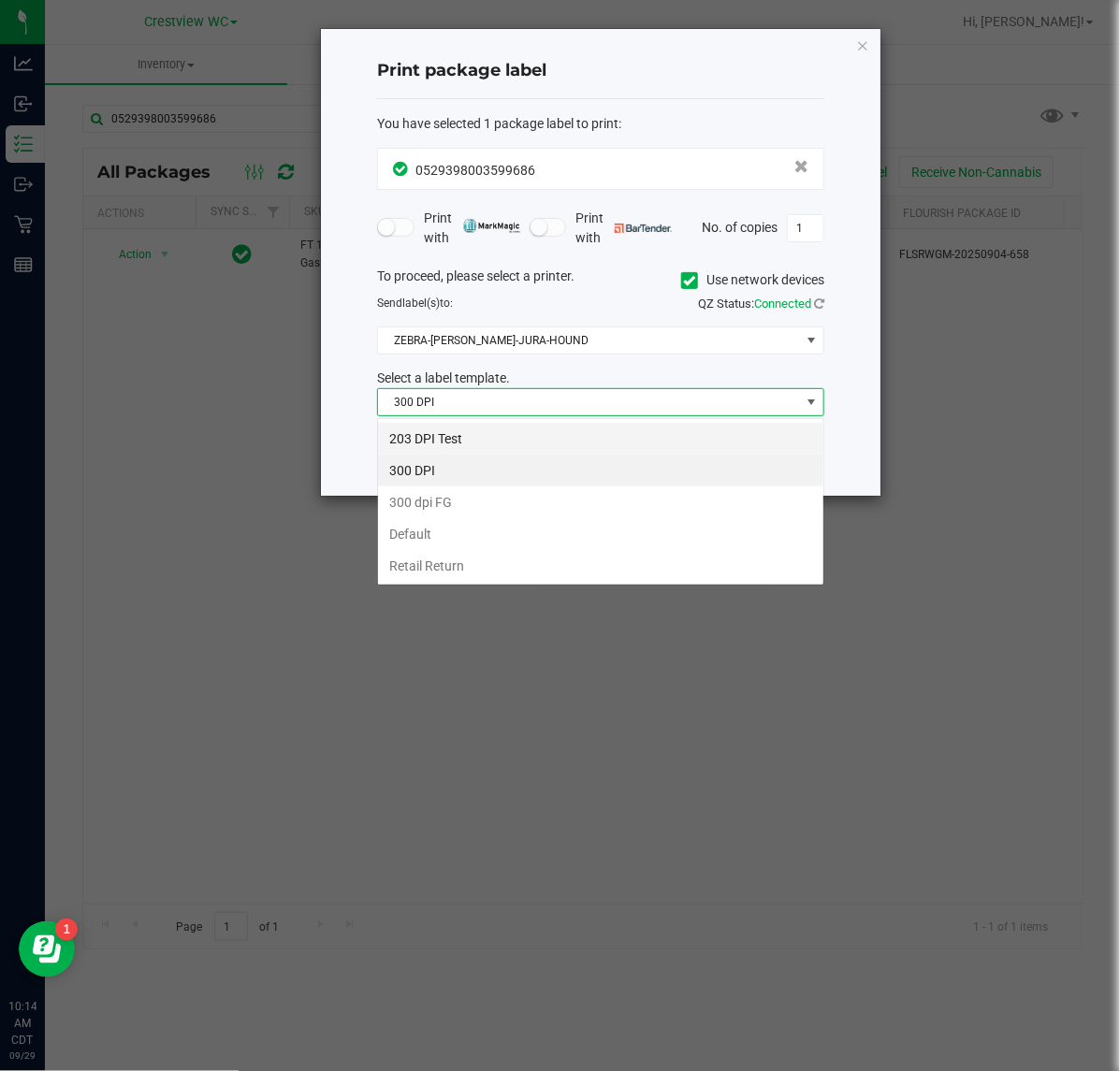
scroll to position [29, 446]
click at [559, 440] on li "203 DPI Test" at bounding box center [600, 439] width 445 height 32
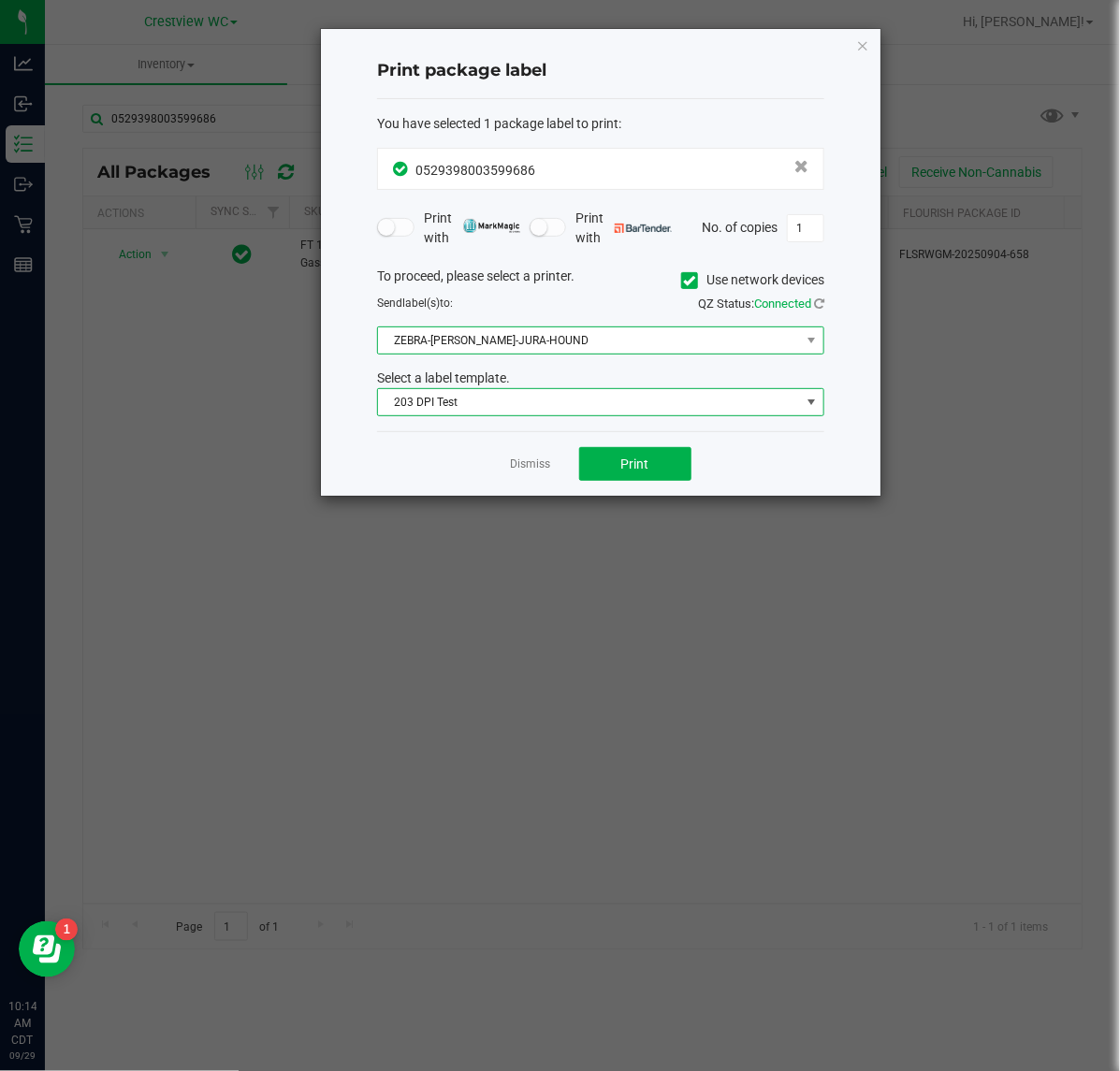
click at [558, 345] on span "ZEBRA-[PERSON_NAME]-JURA-HOUND" at bounding box center [589, 341] width 422 height 27
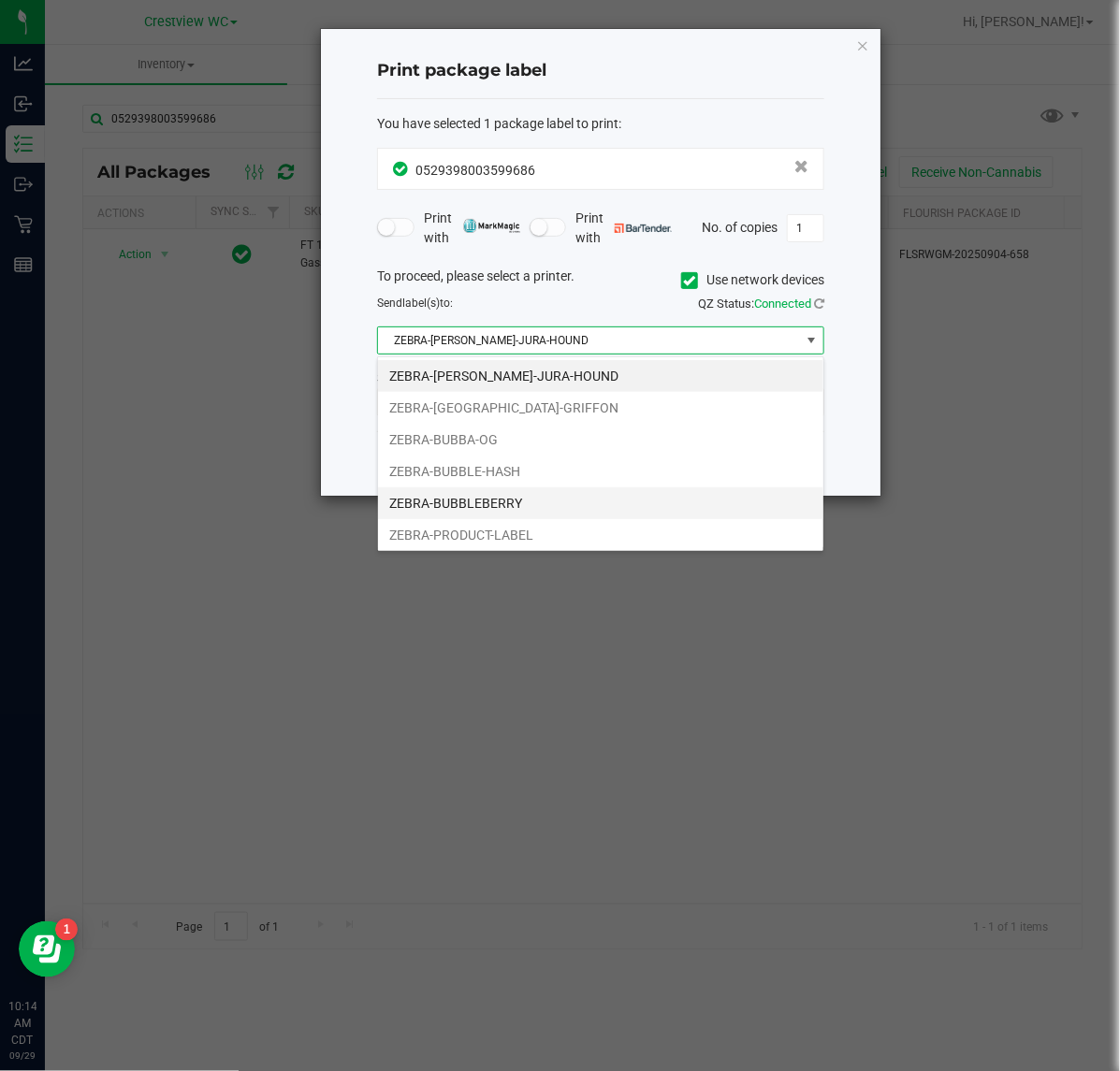
click at [559, 513] on li "ZEBRA-BUBBLEBERRY" at bounding box center [600, 503] width 445 height 32
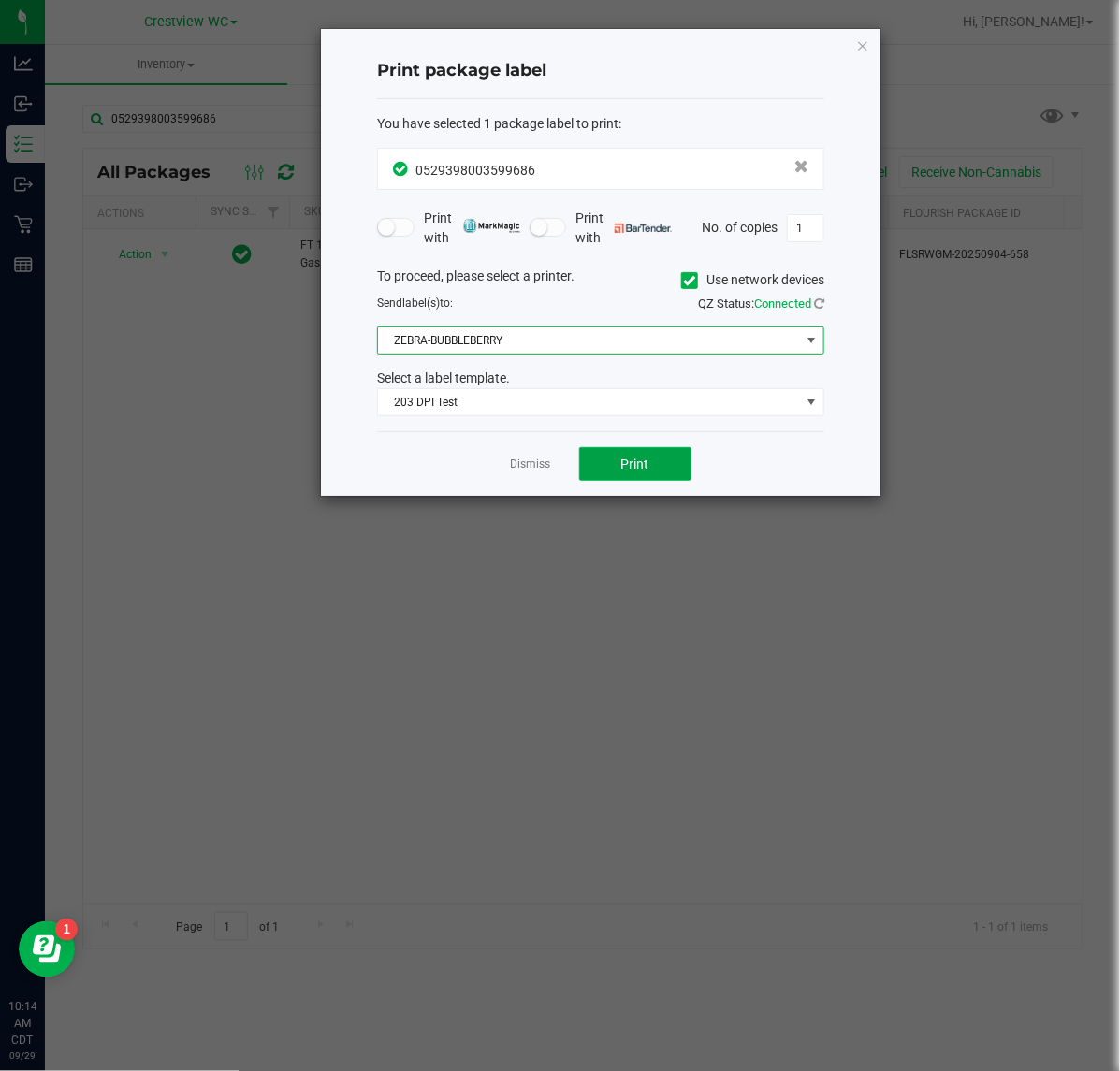
click at [623, 465] on span "Print" at bounding box center [635, 464] width 29 height 15
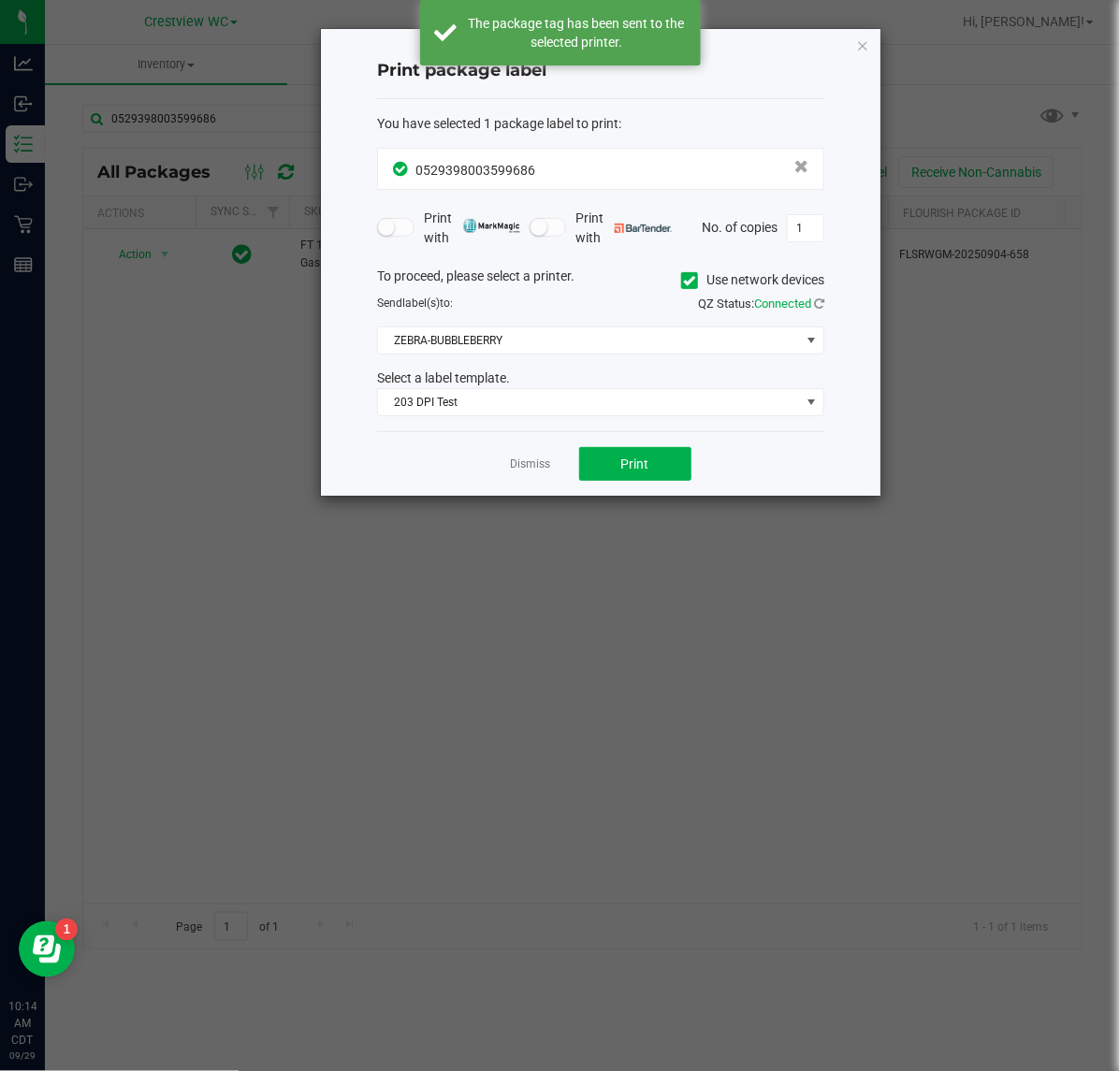
click at [919, 66] on ngb-modal-window "Print package label You have selected 1 package label to print : 05293980035996…" at bounding box center [567, 536] width 1134 height 1071
click at [859, 43] on icon "button" at bounding box center [862, 44] width 13 height 23
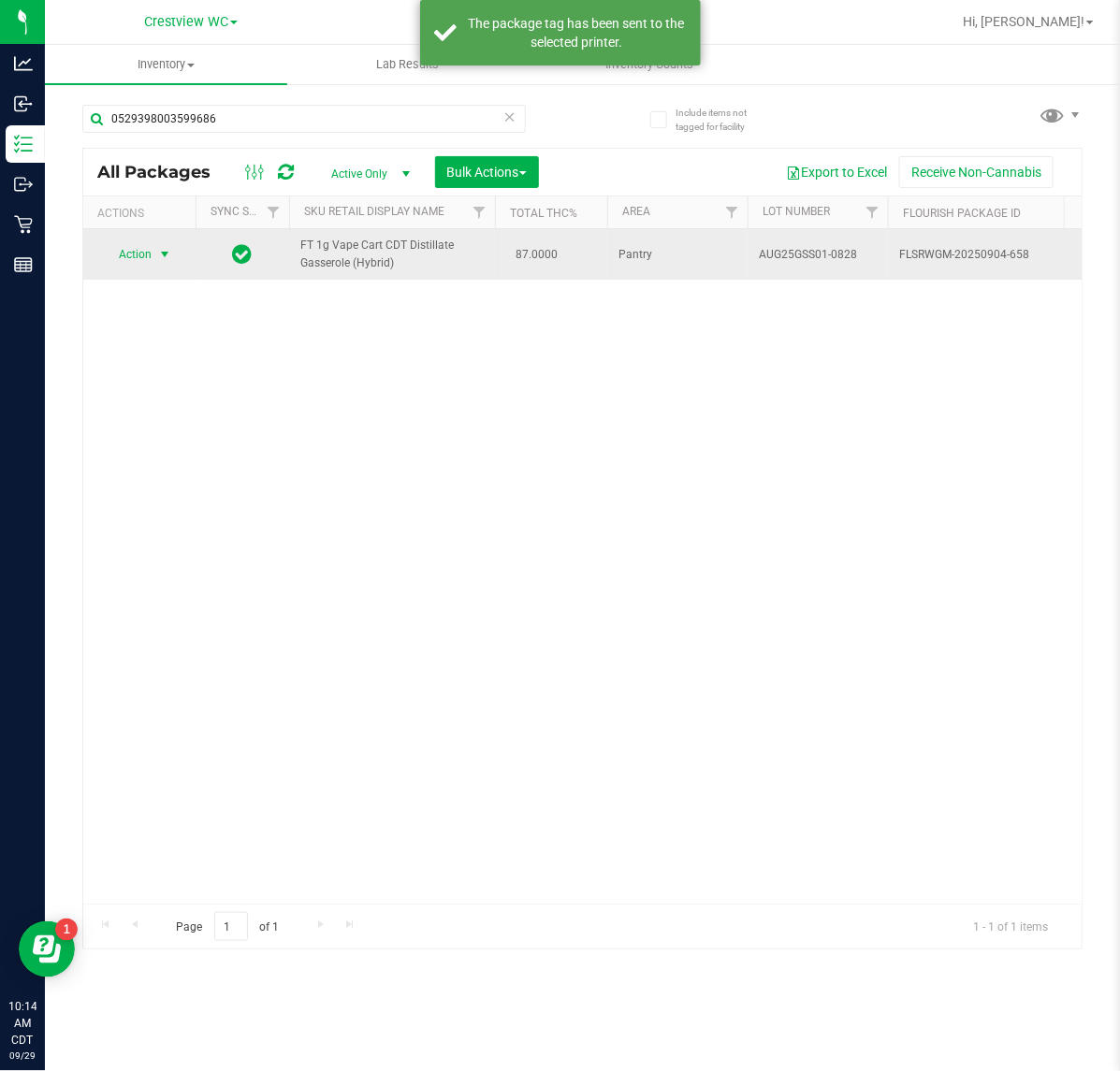
click at [126, 245] on span "Action" at bounding box center [127, 254] width 50 height 27
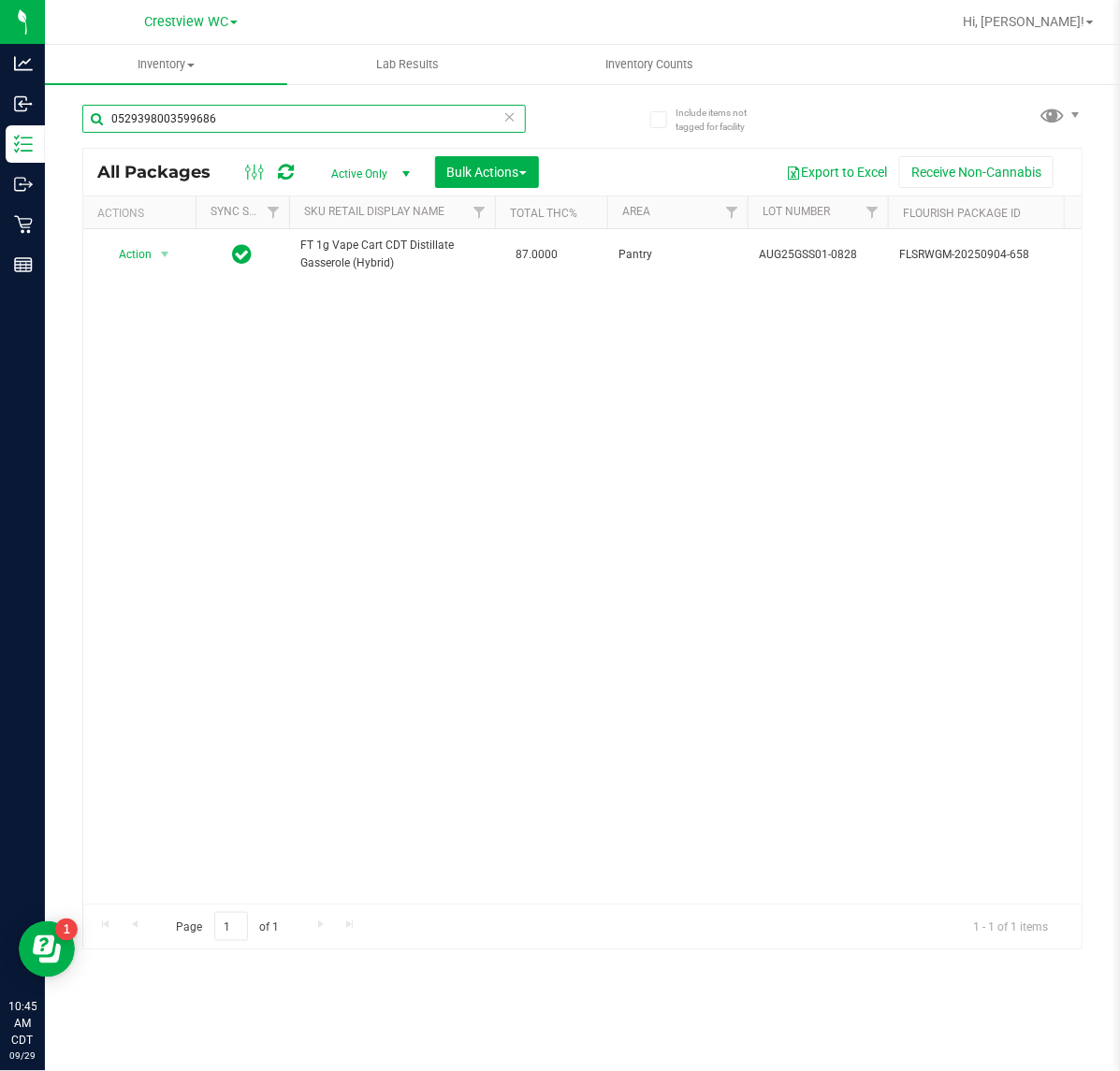
drag, startPoint x: 264, startPoint y: 126, endPoint x: 307, endPoint y: 152, distance: 50.2
click at [14, 148] on div "Analytics Inbound Inventory Outbound Retail Reports 10:45 AM CDT 09/29/2025 09/…" at bounding box center [560, 536] width 1120 height 1071
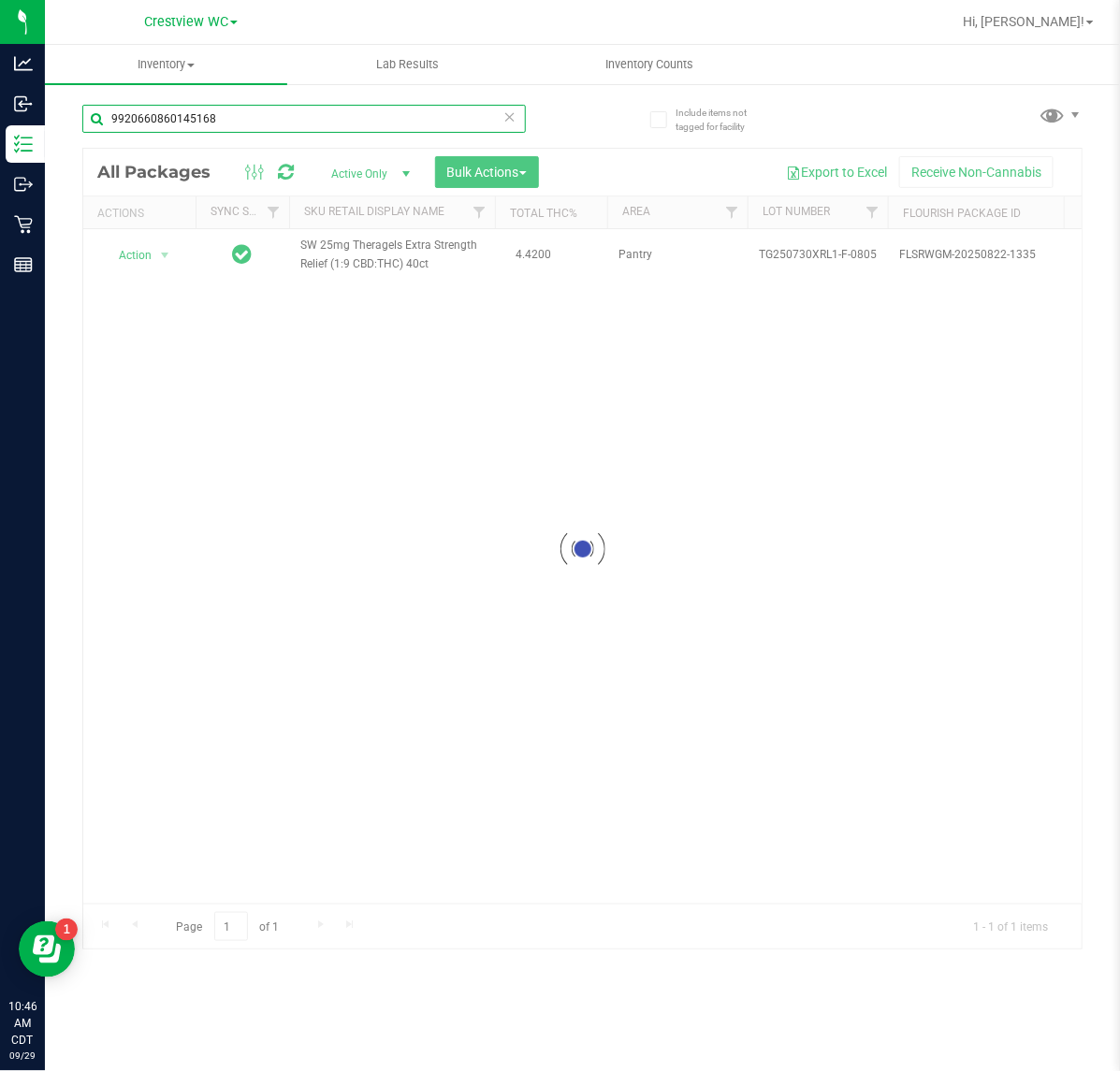
type input "9920660860145168"
click at [142, 254] on div at bounding box center [583, 548] width 998 height 800
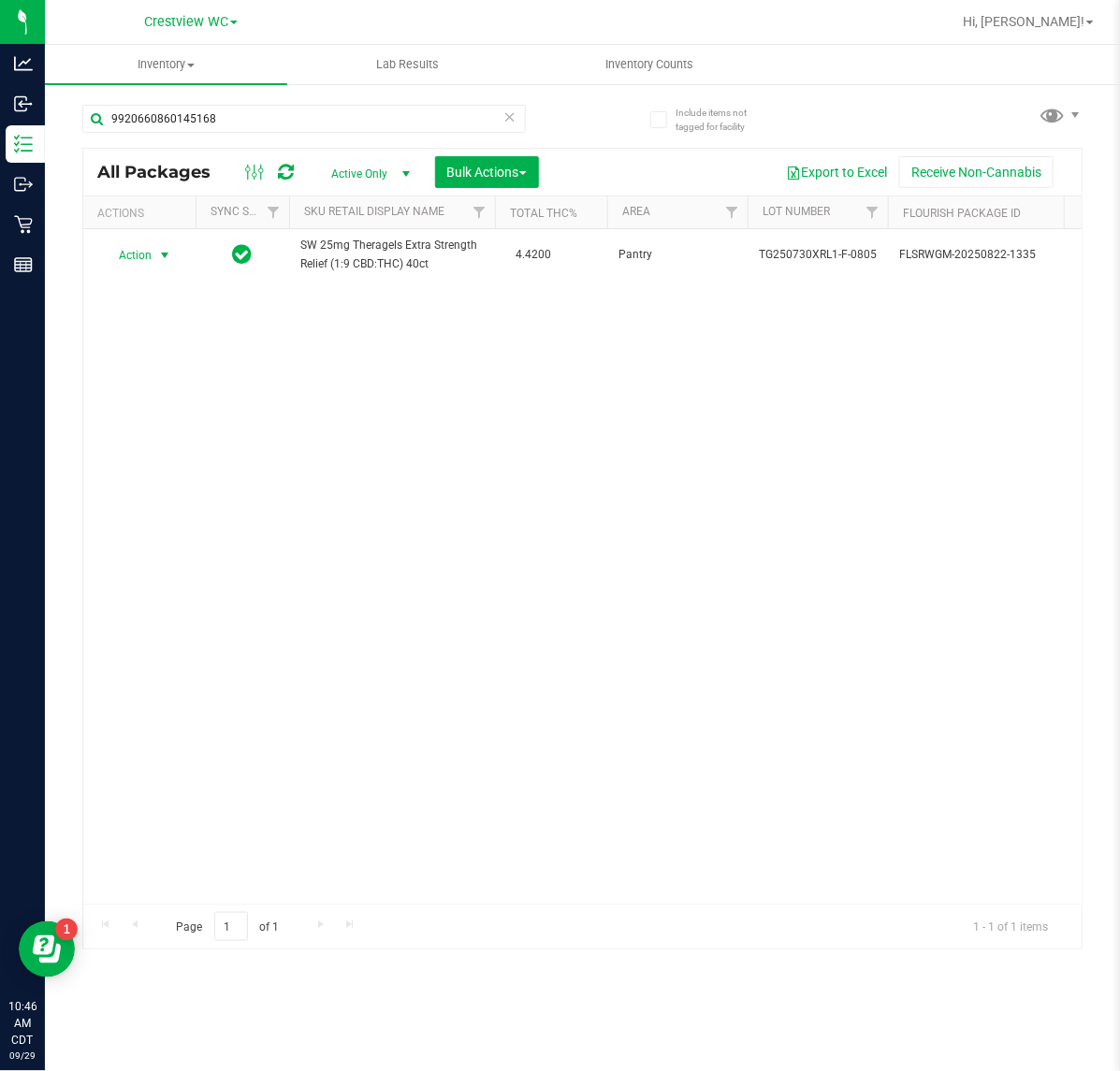
click at [142, 256] on span "Action" at bounding box center [127, 255] width 50 height 27
click at [206, 464] on li "Unlock package" at bounding box center [163, 477] width 121 height 29
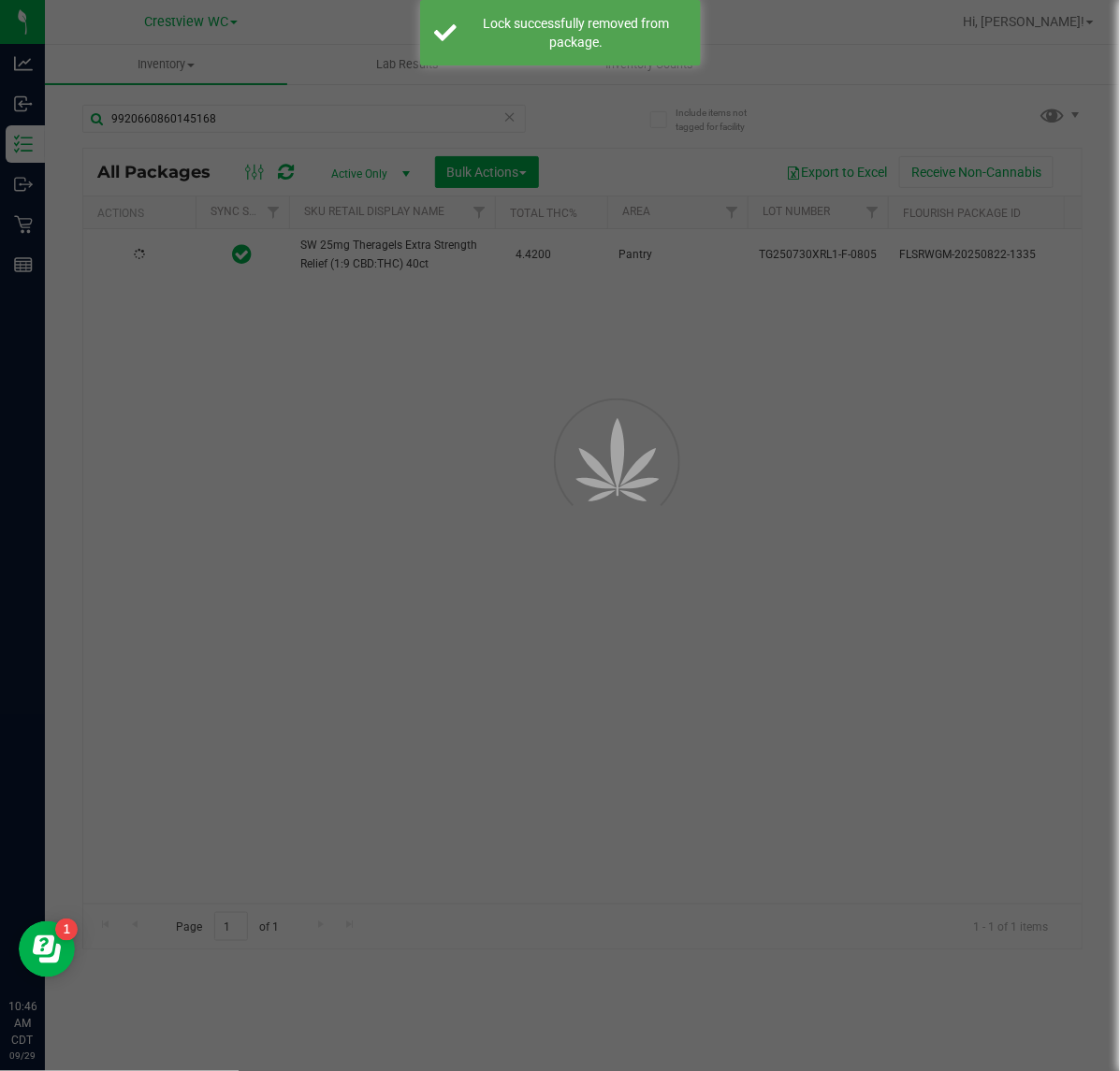
click at [176, 346] on div at bounding box center [560, 536] width 1120 height 1071
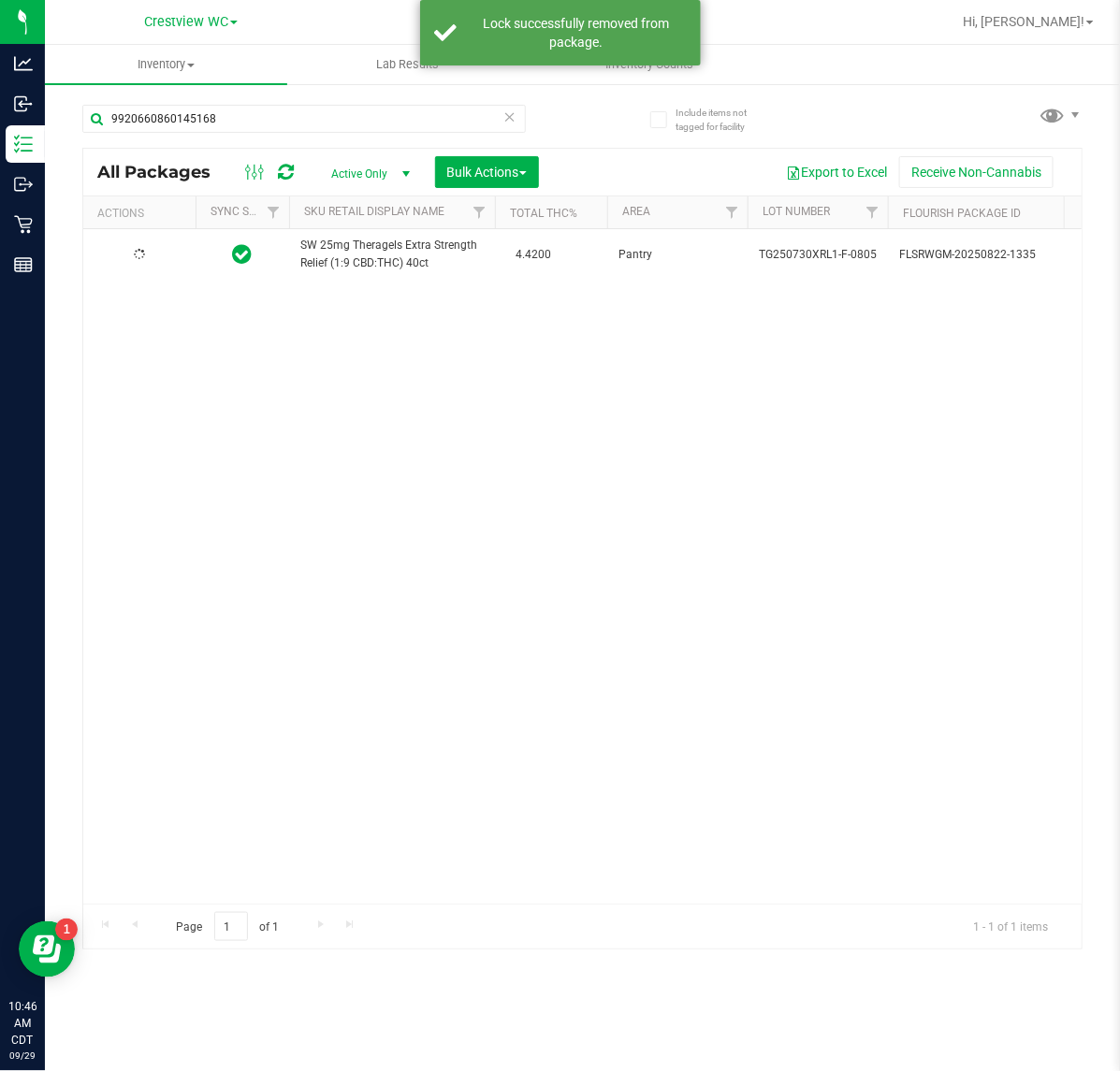
click at [151, 263] on div at bounding box center [139, 255] width 90 height 18
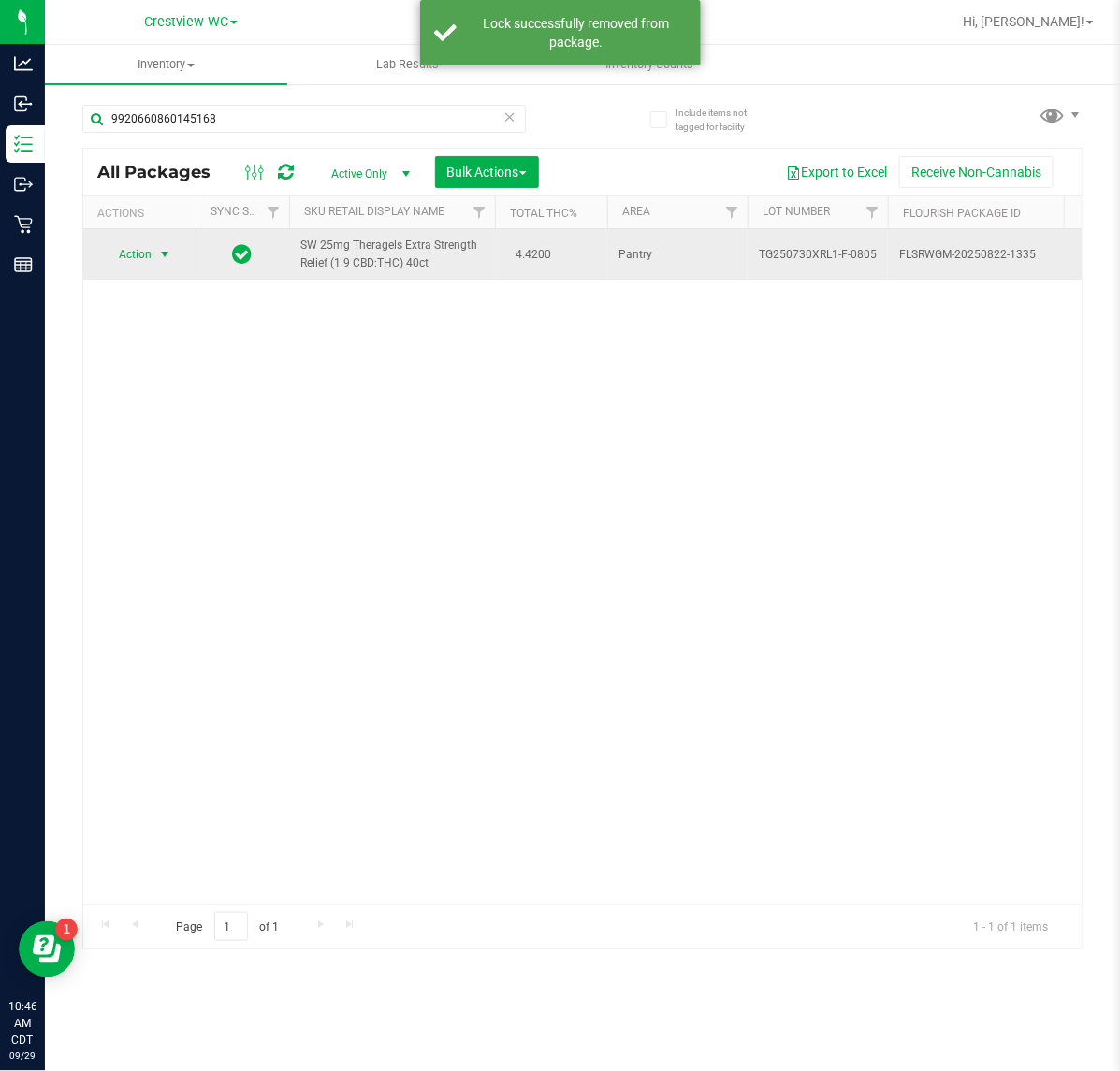
click at [155, 253] on span "select" at bounding box center [165, 254] width 24 height 27
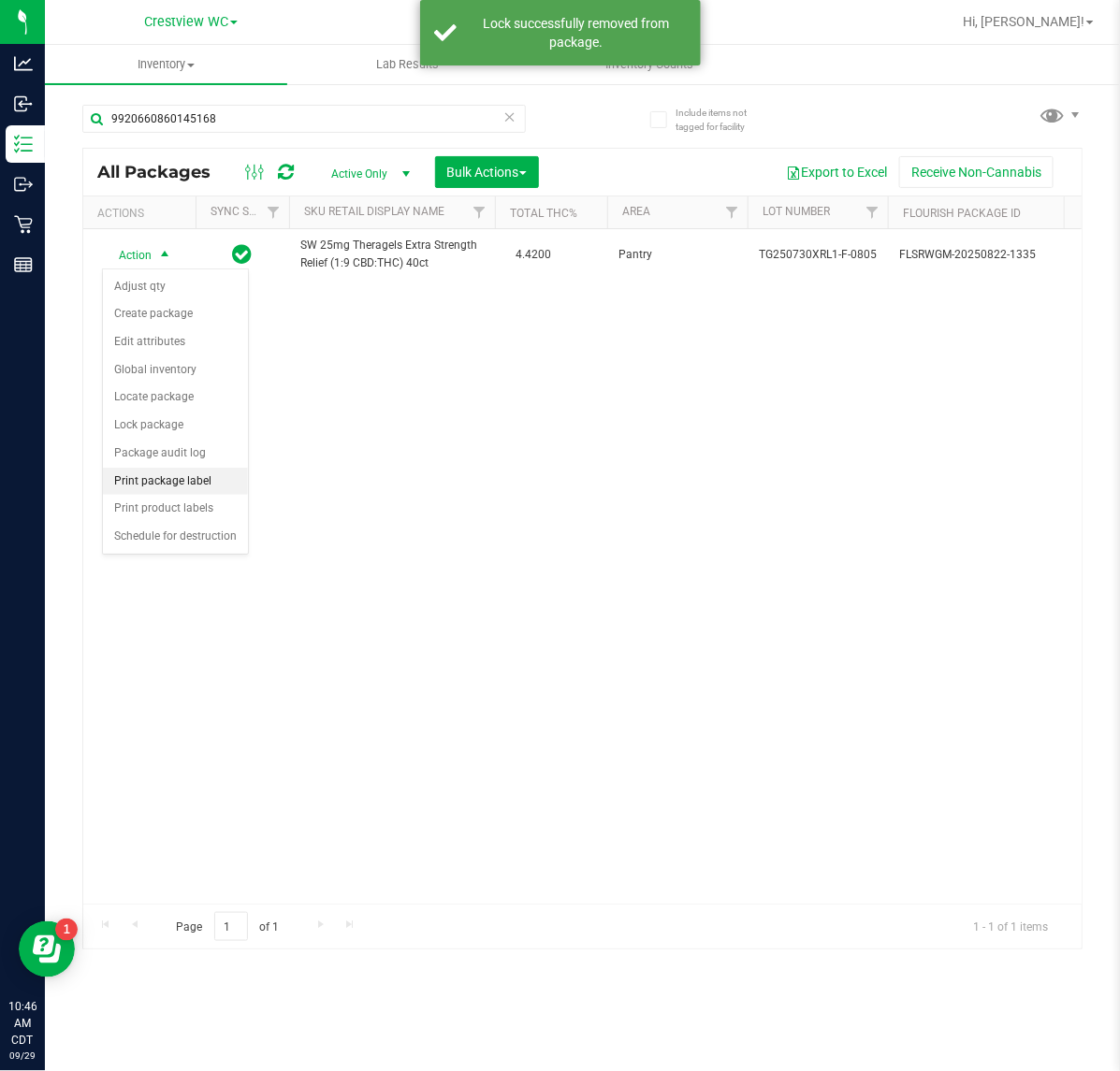
click at [214, 482] on li "Print package label" at bounding box center [175, 481] width 145 height 29
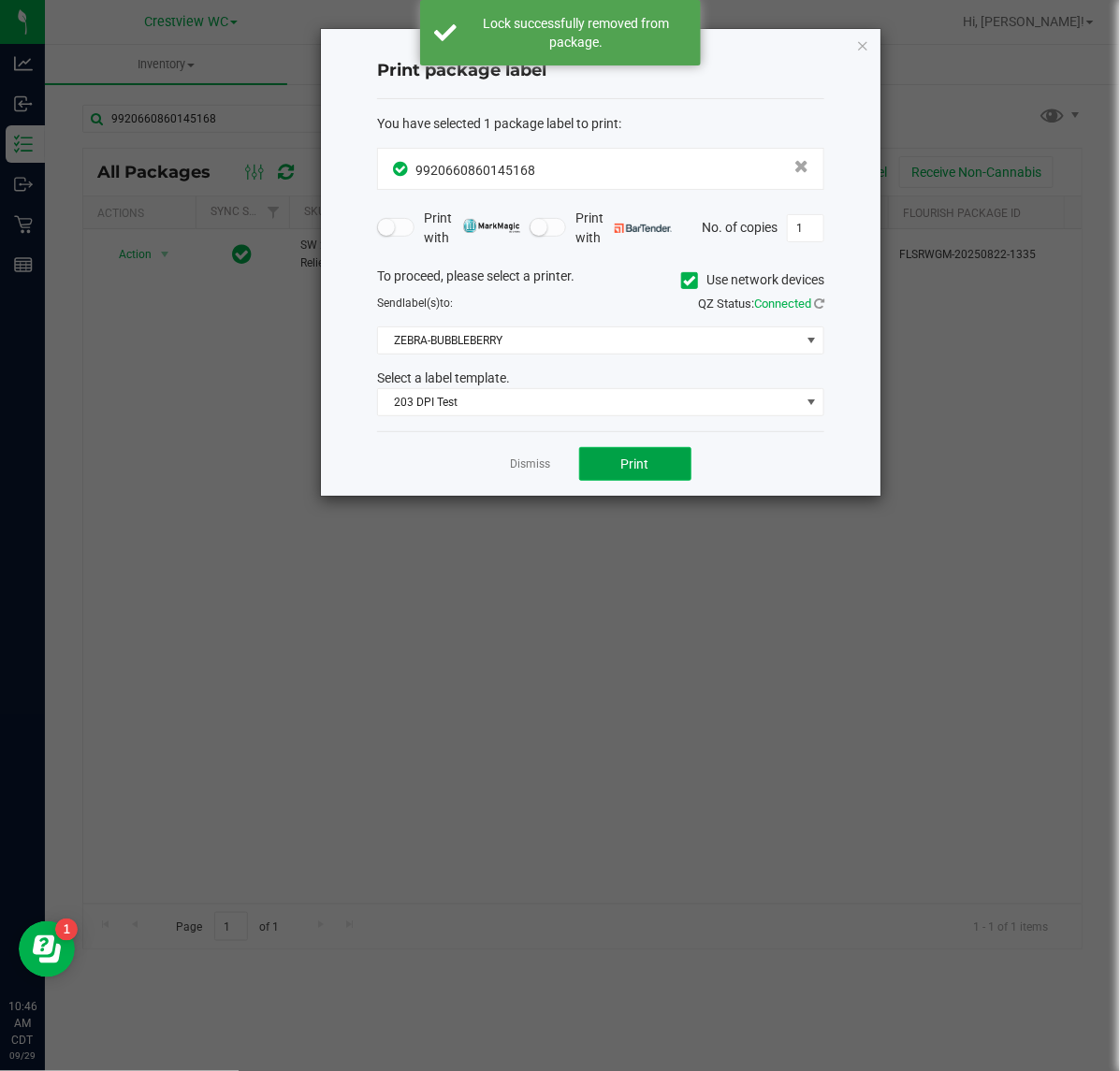
click at [599, 451] on button "Print" at bounding box center [635, 464] width 112 height 33
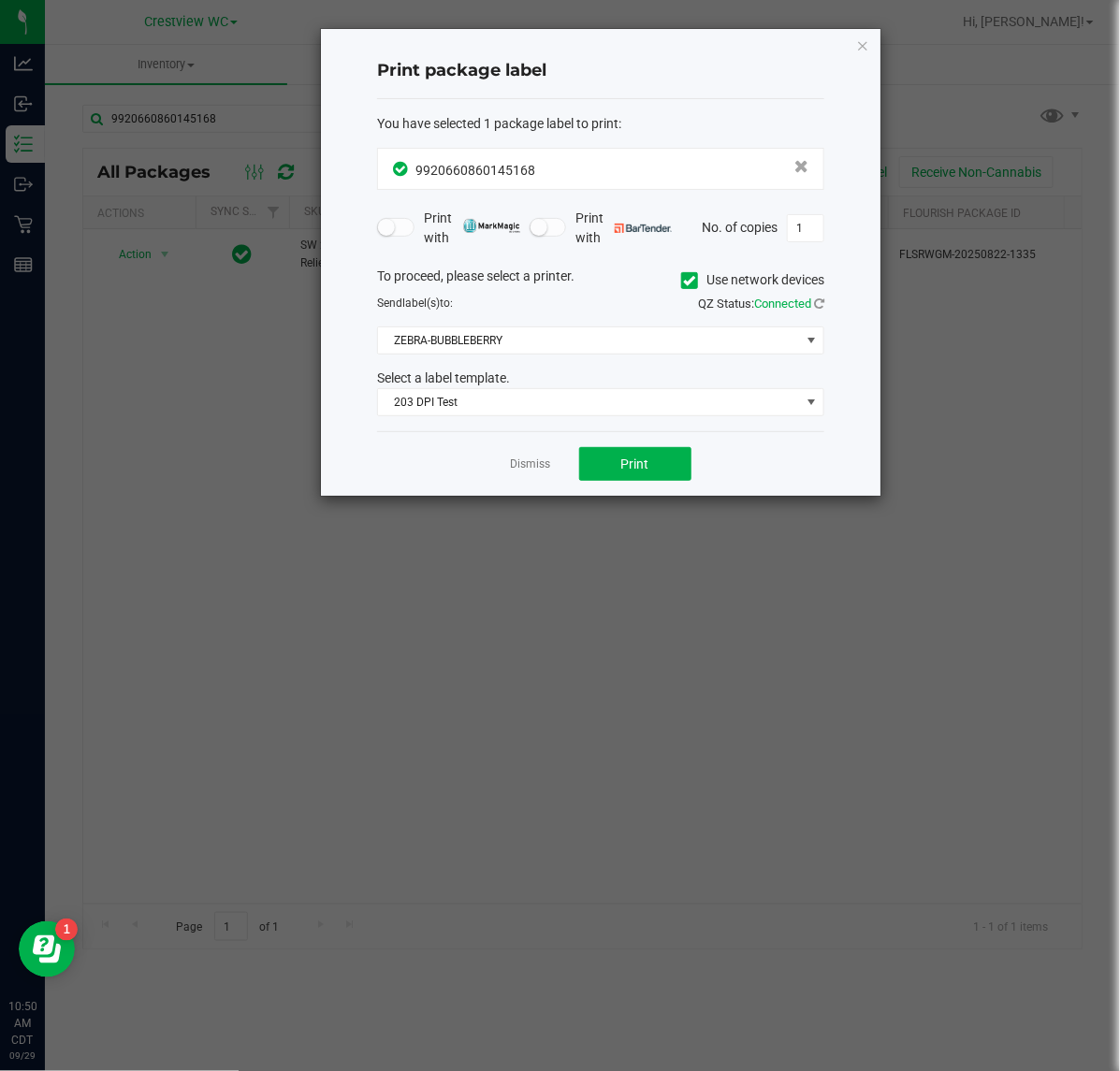
click at [889, 47] on ngb-modal-window "Print package label You have selected 1 package label to print : 99206608601451…" at bounding box center [567, 536] width 1134 height 1071
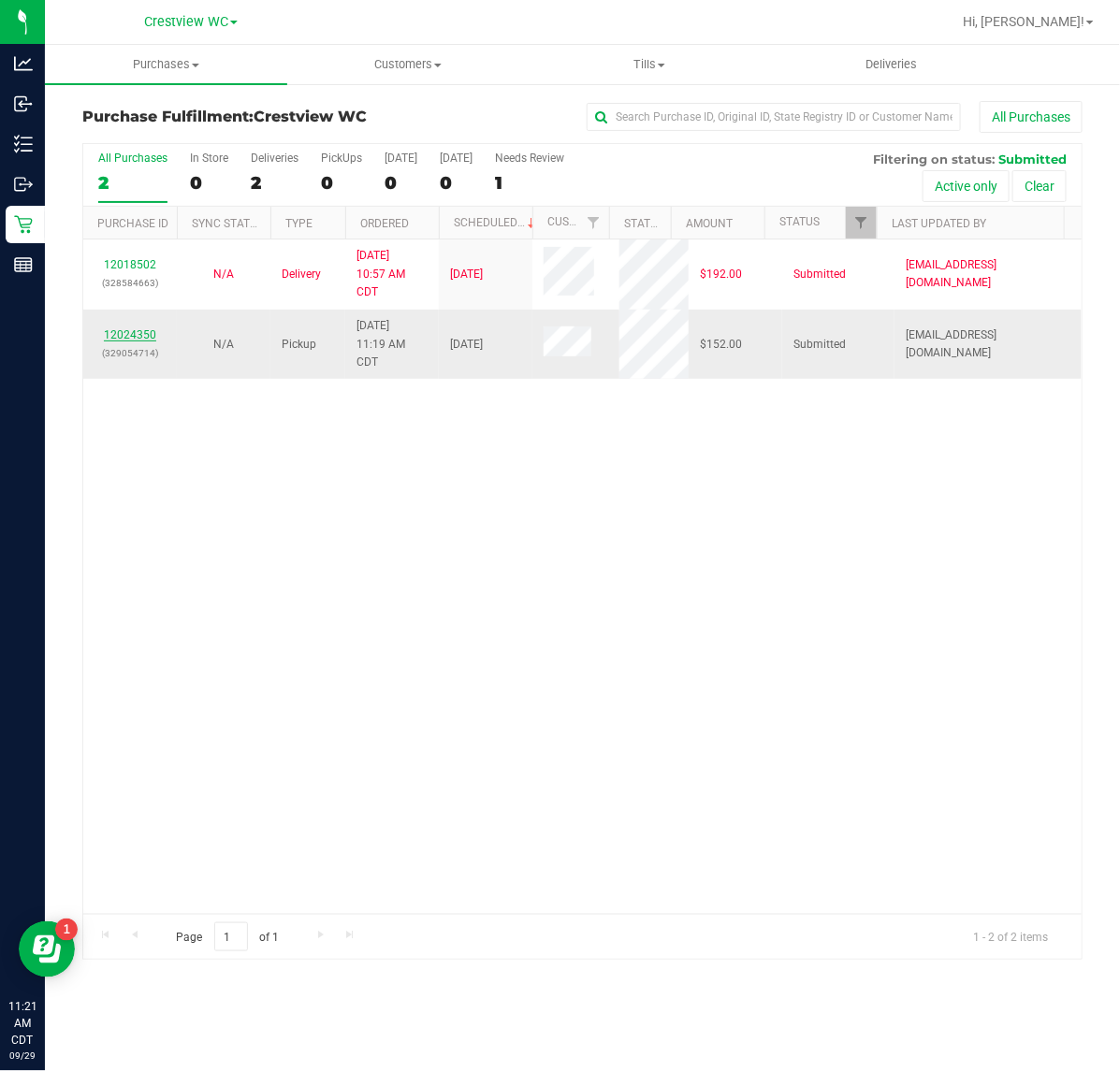
click at [131, 337] on link "12024350" at bounding box center [130, 335] width 52 height 13
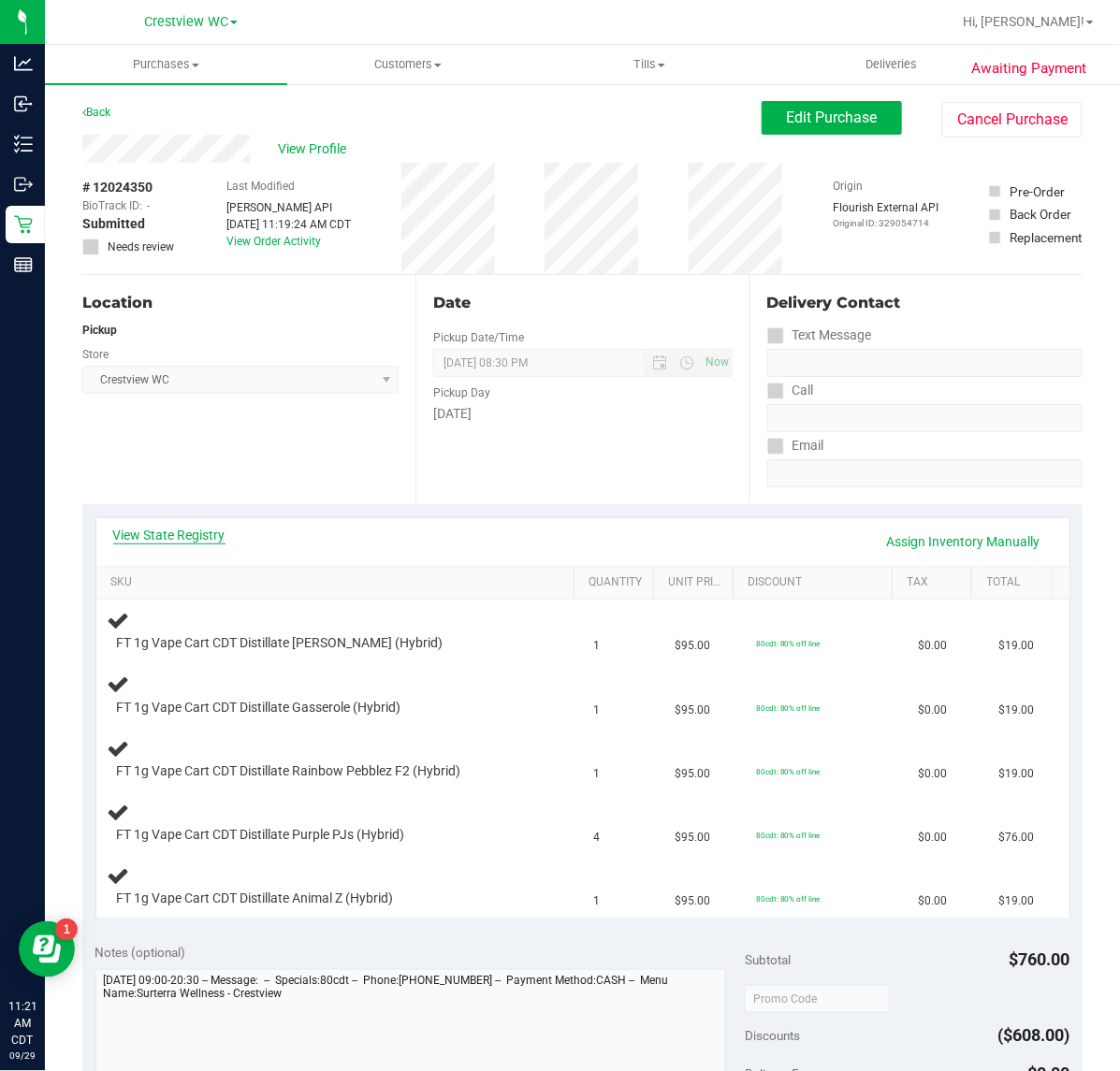
click at [207, 539] on link "View State Registry" at bounding box center [169, 535] width 112 height 19
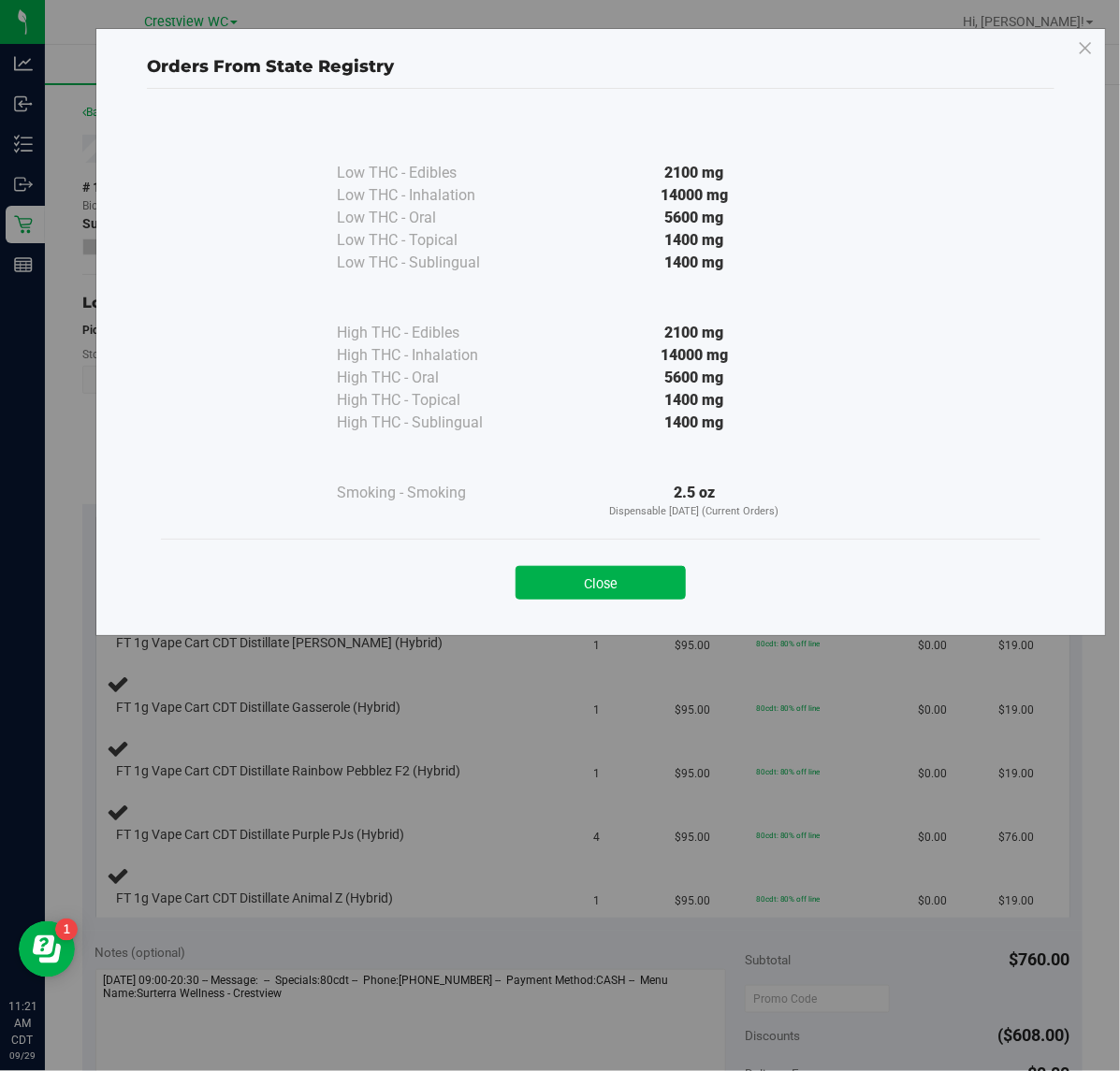
click at [367, 685] on div "Orders From State Registry Low THC - Edibles 2100 mg" at bounding box center [567, 536] width 1134 height 1071
click at [592, 582] on button "Close" at bounding box center [600, 583] width 170 height 33
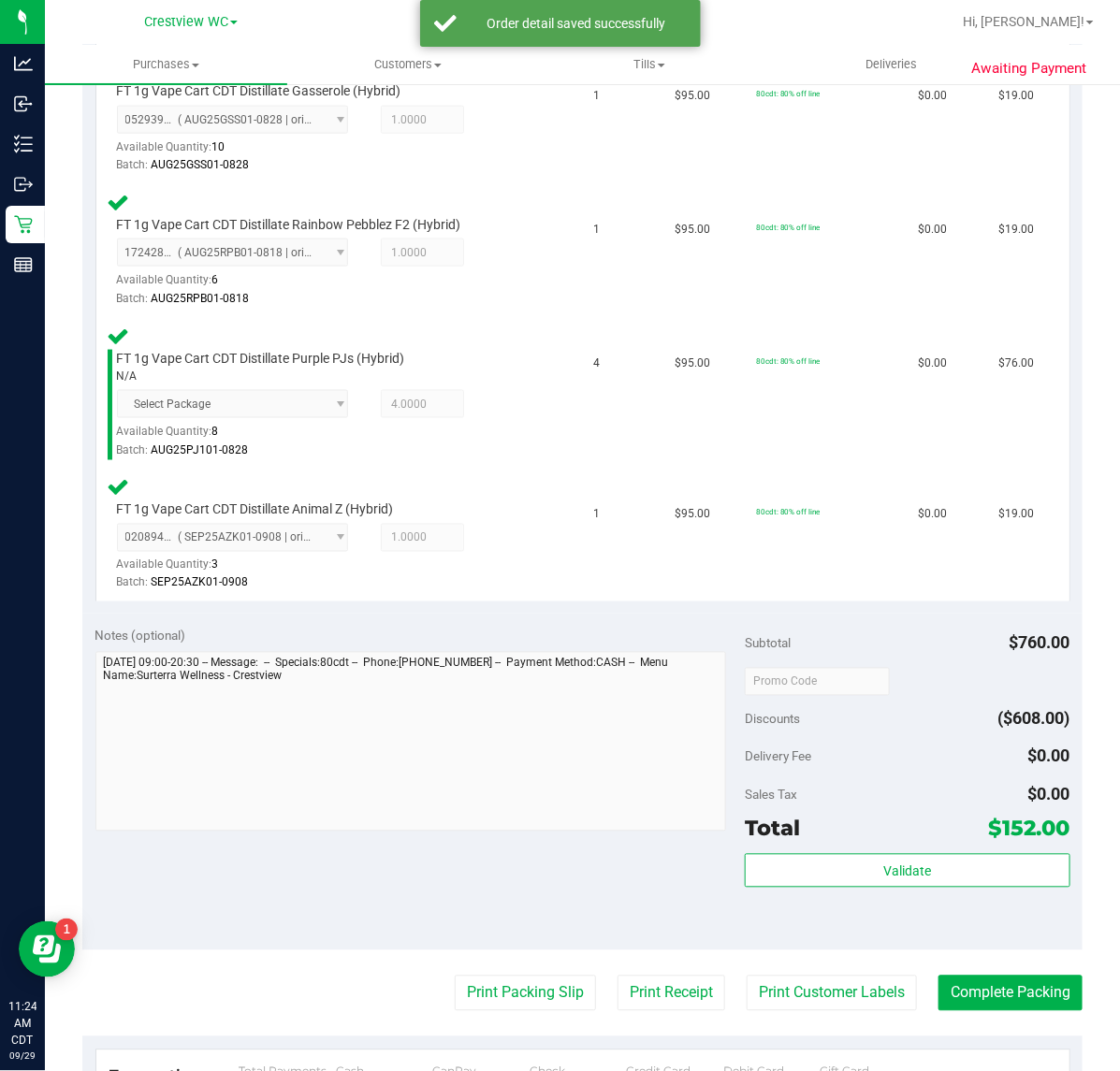
scroll to position [760, 0]
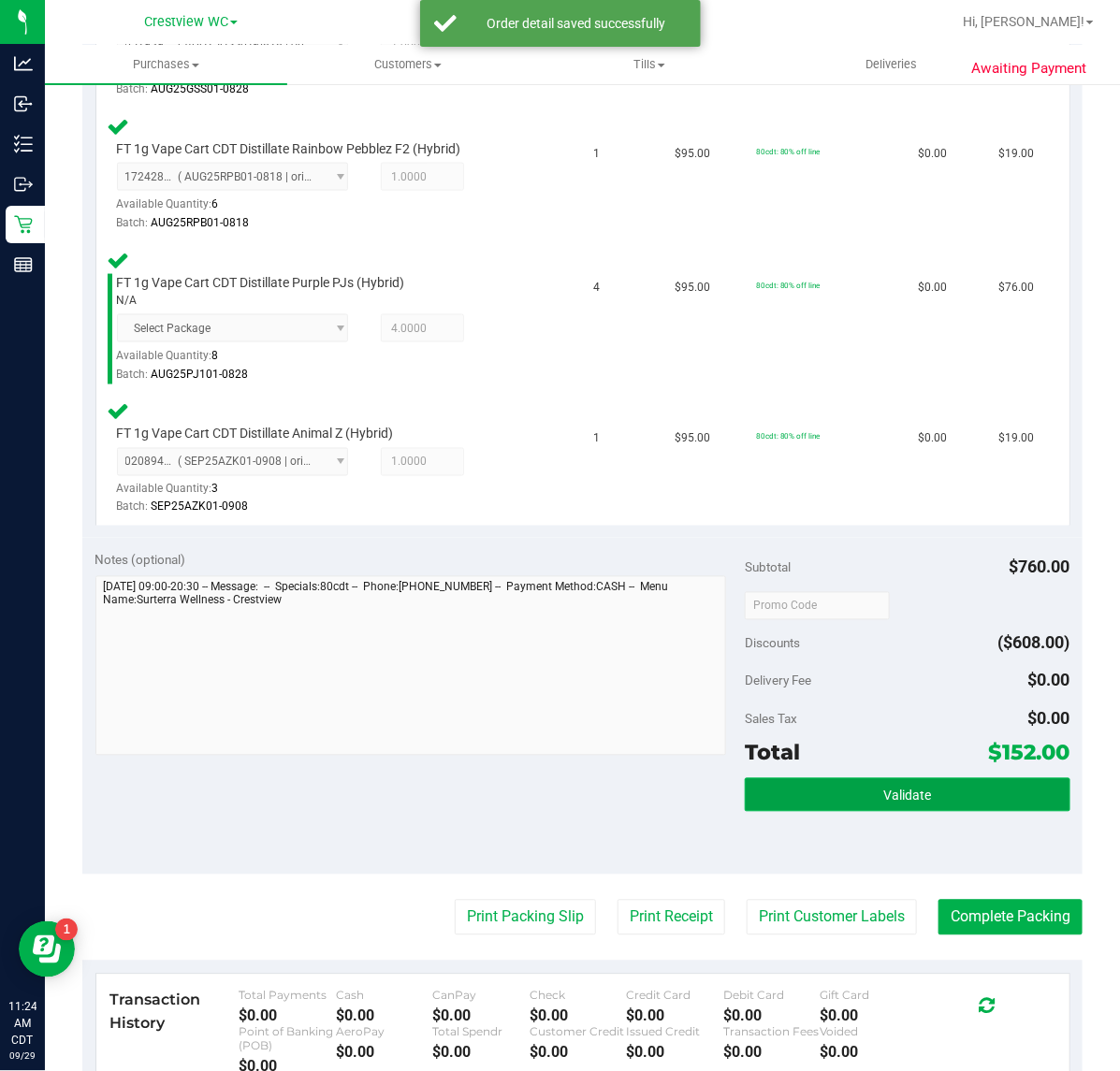
click at [838, 788] on button "Validate" at bounding box center [907, 795] width 325 height 33
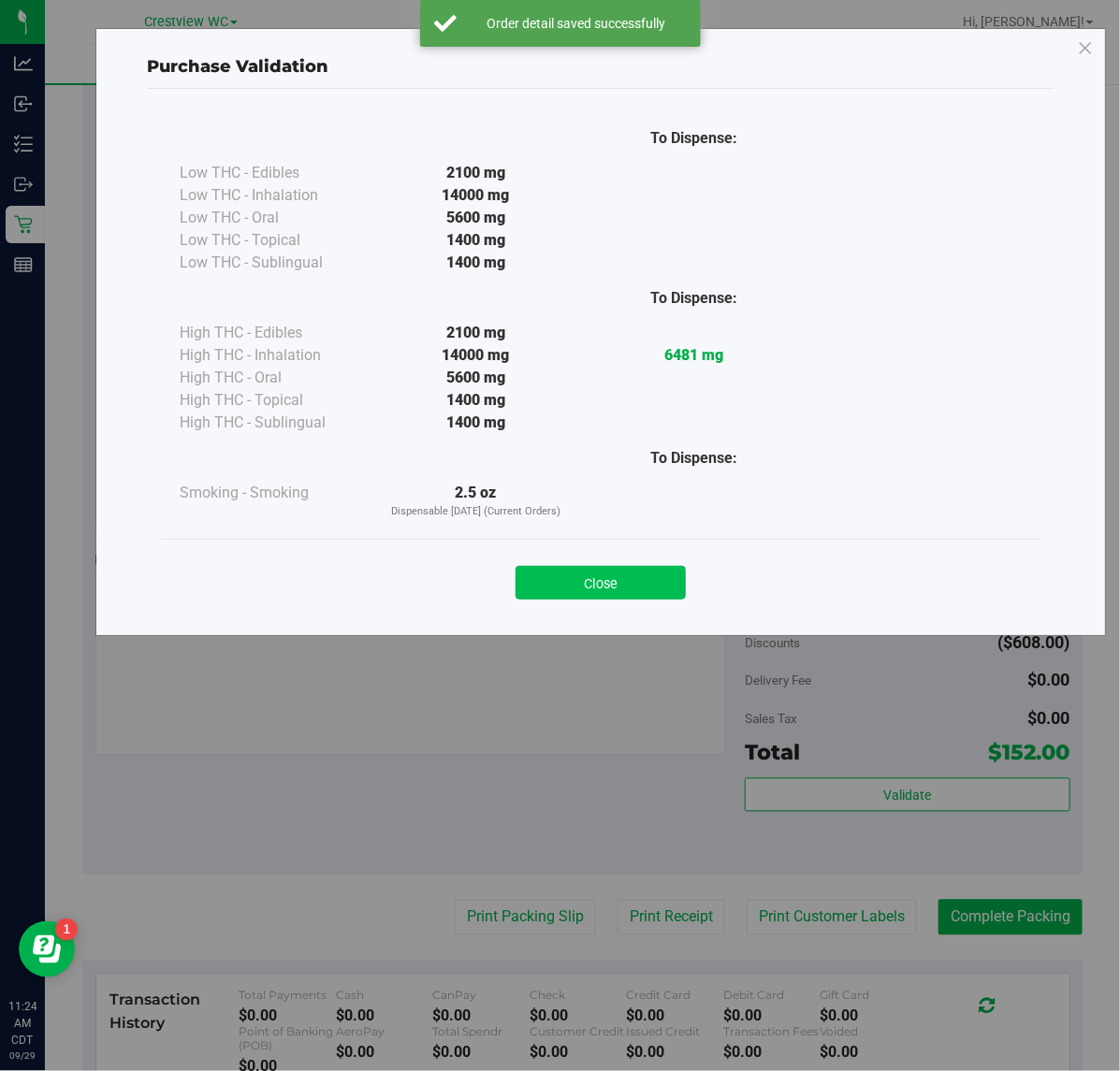
click at [569, 582] on button "Close" at bounding box center [600, 583] width 170 height 33
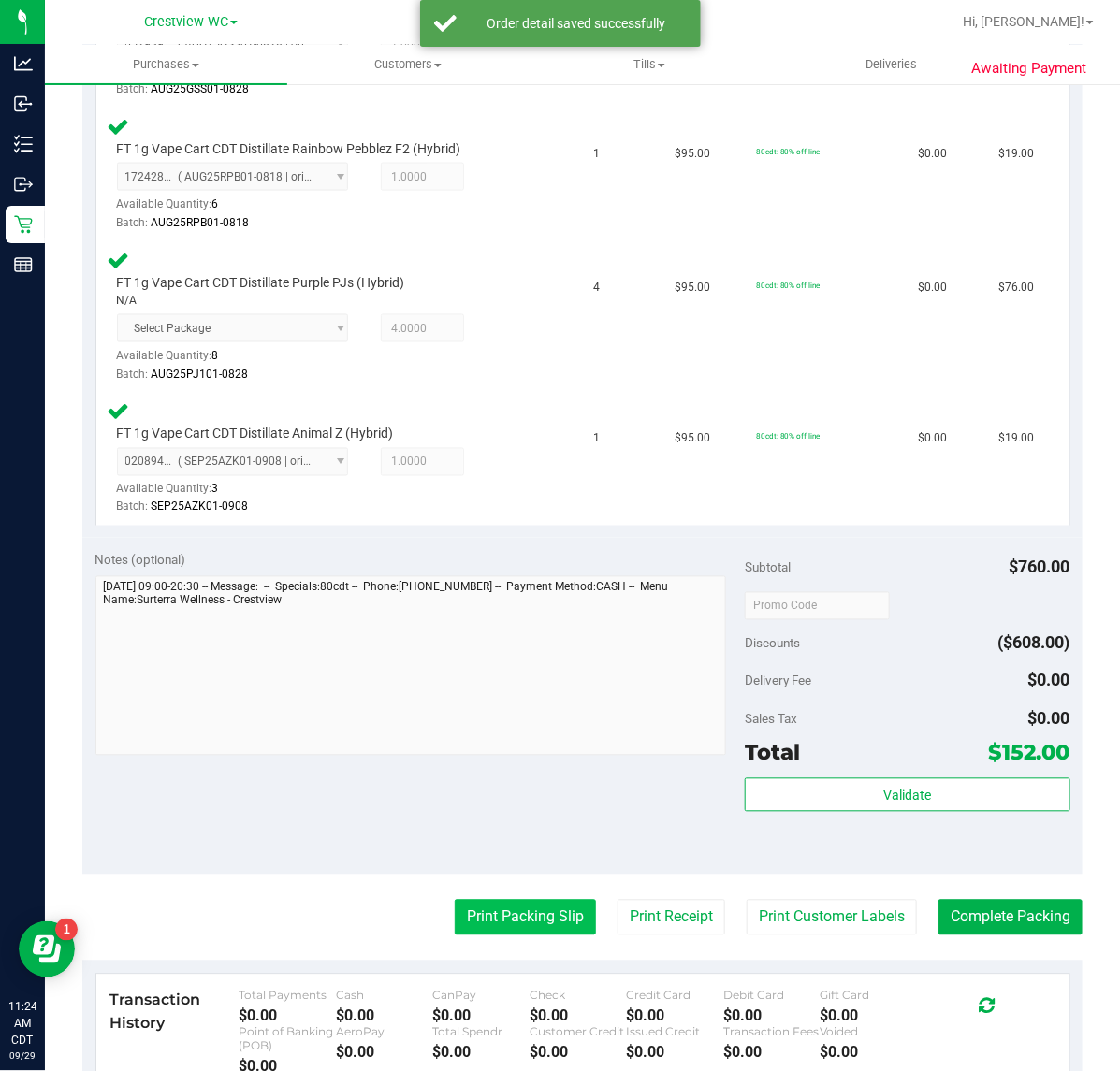
click at [491, 918] on button "Print Packing Slip" at bounding box center [526, 917] width 142 height 35
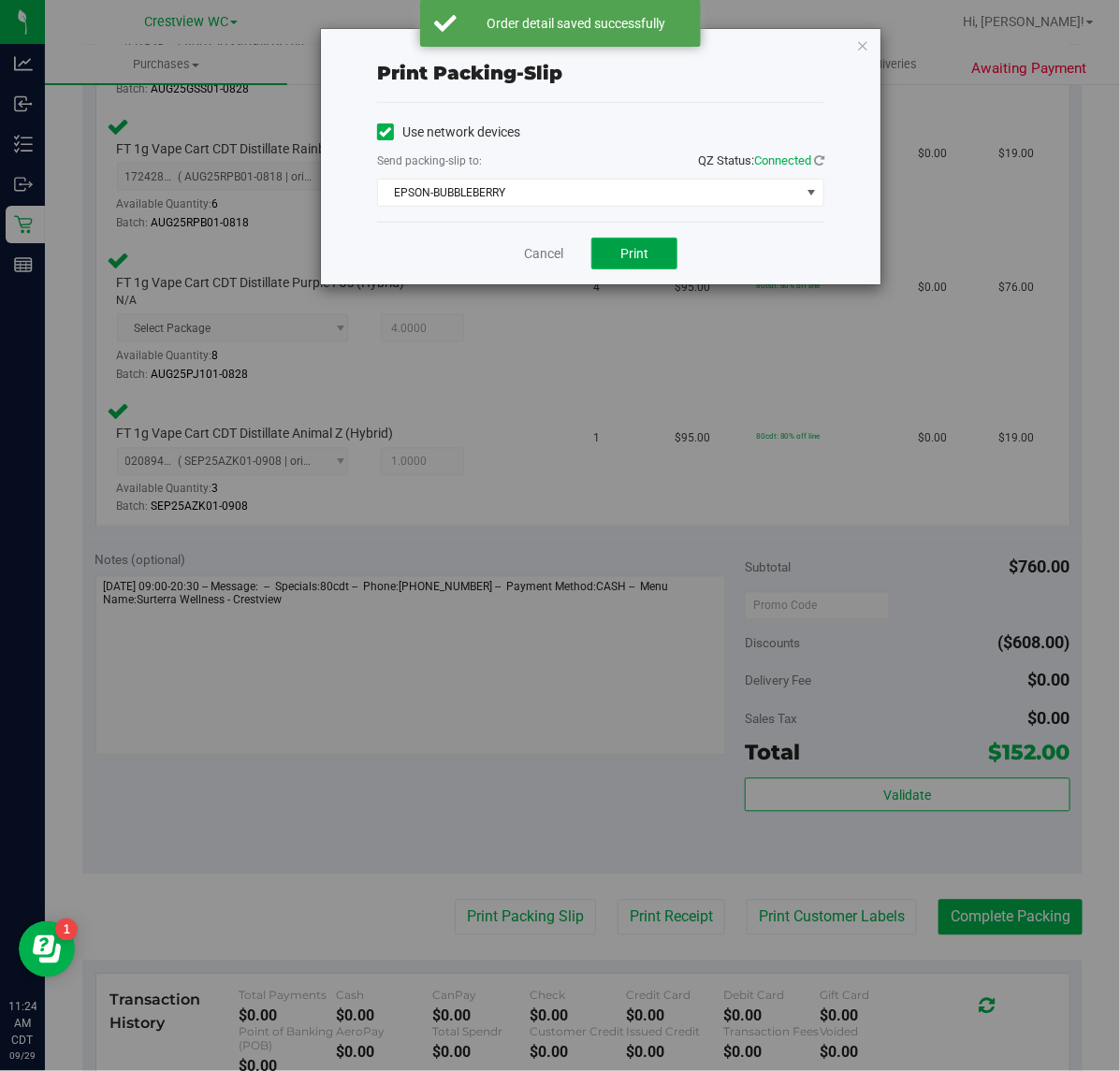
click at [634, 267] on button "Print" at bounding box center [634, 253] width 86 height 32
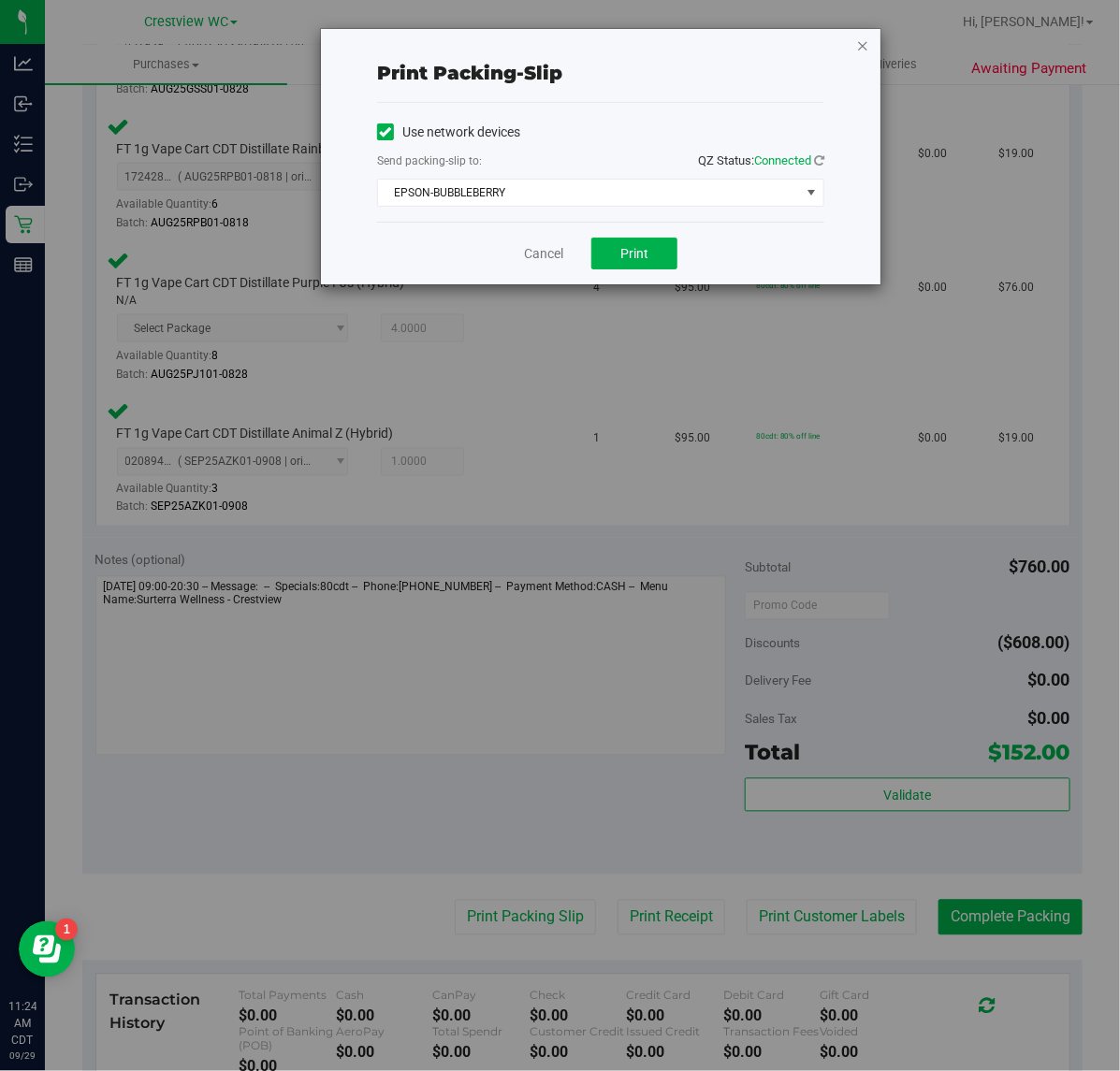
click at [862, 40] on icon "button" at bounding box center [862, 44] width 13 height 23
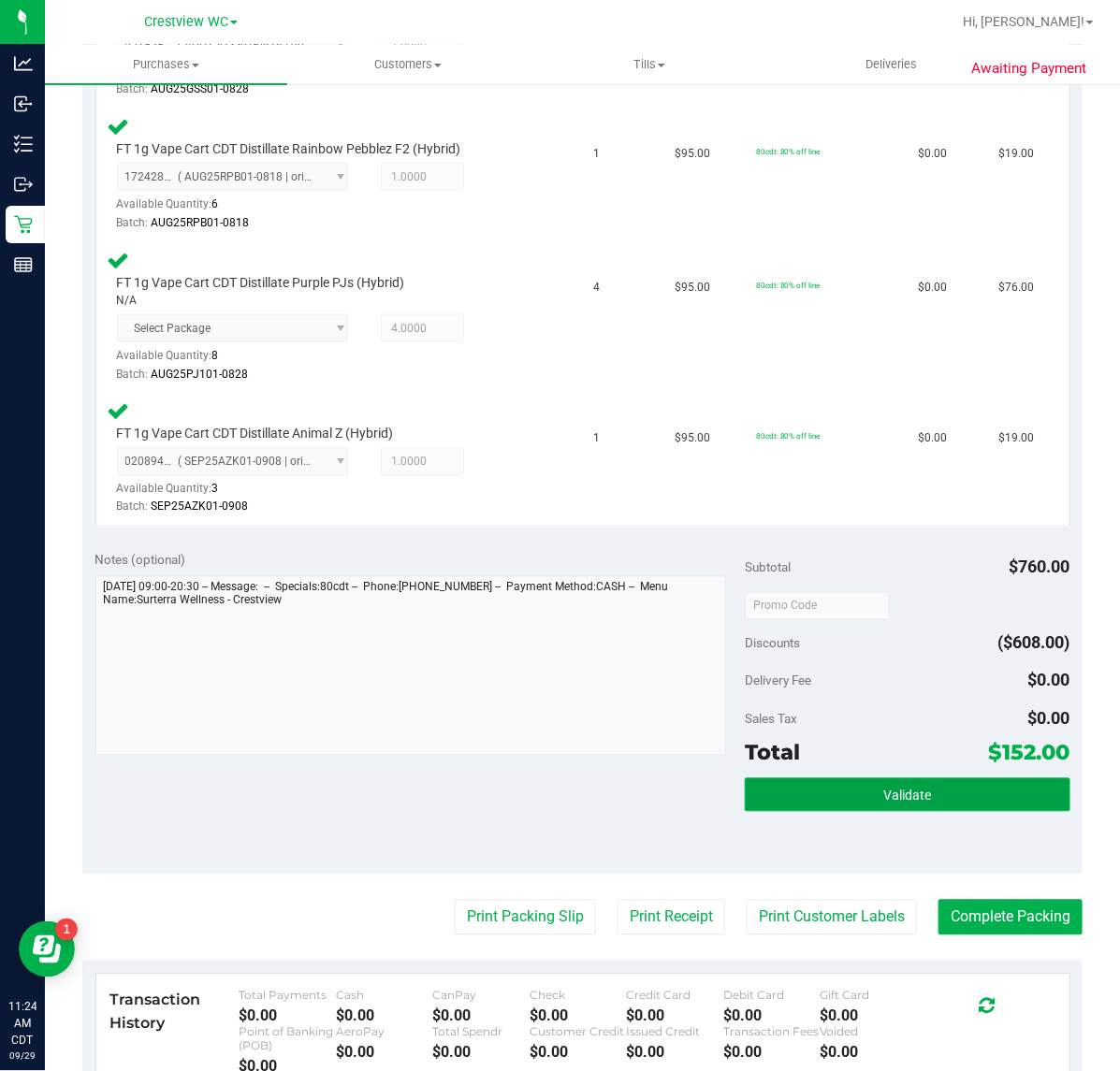
click at [910, 800] on button "Validate" at bounding box center [907, 795] width 325 height 33
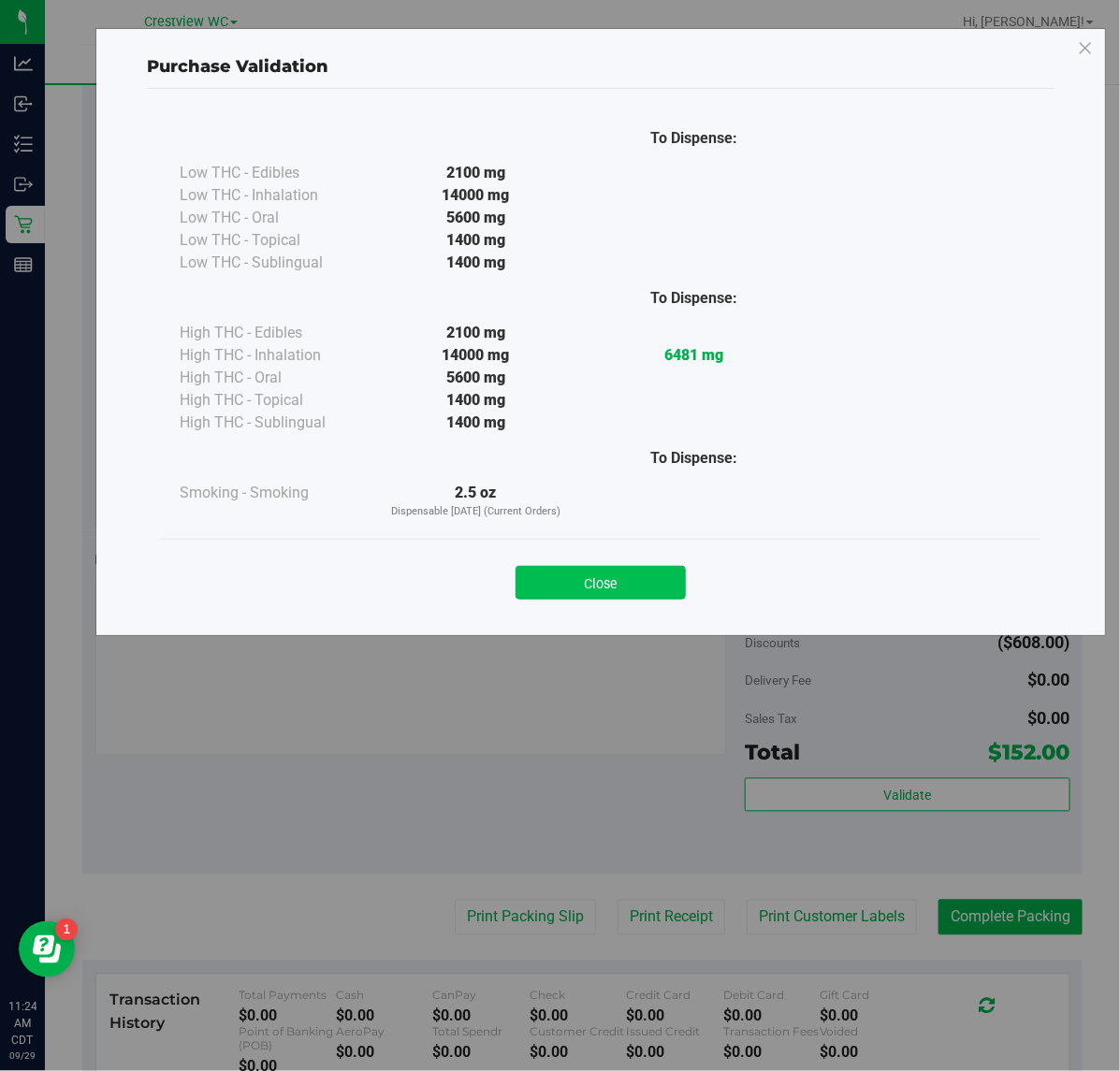
click at [585, 596] on button "Close" at bounding box center [600, 583] width 170 height 33
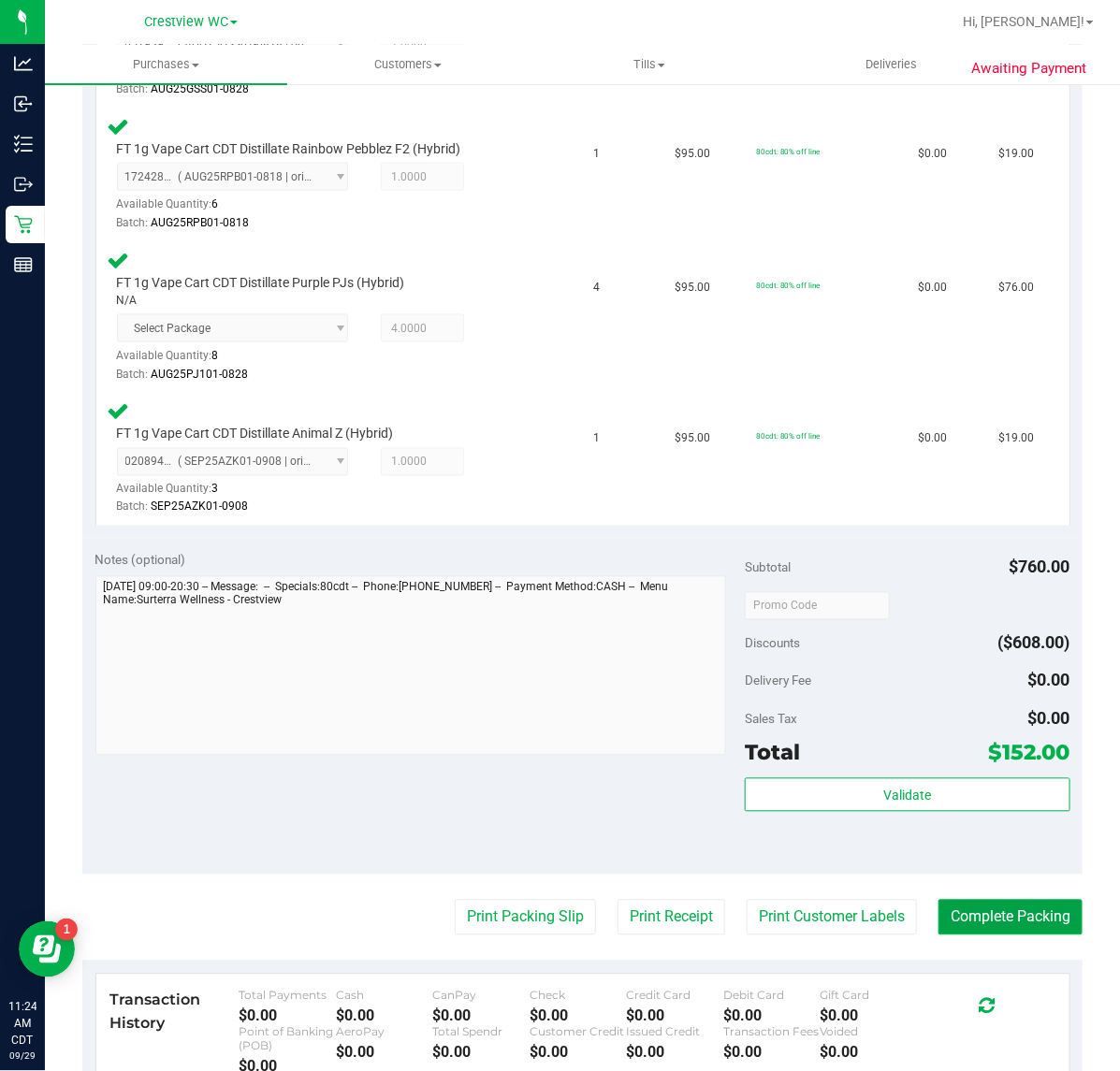
click at [1031, 914] on button "Complete Packing" at bounding box center [1010, 917] width 144 height 35
